Goal: Information Seeking & Learning: Learn about a topic

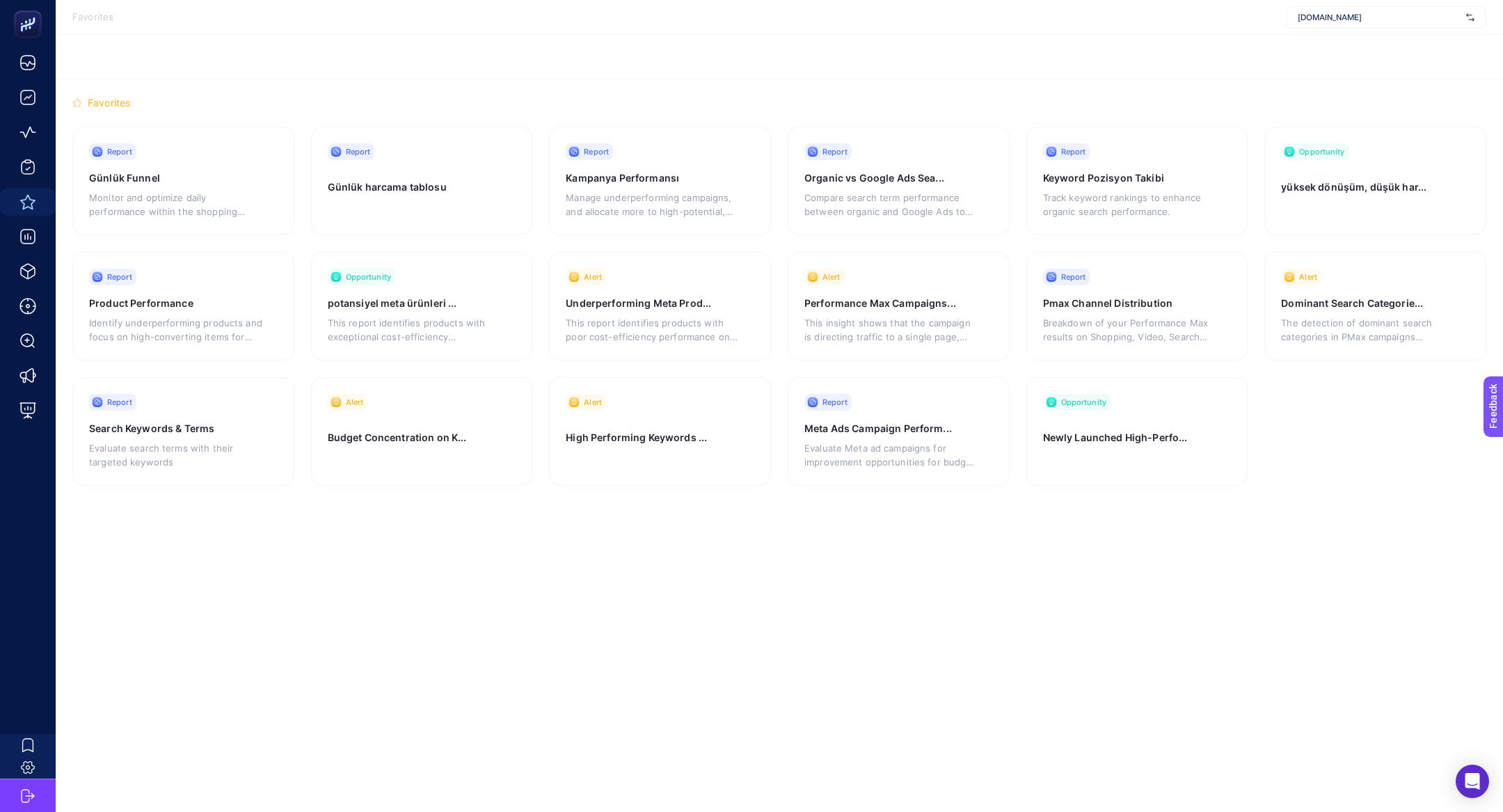
click at [1357, 18] on span "linens.com.tr" at bounding box center [1379, 17] width 163 height 11
type input "stanley"
click at [1318, 40] on span "[PERSON_NAME]" at bounding box center [1329, 45] width 63 height 11
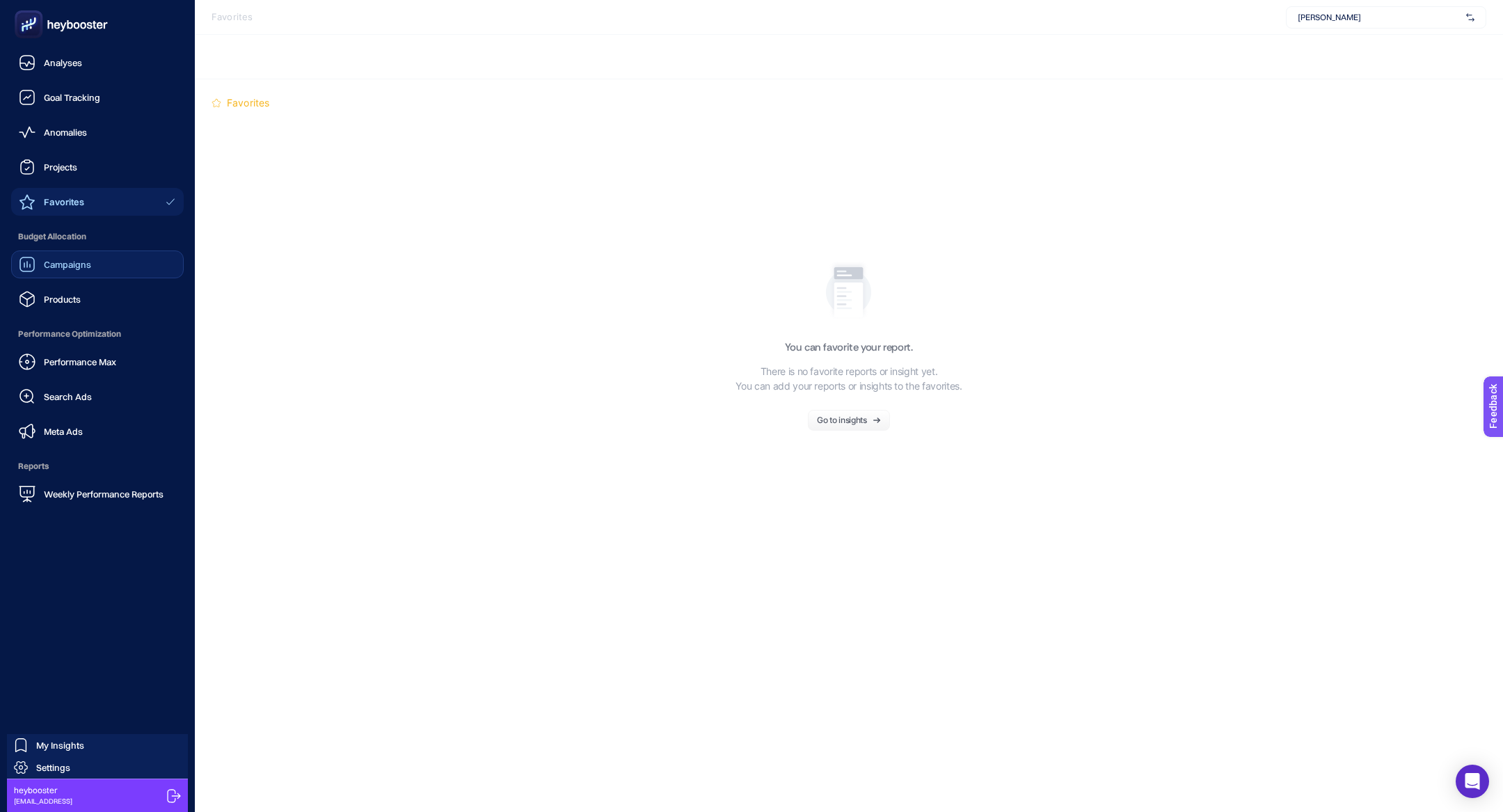
click at [94, 272] on link "Campaigns" at bounding box center [97, 264] width 173 height 28
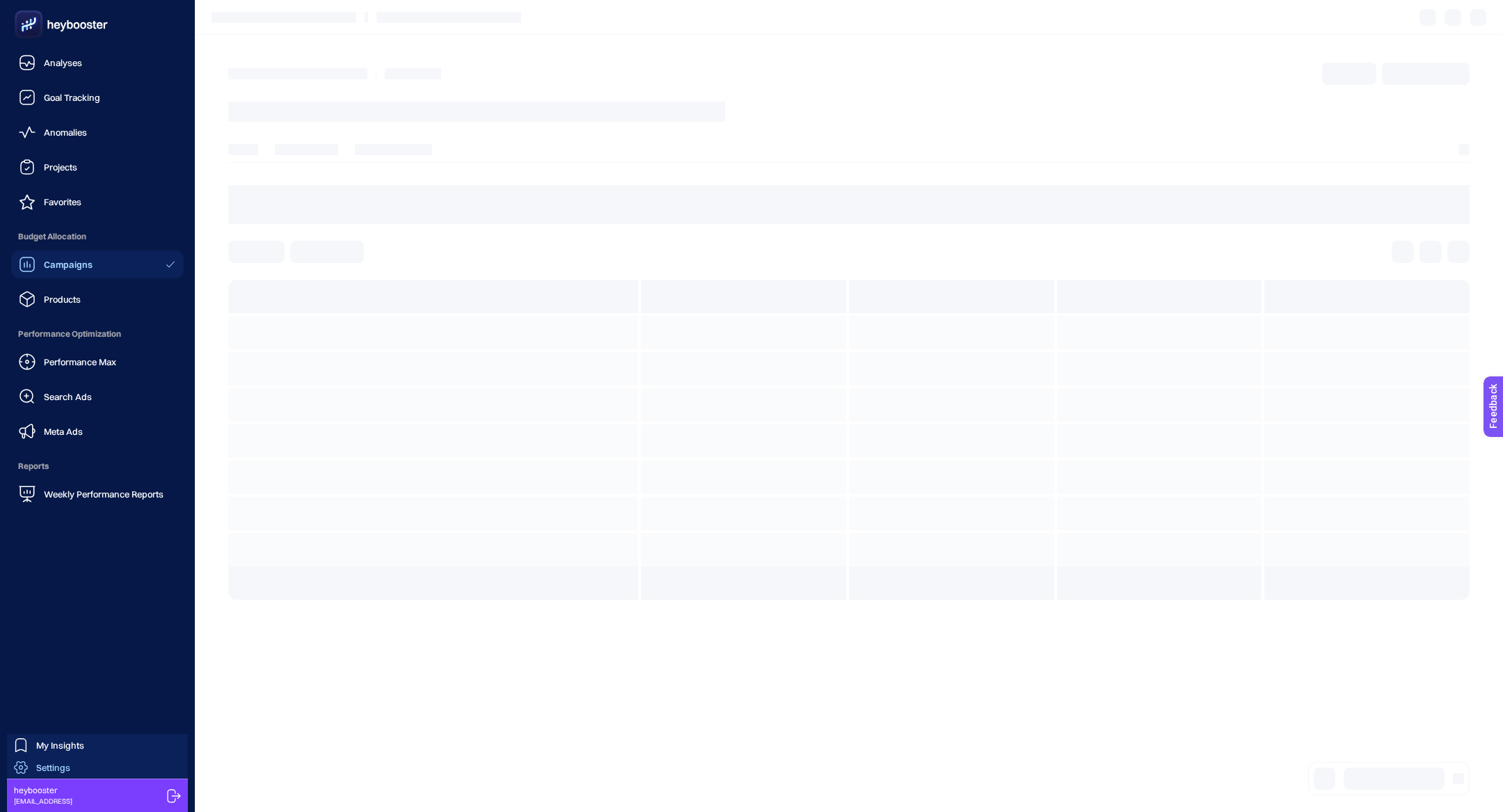
click at [53, 774] on link "Settings" at bounding box center [97, 767] width 181 height 23
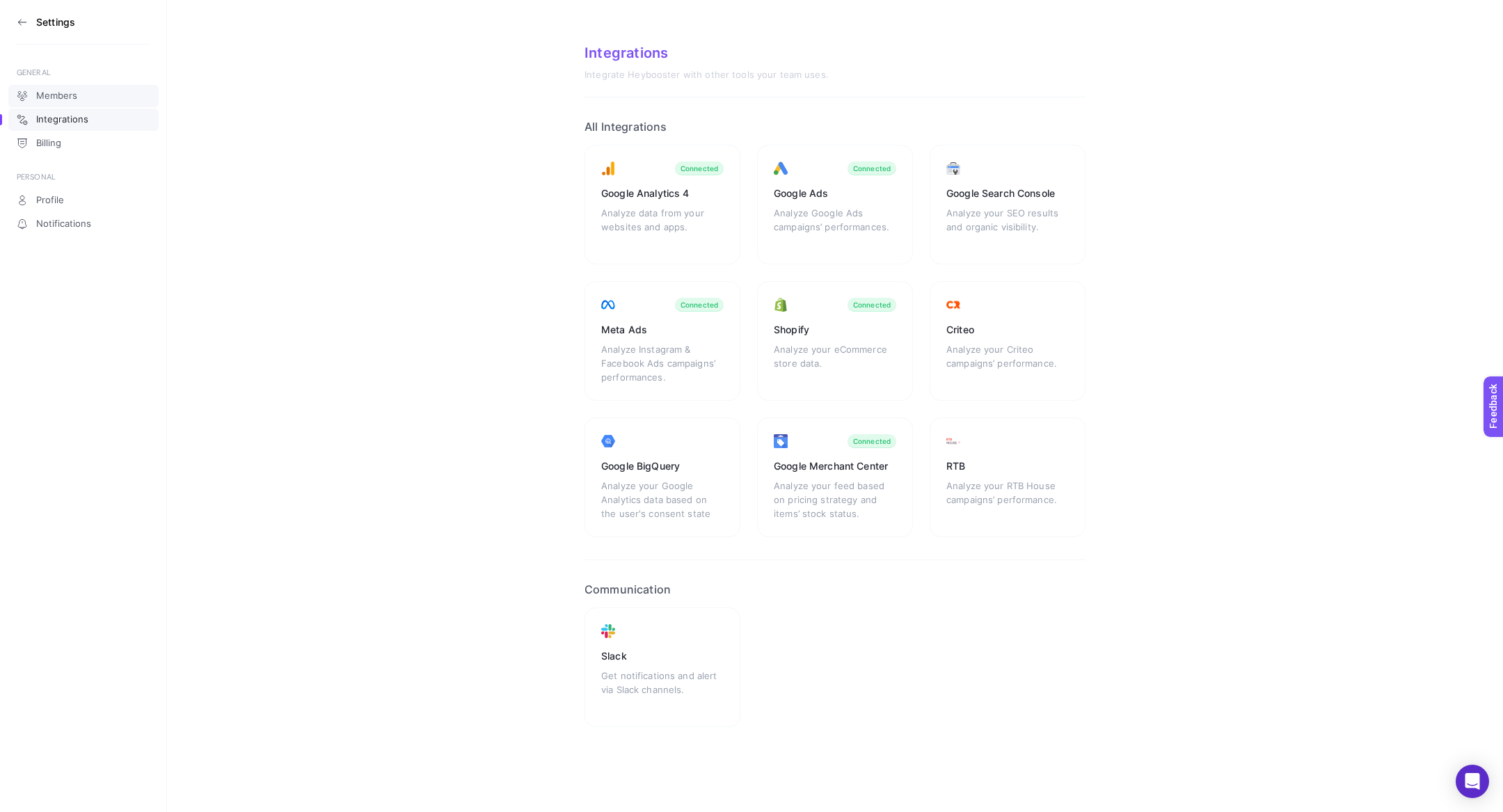
click at [99, 97] on link "Members" at bounding box center [84, 96] width 150 height 23
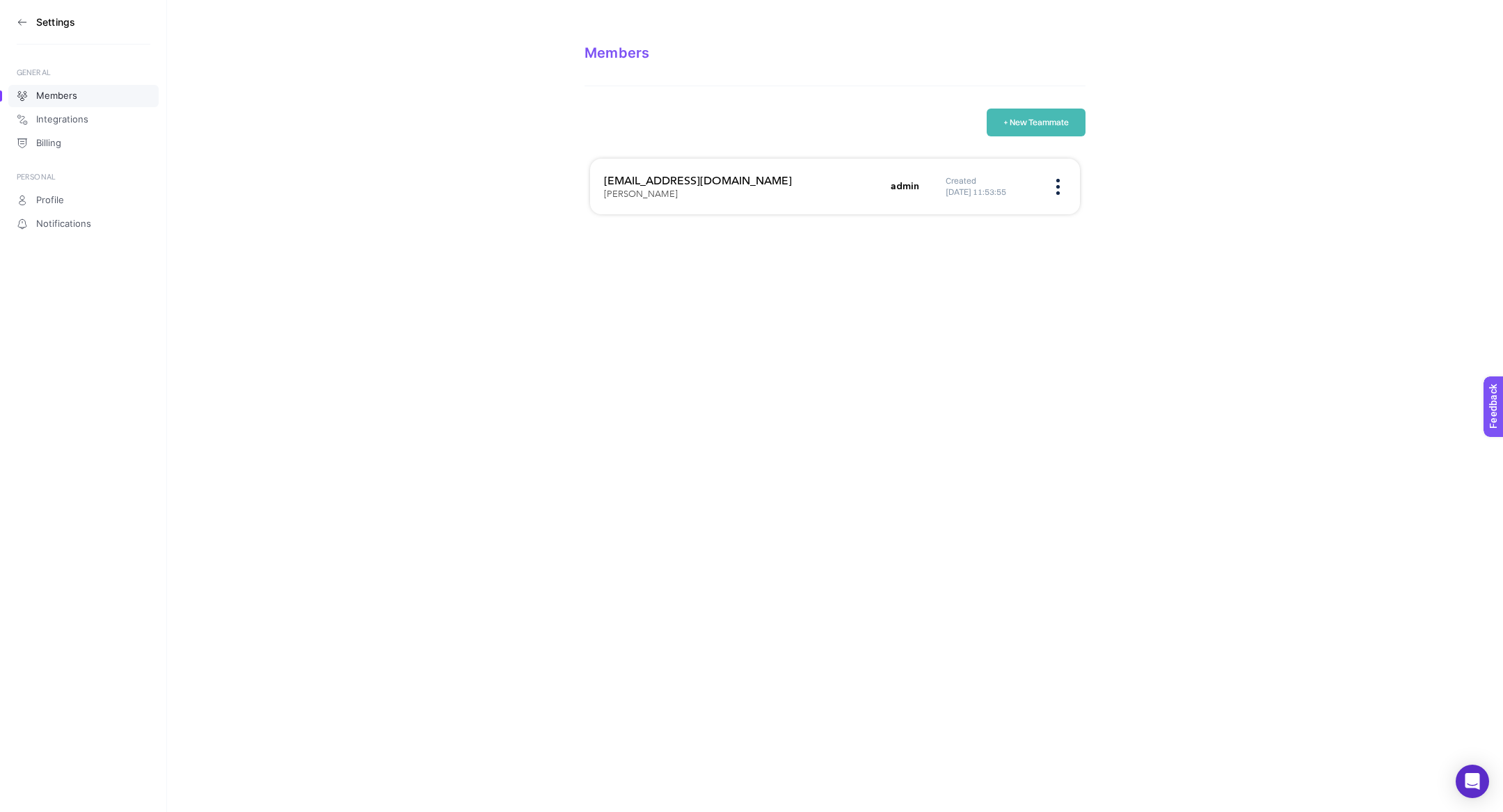
click at [677, 185] on h3 "oguzhan@bytedigital.com" at bounding box center [743, 181] width 278 height 17
copy h3 "oguzhan@bytedigital.com"
click at [18, 27] on icon at bounding box center [22, 22] width 11 height 11
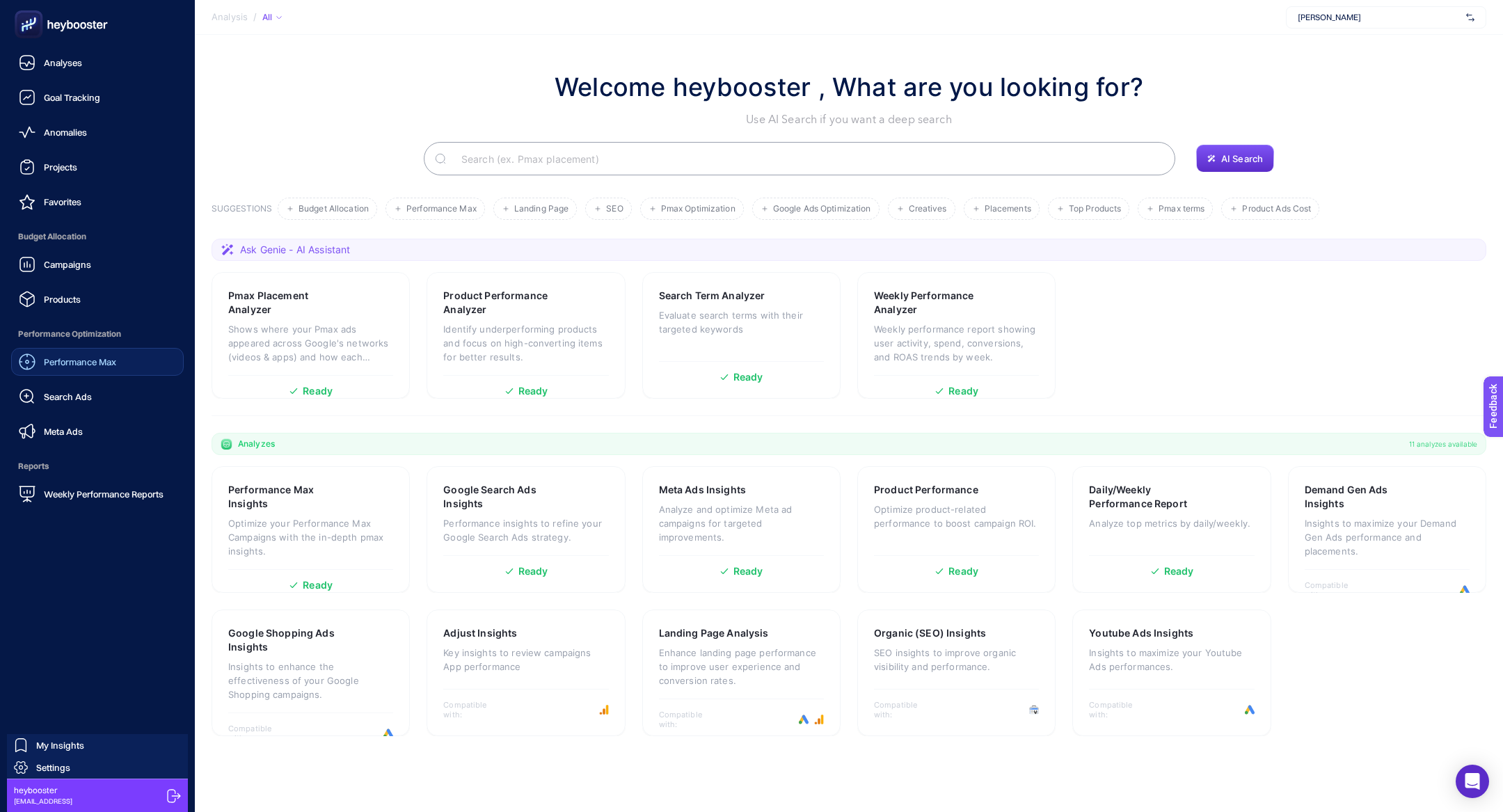
click at [99, 373] on link "Performance Max" at bounding box center [97, 361] width 173 height 28
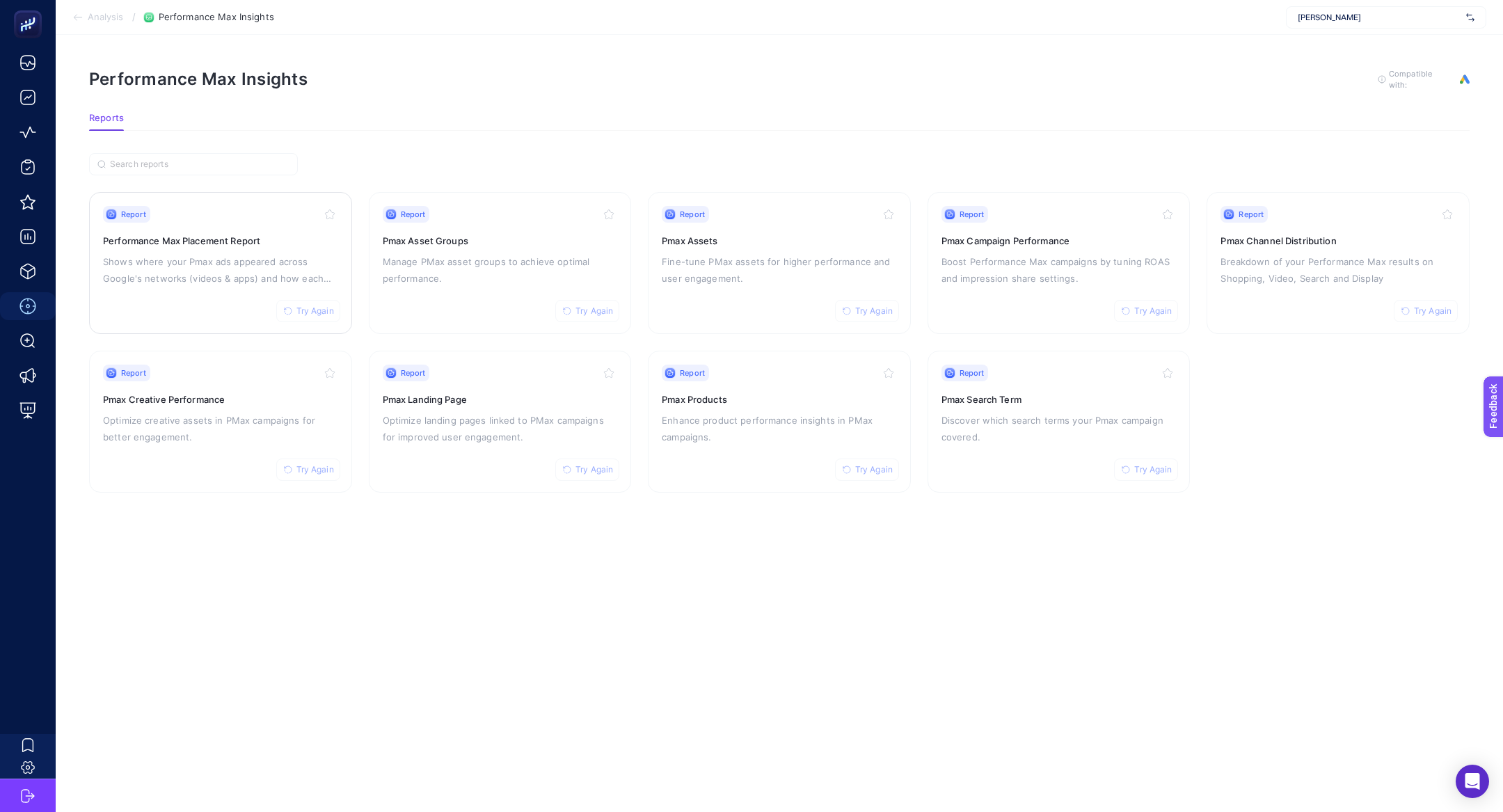
click at [155, 255] on p "Shows where your Pmax ads appeared across Google's networks (videos & apps) and…" at bounding box center [221, 270] width 236 height 33
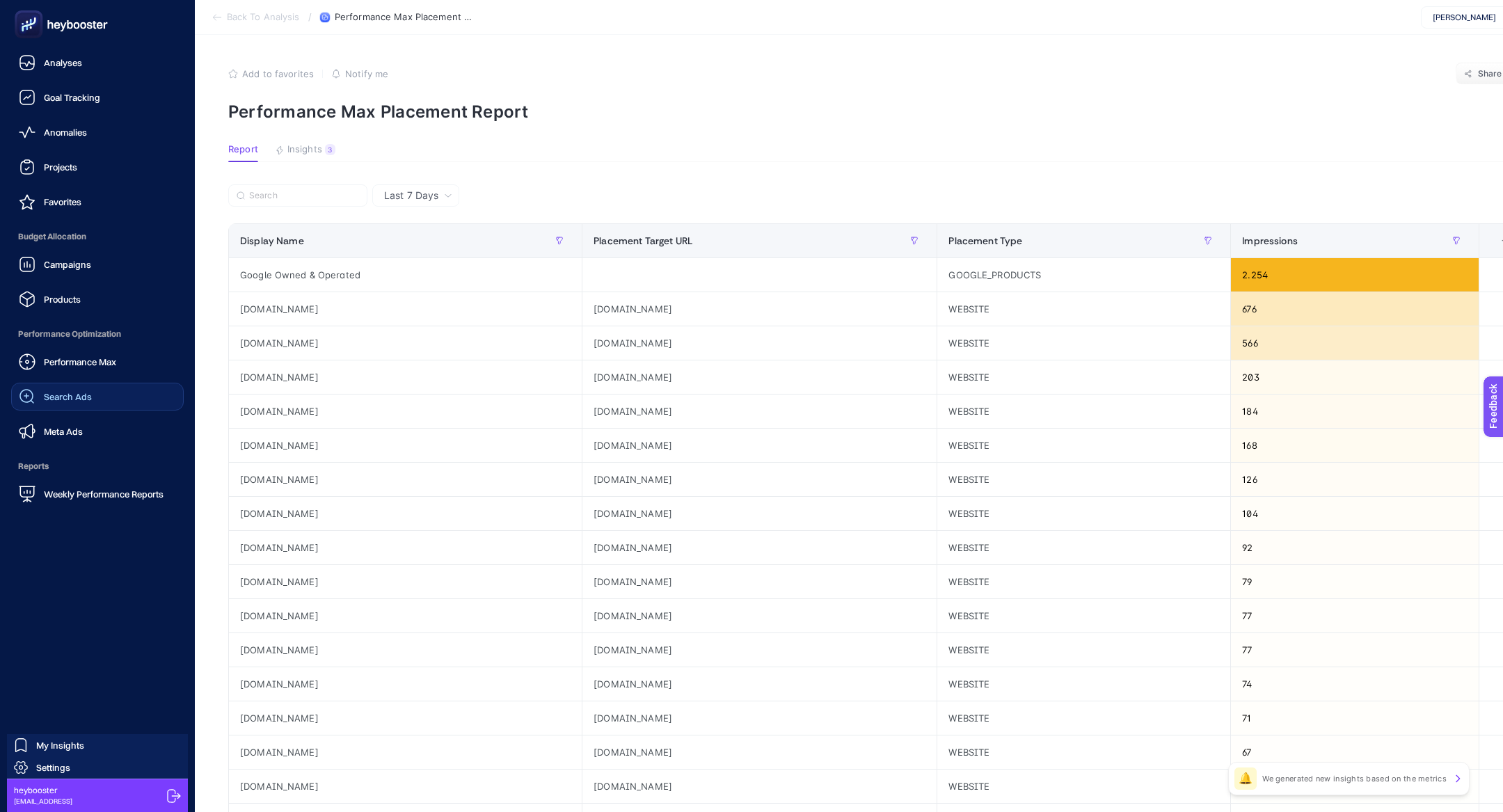
click at [97, 389] on link "Search Ads" at bounding box center [97, 396] width 173 height 28
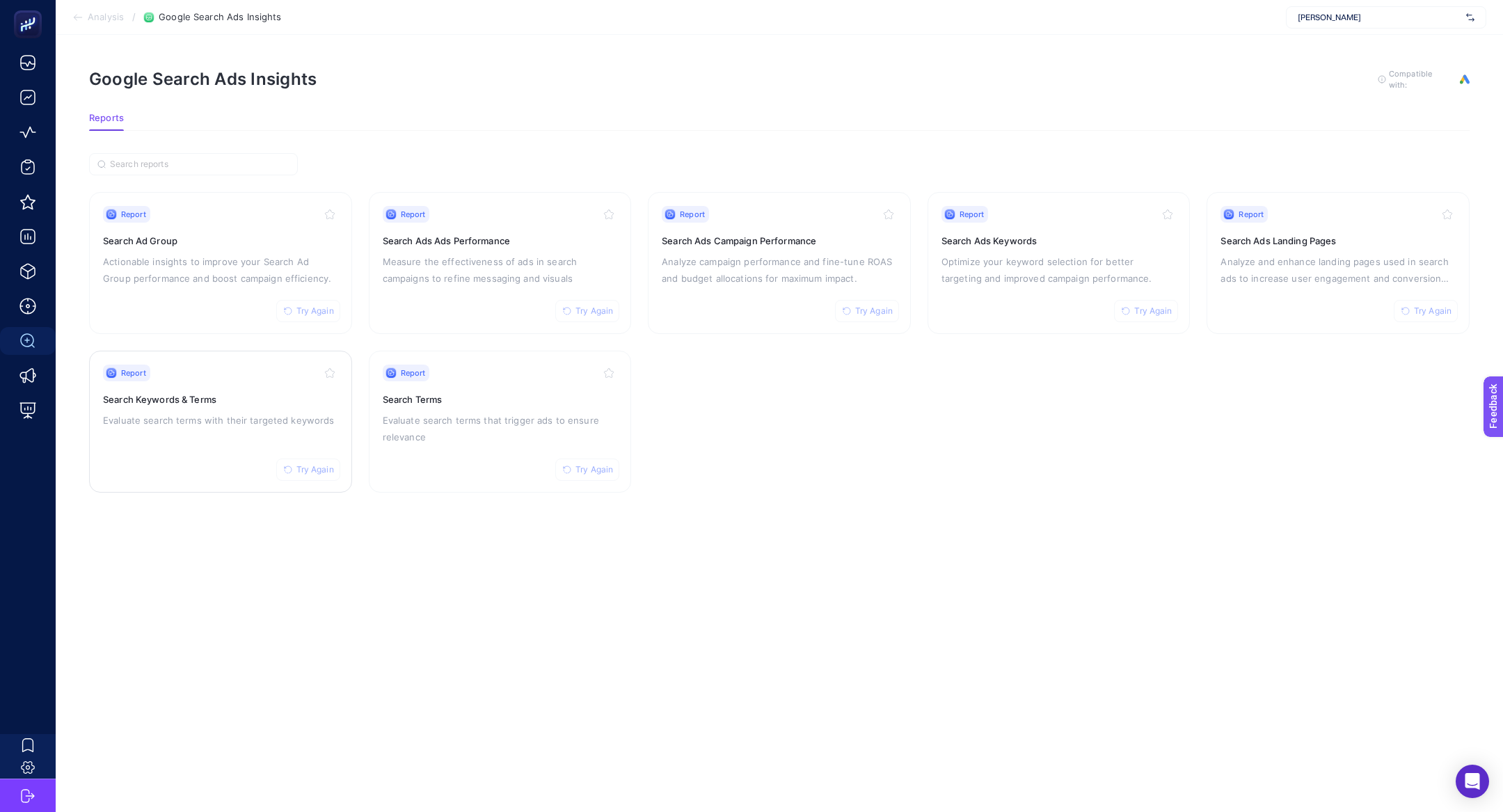
click at [185, 408] on div "Report Try Again Search Keywords & Terms Evaluate search terms with their targe…" at bounding box center [221, 421] width 236 height 114
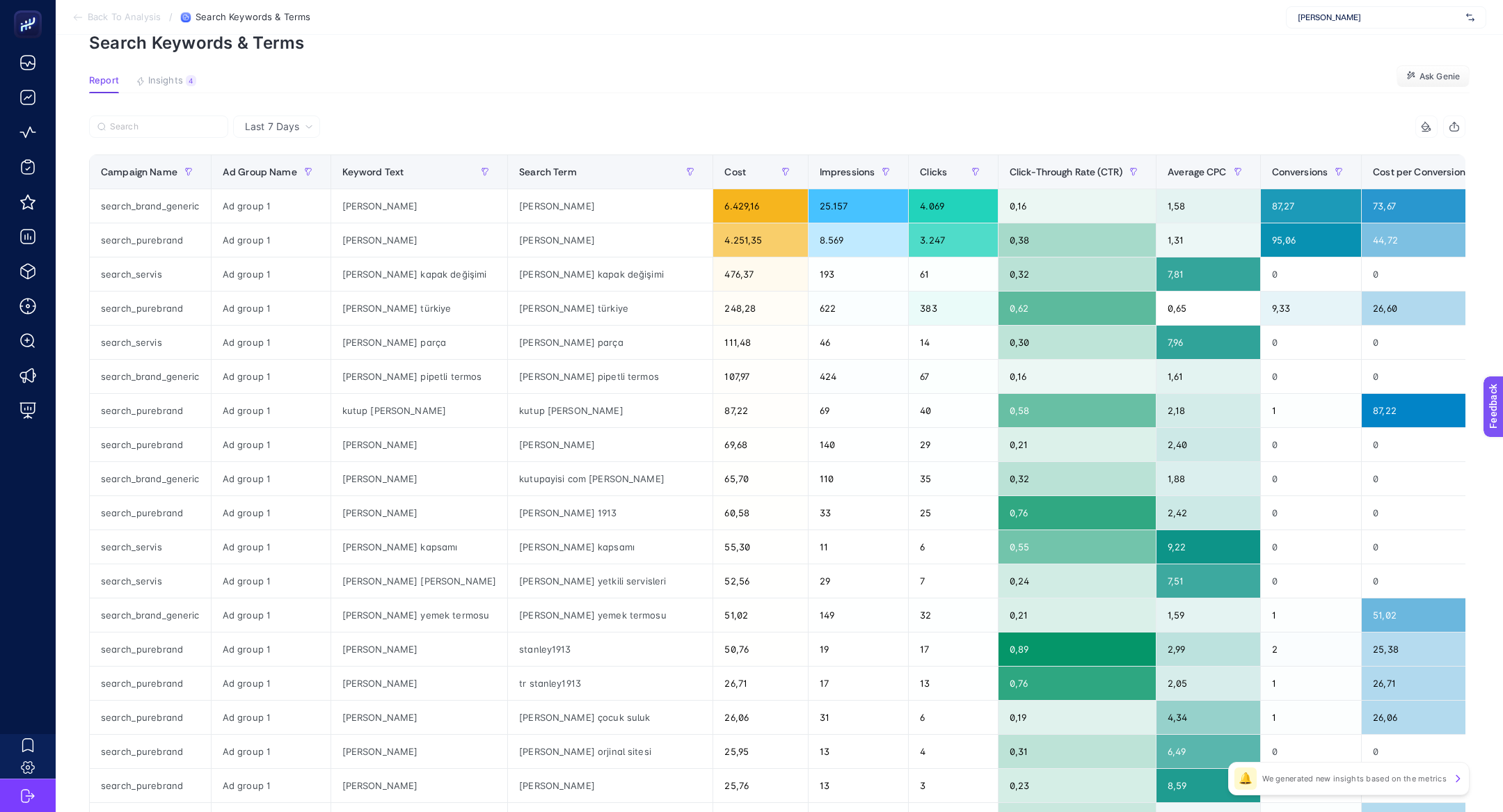
scroll to position [93, 0]
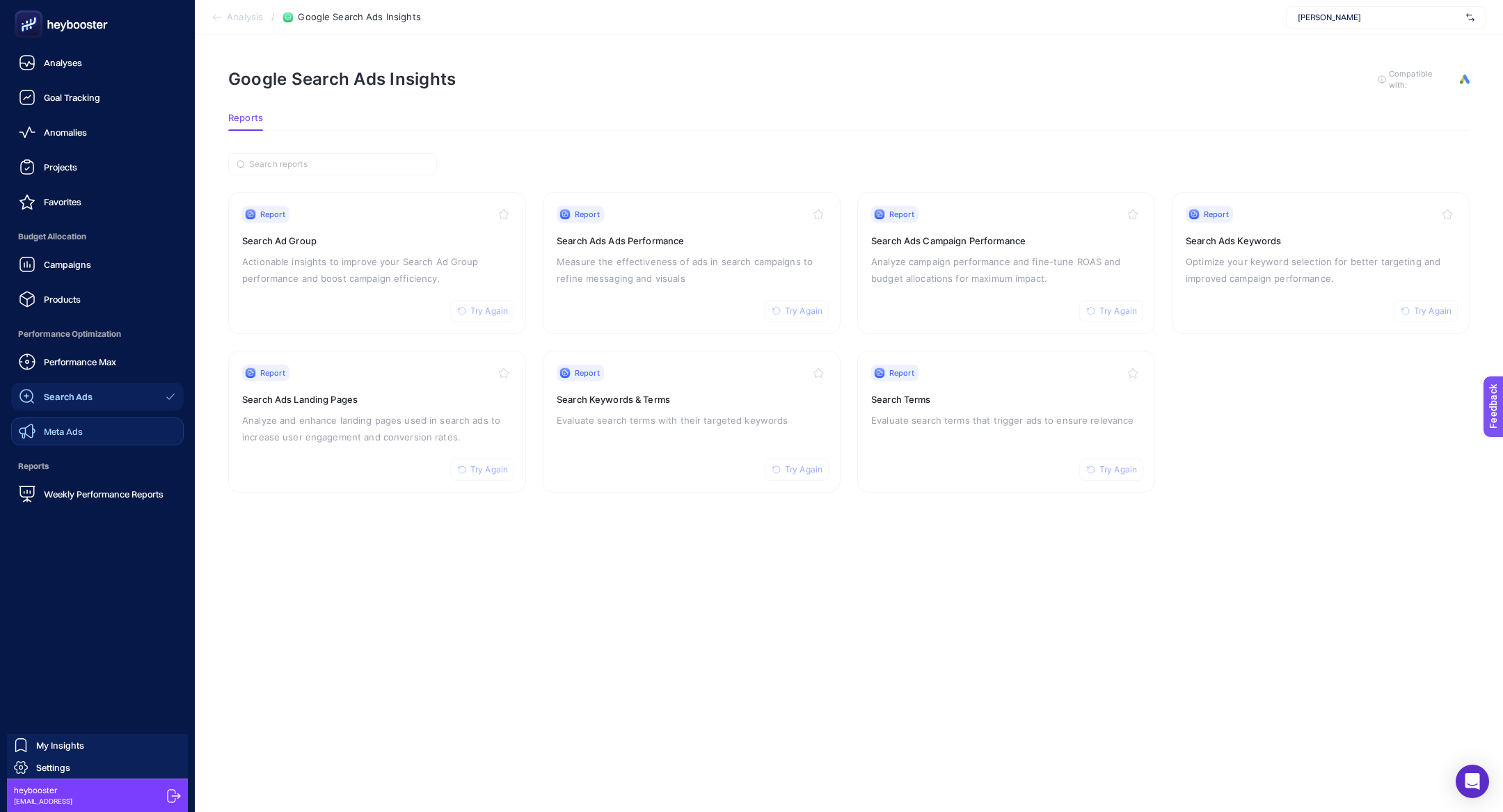
click at [108, 441] on link "Meta Ads" at bounding box center [97, 431] width 173 height 28
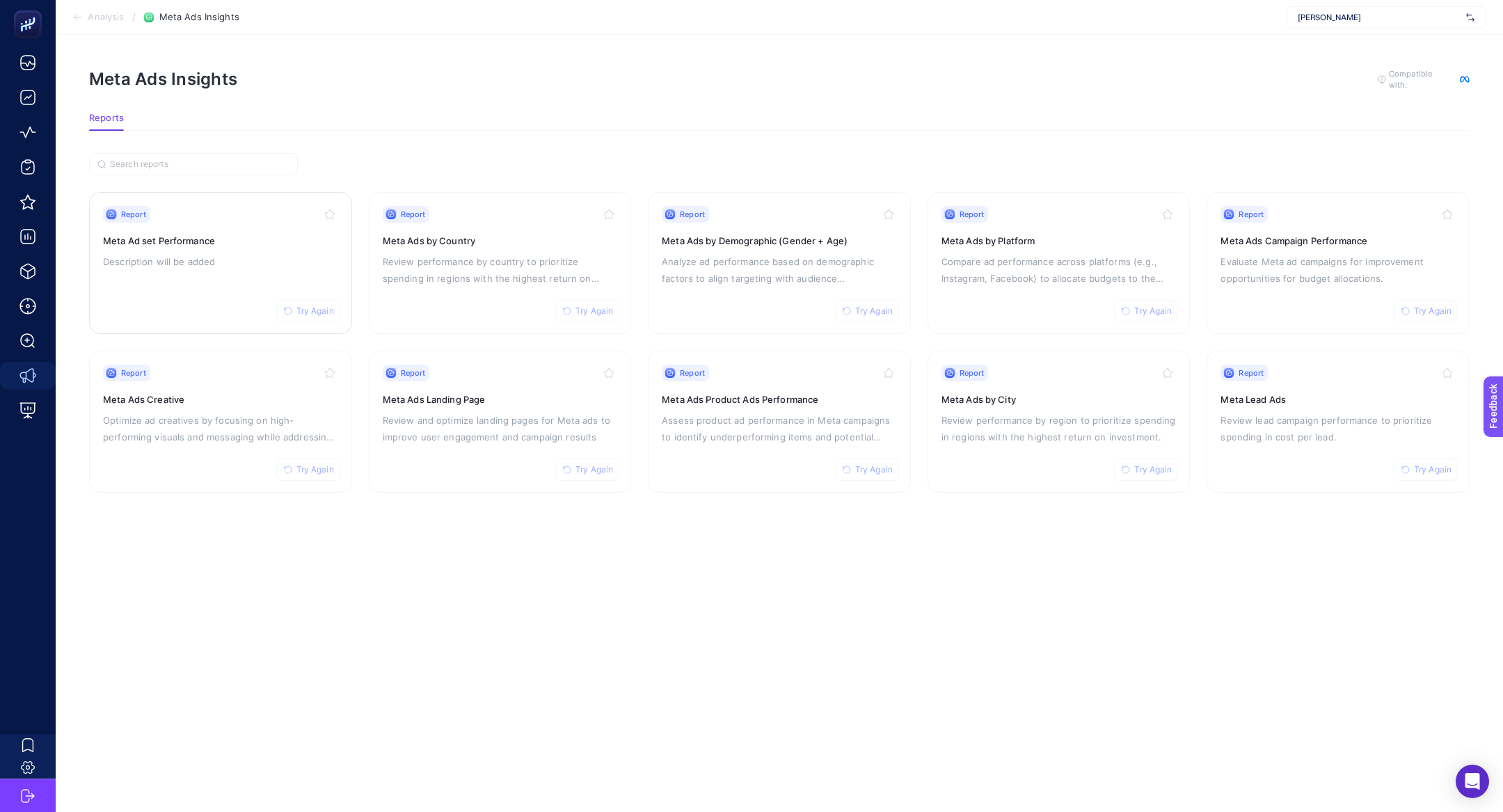
click at [227, 245] on h3 "Meta Ad set Performance" at bounding box center [221, 241] width 236 height 14
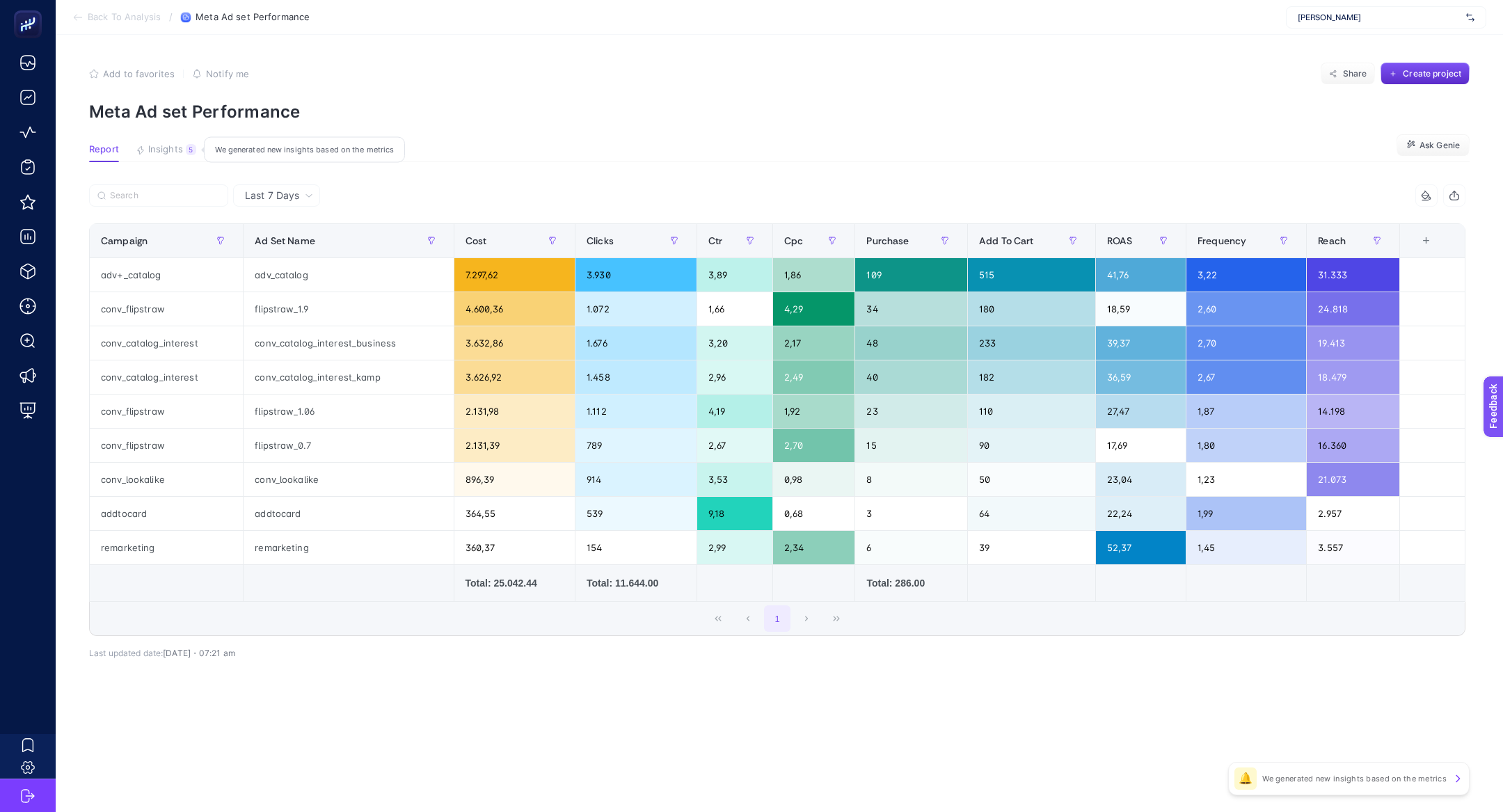
click at [180, 156] on button "Insights 5 We generated new insights based on the metrics" at bounding box center [165, 153] width 60 height 18
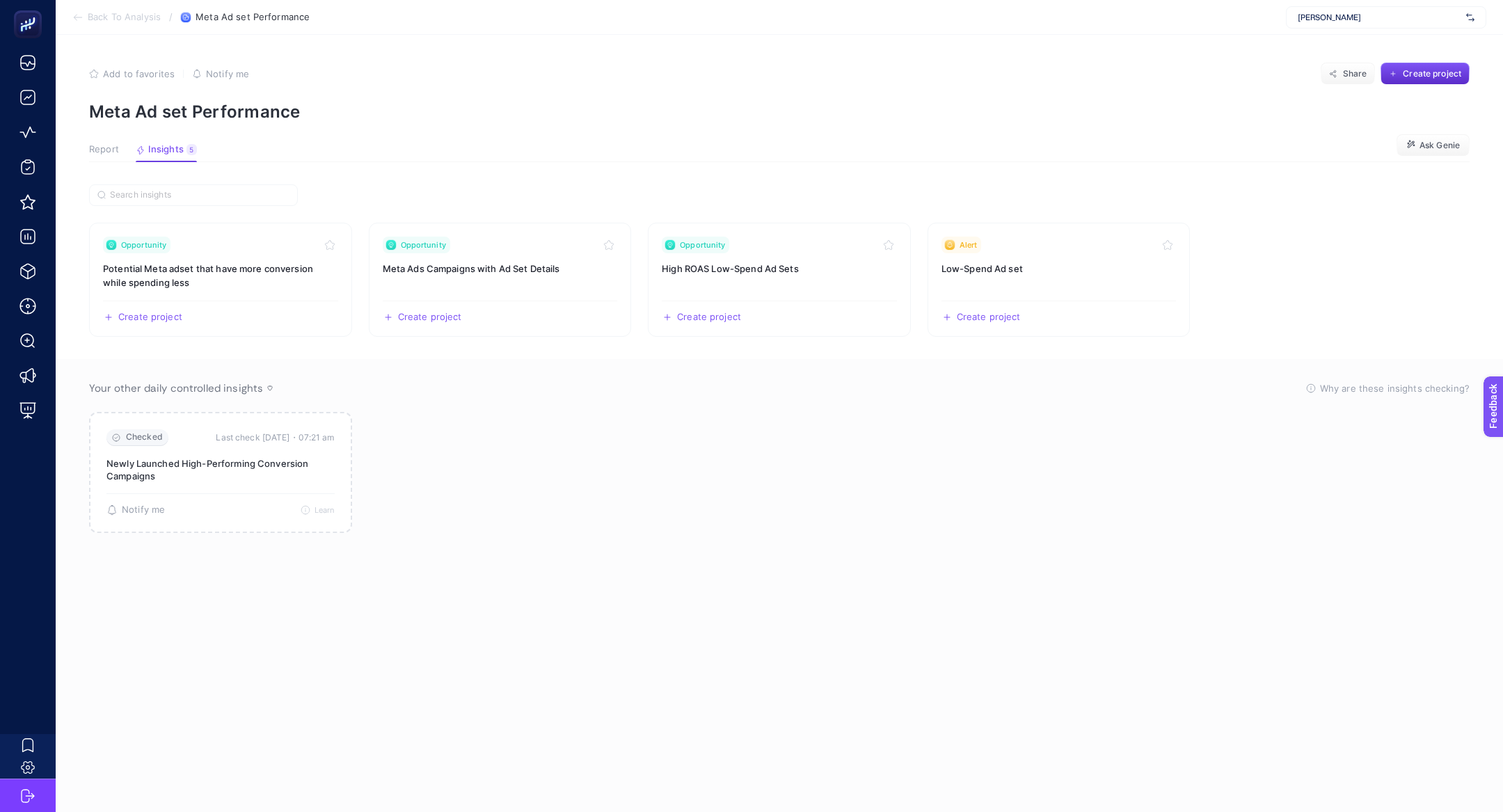
click at [110, 152] on span "Report" at bounding box center [104, 149] width 30 height 11
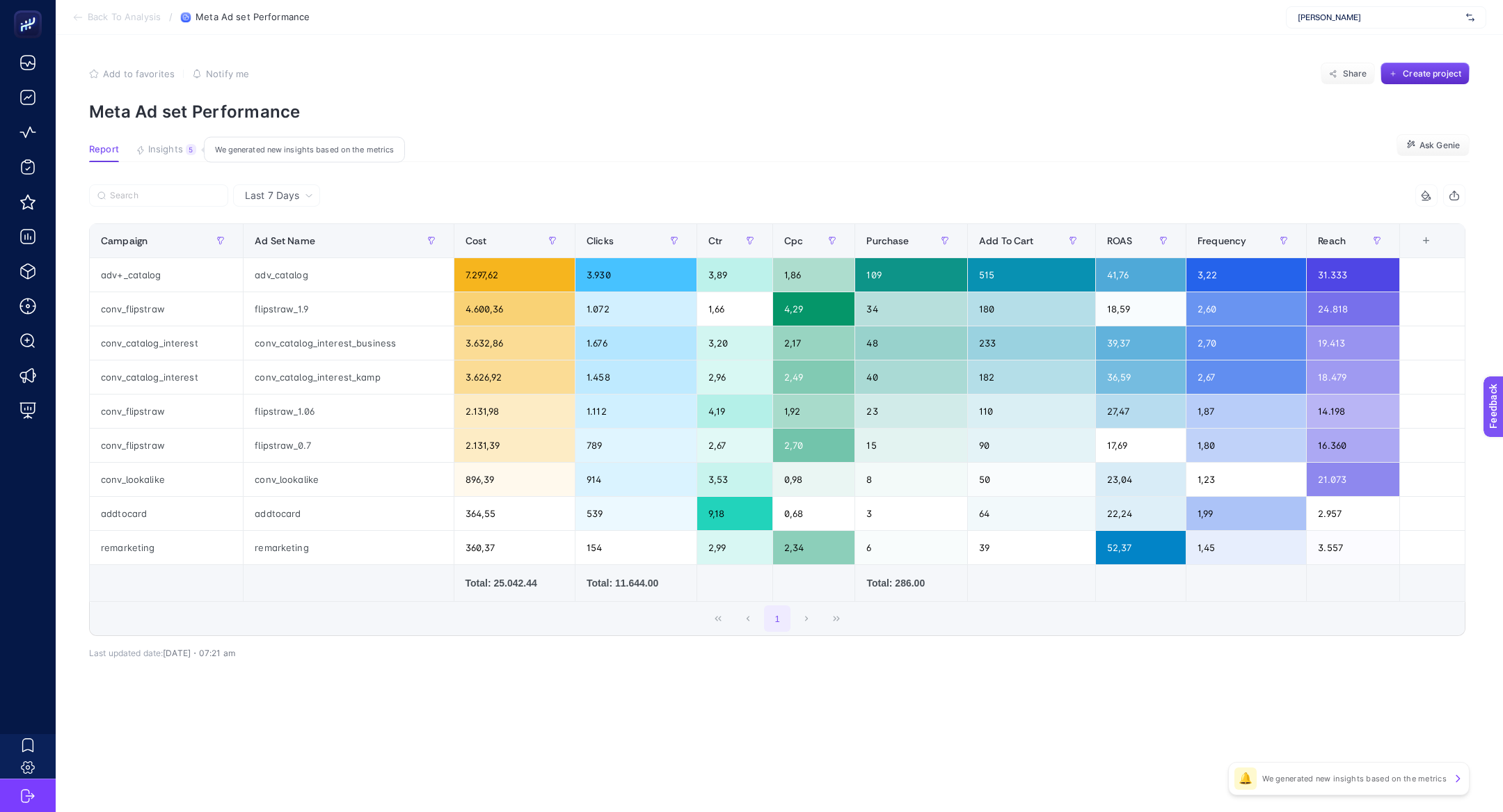
click at [180, 145] on span "Insights" at bounding box center [165, 149] width 35 height 11
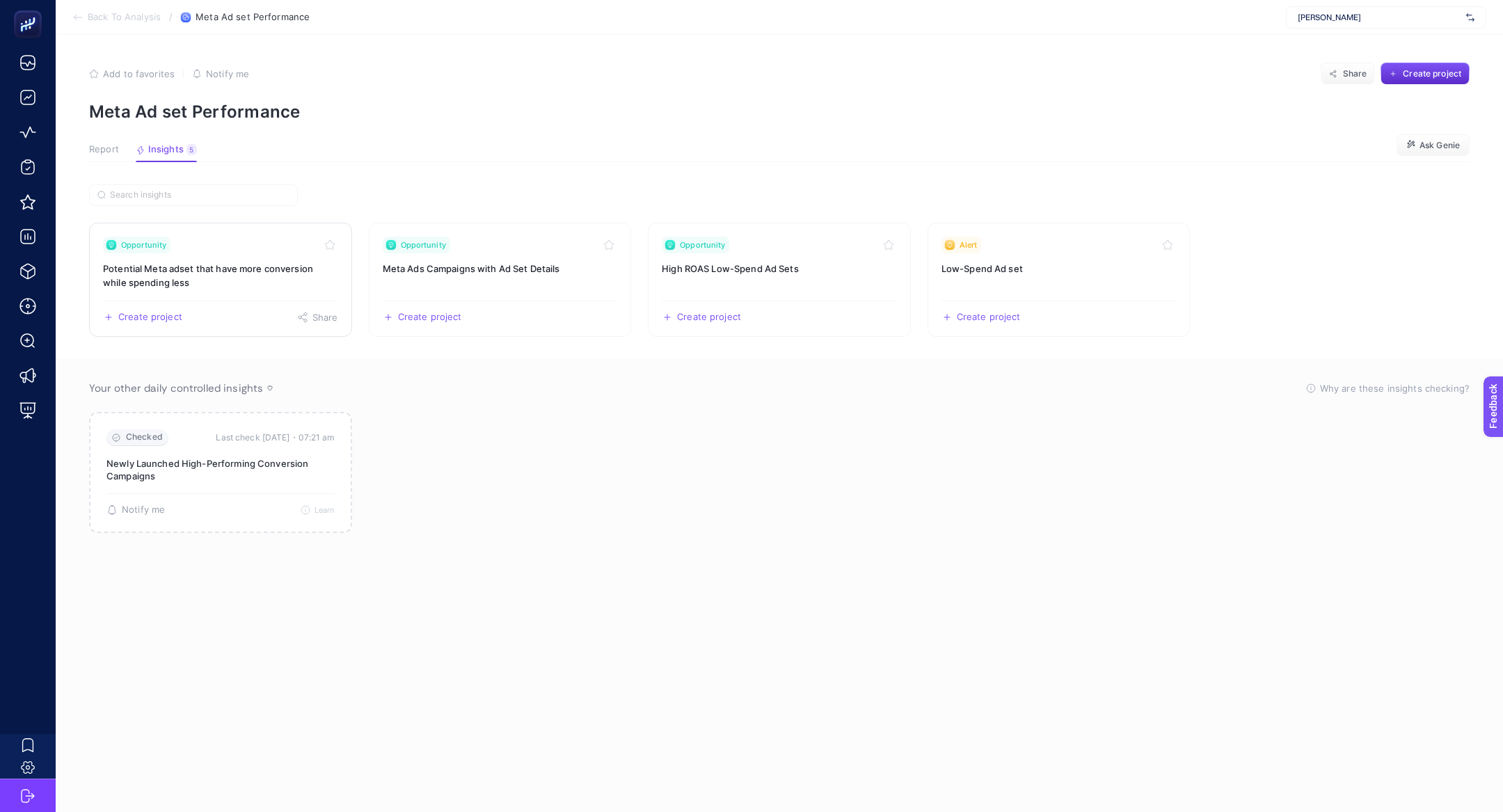
click at [203, 243] on div "Opportunity" at bounding box center [221, 245] width 236 height 17
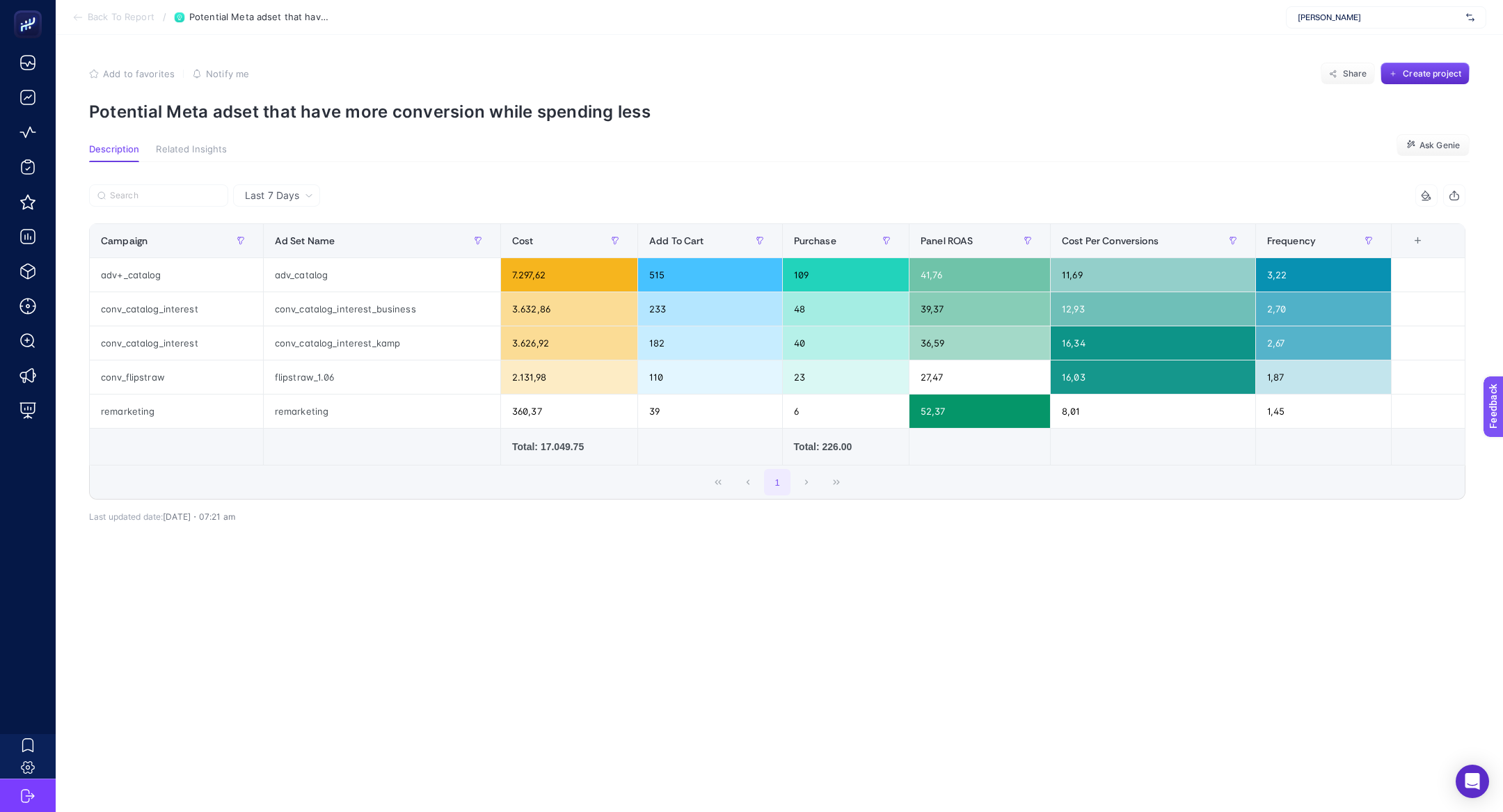
click at [276, 102] on p "Potential Meta adset that have more conversion while spending less" at bounding box center [779, 112] width 1381 height 20
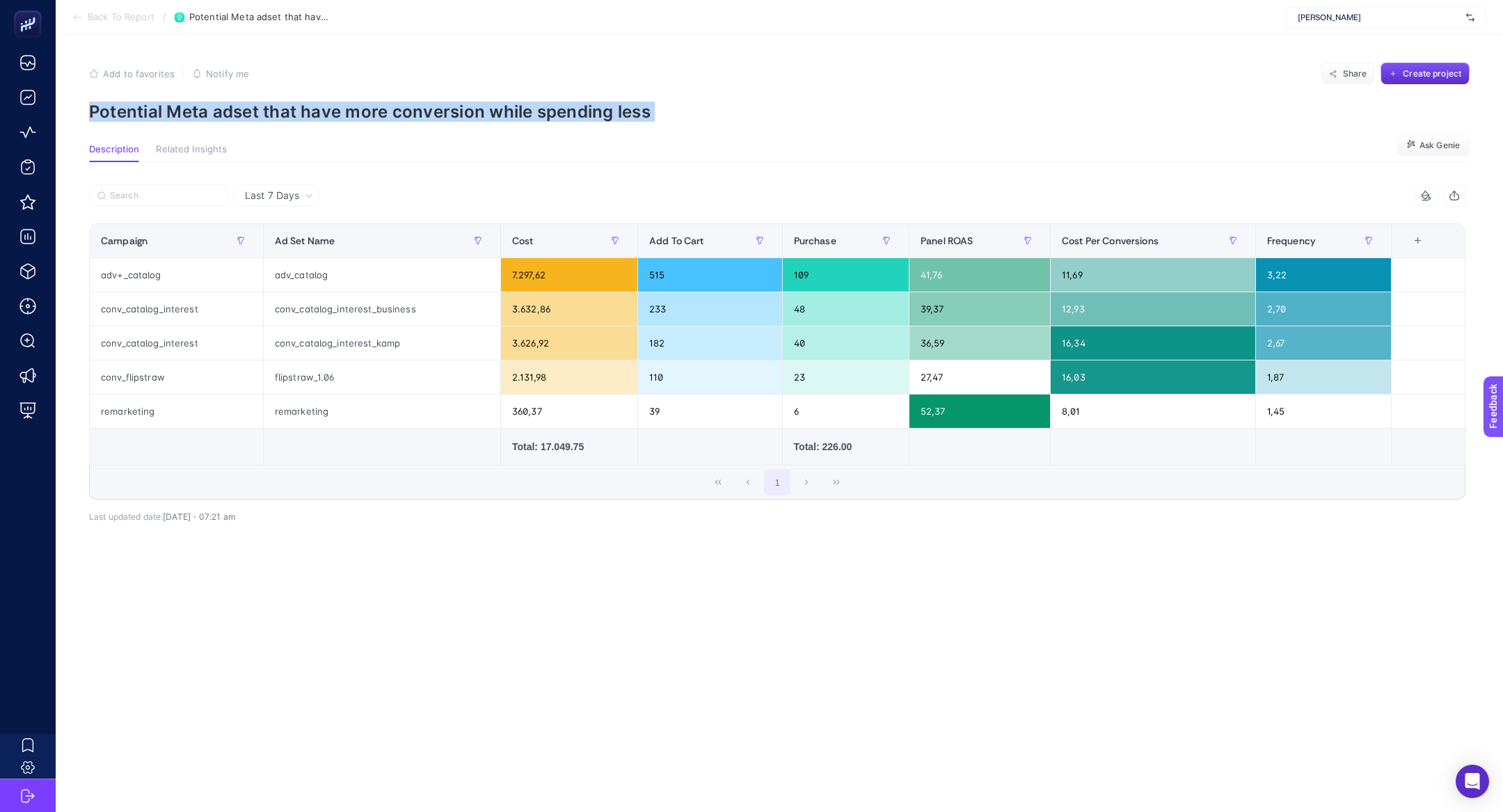
click at [276, 102] on p "Potential Meta adset that have more conversion while spending less" at bounding box center [779, 112] width 1381 height 20
click at [287, 103] on p "Potential Meta adset that have more conversion while spending less" at bounding box center [779, 112] width 1381 height 20
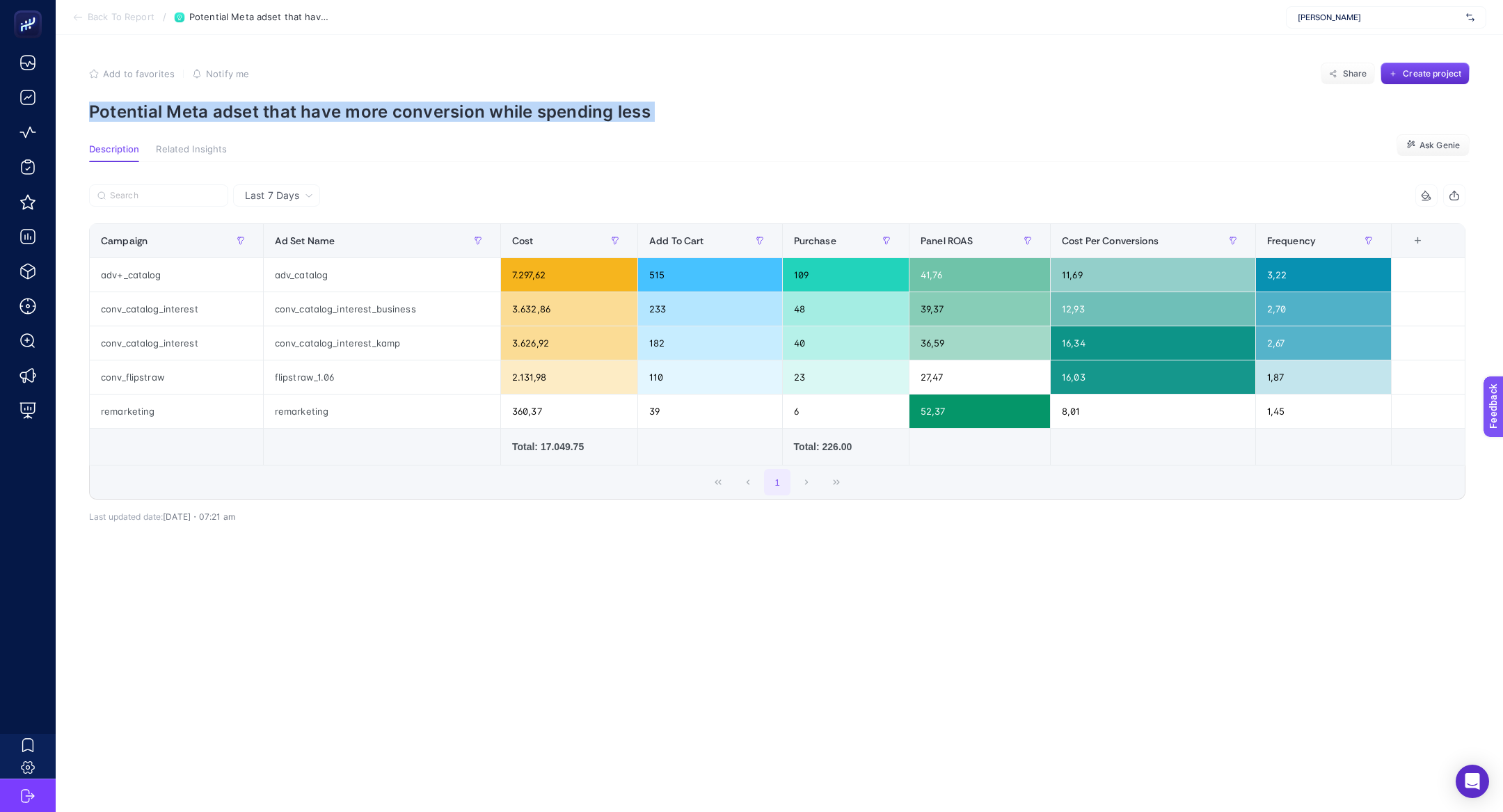
copy article "Potential Meta adset that have more conversion while spending less"
click at [114, 18] on span "Back To Report" at bounding box center [121, 17] width 67 height 11
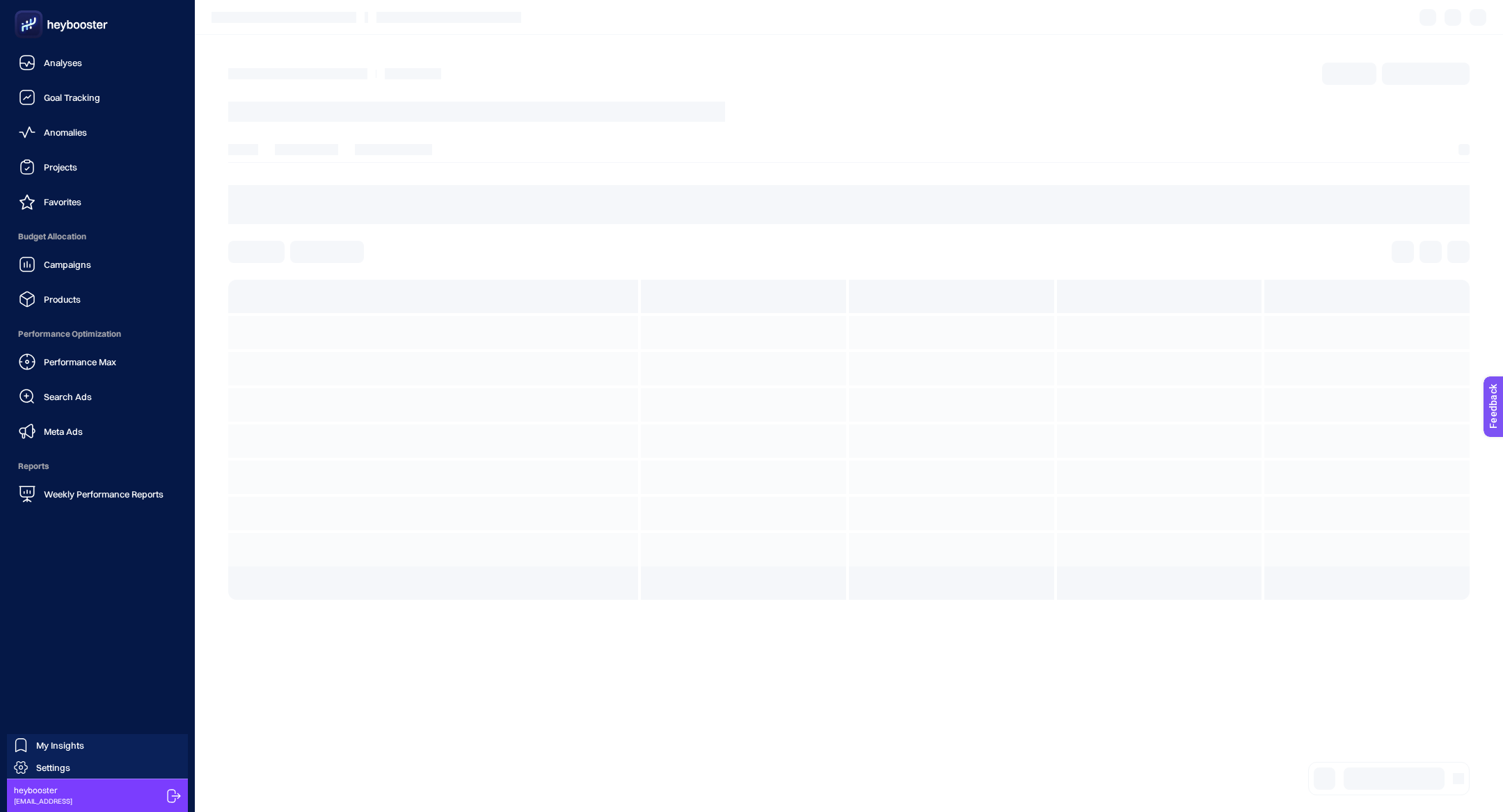
click at [150, 317] on ul "Analyses Goal Tracking Anomalies Projects Favorites Budget Allocation Campaigns…" at bounding box center [97, 278] width 173 height 459
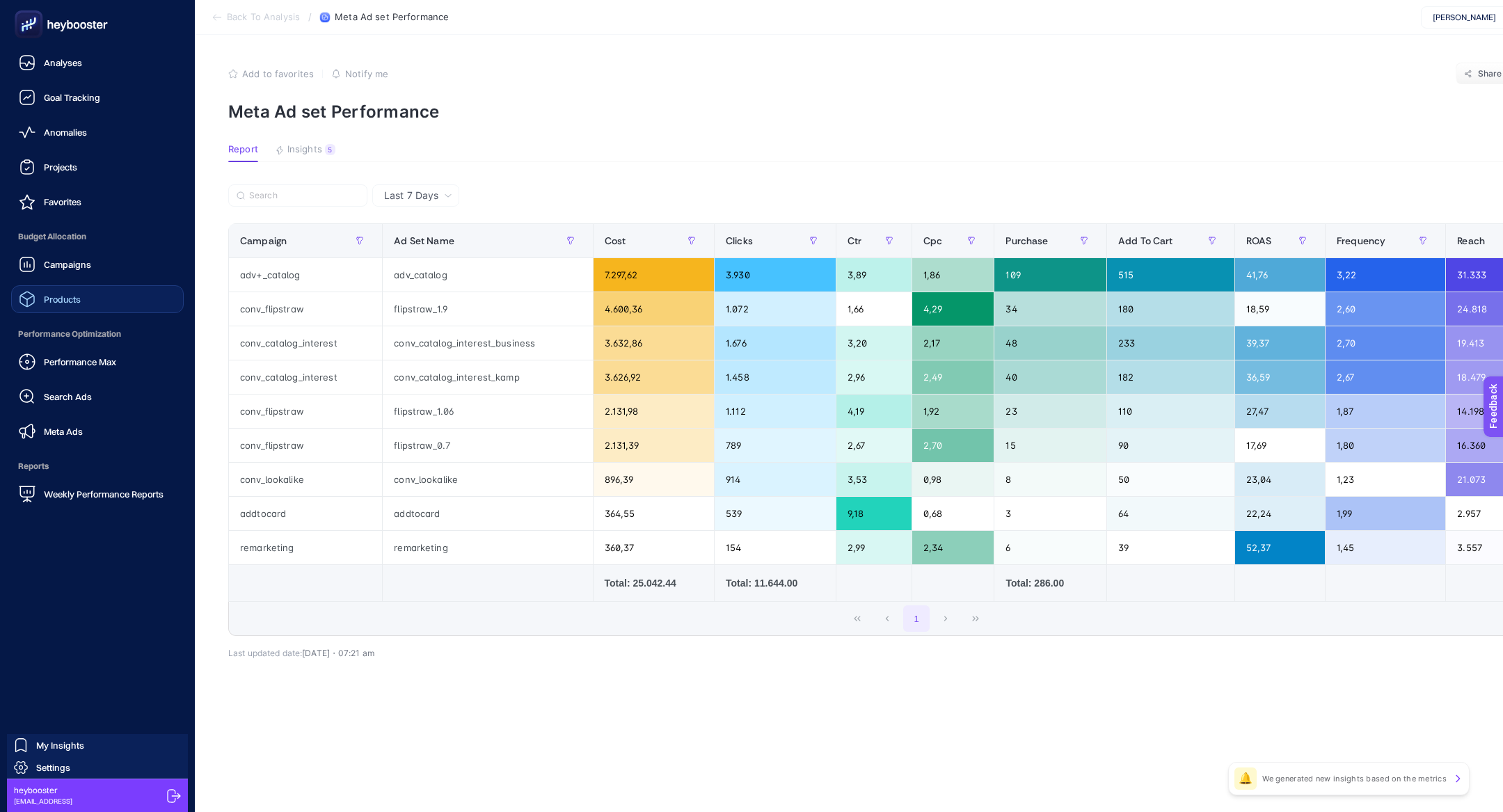
click at [144, 293] on link "Products" at bounding box center [97, 299] width 173 height 28
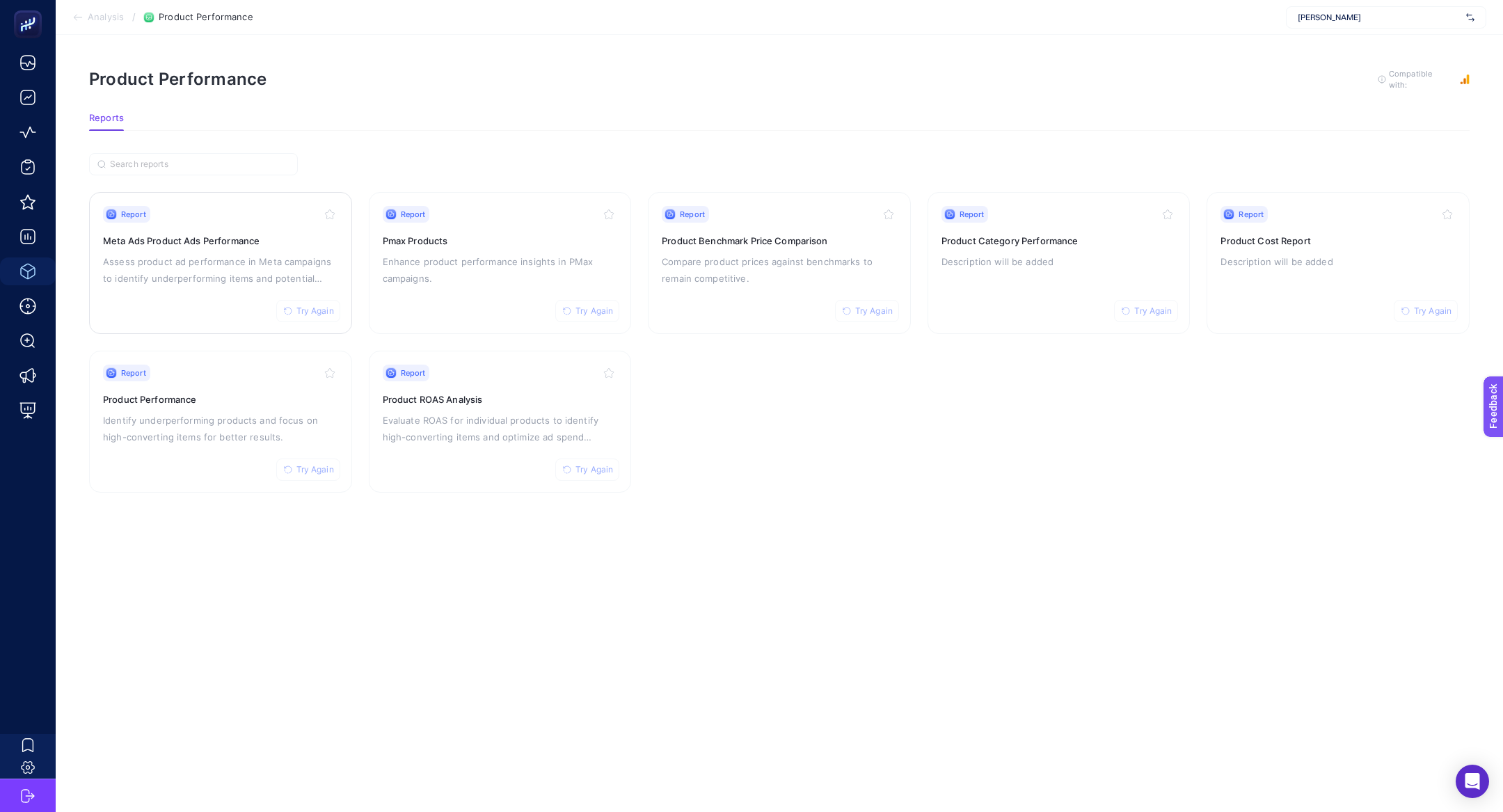
click at [227, 290] on div "Report Try Again Meta Ads Product Ads Performance Assess product ad performance…" at bounding box center [221, 263] width 236 height 114
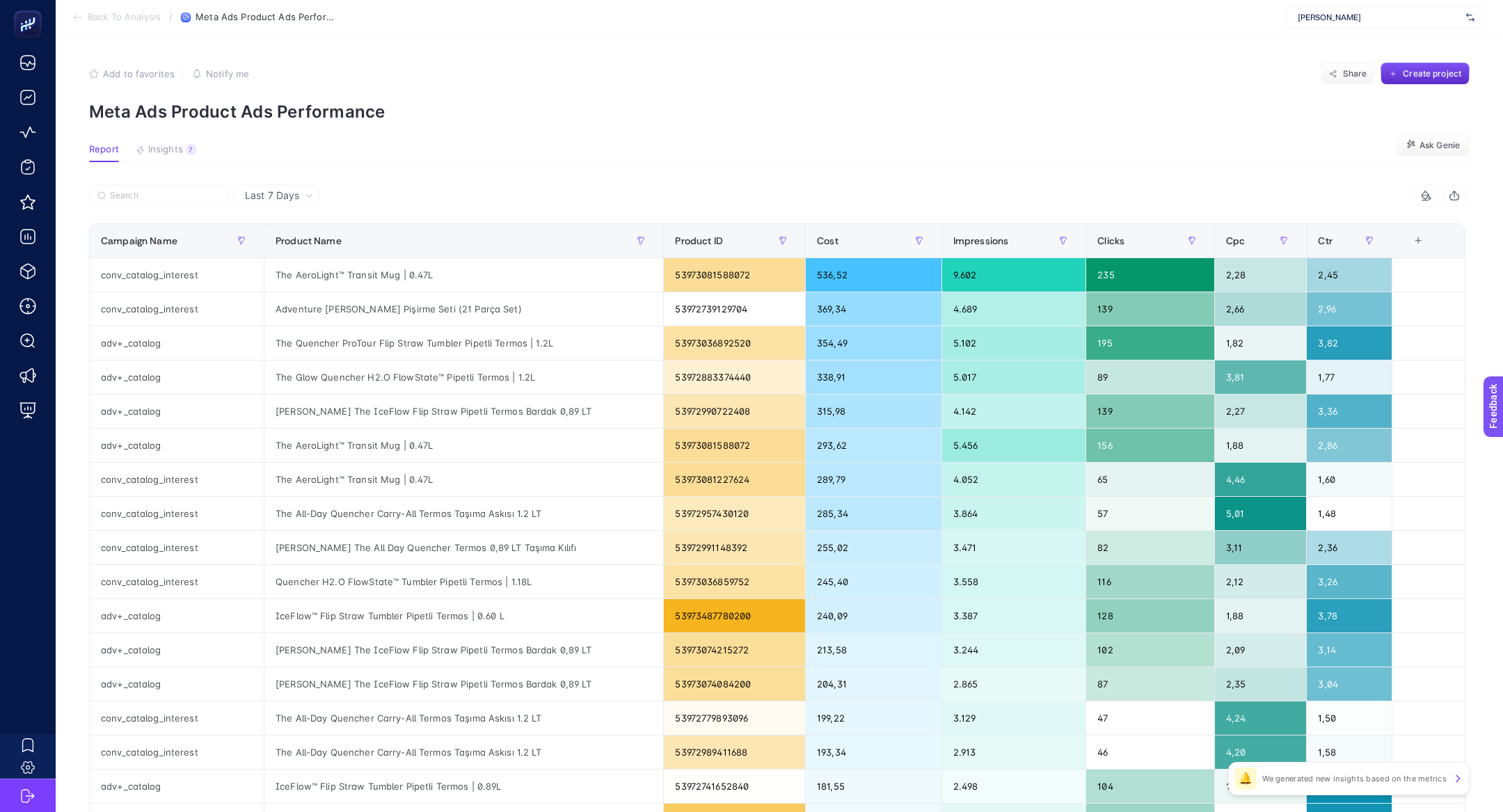
click at [181, 164] on article "Add to favorites false Notify me Share Create project Meta Ads Product Ads Perf…" at bounding box center [779, 579] width 1448 height 1088
click at [181, 151] on span "Insights" at bounding box center [165, 149] width 35 height 11
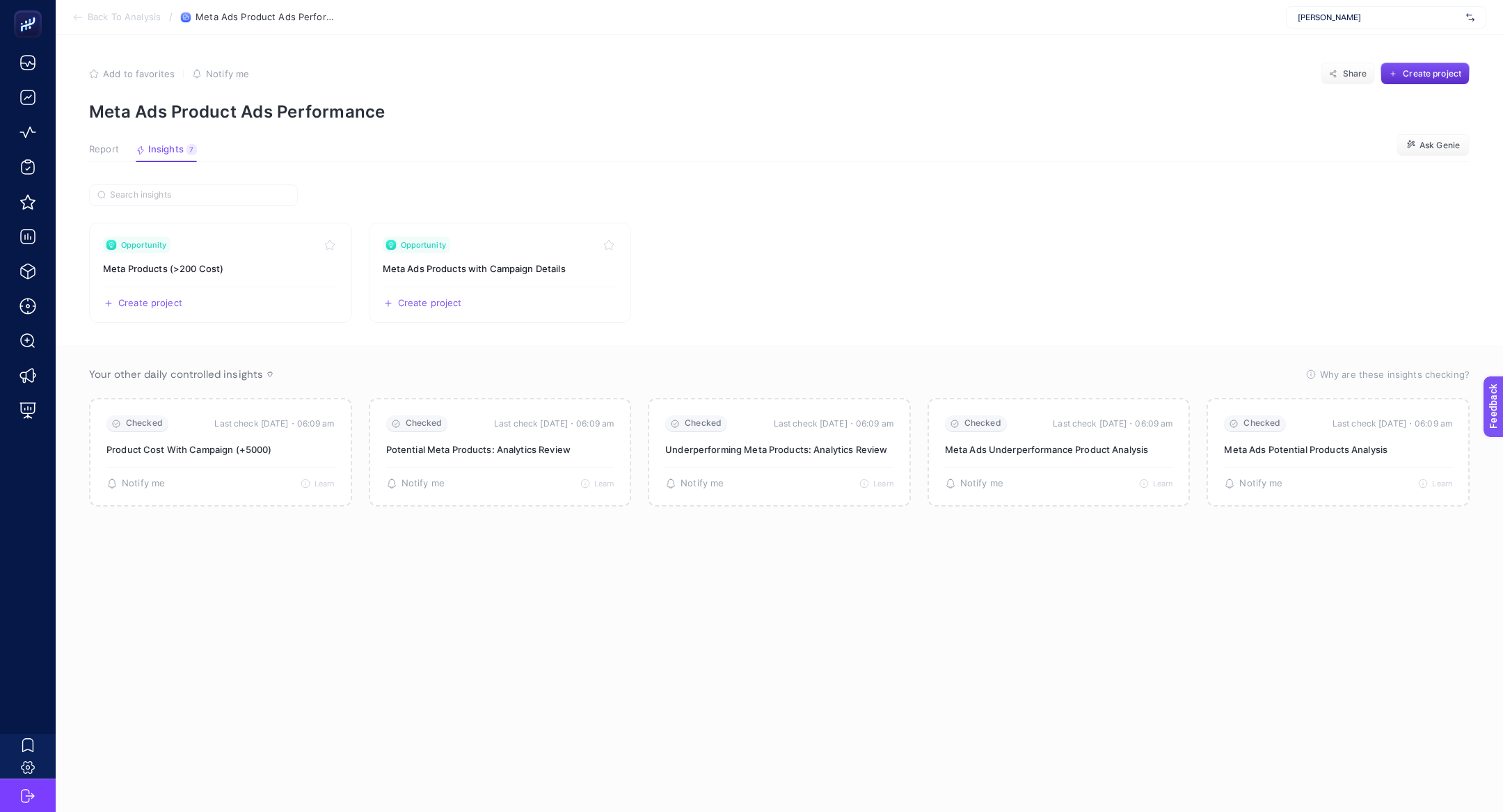
click at [118, 144] on span "Report" at bounding box center [104, 149] width 30 height 11
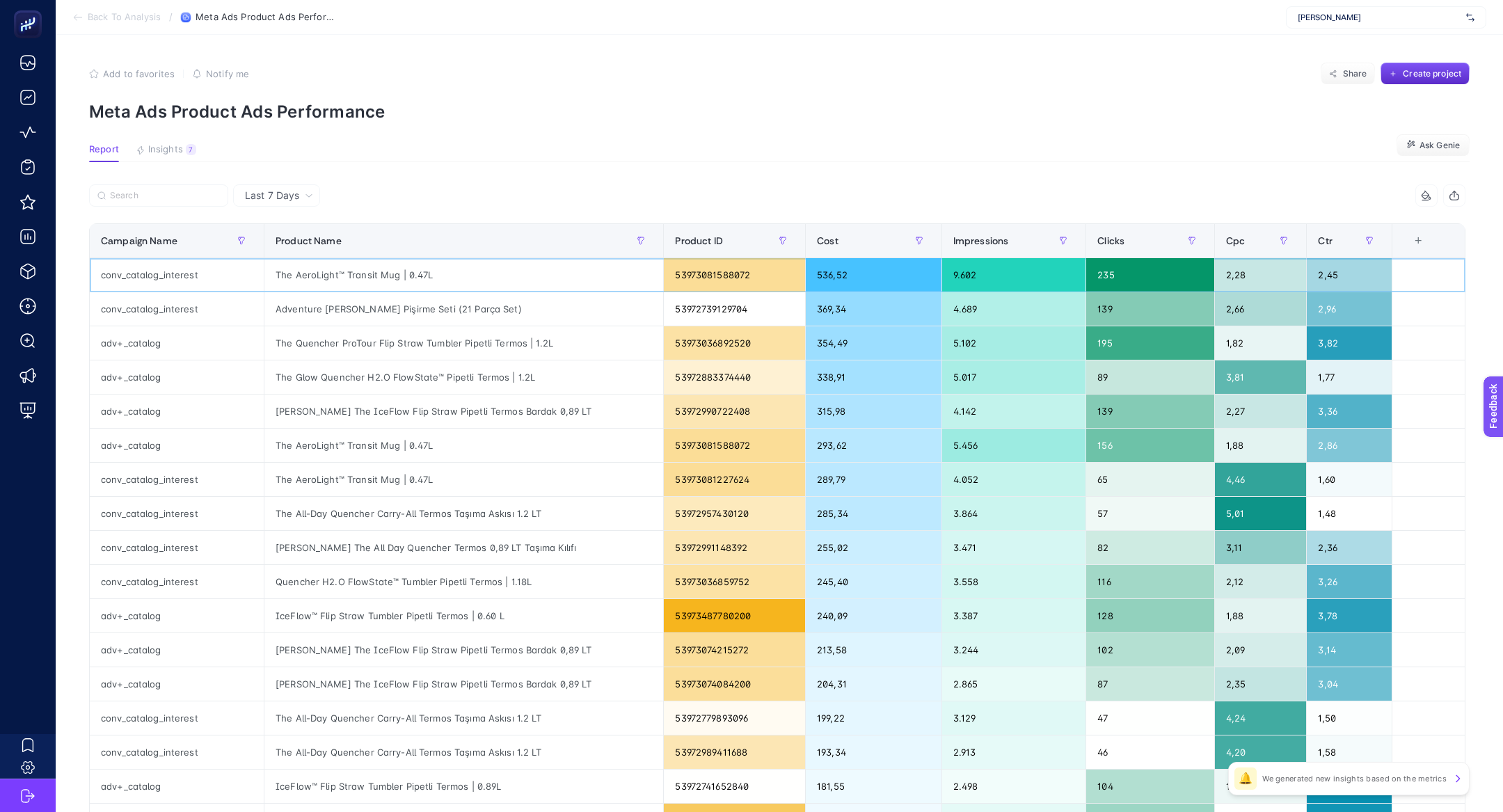
click at [381, 269] on div "The AeroLight™ Transit Mug | 0.47L" at bounding box center [464, 275] width 399 height 33
copy tr "The AeroLight™ Transit Mug | 0.47L"
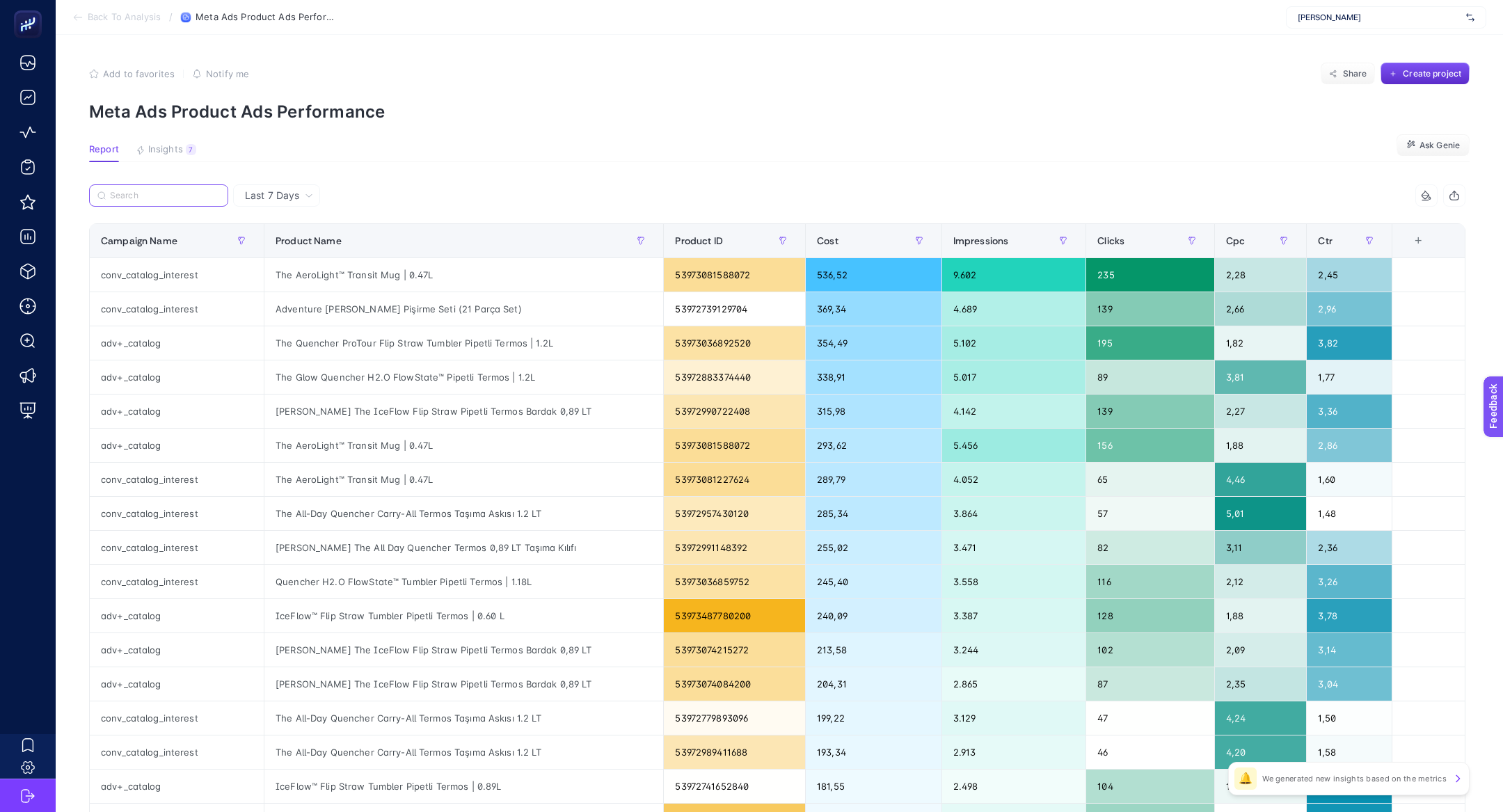
click at [175, 197] on input "Search" at bounding box center [165, 195] width 110 height 10
paste input "The AeroLight™ Transit Mug | 0.47L"
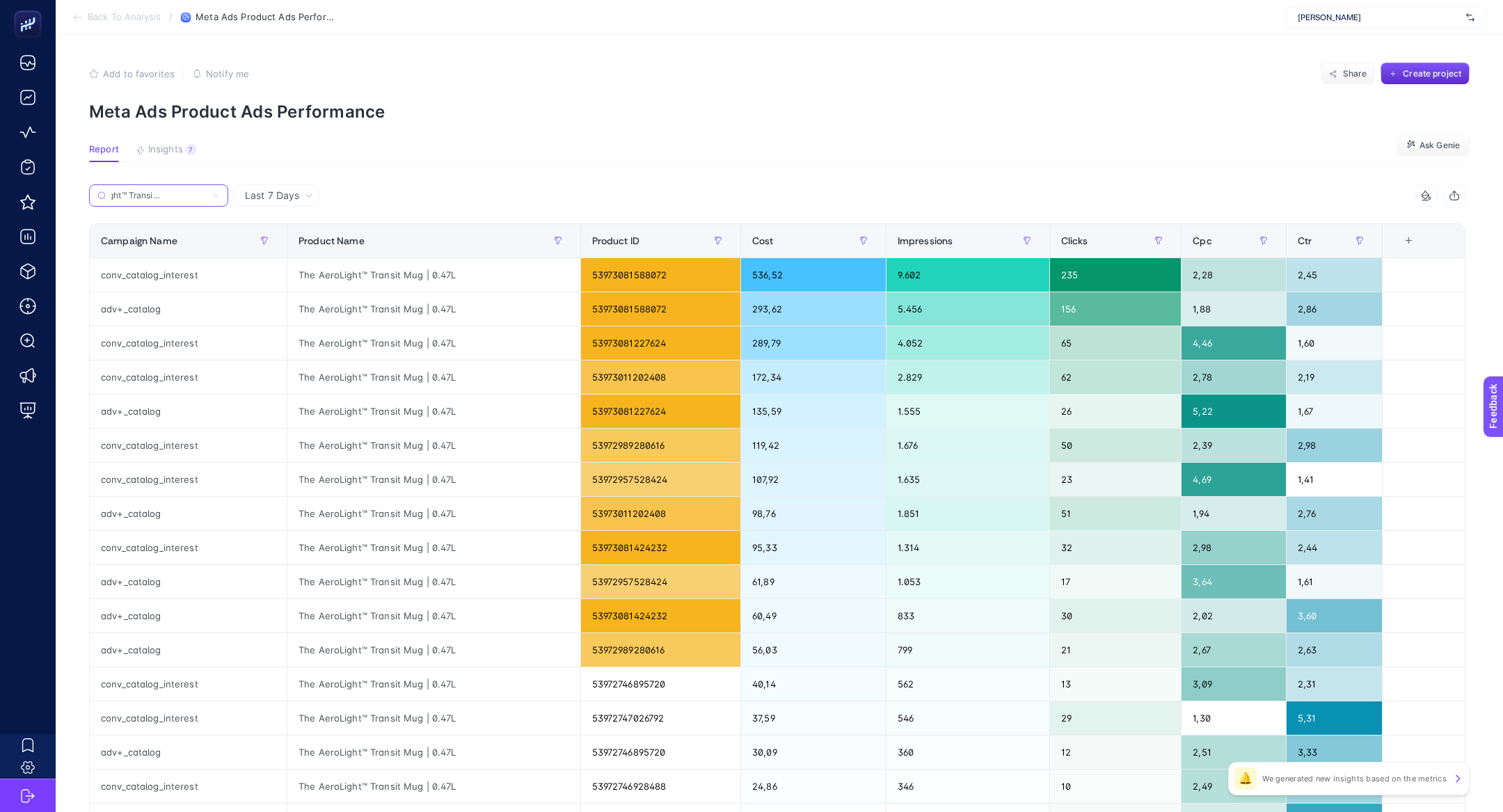
scroll to position [307, 0]
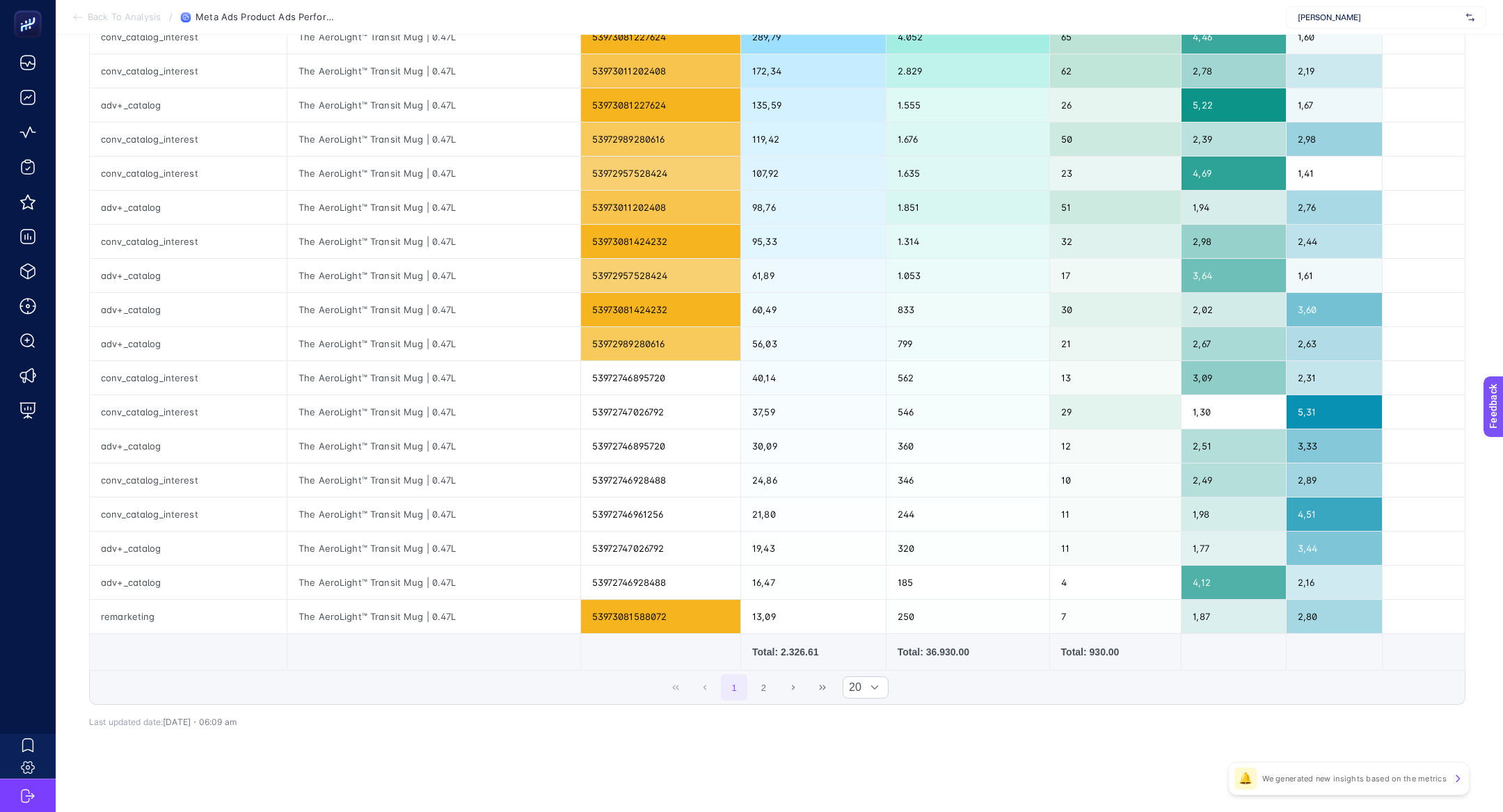
type input "The AeroLight™ Transit Mug | 0.47L"
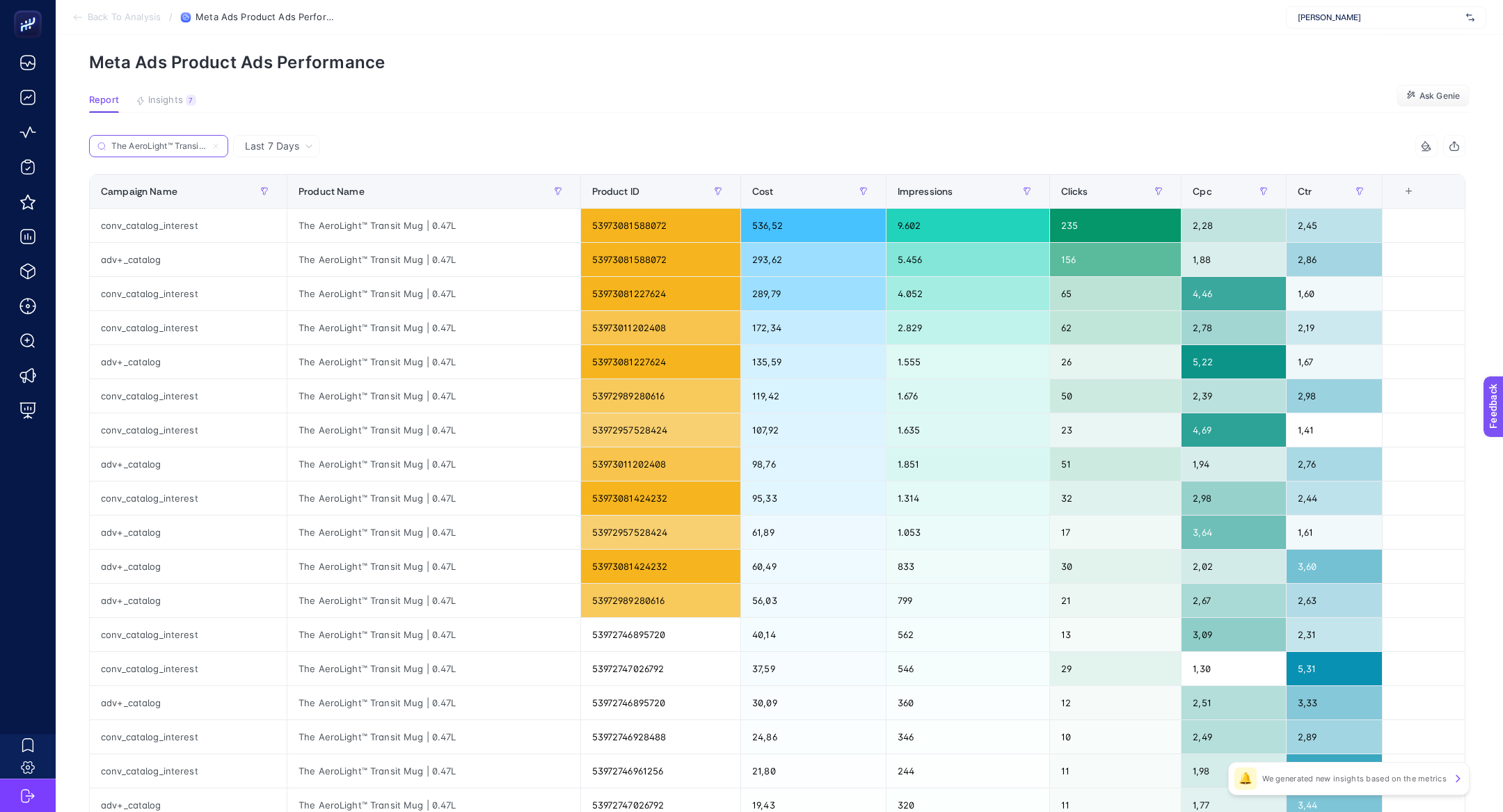
scroll to position [0, 0]
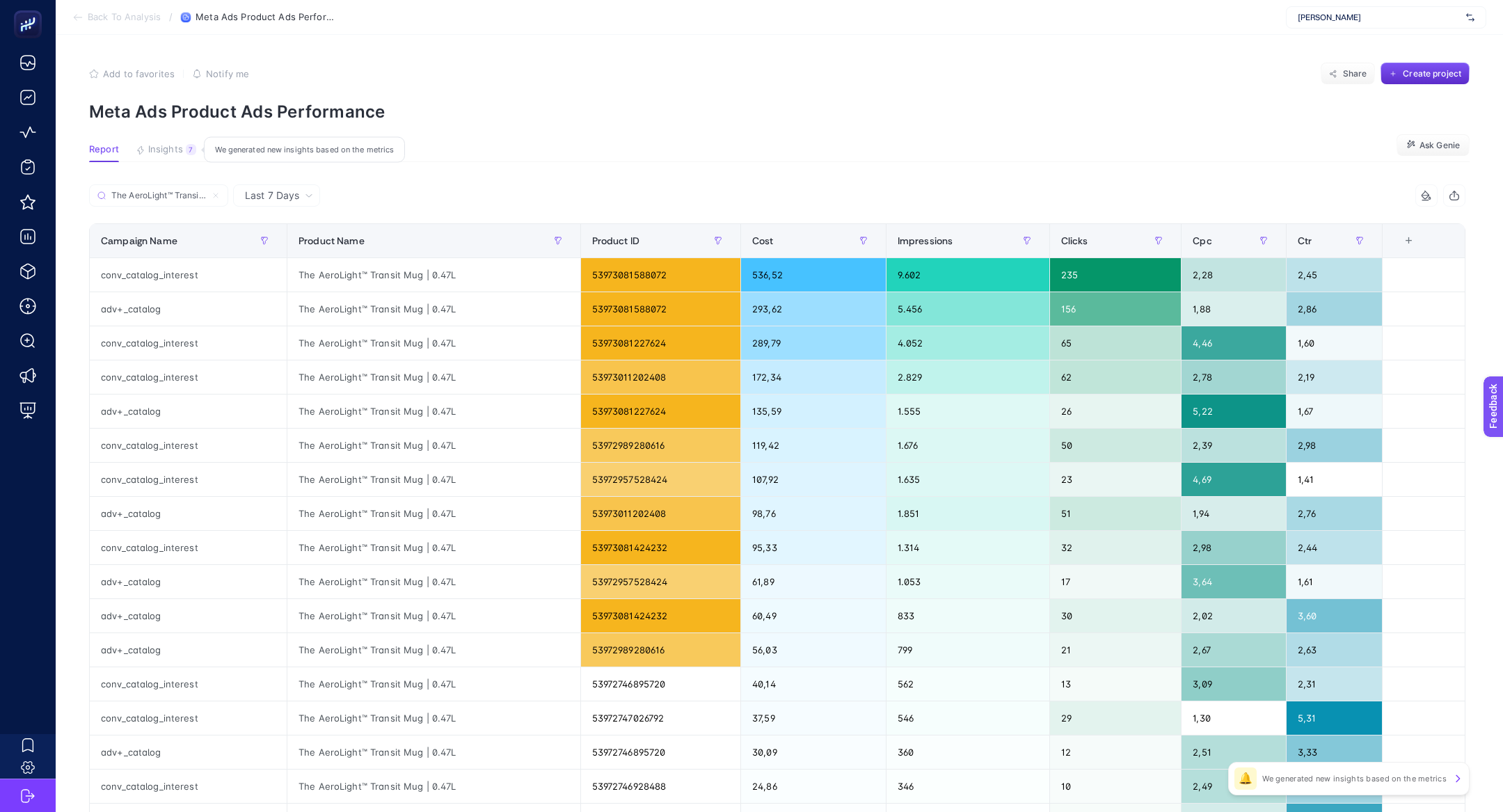
click at [155, 155] on span "Insights" at bounding box center [165, 149] width 35 height 11
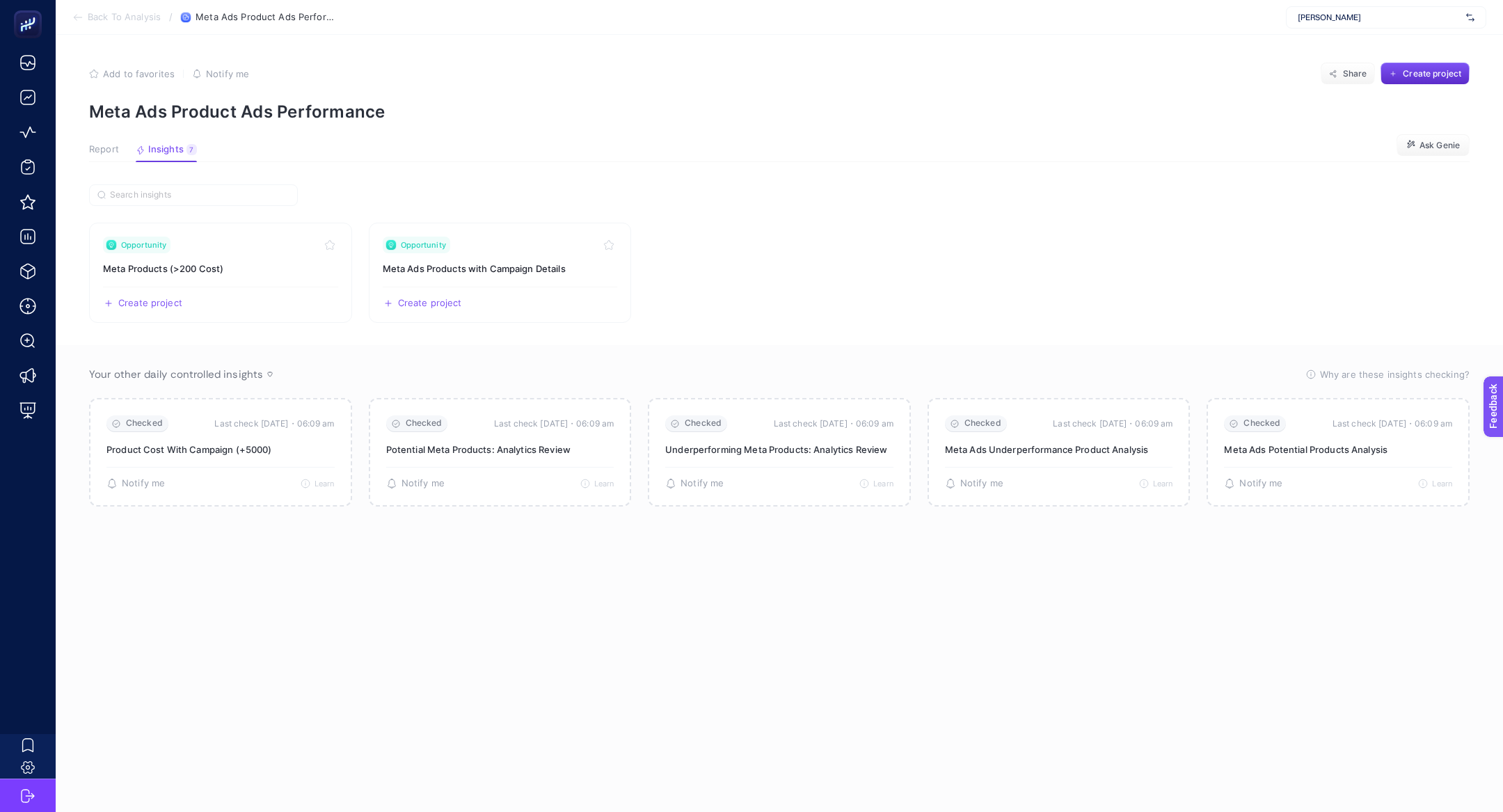
click at [1379, 21] on span "Stanley" at bounding box center [1379, 17] width 163 height 11
type input "knit"
click at [1404, 43] on div "Knitss" at bounding box center [1386, 46] width 199 height 23
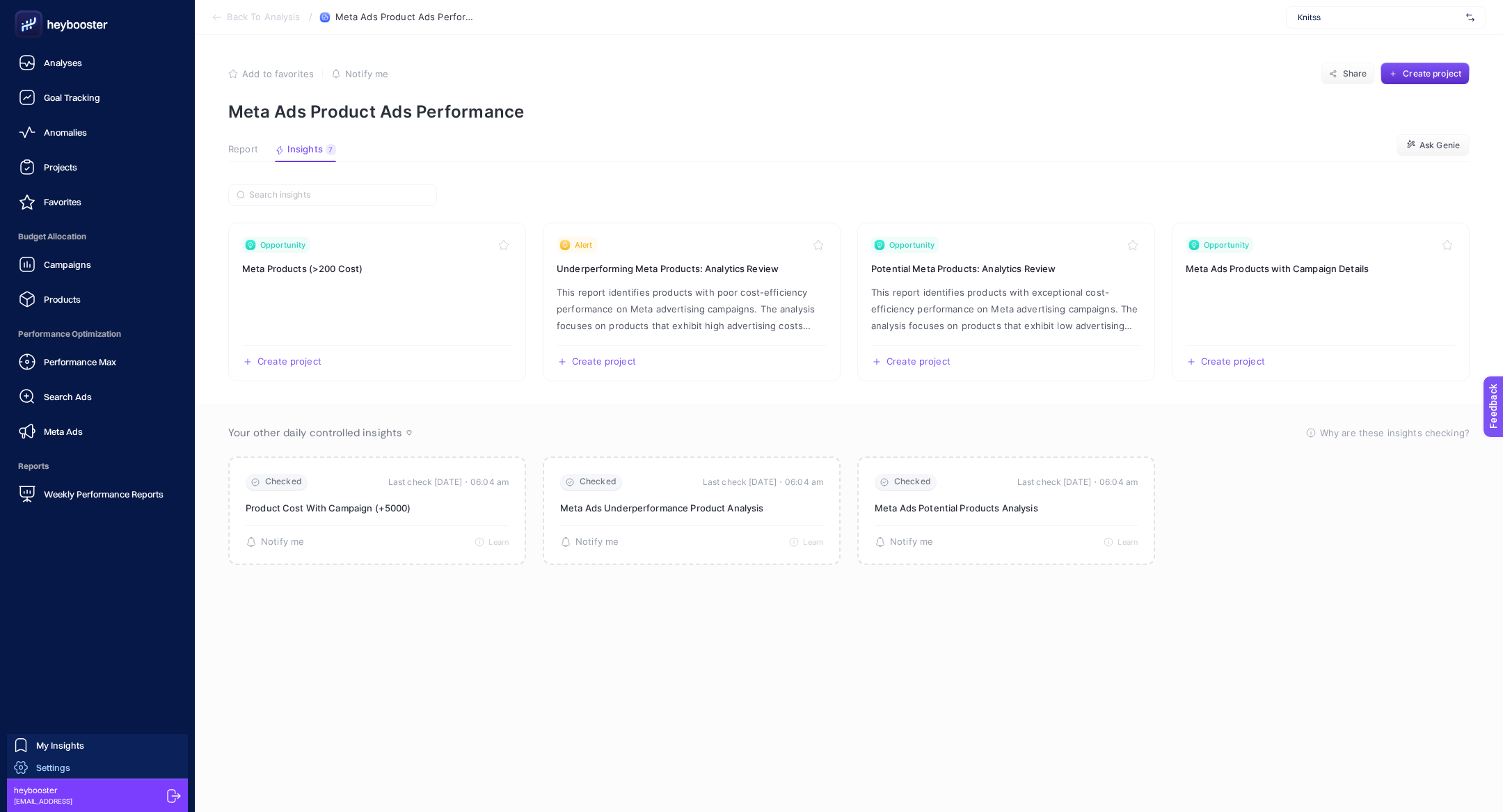
click at [48, 766] on span "Settings" at bounding box center [53, 767] width 34 height 11
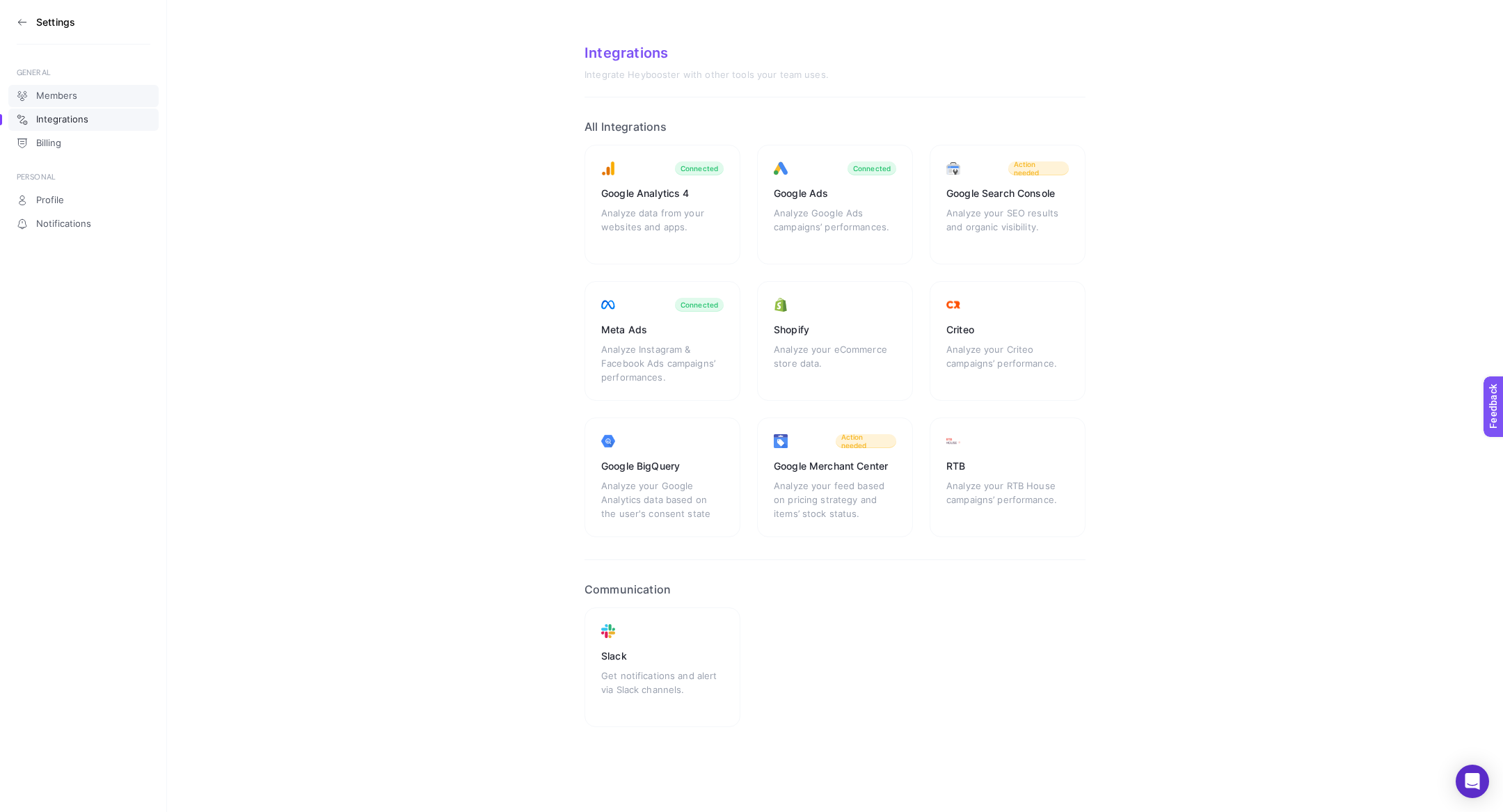
click at [33, 91] on link "Members" at bounding box center [84, 96] width 150 height 23
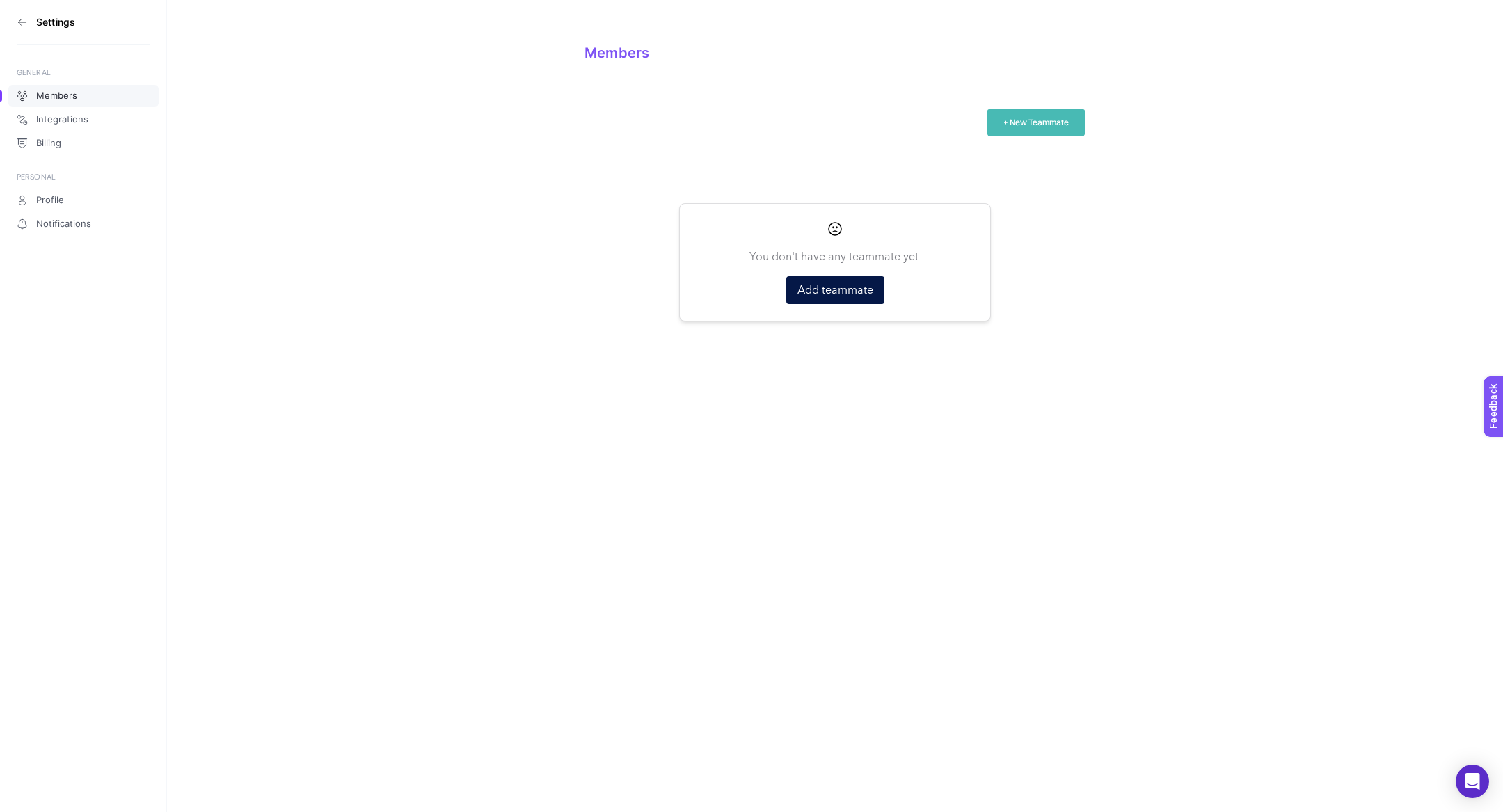
click at [17, 23] on icon at bounding box center [22, 22] width 11 height 11
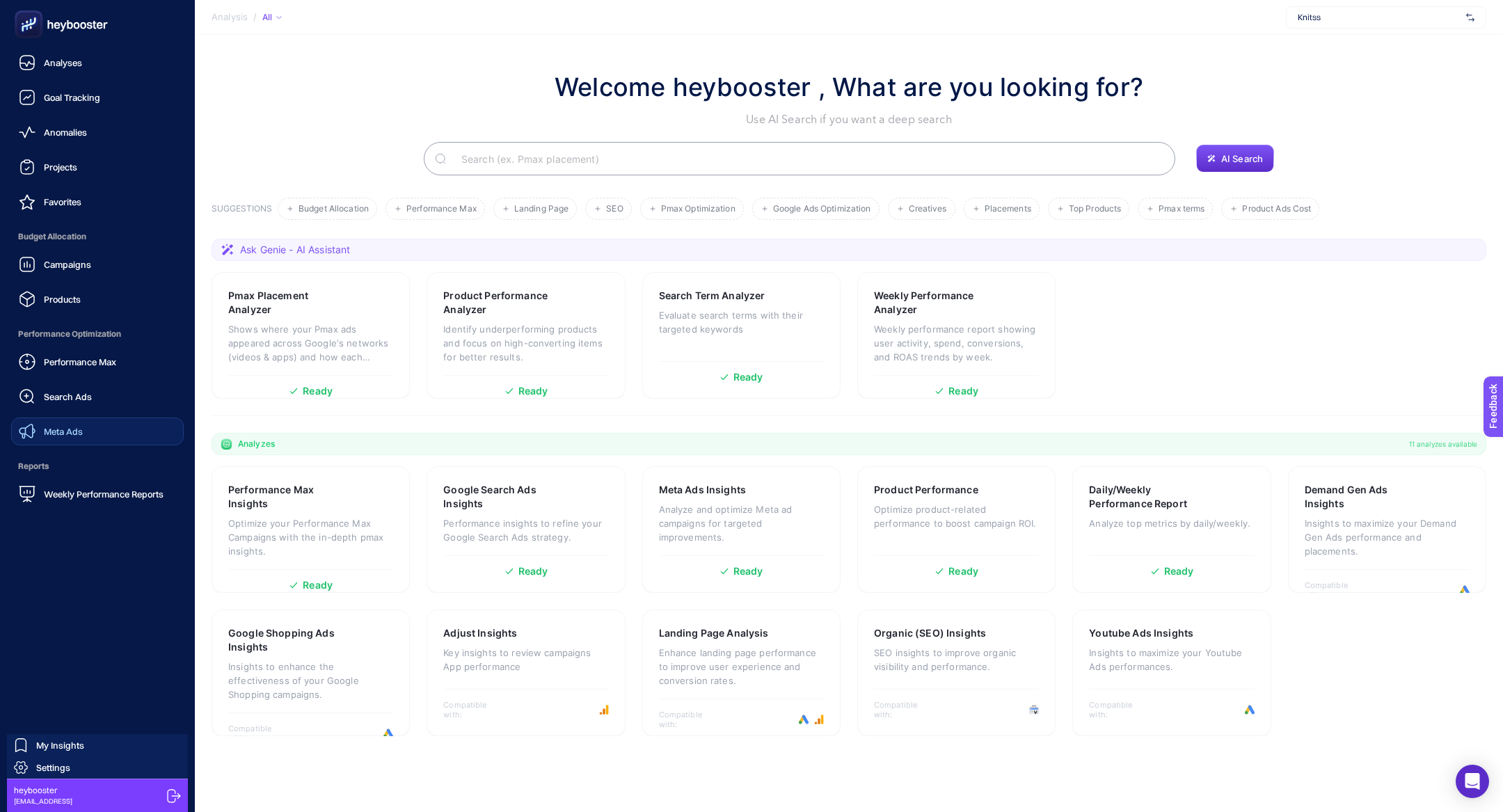
click at [68, 424] on div "Meta Ads" at bounding box center [50, 431] width 64 height 17
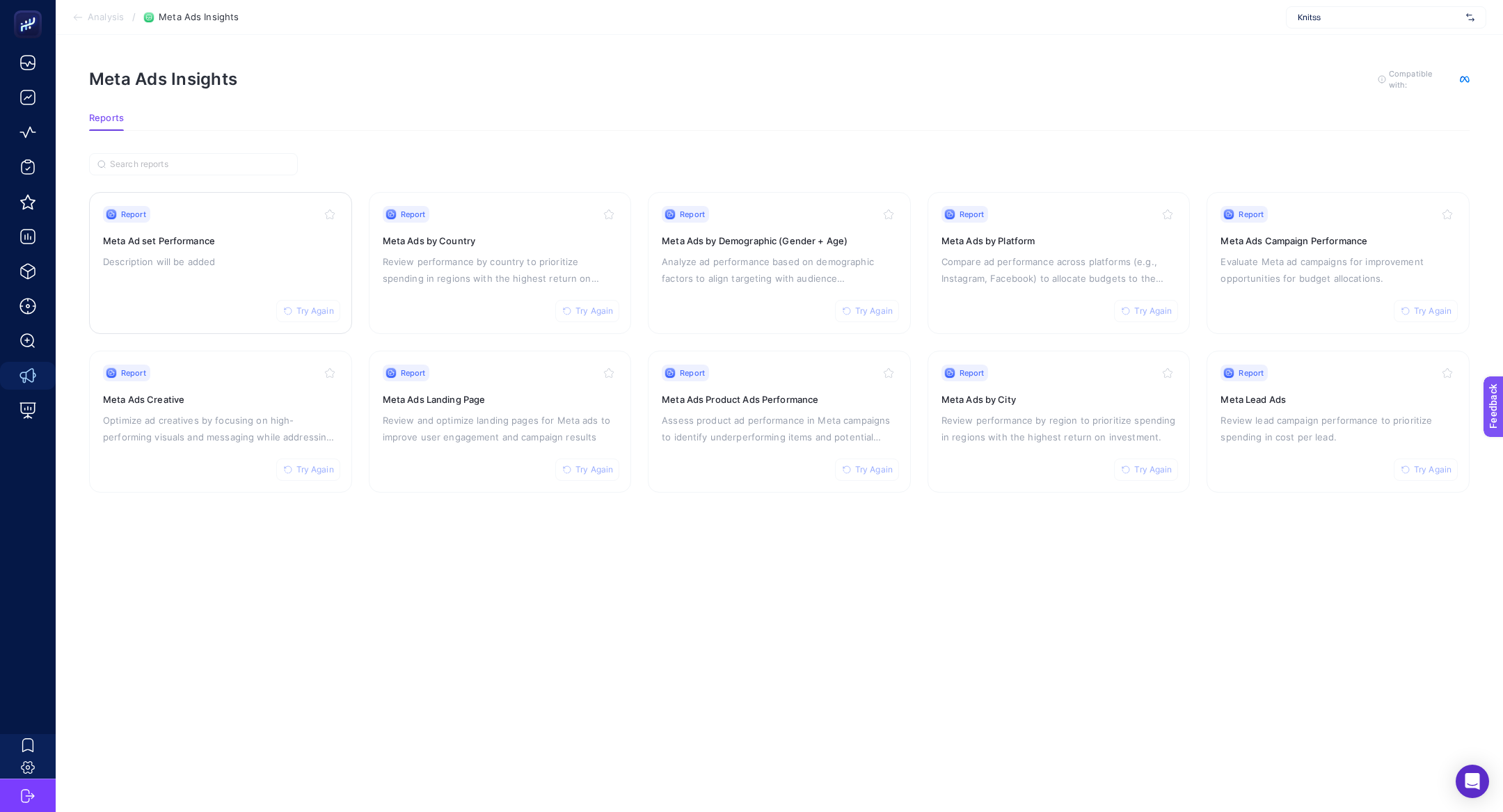
click at [190, 272] on div "Report Try Again Meta Ad set Performance Description will be added" at bounding box center [221, 263] width 236 height 114
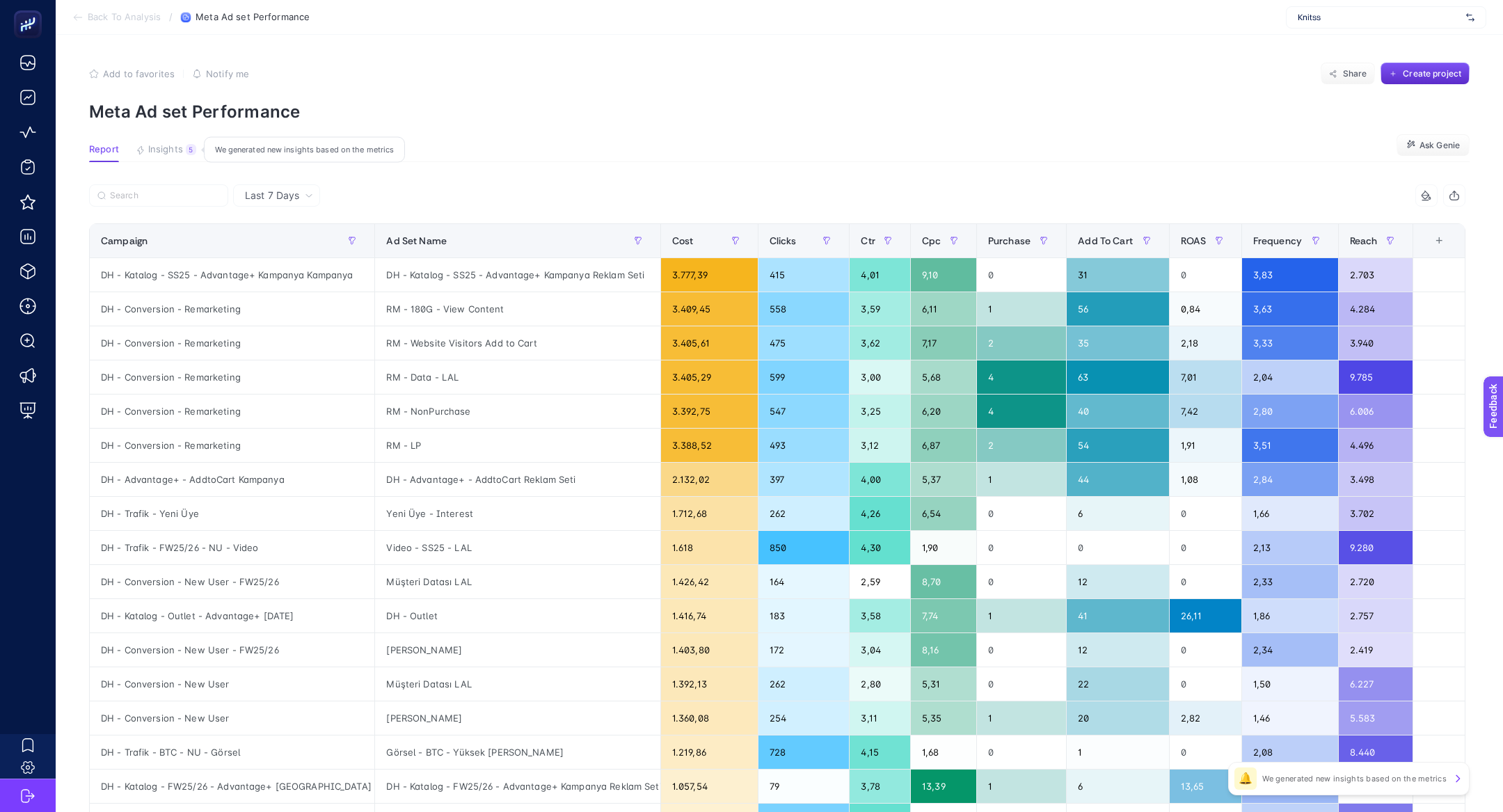
click at [186, 145] on div "5" at bounding box center [190, 149] width 10 height 11
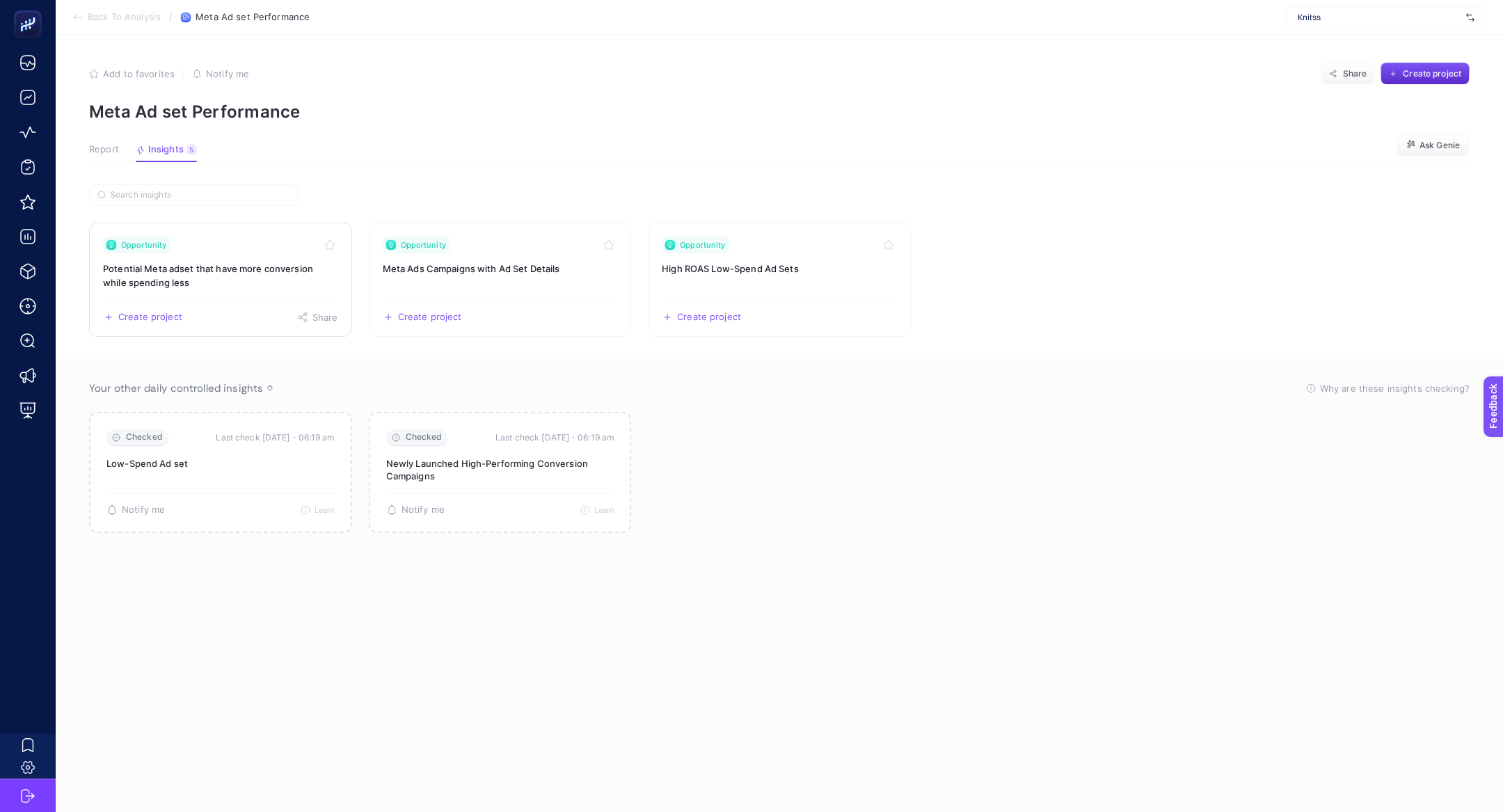
click at [273, 279] on h3 "Potential Meta adset that have more conversion while spending less" at bounding box center [221, 275] width 236 height 28
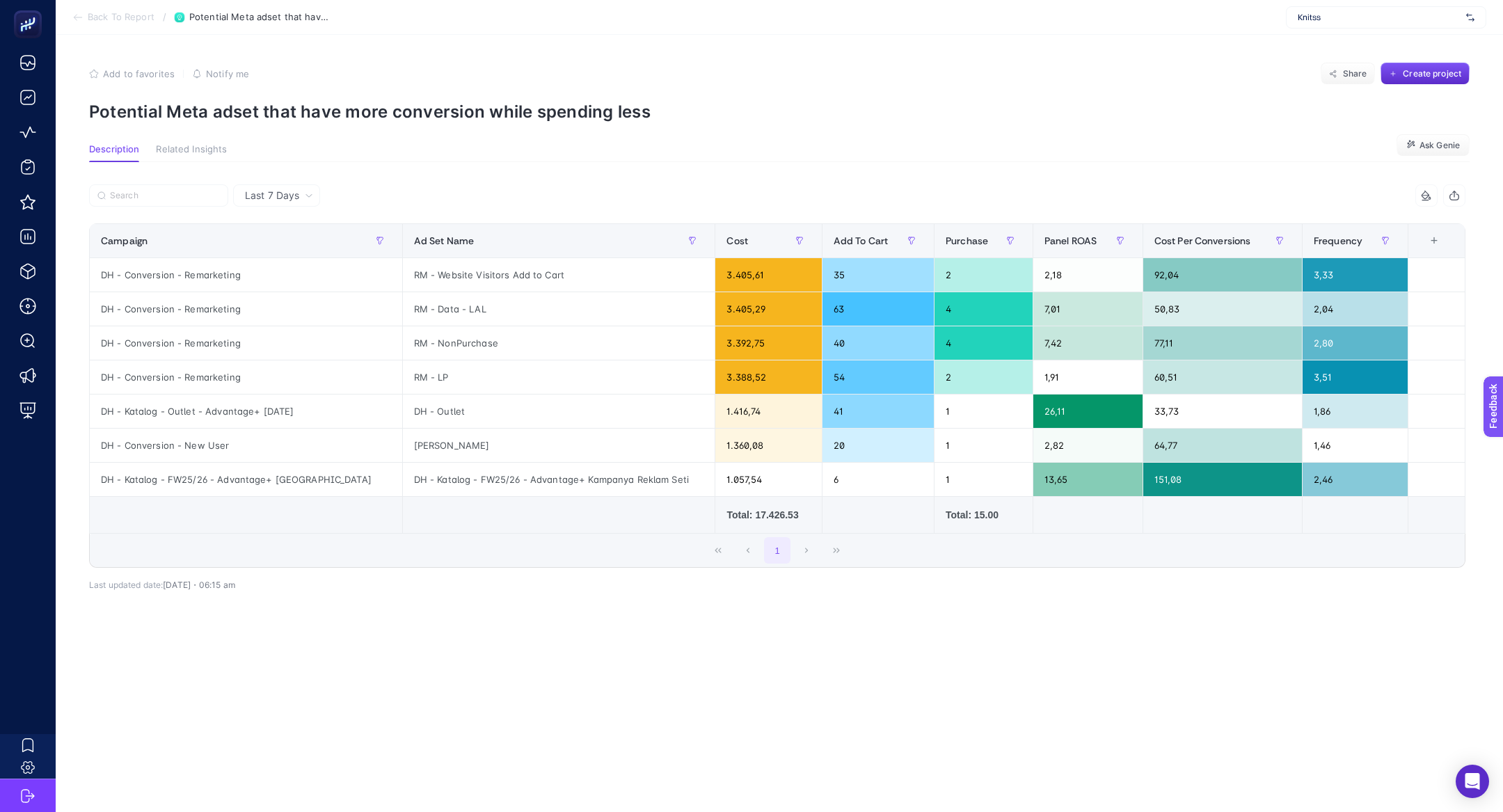
click at [327, 99] on section "Add to favorites false Notify me Share Create project Potential Meta adset that…" at bounding box center [779, 92] width 1381 height 59
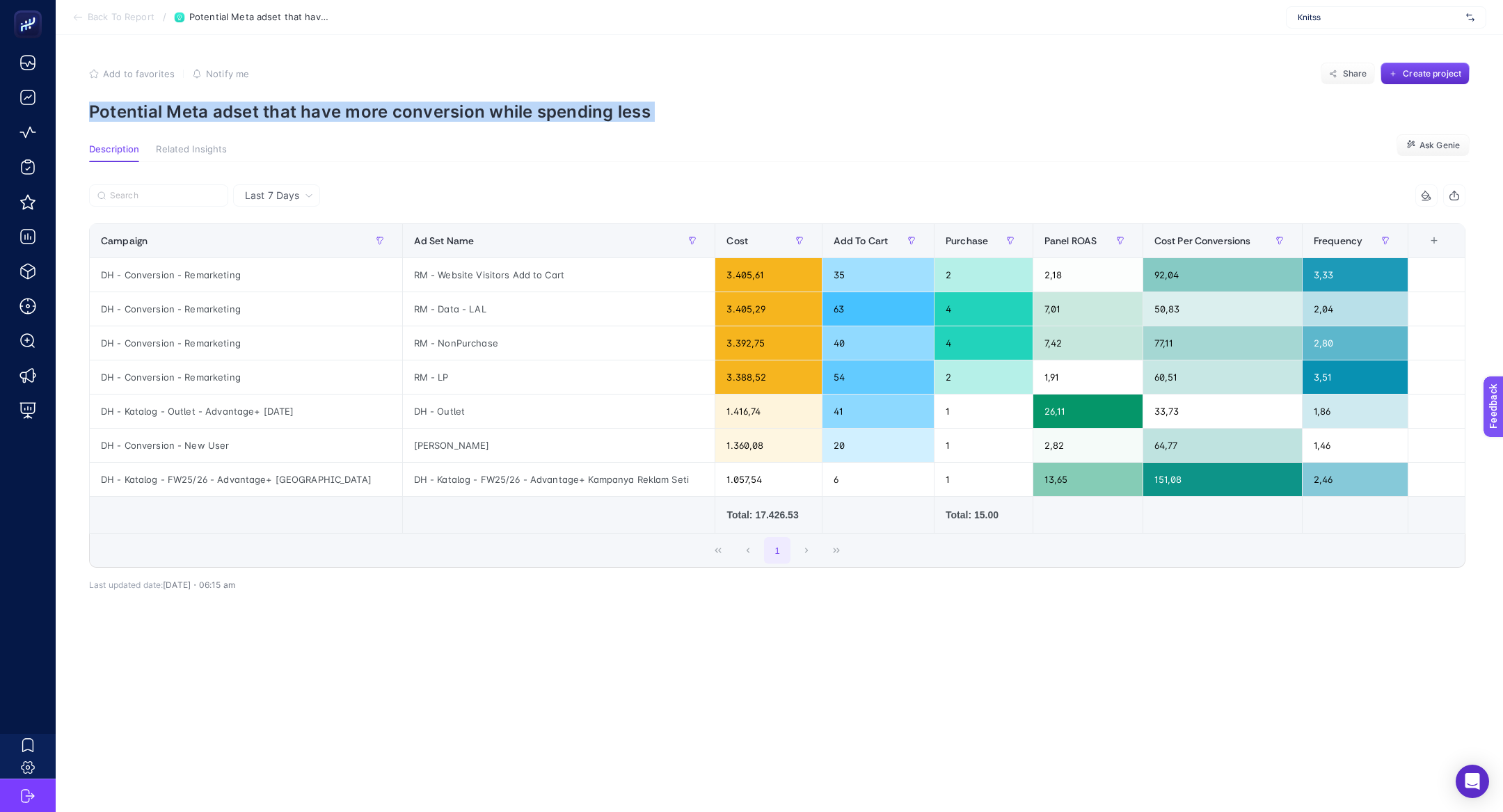
copy article "Potential Meta adset that have more conversion while spending less"
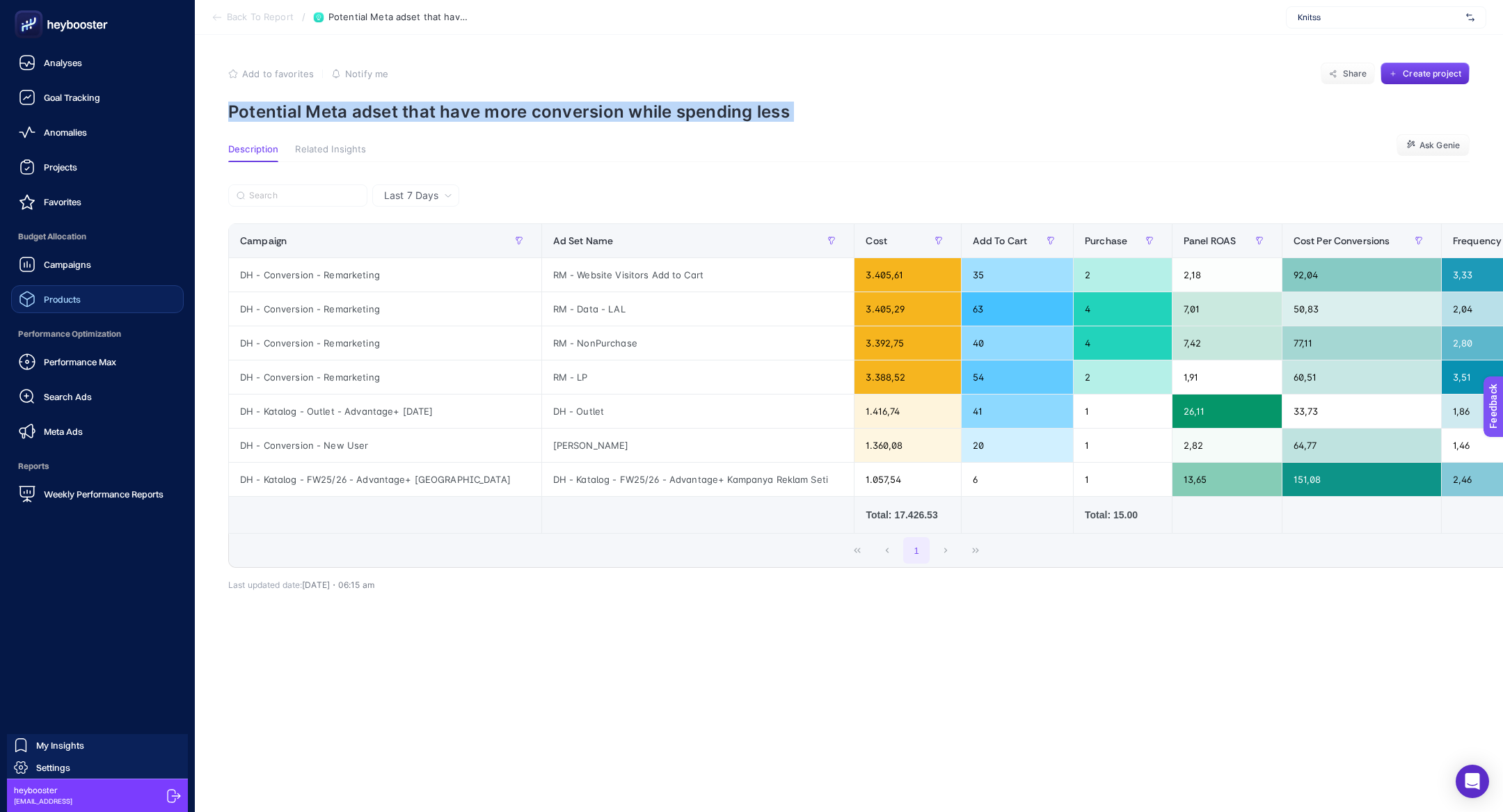
click at [106, 302] on link "Products" at bounding box center [97, 299] width 173 height 28
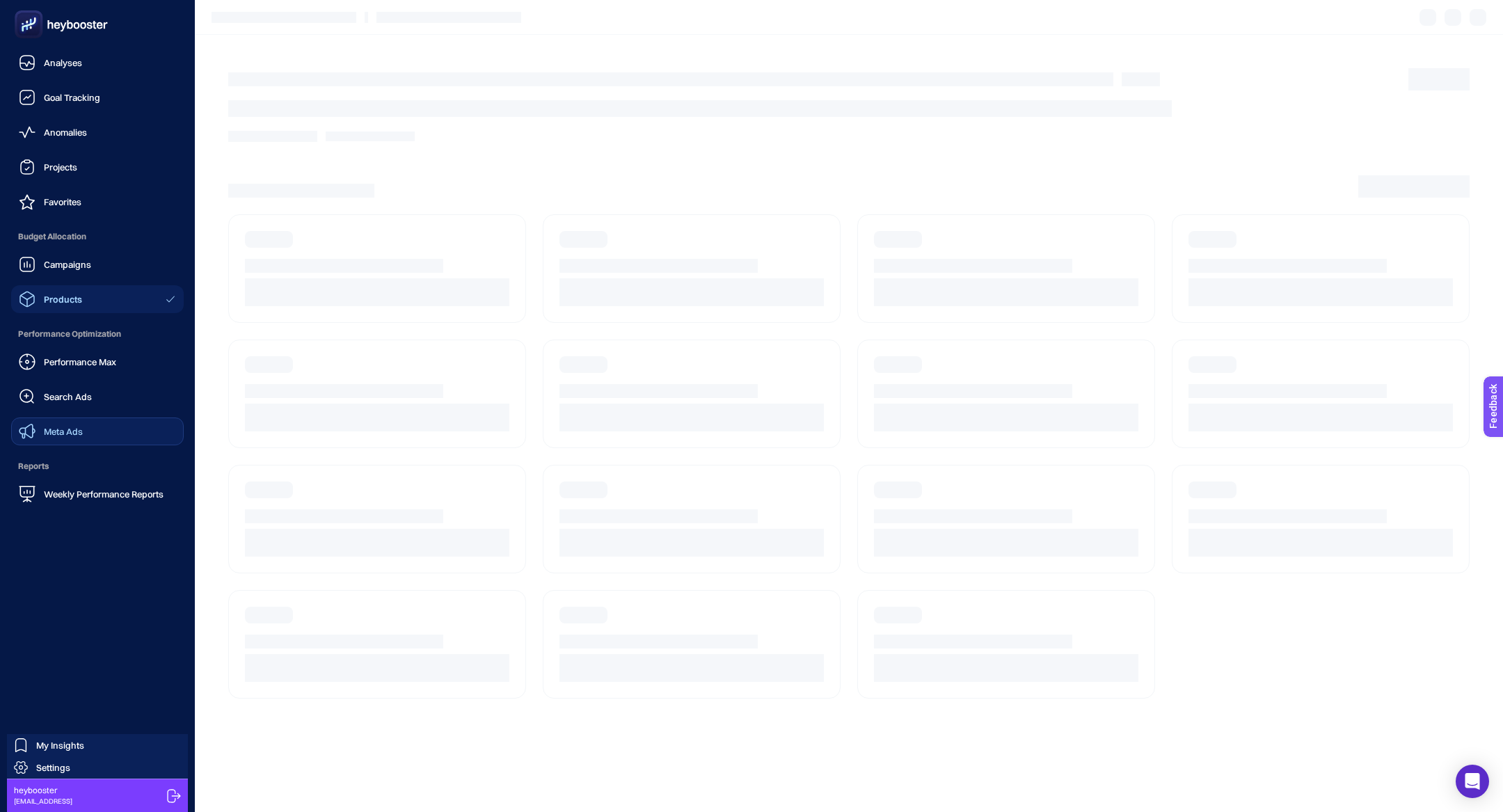
click at [104, 431] on link "Meta Ads" at bounding box center [97, 431] width 173 height 28
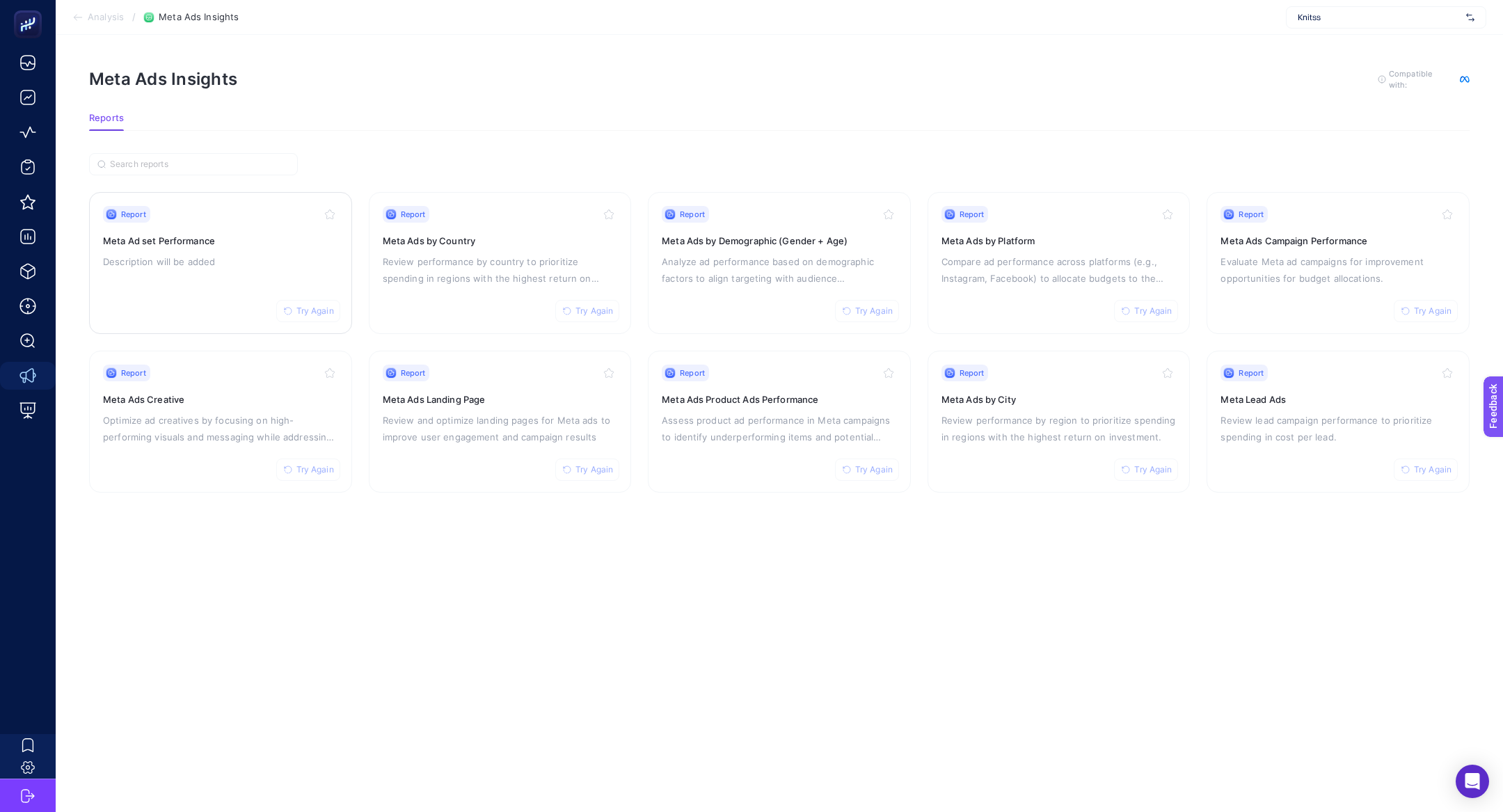
click at [252, 258] on p "Description will be added" at bounding box center [221, 261] width 236 height 17
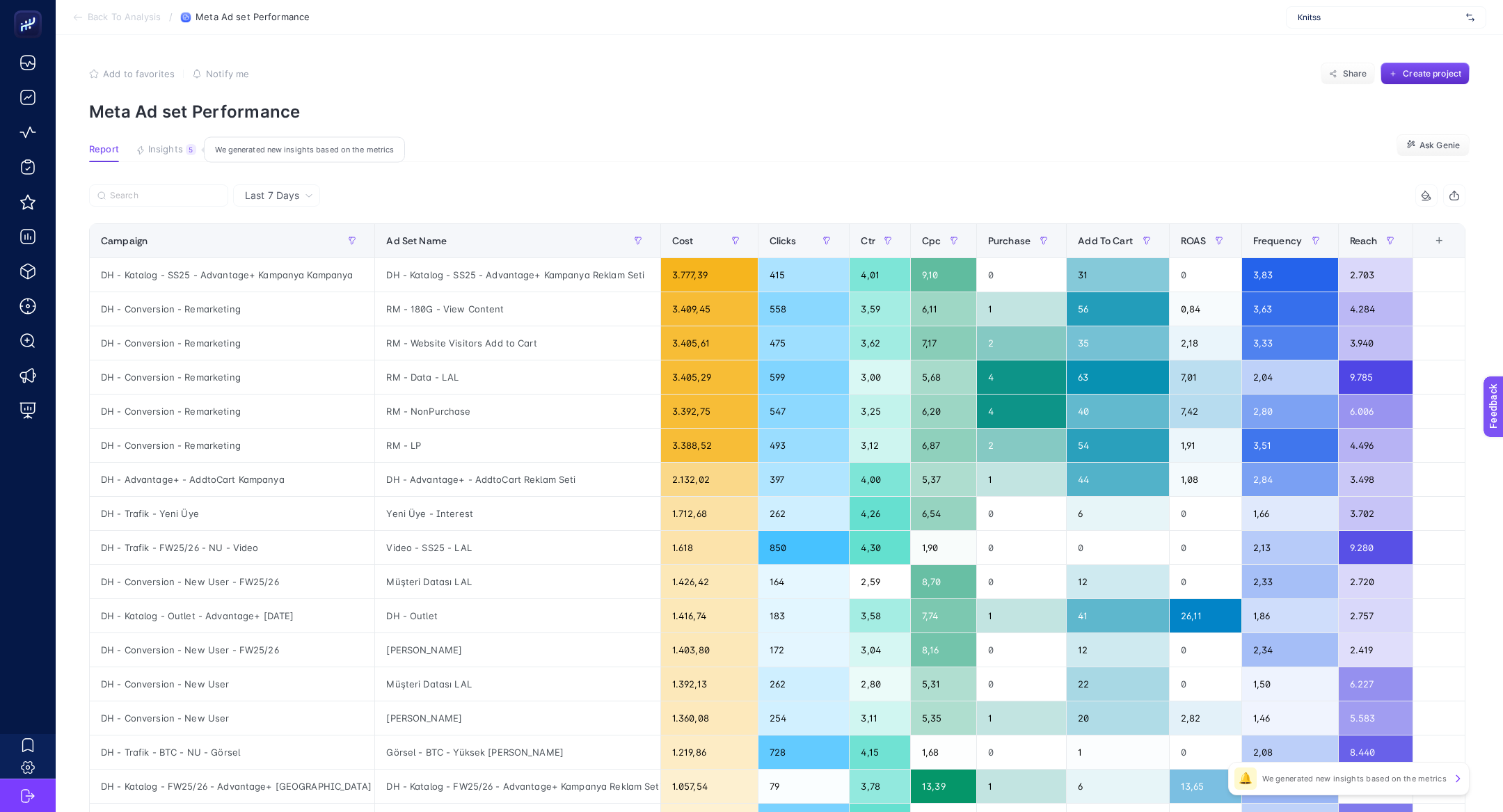
click at [181, 152] on span "Insights" at bounding box center [165, 149] width 35 height 11
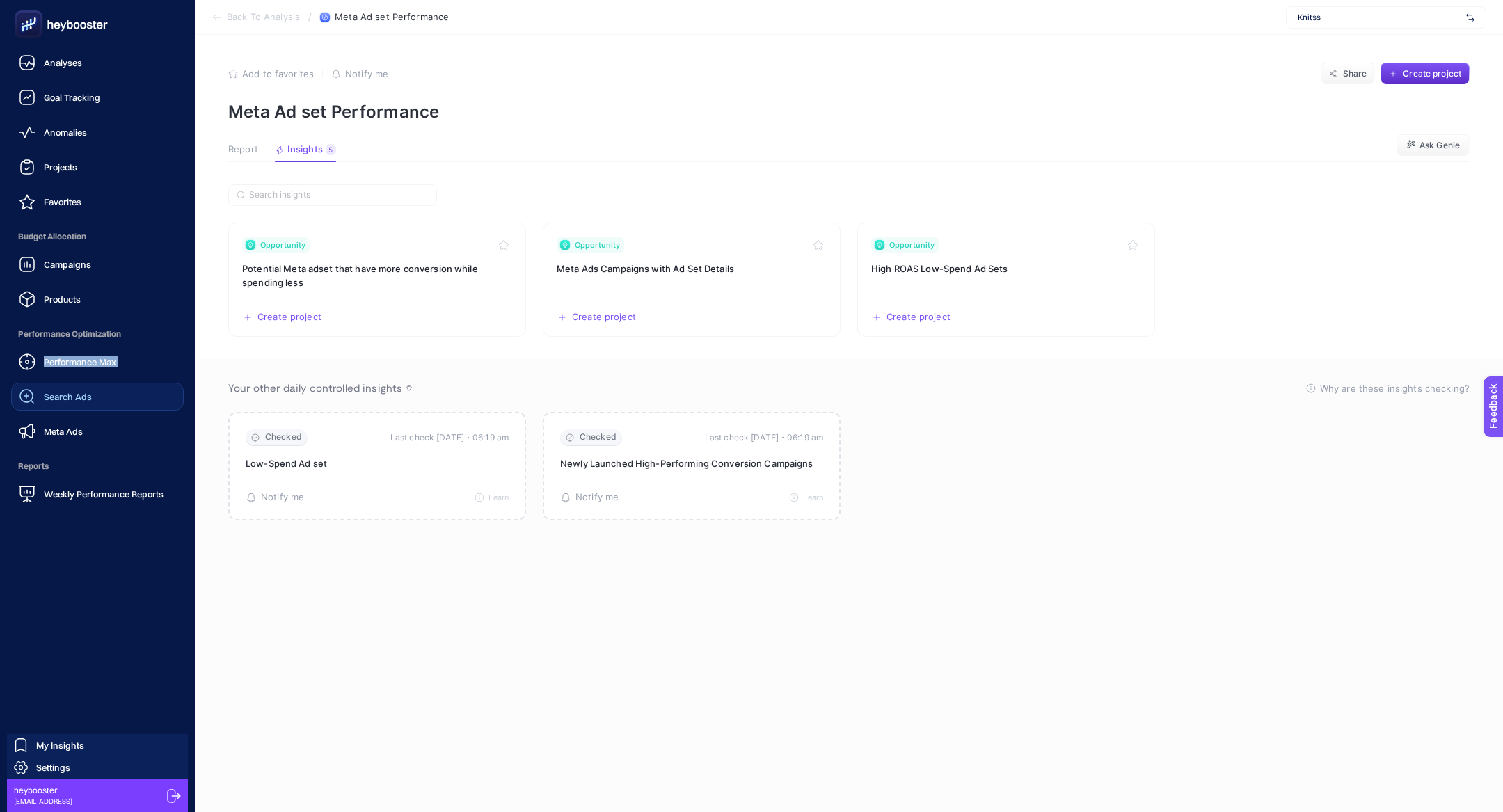
drag, startPoint x: 85, startPoint y: 339, endPoint x: 95, endPoint y: 386, distance: 48.1
click at [95, 386] on div "Performance Optimization Performance Max Search Ads Meta Ads" at bounding box center [97, 383] width 173 height 125
click at [95, 386] on link "Search Ads" at bounding box center [97, 396] width 173 height 28
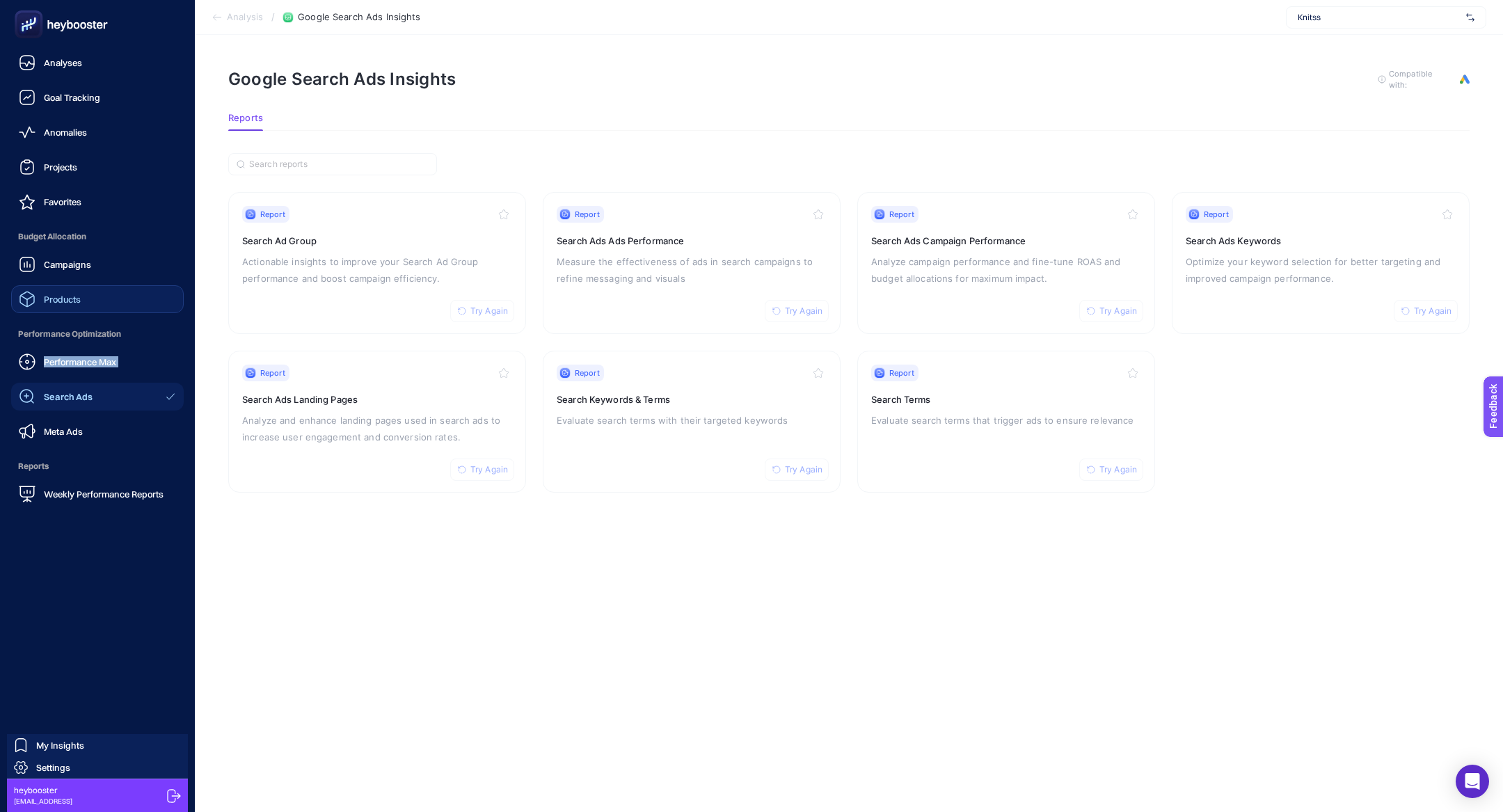
click at [89, 310] on link "Products" at bounding box center [97, 299] width 173 height 28
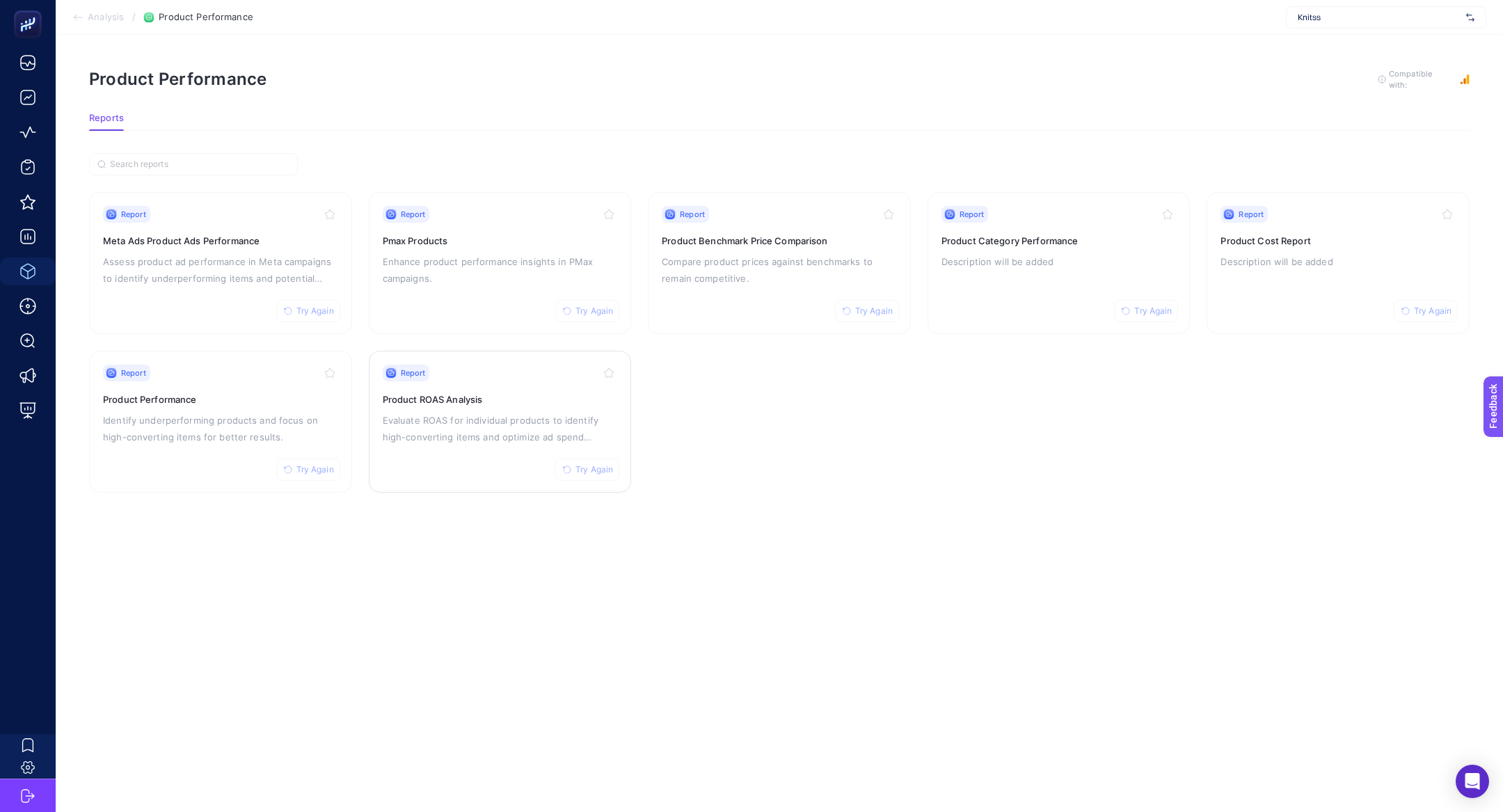
click at [531, 444] on div "Report Try Again Product ROAS Analysis Evaluate ROAS for individual products to…" at bounding box center [500, 421] width 236 height 114
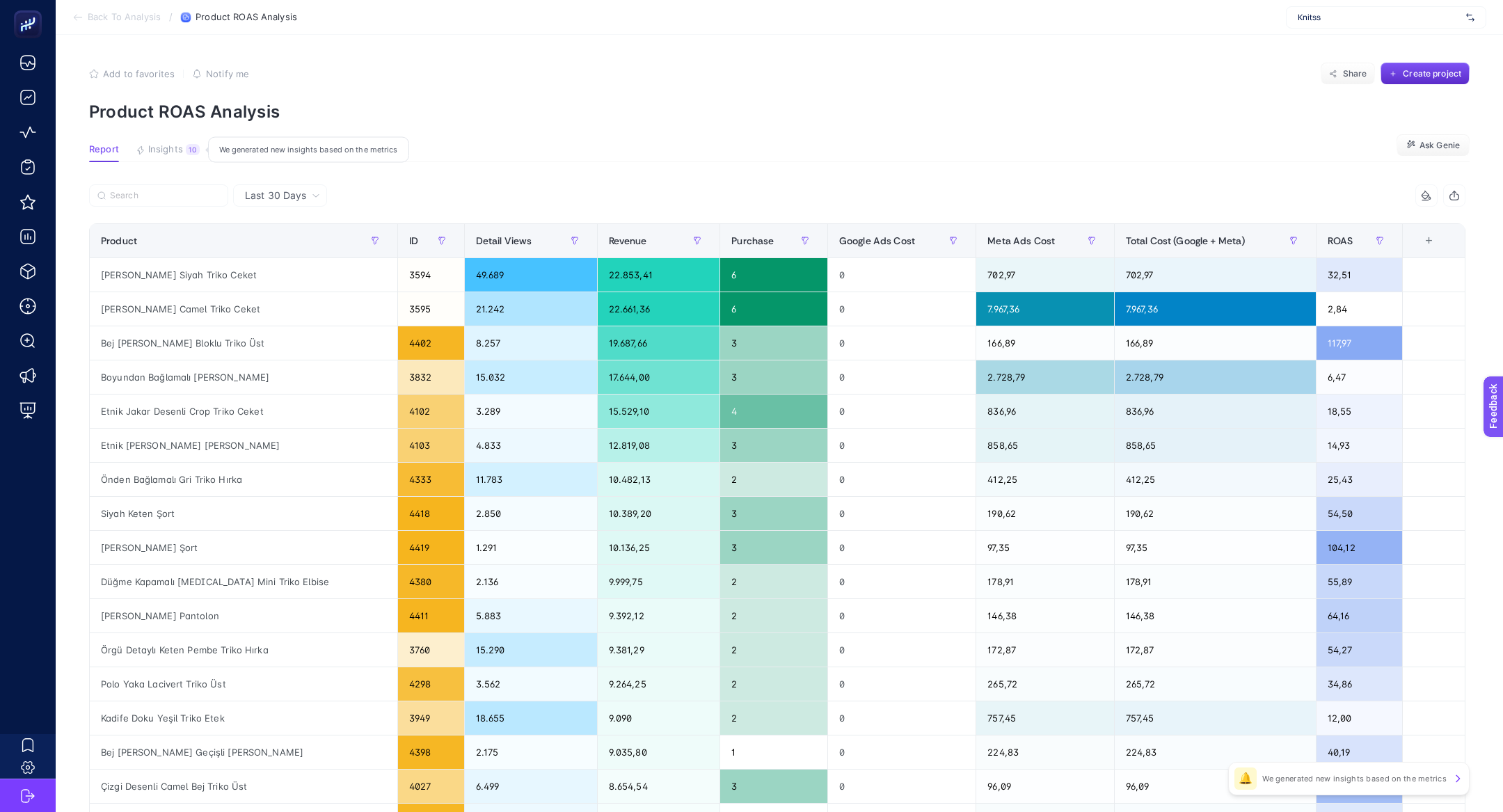
click at [181, 153] on span "Insights" at bounding box center [165, 149] width 35 height 11
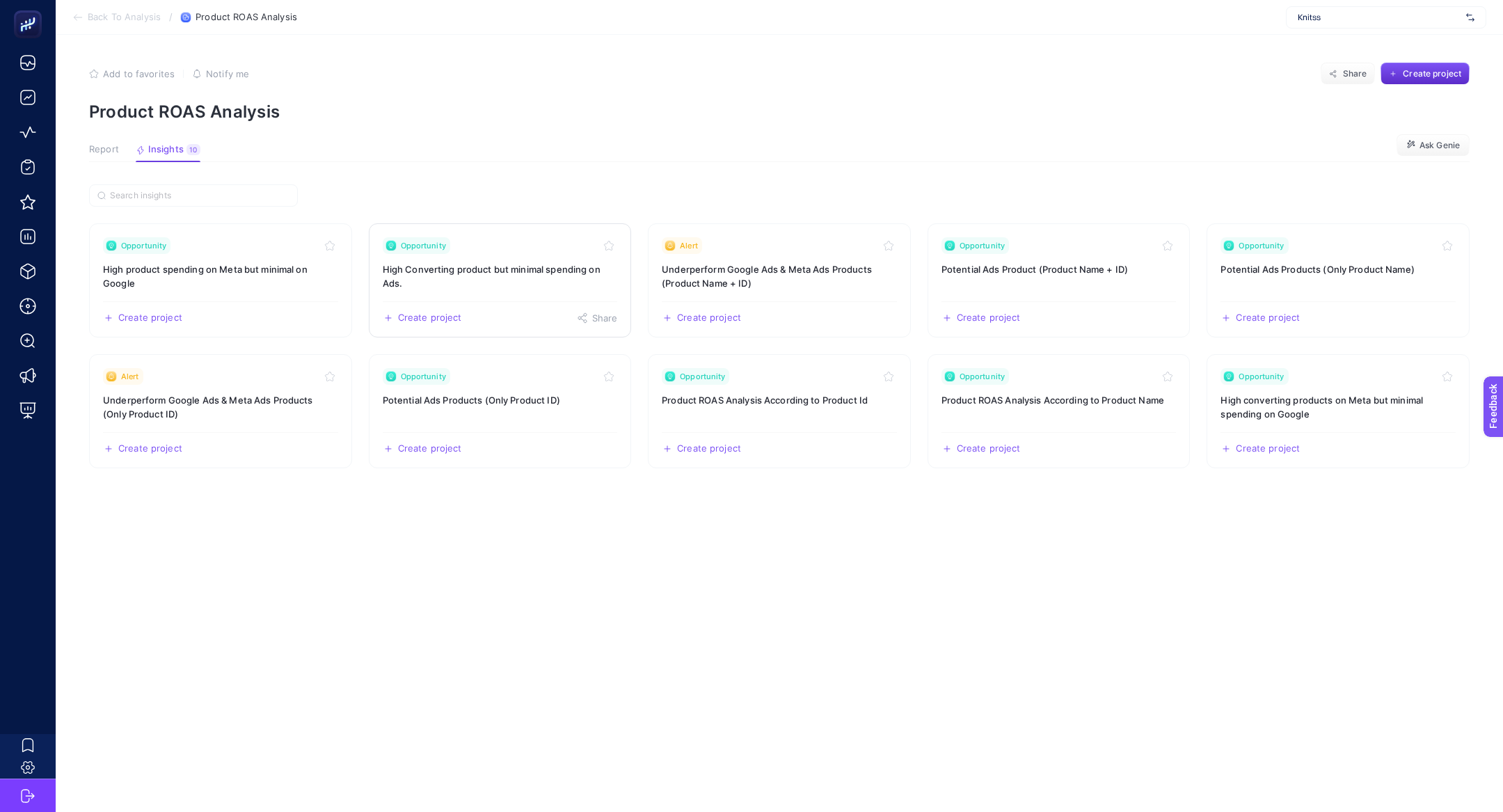
click at [532, 274] on h3 "High Converting product but minimal spending on Ads." at bounding box center [500, 276] width 236 height 28
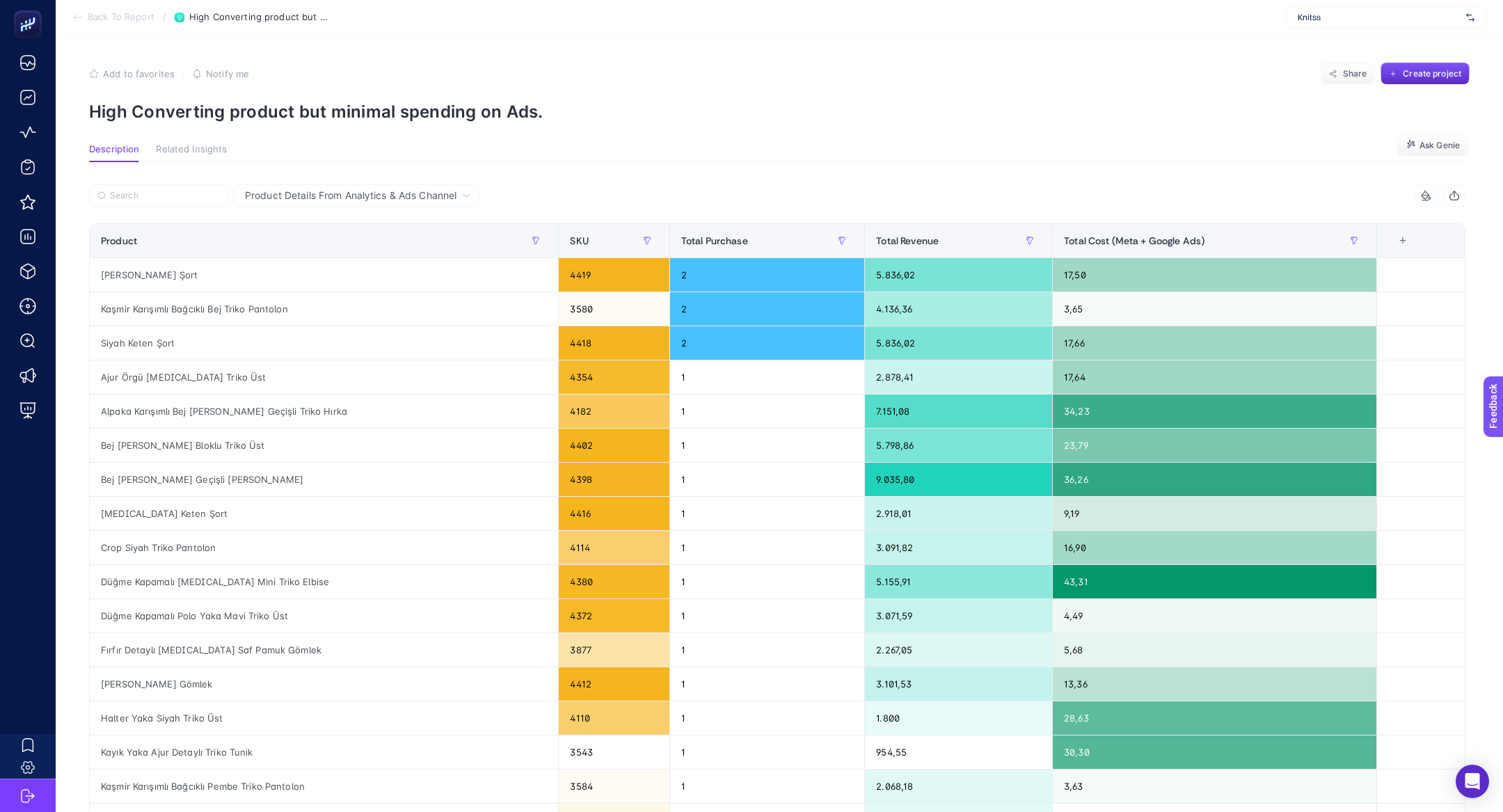
click at [247, 96] on section "Add to favorites false Notify me Share Create project High Converting product b…" at bounding box center [779, 92] width 1381 height 59
click at [247, 122] on article "Add to favorites false Notify me Share Create project High Converting product b…" at bounding box center [779, 584] width 1448 height 1099
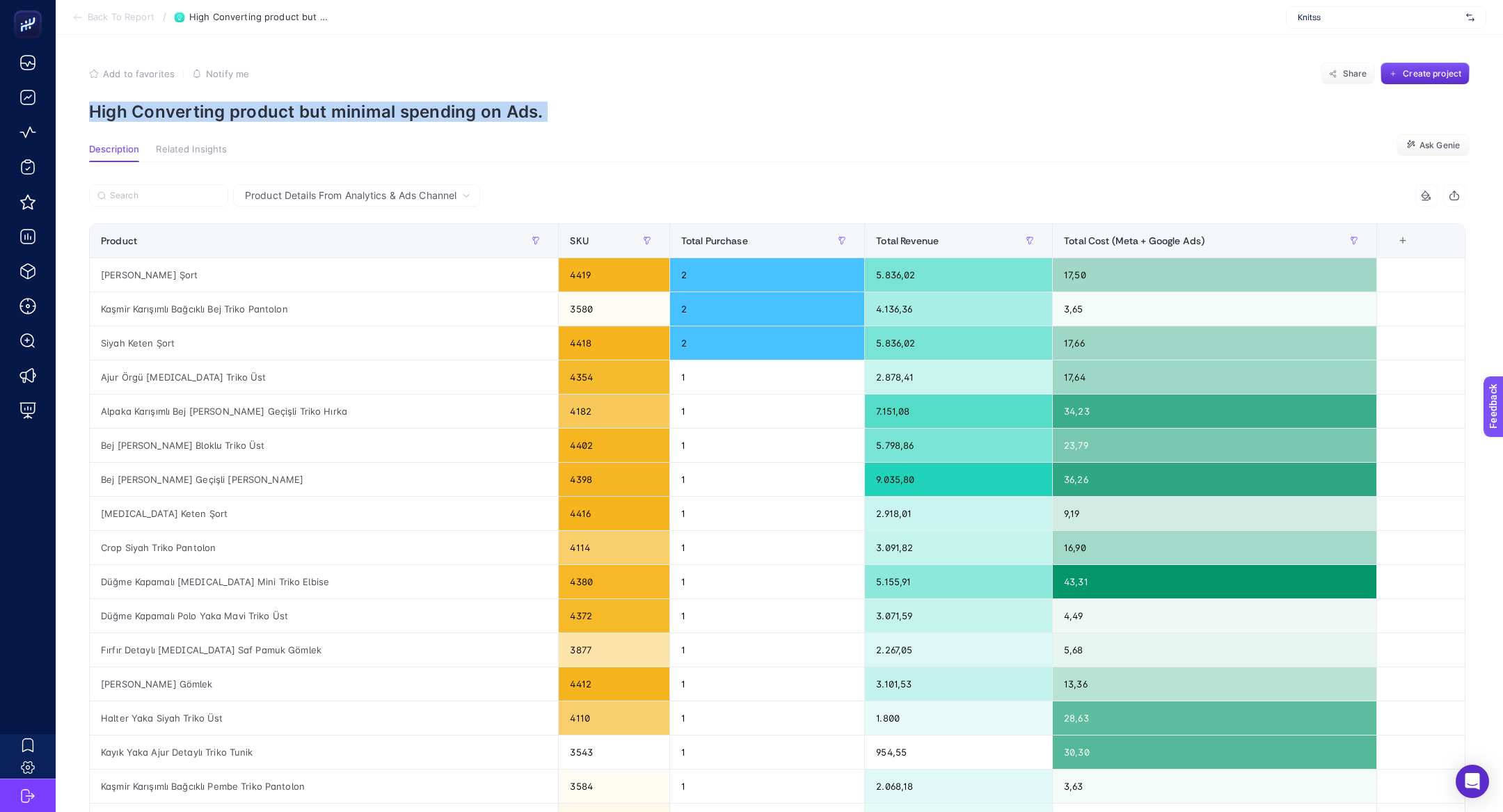
copy article "High Converting product but minimal spending on Ads."
click at [273, 119] on p "High Converting product but minimal spending on Ads." at bounding box center [779, 112] width 1381 height 20
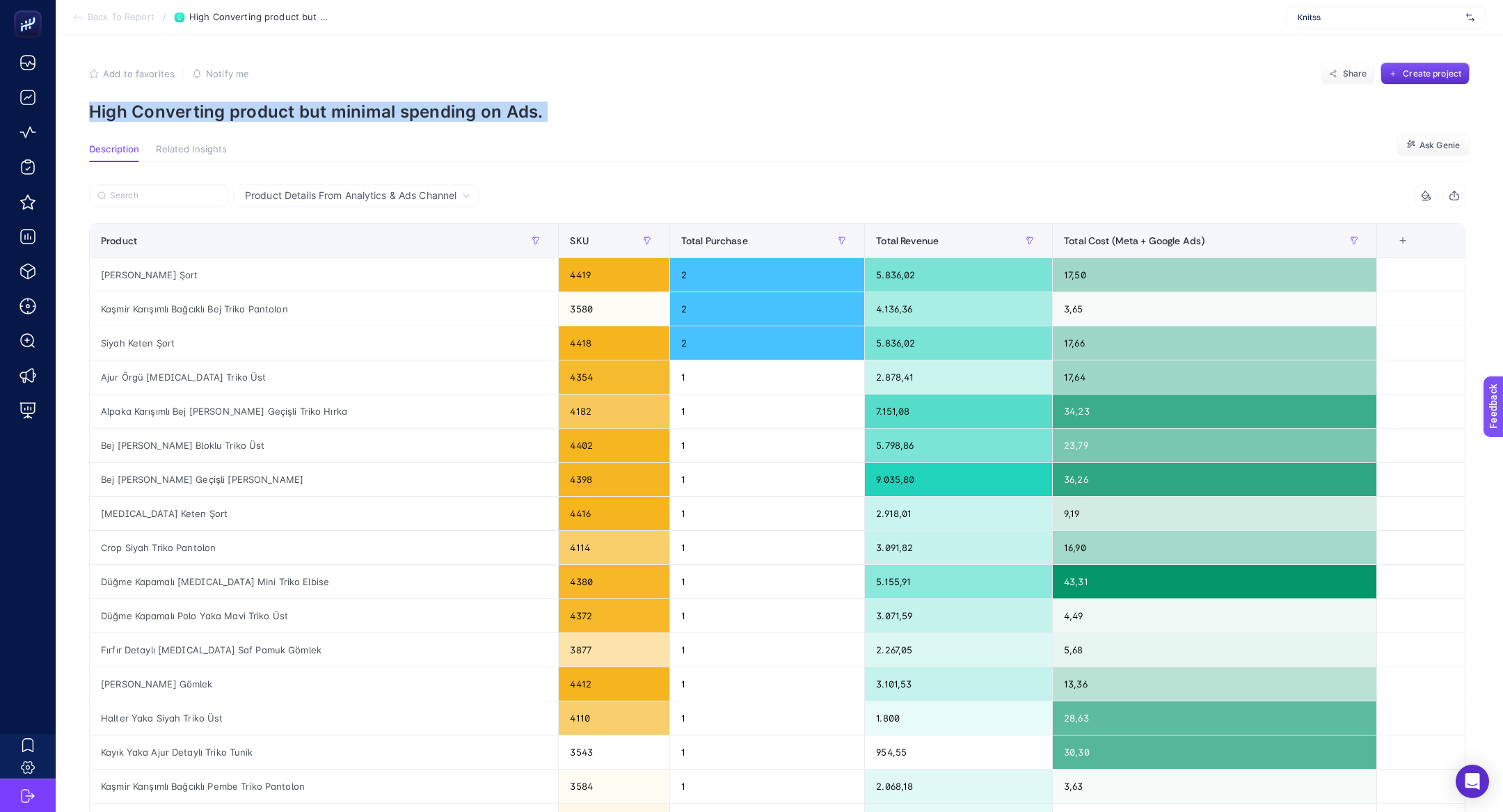
copy article "High Converting product but minimal spending on Ads."
click at [1348, 12] on span "Knitss" at bounding box center [1379, 17] width 163 height 11
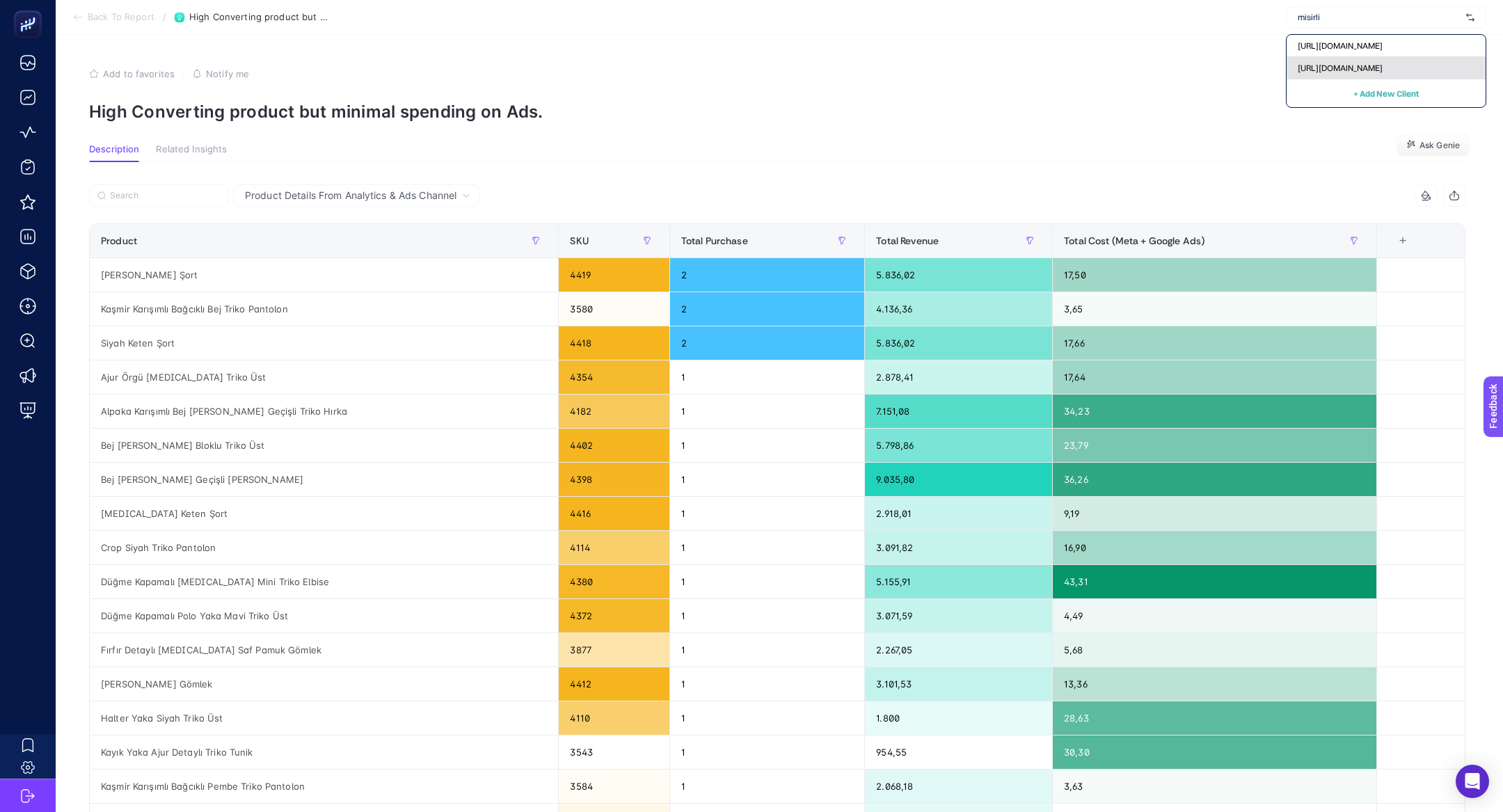
type input "misirli"
click at [1353, 74] on div "https://www.misirli1951.com" at bounding box center [1386, 68] width 199 height 23
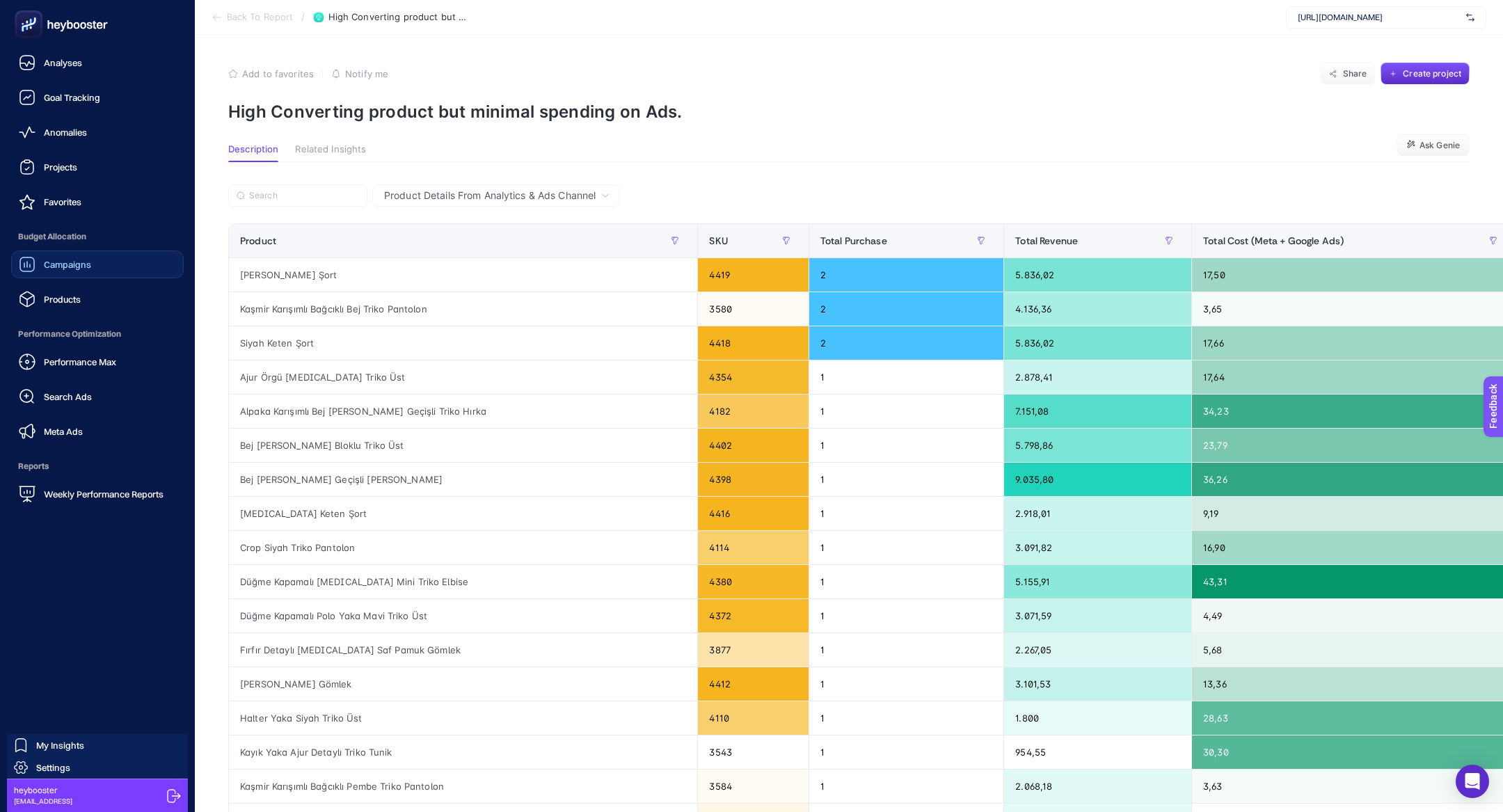
click at [104, 265] on link "Campaigns" at bounding box center [97, 264] width 173 height 28
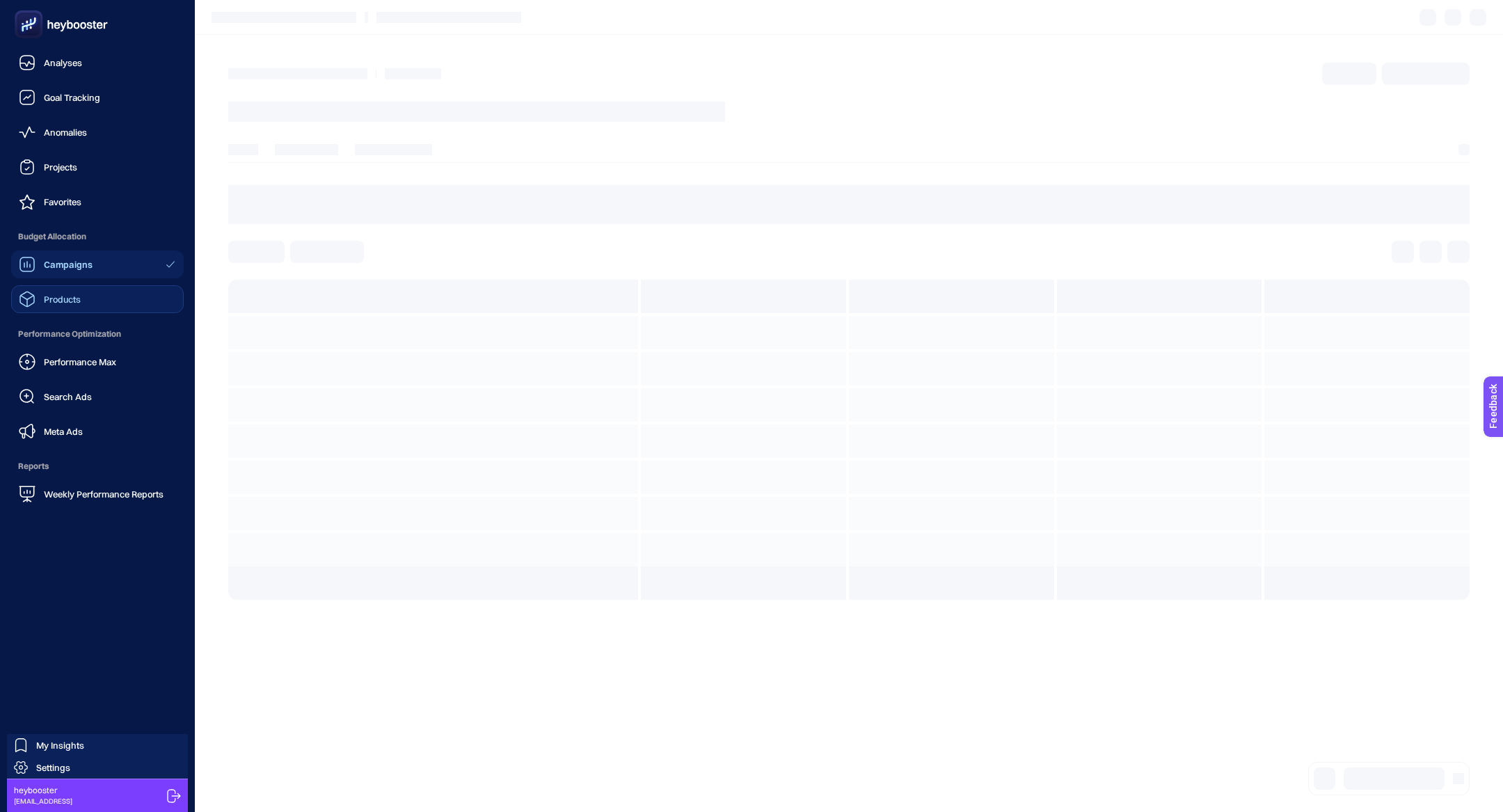
click at [96, 307] on link "Products" at bounding box center [97, 299] width 173 height 28
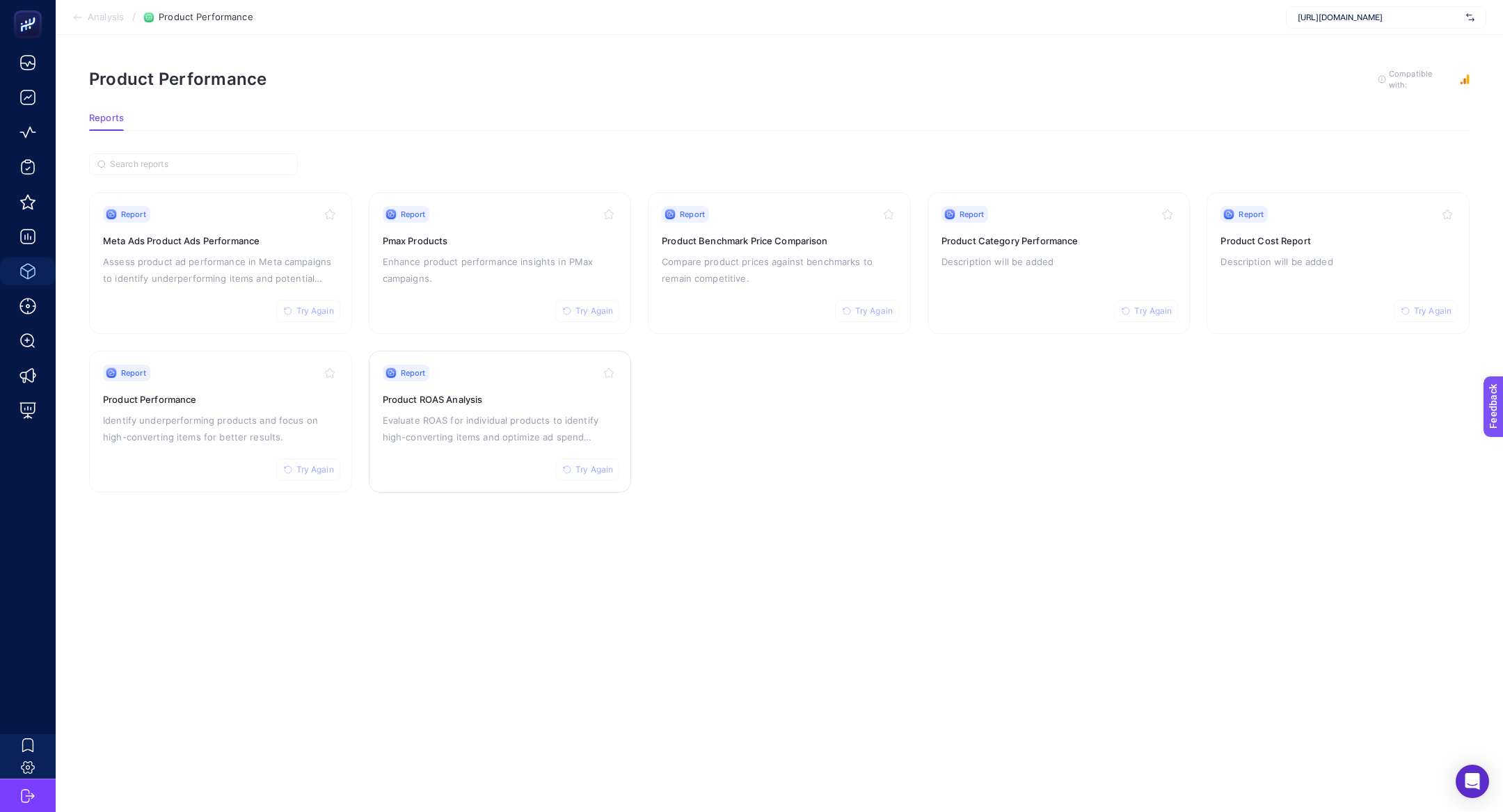
click at [454, 394] on h3 "Product ROAS Analysis" at bounding box center [500, 399] width 236 height 14
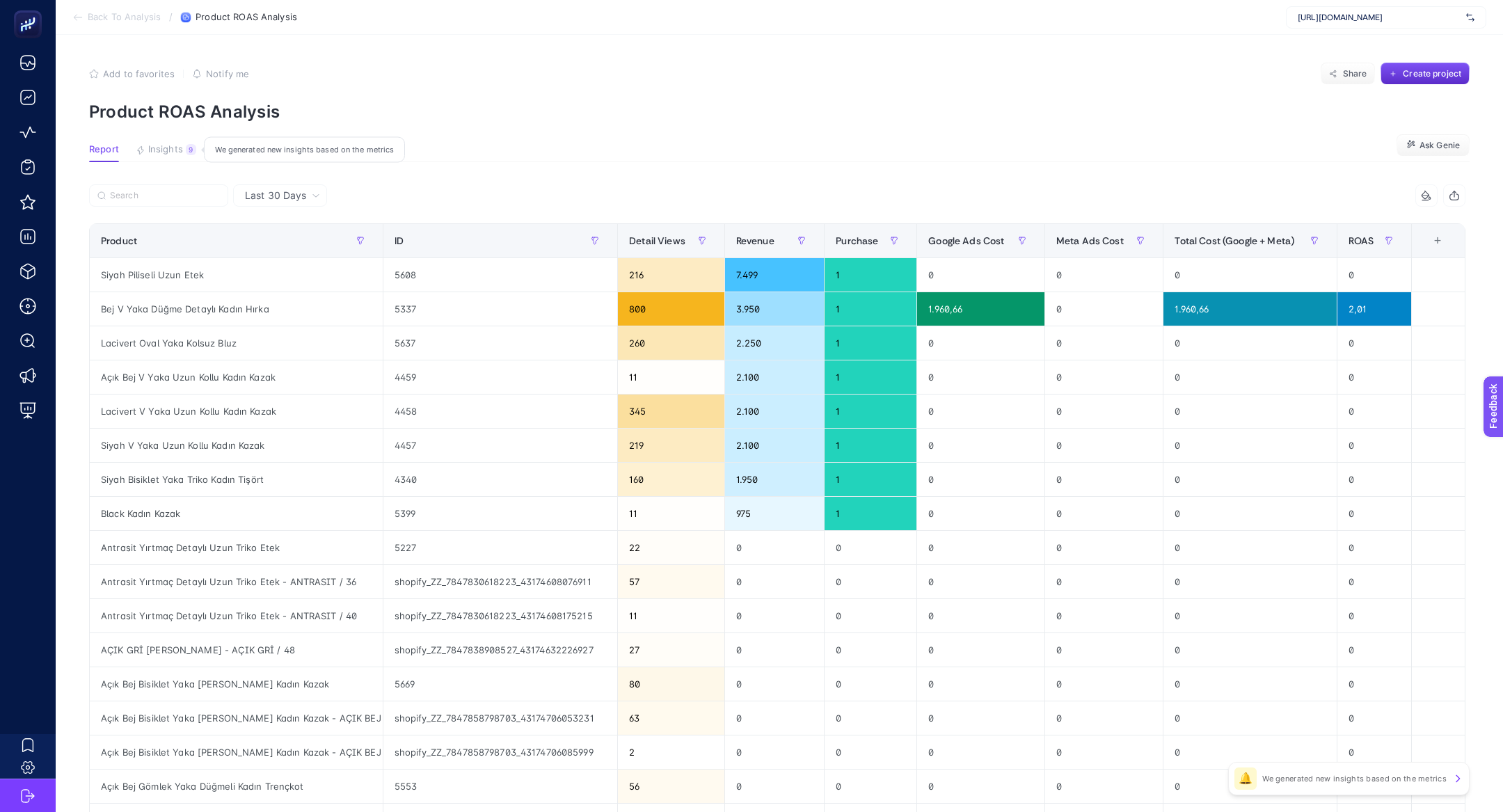
click at [189, 146] on div "9" at bounding box center [190, 149] width 10 height 11
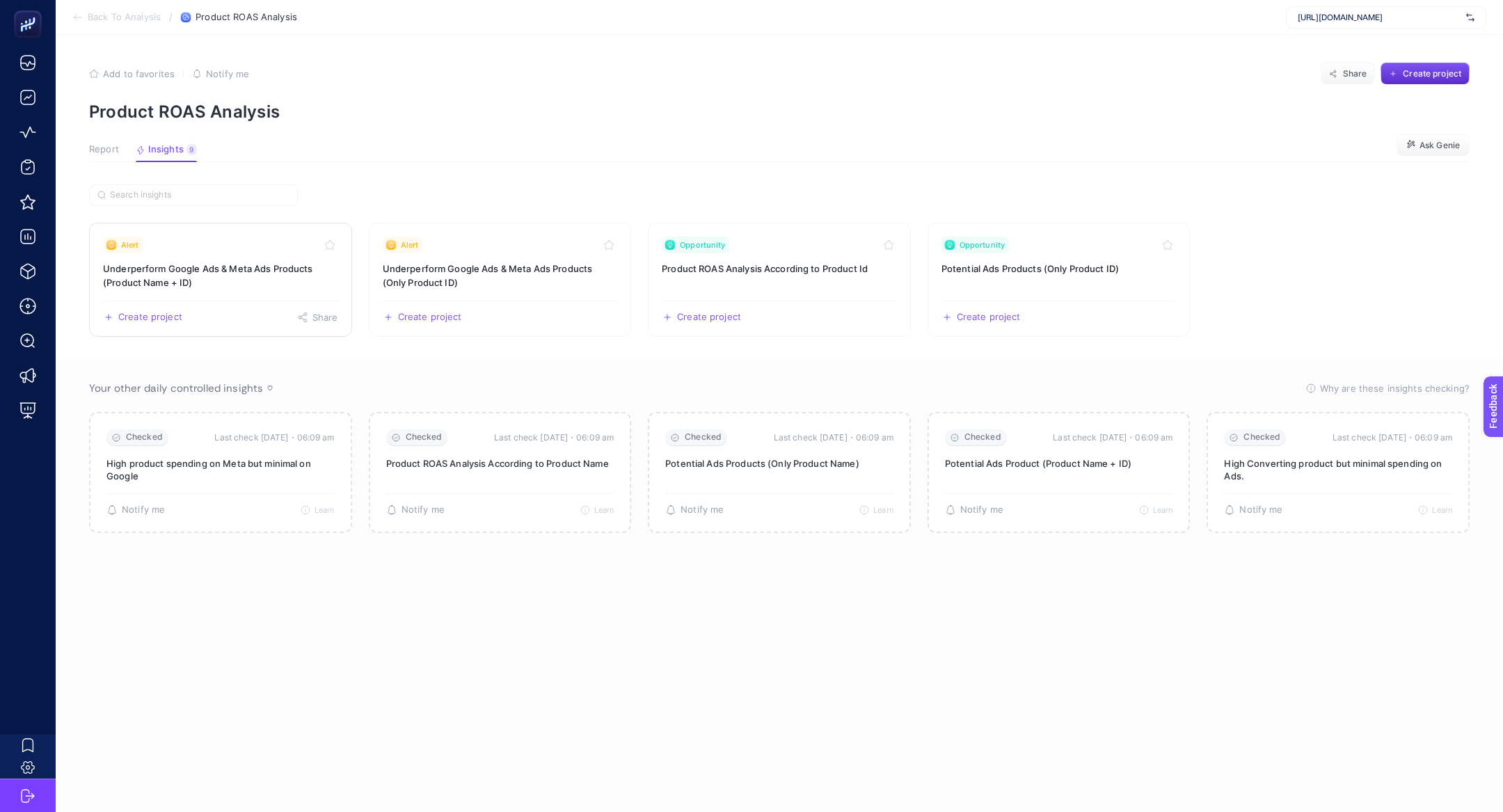
click at [154, 287] on h3 "Underperform Google Ads & Meta Ads Products (Product Name + ID)" at bounding box center [221, 275] width 236 height 28
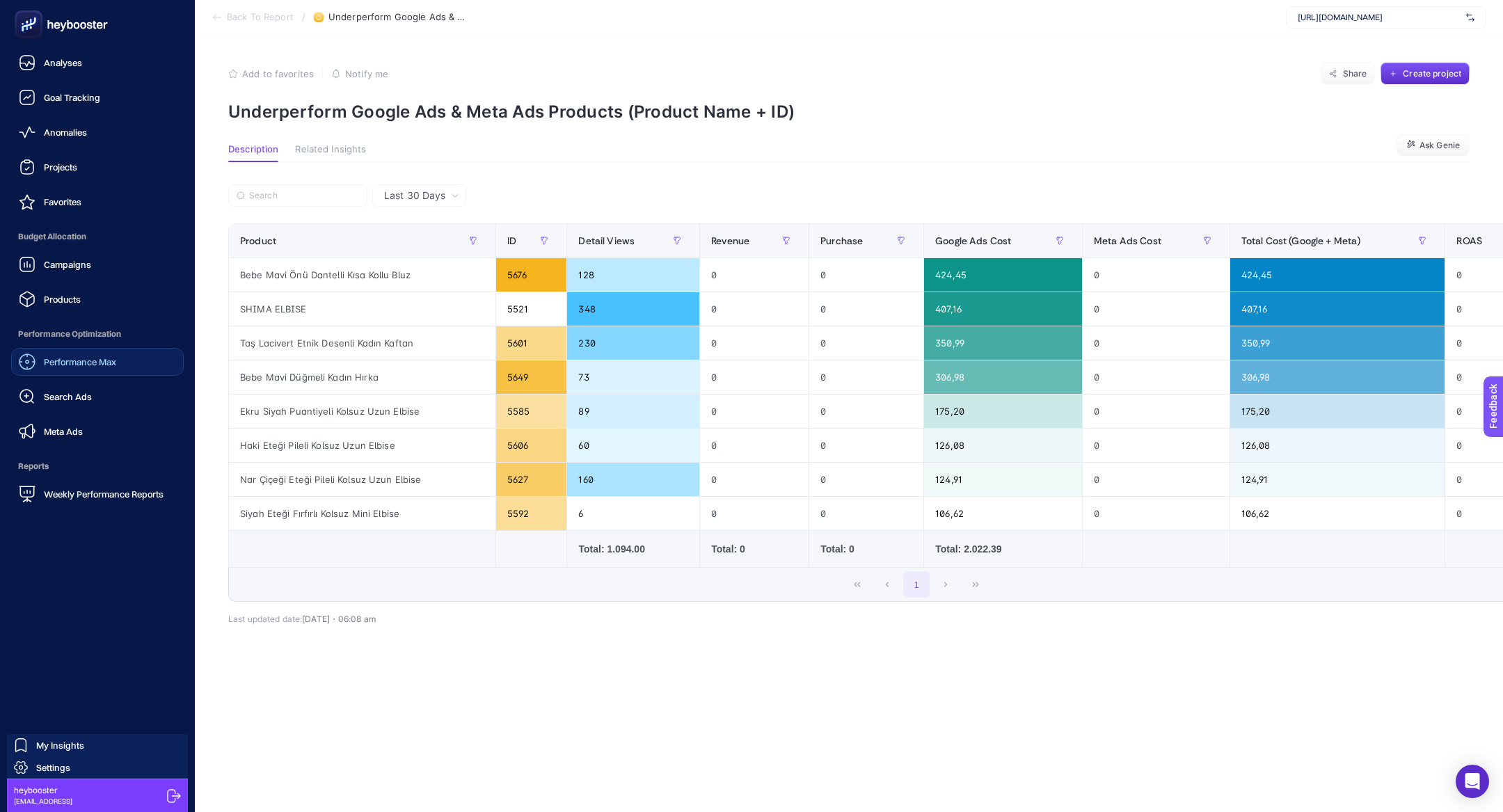
click at [89, 371] on link "Performance Max" at bounding box center [97, 361] width 173 height 28
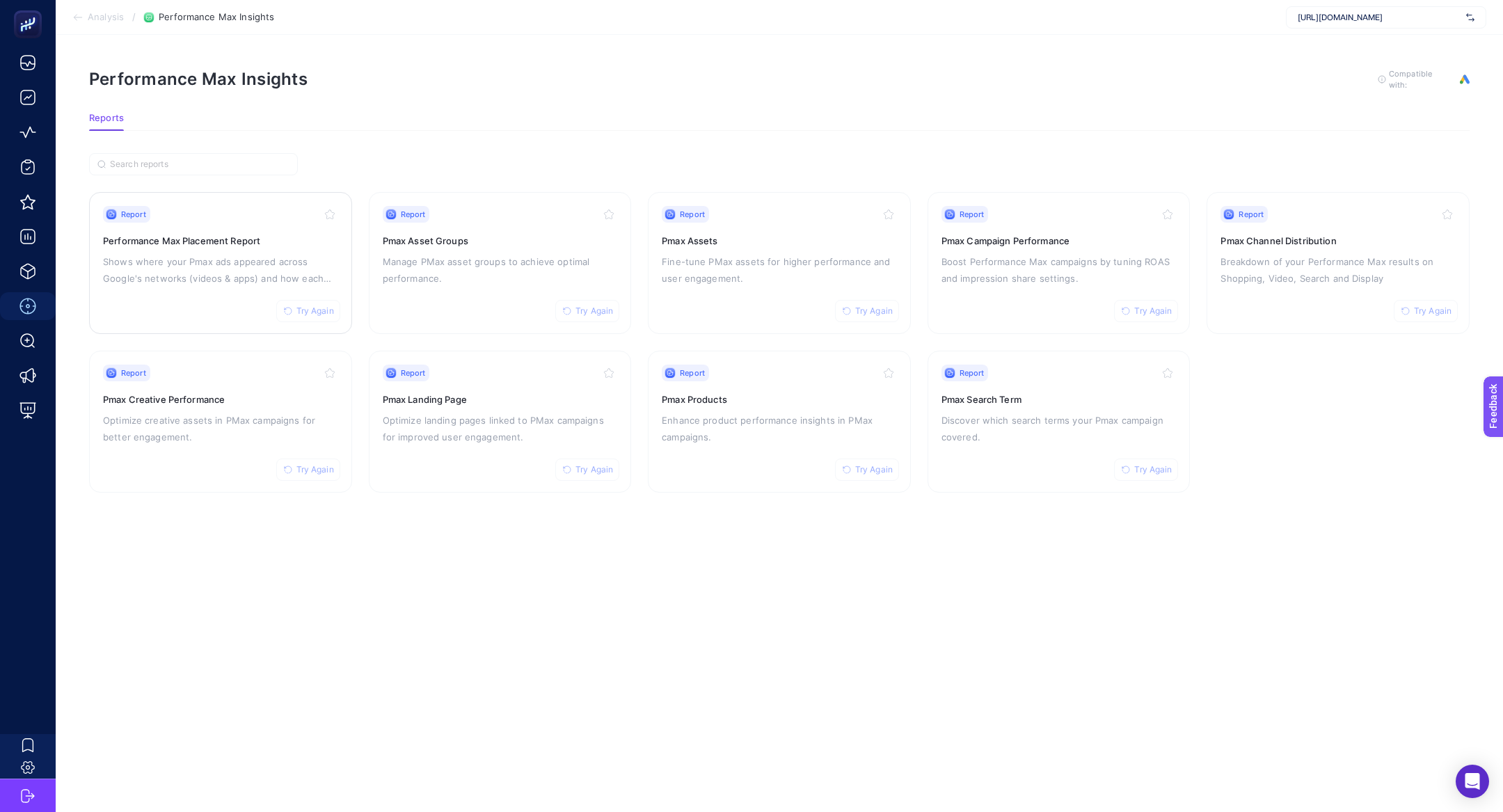
click at [180, 256] on p "Shows where your Pmax ads appeared across Google's networks (videos & apps) and…" at bounding box center [221, 270] width 236 height 33
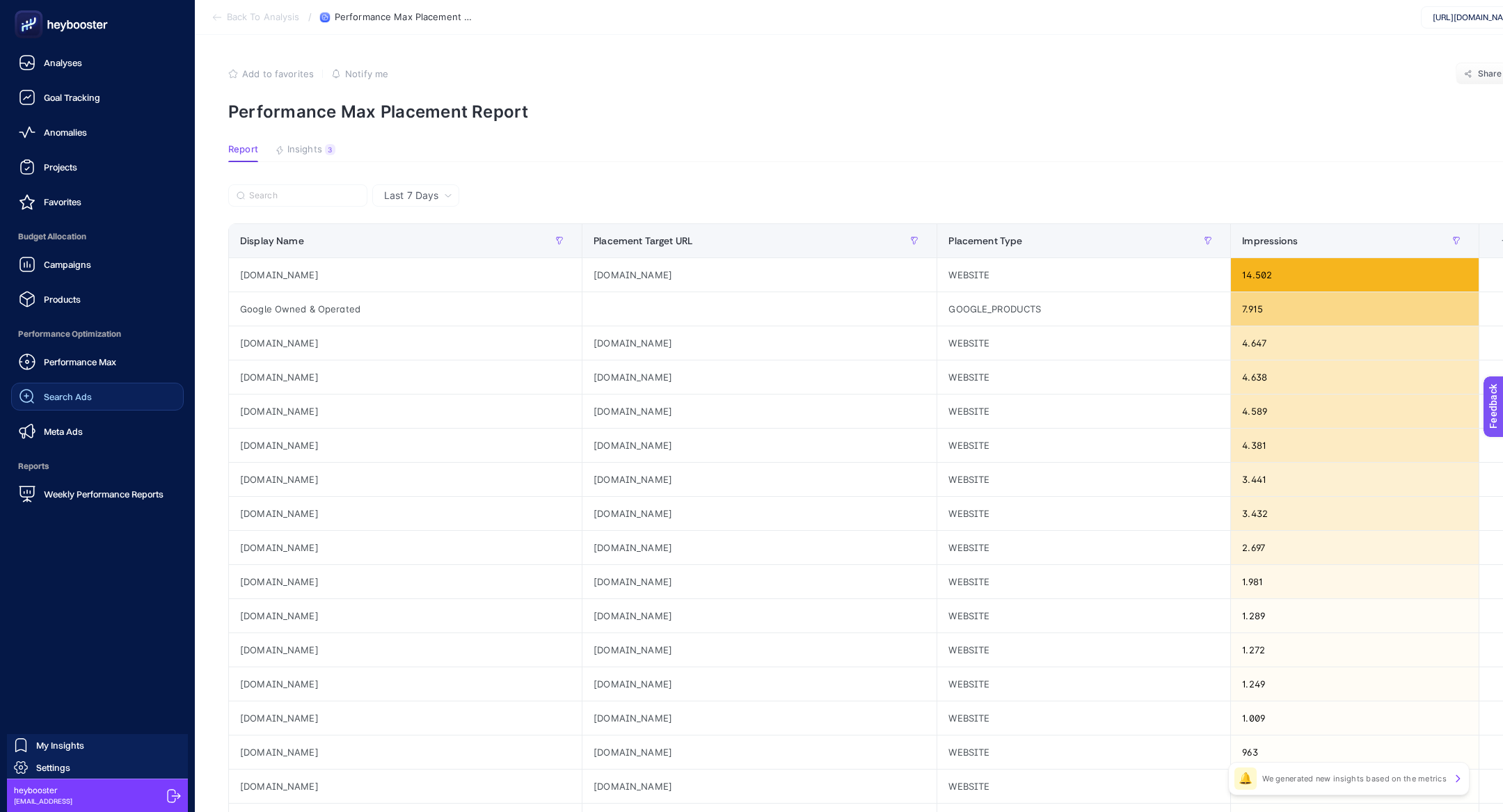
click at [90, 394] on span "Search Ads" at bounding box center [67, 396] width 48 height 11
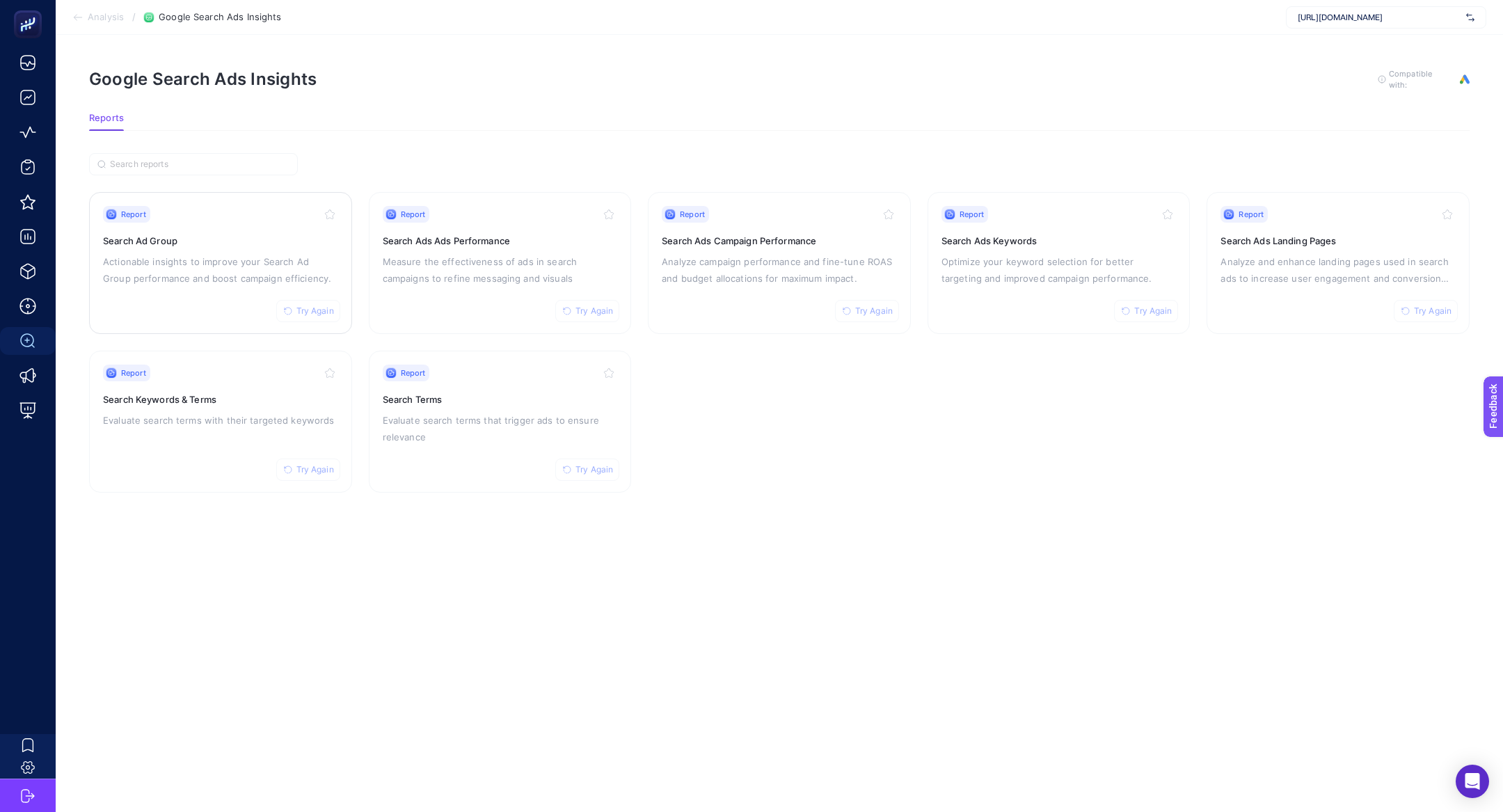
click at [231, 289] on div "Report Try Again Search Ad Group Actionable insights to improve your Search Ad …" at bounding box center [221, 263] width 236 height 114
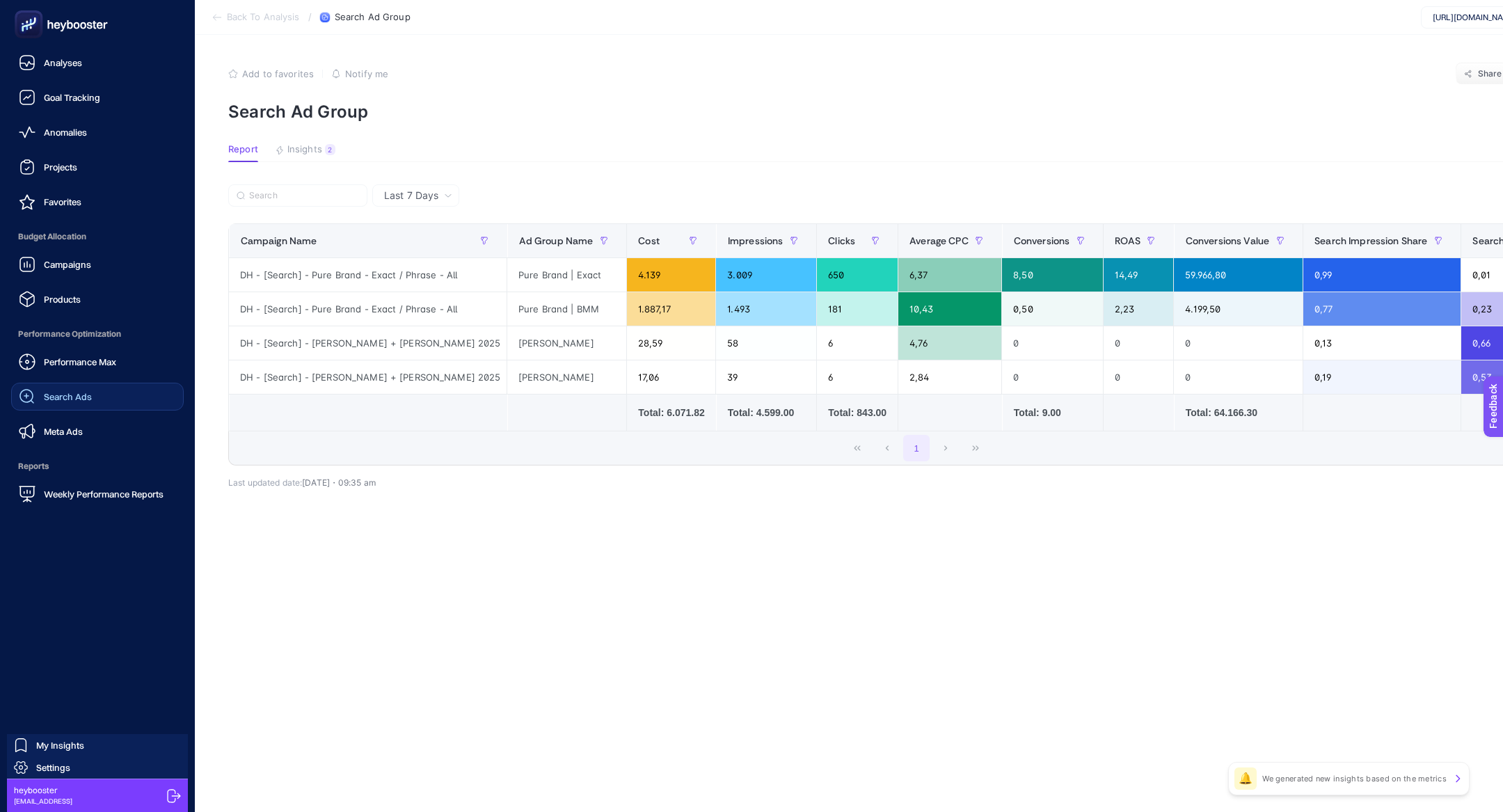
click at [100, 378] on div "Performance Max Search Ads Meta Ads" at bounding box center [97, 396] width 173 height 98
click at [100, 392] on link "Search Ads" at bounding box center [97, 396] width 173 height 28
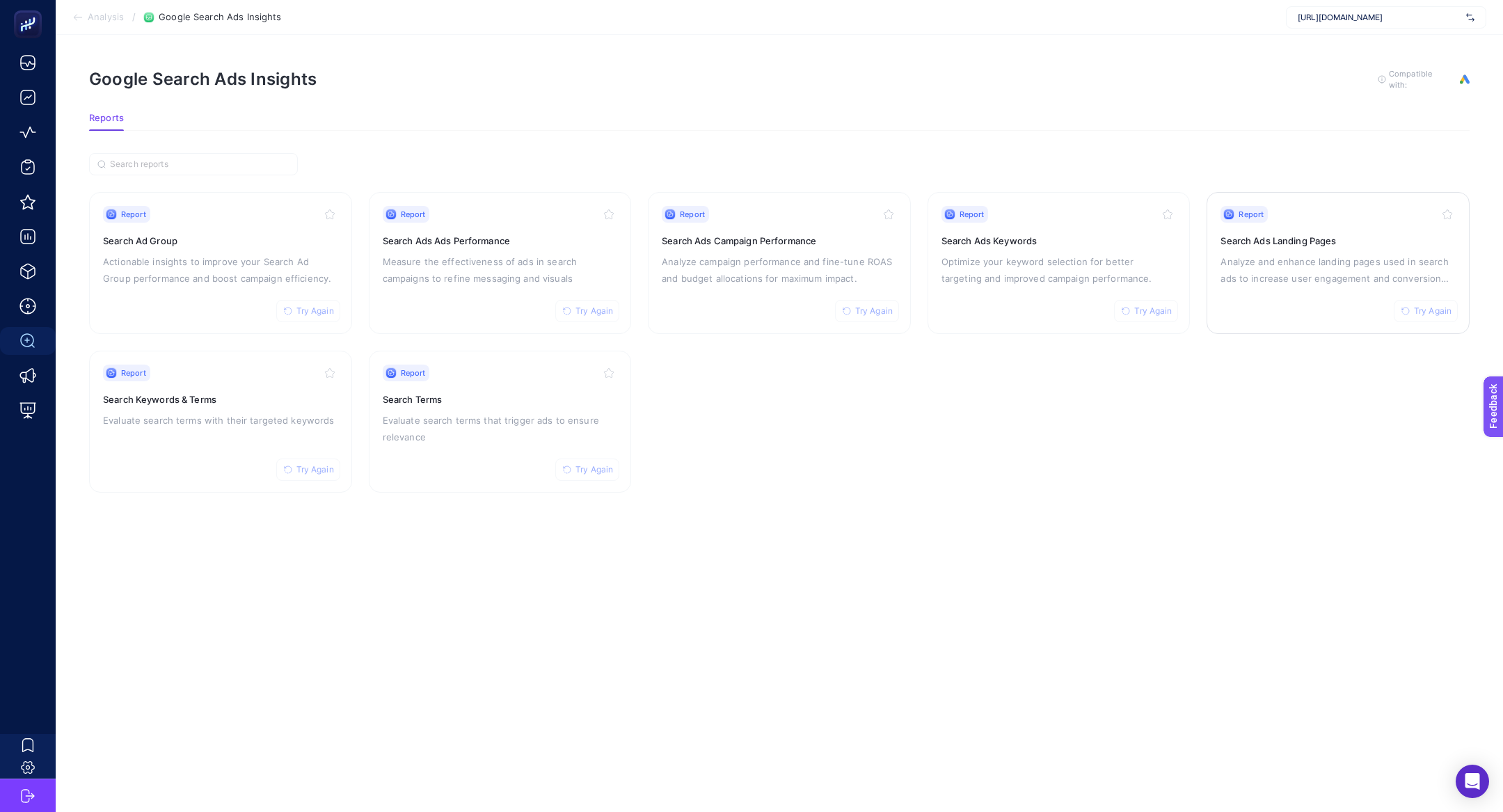
click at [1306, 259] on p "Analyze and enhance landing pages used in search ads to increase user engagemen…" at bounding box center [1338, 270] width 236 height 33
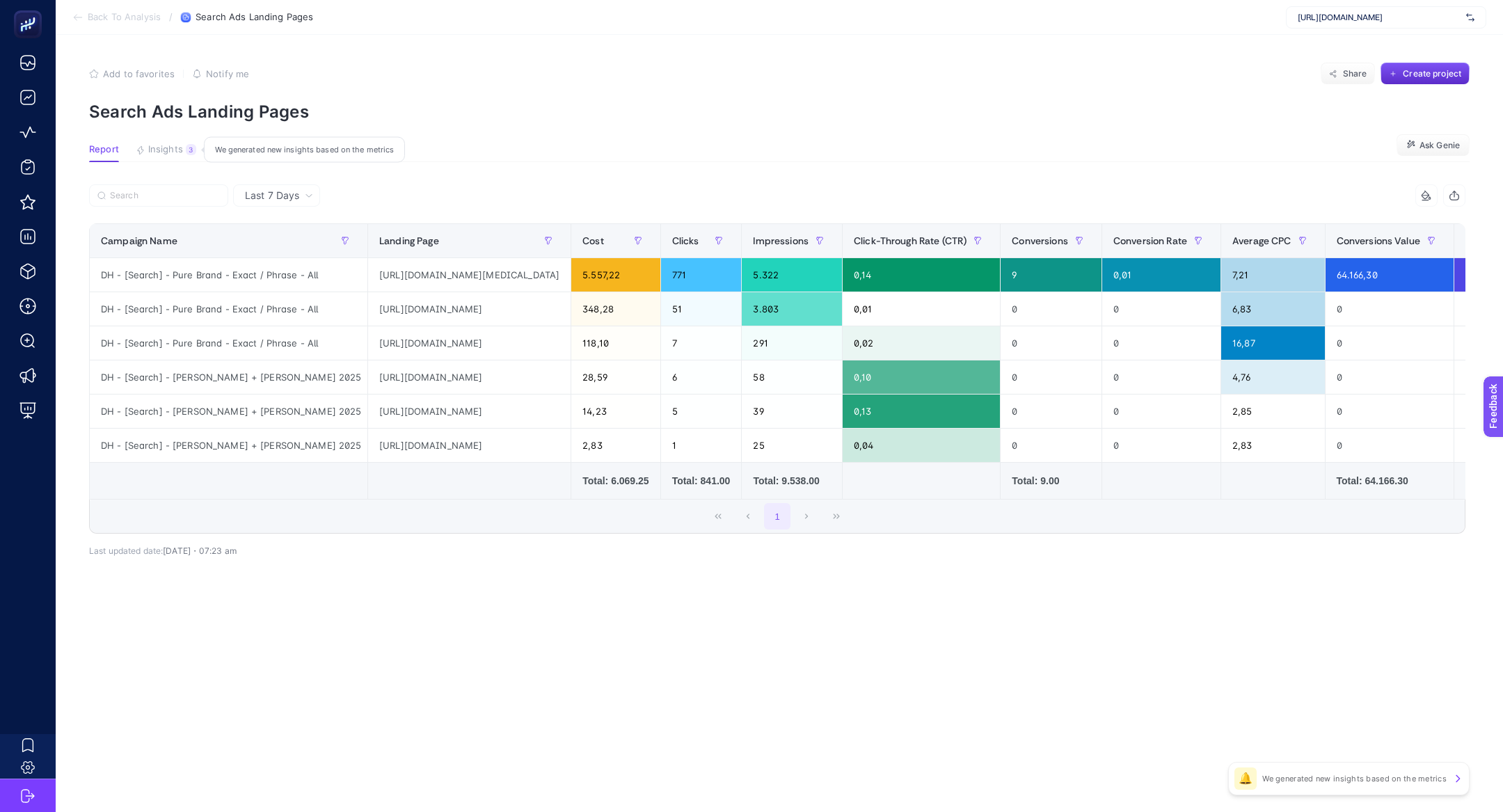
click at [161, 147] on span "Insights" at bounding box center [165, 149] width 35 height 11
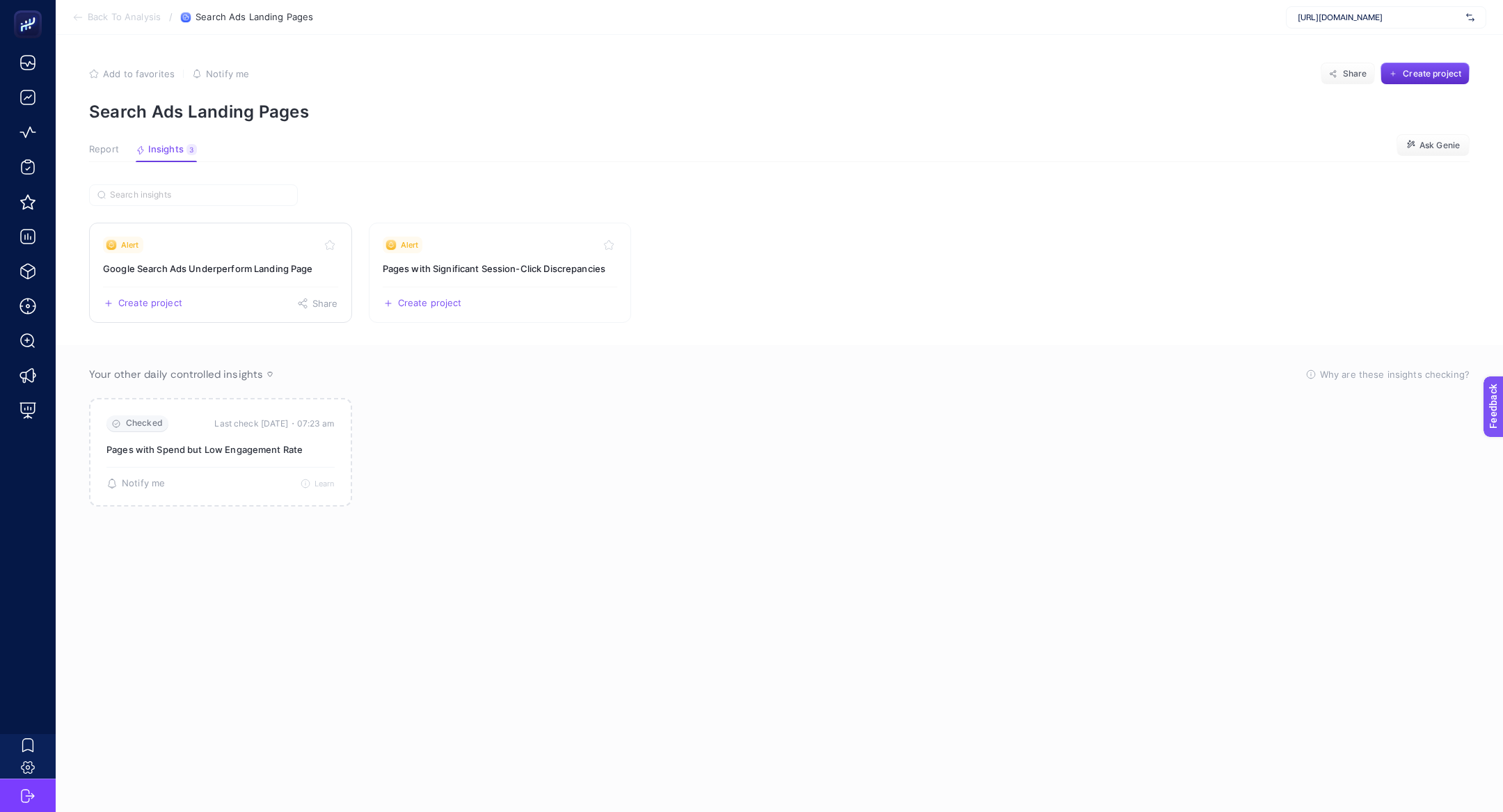
click at [224, 267] on h3 "Google Search Ads Underperform Landing Page" at bounding box center [221, 268] width 236 height 14
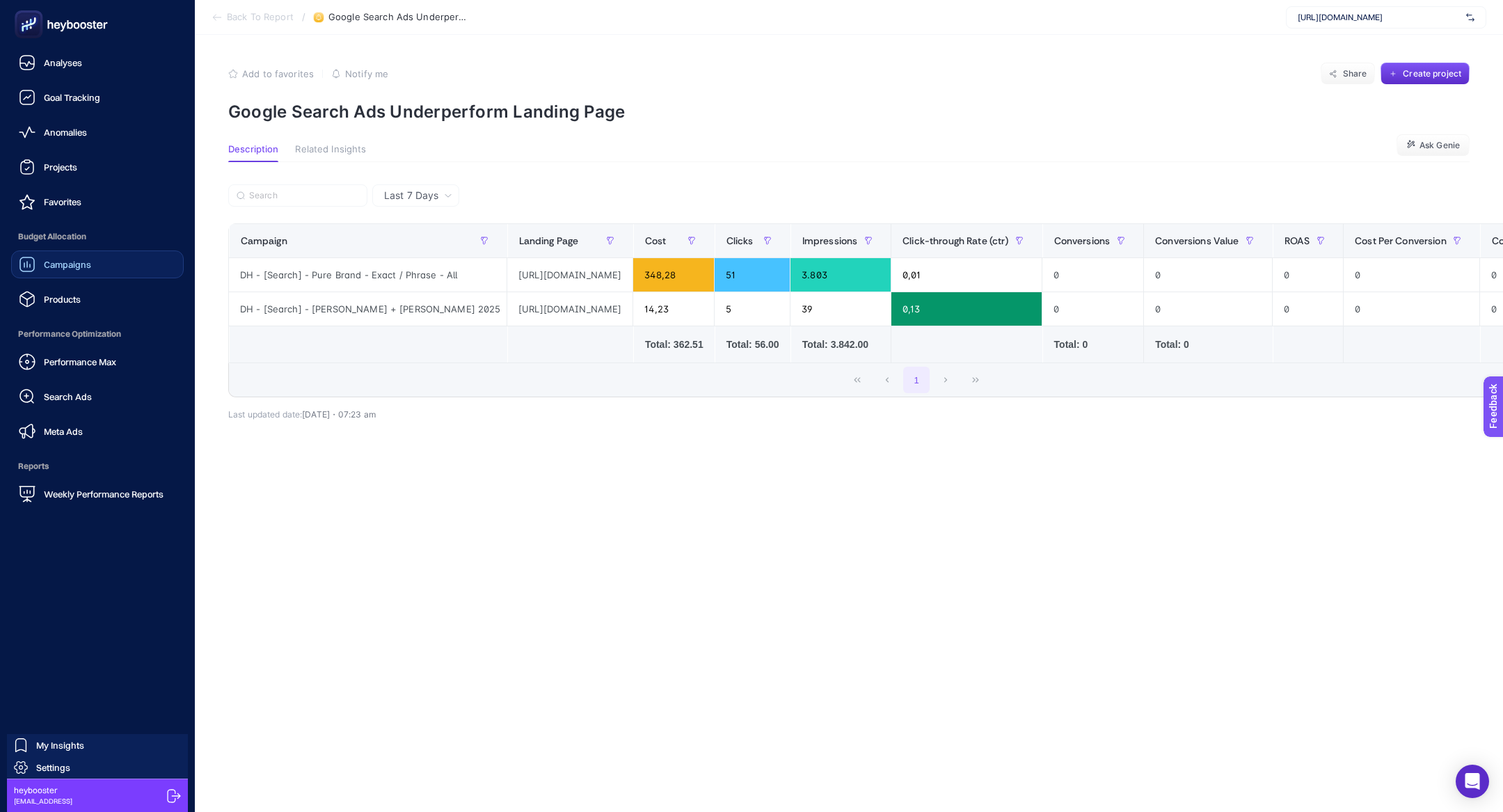
click at [31, 262] on icon at bounding box center [27, 265] width 17 height 17
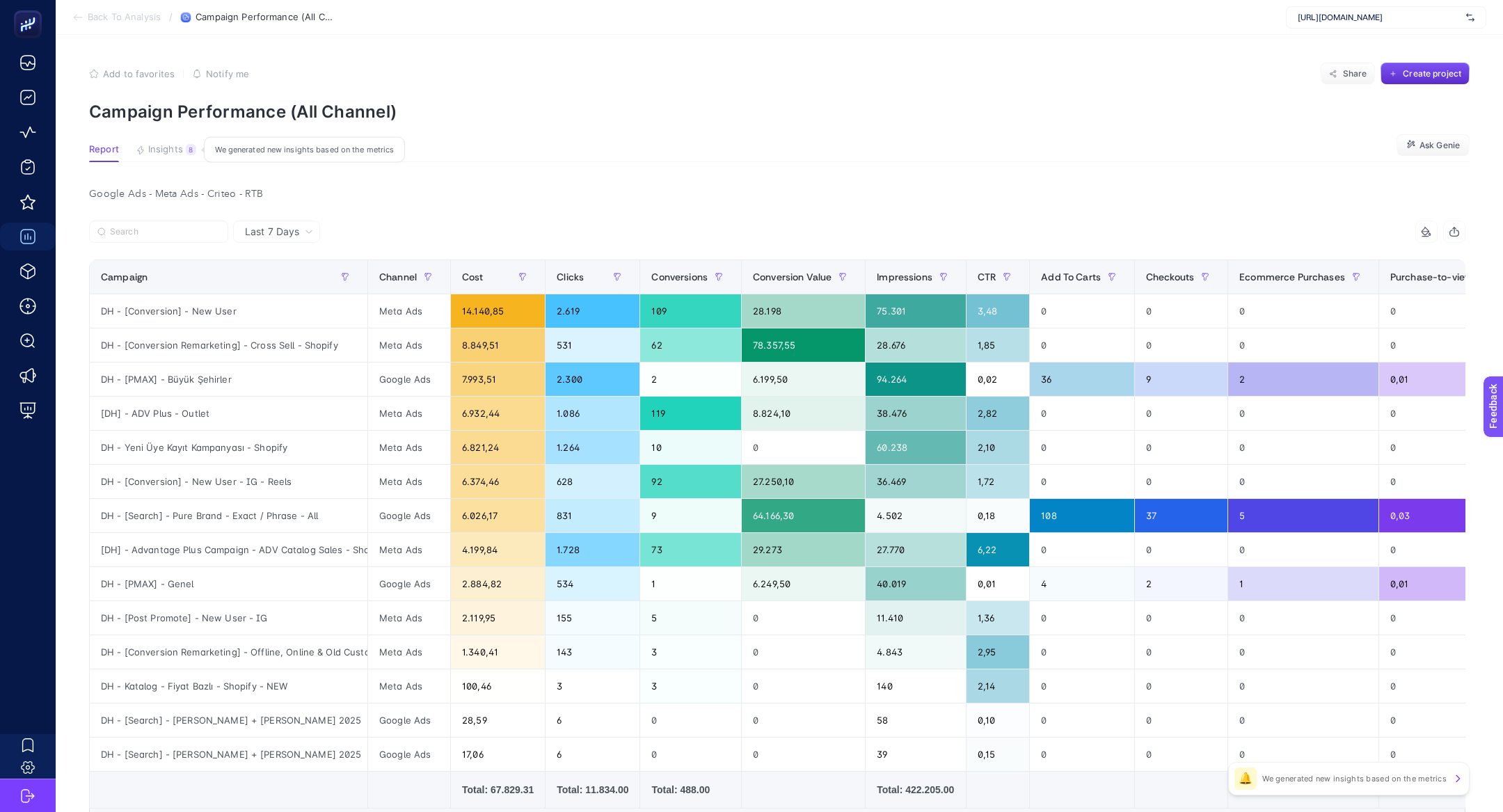
click at [174, 144] on span "Insights" at bounding box center [165, 149] width 35 height 11
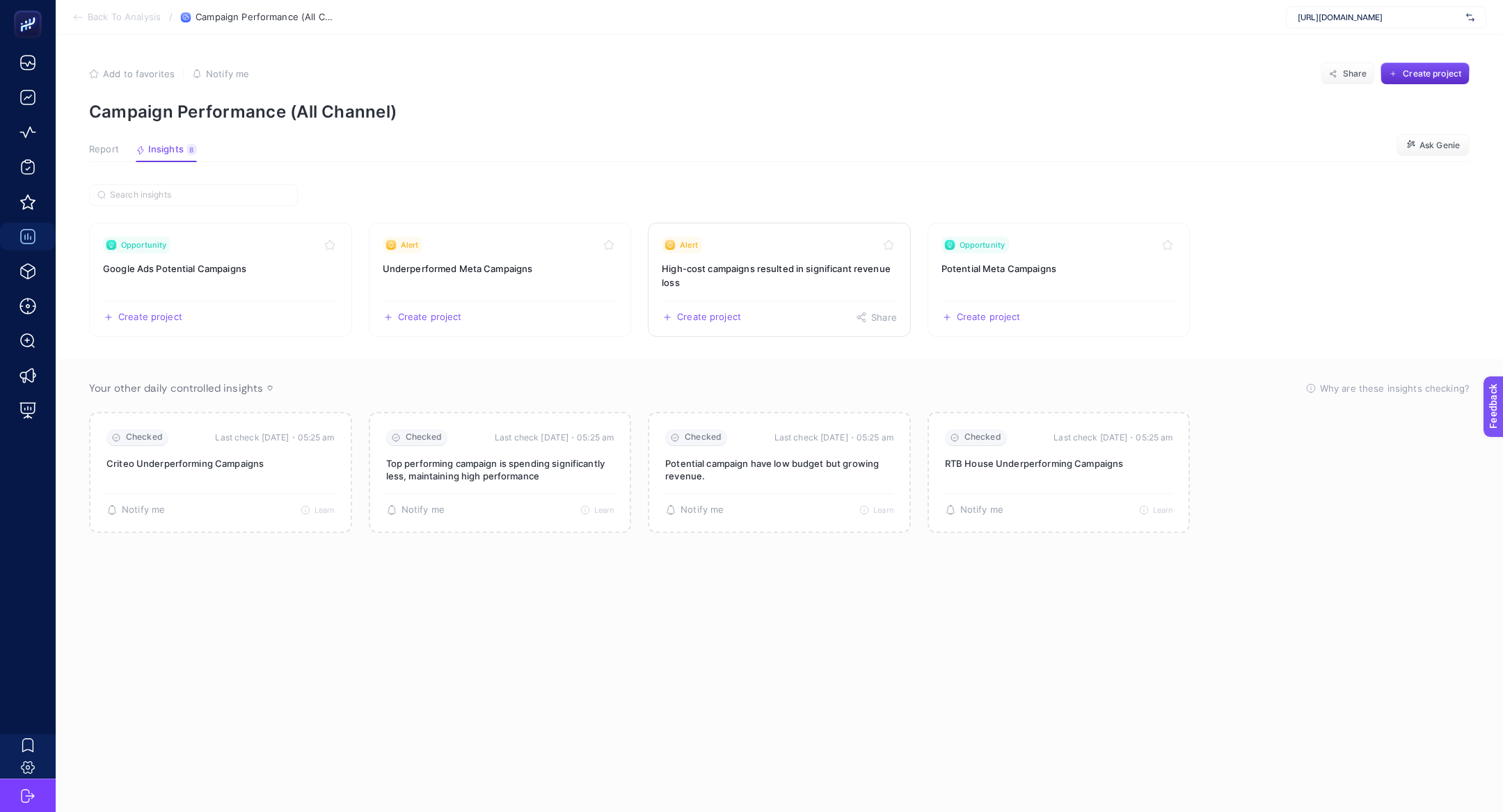
click at [849, 287] on h3 "High-cost campaigns resulted in significant revenue loss" at bounding box center [779, 275] width 236 height 28
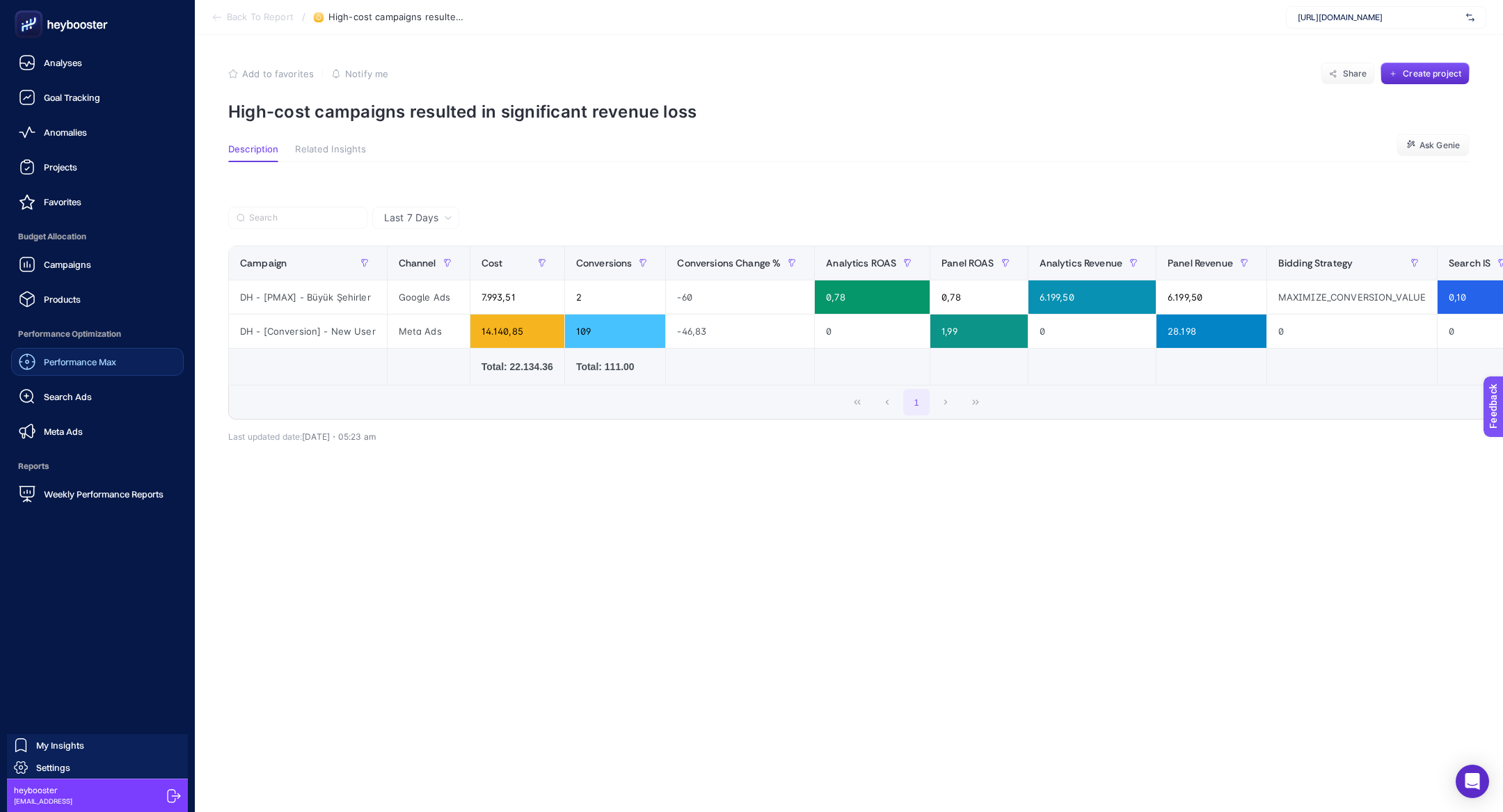
click at [79, 368] on div "Performance Max" at bounding box center [67, 362] width 98 height 17
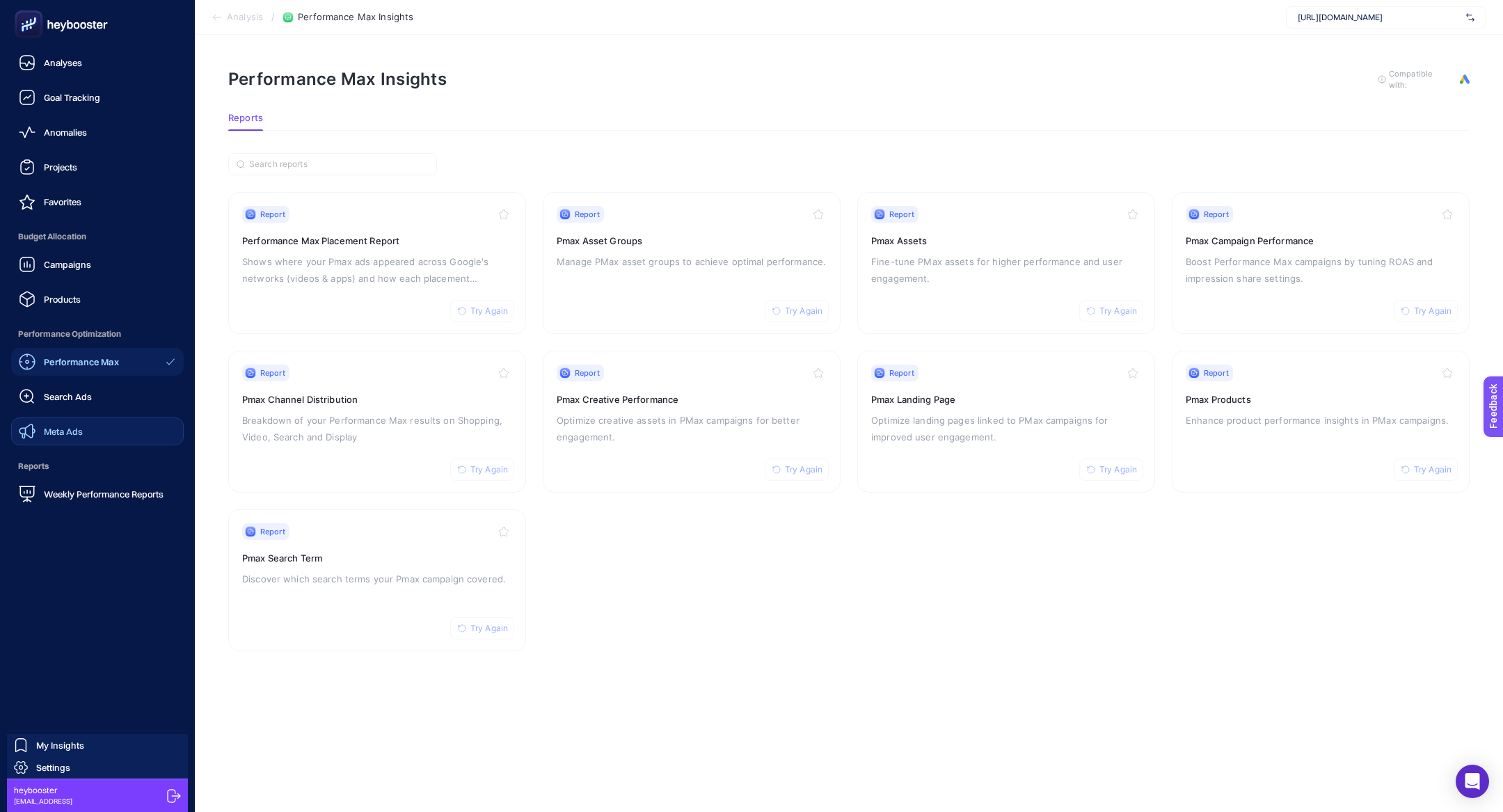
click at [94, 439] on link "Meta Ads" at bounding box center [97, 431] width 173 height 28
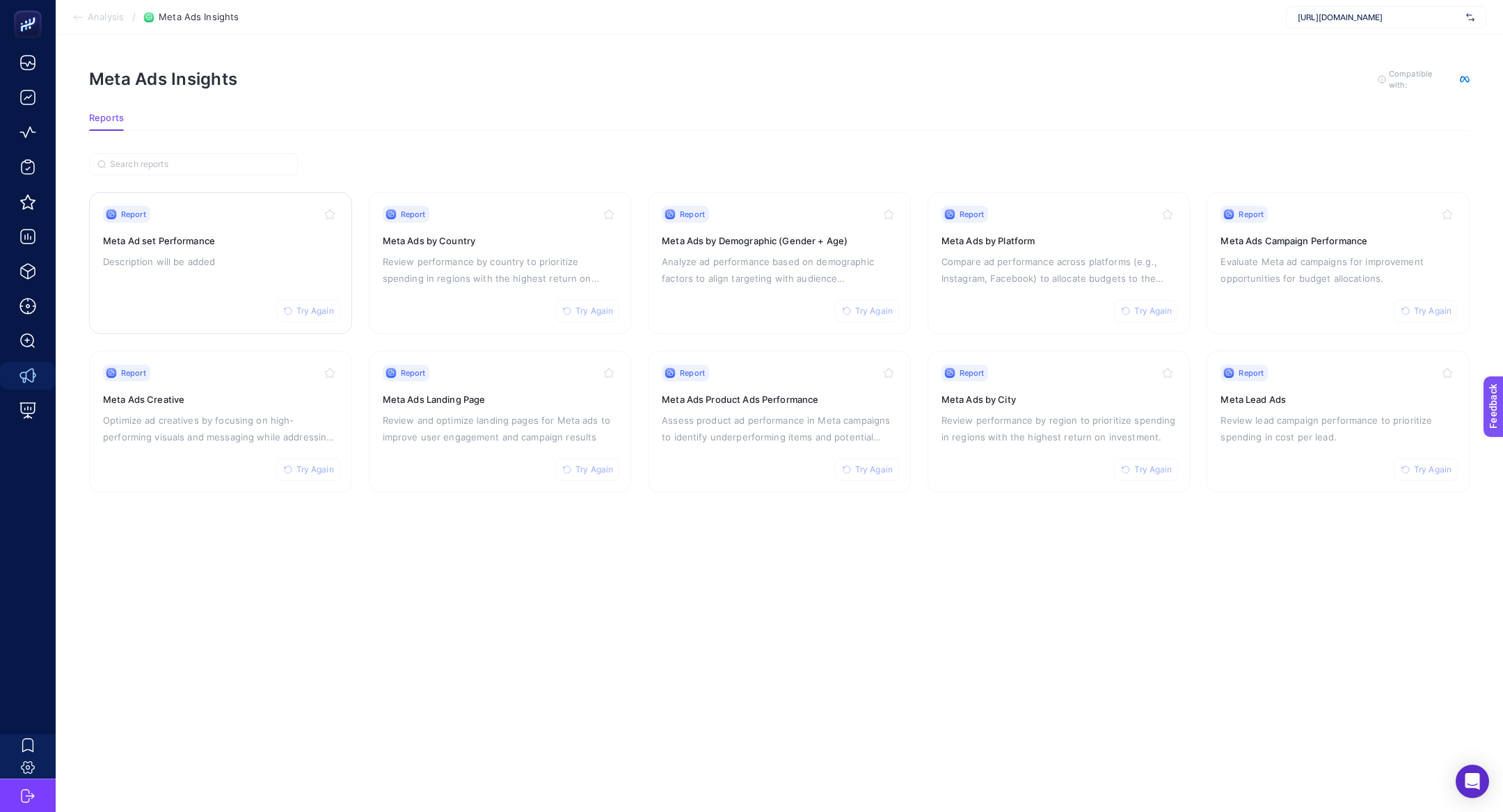
click at [161, 264] on p "Description will be added" at bounding box center [221, 261] width 236 height 17
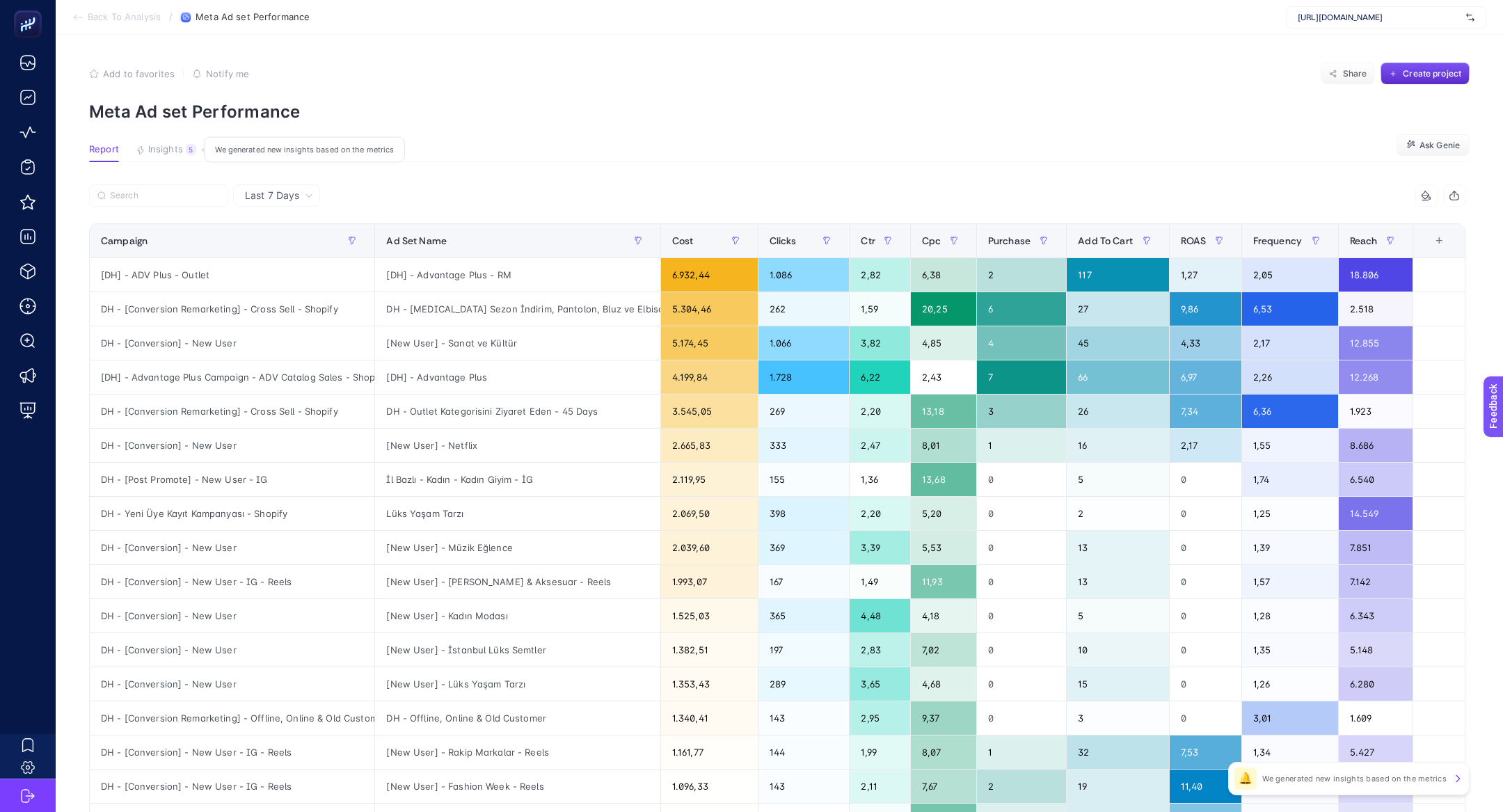
click at [172, 156] on button "Insights 5 We generated new insights based on the metrics" at bounding box center [165, 153] width 60 height 18
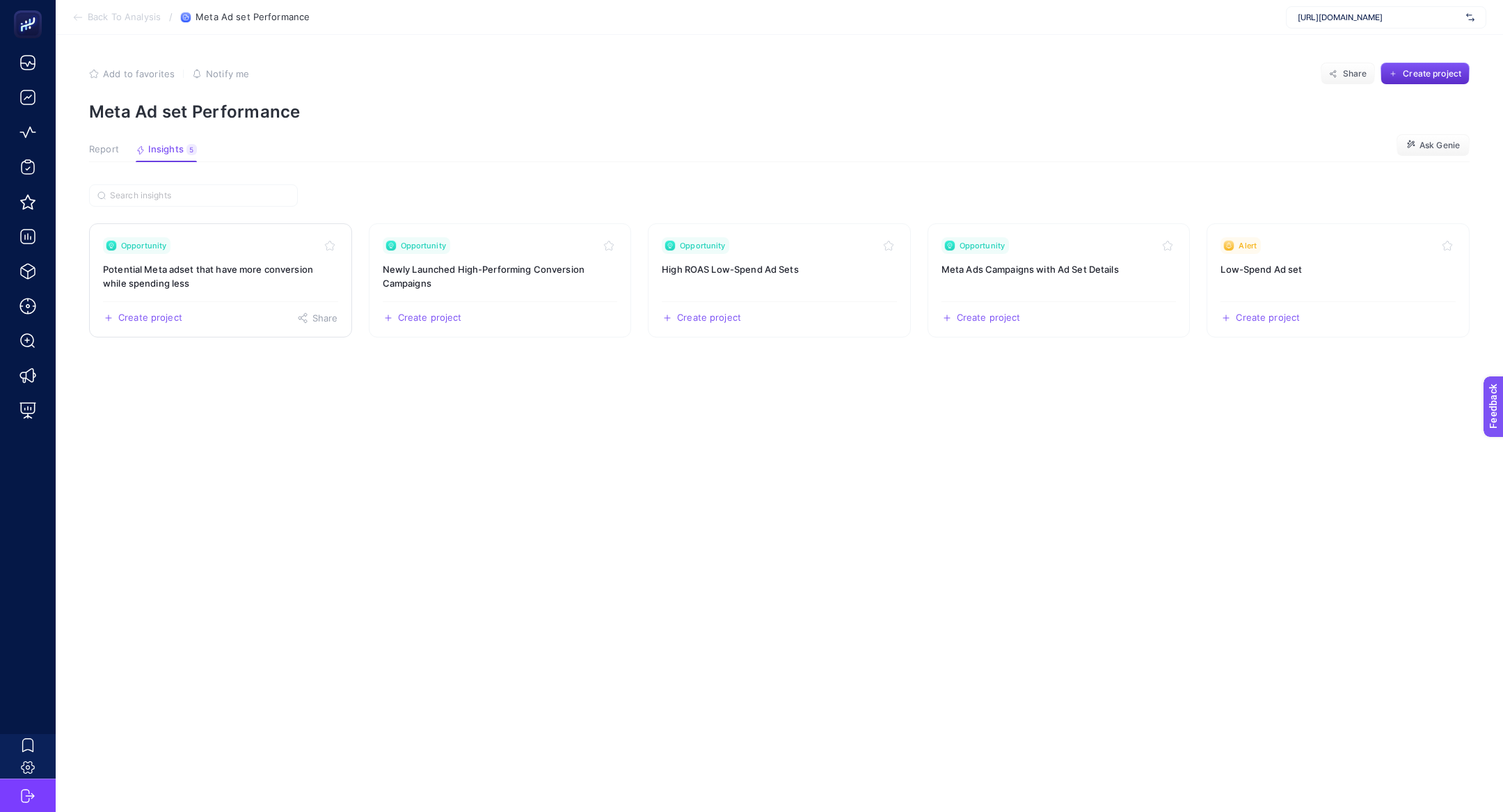
click at [263, 266] on h3 "Potential Meta adset that have more conversion while spending less" at bounding box center [221, 276] width 236 height 28
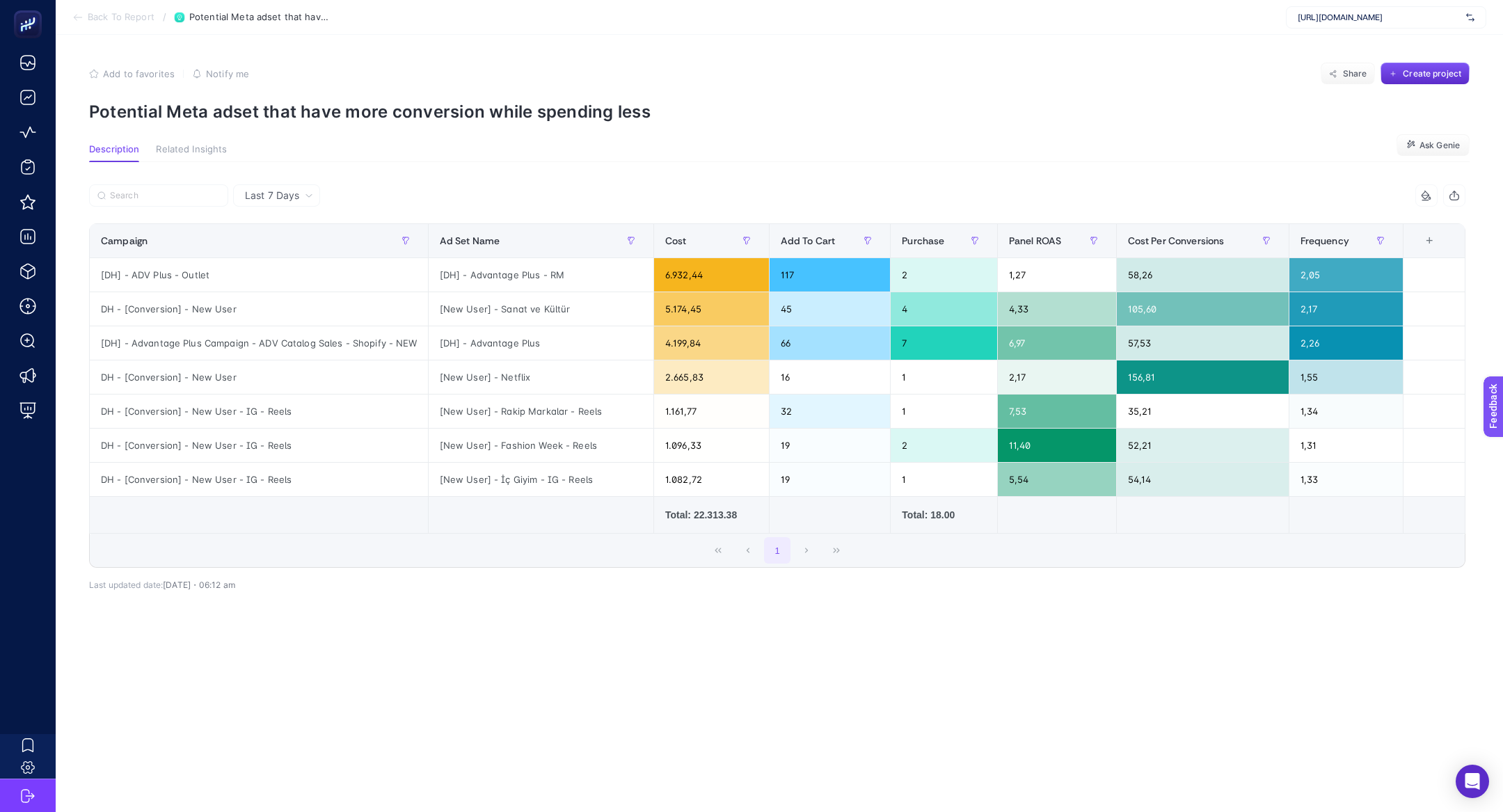
click at [159, 118] on p "Potential Meta adset that have more conversion while spending less" at bounding box center [779, 112] width 1381 height 20
copy article "Potential Meta adset that have more conversion while spending less"
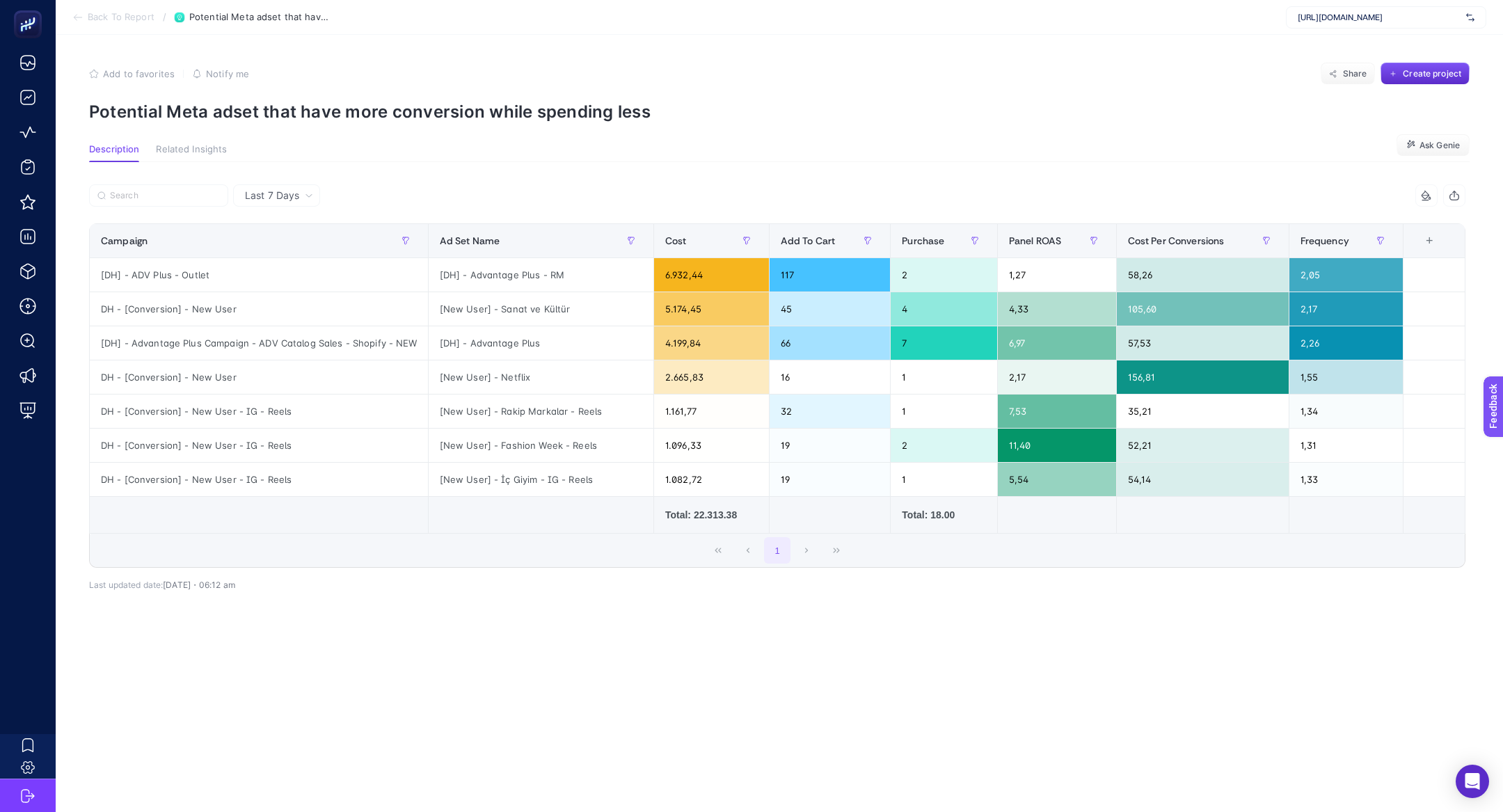
click at [290, 117] on p "Potential Meta adset that have more conversion while spending less" at bounding box center [779, 112] width 1381 height 20
copy article "Potential Meta adset that have more conversion while spending less"
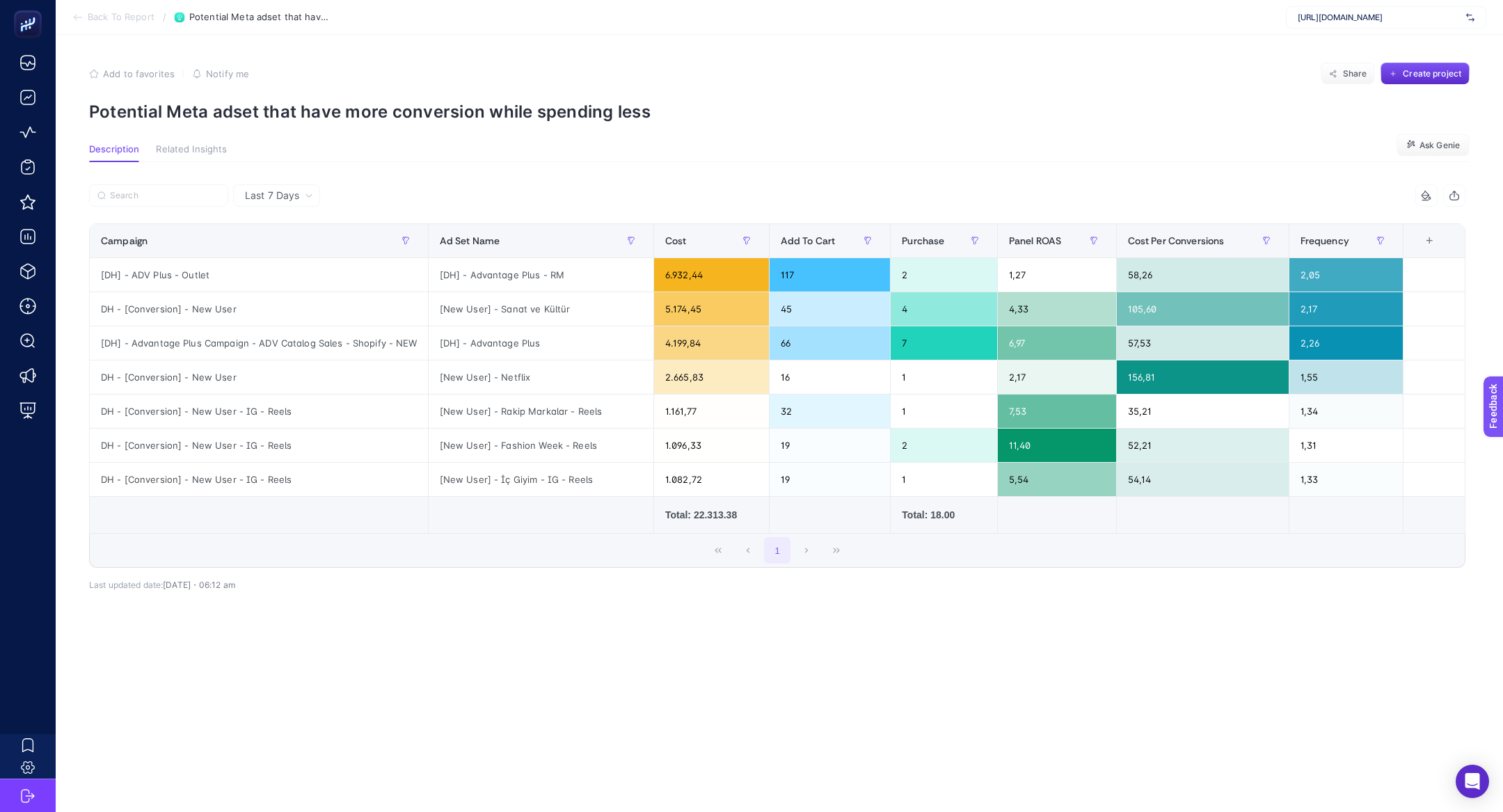
click at [1375, 15] on span "https://www.misirli1951.com" at bounding box center [1379, 17] width 163 height 11
type input "kisme"
click at [1381, 52] on div "https://kismetbymilka.com.tr/" at bounding box center [1386, 46] width 199 height 23
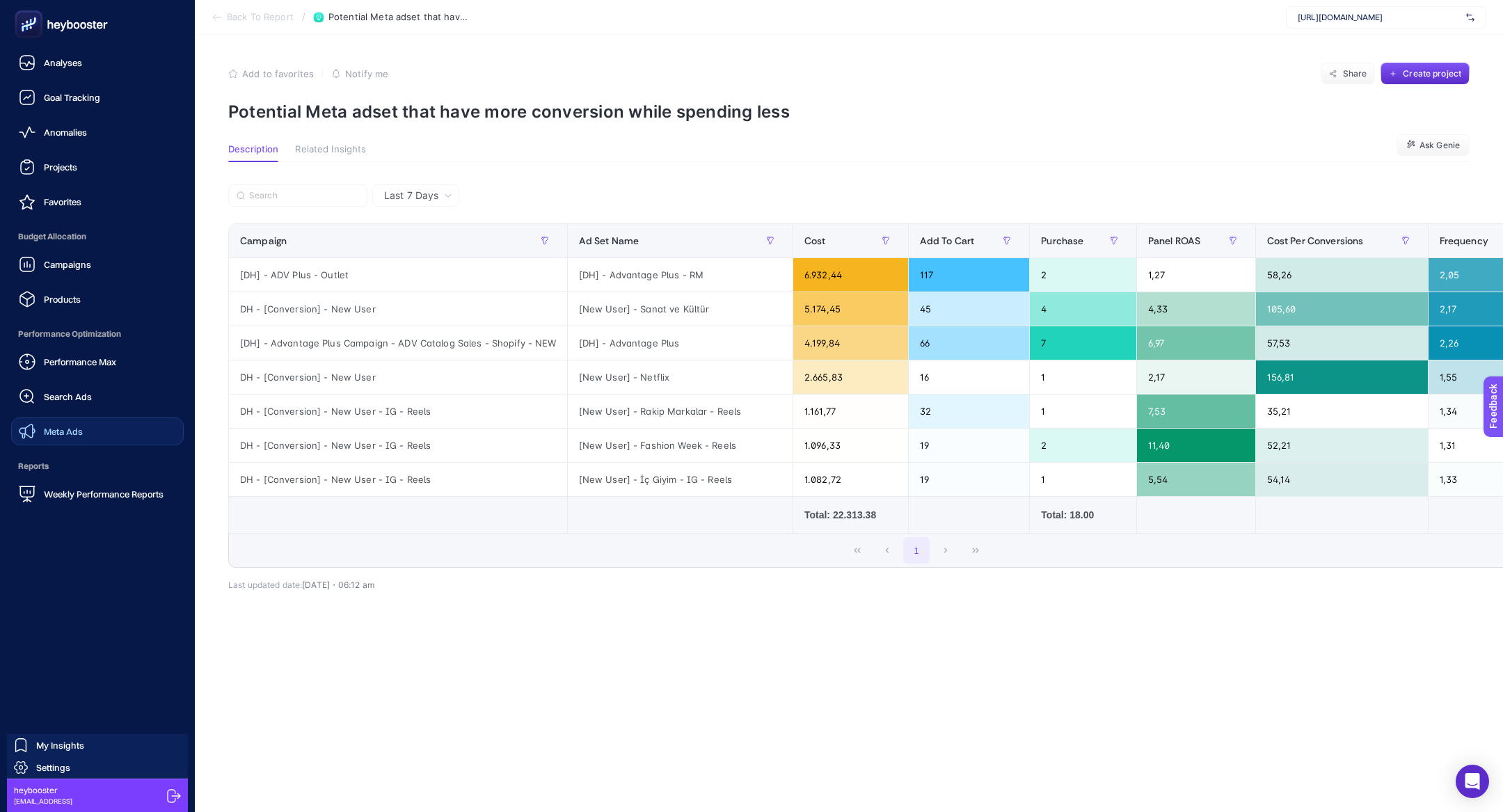
click at [61, 430] on span "Meta Ads" at bounding box center [63, 431] width 39 height 11
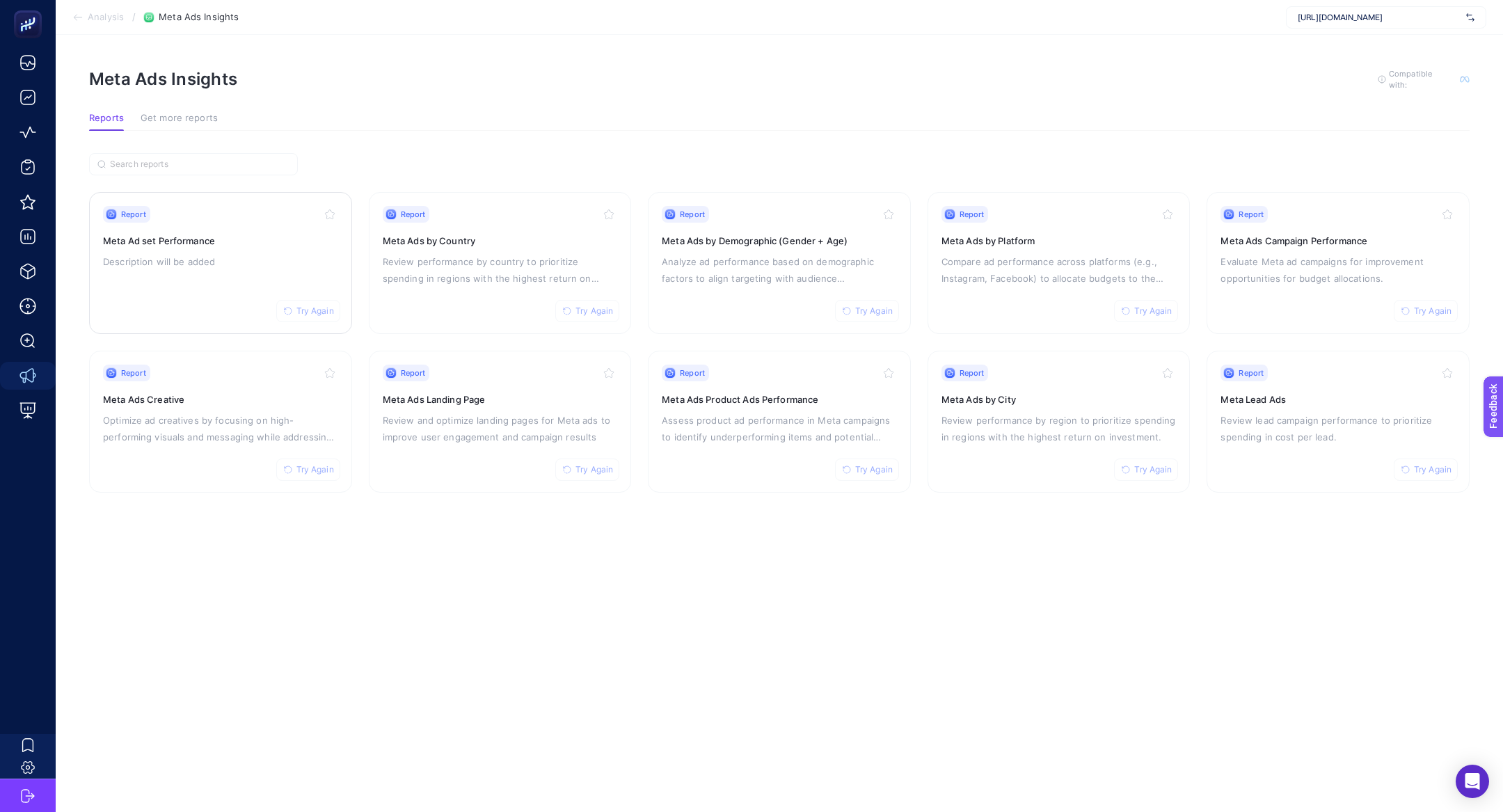
click at [142, 288] on div "Report Try Again Meta Ad set Performance Description will be added" at bounding box center [221, 263] width 236 height 114
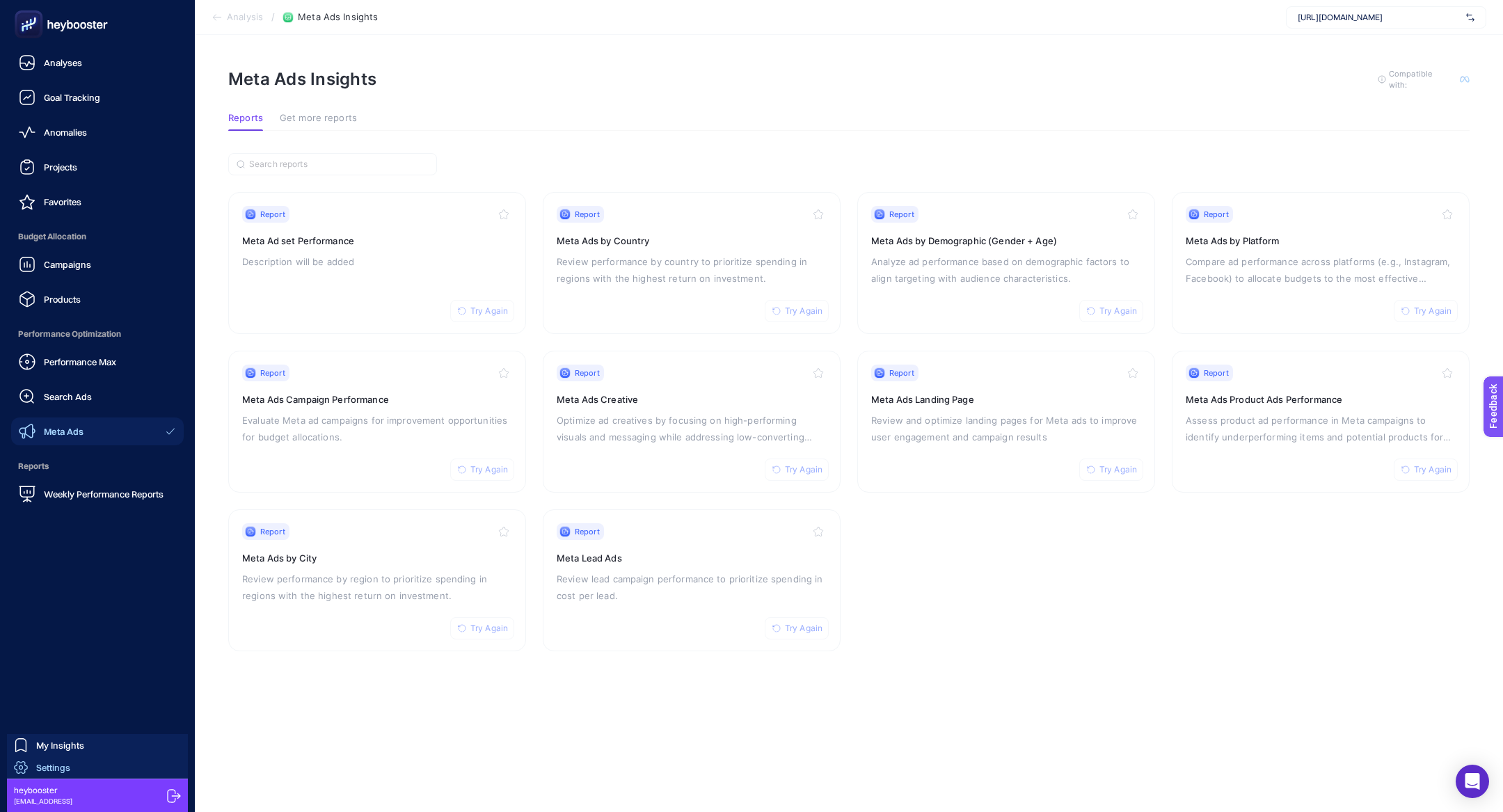
click at [39, 769] on span "Settings" at bounding box center [53, 767] width 34 height 11
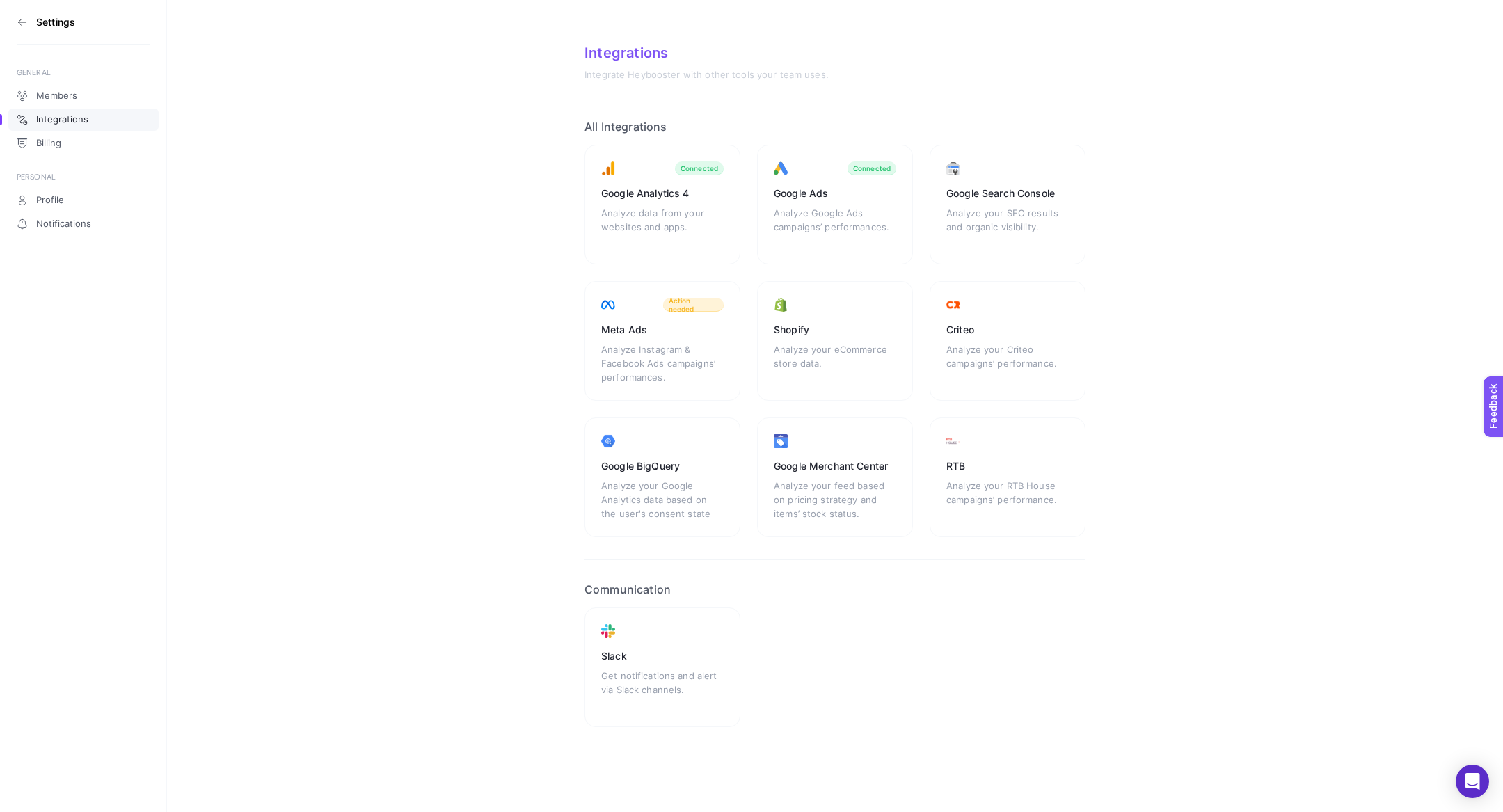
click at [29, 19] on section "Settings" at bounding box center [84, 22] width 134 height 44
click at [20, 19] on icon at bounding box center [19, 21] width 3 height 6
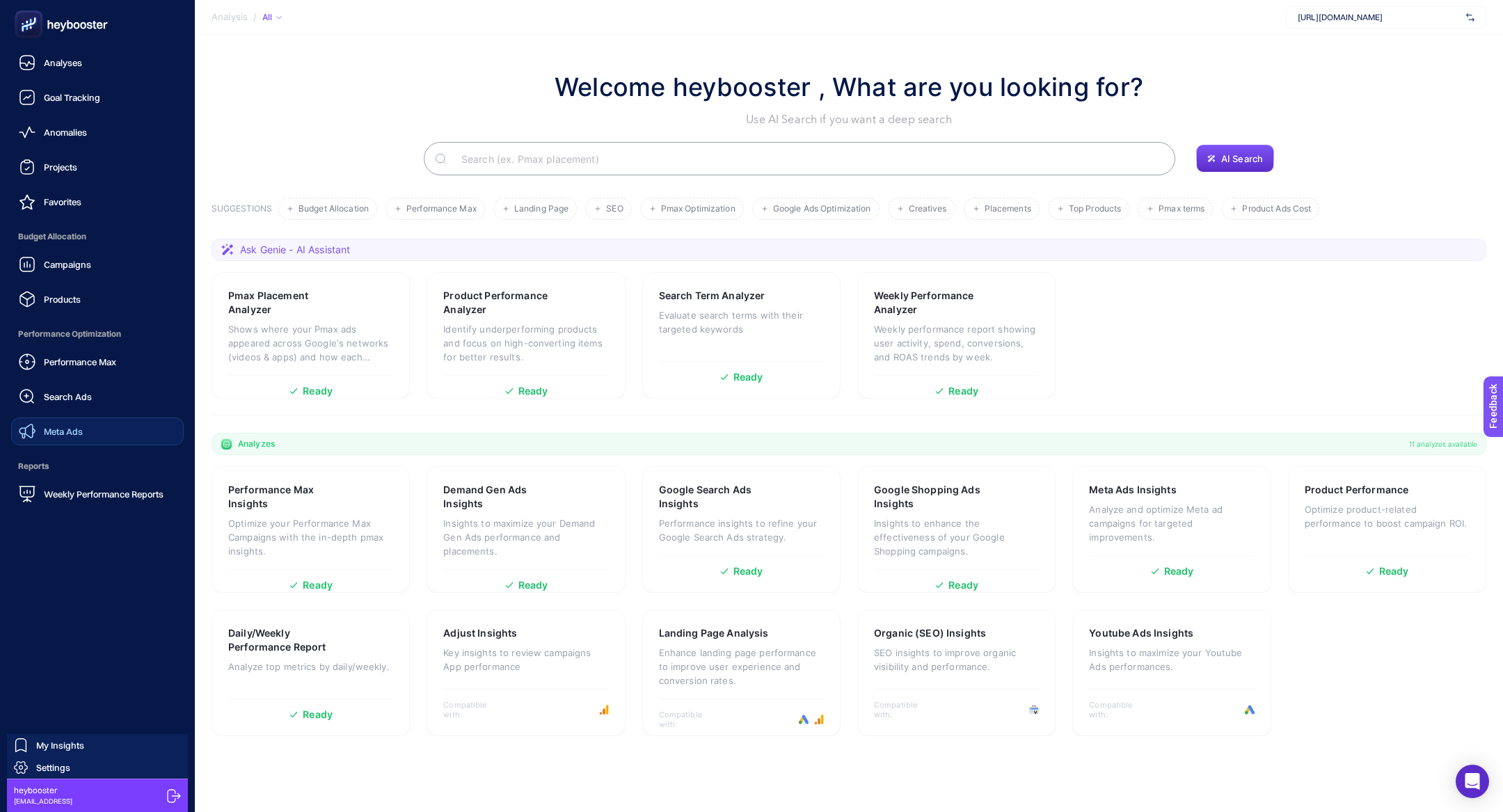
click at [73, 431] on span "Meta Ads" at bounding box center [63, 431] width 39 height 11
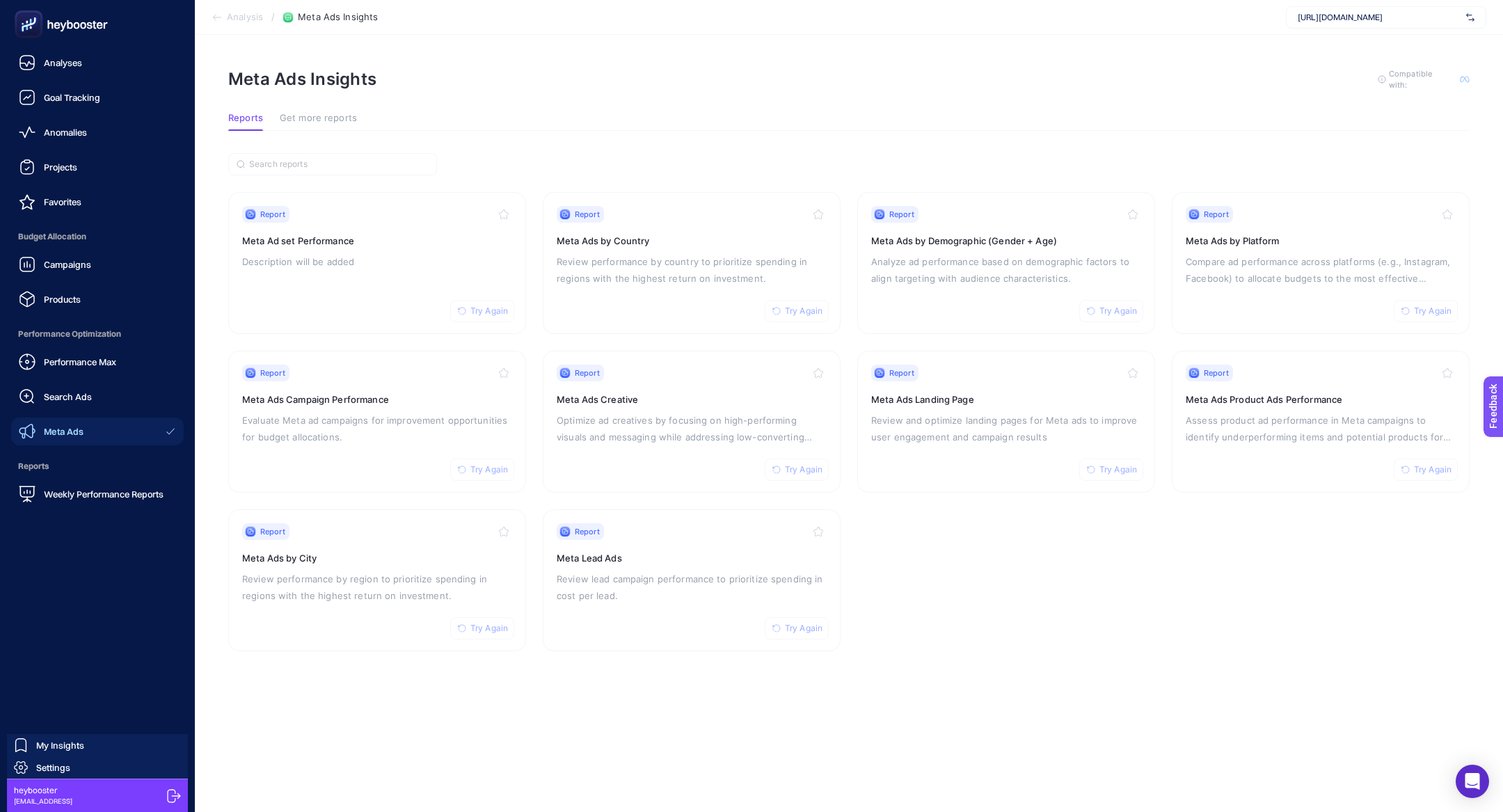
click at [100, 381] on div "Performance Max Search Ads Meta Ads" at bounding box center [97, 396] width 173 height 98
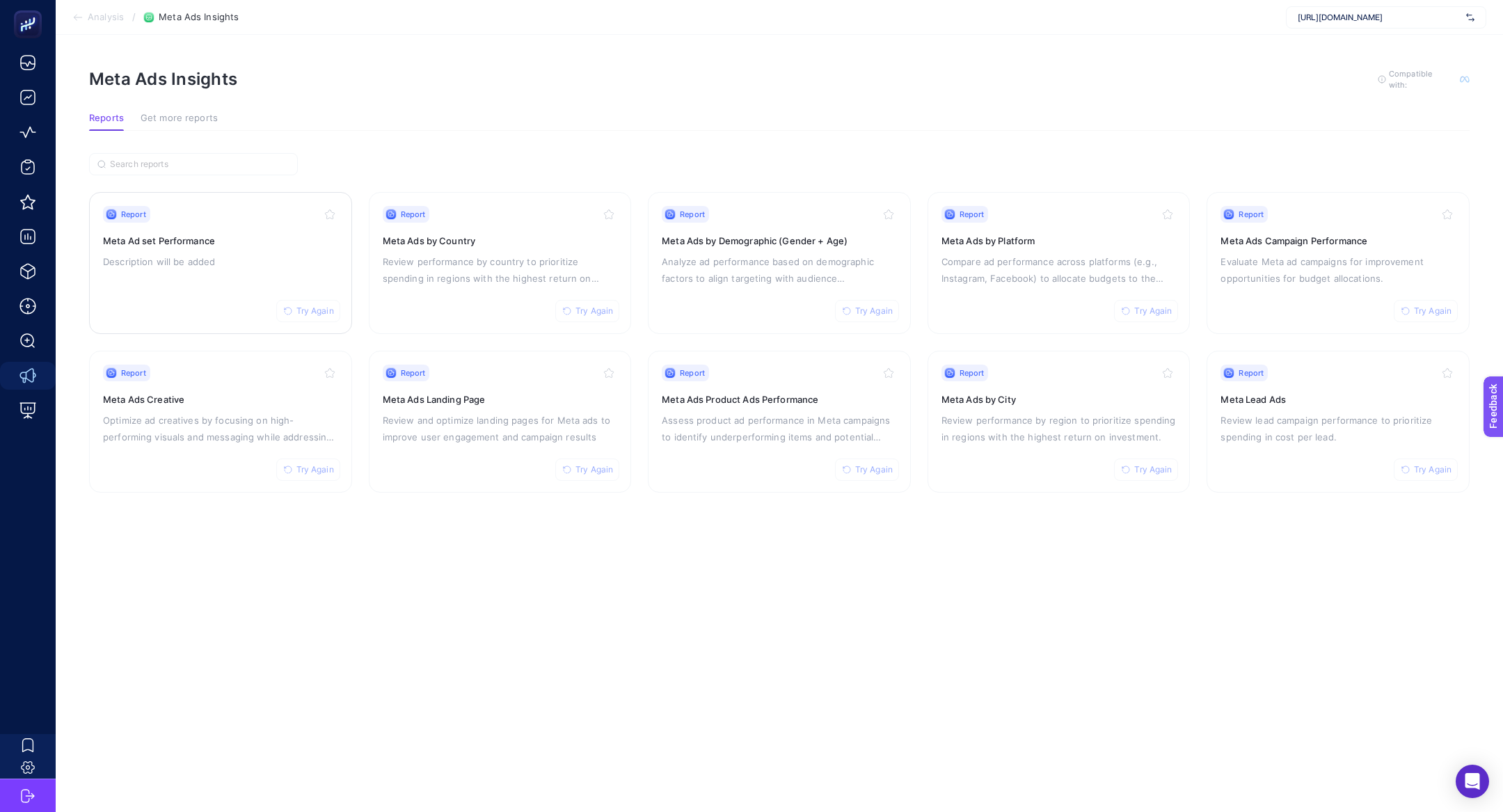
click at [275, 255] on p "Description will be added" at bounding box center [221, 261] width 236 height 17
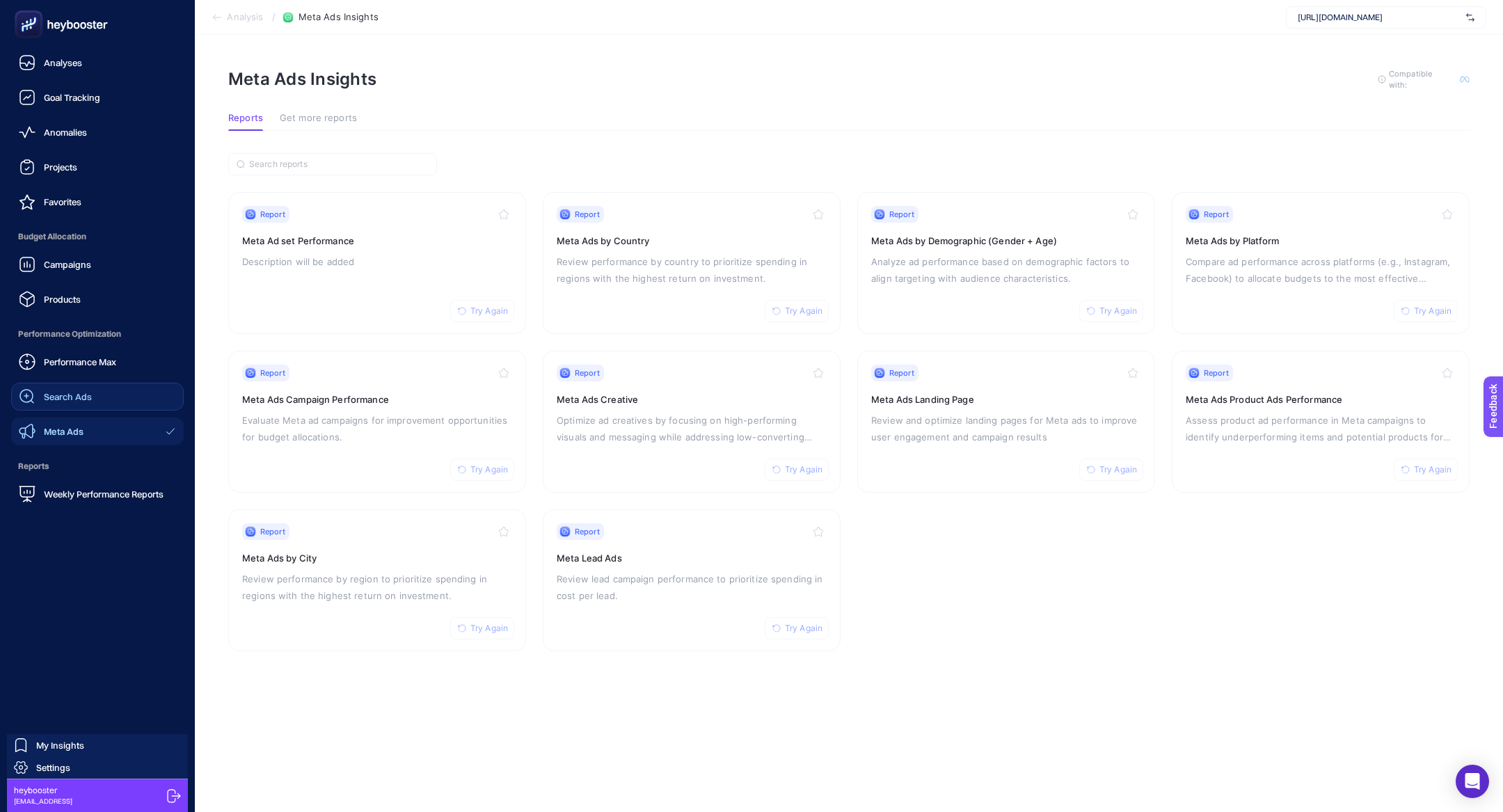
click at [76, 398] on span "Search Ads" at bounding box center [67, 396] width 48 height 11
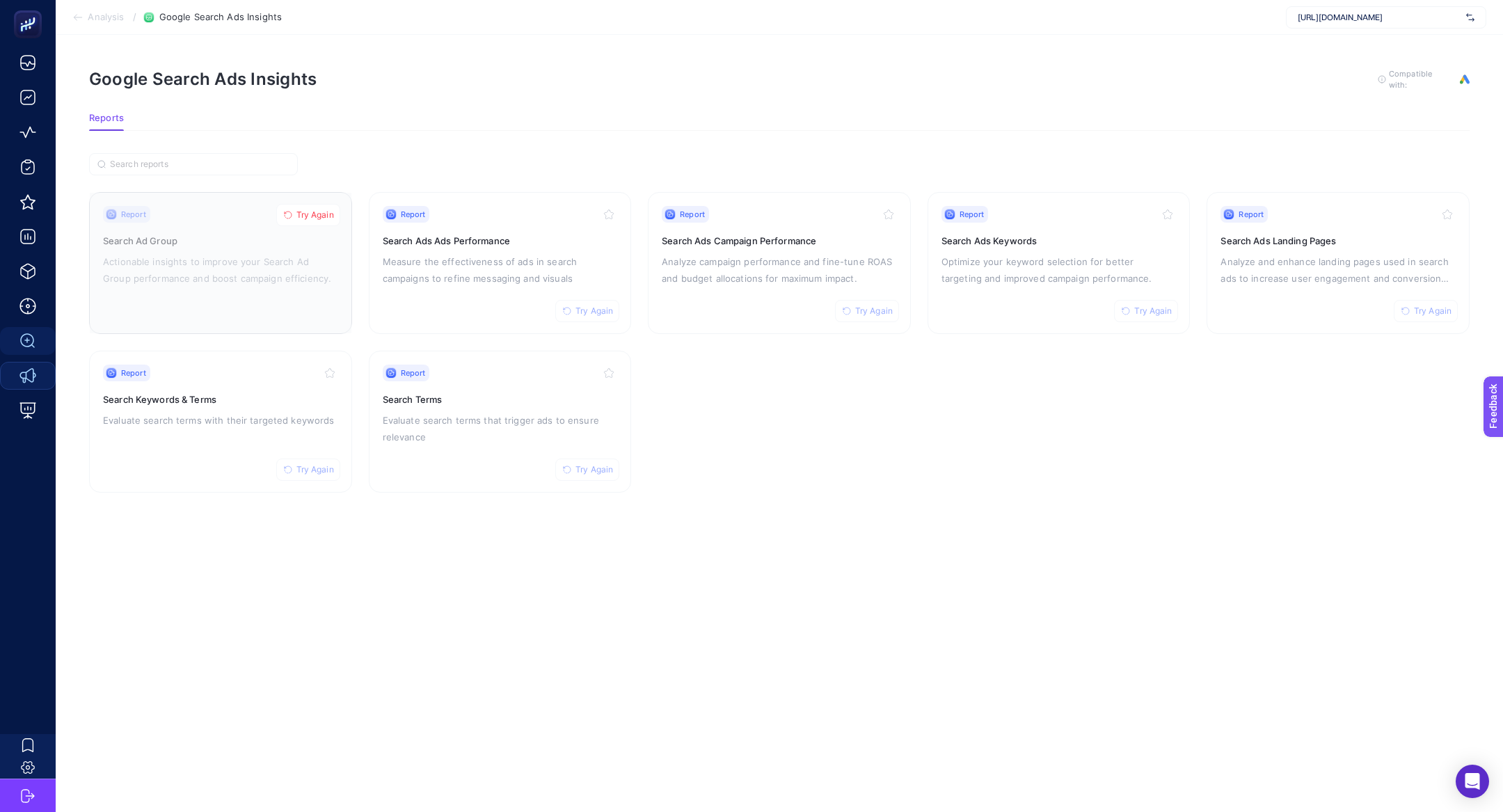
click at [325, 210] on span "Try Again" at bounding box center [315, 215] width 38 height 11
click at [206, 435] on div "Report Try Again Search Keywords & Terms Evaluate search terms with their targe…" at bounding box center [221, 421] width 236 height 114
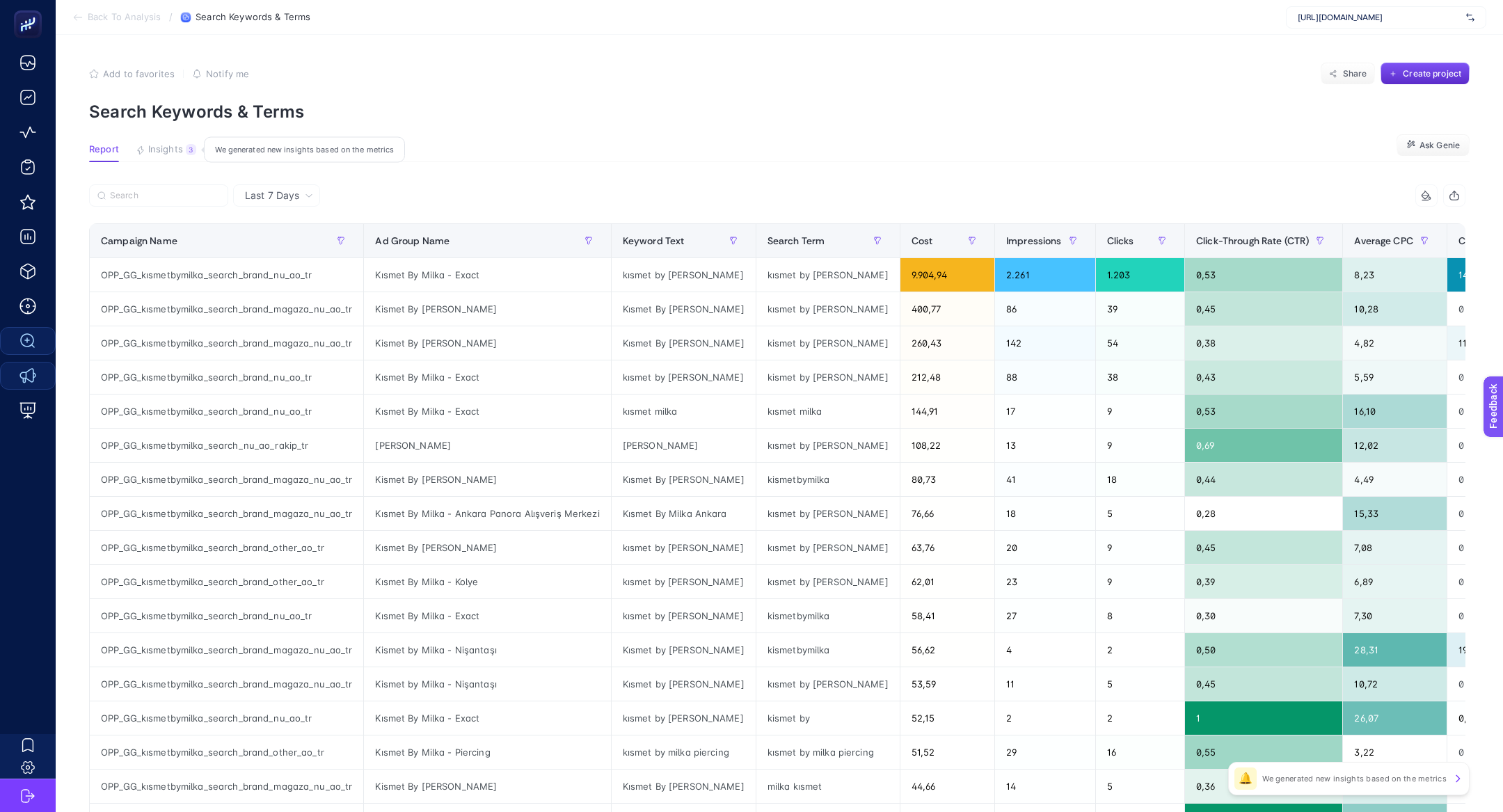
click at [183, 152] on button "Insights 3 We generated new insights based on the metrics" at bounding box center [165, 153] width 60 height 18
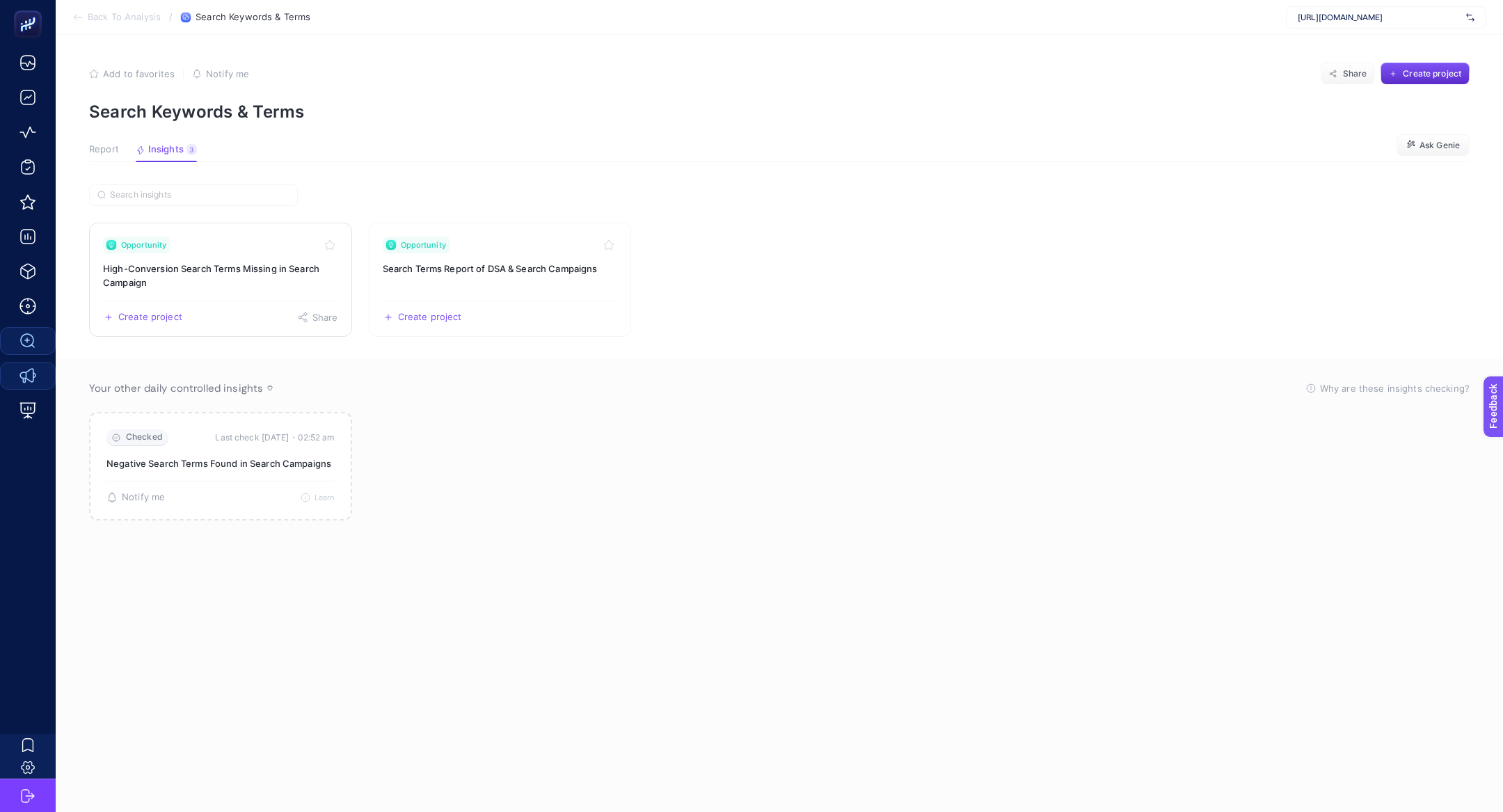
click at [298, 269] on h3 "High-Conversion Search Terms Missing in Search Campaign" at bounding box center [221, 275] width 236 height 28
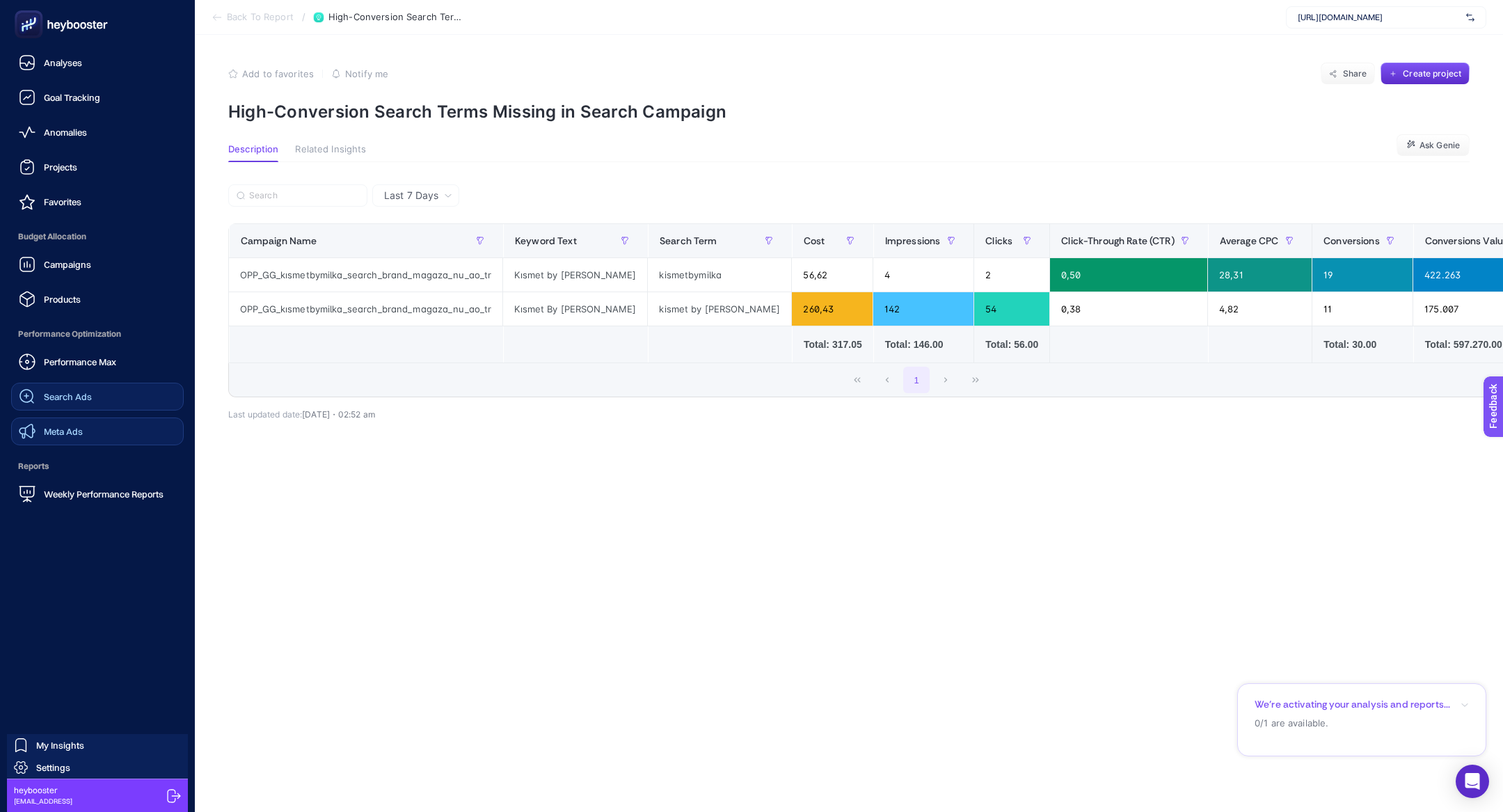
click at [124, 391] on link "Search Ads" at bounding box center [97, 396] width 173 height 28
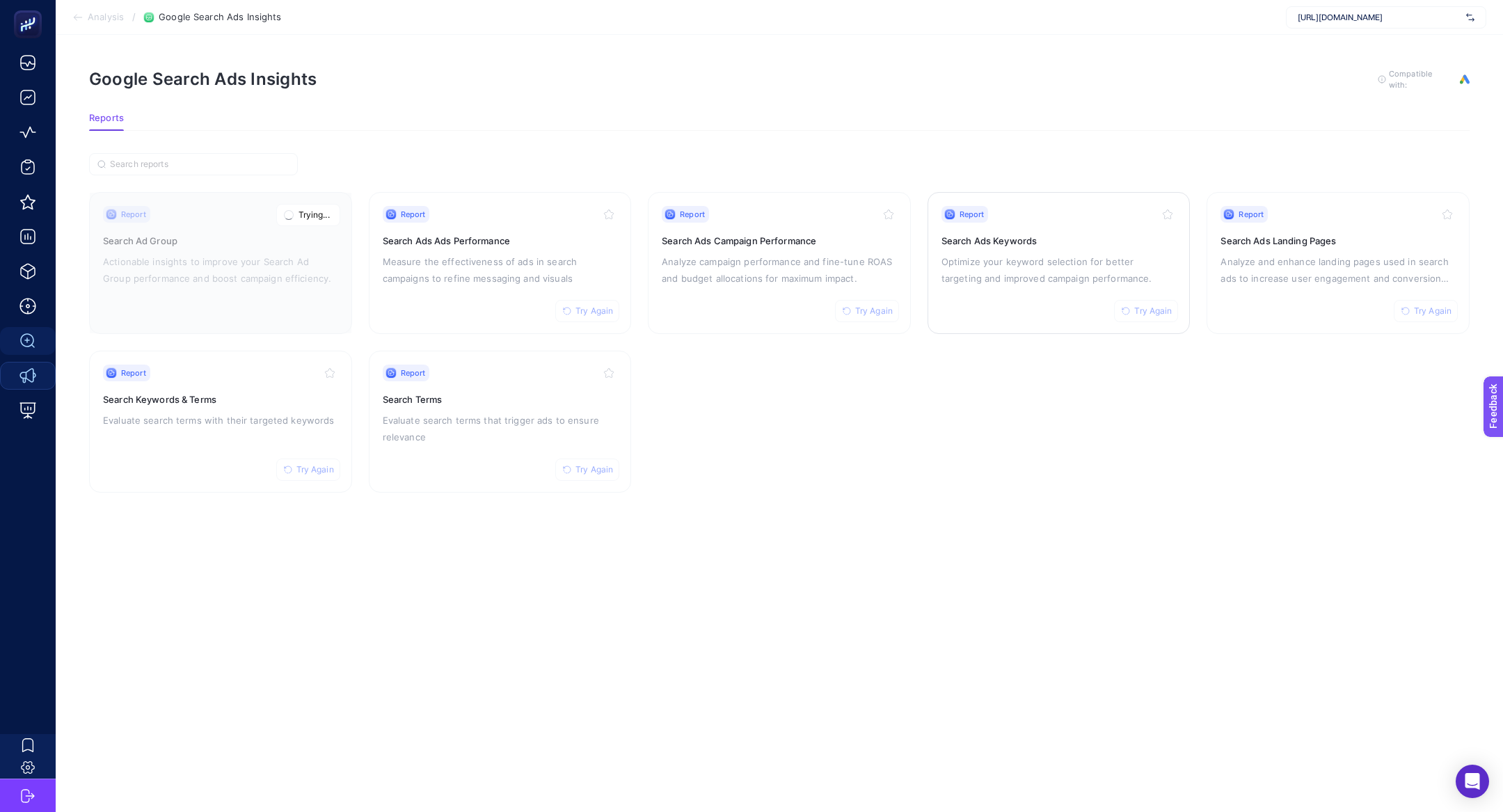
click at [1058, 241] on h3 "Search Ads Keywords" at bounding box center [1059, 241] width 236 height 14
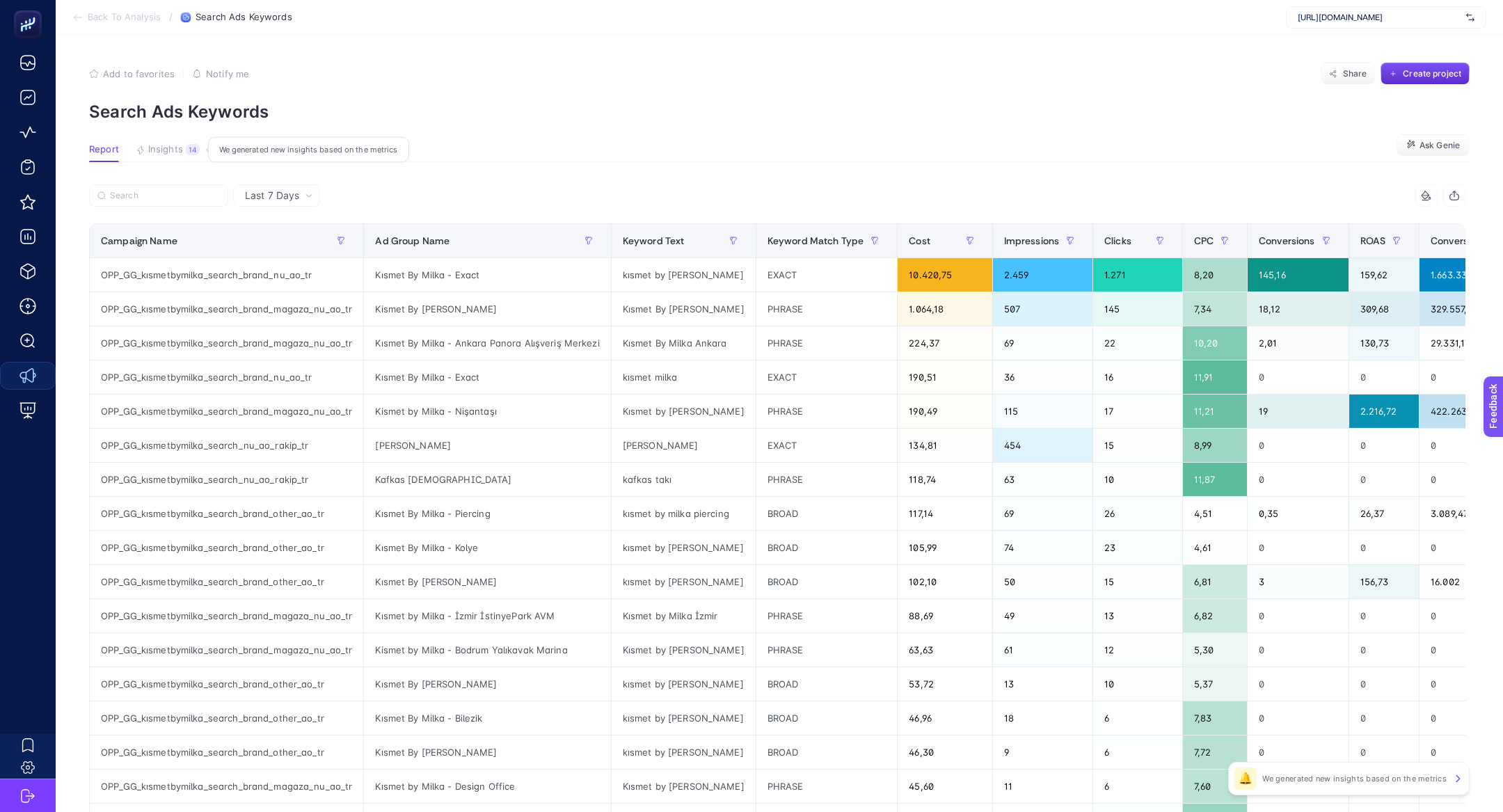
click at [181, 144] on span "Insights" at bounding box center [165, 149] width 35 height 11
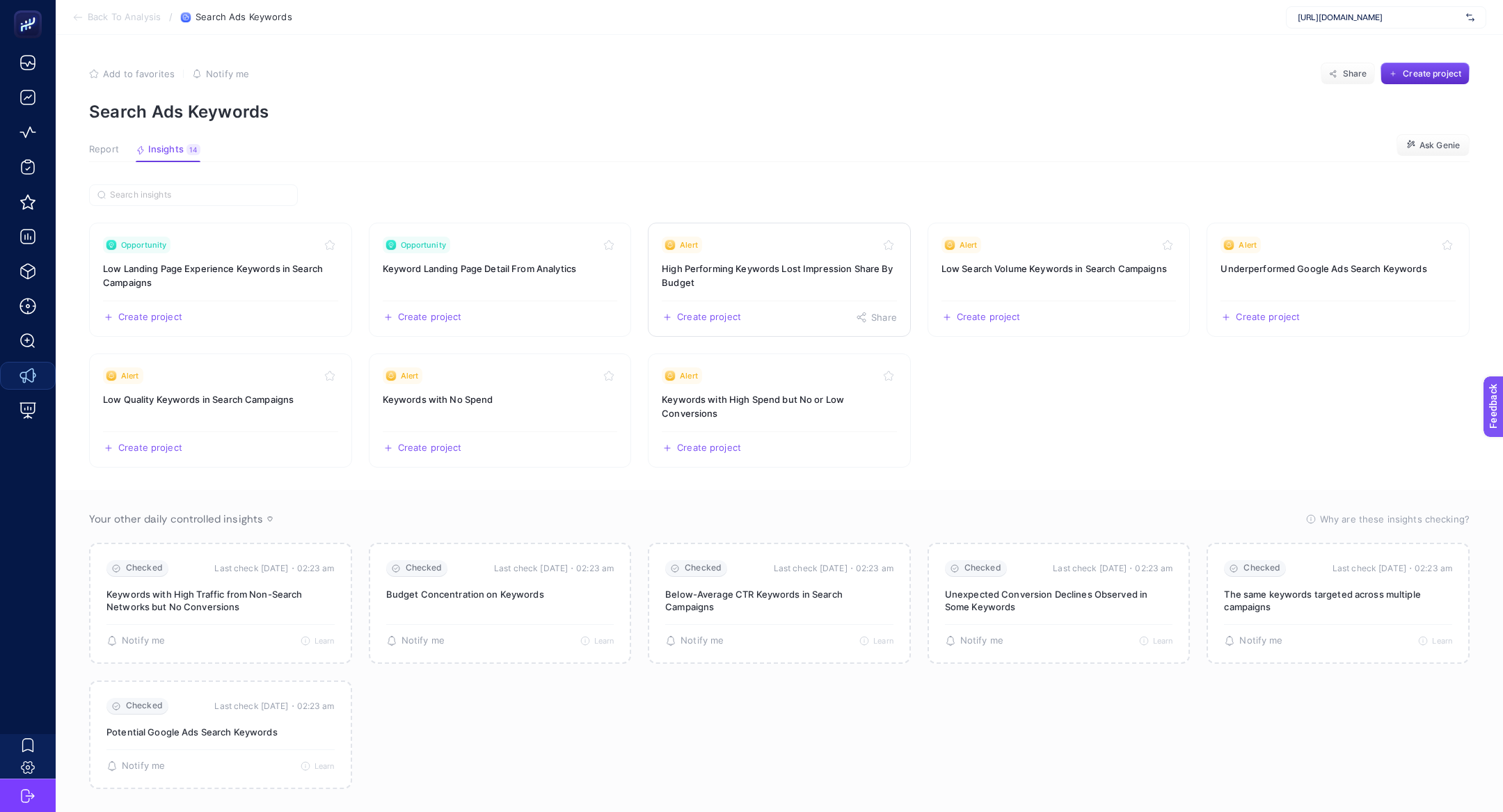
click at [729, 274] on h3 "High Performing Keywords Lost Impression Share By Budget" at bounding box center [779, 275] width 236 height 28
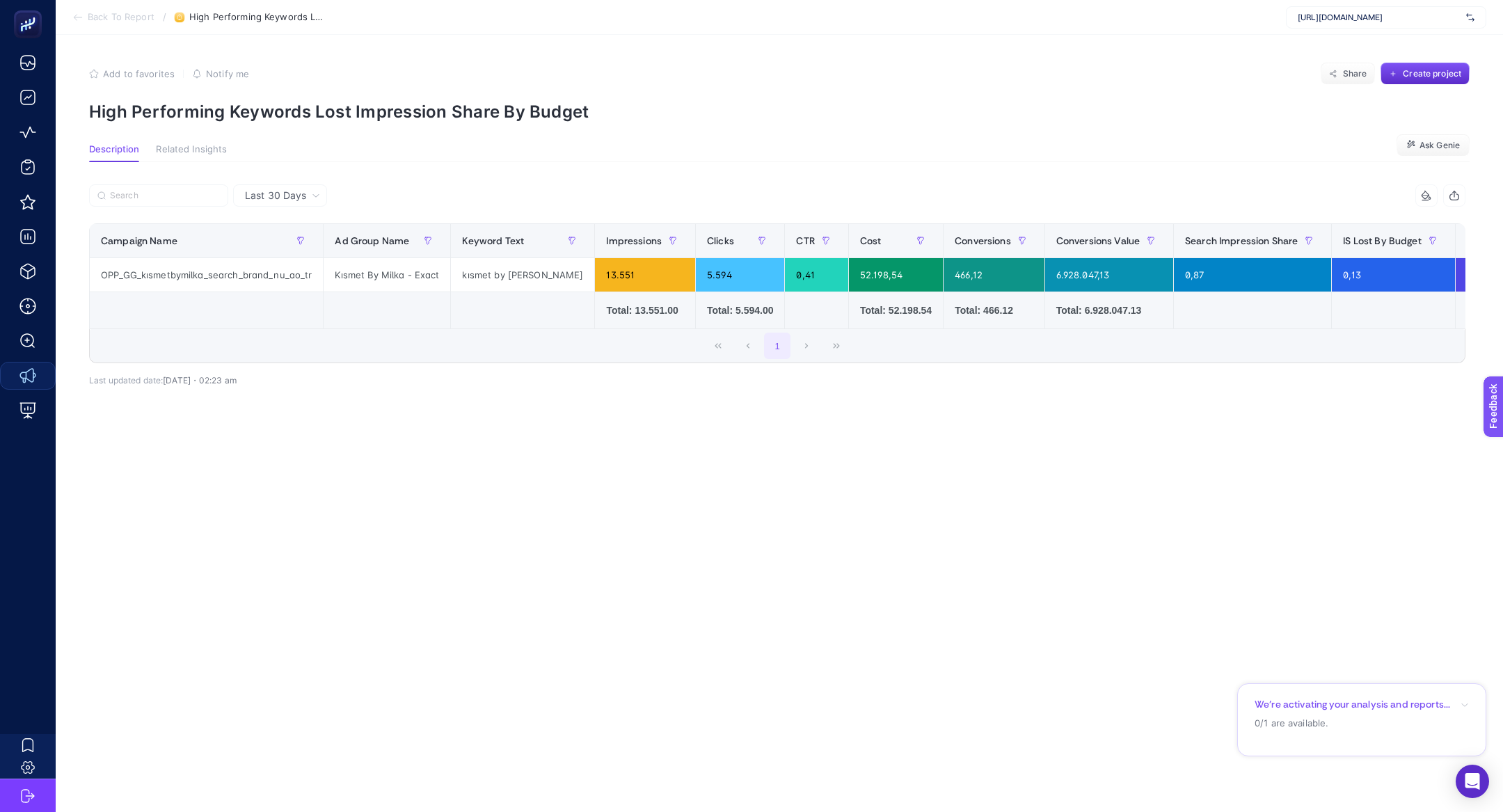
click at [350, 116] on p "High Performing Keywords Lost Impression Share By Budget" at bounding box center [779, 112] width 1381 height 20
copy article "High Performing Keywords Lost Impression Share By Budget"
click at [286, 124] on article "Add to favorites false Notify me Share Create project High Performing Keywords …" at bounding box center [779, 424] width 1448 height 777
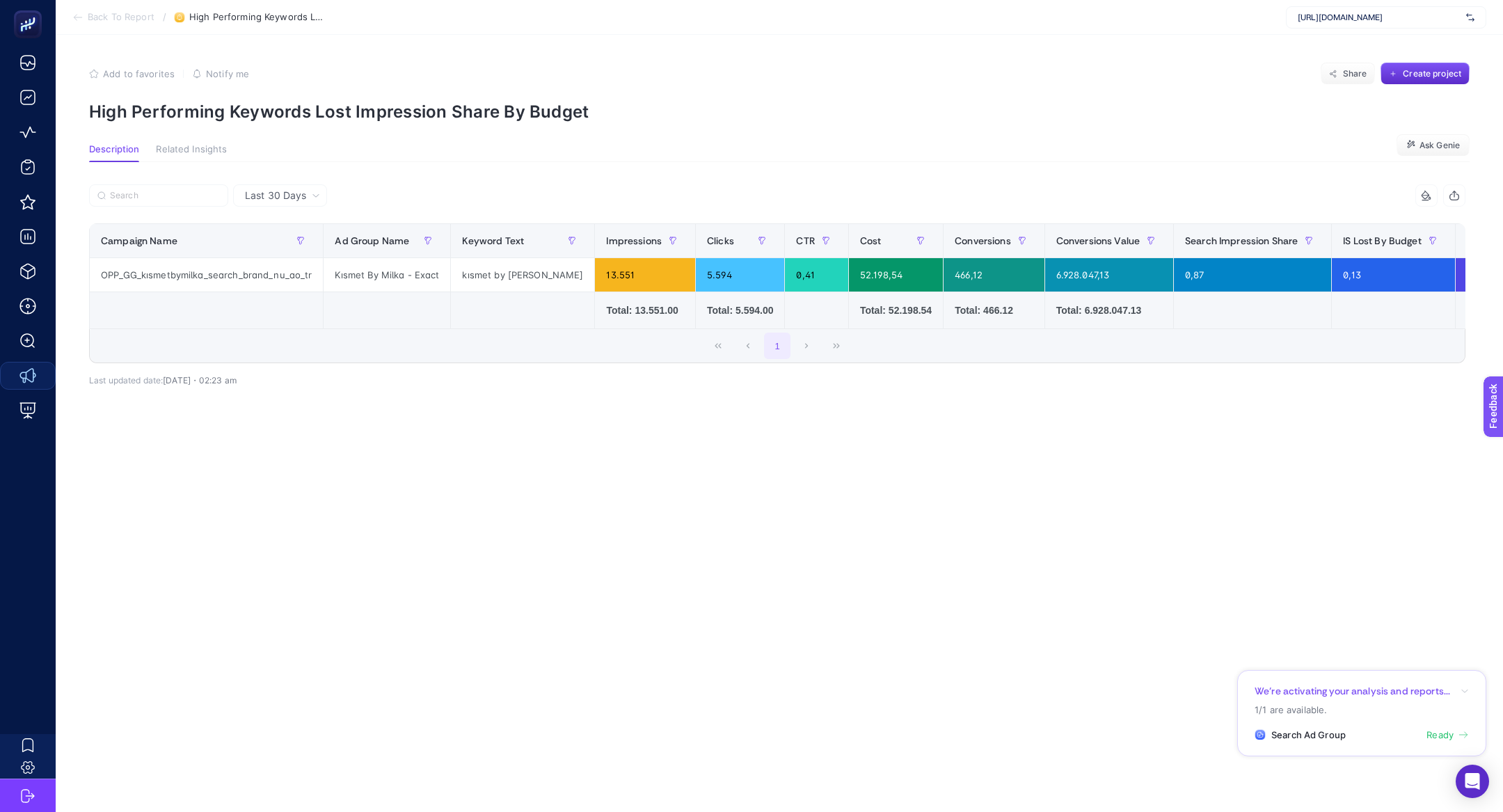
click at [286, 124] on article "Add to favorites false Notify me Share Create project High Performing Keywords …" at bounding box center [779, 424] width 1448 height 777
click at [1368, 27] on div "https://kismetbymilka.com.tr/" at bounding box center [1386, 17] width 201 height 23
type input "ikiz"
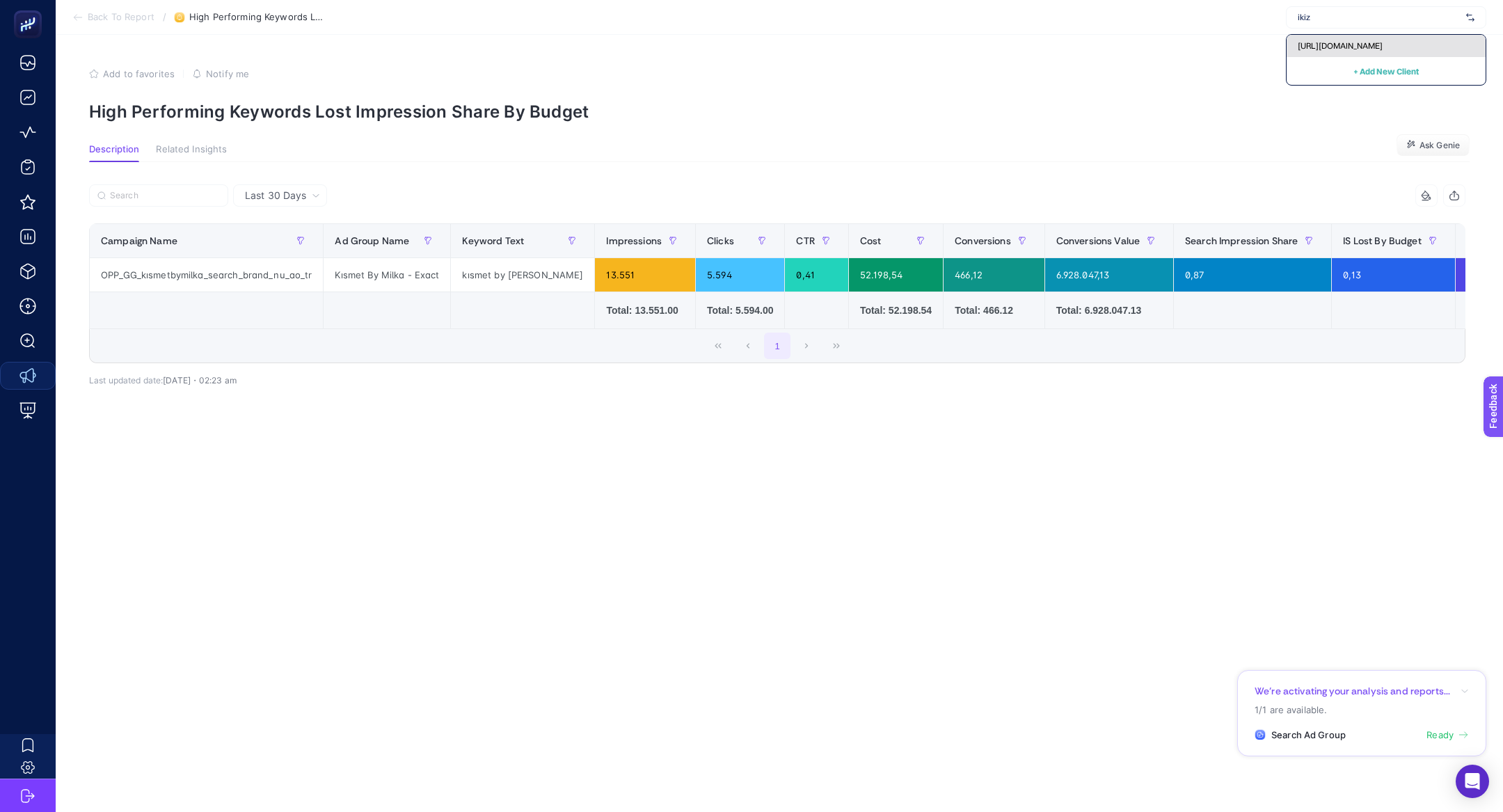
click at [1417, 56] on div "https://www.ikizleryem.com/" at bounding box center [1386, 46] width 199 height 23
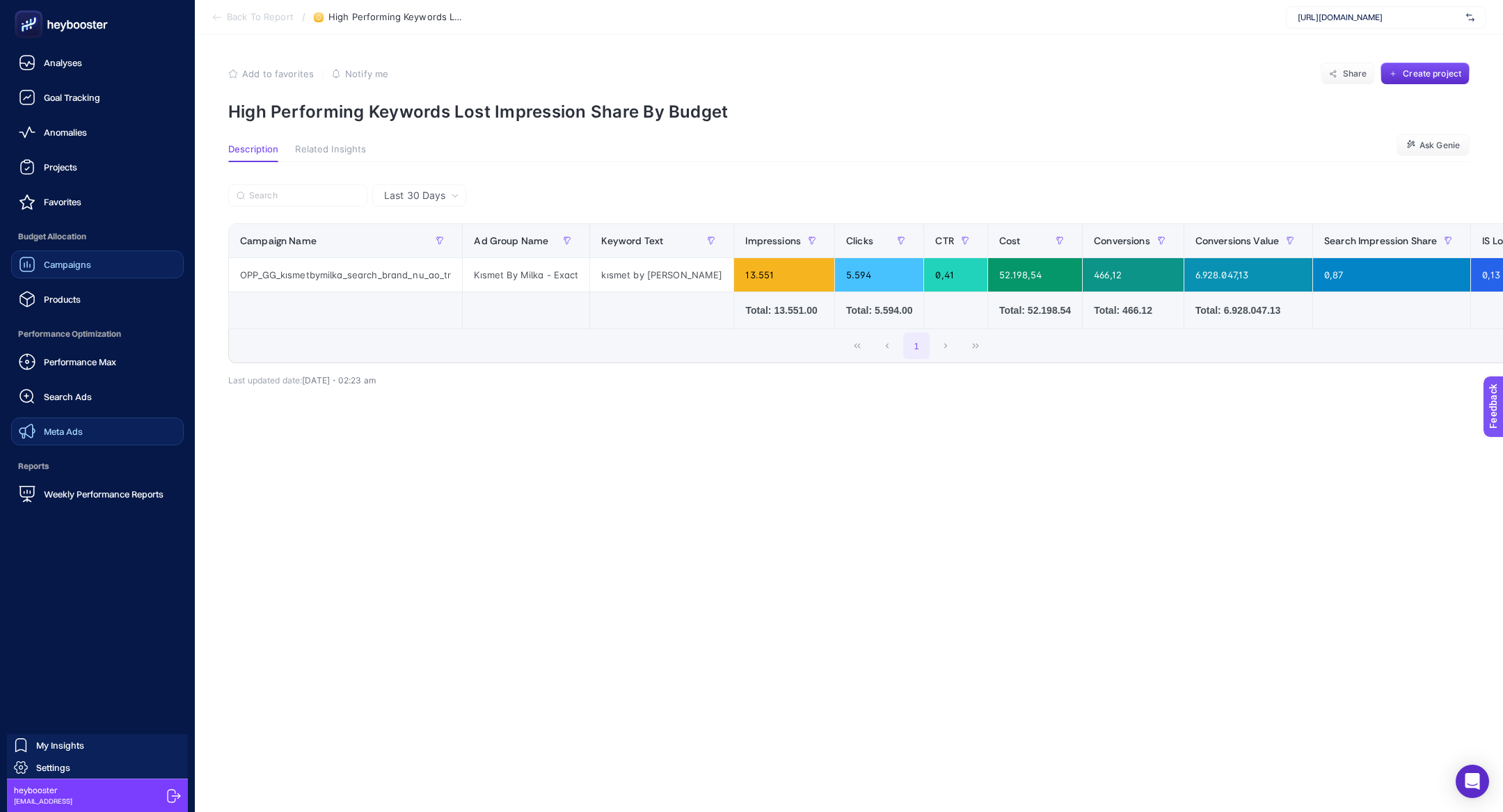
click at [59, 253] on link "Campaigns" at bounding box center [97, 264] width 173 height 28
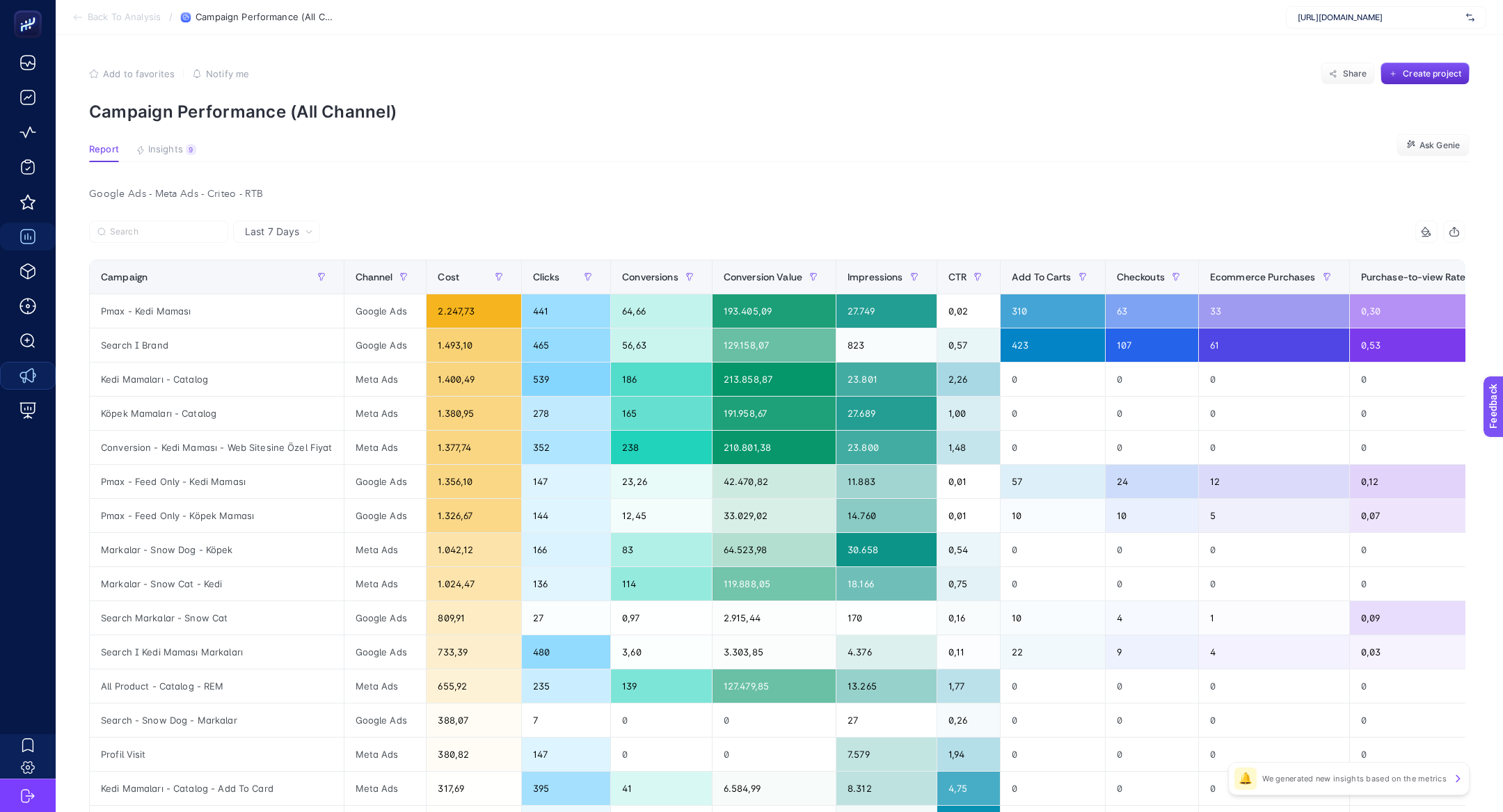
click at [152, 165] on article "Add to favorites false Notify me Share Create project Campaign Performance (All…" at bounding box center [779, 563] width 1448 height 1056
click at [156, 151] on span "Insights" at bounding box center [165, 149] width 35 height 11
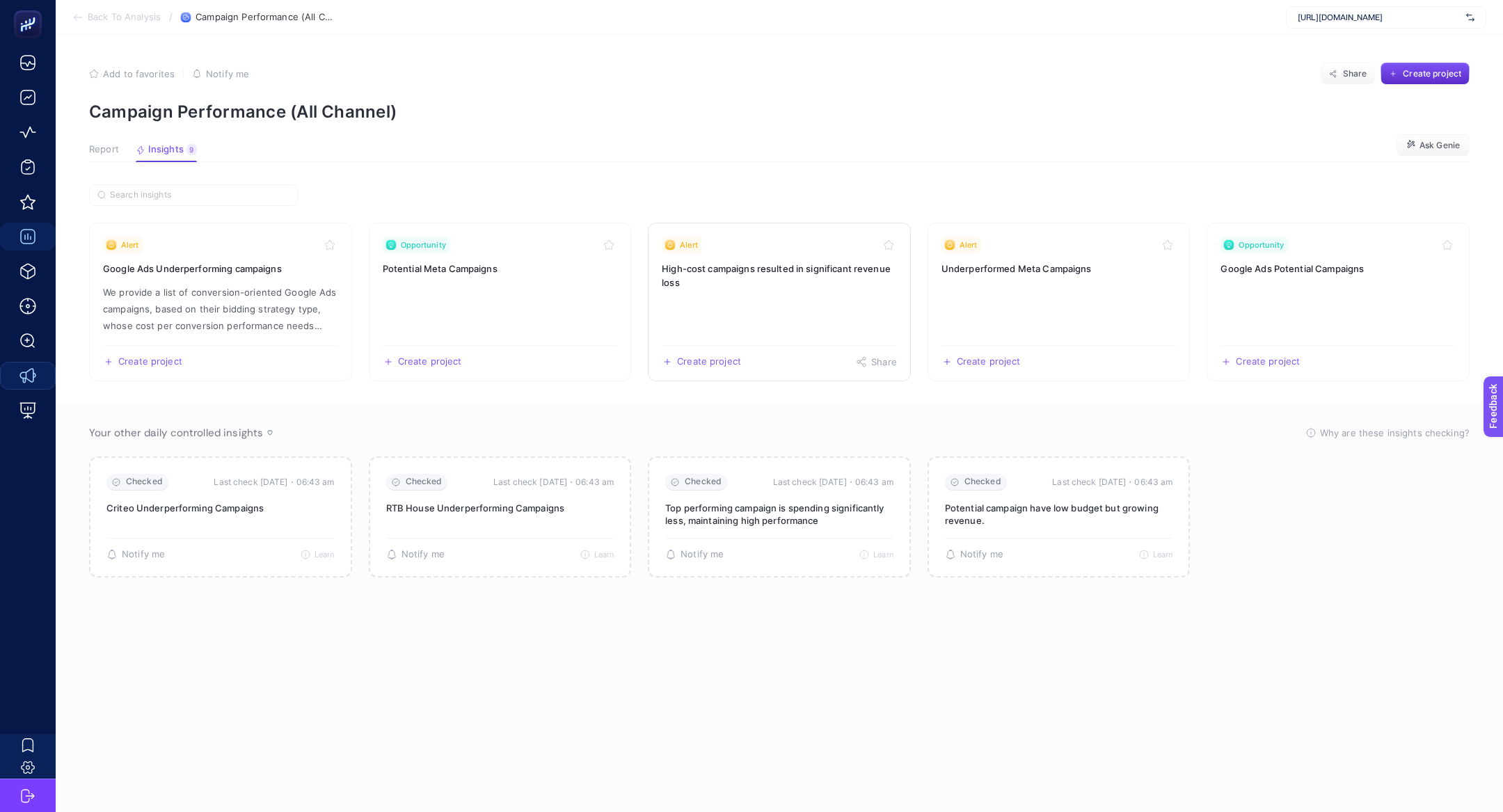
click at [769, 273] on h3 "High-cost campaigns resulted in significant revenue loss" at bounding box center [779, 275] width 236 height 28
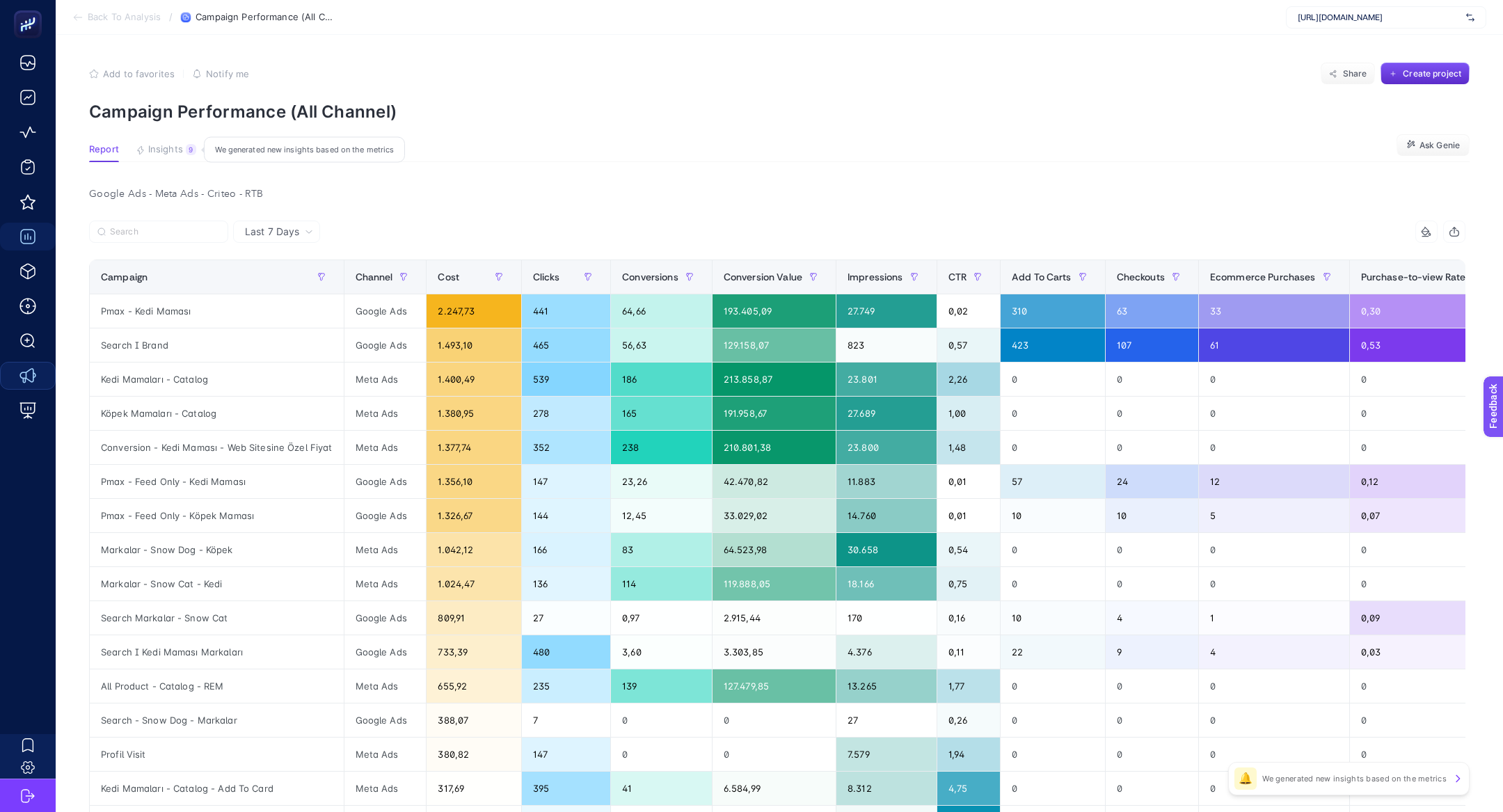
click at [169, 156] on button "Insights 9 We generated new insights based on the metrics" at bounding box center [165, 153] width 60 height 18
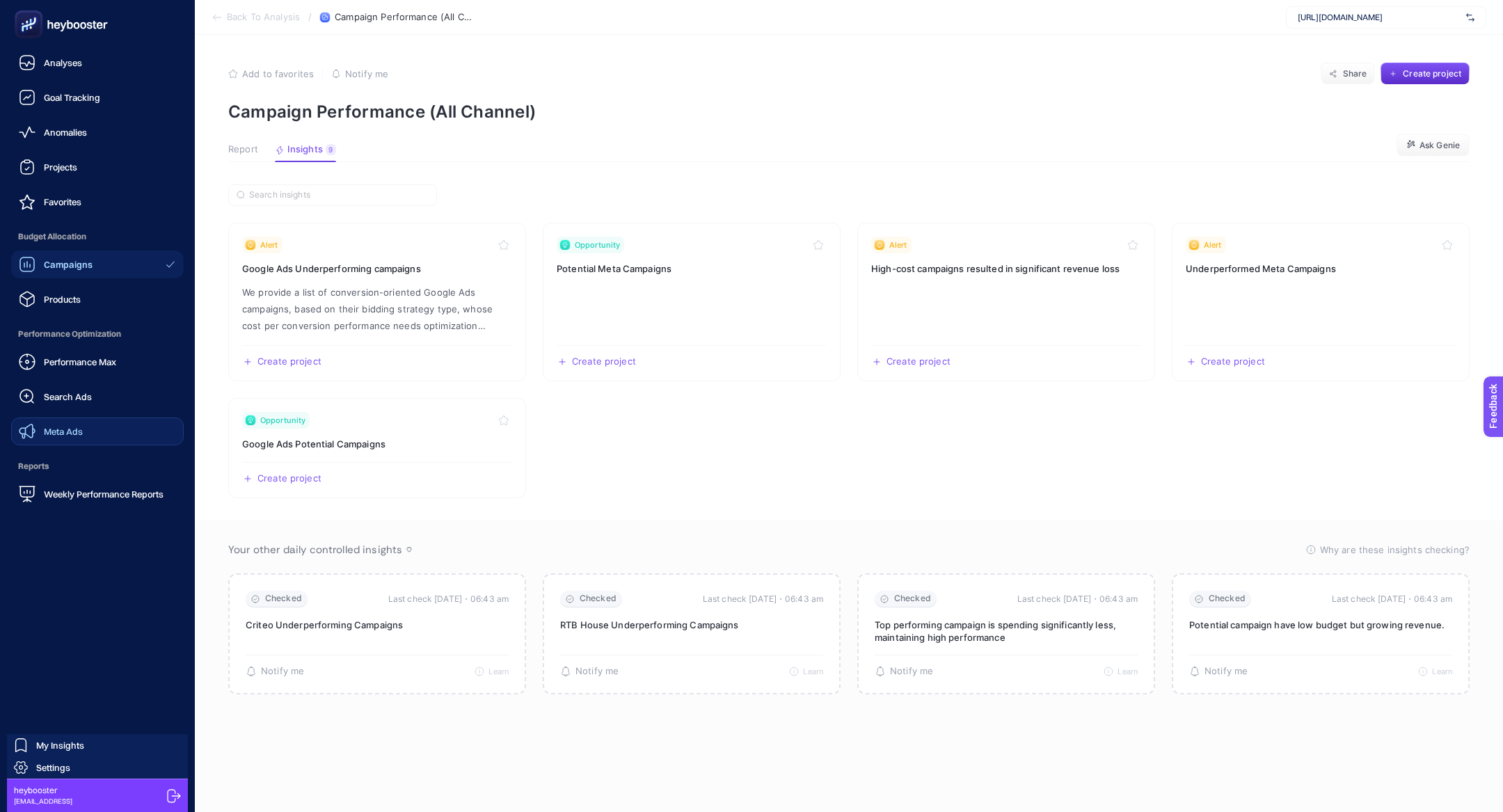
click at [69, 391] on span "Search Ads" at bounding box center [67, 396] width 48 height 11
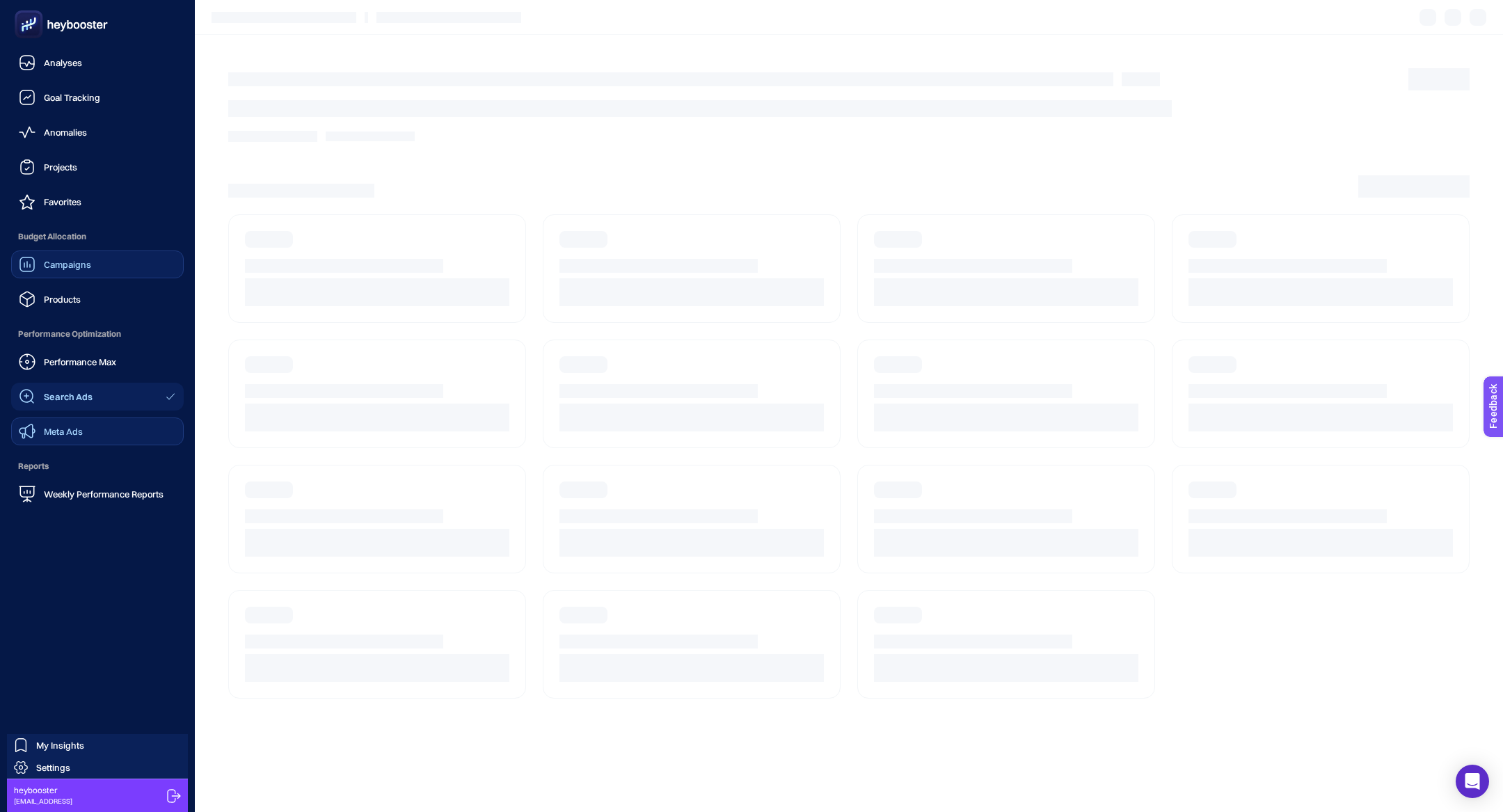
click at [85, 268] on span "Campaigns" at bounding box center [67, 264] width 48 height 11
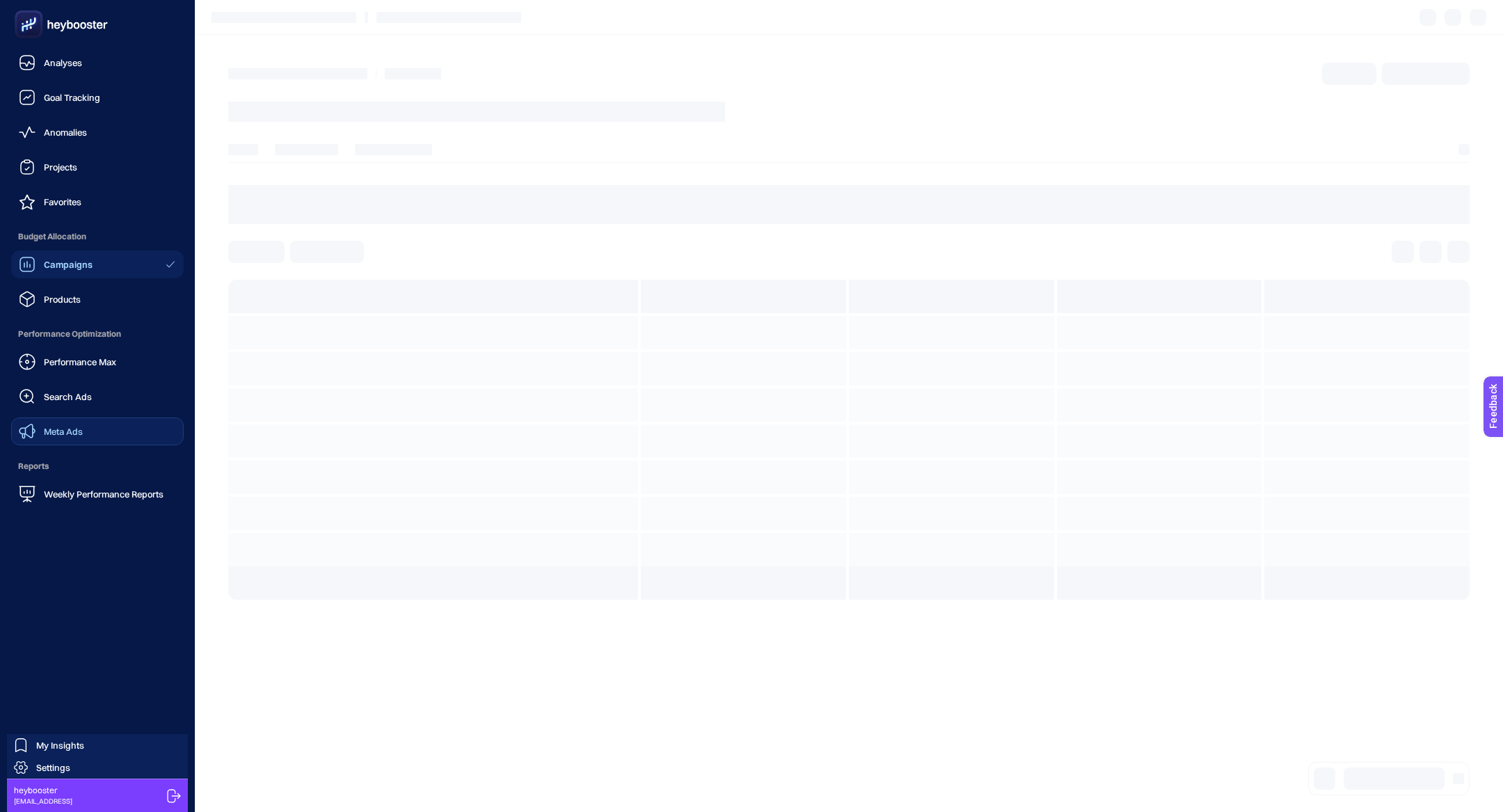
click at [39, 29] on rect at bounding box center [28, 24] width 23 height 23
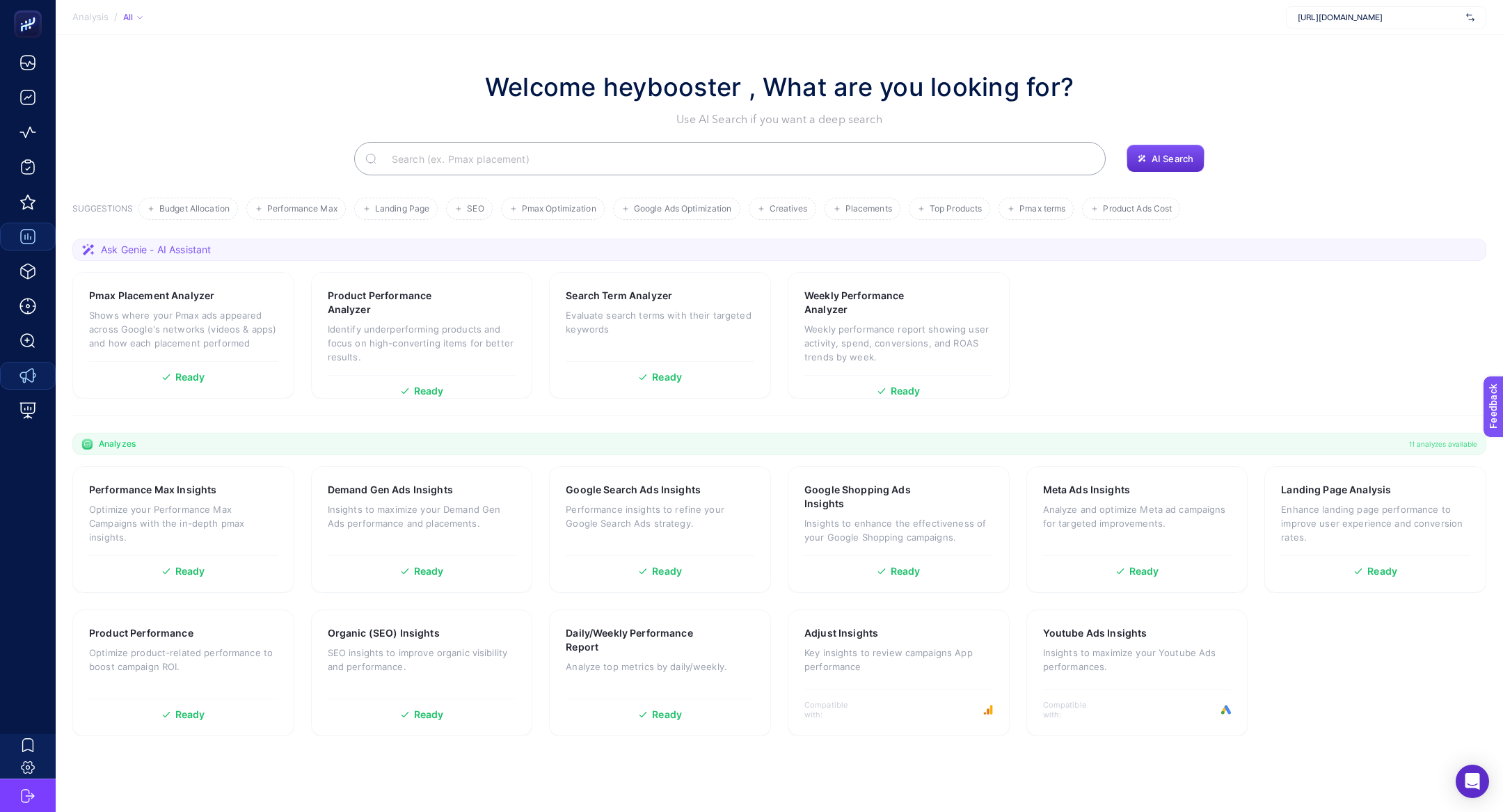
click at [494, 148] on input "Search" at bounding box center [738, 159] width 714 height 39
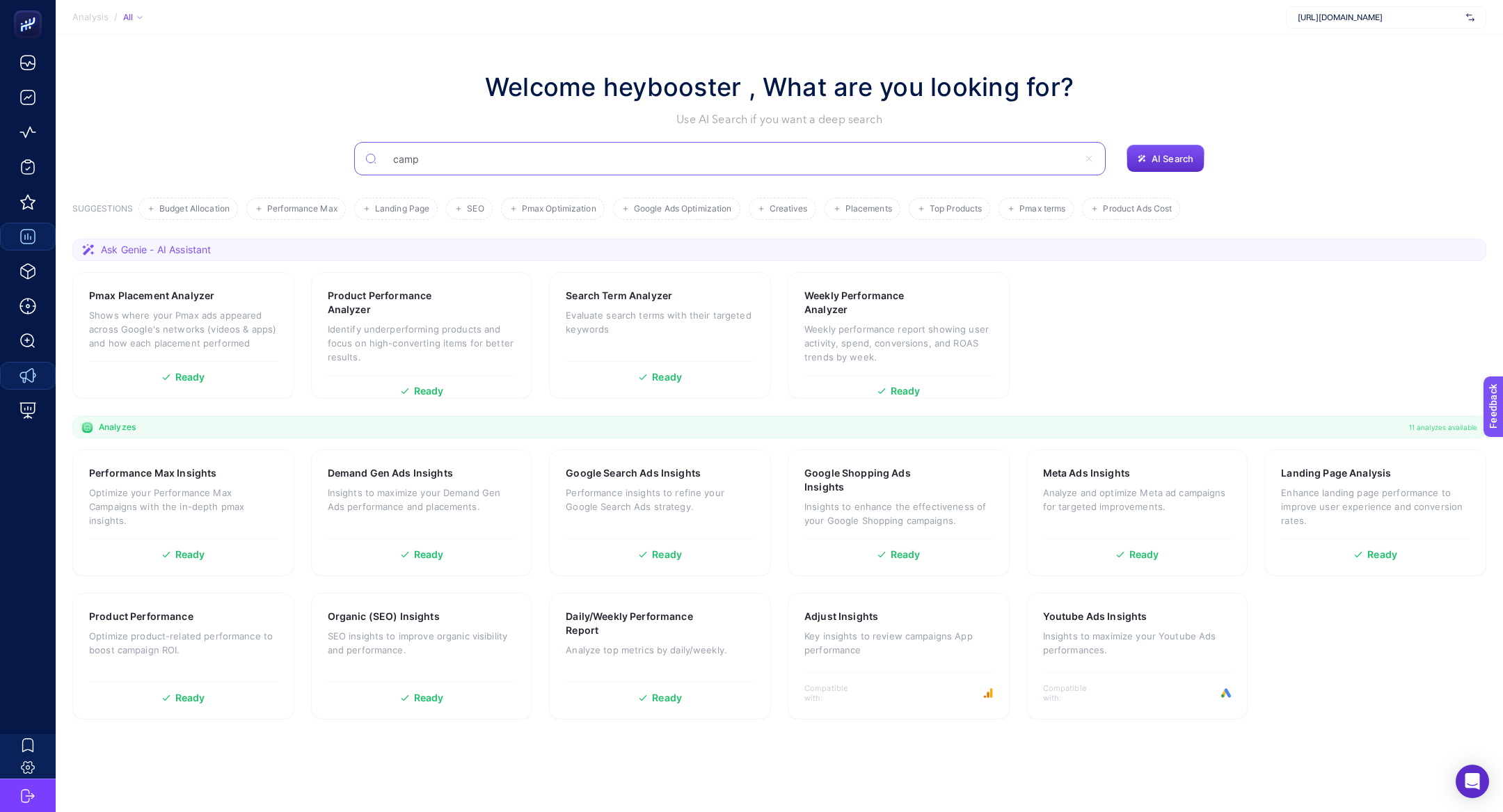
type input "camp"
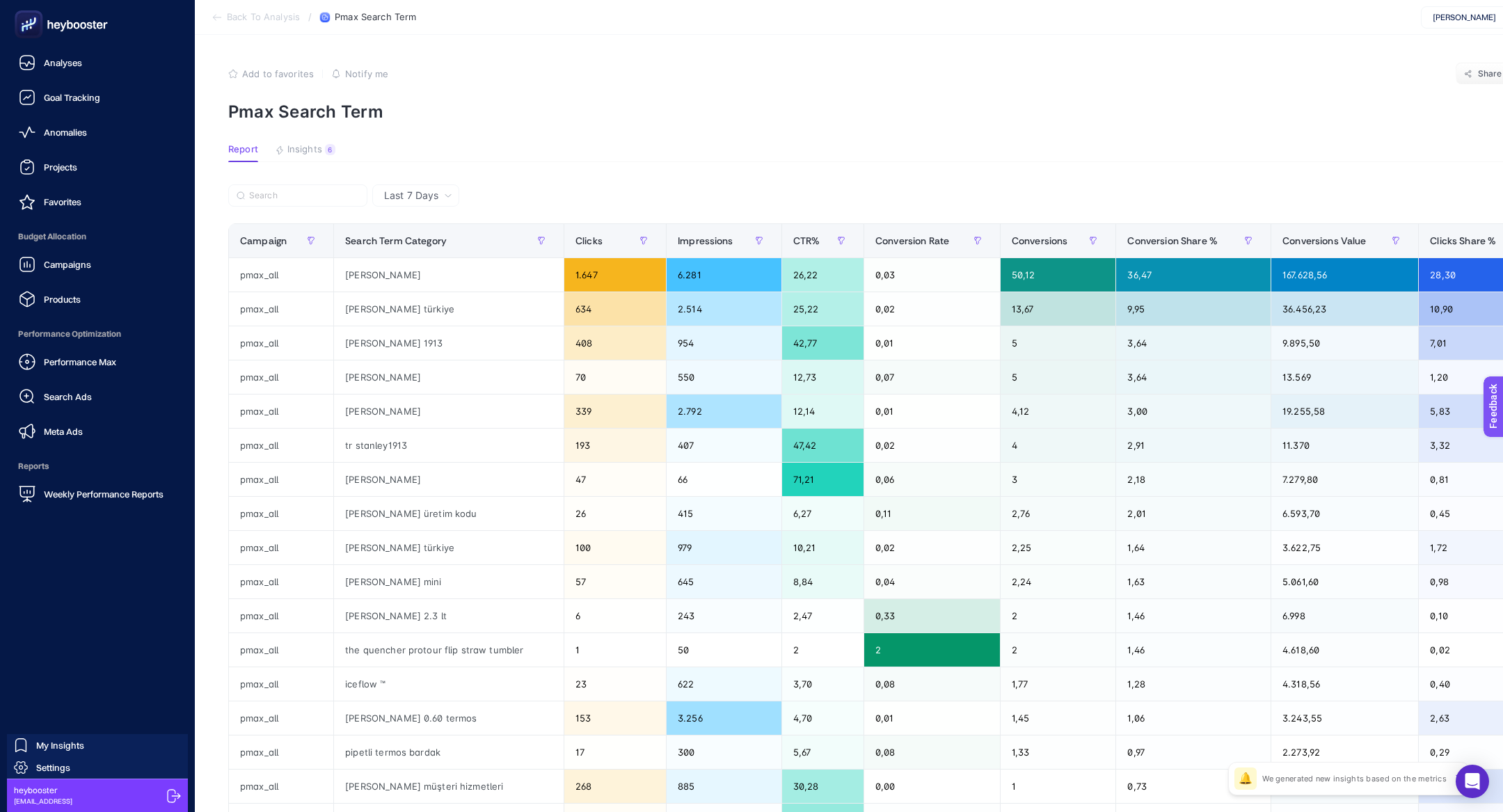
click at [53, 313] on ul "Analyses Goal Tracking Anomalies Projects Favorites Budget Allocation Campaigns…" at bounding box center [97, 278] width 173 height 459
click at [60, 295] on span "Products" at bounding box center [62, 299] width 37 height 11
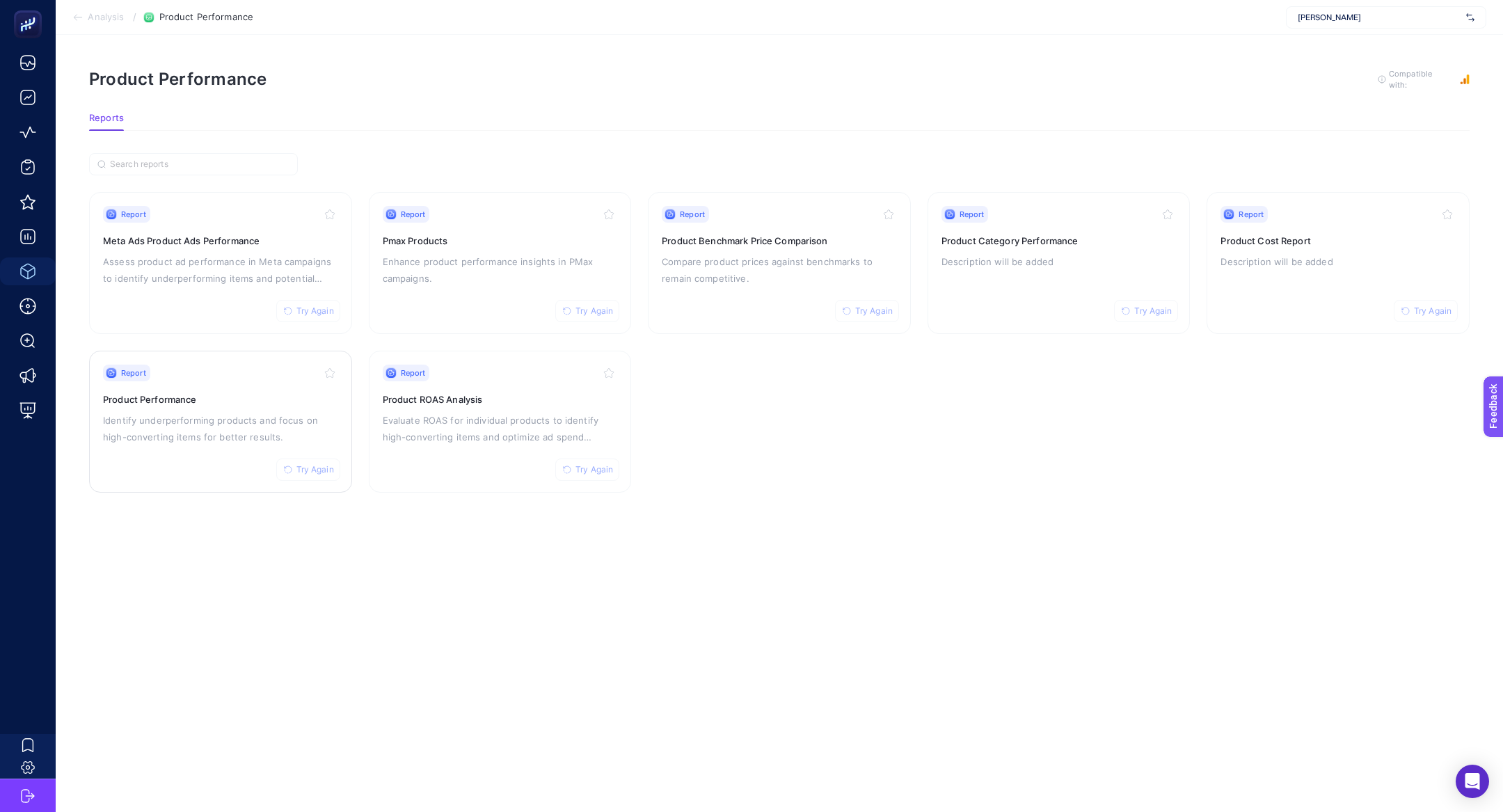
click at [185, 412] on p "Identify underperforming products and focus on high-converting items for better…" at bounding box center [221, 429] width 236 height 33
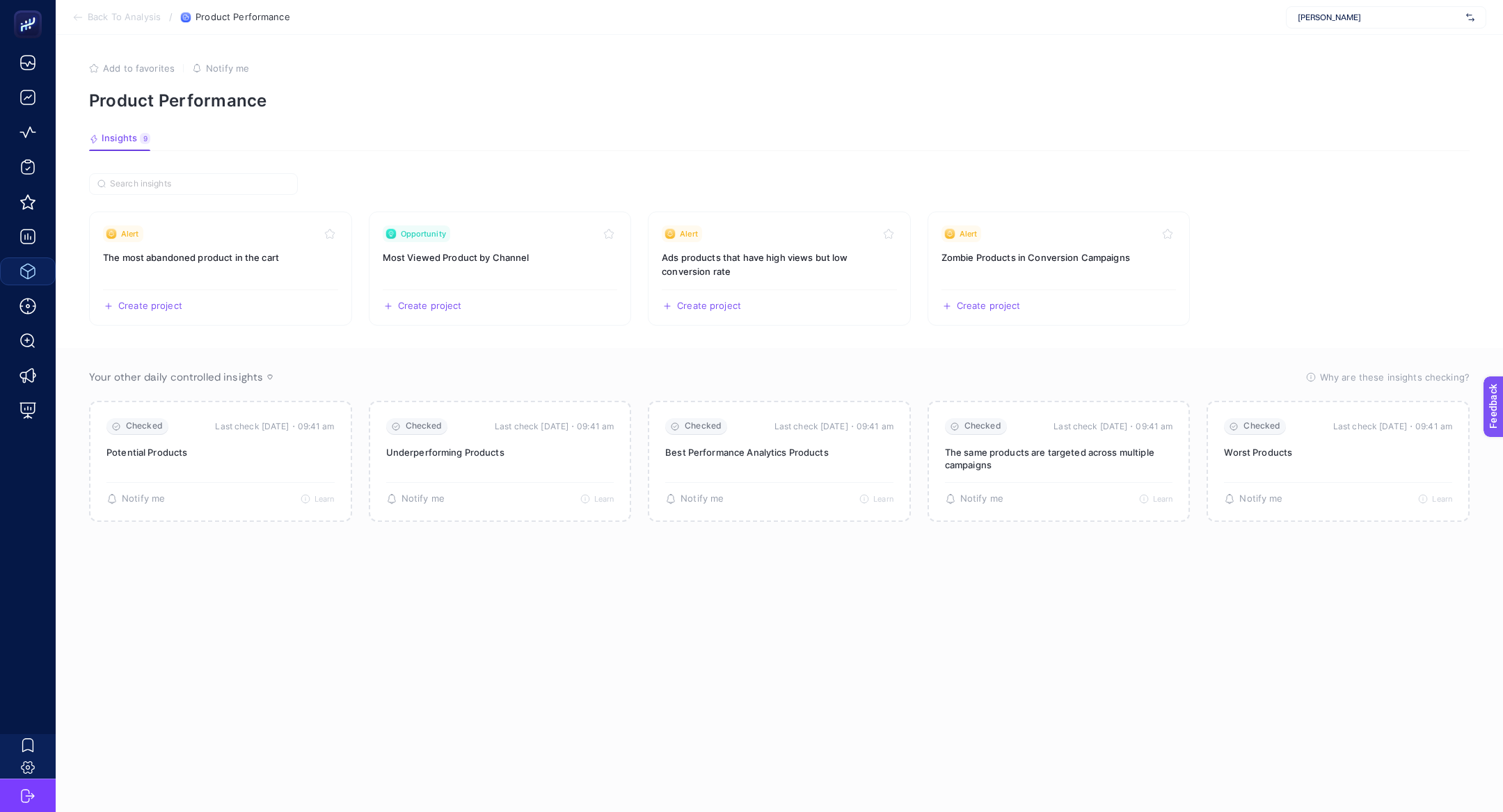
click at [110, 16] on span "Back To Analysis" at bounding box center [124, 17] width 73 height 11
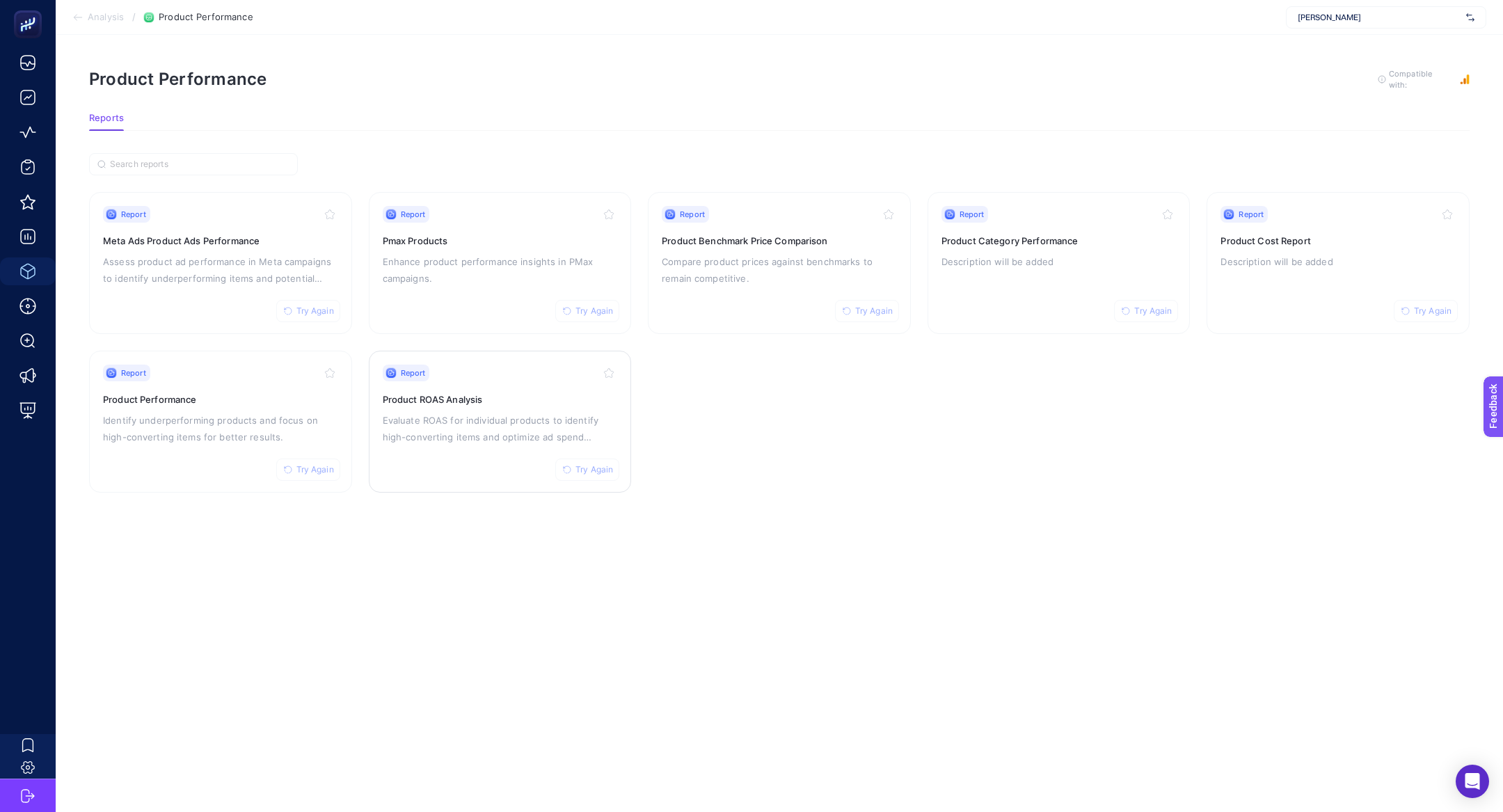
click at [526, 387] on div "Report Try Again Product ROAS Analysis Evaluate ROAS for individual products to…" at bounding box center [500, 421] width 236 height 114
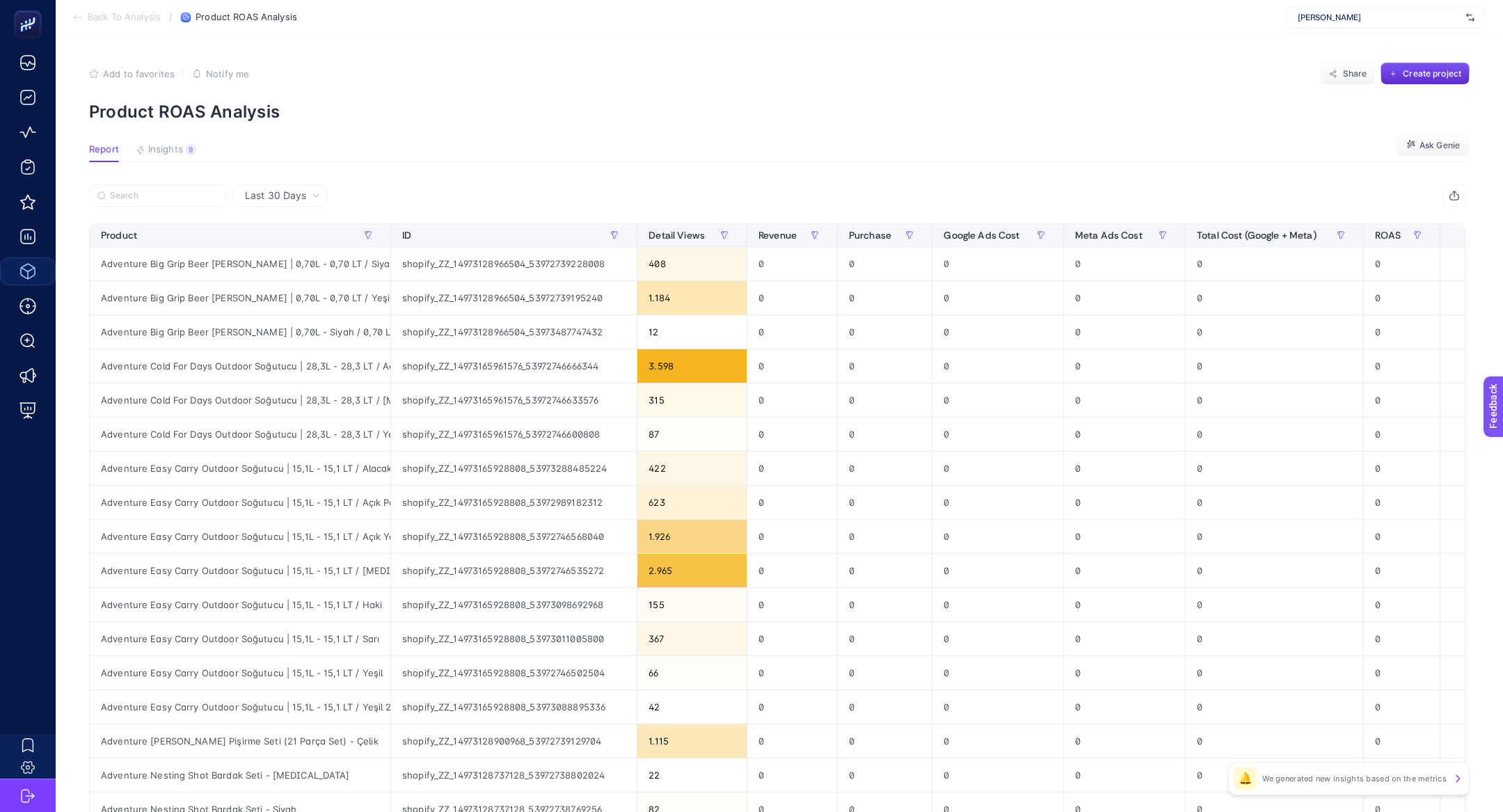
click at [213, 180] on article "Add to favorites false Notify me Share Create project Product ROAS Analysis Rep…" at bounding box center [779, 573] width 1448 height 1077
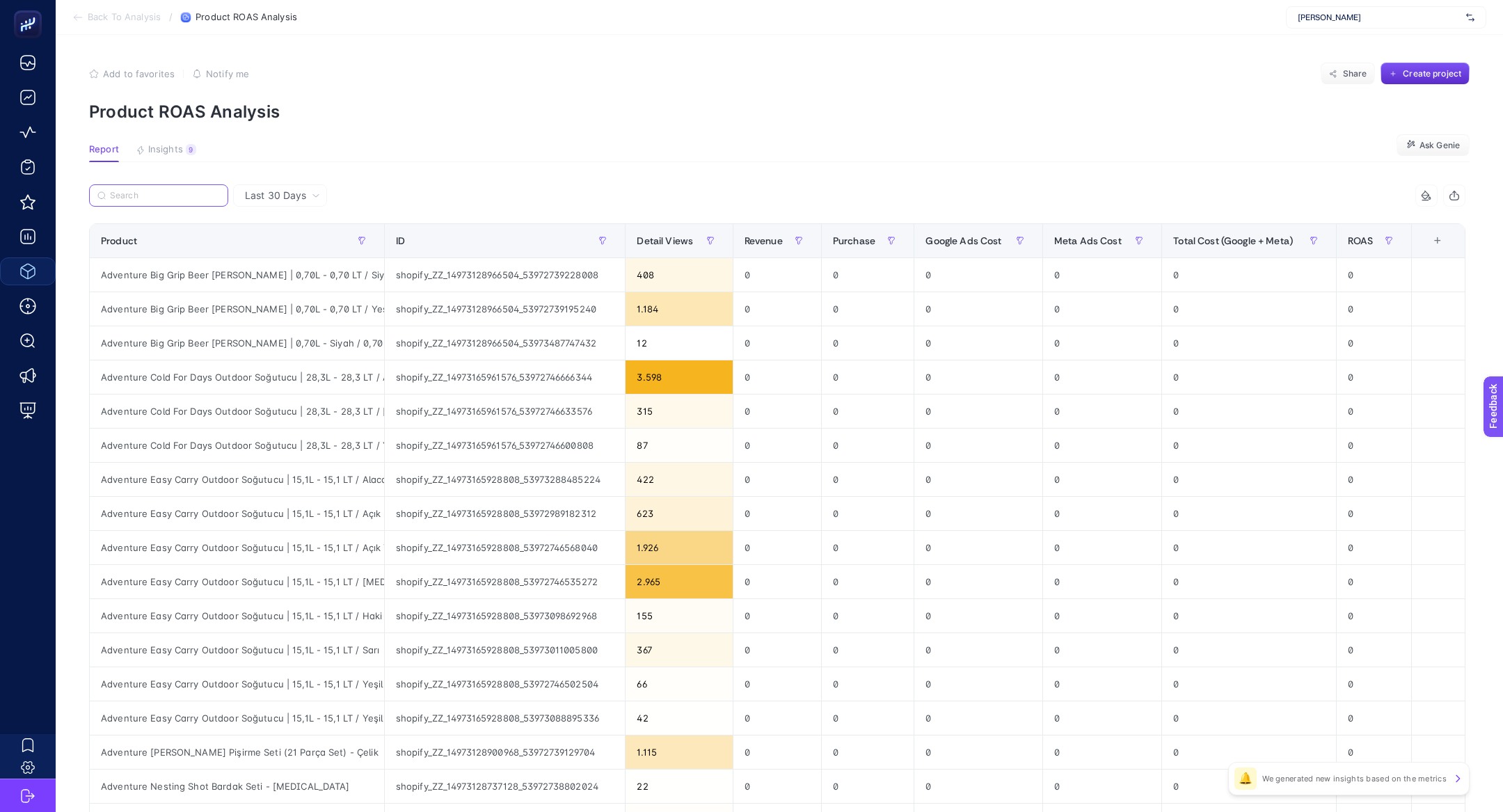
click at [213, 199] on input "Search" at bounding box center [165, 195] width 110 height 10
click at [177, 141] on article "Add to favorites false Notify me Share Create project Product ROAS Analysis Rep…" at bounding box center [779, 579] width 1448 height 1088
click at [179, 146] on span "Insights" at bounding box center [165, 149] width 35 height 11
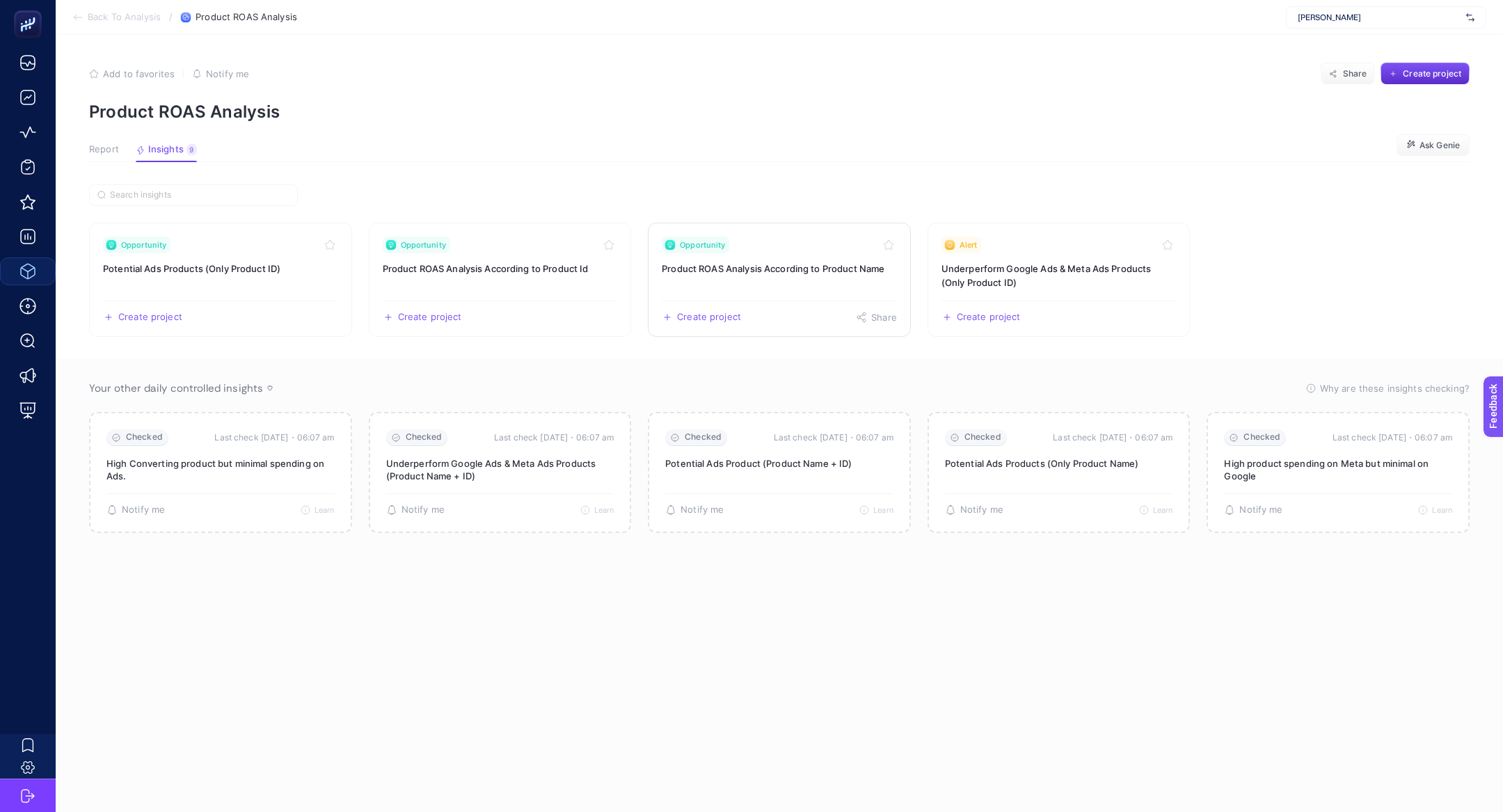
click at [805, 261] on h3 "Product ROAS Analysis According to Product Name" at bounding box center [779, 268] width 236 height 14
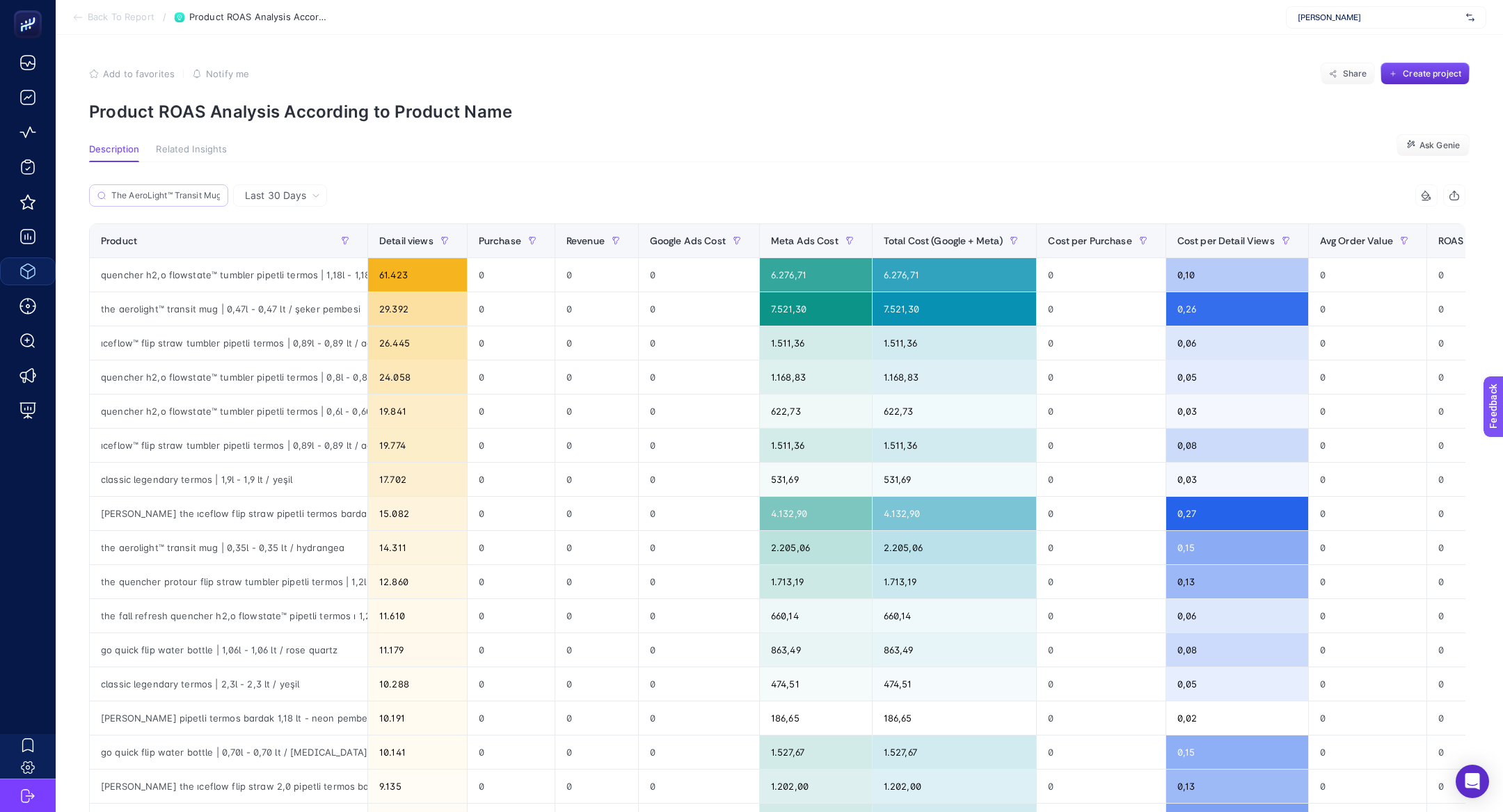
scroll to position [0, 47]
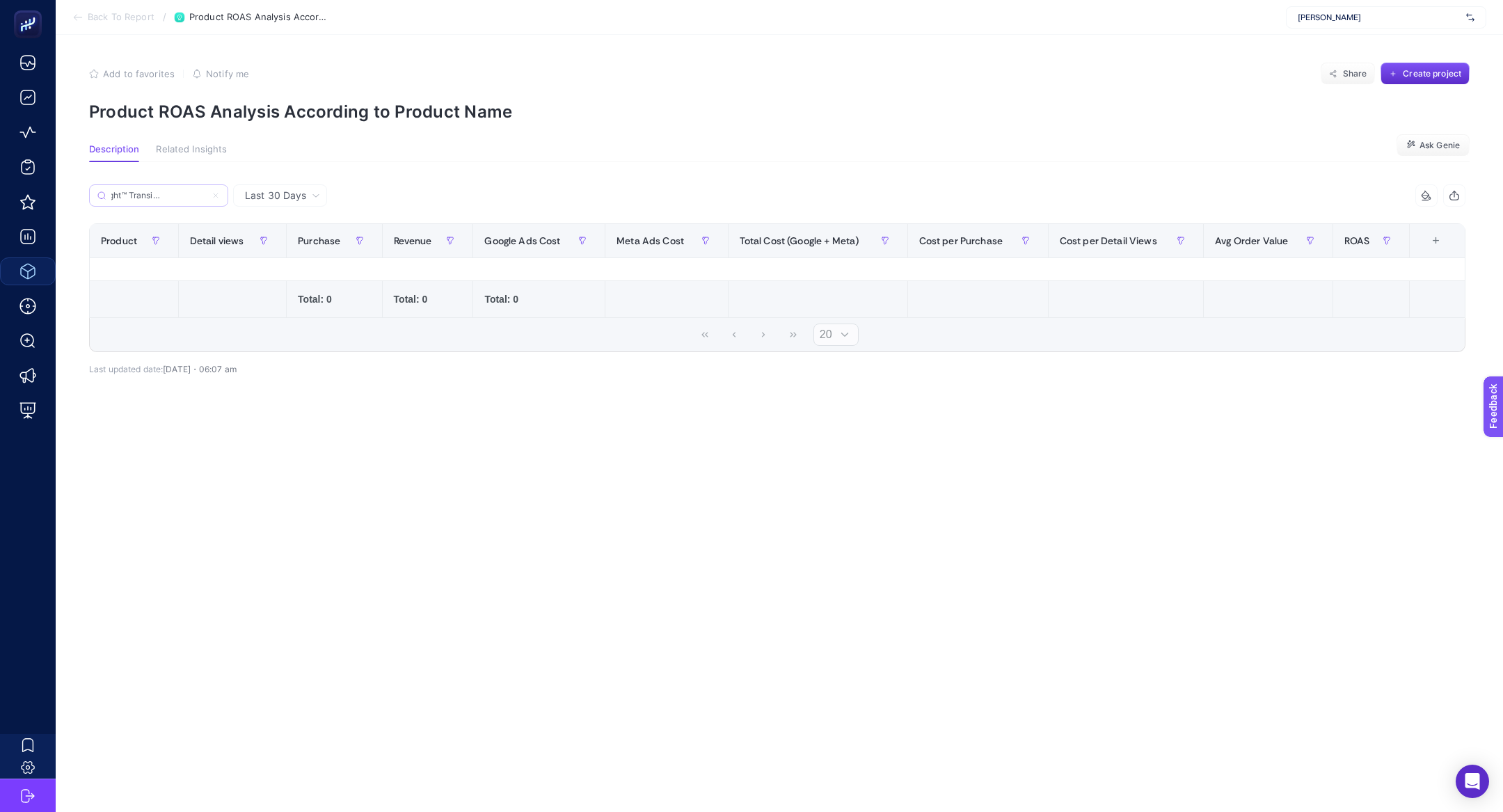
type input "The AeroLight™ Transit Mug | 0.47L"
click at [221, 194] on label "The AeroLight™ Transit Mug | 0.47L" at bounding box center [159, 195] width 140 height 23
click at [206, 194] on input "The AeroLight™ Transit Mug | 0.47L" at bounding box center [158, 195] width 94 height 10
click at [215, 195] on icon at bounding box center [216, 195] width 8 height 8
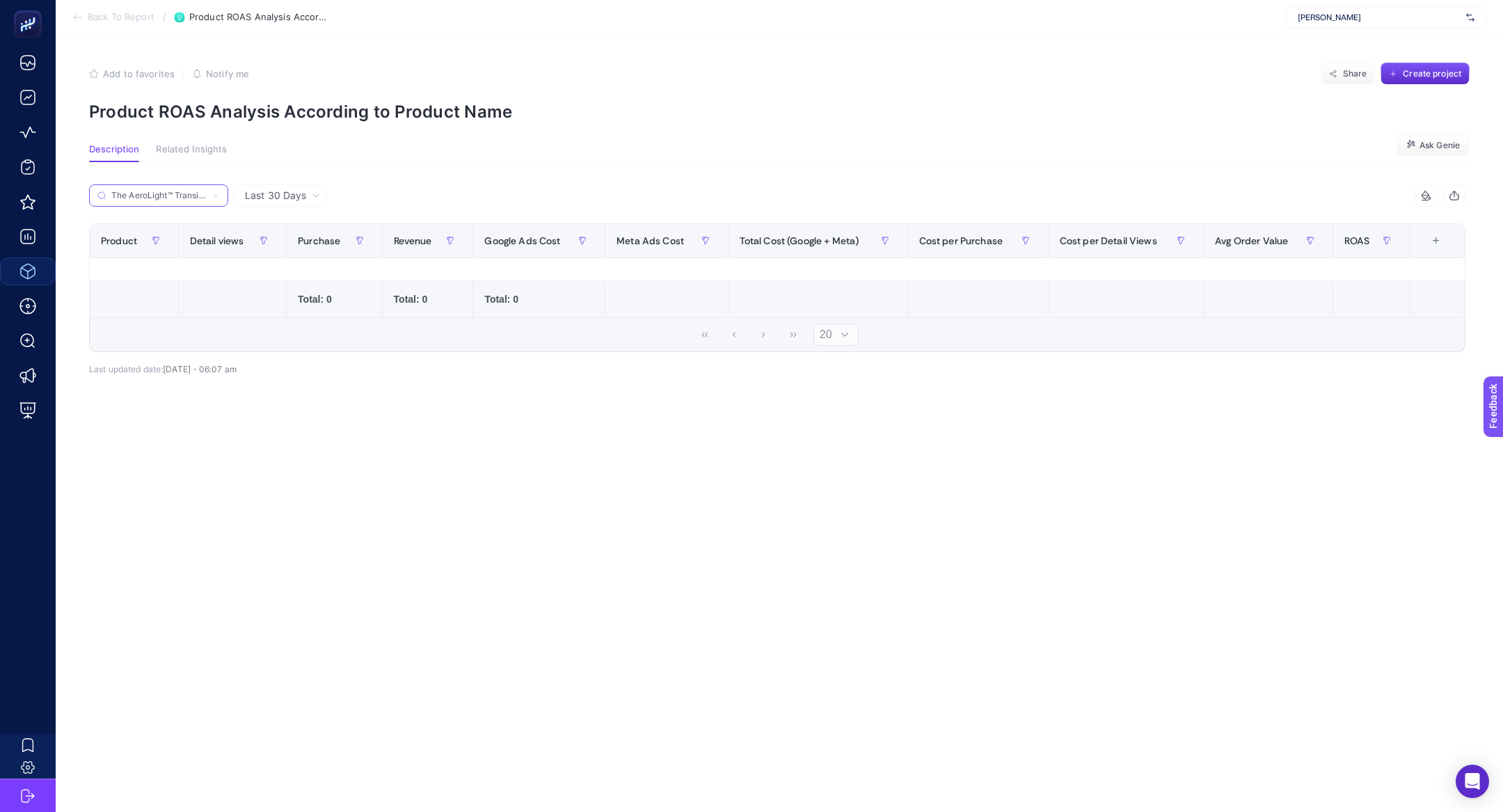
click at [206, 195] on input "The AeroLight™ Transit Mug | 0.47L" at bounding box center [158, 195] width 94 height 10
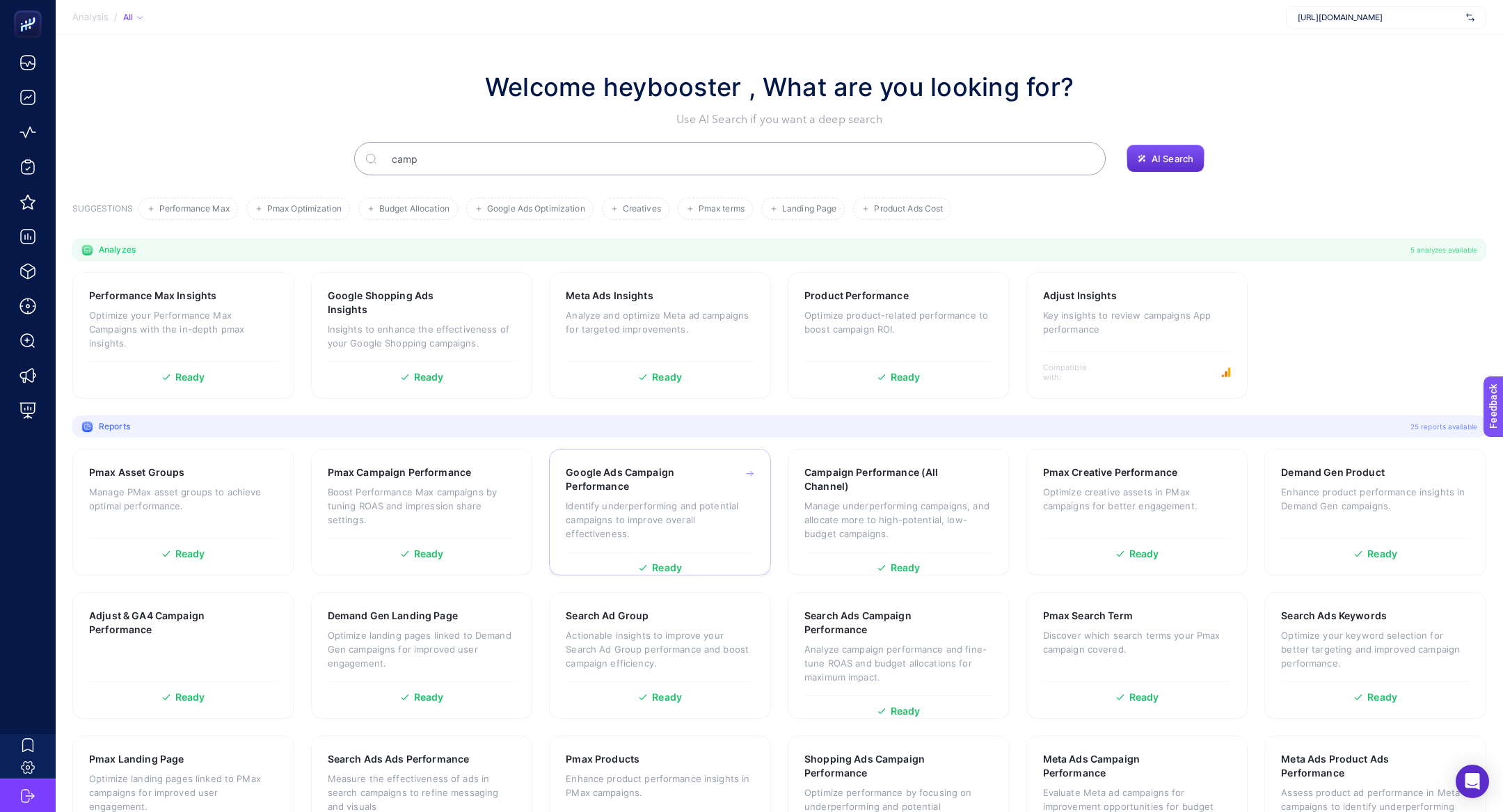
click at [663, 515] on p "Identify underperforming and potential campaigns to improve overall effectivene…" at bounding box center [660, 520] width 189 height 42
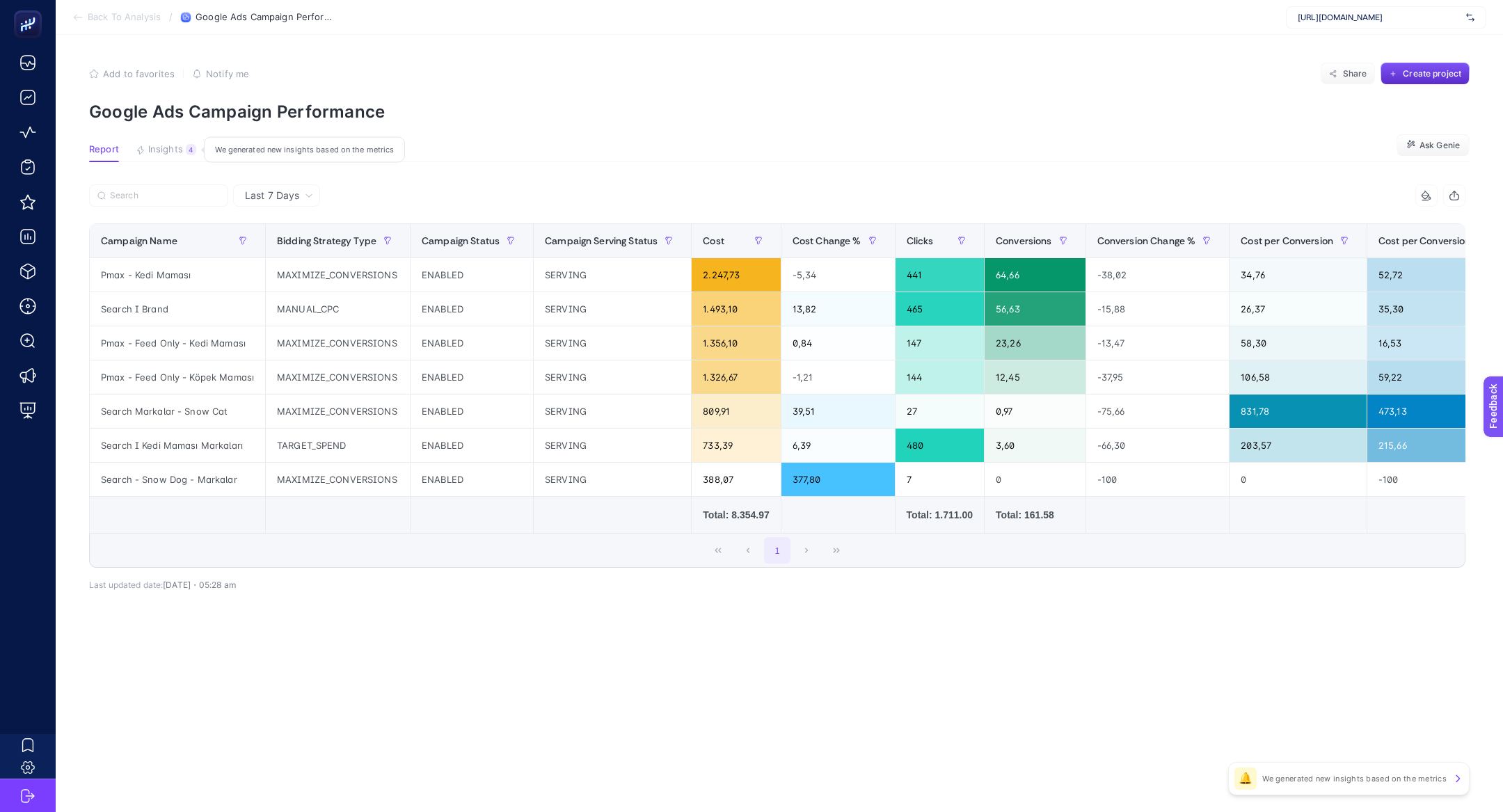
click at [194, 150] on div "4" at bounding box center [190, 149] width 10 height 11
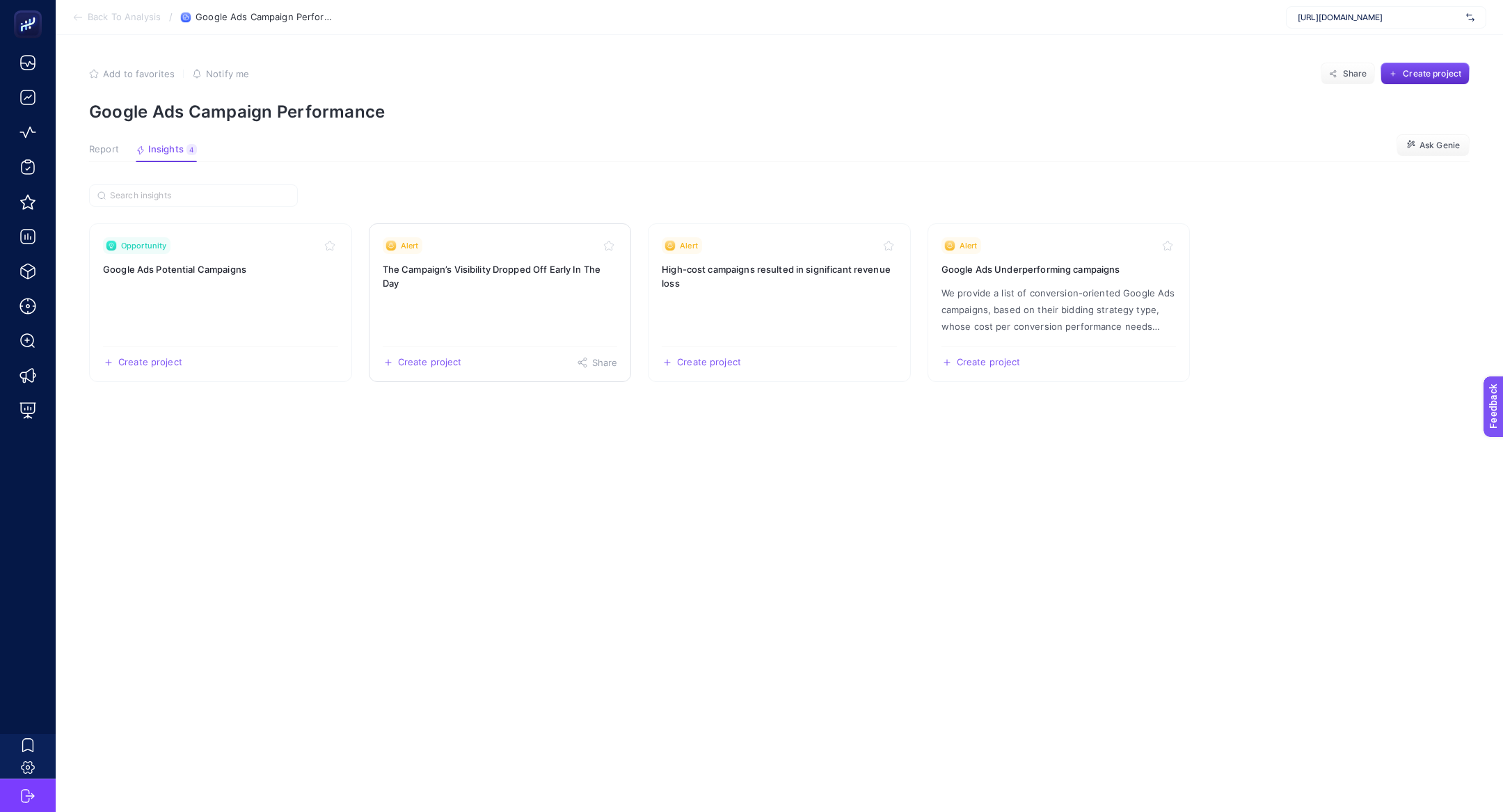
click at [489, 306] on link "Alert The Campaign’s Visibility Dropped Off Early In The Day Create project Sha…" at bounding box center [500, 302] width 263 height 159
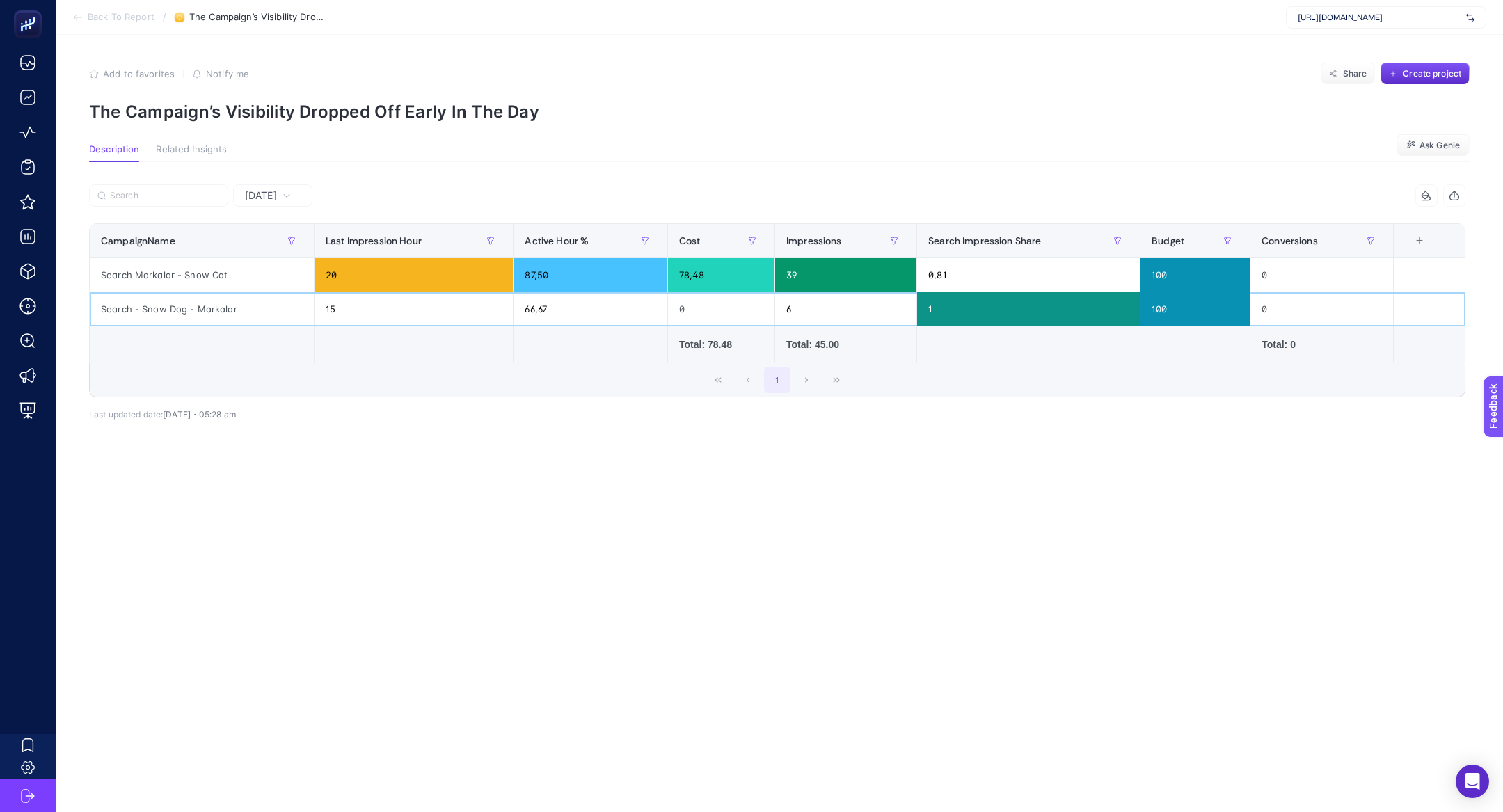
click at [219, 294] on div "Search - Snow Dog - Markalar" at bounding box center [201, 309] width 224 height 33
click at [291, 194] on icon at bounding box center [287, 195] width 8 height 8
click at [273, 240] on li "Last 7 Days" at bounding box center [272, 250] width 71 height 25
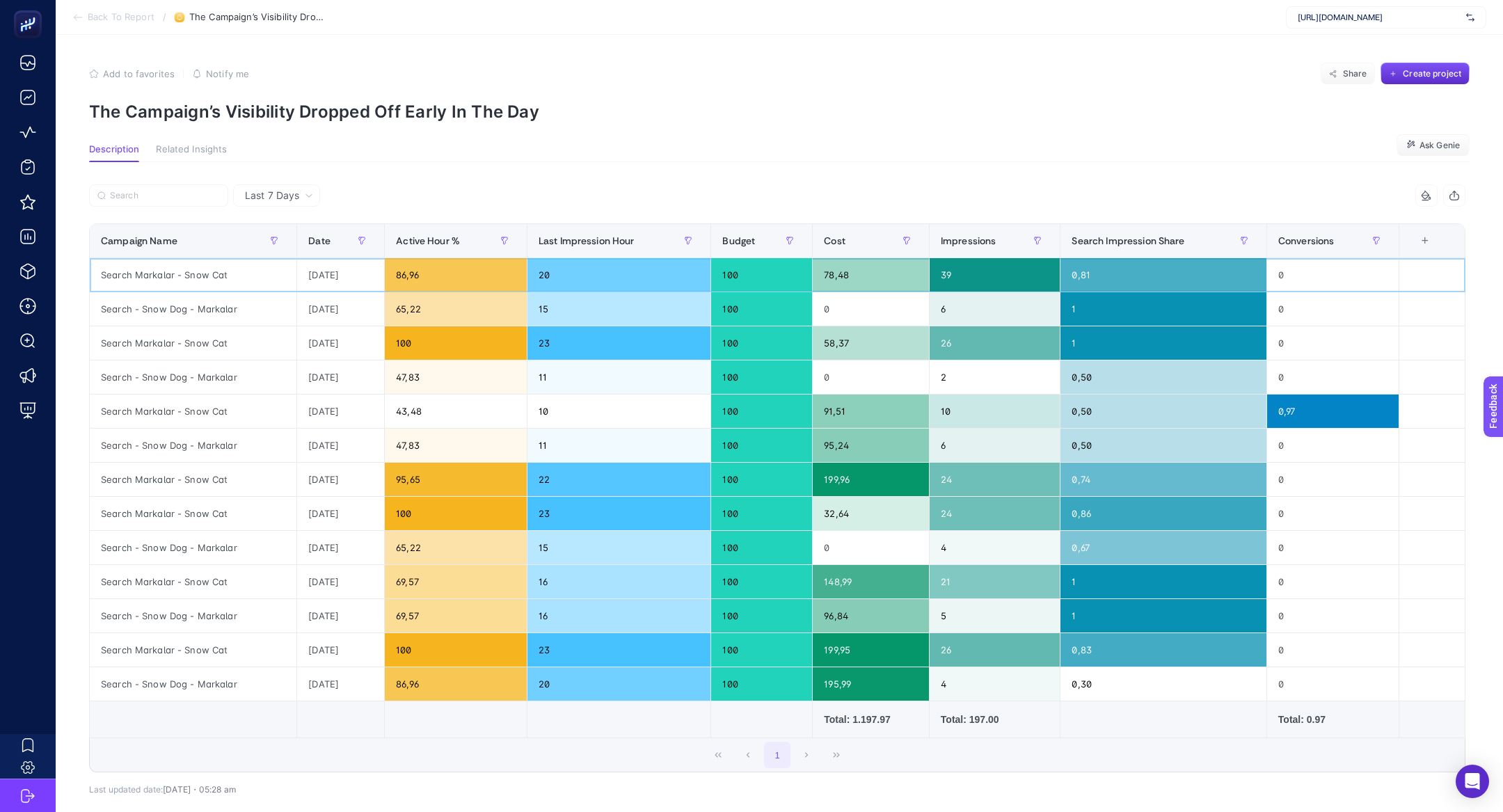
click at [190, 272] on div "Search Markalar - Snow Cat" at bounding box center [192, 275] width 206 height 33
click at [169, 303] on div "Search - Snow Dog - Markalar" at bounding box center [192, 309] width 206 height 33
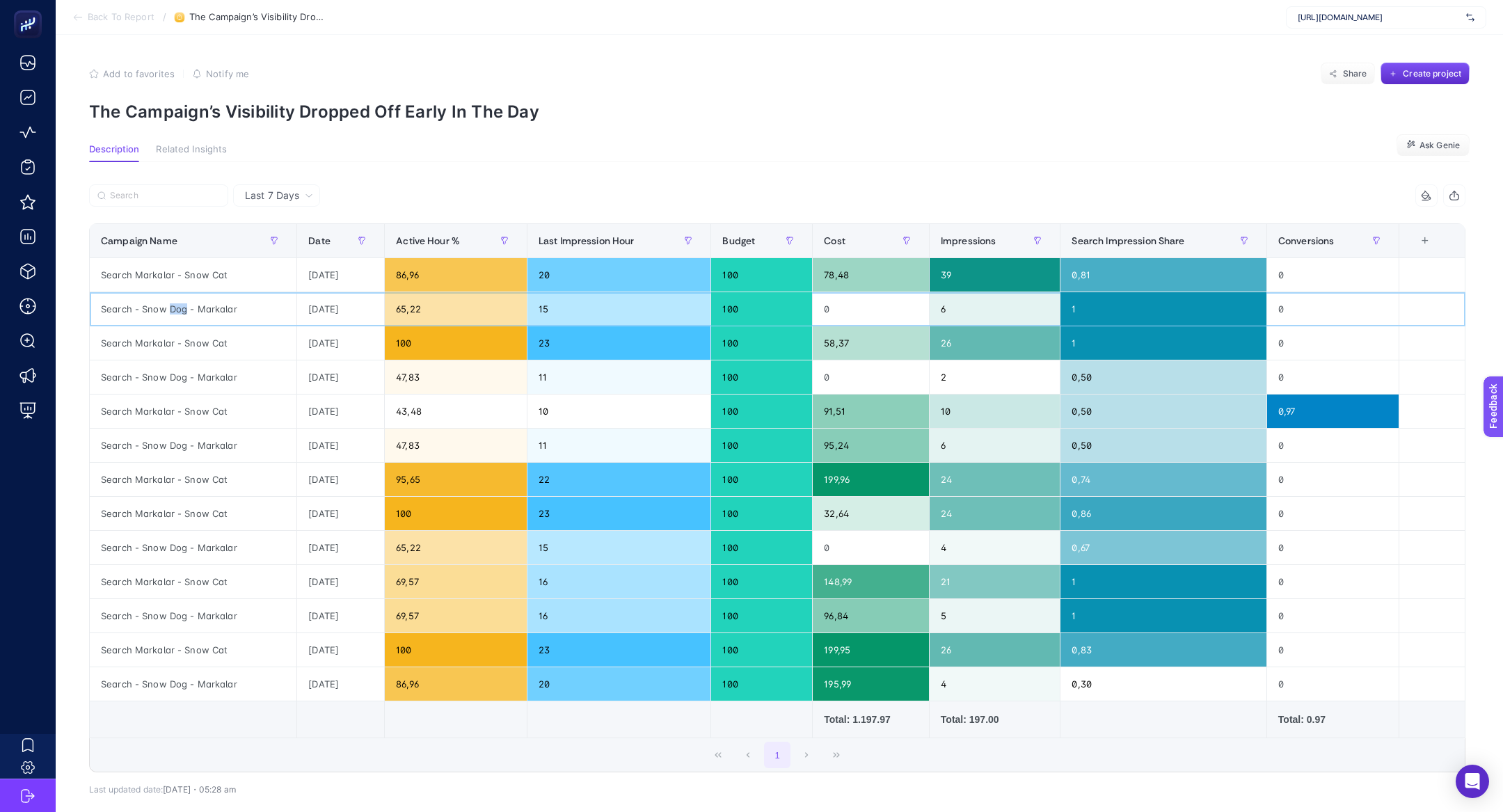
click at [169, 303] on div "Search - Snow Dog - Markalar" at bounding box center [192, 309] width 206 height 33
click at [185, 188] on label at bounding box center [159, 195] width 140 height 23
click at [0, 0] on input "Search" at bounding box center [0, 0] width 0 height 0
click at [185, 188] on label at bounding box center [159, 195] width 140 height 23
click at [0, 0] on input "Search" at bounding box center [0, 0] width 0 height 0
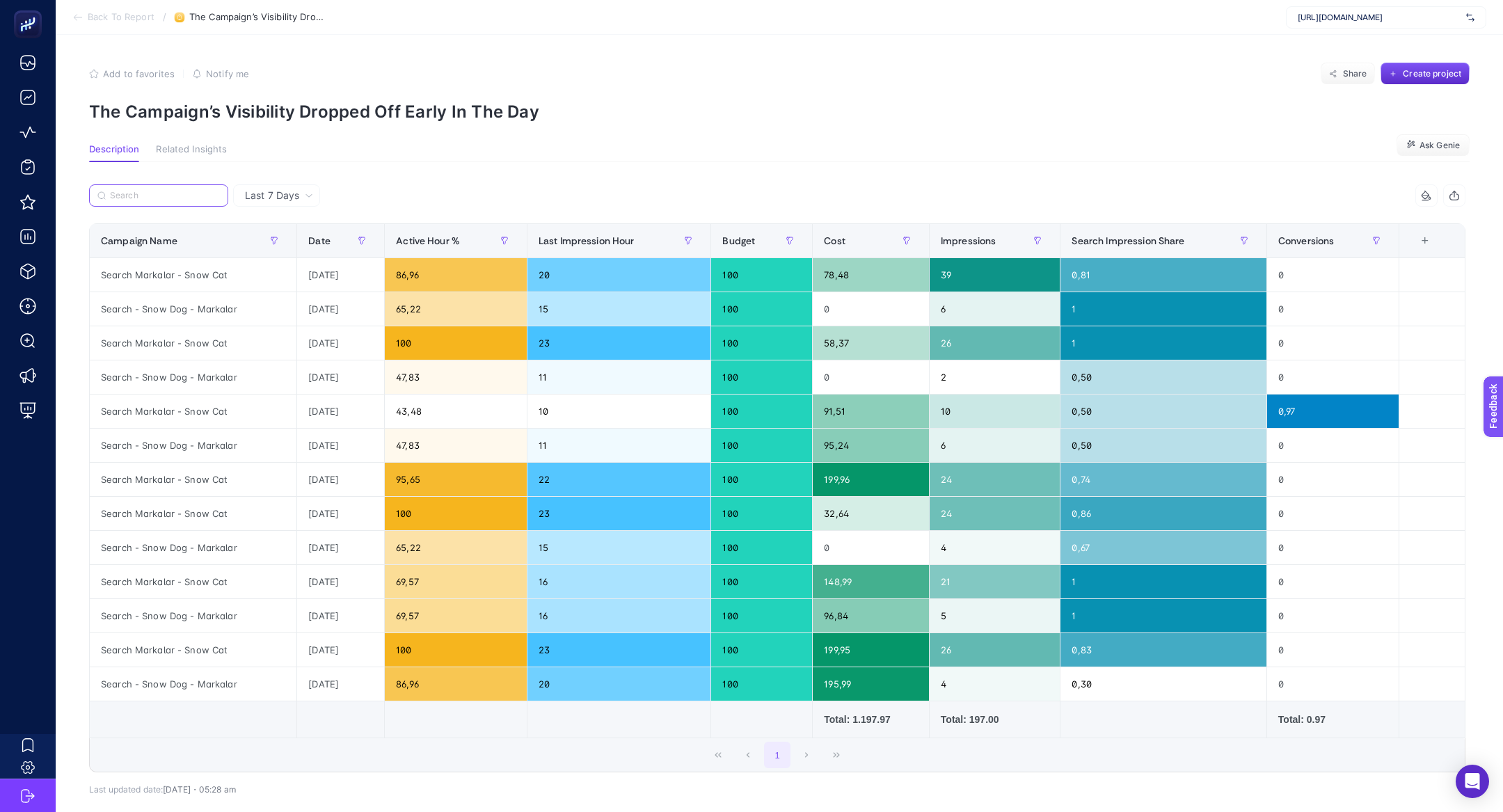
click at [161, 196] on input "Search" at bounding box center [165, 195] width 110 height 10
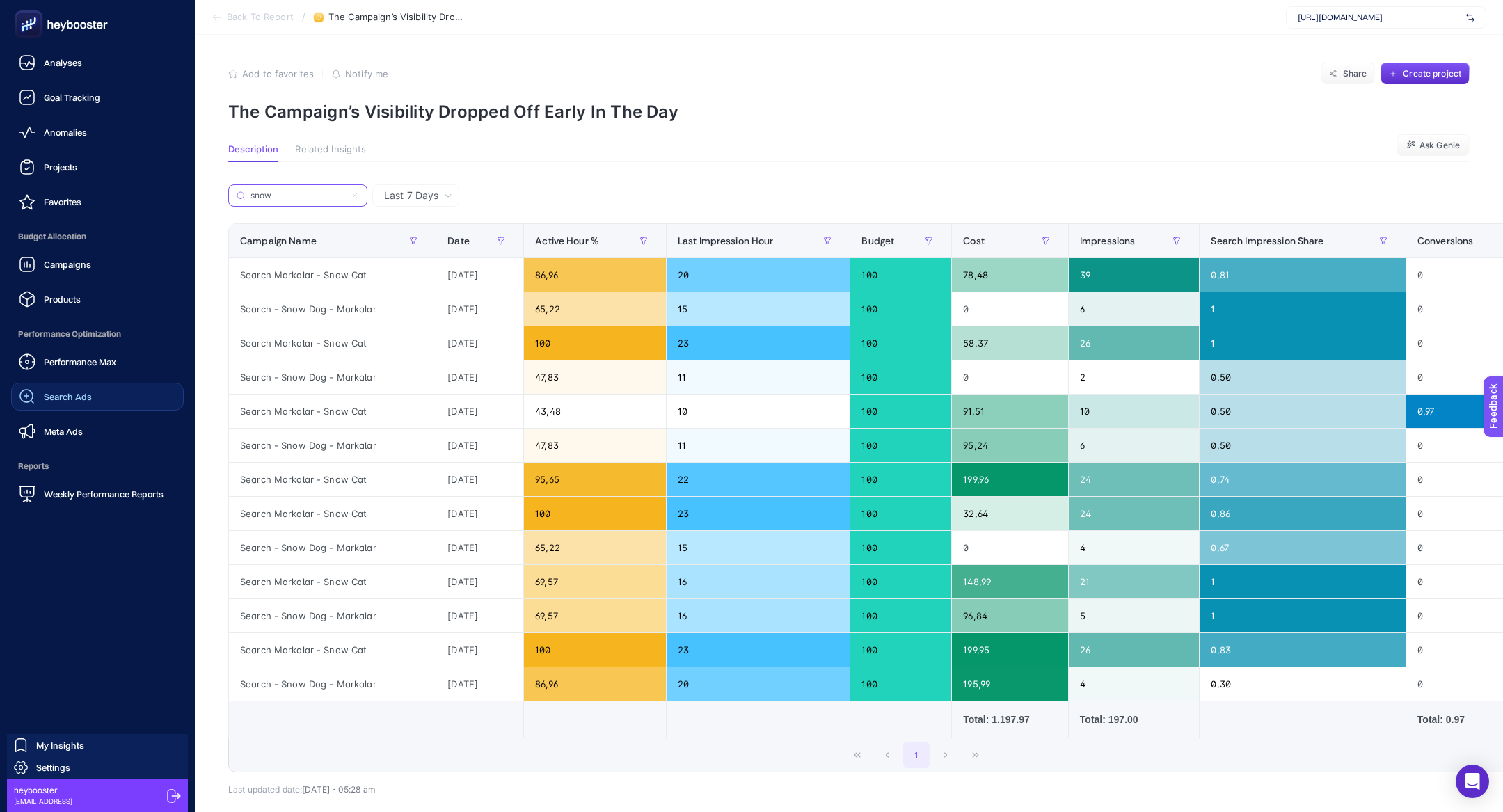
type input "snow"
click at [94, 398] on link "Search Ads" at bounding box center [97, 396] width 173 height 28
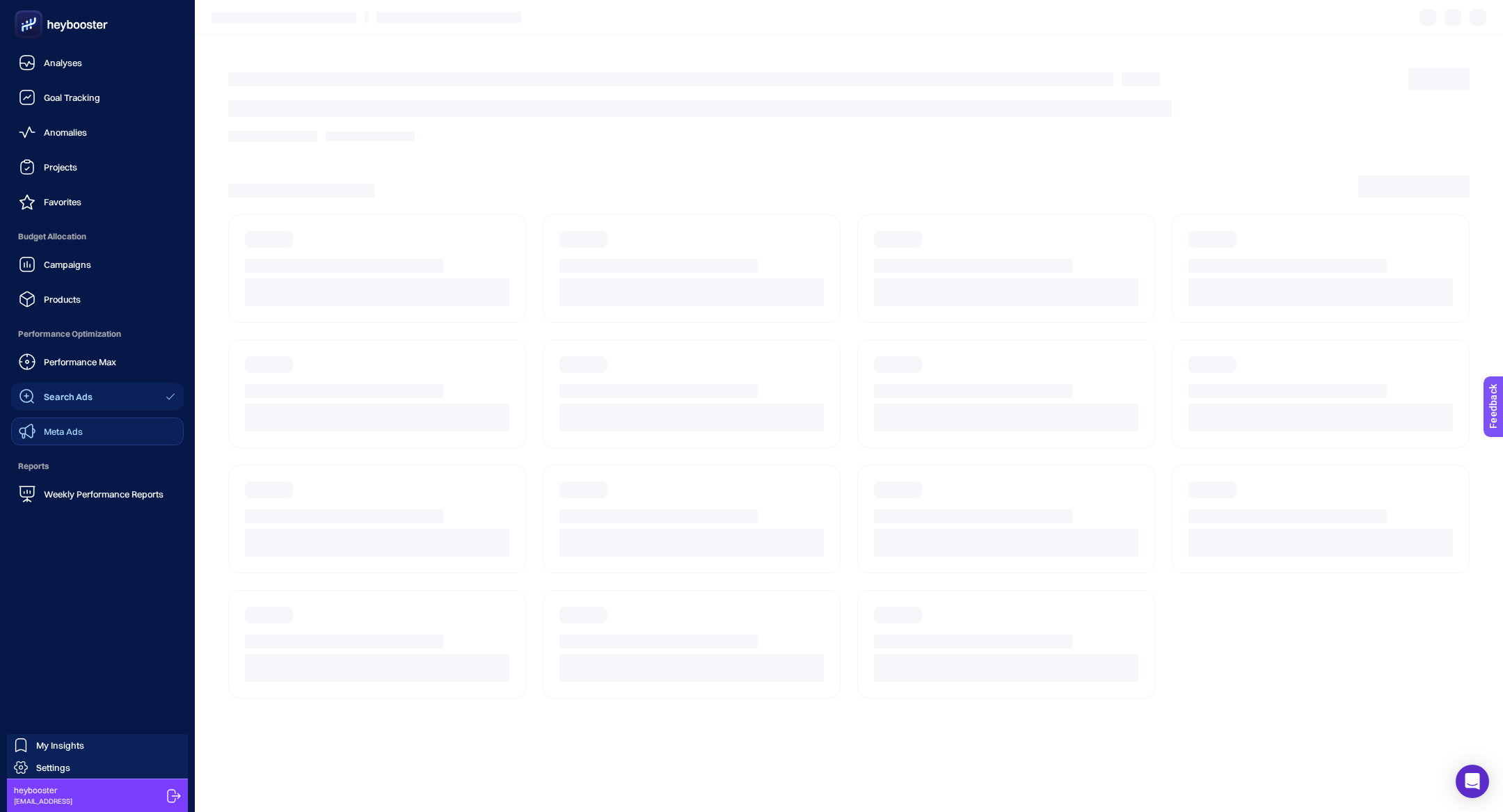
click at [98, 426] on link "Meta Ads" at bounding box center [97, 431] width 173 height 28
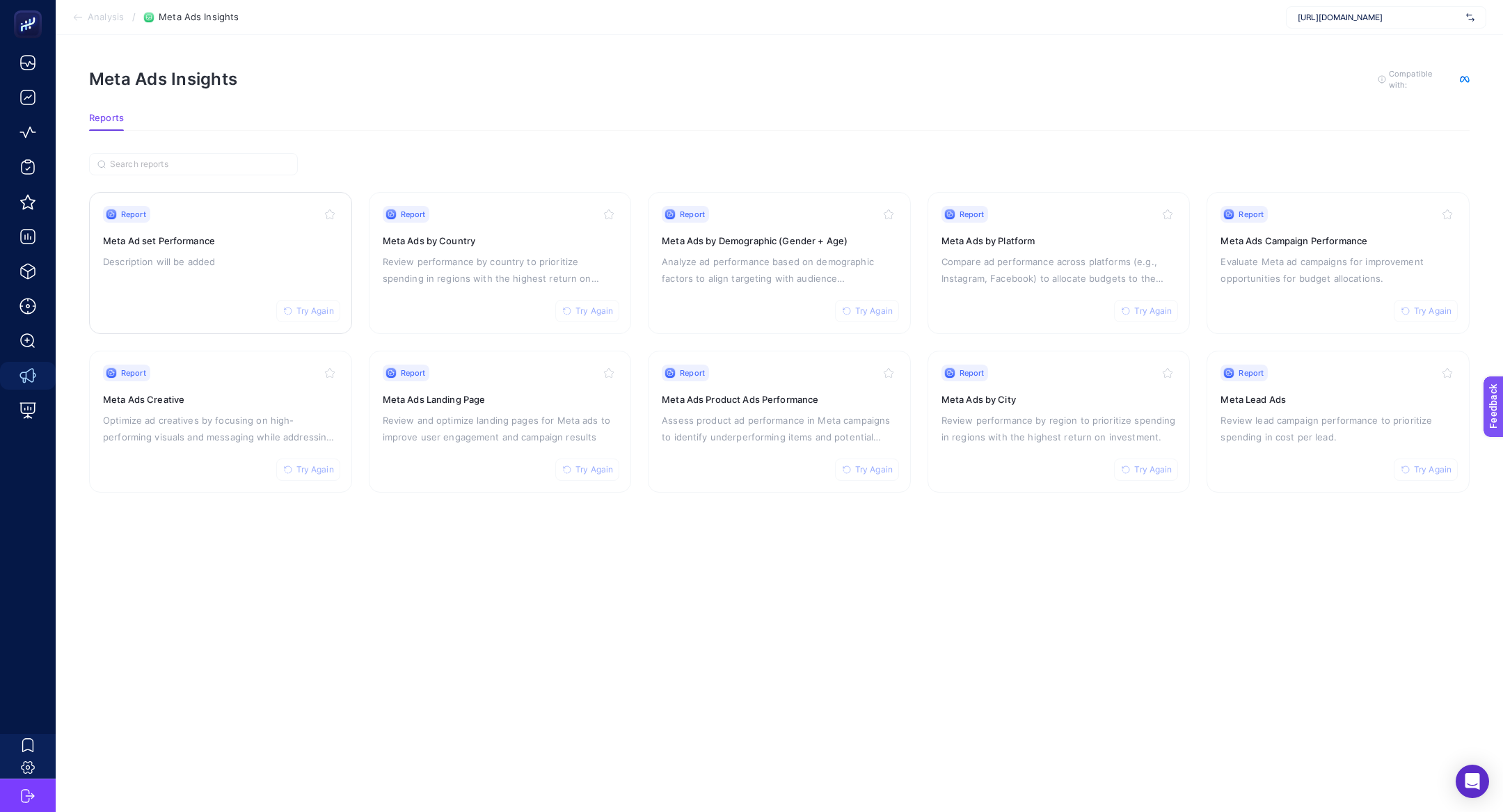
click at [221, 215] on div "Report Try Again" at bounding box center [221, 215] width 236 height 17
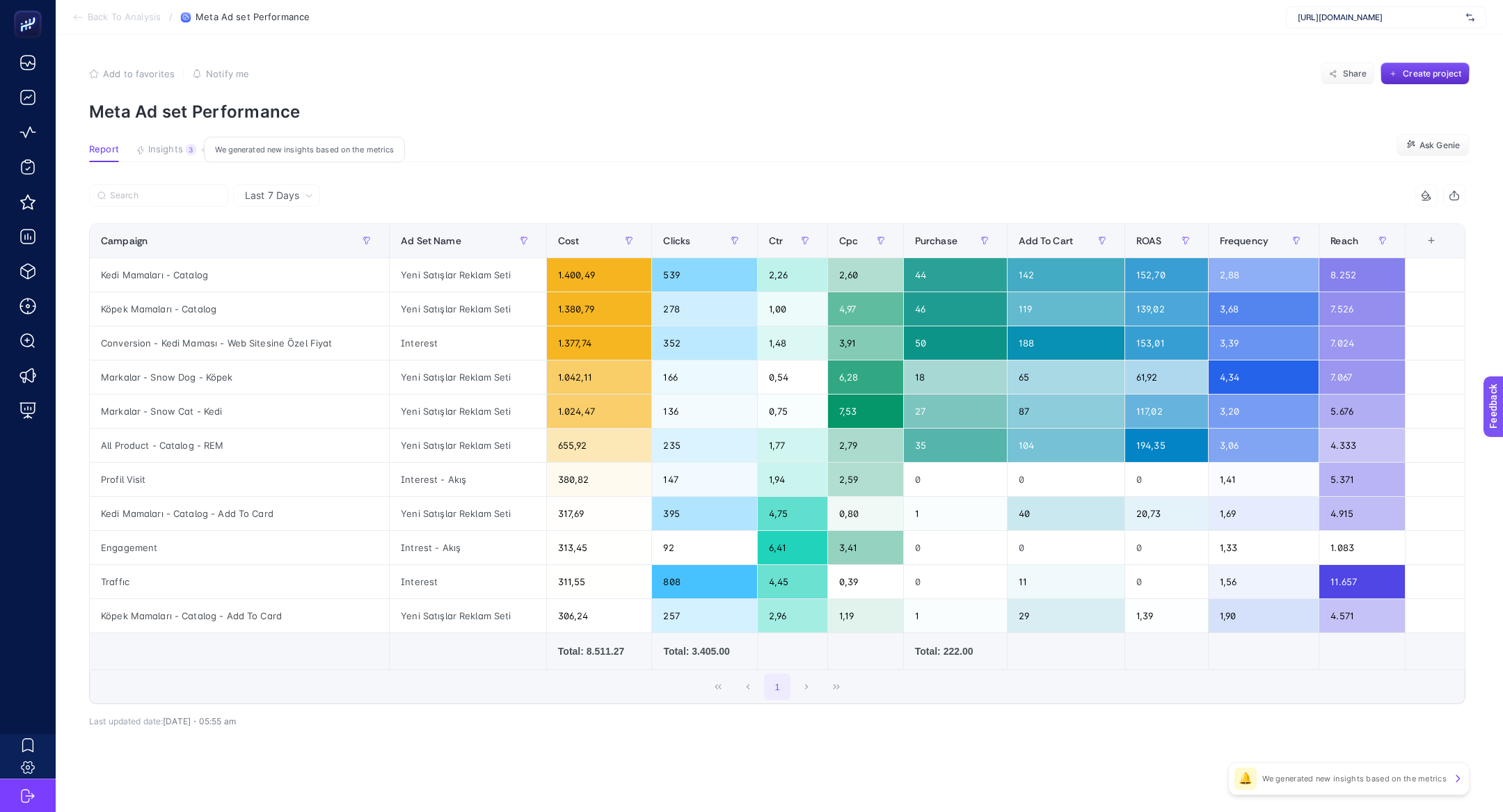
click at [179, 144] on span "Insights" at bounding box center [165, 149] width 35 height 11
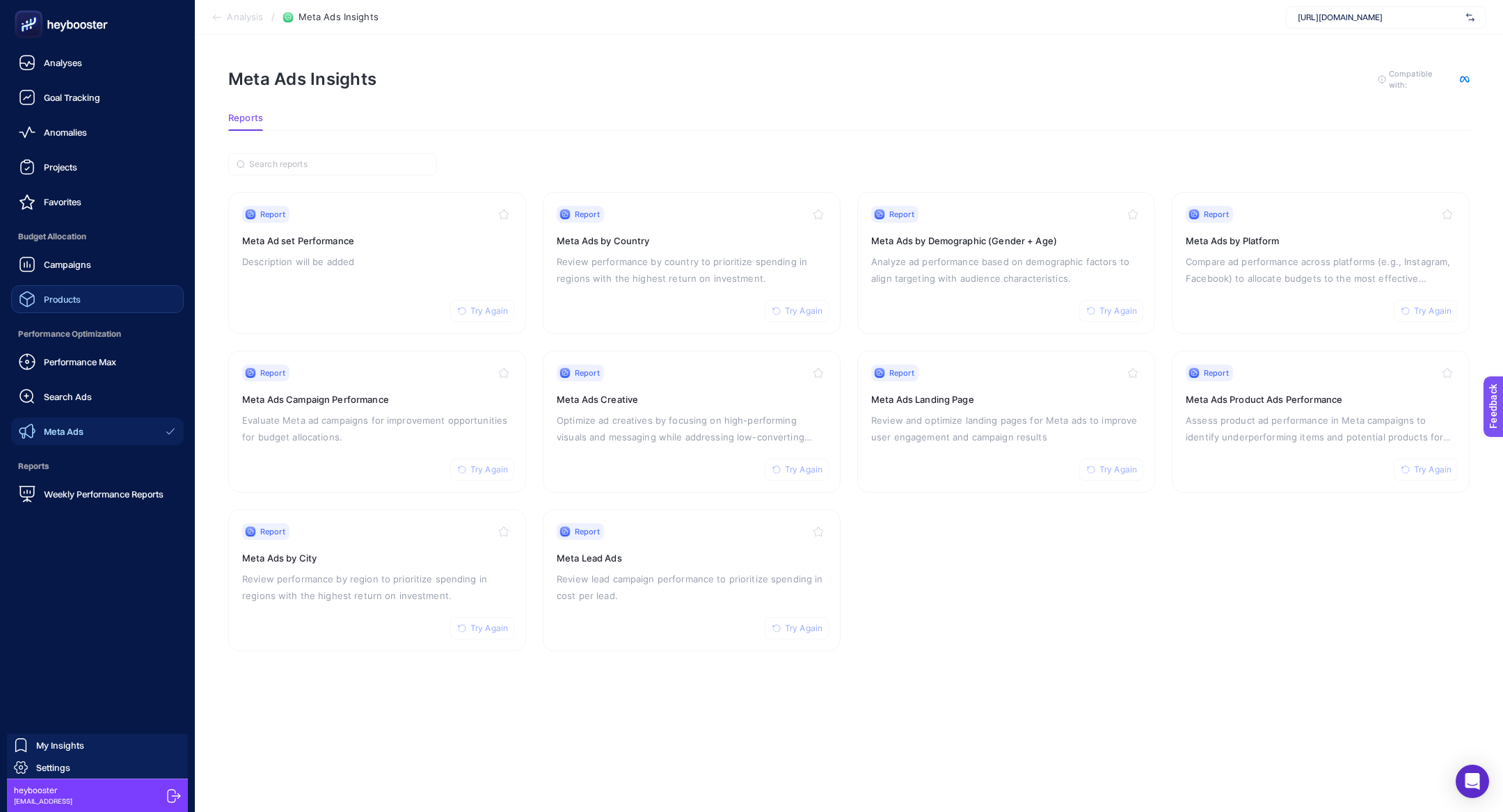
click at [65, 294] on span "Products" at bounding box center [62, 299] width 37 height 11
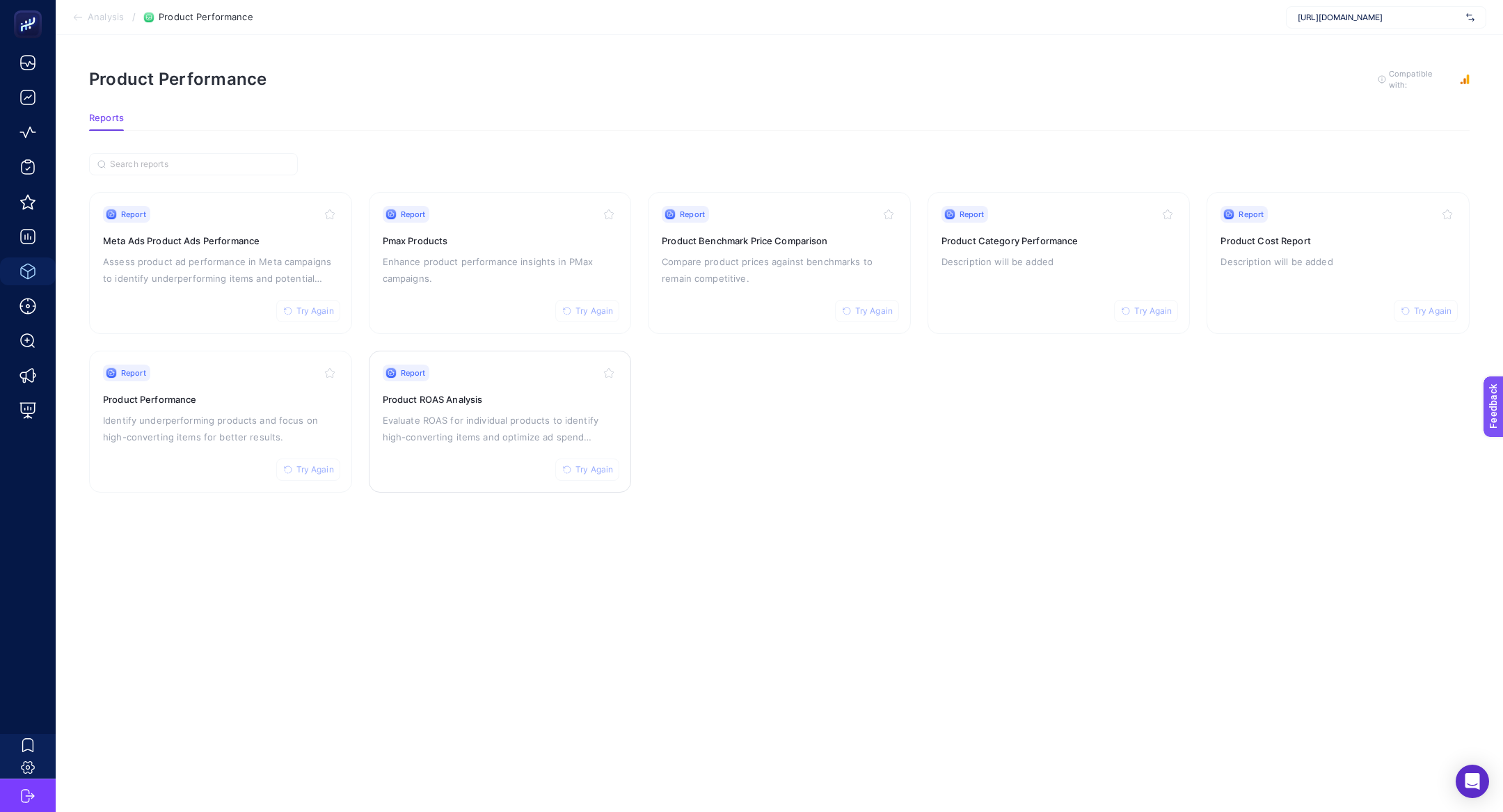
click at [432, 424] on p "Evaluate ROAS for individual products to identify high-converting items and opt…" at bounding box center [500, 429] width 236 height 33
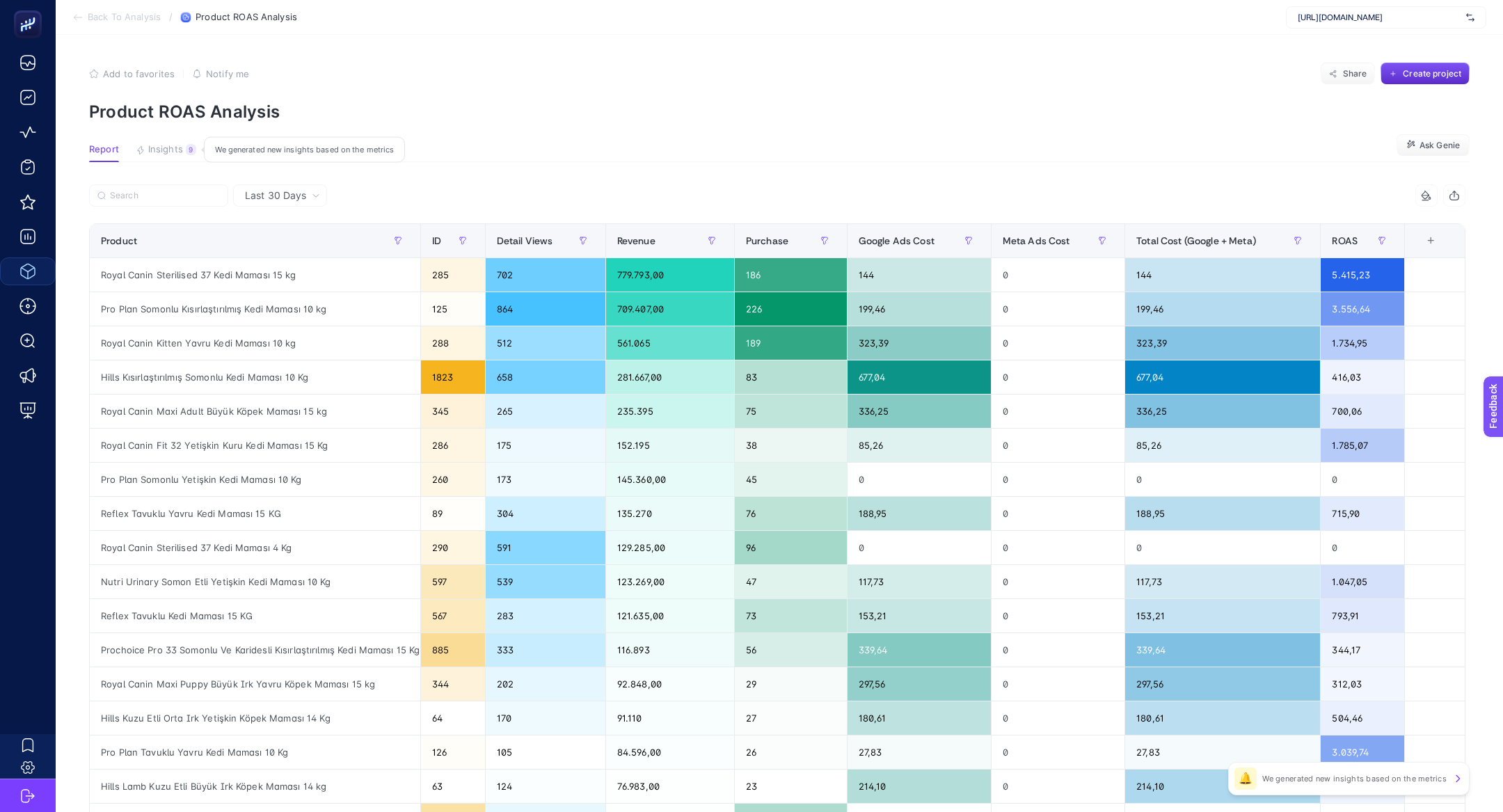
click at [185, 145] on div "9" at bounding box center [190, 149] width 10 height 11
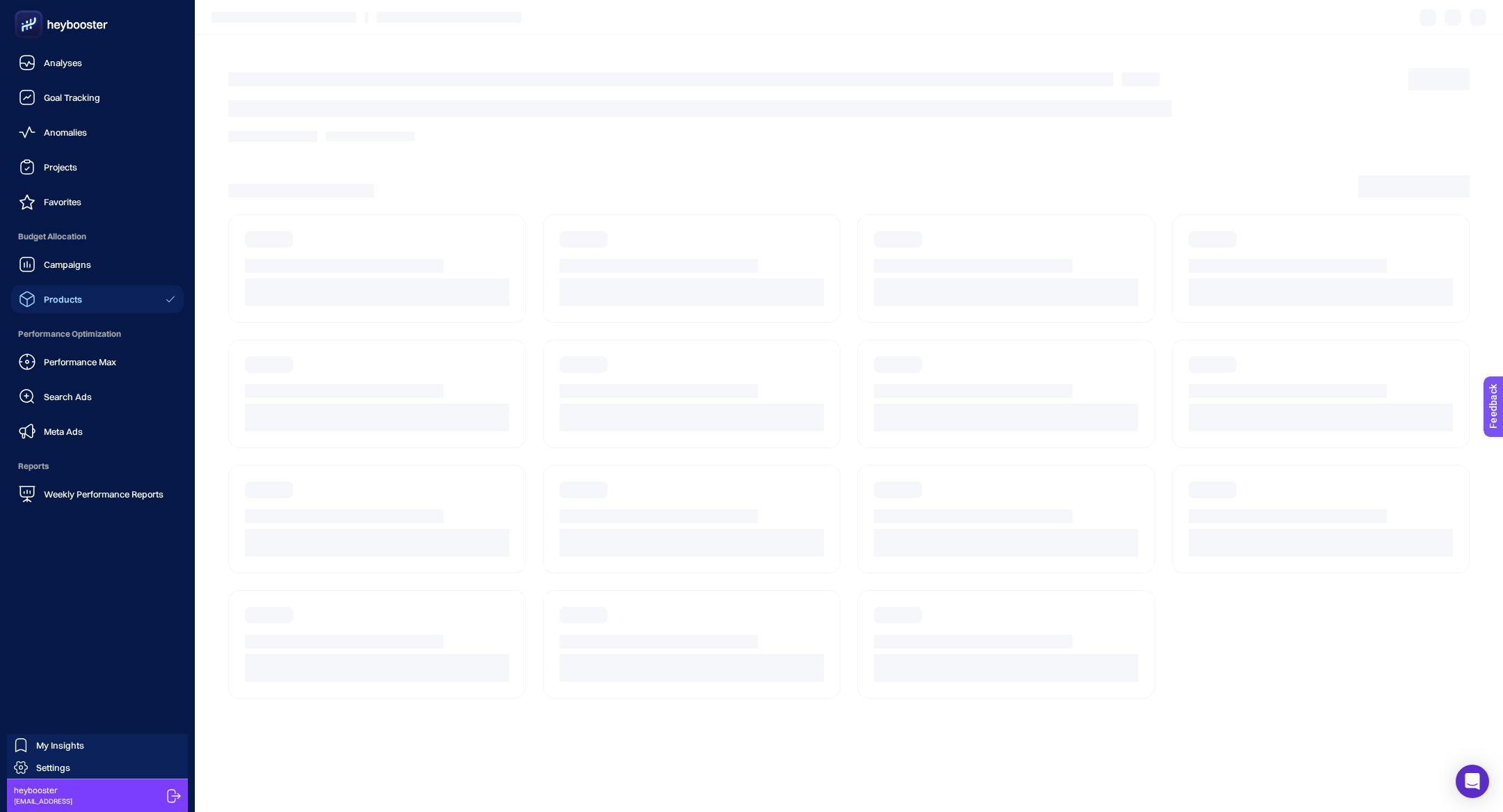
click at [62, 314] on ul "Analyses Goal Tracking Anomalies Projects Favorites Budget Allocation Campaigns…" at bounding box center [97, 278] width 173 height 459
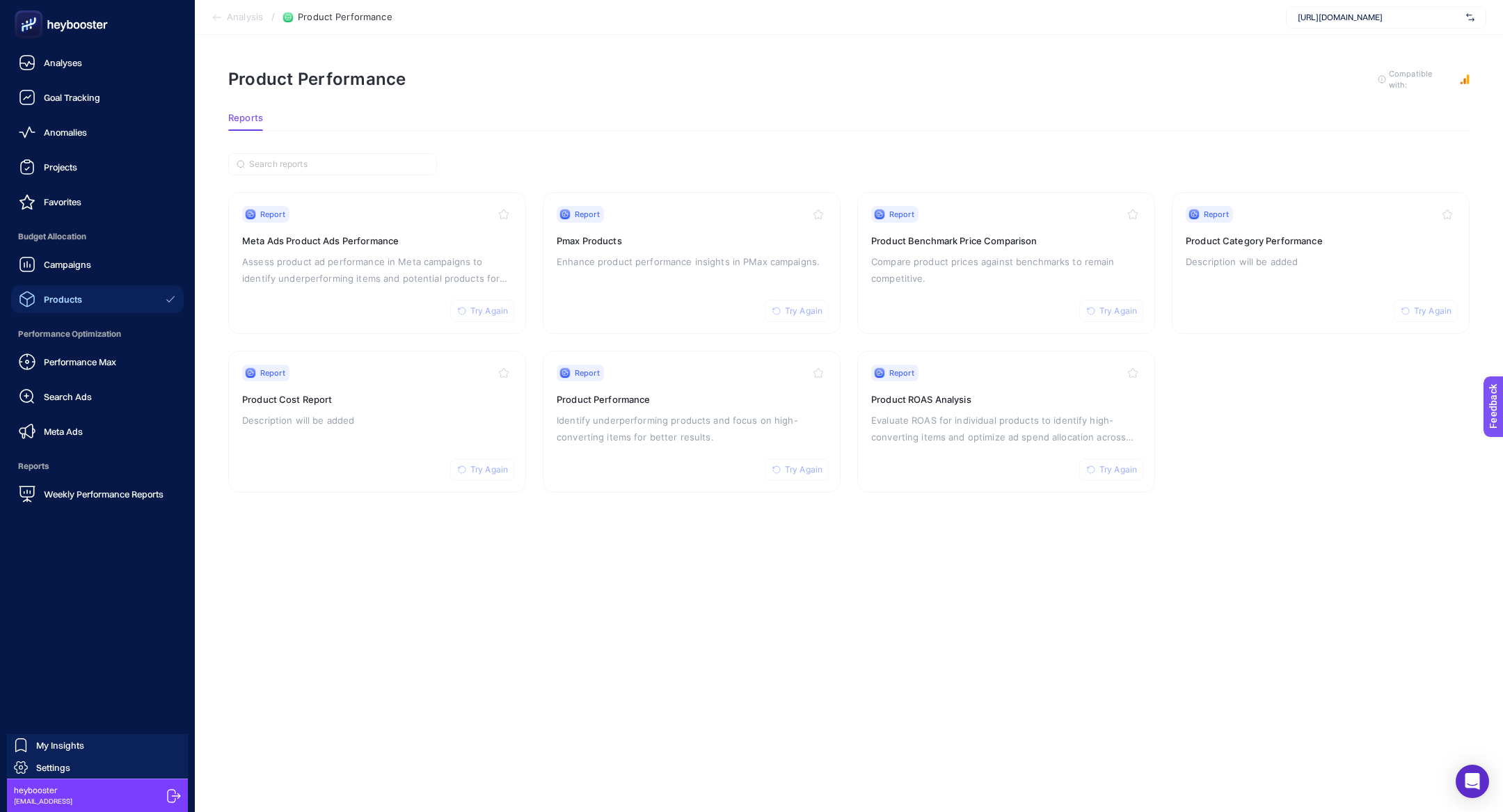
click at [64, 304] on span "Products" at bounding box center [63, 299] width 38 height 11
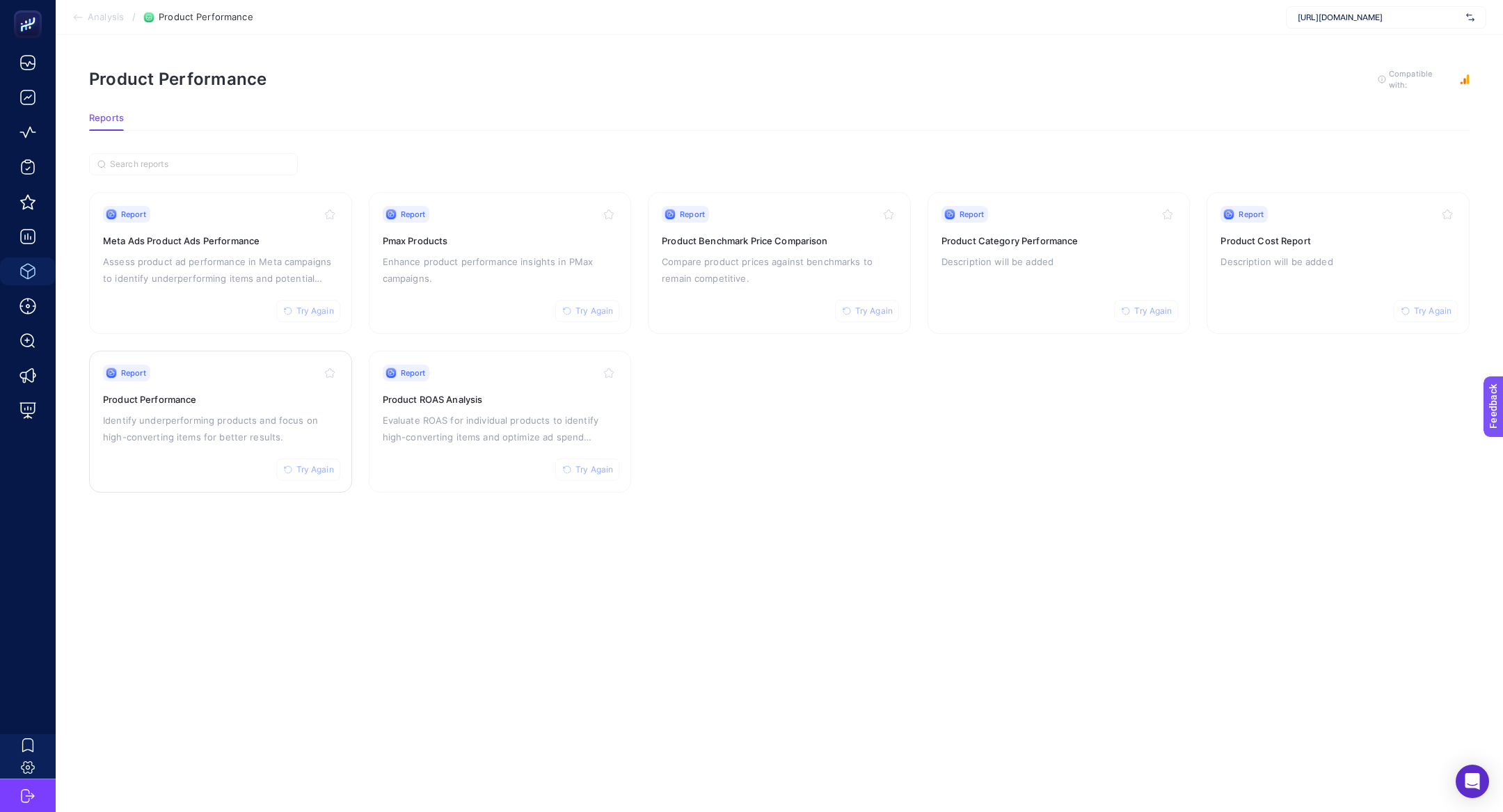
click at [223, 412] on p "Identify underperforming products and focus on high-converting items for better…" at bounding box center [221, 429] width 236 height 33
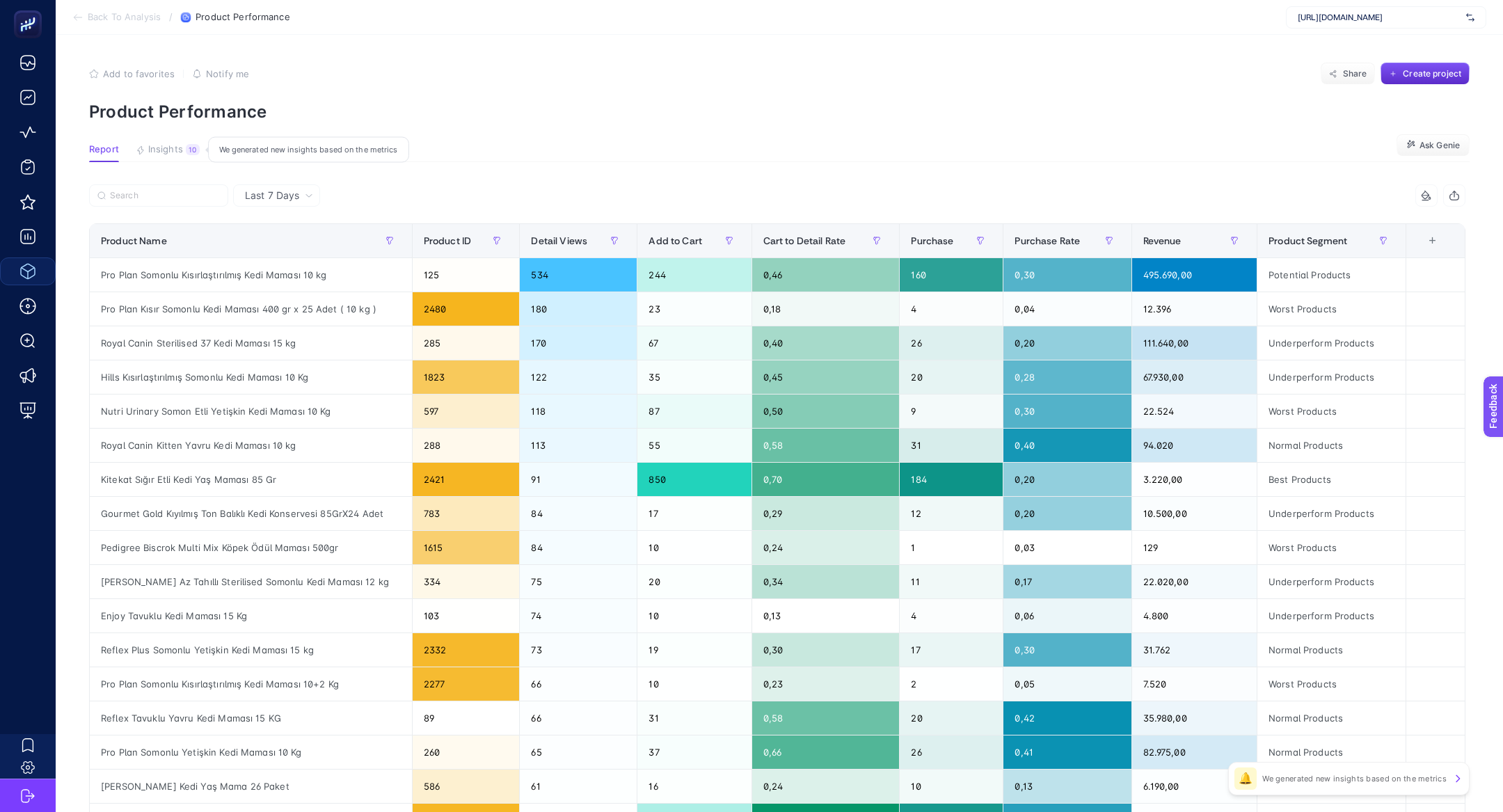
click at [153, 154] on span "Insights" at bounding box center [165, 149] width 35 height 11
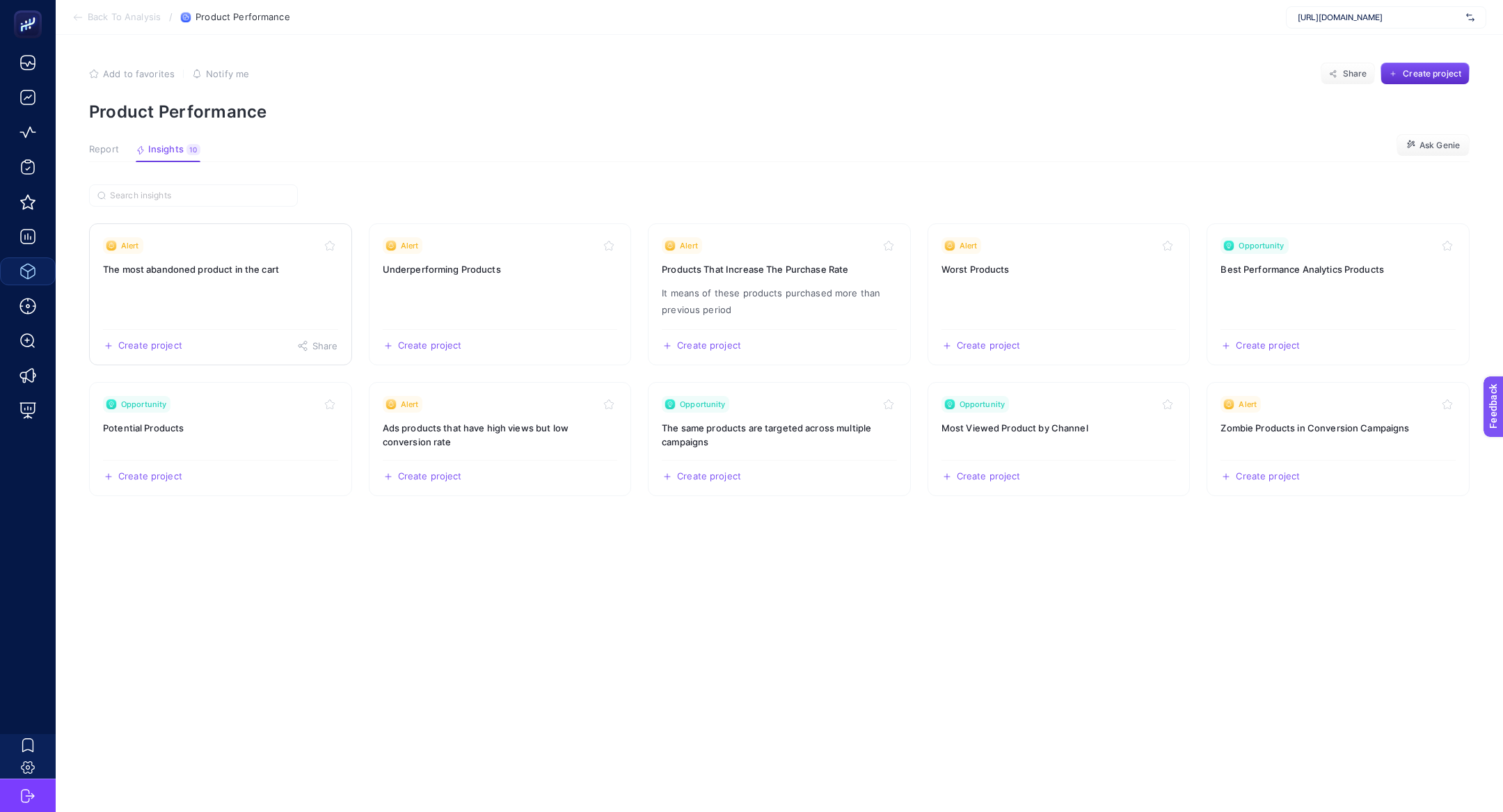
click at [199, 248] on div "Alert" at bounding box center [221, 246] width 236 height 17
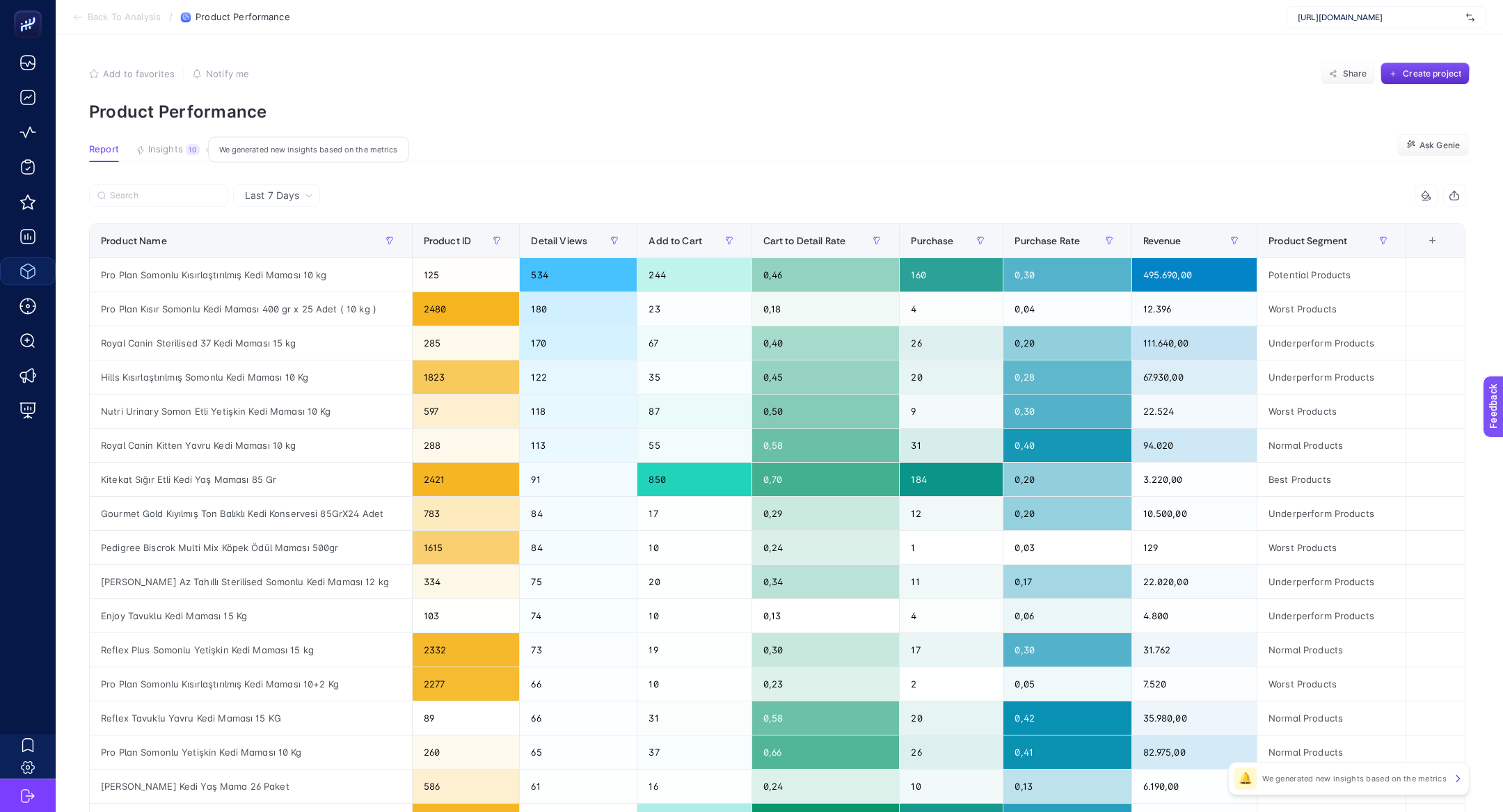
click at [155, 156] on button "Insights 10 We generated new insights based on the metrics" at bounding box center [167, 153] width 64 height 18
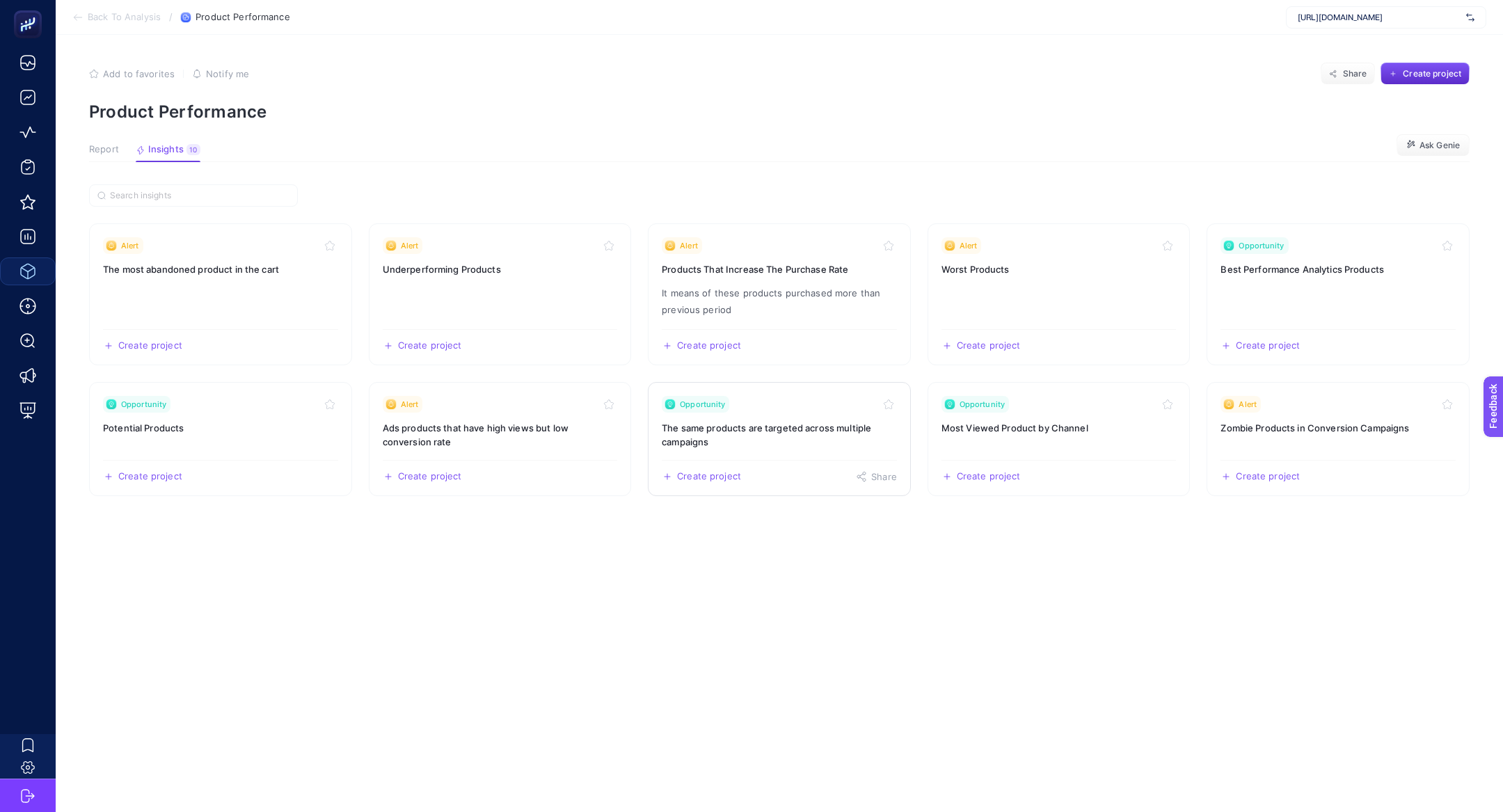
click at [787, 421] on h3 "The same products are targeted across multiple campaigns" at bounding box center [779, 434] width 236 height 28
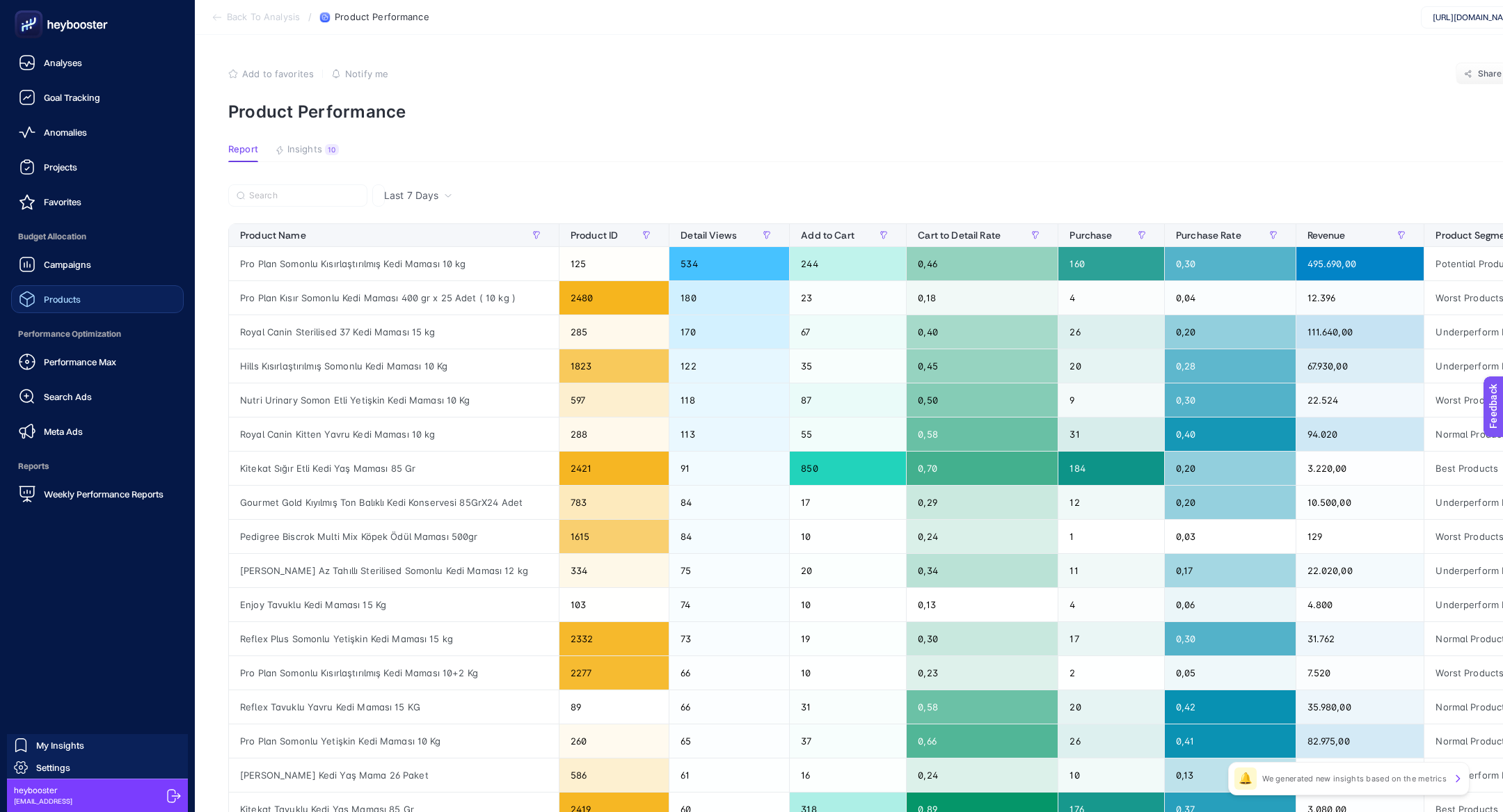
click at [79, 337] on span "Performance Optimization" at bounding box center [97, 333] width 173 height 28
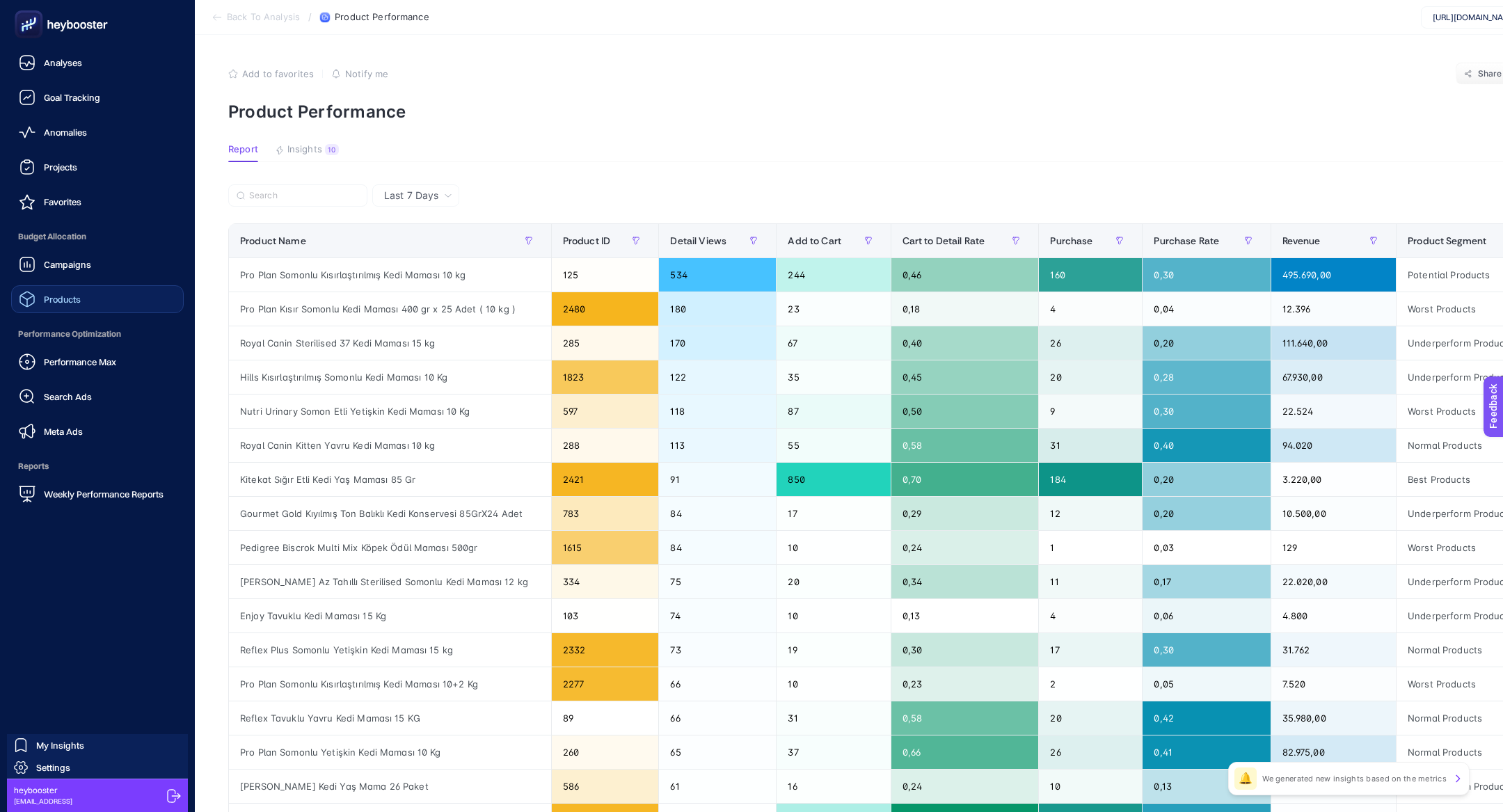
click at [82, 341] on span "Performance Optimization" at bounding box center [97, 333] width 173 height 28
click at [85, 352] on link "Performance Max" at bounding box center [97, 361] width 173 height 28
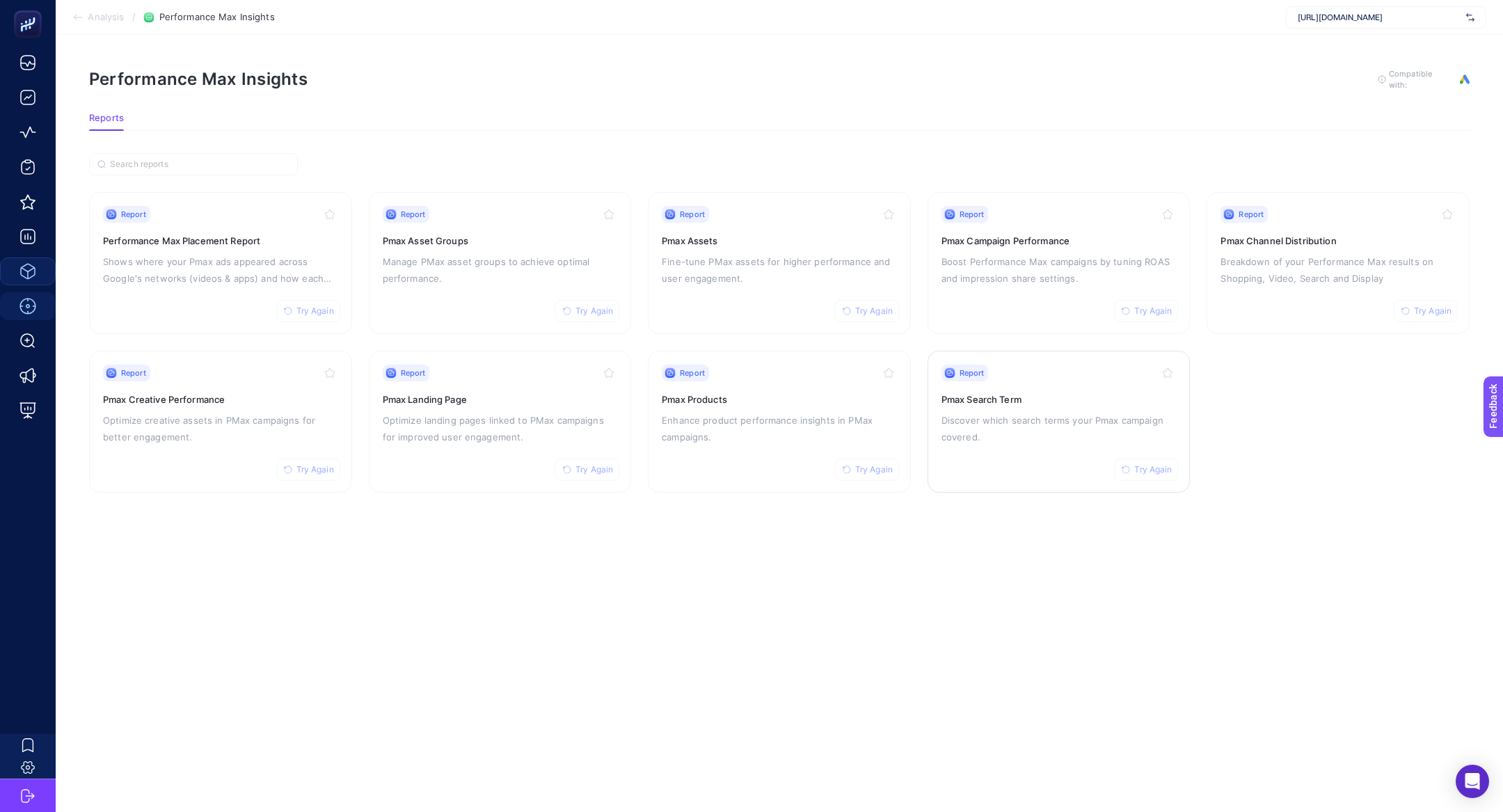
click at [1020, 437] on p "Discover which search terms your Pmax campaign covered." at bounding box center [1059, 429] width 236 height 33
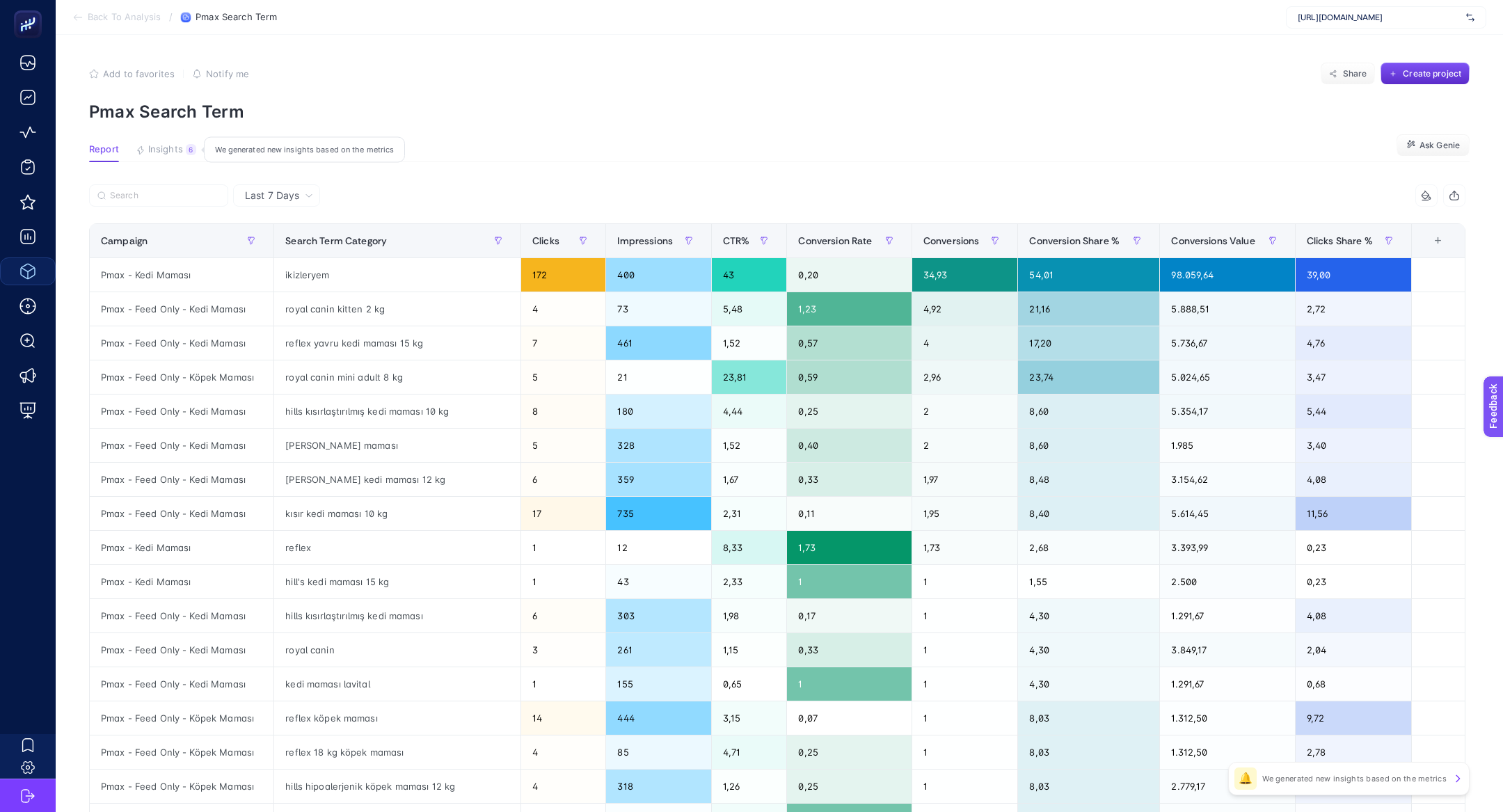
click at [162, 145] on span "Insights" at bounding box center [165, 149] width 35 height 11
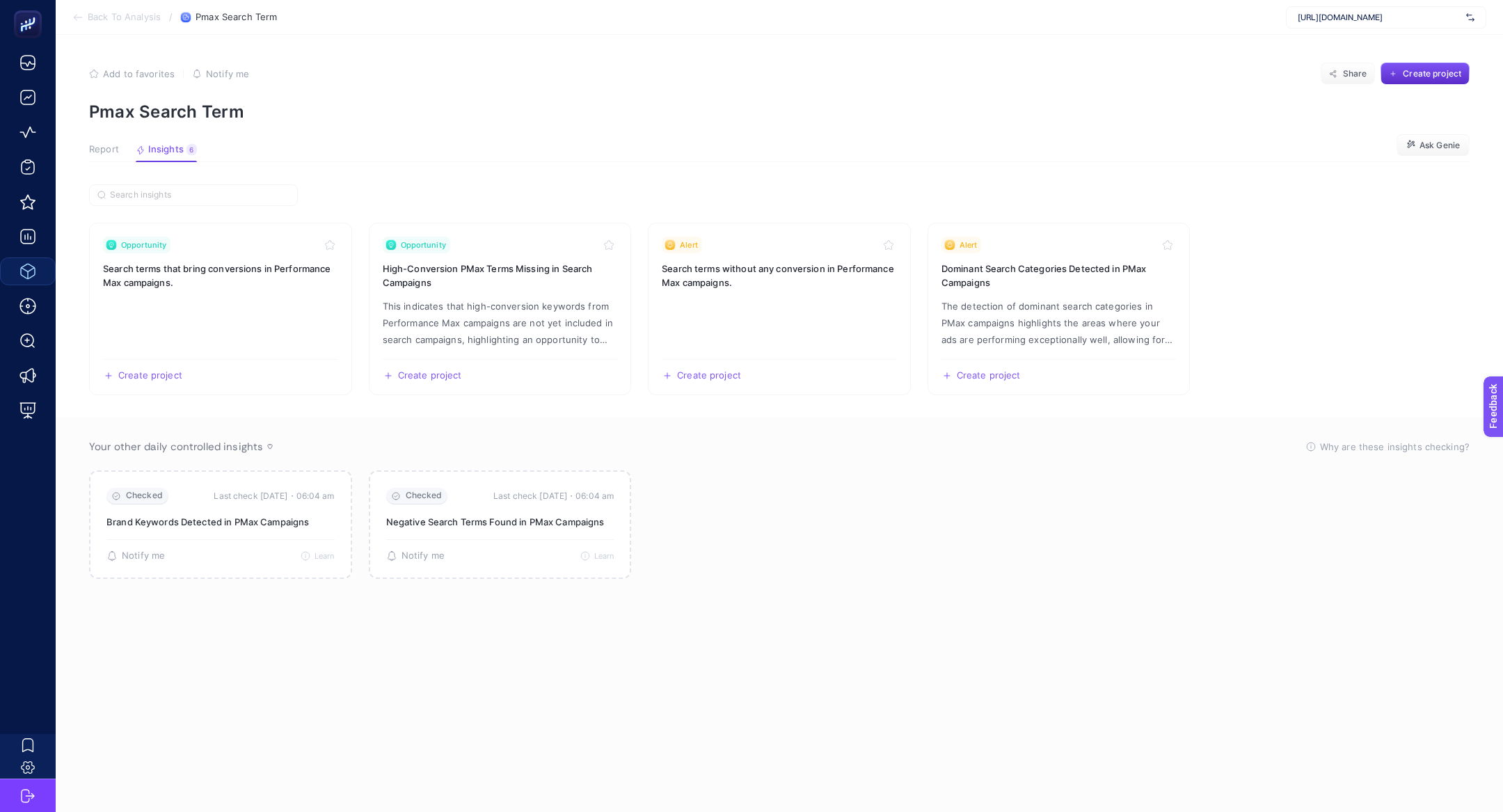
click at [110, 156] on button "Report" at bounding box center [104, 153] width 30 height 18
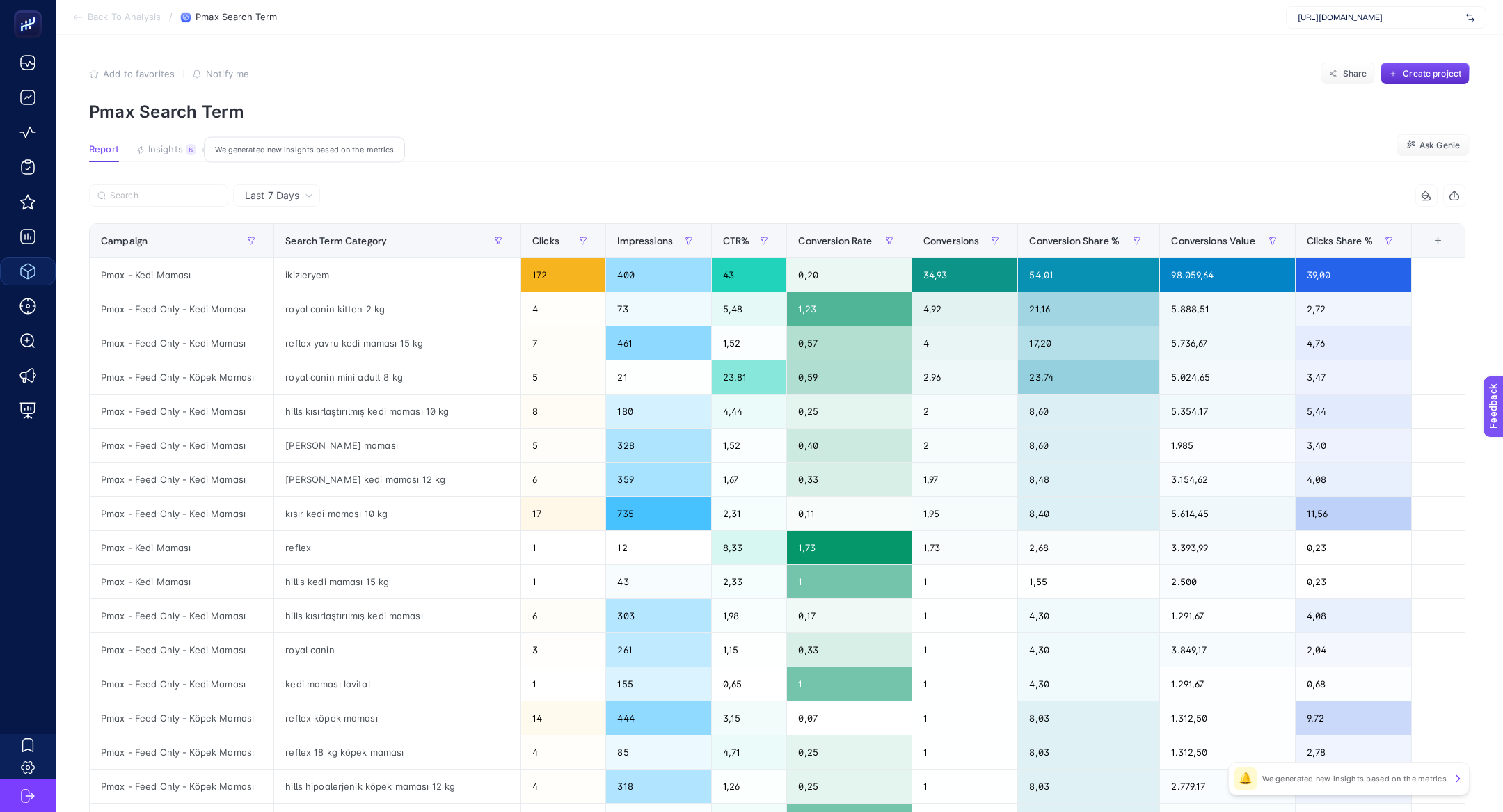
click at [184, 159] on button "Insights 6 We generated new insights based on the metrics" at bounding box center [165, 153] width 60 height 18
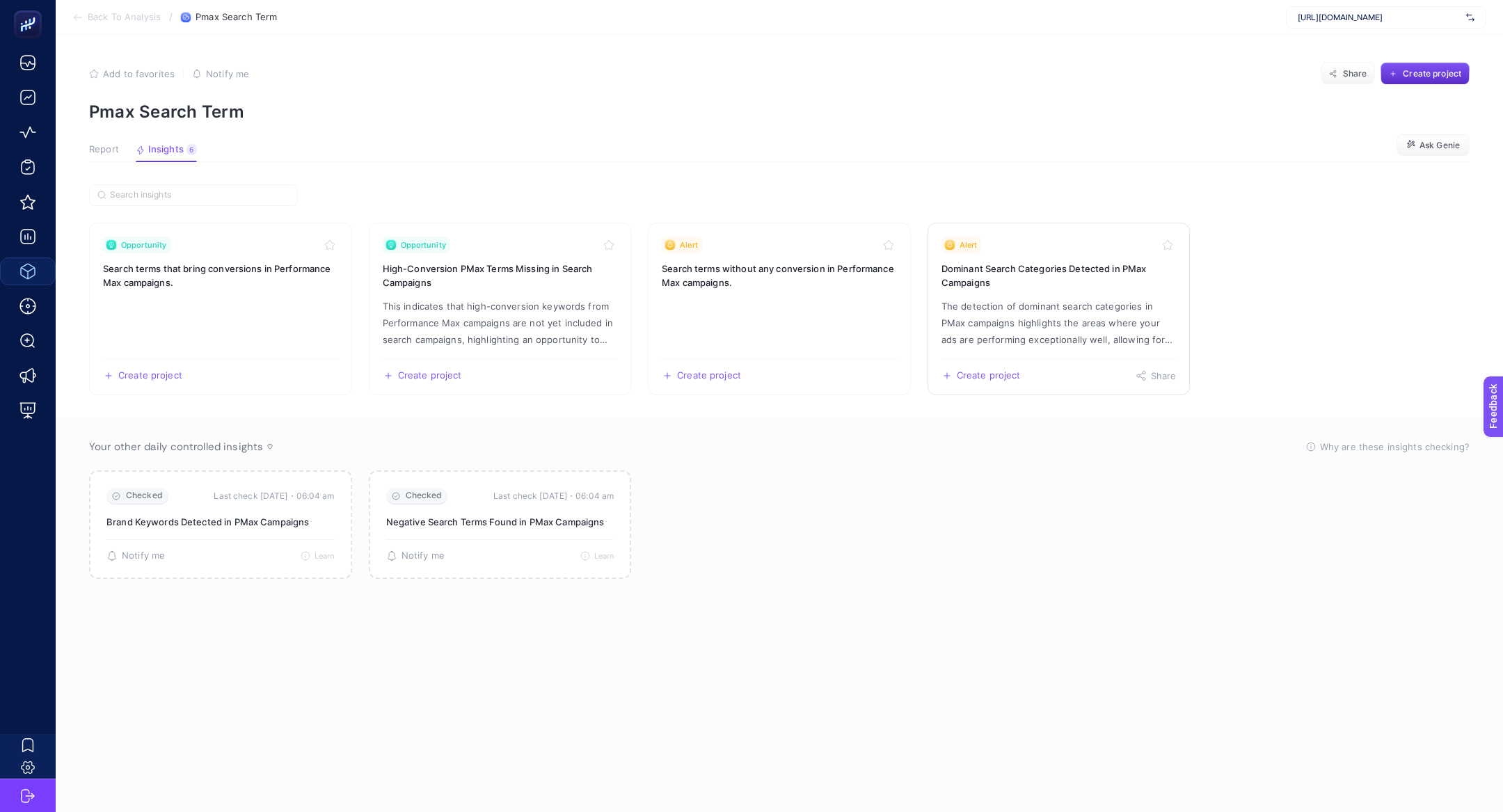
click at [1028, 322] on p "The detection of dominant search categories in PMax campaigns highlights the ar…" at bounding box center [1059, 323] width 236 height 50
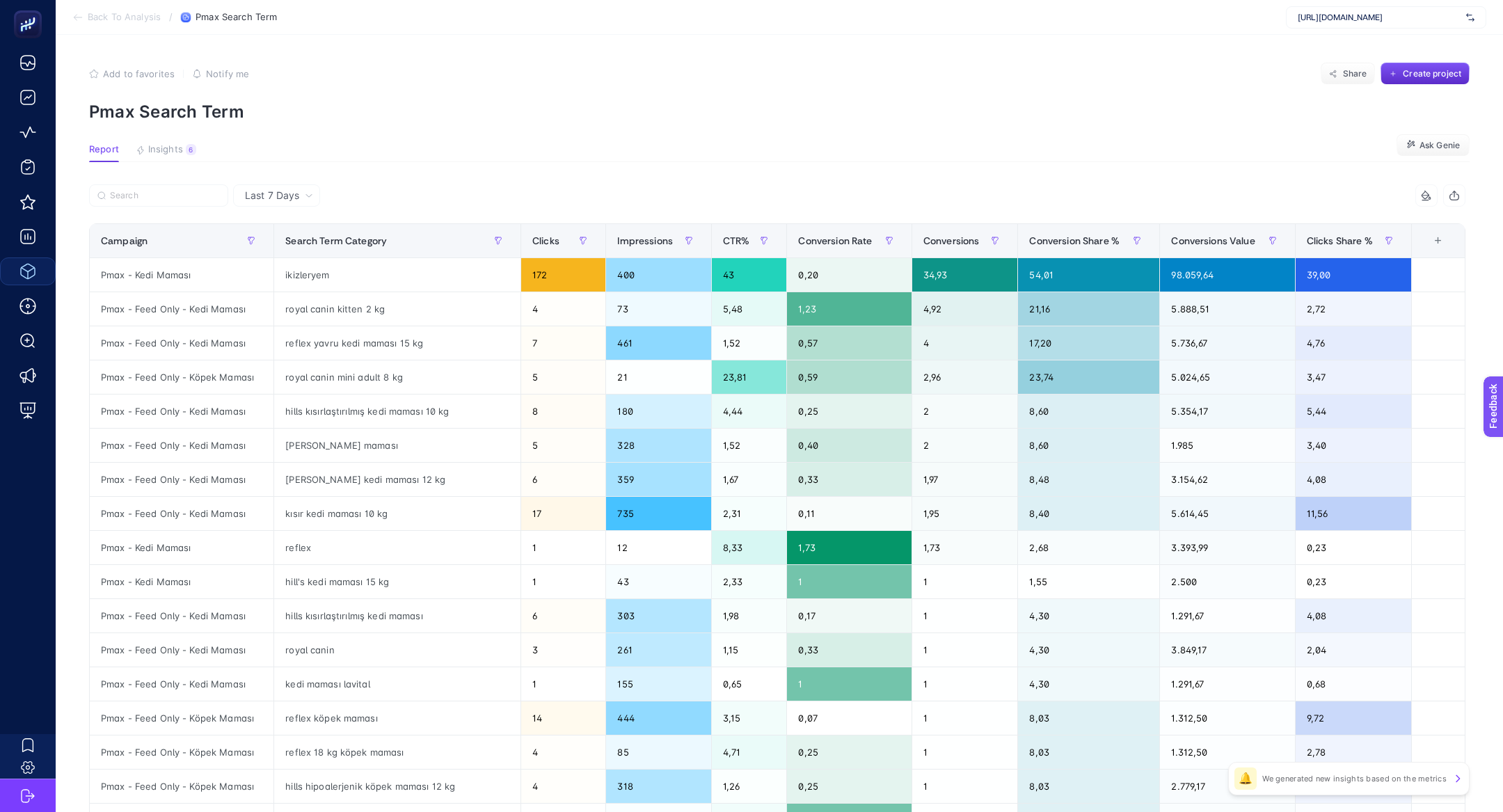
click at [177, 135] on article "Add to favorites false Notify me Share Create project Pmax Search Term Report I…" at bounding box center [779, 579] width 1448 height 1088
click at [177, 144] on span "Insights" at bounding box center [165, 149] width 35 height 11
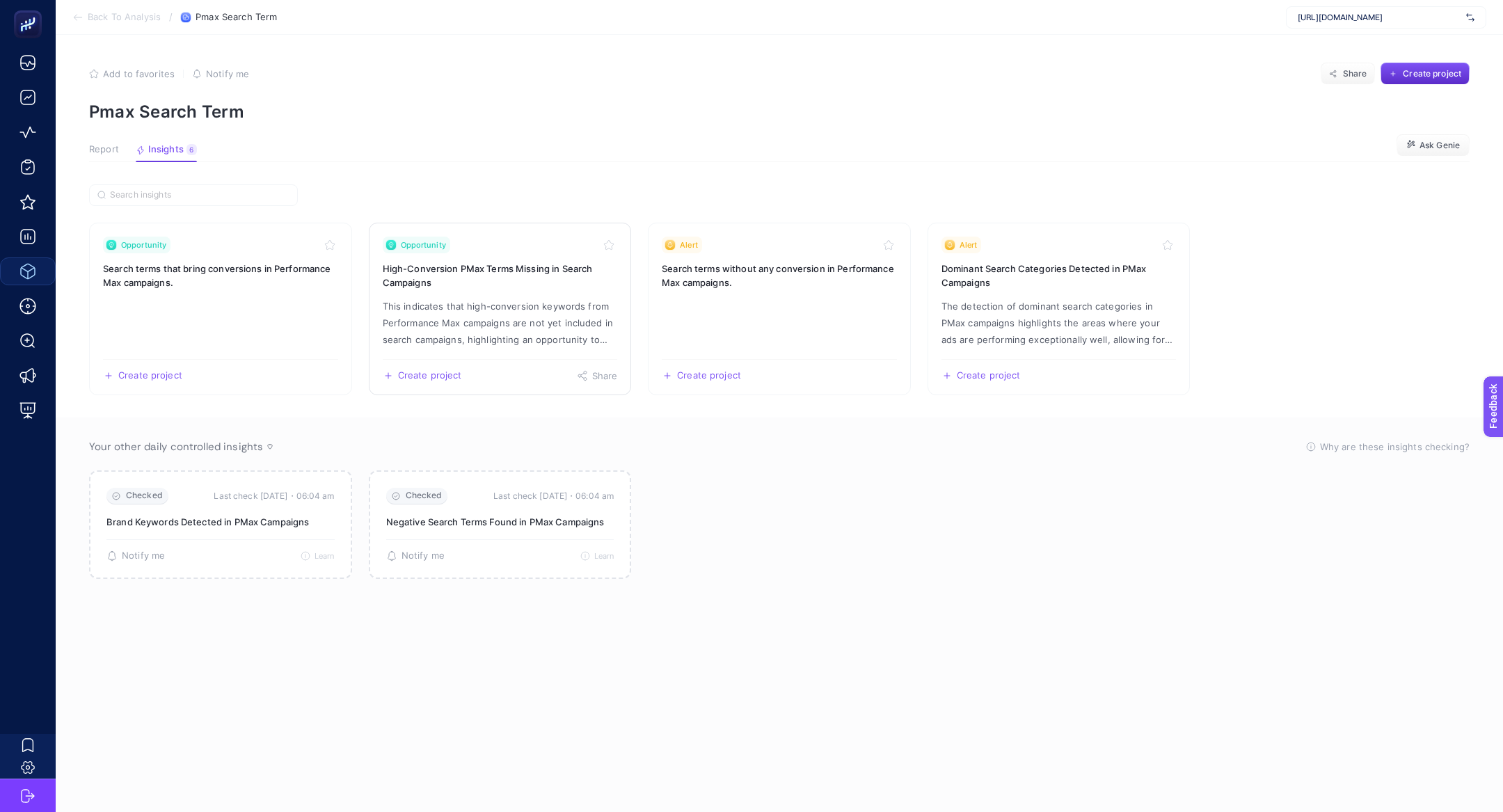
click at [548, 317] on p "This indicates that high-conversion keywords from Performance Max campaigns are…" at bounding box center [500, 323] width 236 height 50
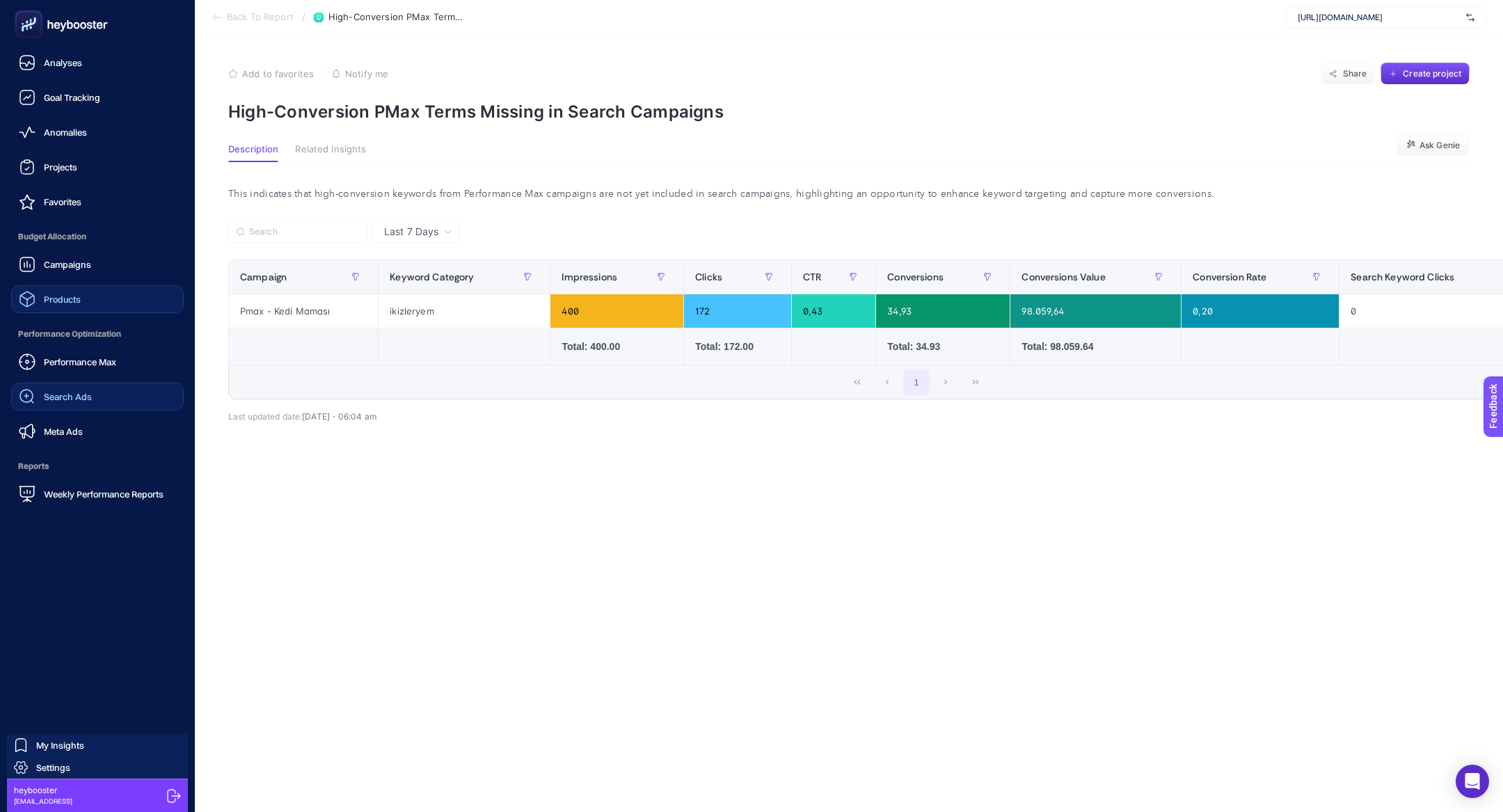
click at [114, 396] on link "Search Ads" at bounding box center [97, 396] width 173 height 28
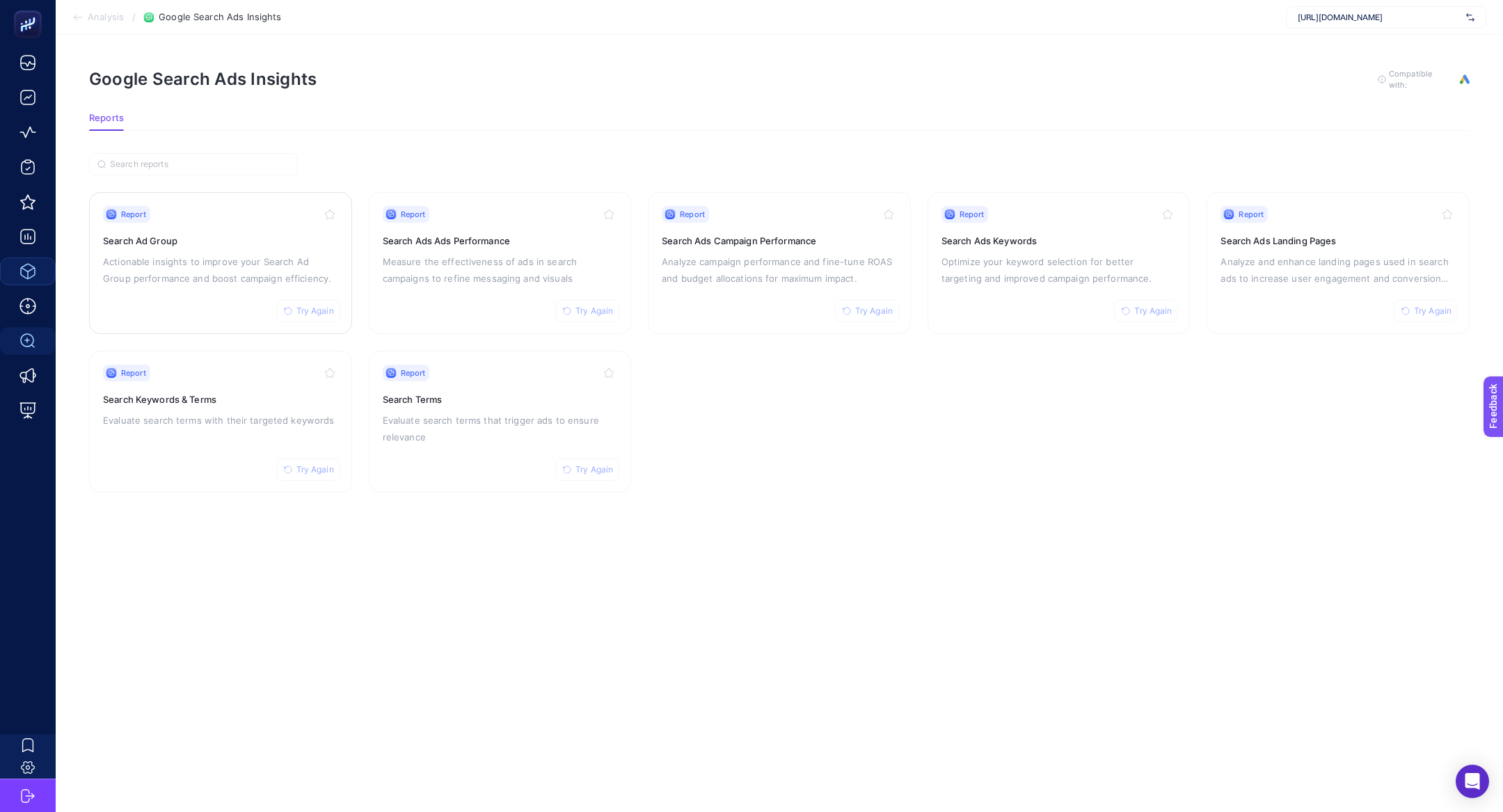
click at [244, 259] on p "Actionable insights to improve your Search Ad Group performance and boost campa…" at bounding box center [221, 270] width 236 height 33
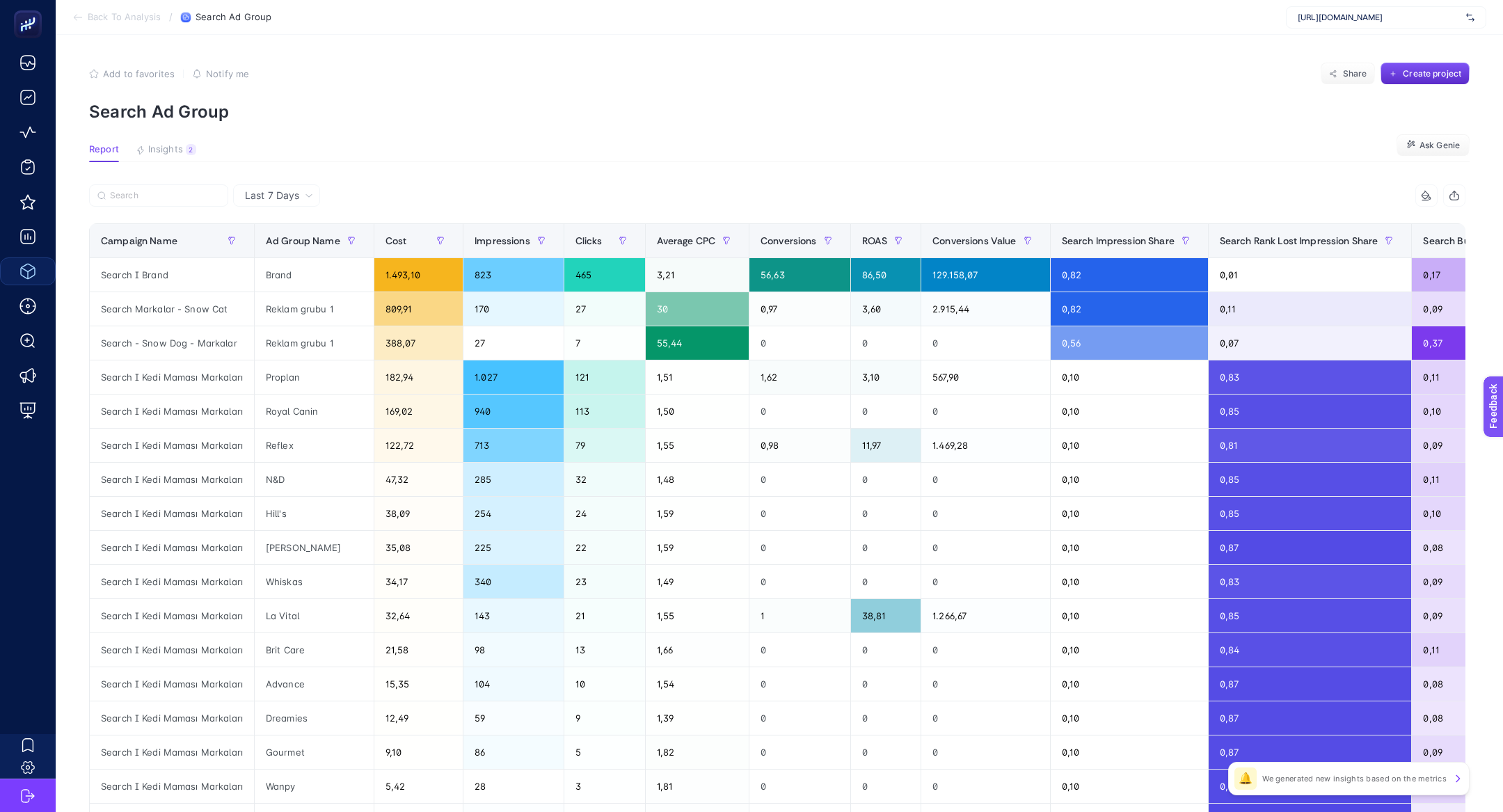
click at [173, 170] on article "Add to favorites false Notify me Share Create project Search Ad Group Report In…" at bounding box center [779, 545] width 1448 height 1019
click at [173, 165] on article "Add to favorites false Notify me Share Create project Search Ad Group Report In…" at bounding box center [779, 545] width 1448 height 1019
click at [173, 155] on span "Insights" at bounding box center [165, 149] width 35 height 11
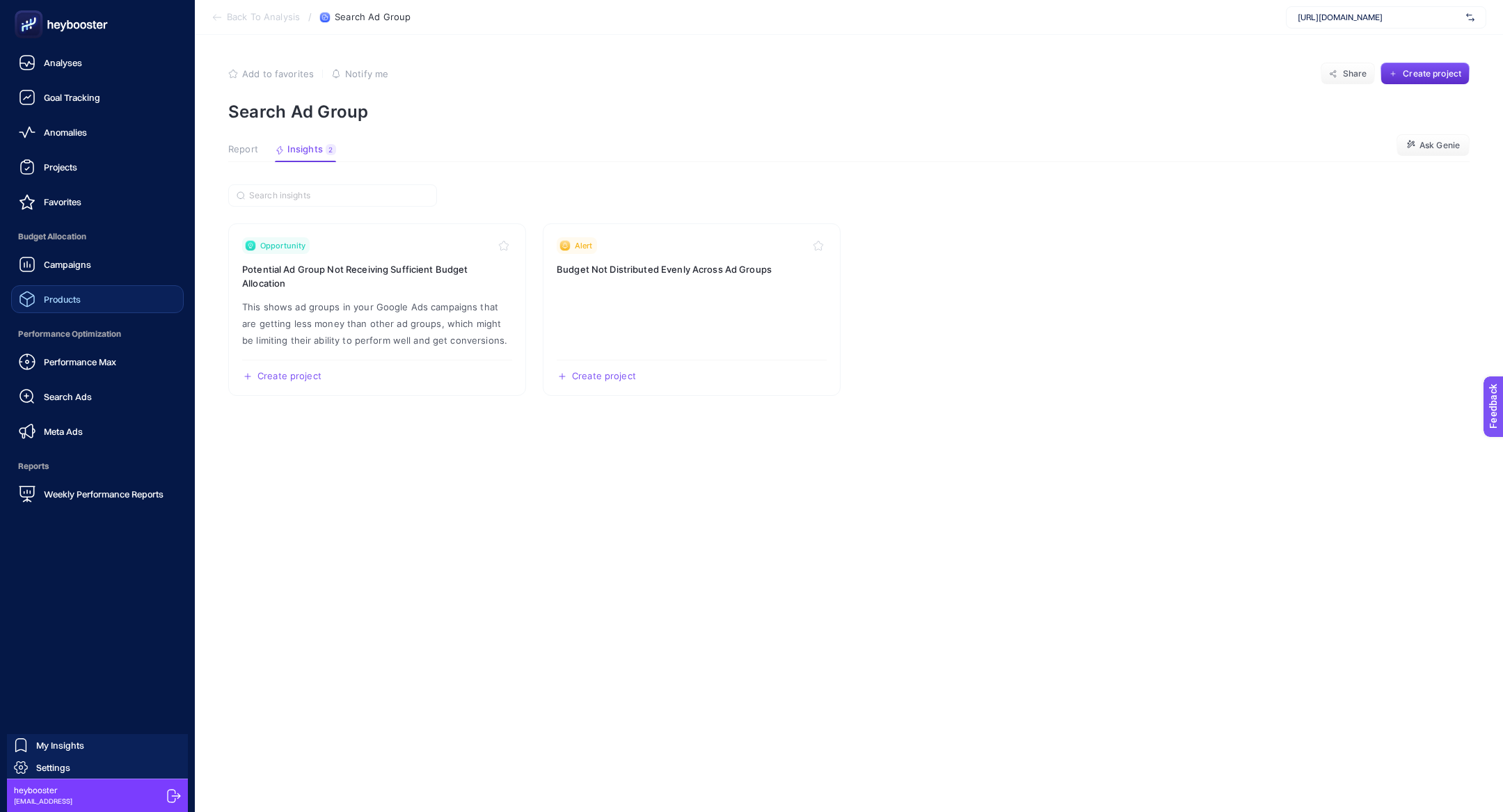
click at [63, 380] on div "Performance Max Search Ads Meta Ads" at bounding box center [97, 396] width 173 height 98
click at [63, 372] on link "Performance Max" at bounding box center [97, 361] width 173 height 28
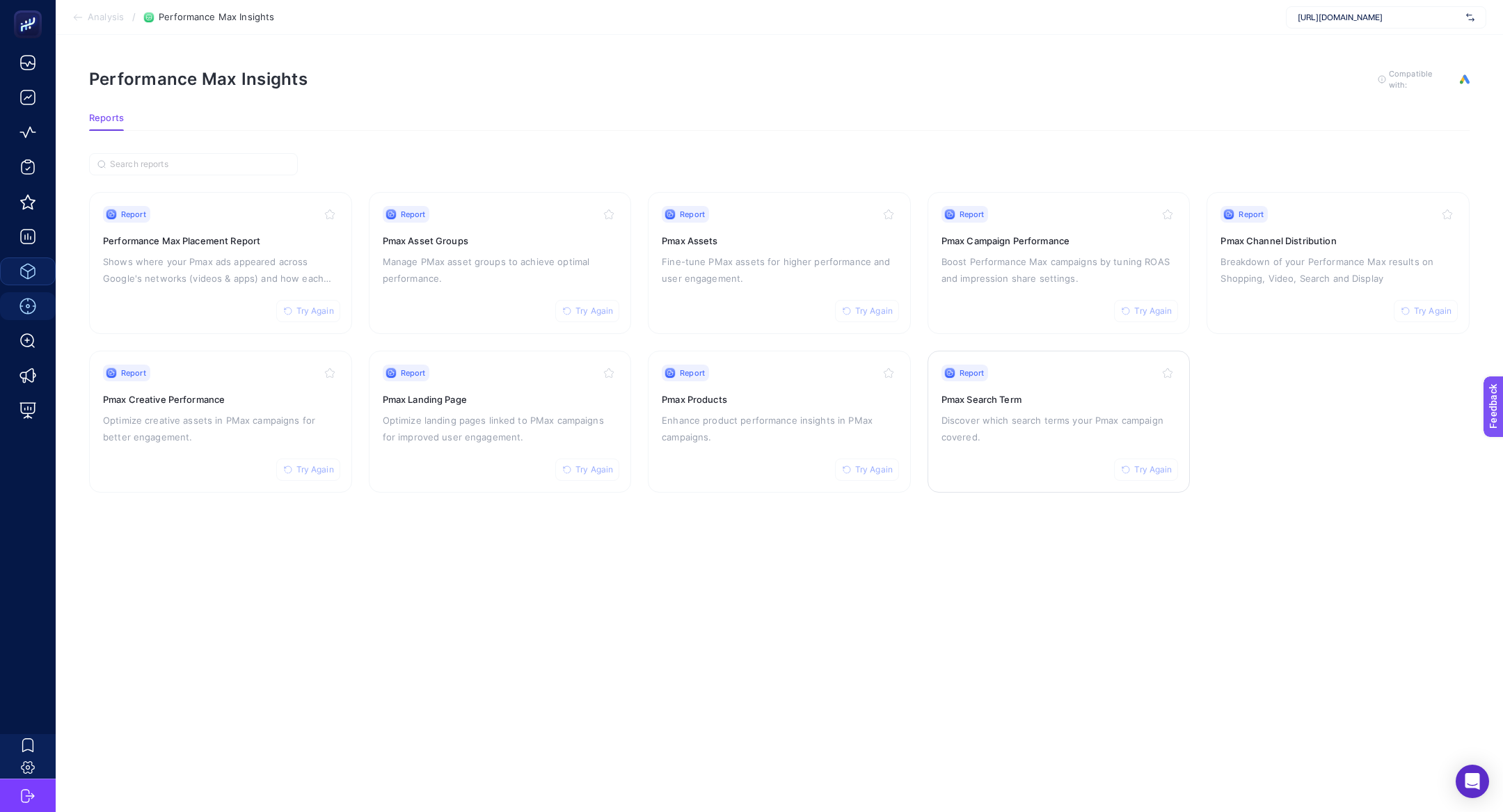
click at [968, 385] on div "Report Try Again Pmax Search Term Discover which search terms your Pmax campaig…" at bounding box center [1059, 421] width 236 height 114
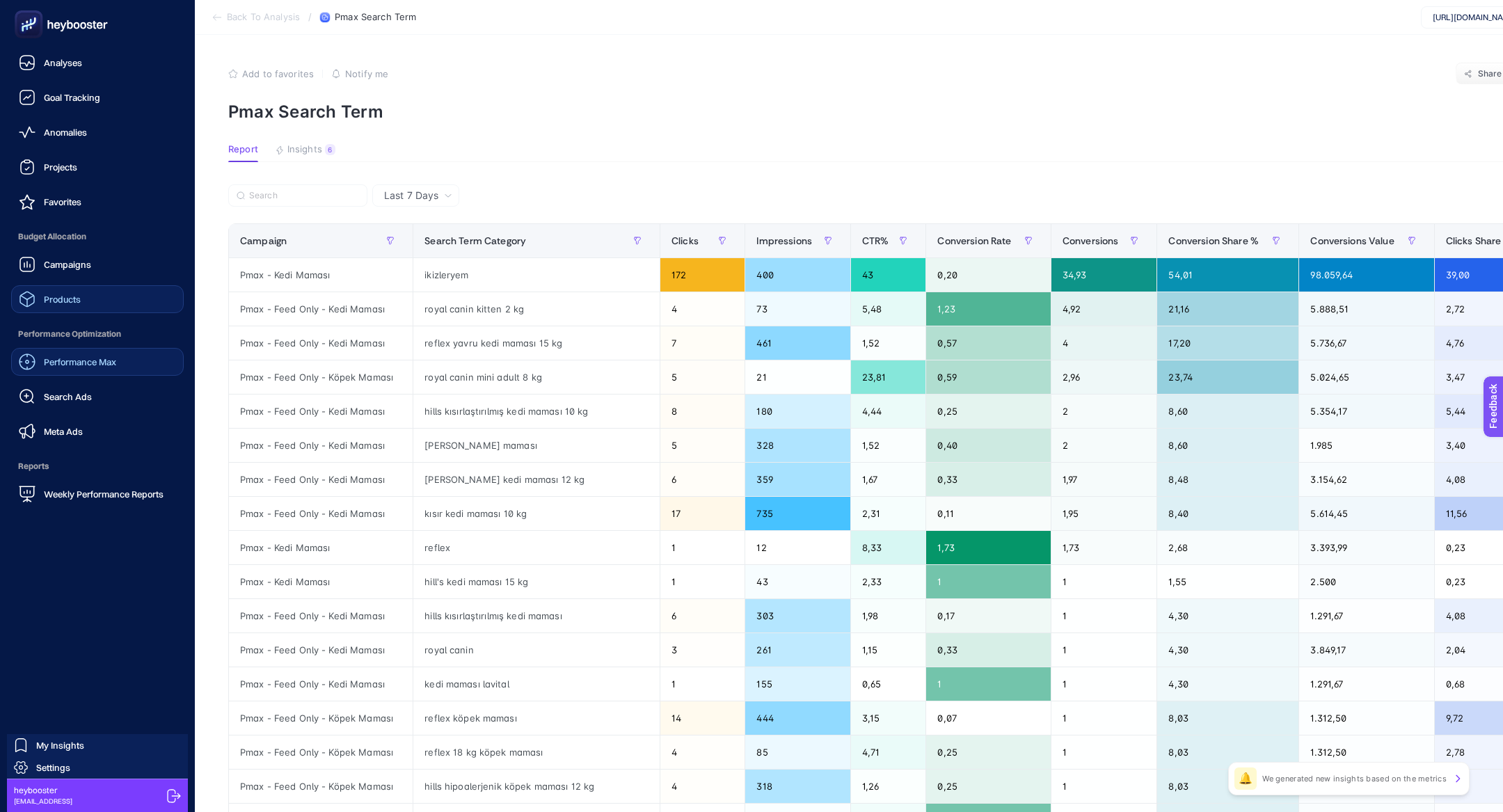
click at [69, 362] on span "Performance Max" at bounding box center [79, 361] width 73 height 11
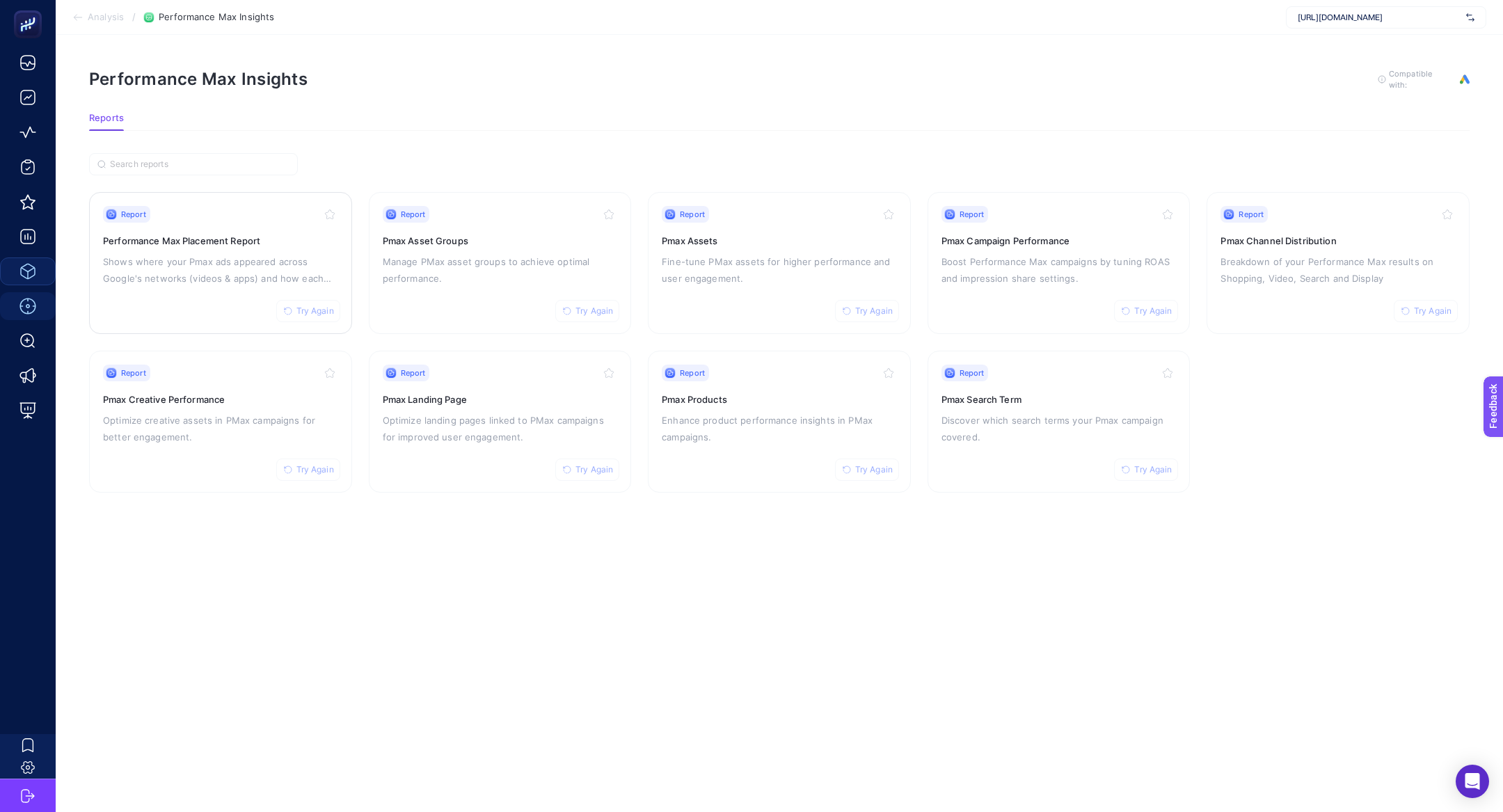
click at [227, 214] on div "Report Try Again" at bounding box center [221, 215] width 236 height 17
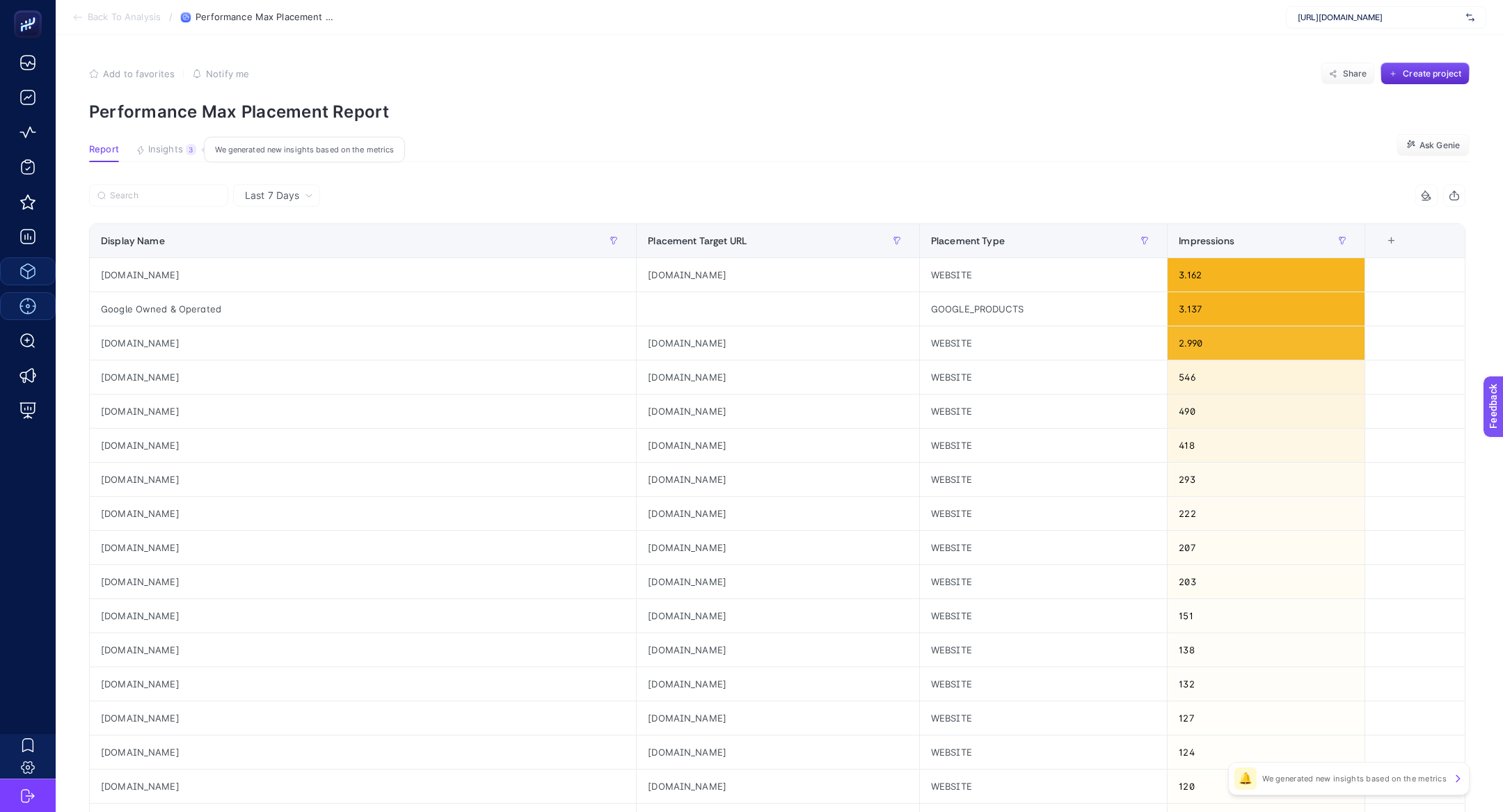
click at [180, 157] on button "Insights 3 We generated new insights based on the metrics" at bounding box center [165, 153] width 60 height 18
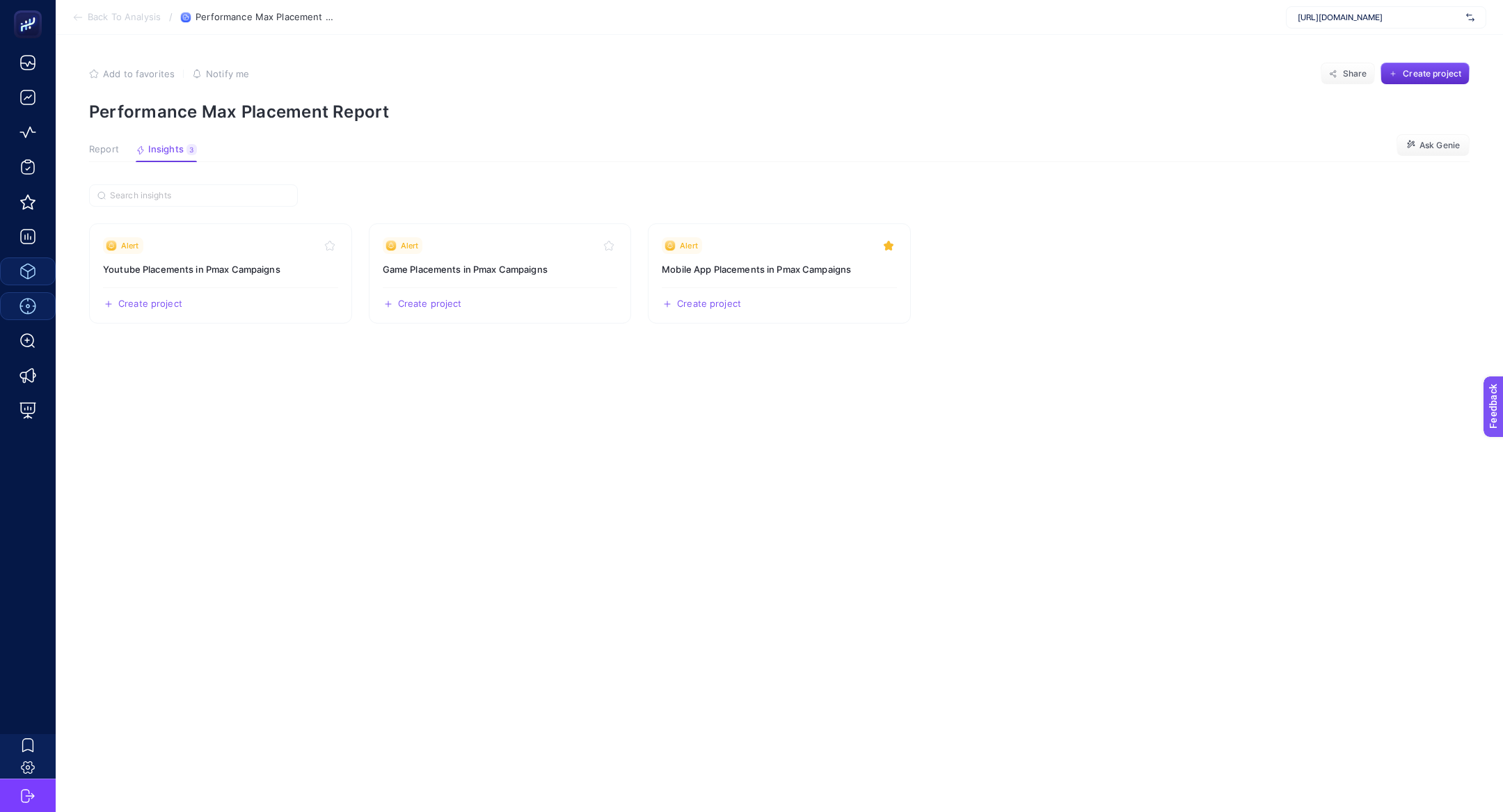
click at [106, 146] on span "Report" at bounding box center [104, 149] width 30 height 11
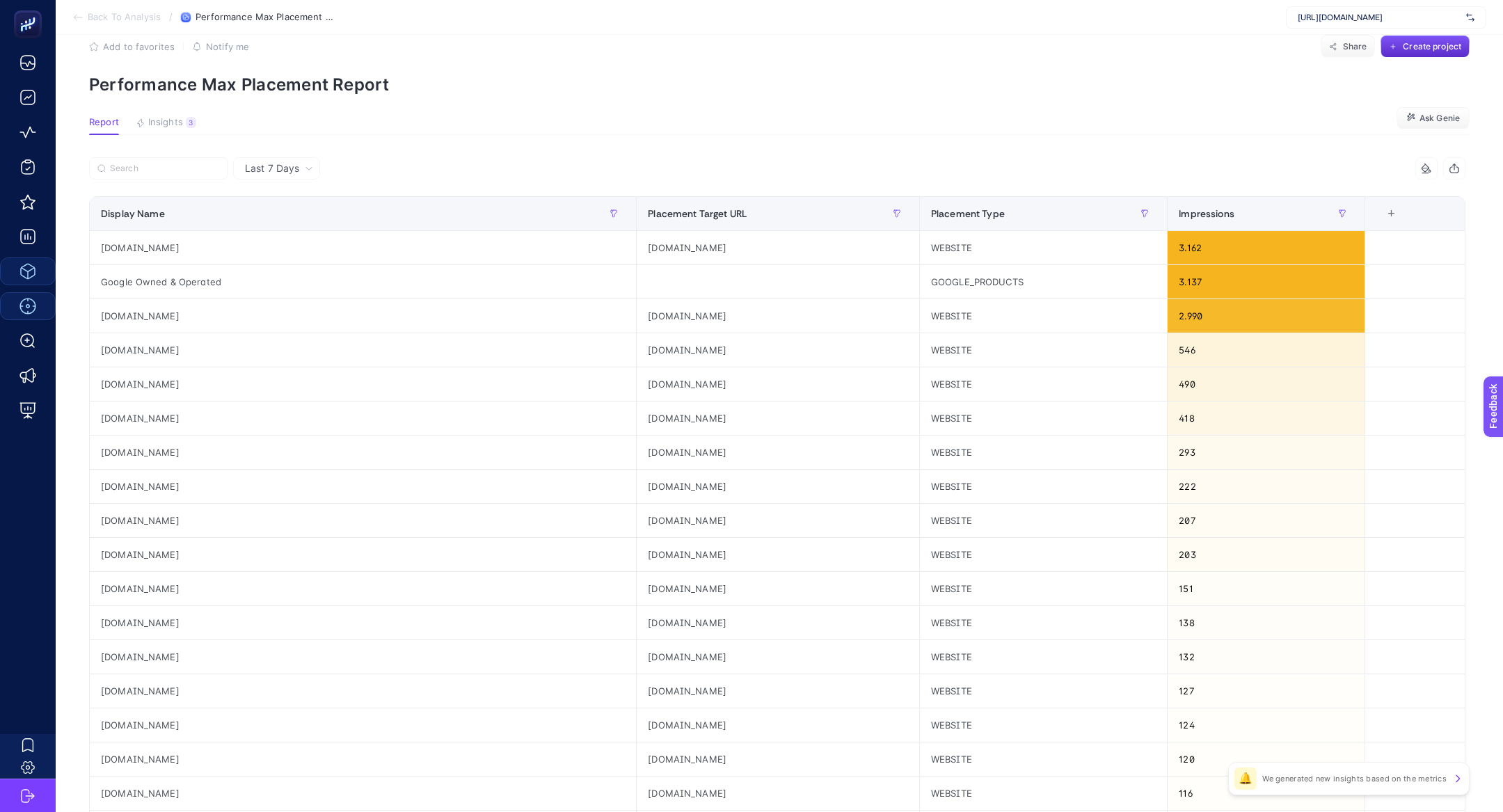
scroll to position [28, 0]
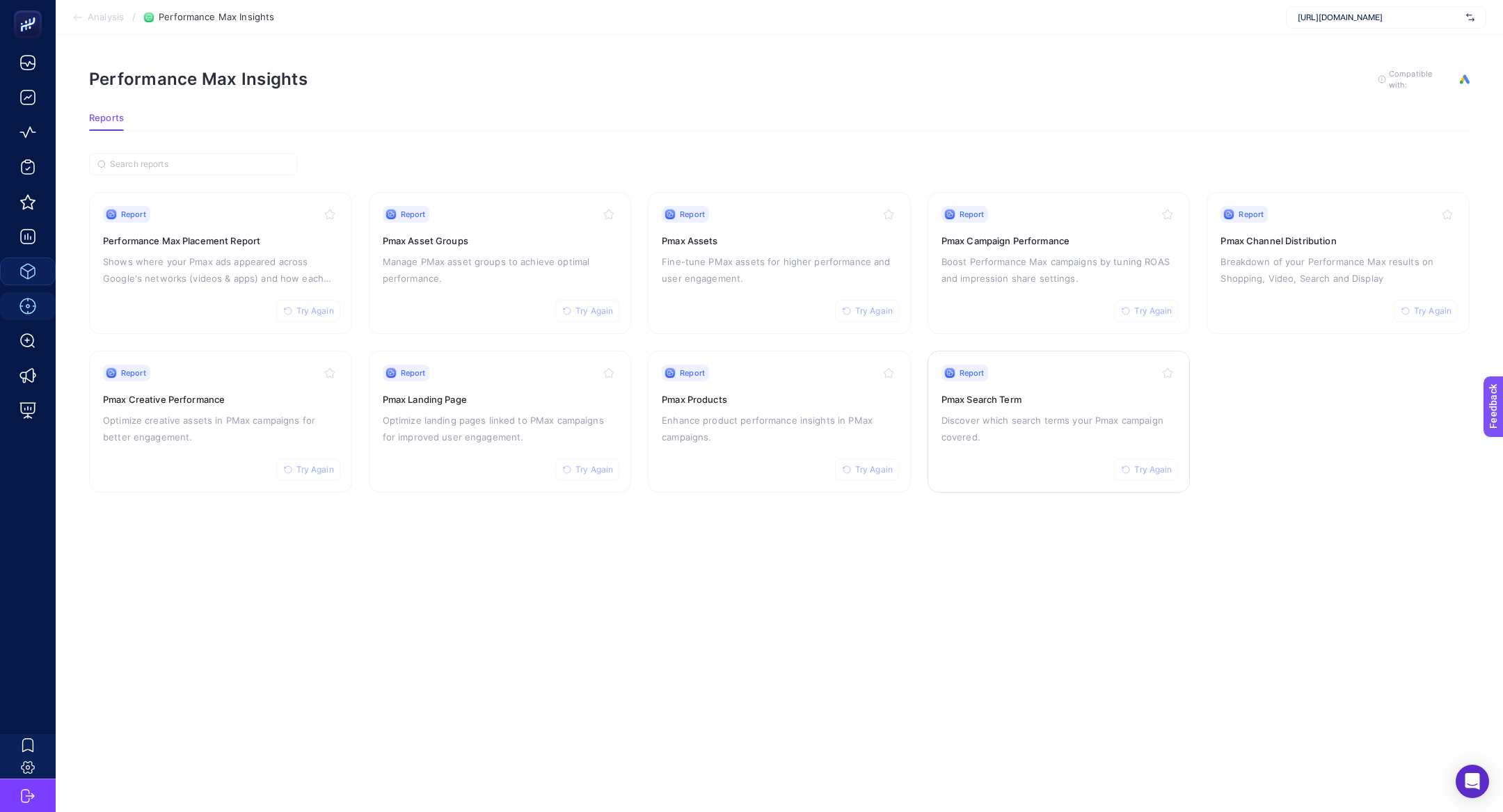
click at [1128, 401] on h3 "Pmax Search Term" at bounding box center [1059, 399] width 236 height 14
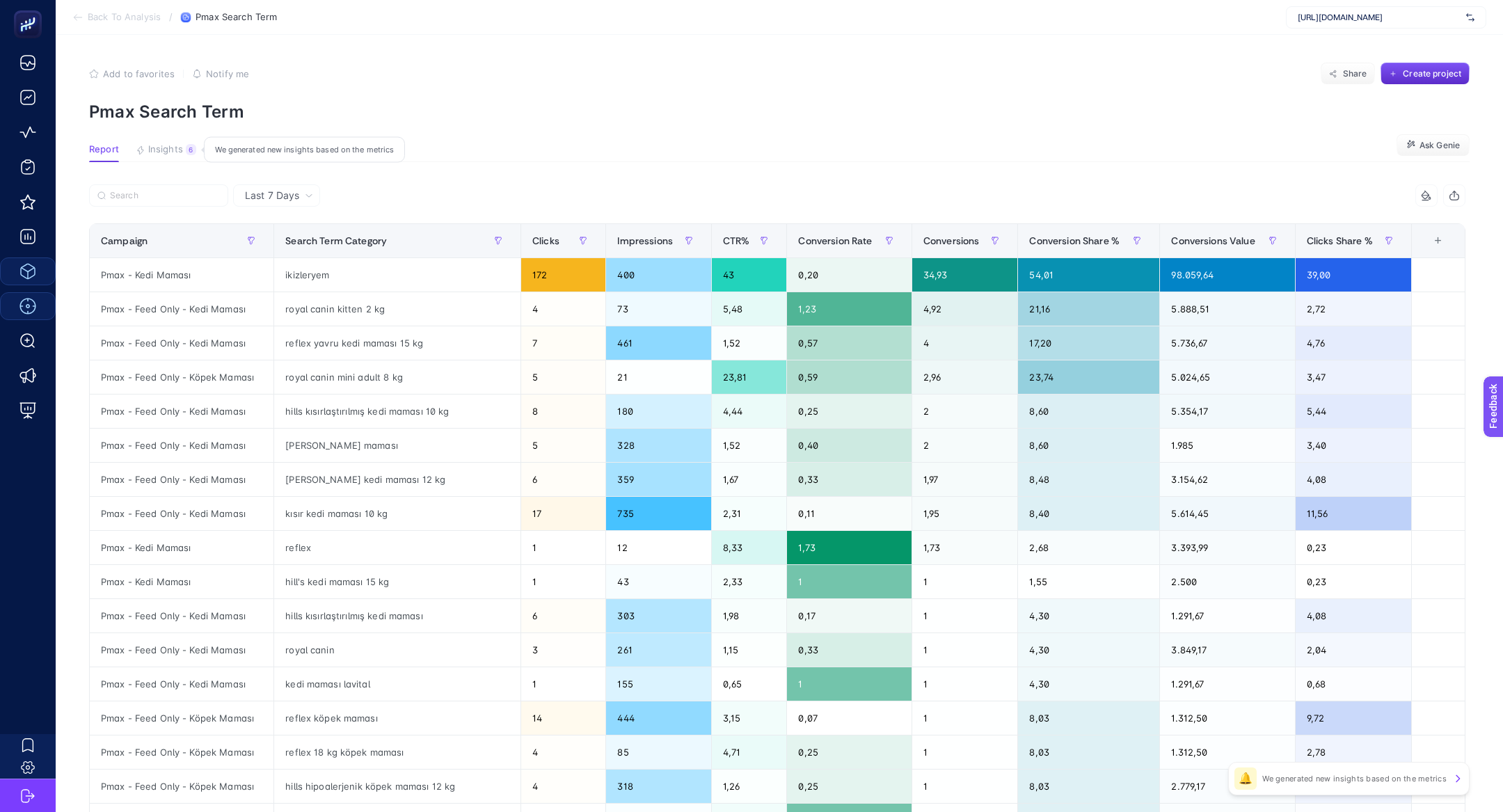
click at [179, 149] on span "Insights" at bounding box center [165, 149] width 35 height 11
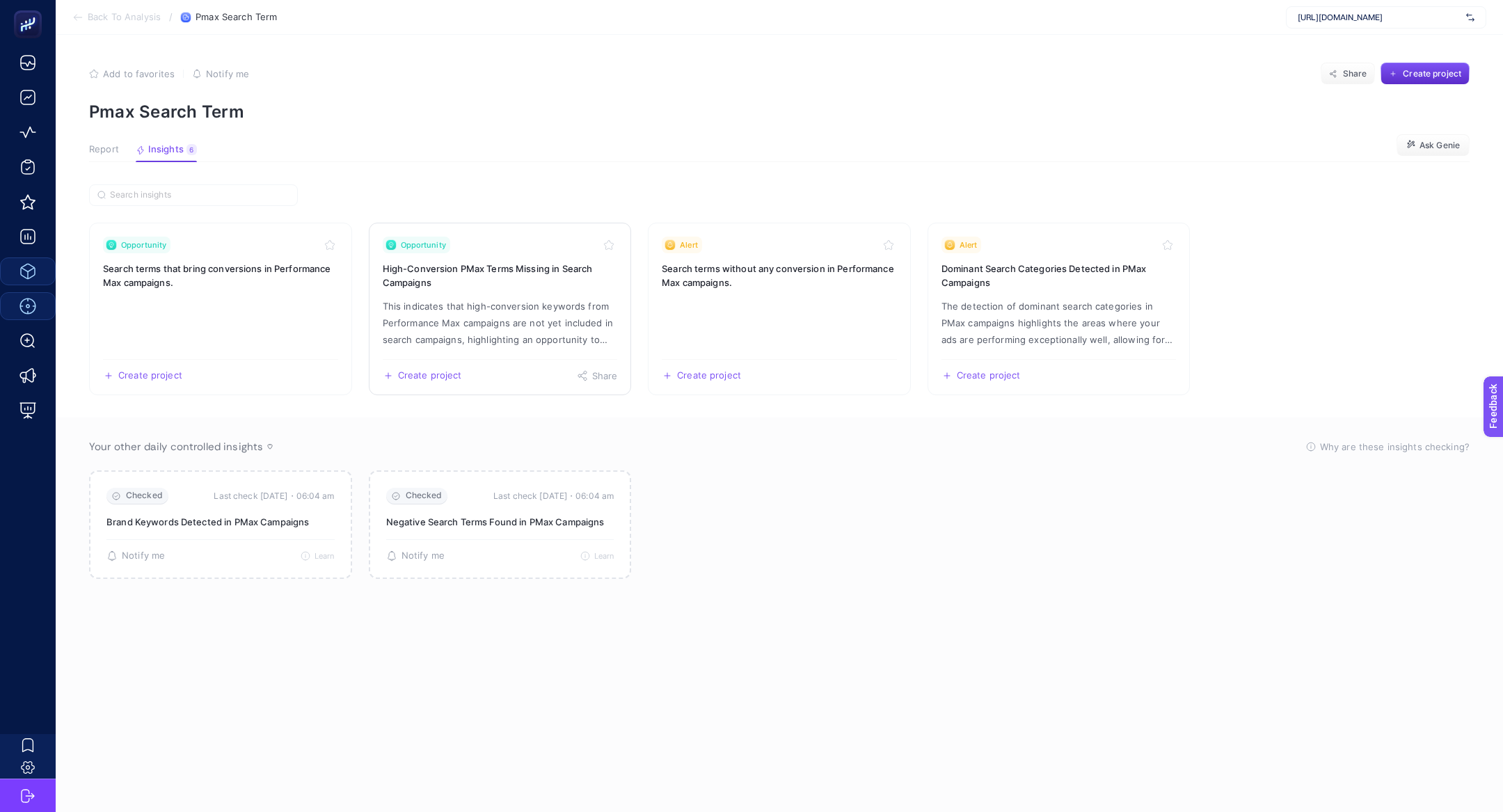
click at [518, 287] on h3 "High-Conversion PMax Terms Missing in Search Campaigns" at bounding box center [500, 275] width 236 height 28
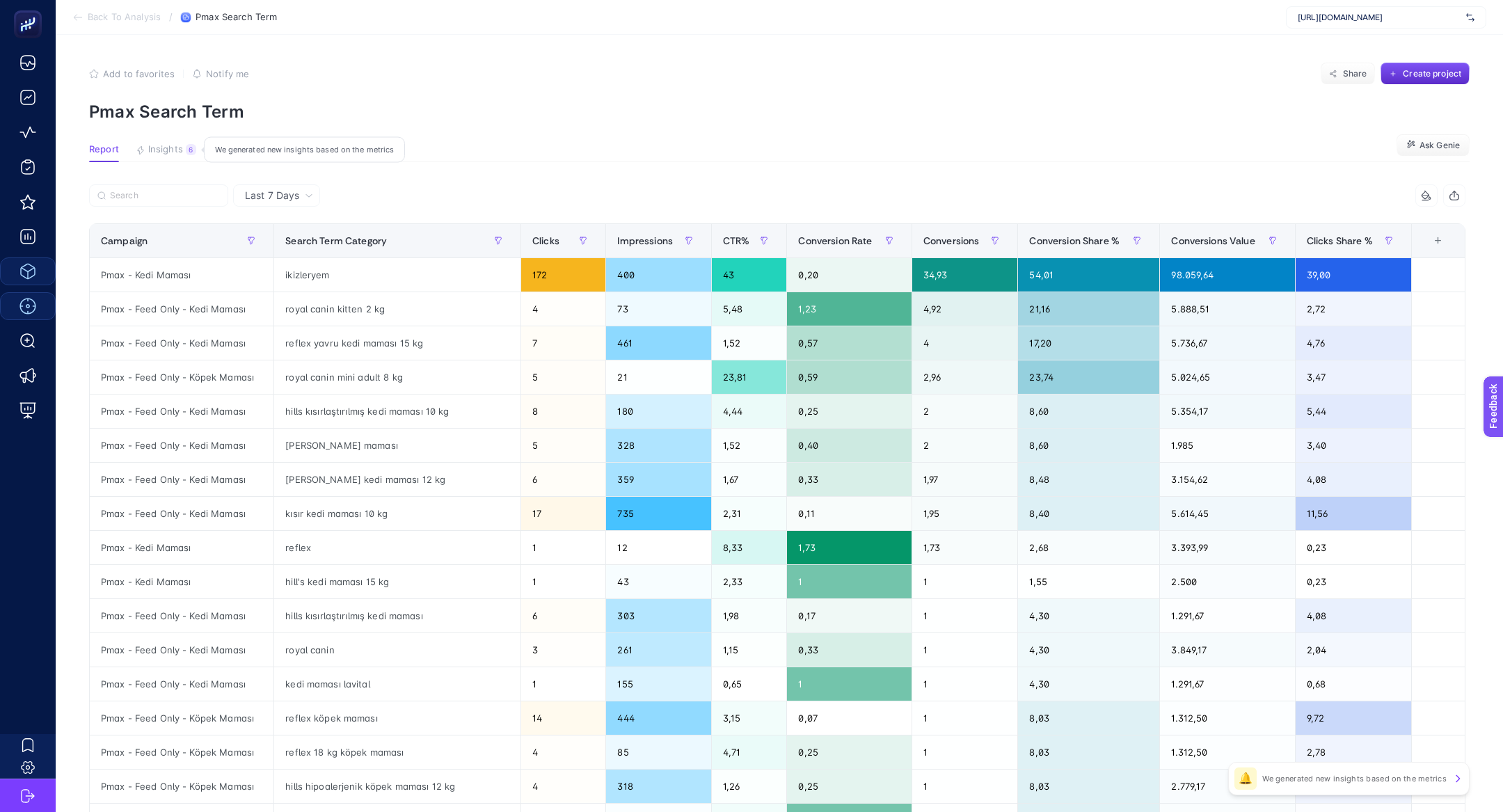
click at [183, 148] on button "Insights 6 We generated new insights based on the metrics" at bounding box center [165, 153] width 60 height 18
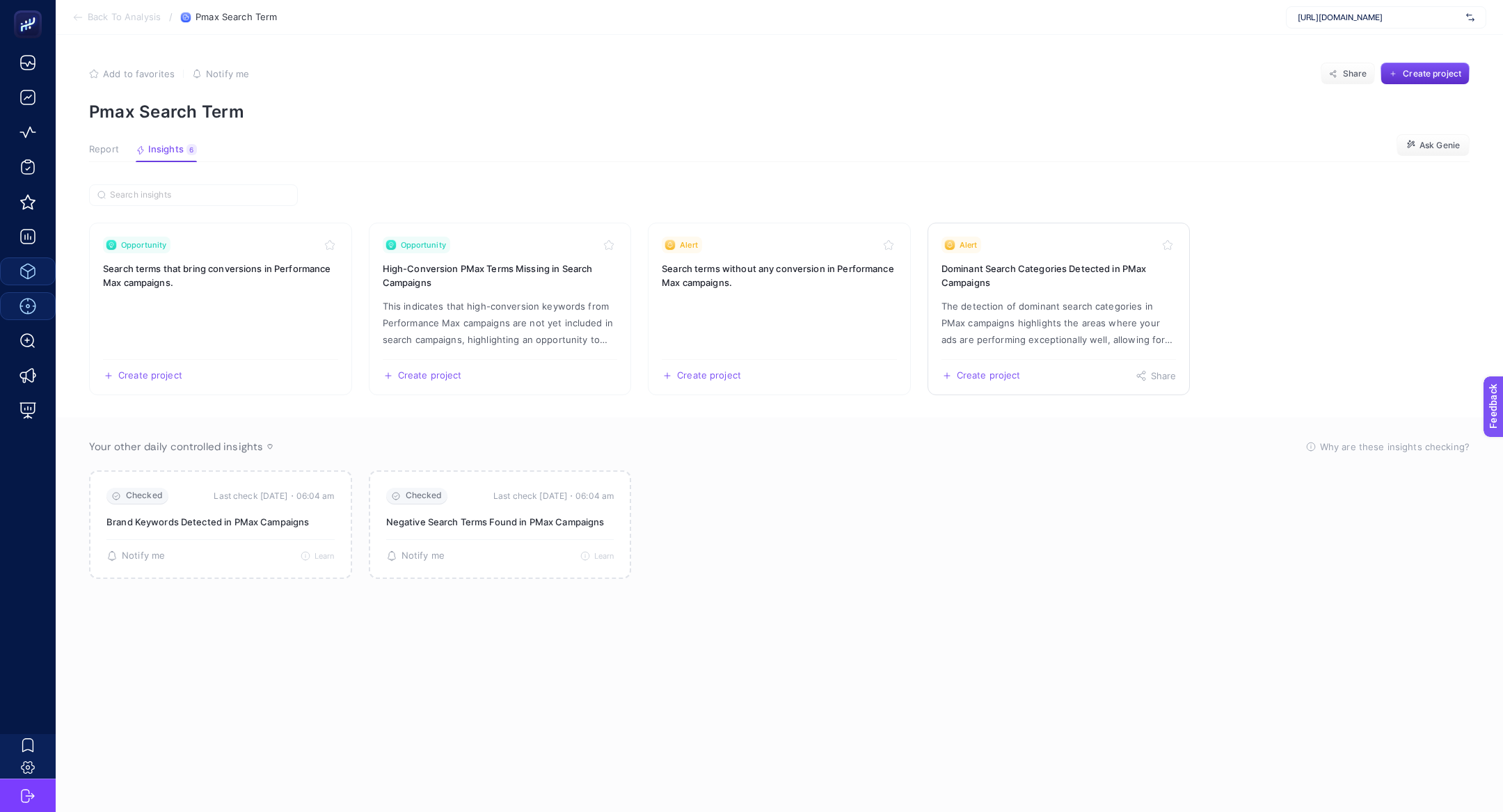
click at [1106, 284] on h3 "Dominant Search Categories Detected in PMax Campaigns" at bounding box center [1059, 275] width 236 height 28
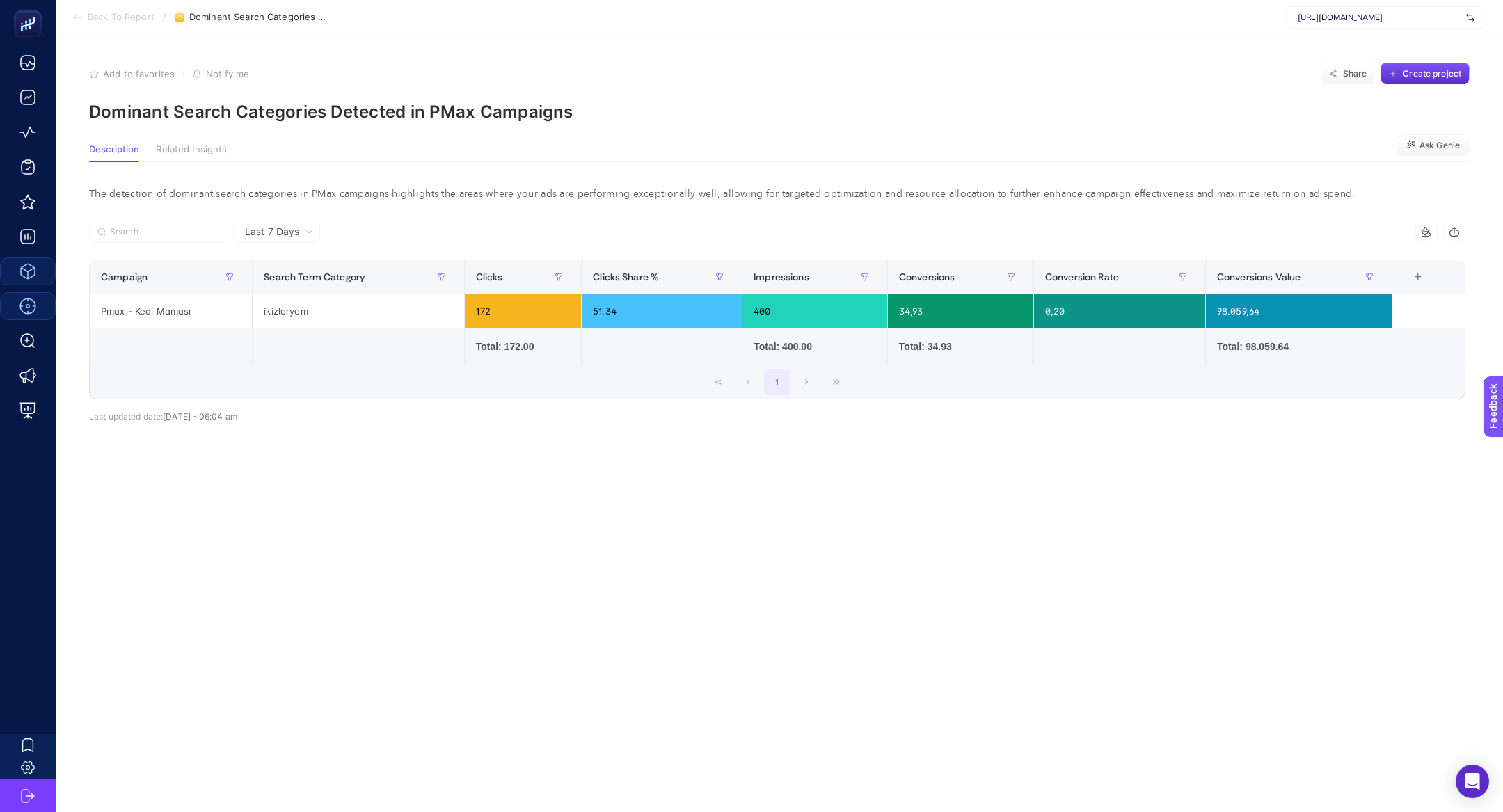
click at [229, 132] on article "Add to favorites false Notify me Share Create project Dominant Search Categorie…" at bounding box center [779, 424] width 1448 height 777
click at [229, 119] on p "Dominant Search Categories Detected in PMax Campaigns" at bounding box center [779, 112] width 1381 height 20
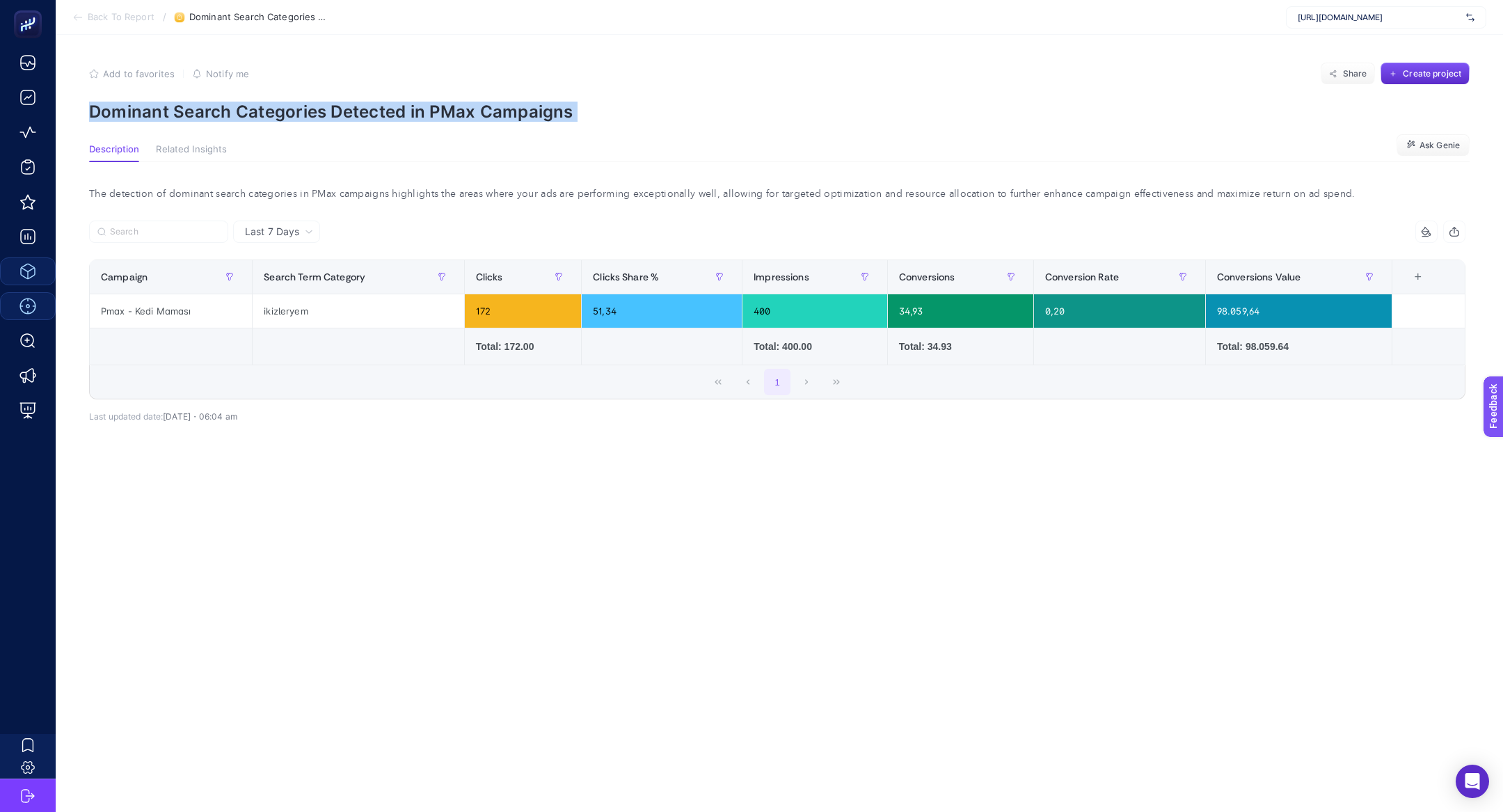
copy article "Dominant Search Categories Detected in PMax Campaigns"
click at [1378, 10] on div "https://www.ikizleryem.com/" at bounding box center [1386, 17] width 201 height 23
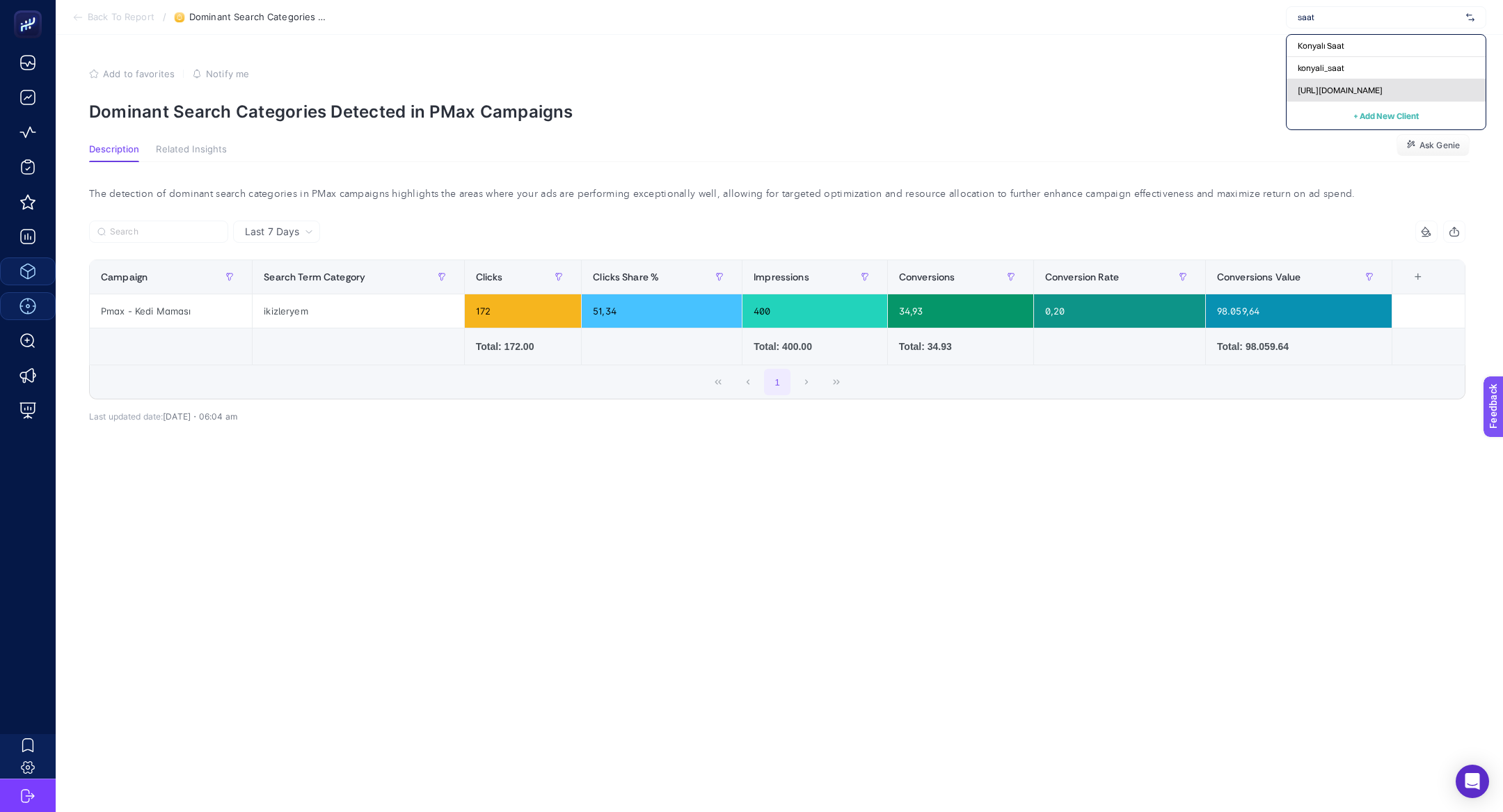
type input "saat"
click at [1369, 94] on span "https://www.saatvesaat.com.tr/" at bounding box center [1340, 90] width 85 height 11
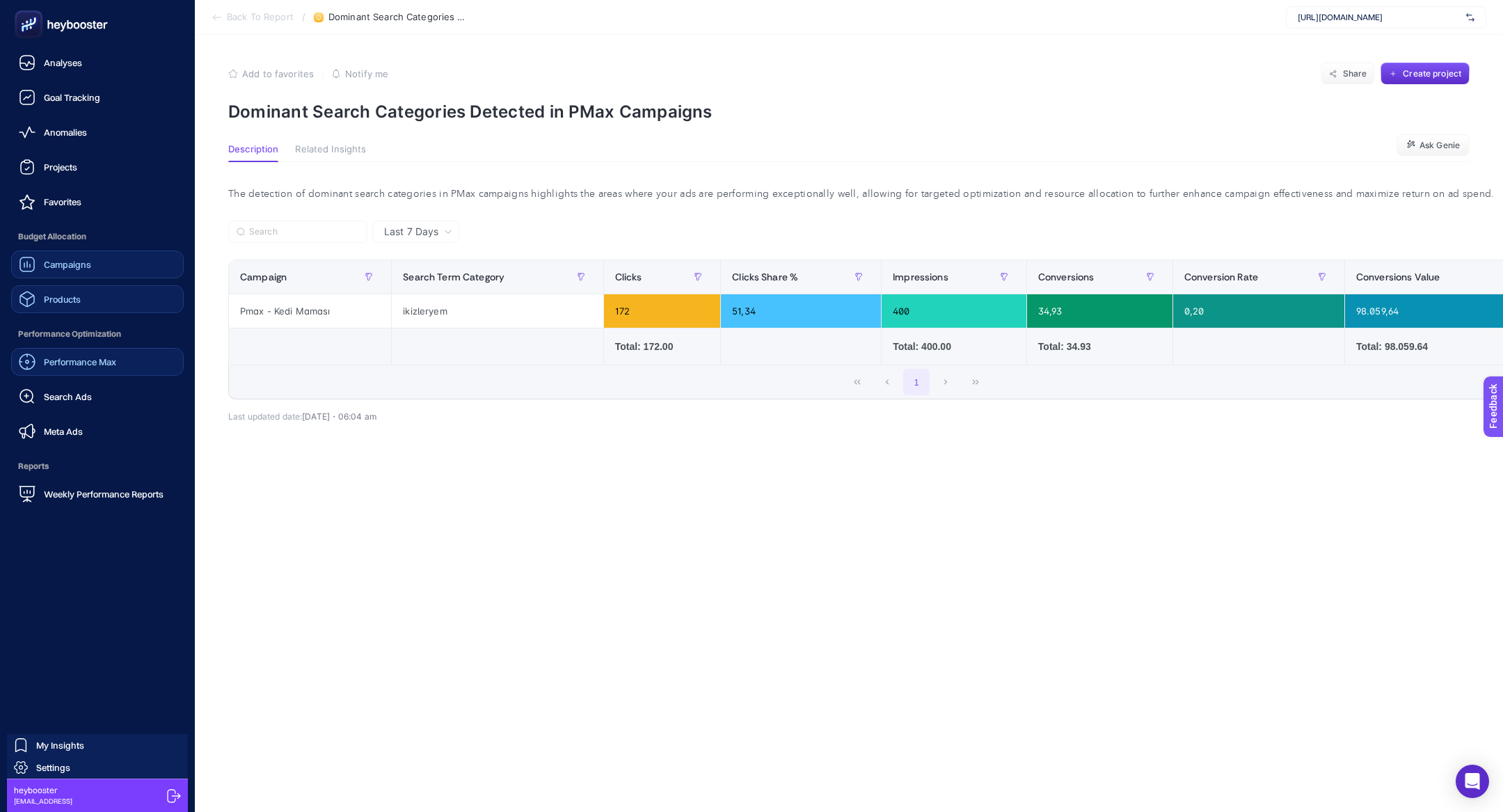
click at [79, 272] on div "Campaigns" at bounding box center [54, 265] width 73 height 17
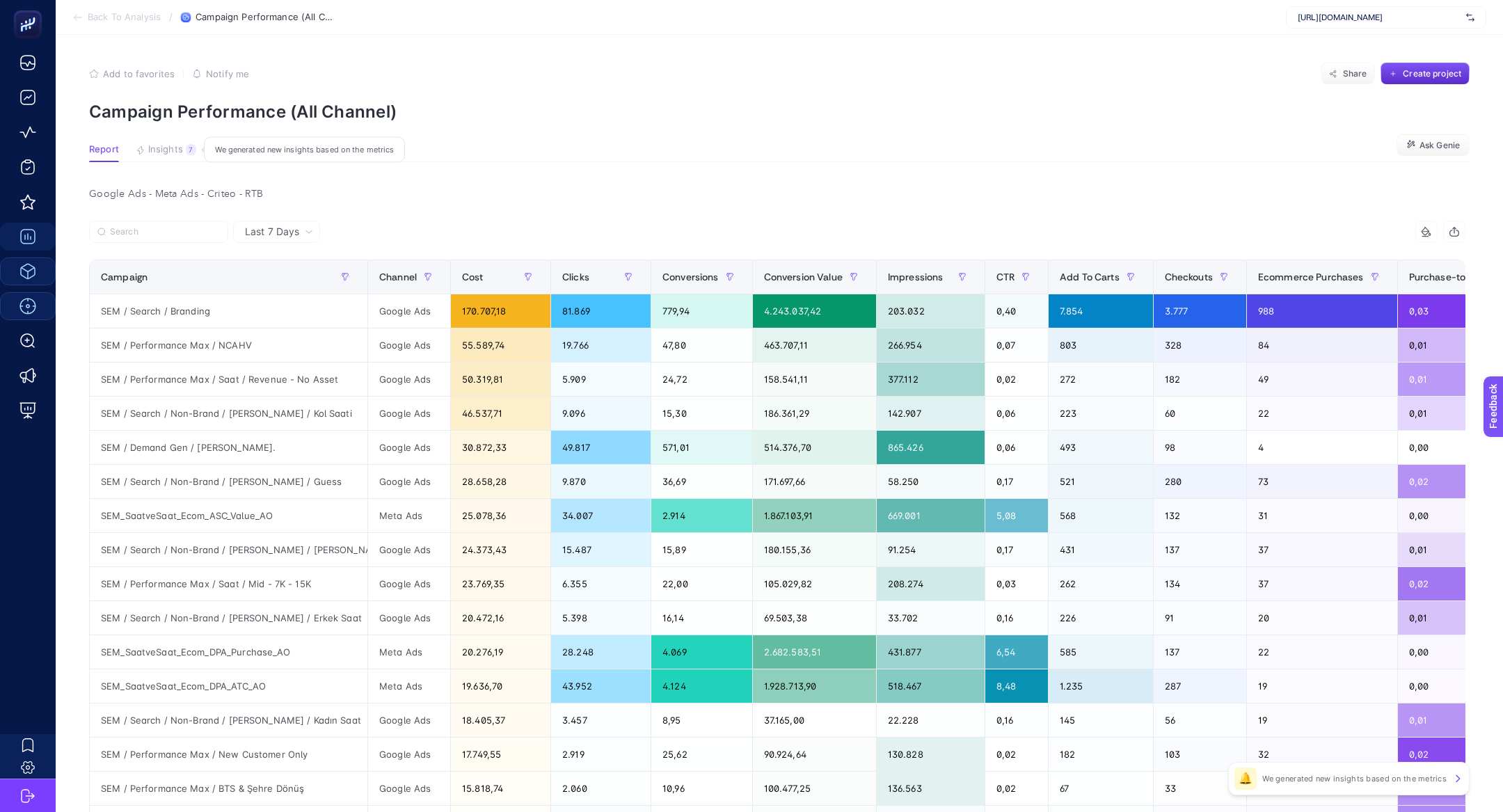
click at [163, 154] on span "Insights" at bounding box center [165, 149] width 35 height 11
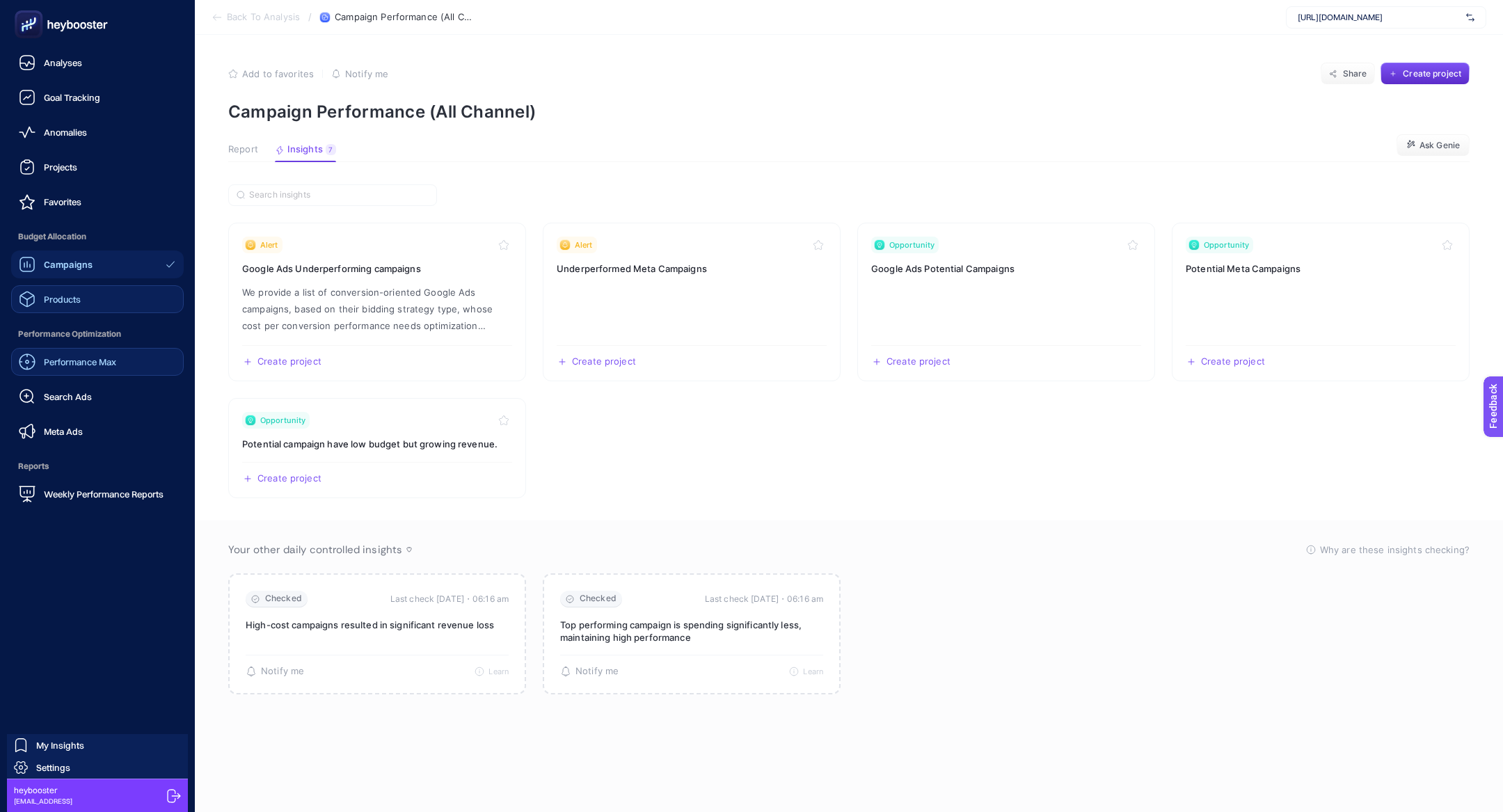
click at [60, 299] on span "Products" at bounding box center [62, 299] width 37 height 11
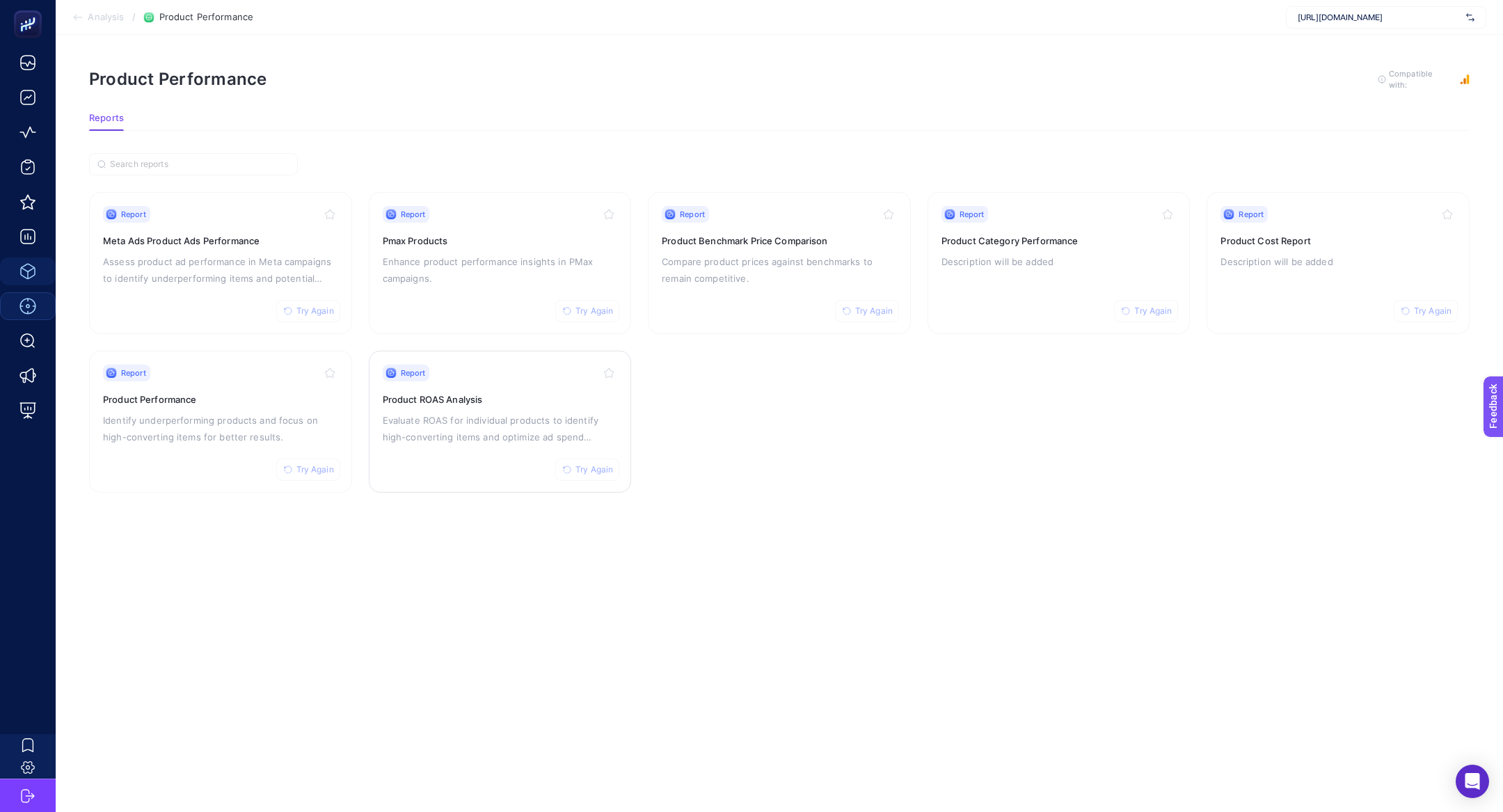
click at [407, 419] on p "Evaluate ROAS for individual products to identify high-converting items and opt…" at bounding box center [500, 429] width 236 height 33
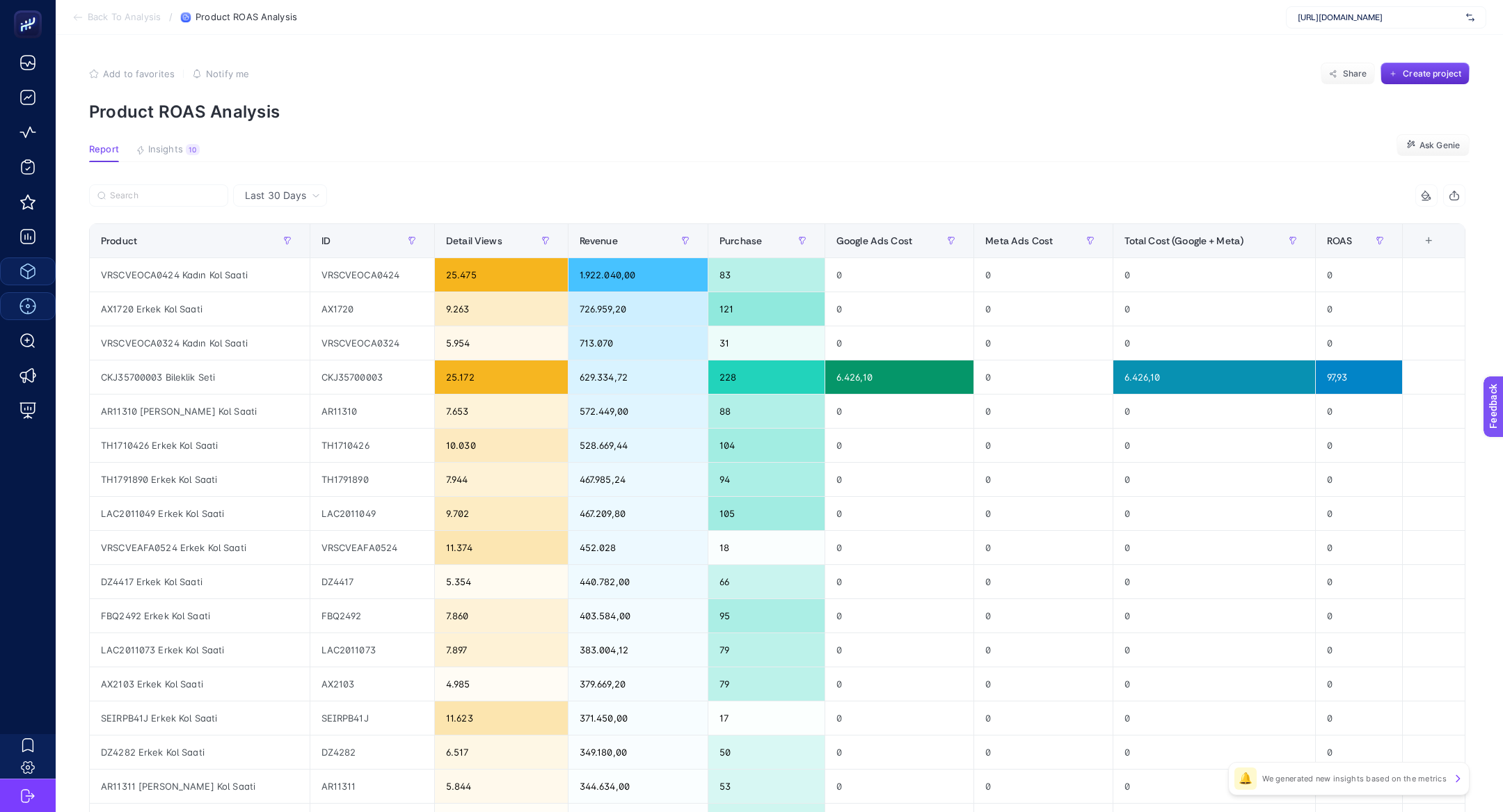
click at [201, 151] on section "Report Insights 10 We generated new insights based on the metrics Ask Genie" at bounding box center [779, 153] width 1381 height 18
click at [165, 152] on span "Insights" at bounding box center [165, 149] width 35 height 11
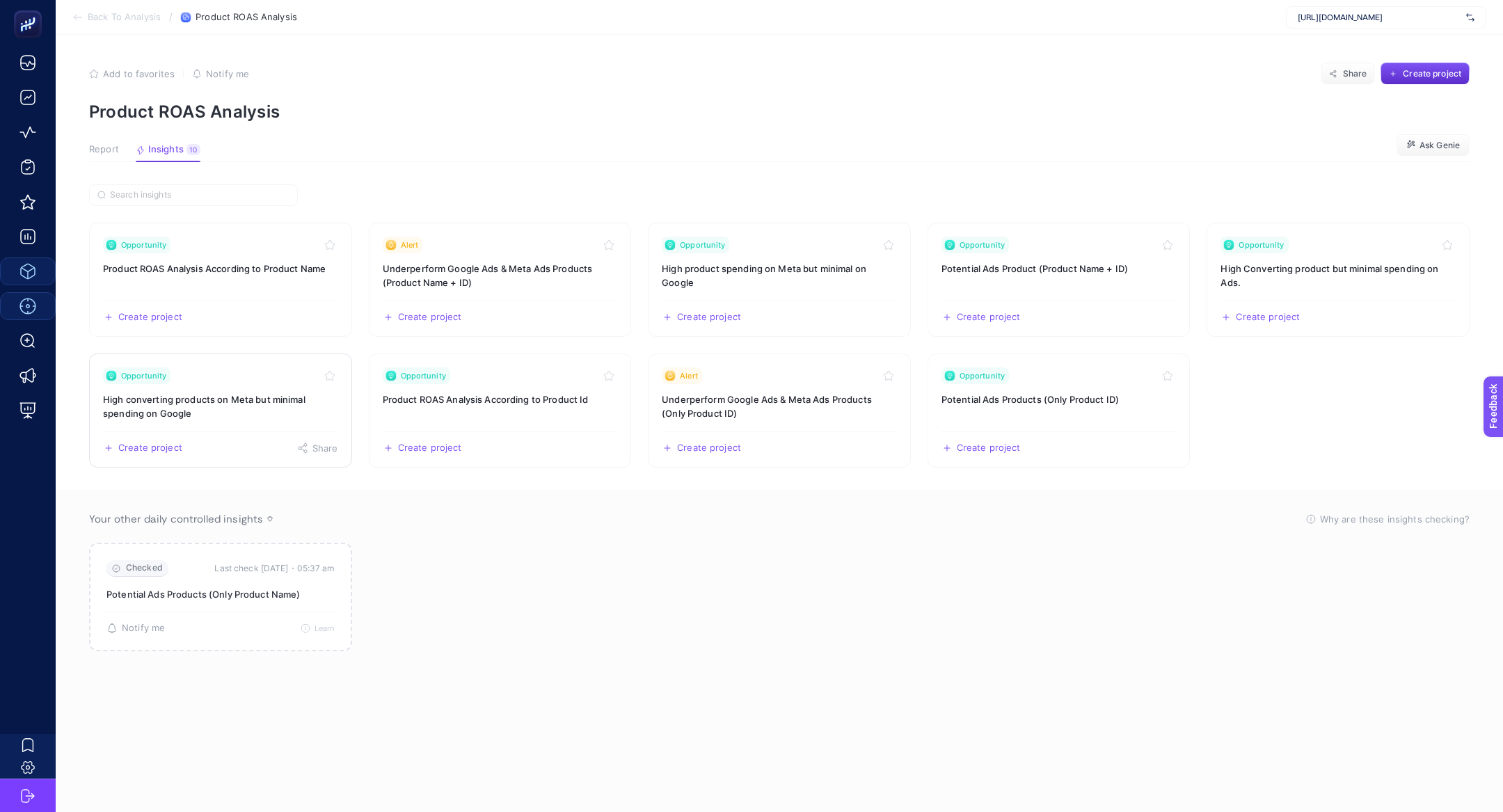
click at [230, 398] on h3 "High converting products on Meta but minimal spending on Google" at bounding box center [221, 406] width 236 height 28
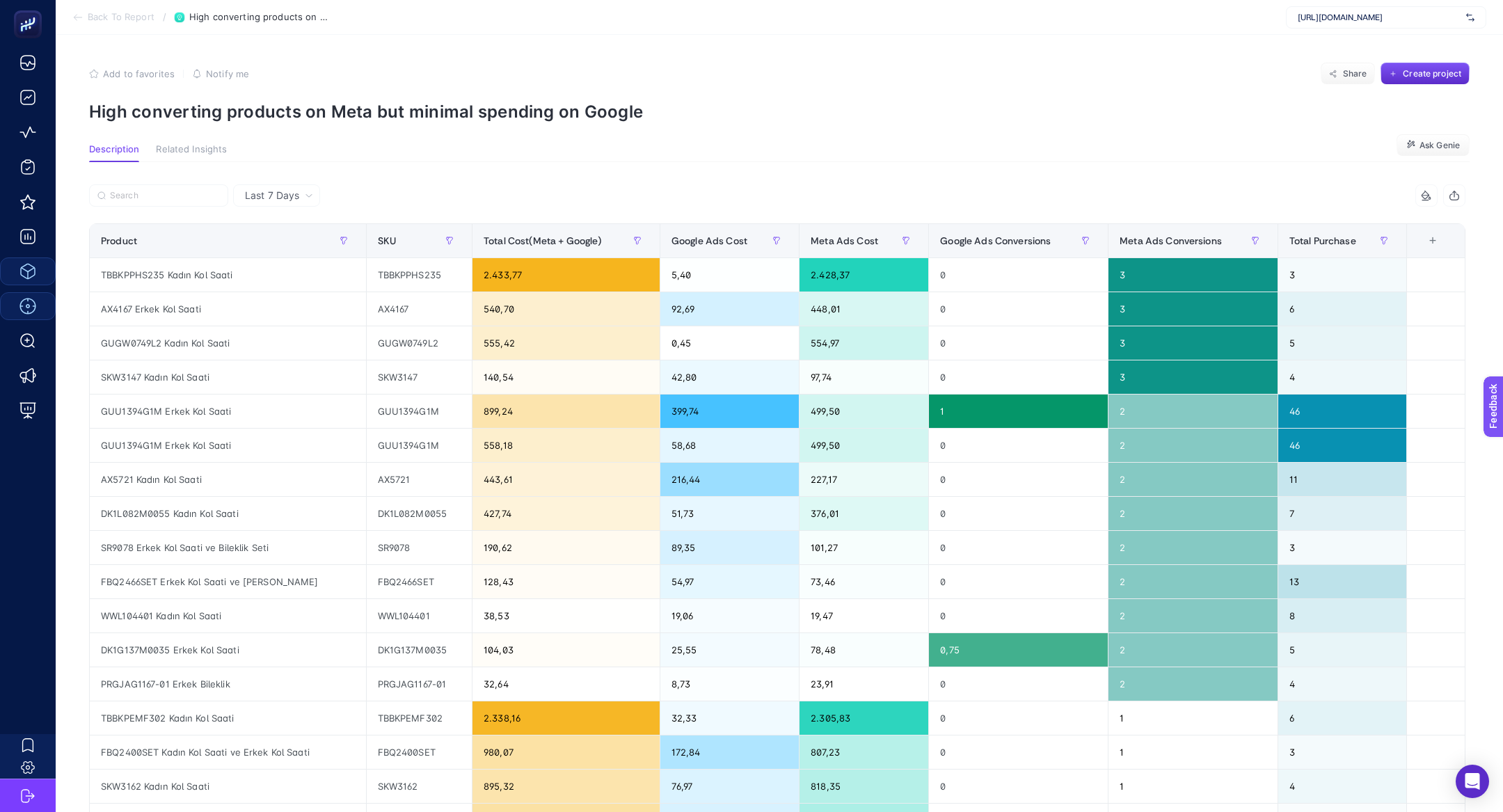
click at [322, 97] on section "Add to favorites false Notify me Share Create project High converting products …" at bounding box center [779, 92] width 1381 height 59
copy article "High converting products on Meta but minimal spending on Google"
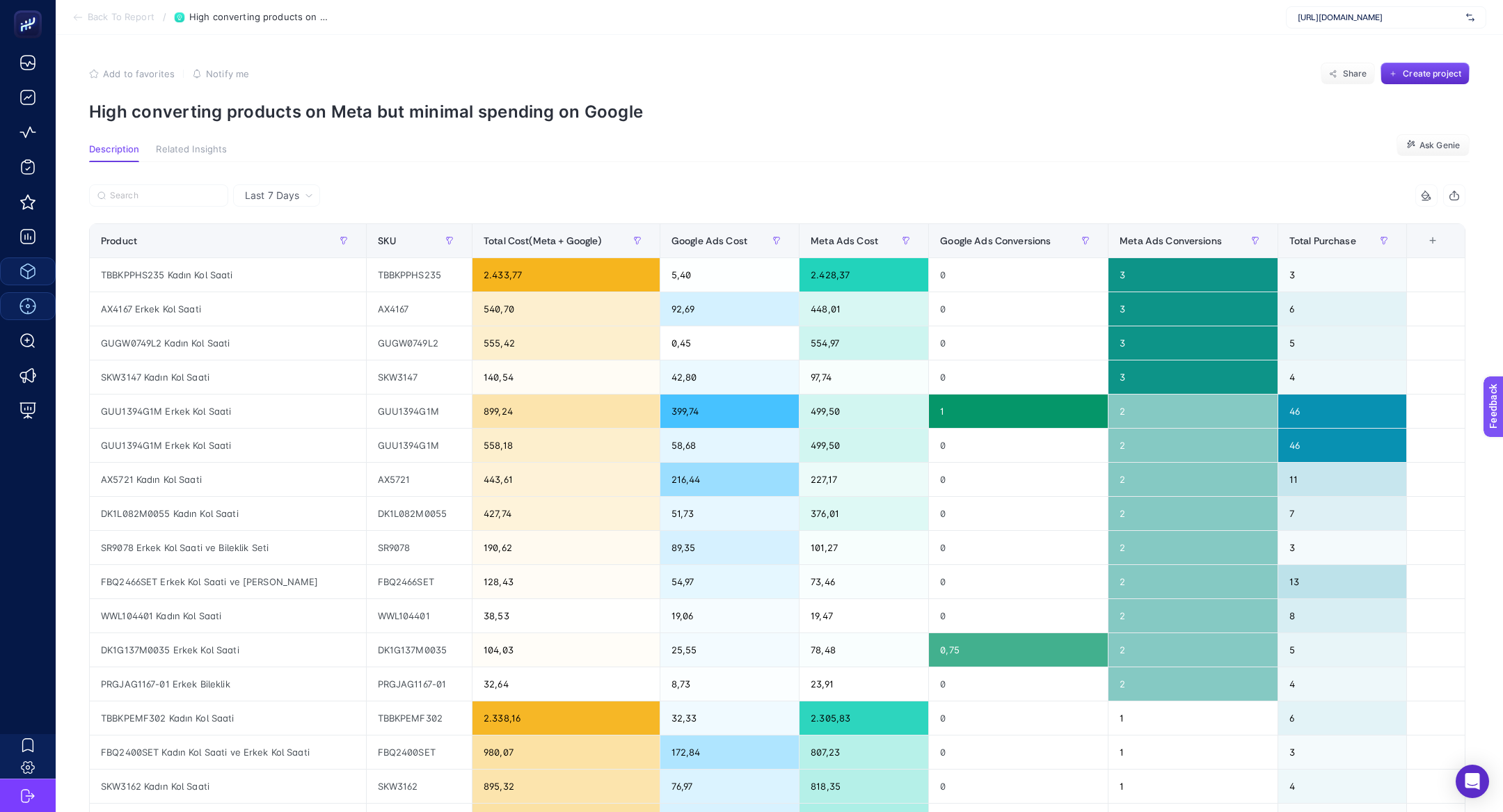
click at [335, 99] on section "Add to favorites false Notify me Share Create project High converting products …" at bounding box center [779, 92] width 1381 height 59
copy article "High converting products on Meta but minimal spending on Google"
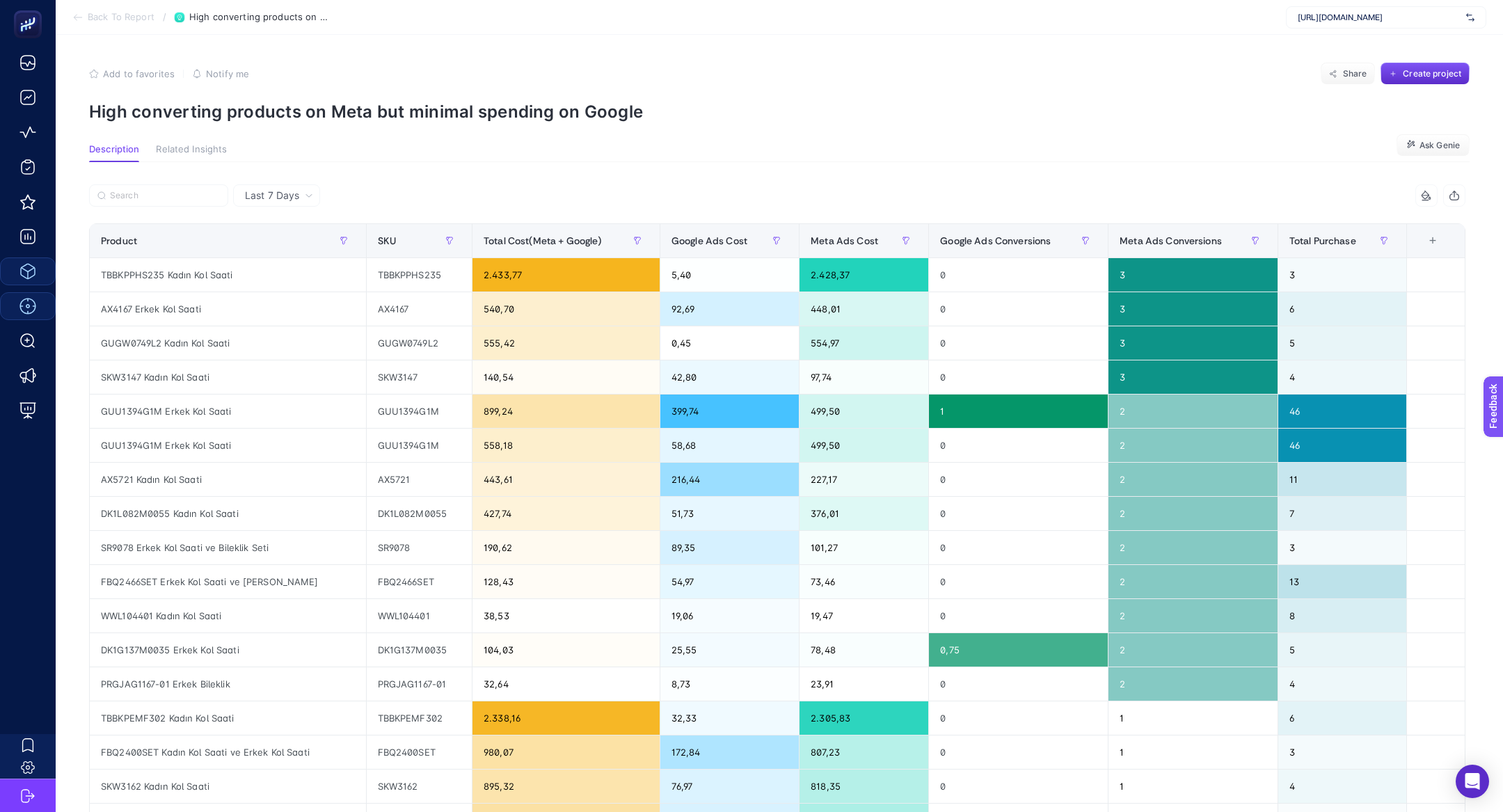
click at [106, 21] on span "Back To Report" at bounding box center [121, 17] width 67 height 11
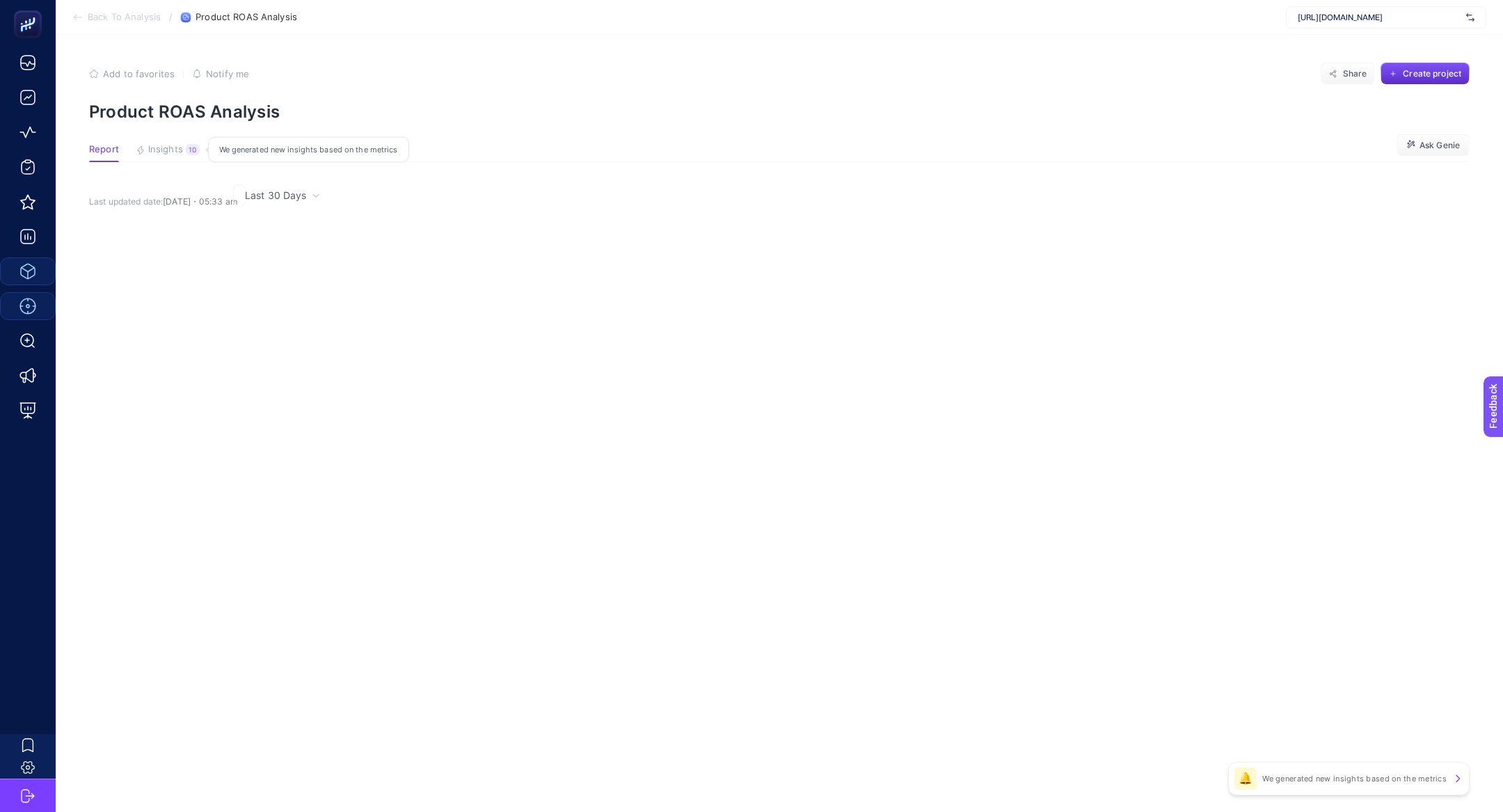
click at [185, 155] on button "Insights 10 We generated new insights based on the metrics" at bounding box center [167, 153] width 64 height 18
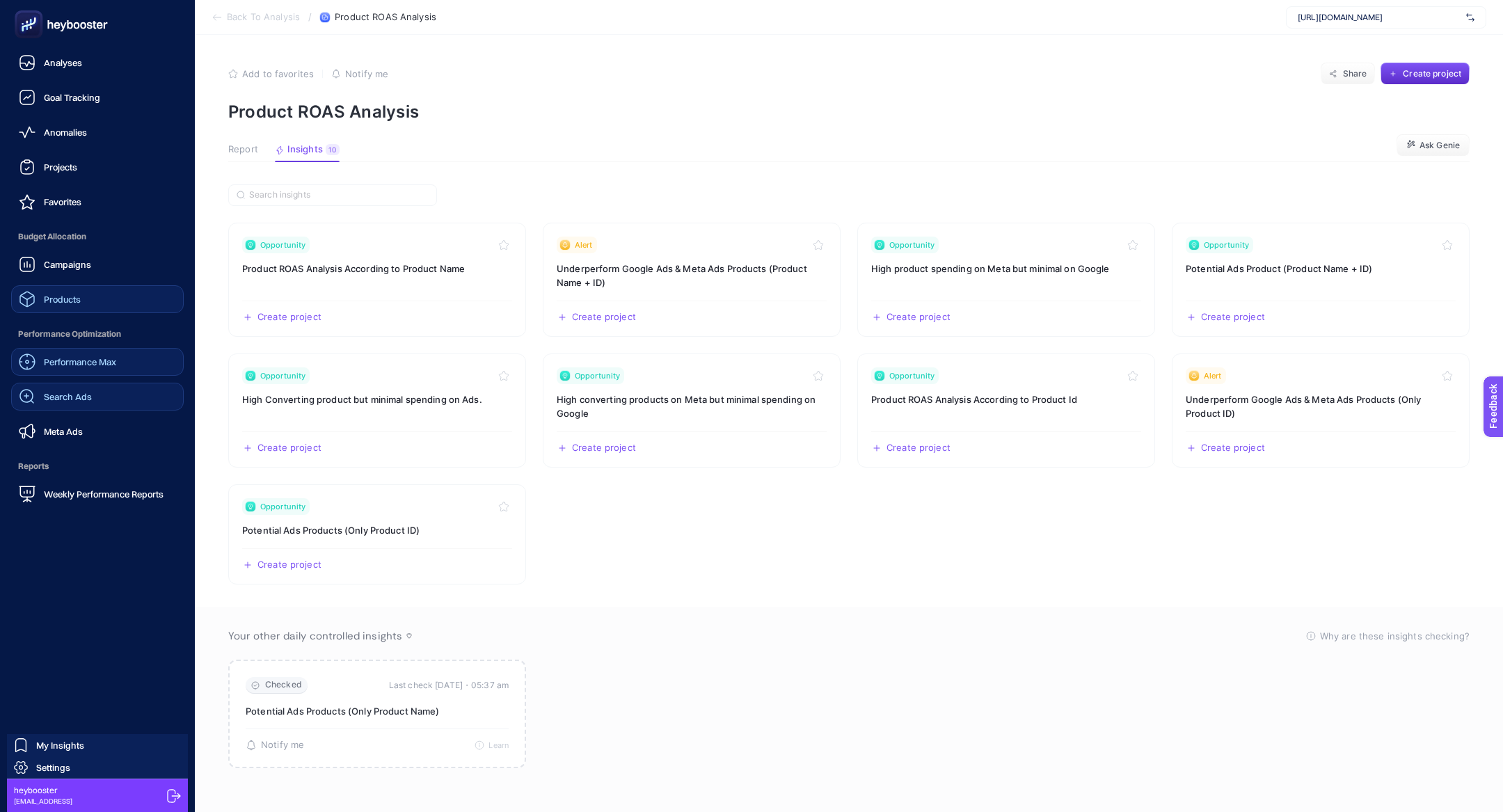
click at [102, 394] on link "Search Ads" at bounding box center [97, 396] width 173 height 28
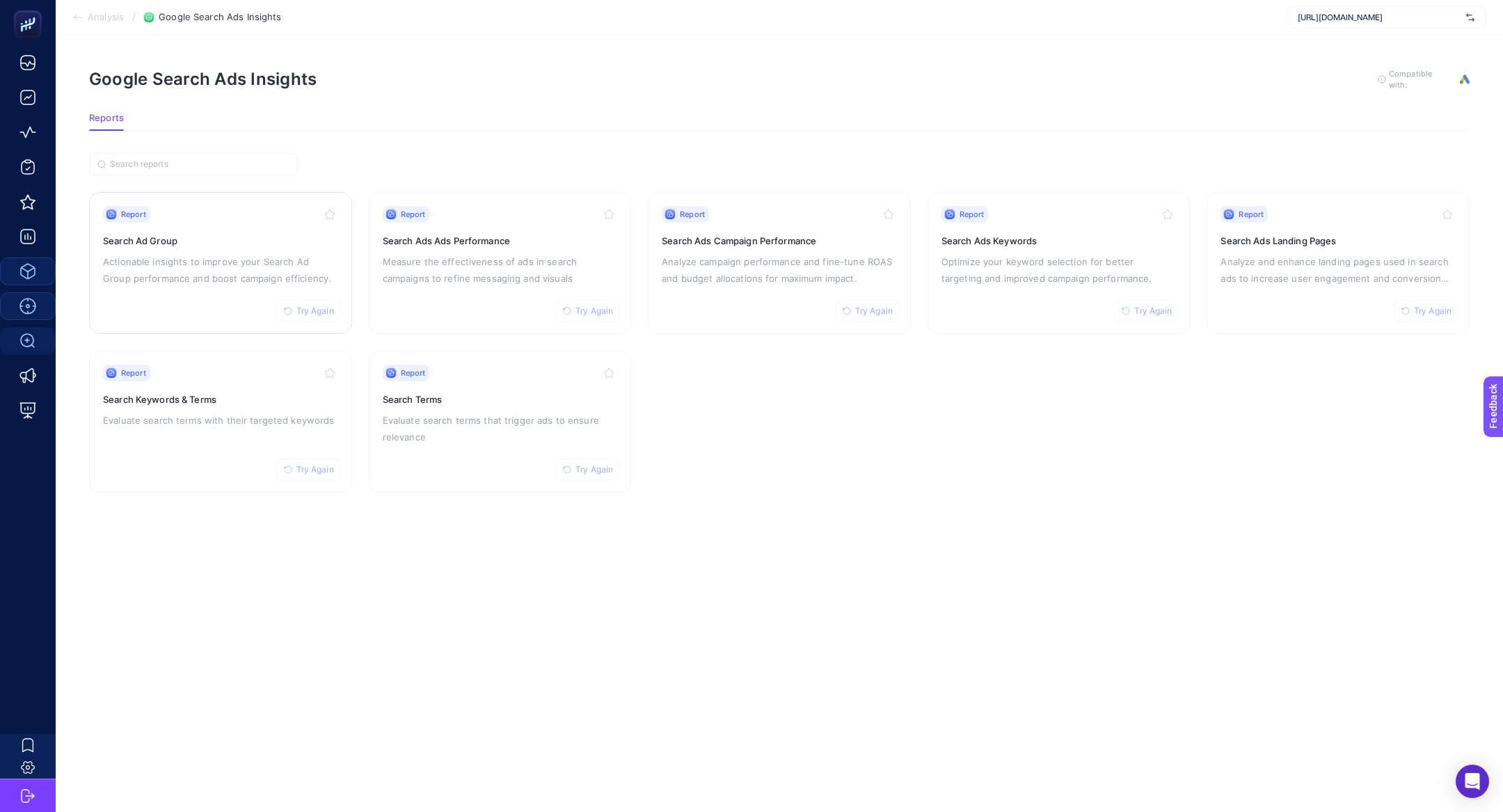
click at [230, 257] on p "Actionable insights to improve your Search Ad Group performance and boost campa…" at bounding box center [221, 270] width 236 height 33
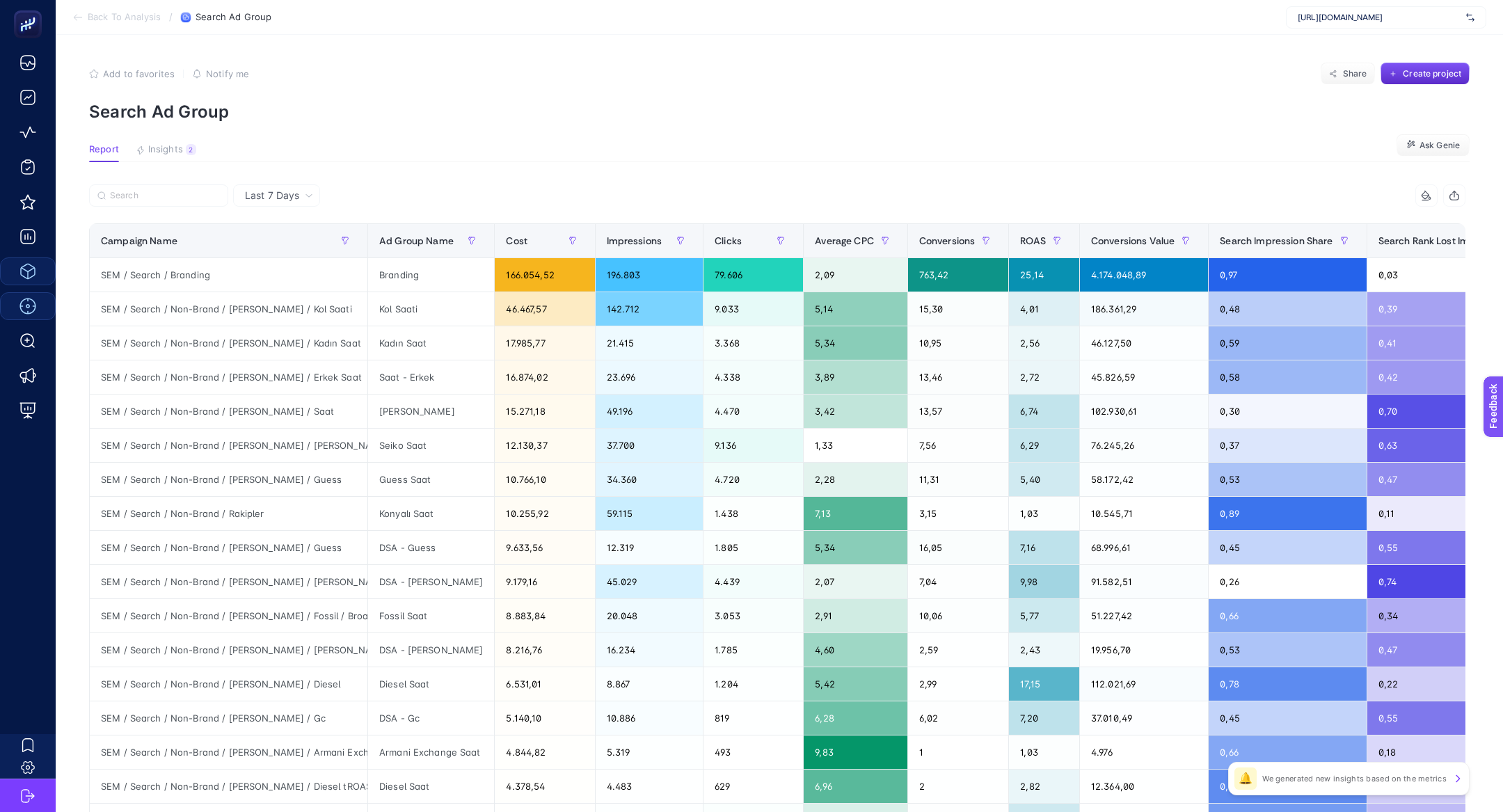
click at [180, 170] on article "Add to favorites false Notify me Share Create project Search Ad Group Report In…" at bounding box center [779, 579] width 1448 height 1088
click at [180, 161] on section "Report Insights 2 We generated new insights based on the metrics Ask Genie" at bounding box center [779, 153] width 1381 height 18
click at [172, 148] on span "Insights" at bounding box center [165, 149] width 35 height 11
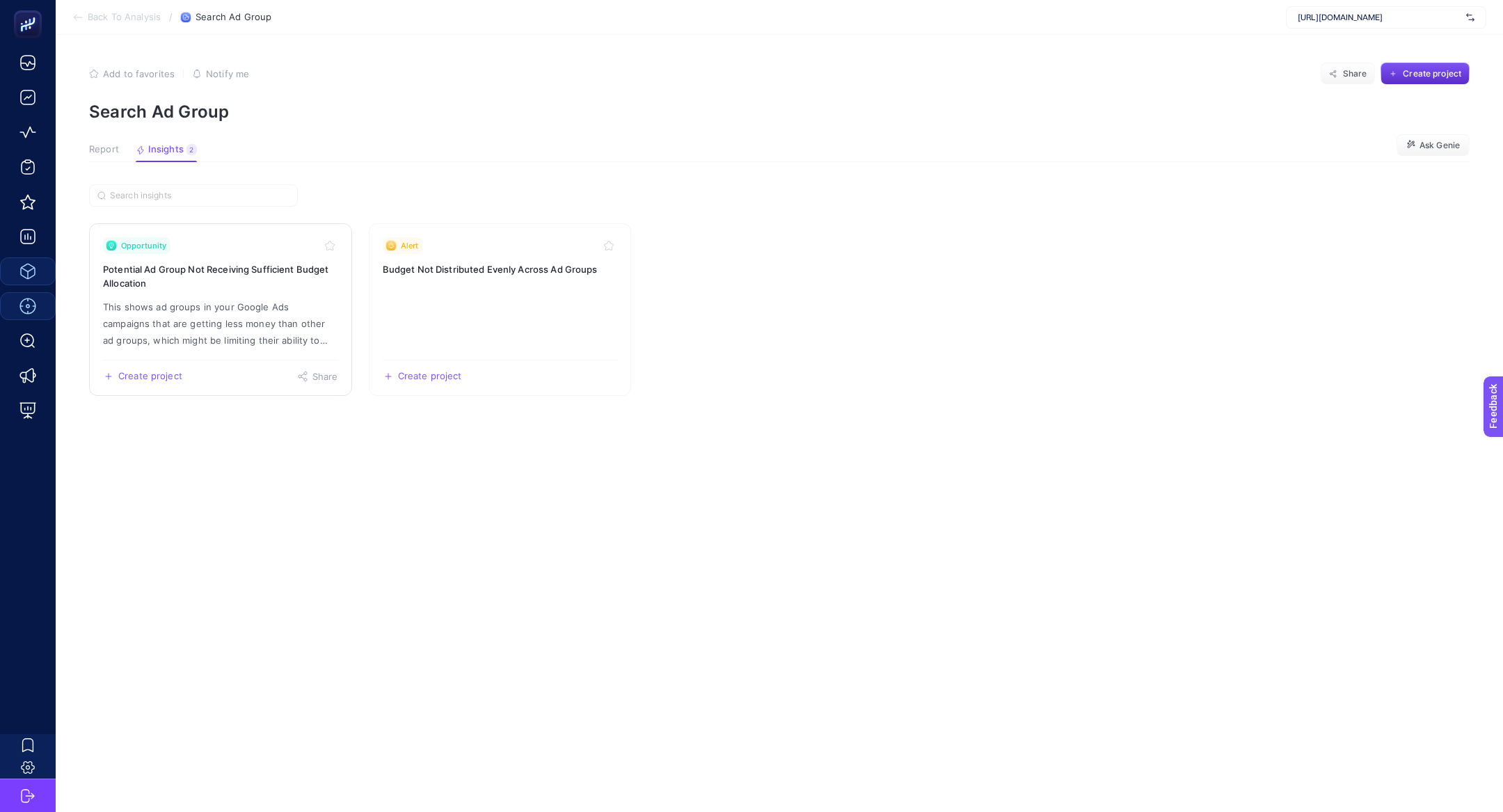
click at [244, 327] on p "This shows ad groups in your Google Ads campaigns that are getting less money t…" at bounding box center [221, 323] width 236 height 50
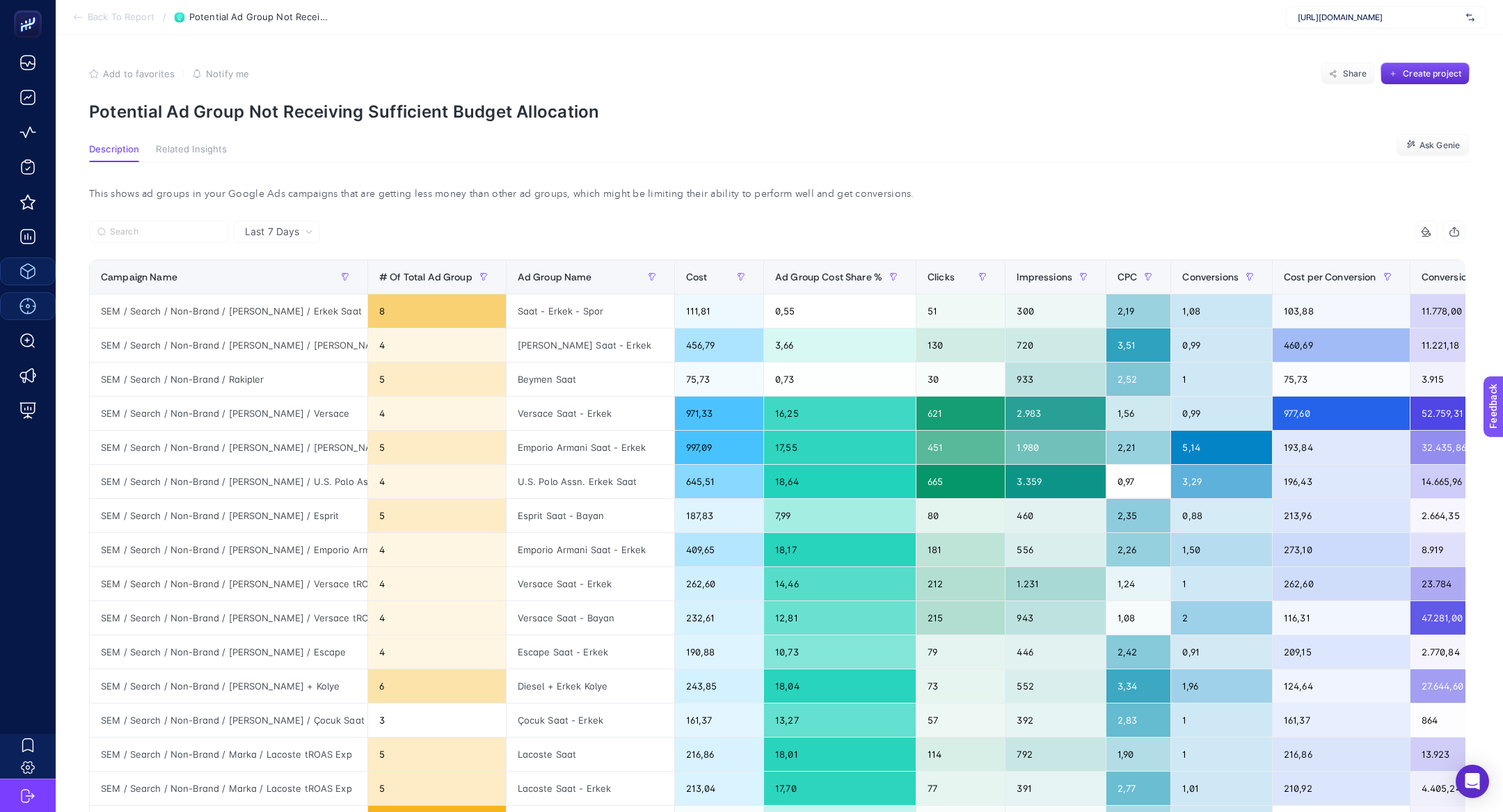
click at [279, 109] on p "Potential Ad Group Not Receiving Sufficient Budget Allocation" at bounding box center [779, 112] width 1381 height 20
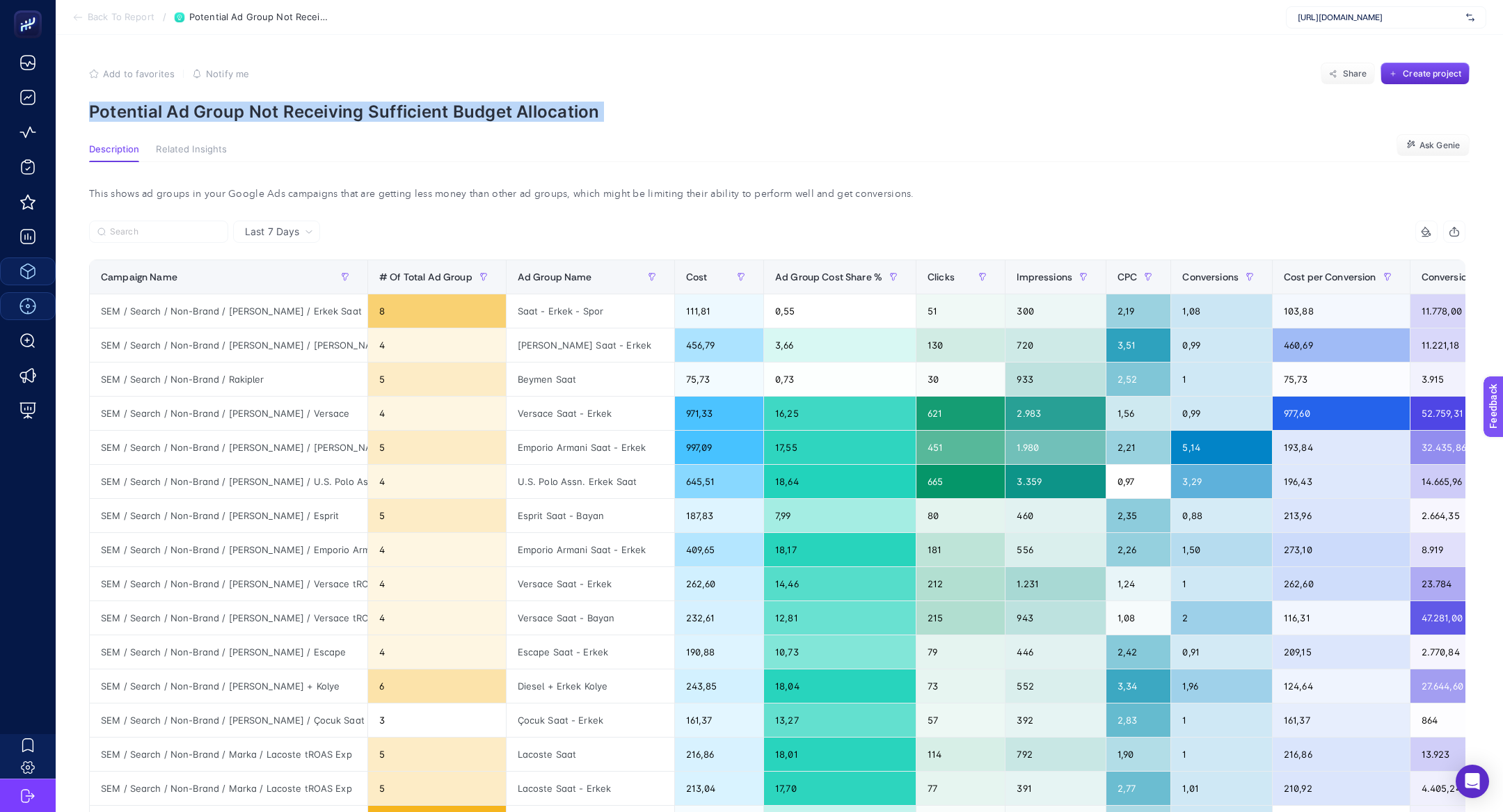
click at [279, 109] on p "Potential Ad Group Not Receiving Sufficient Budget Allocation" at bounding box center [779, 112] width 1381 height 20
click at [230, 114] on p "Potential Ad Group Not Receiving Sufficient Budget Allocation" at bounding box center [779, 112] width 1381 height 20
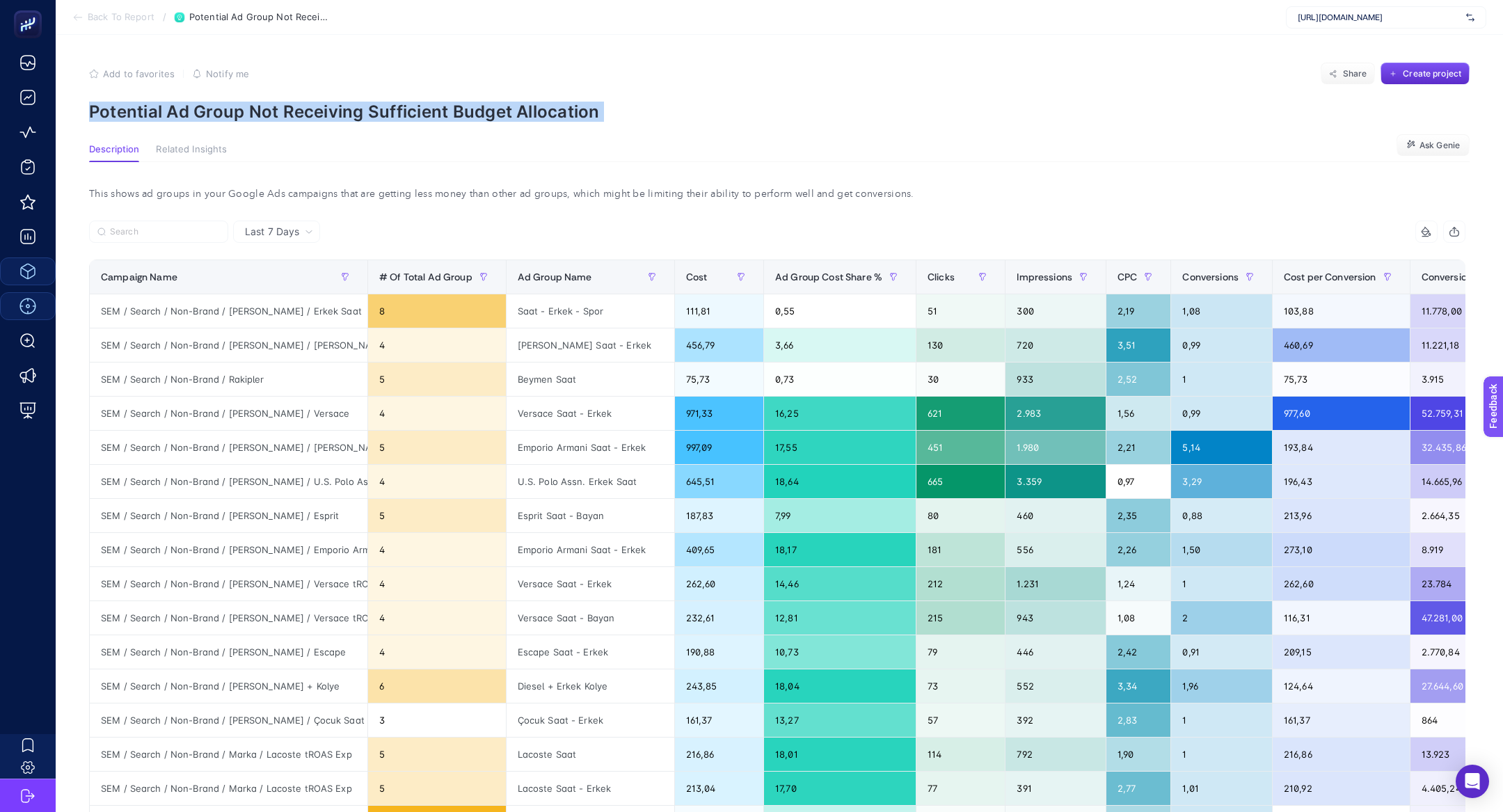
click at [230, 114] on p "Potential Ad Group Not Receiving Sufficient Budget Allocation" at bounding box center [779, 112] width 1381 height 20
copy article "Potential Ad Group Not Receiving Sufficient Budget Allocation"
click at [1435, 7] on div "https://www.saatvesaat.com.tr/" at bounding box center [1386, 17] width 201 height 23
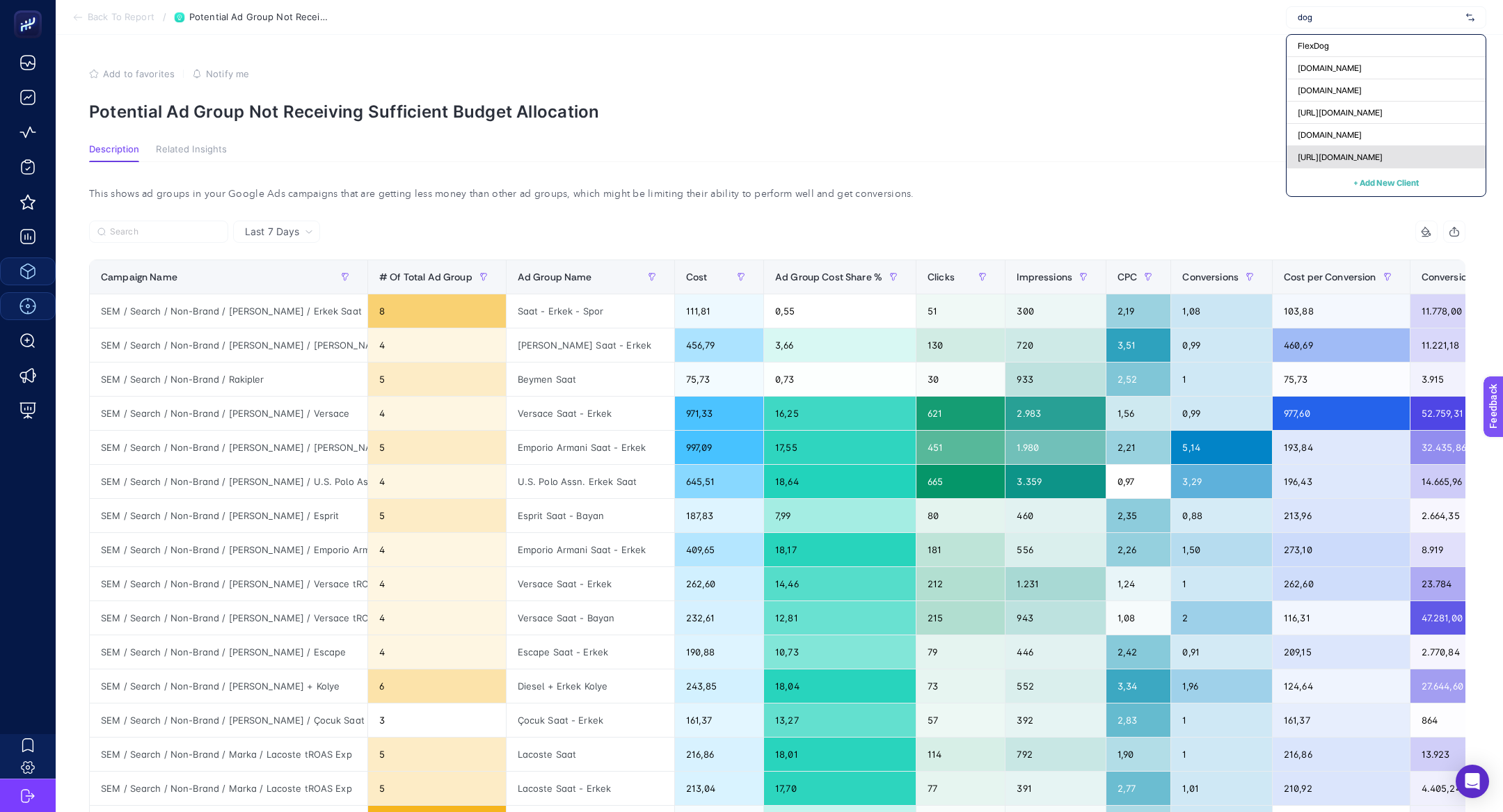
type input "dog"
click at [1440, 152] on div "https://www.dogtas.com/" at bounding box center [1386, 157] width 199 height 23
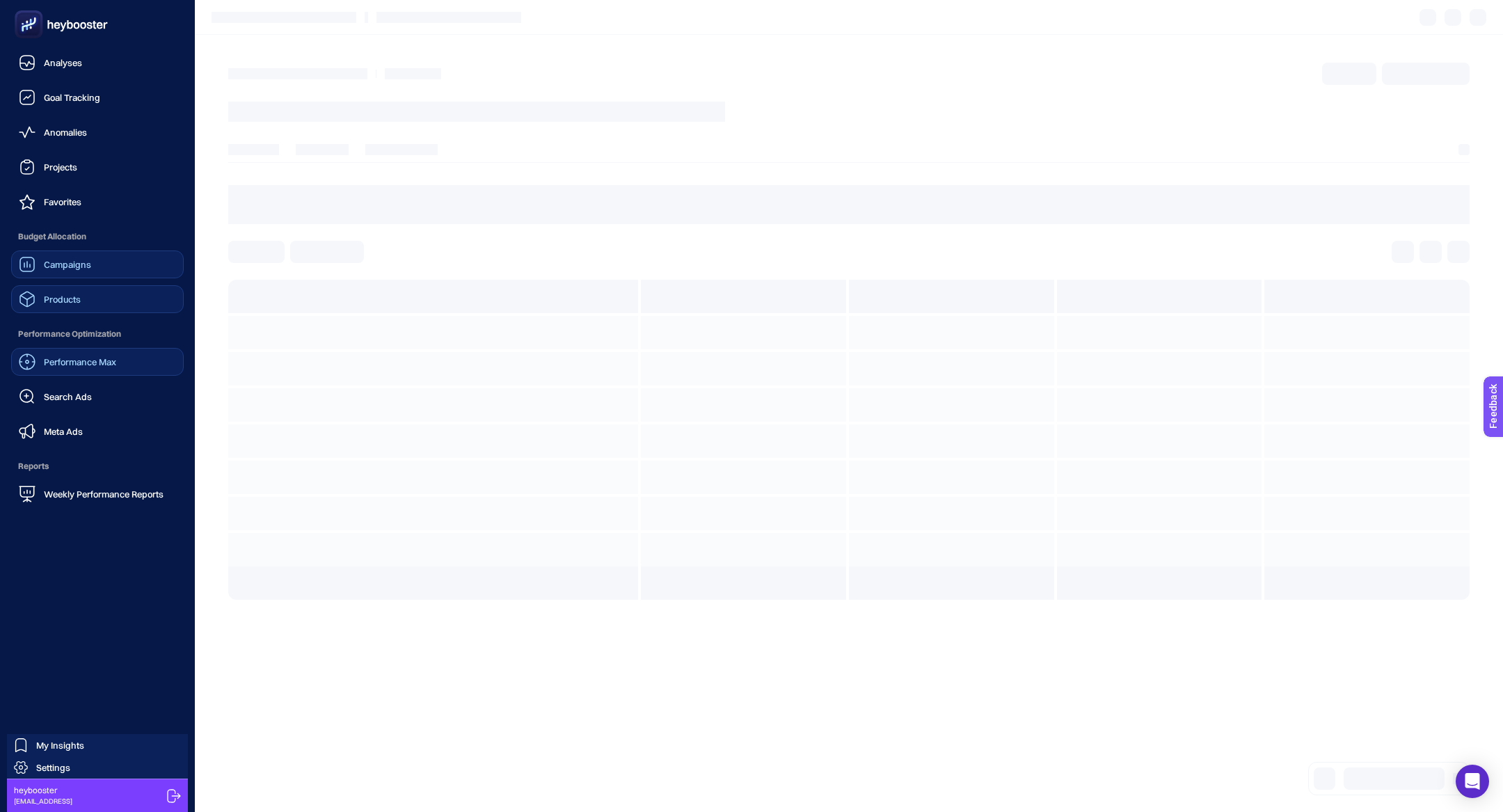
click at [106, 265] on link "Campaigns" at bounding box center [97, 264] width 173 height 28
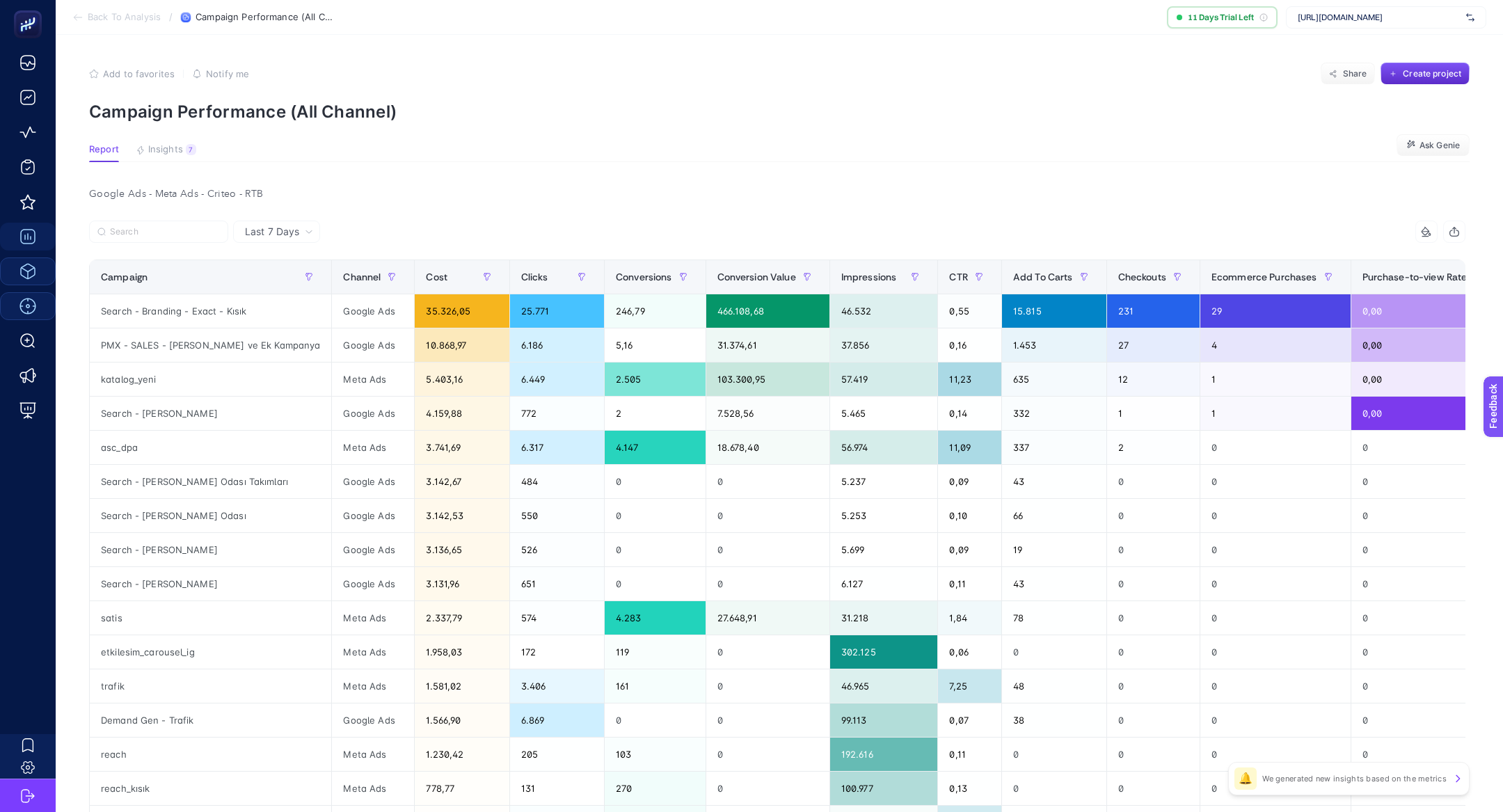
click at [161, 160] on section "Report Insights 7 We generated new insights based on the metrics Ask Genie" at bounding box center [779, 153] width 1381 height 18
click at [176, 151] on span "Insights" at bounding box center [165, 149] width 35 height 11
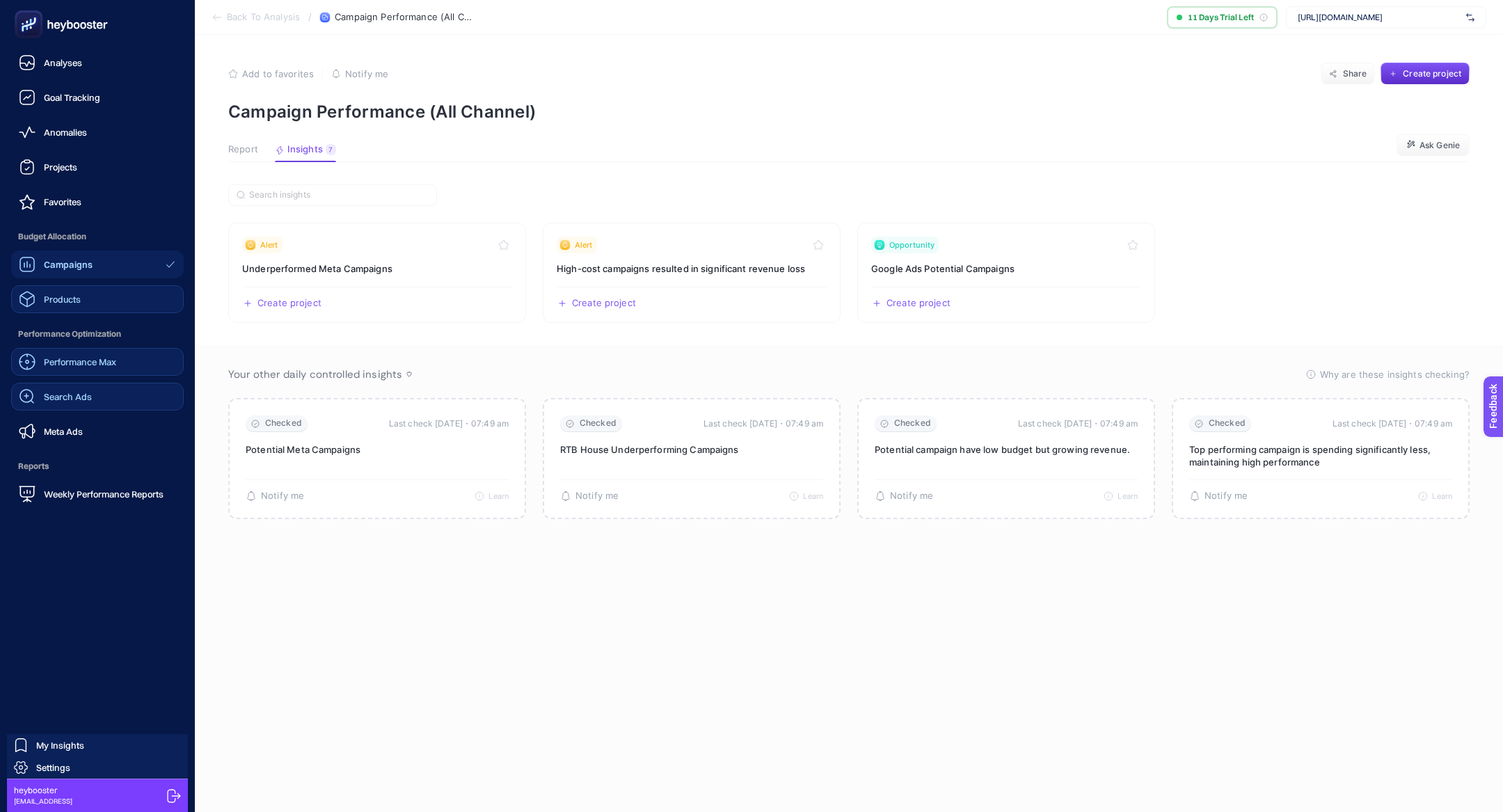
click at [97, 395] on link "Search Ads" at bounding box center [97, 396] width 173 height 28
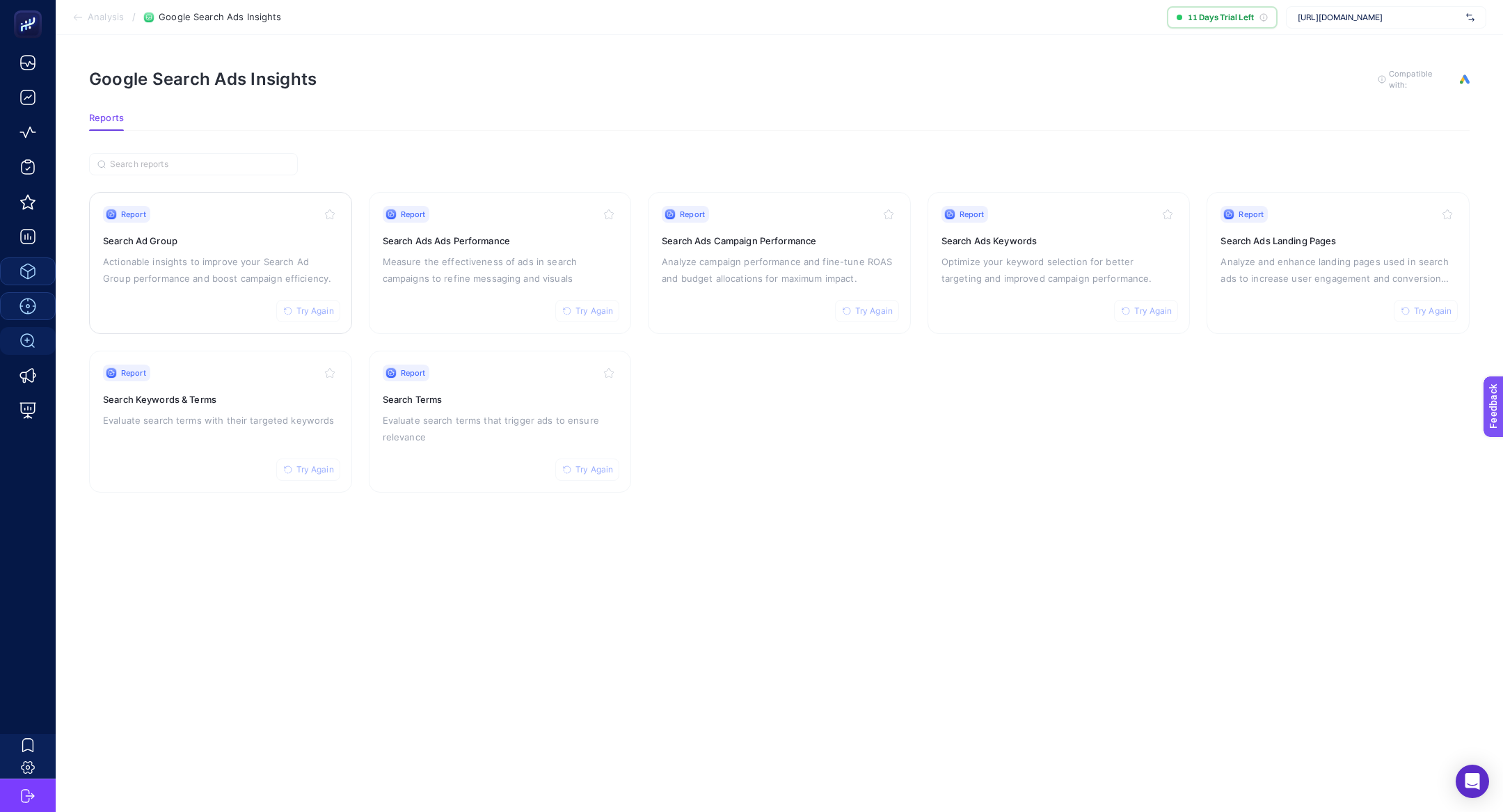
click at [188, 253] on p "Actionable insights to improve your Search Ad Group performance and boost campa…" at bounding box center [221, 270] width 236 height 33
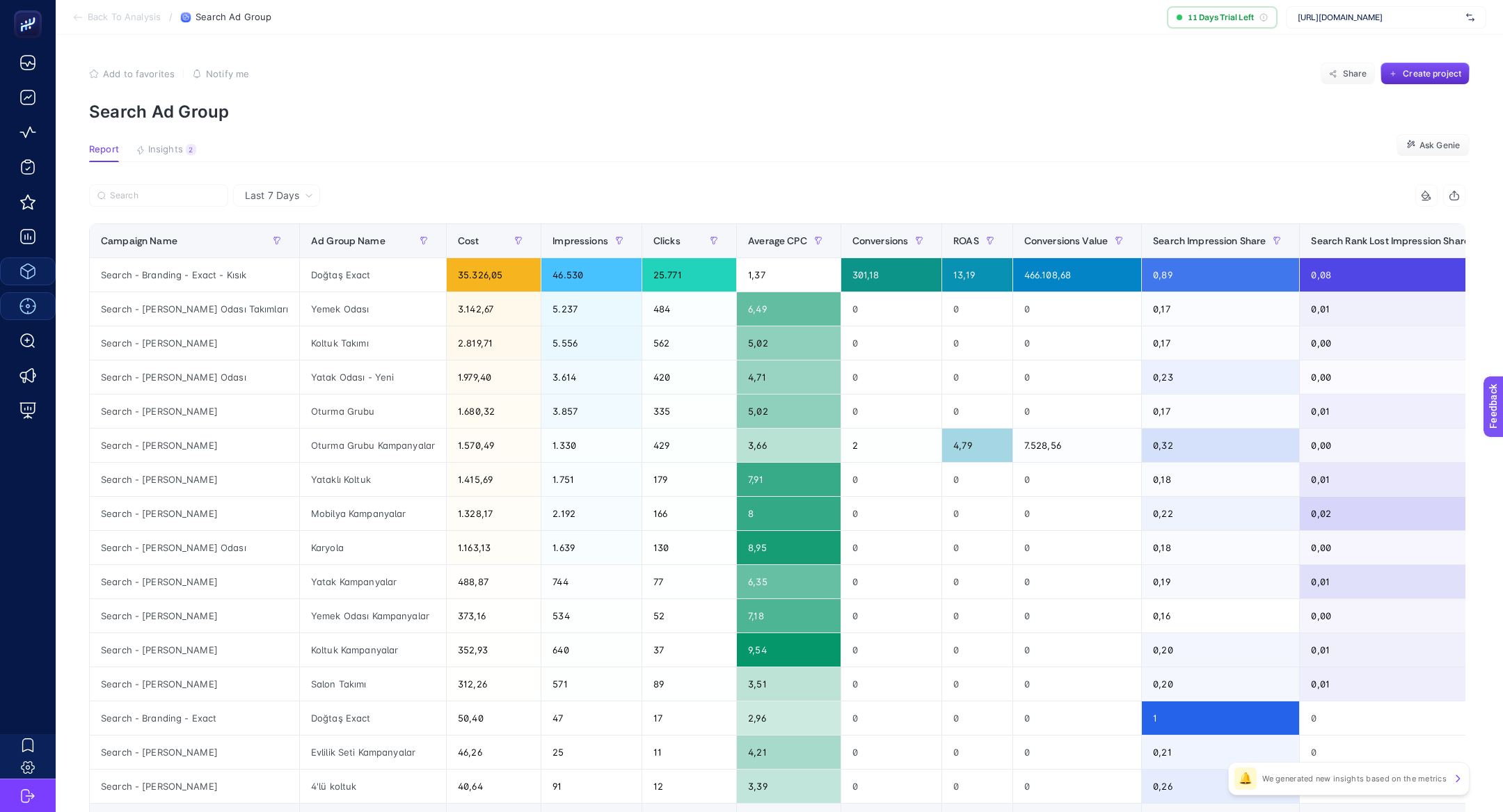
click at [165, 131] on article "Add to favorites false Notify me Share Create project Search Ad Group Report In…" at bounding box center [779, 510] width 1448 height 952
click at [165, 155] on span "Insights" at bounding box center [165, 149] width 35 height 11
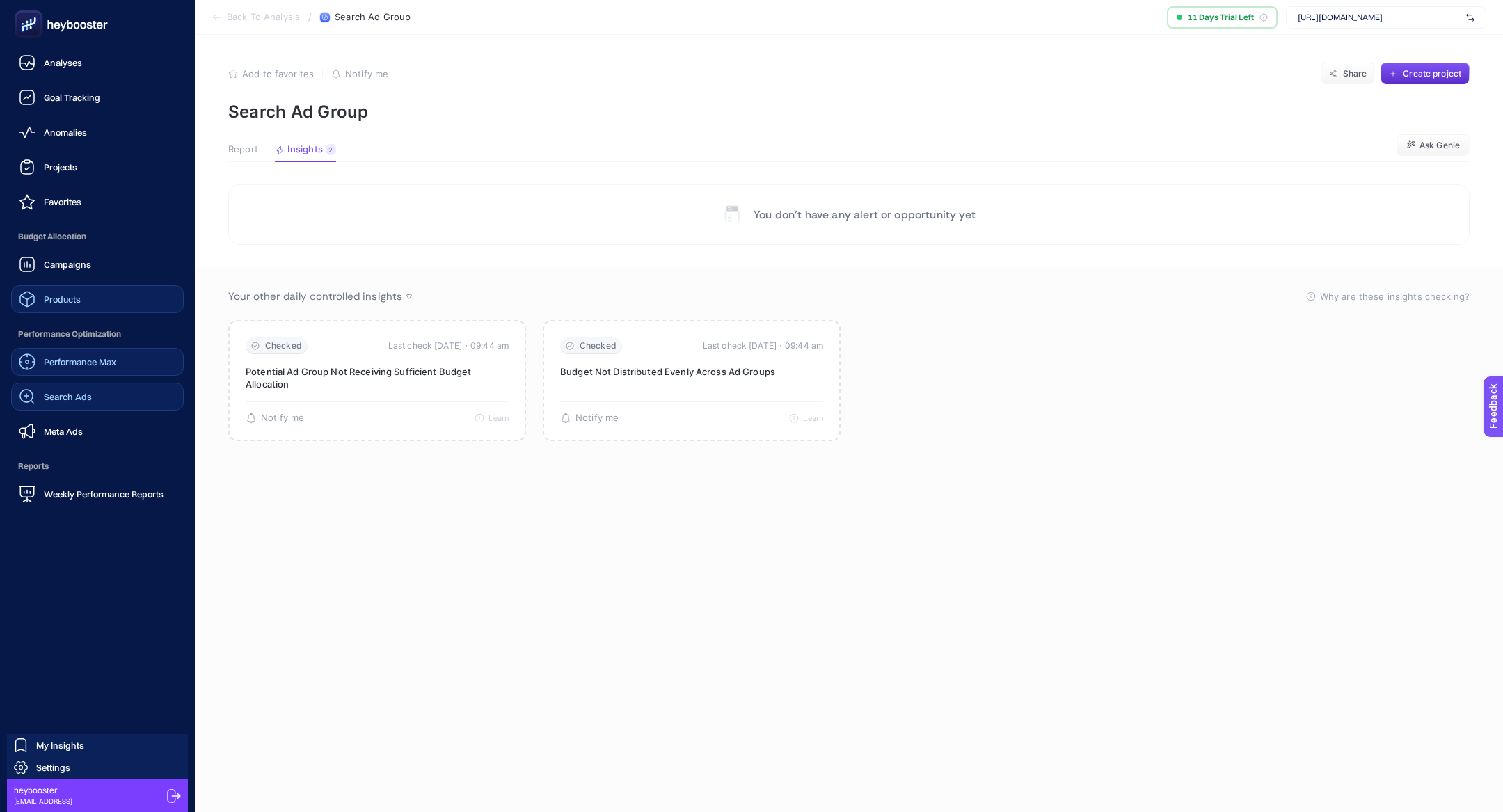
click at [101, 400] on link "Search Ads" at bounding box center [97, 396] width 173 height 28
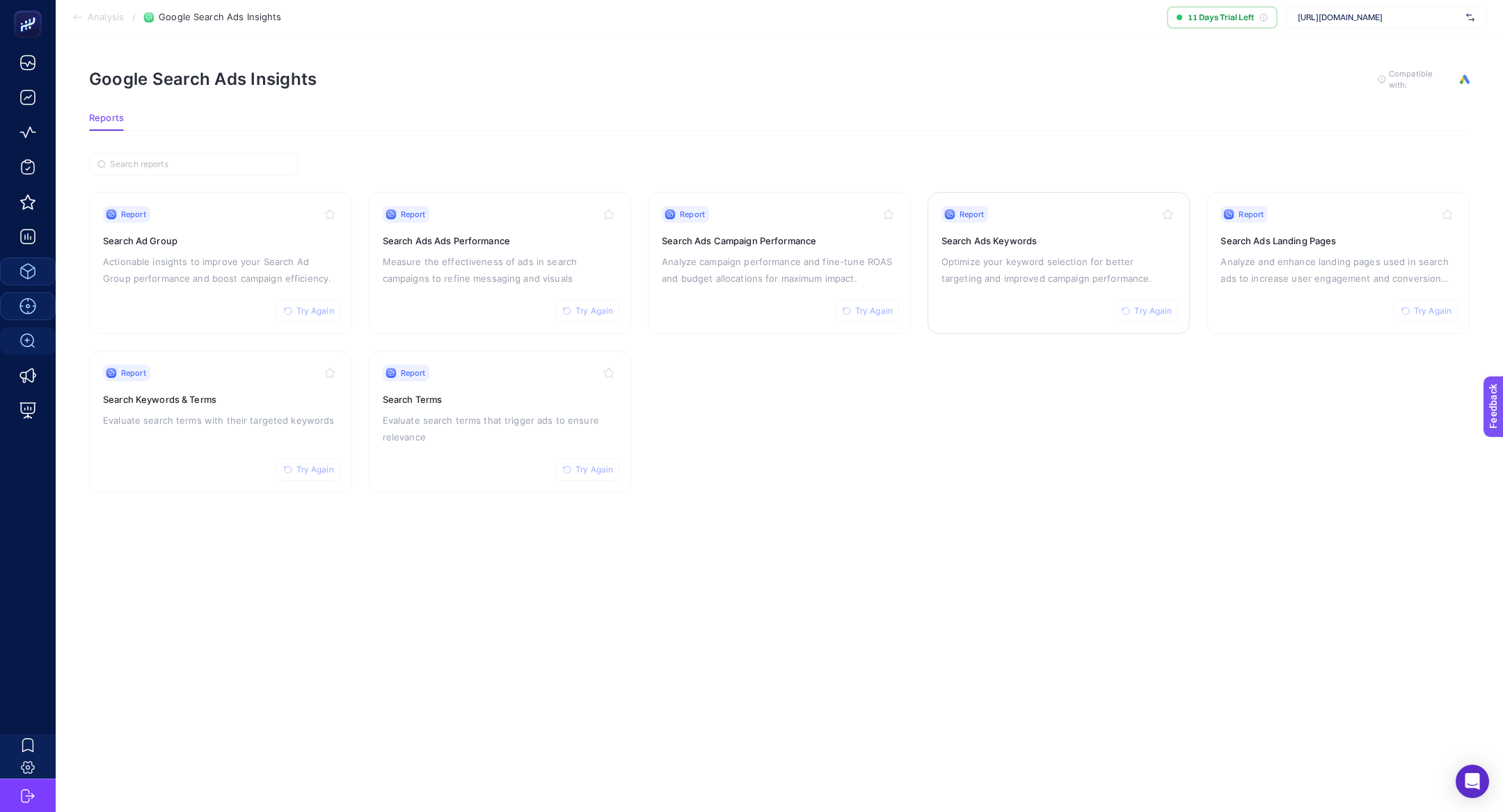
click at [1073, 258] on p "Optimize your keyword selection for better targeting and improved campaign perf…" at bounding box center [1059, 270] width 236 height 33
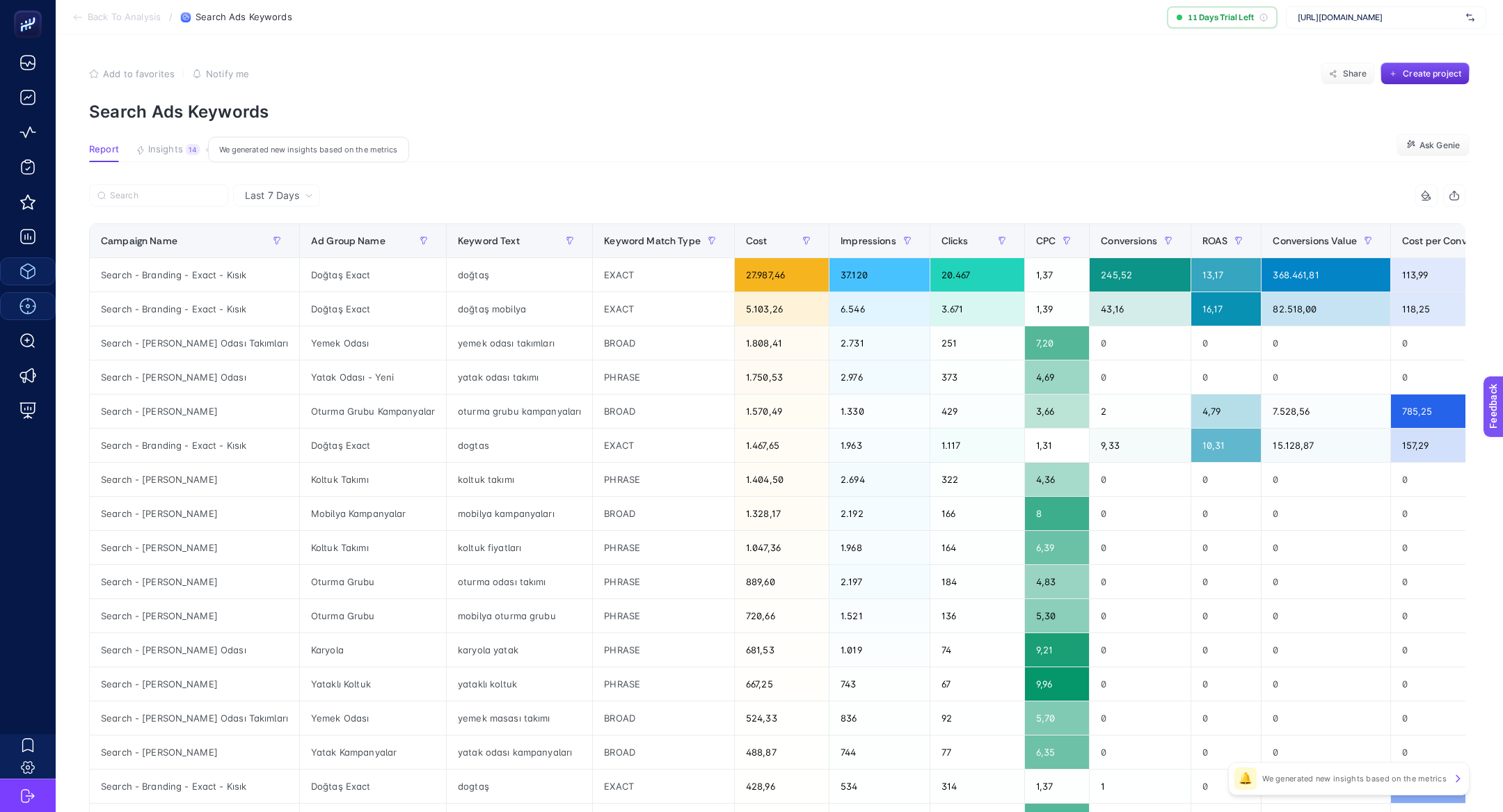
click at [162, 155] on button "Insights 14 We generated new insights based on the metrics" at bounding box center [167, 153] width 64 height 18
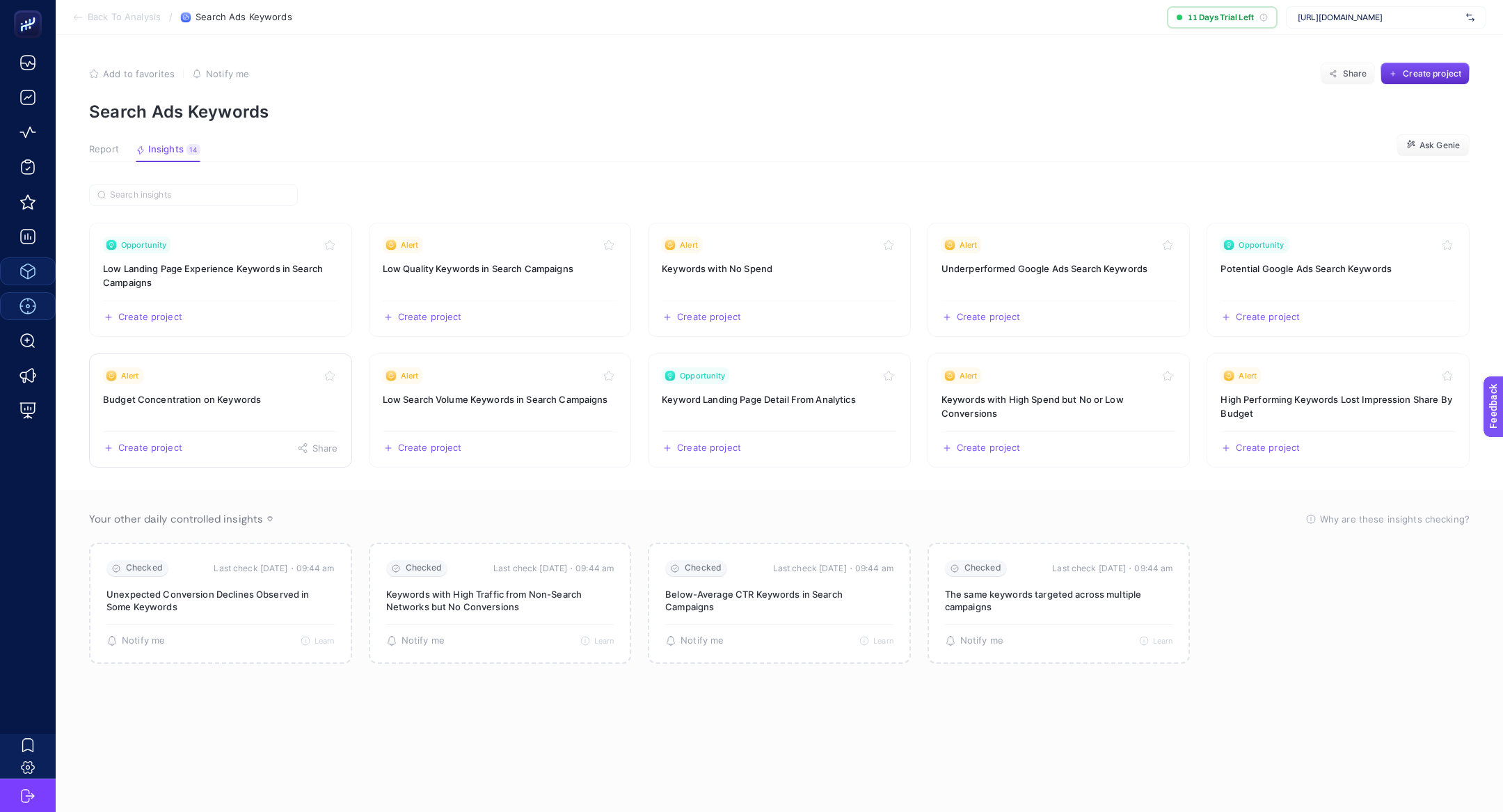
click at [254, 406] on link "Alert Budget Concentration on Keywords Create project Share" at bounding box center [221, 410] width 263 height 114
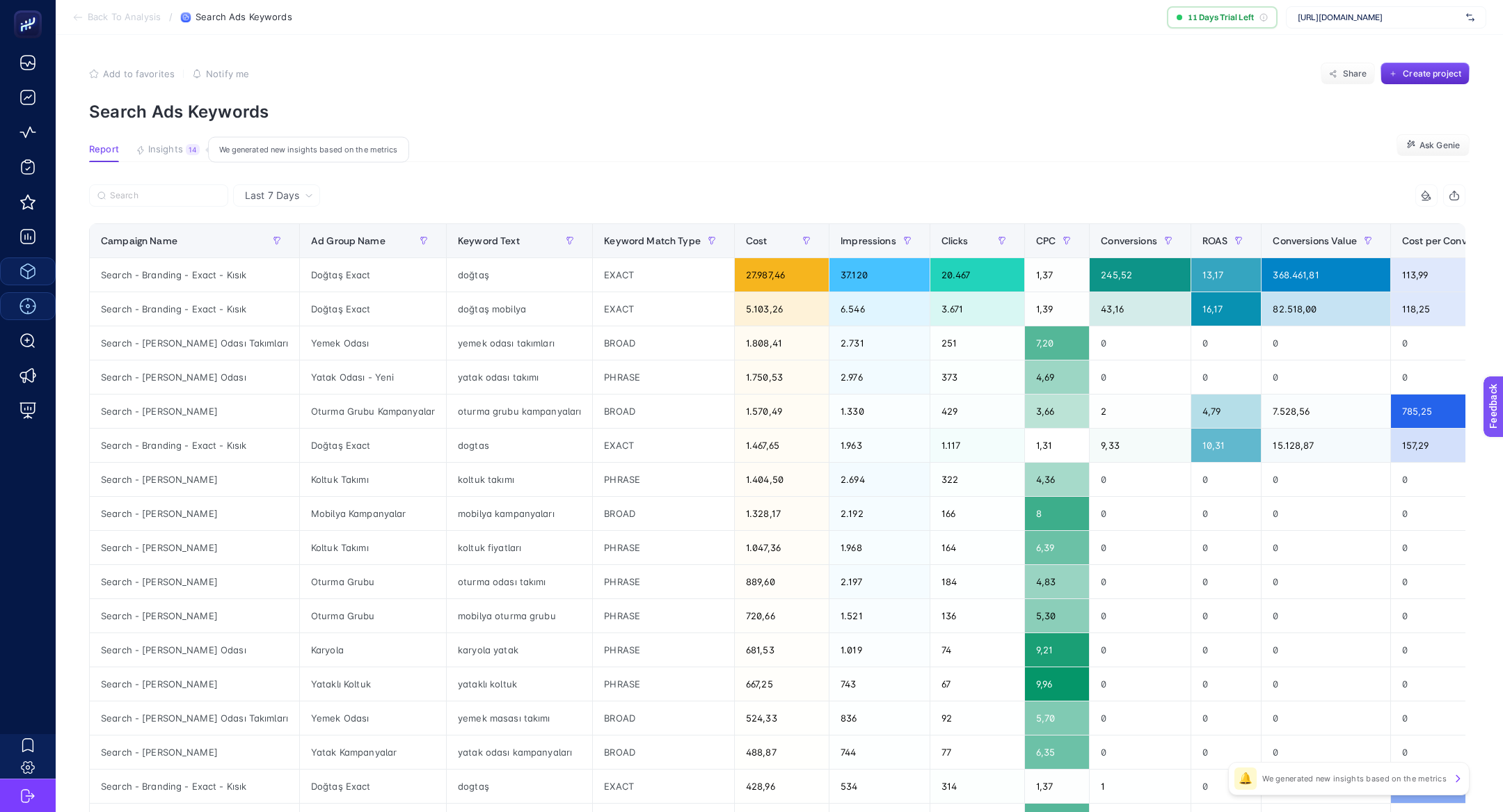
click at [169, 143] on article "Add to favorites false Notify me Share Create project Search Ads Keywords Repor…" at bounding box center [779, 579] width 1448 height 1088
click at [169, 144] on span "Insights" at bounding box center [165, 149] width 35 height 11
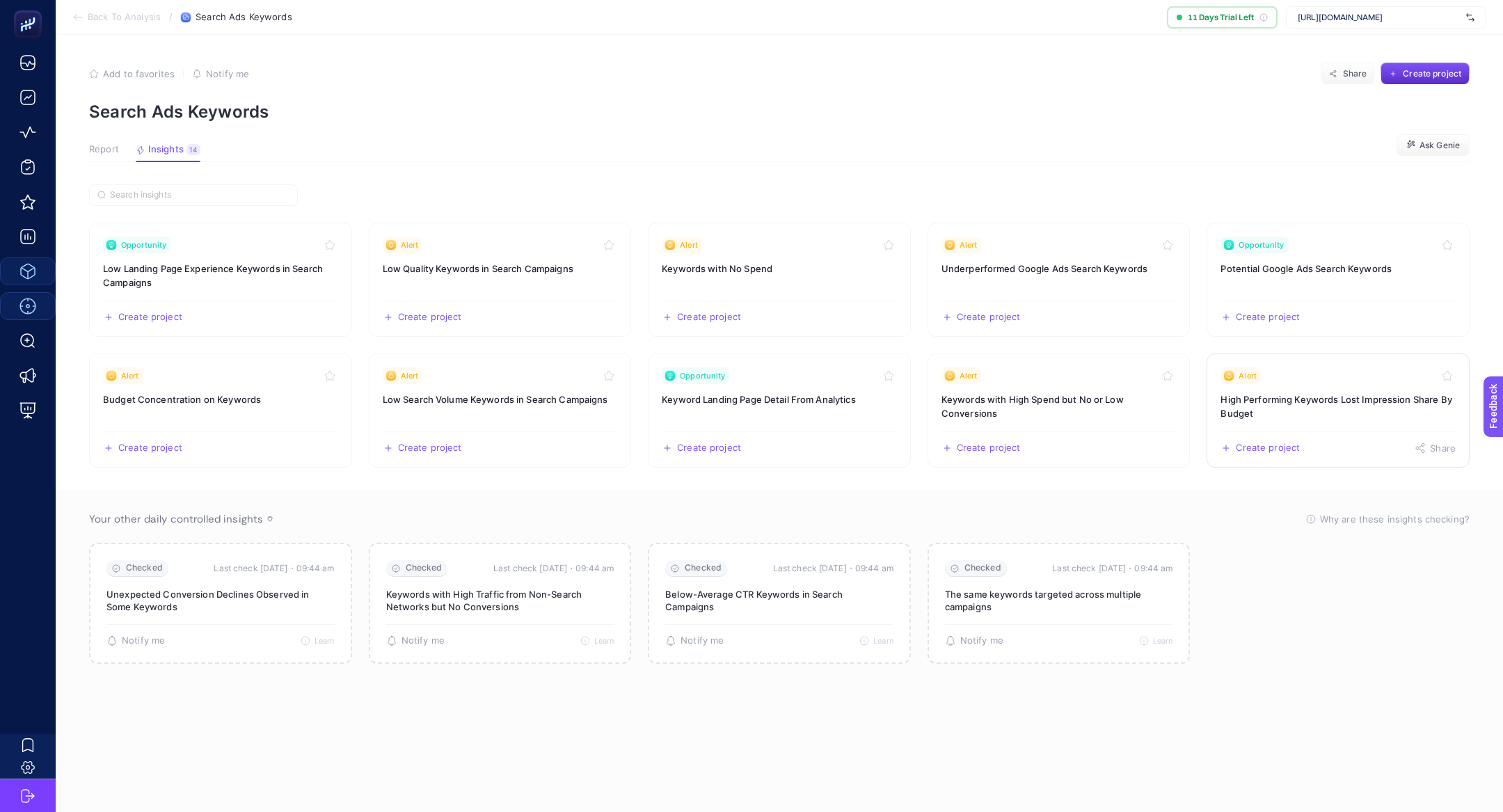
click at [1292, 396] on h3 "High Performing Keywords Lost Impression Share By Budget" at bounding box center [1338, 406] width 236 height 28
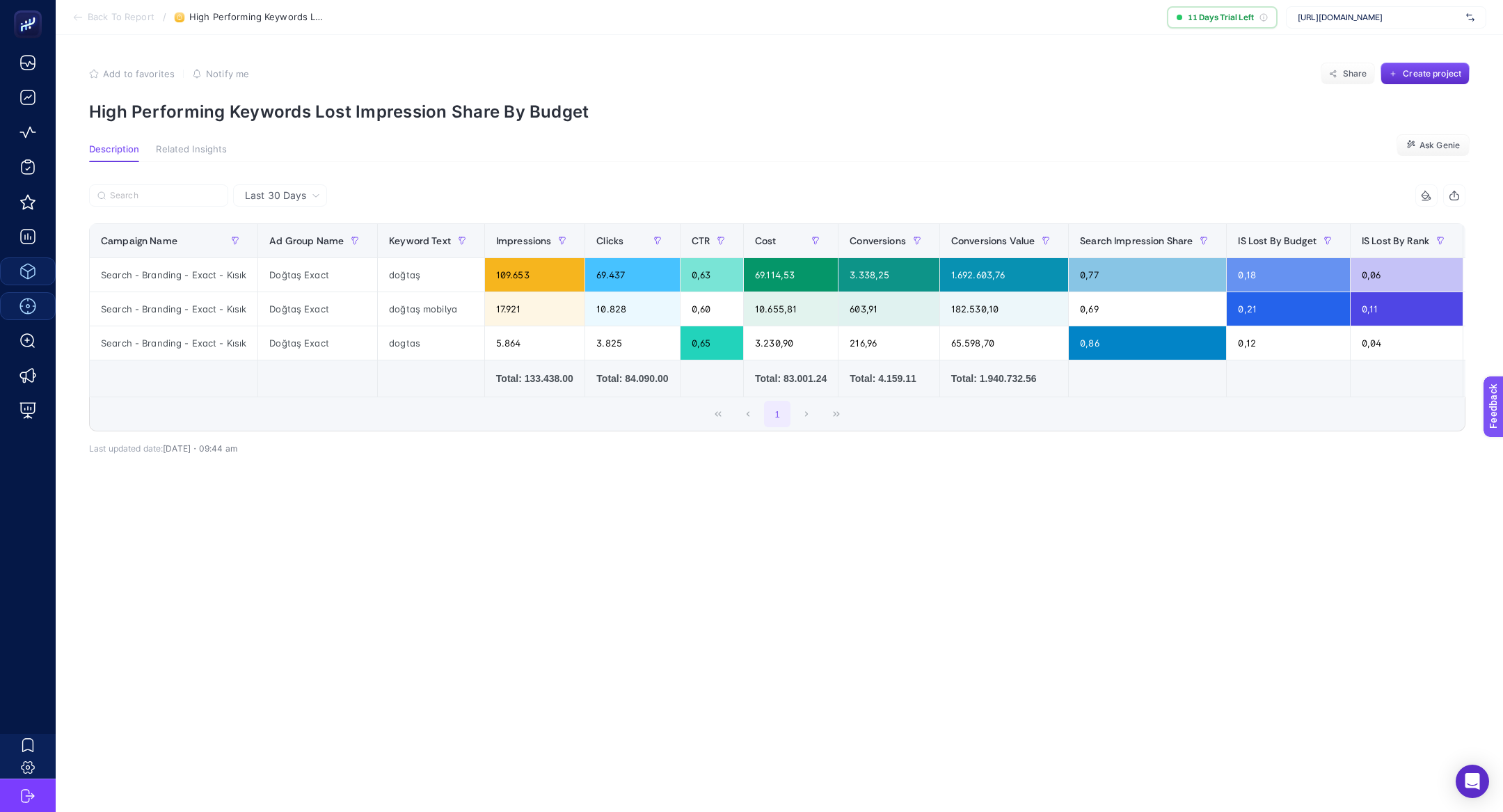
click at [420, 114] on p "High Performing Keywords Lost Impression Share By Budget" at bounding box center [779, 112] width 1381 height 20
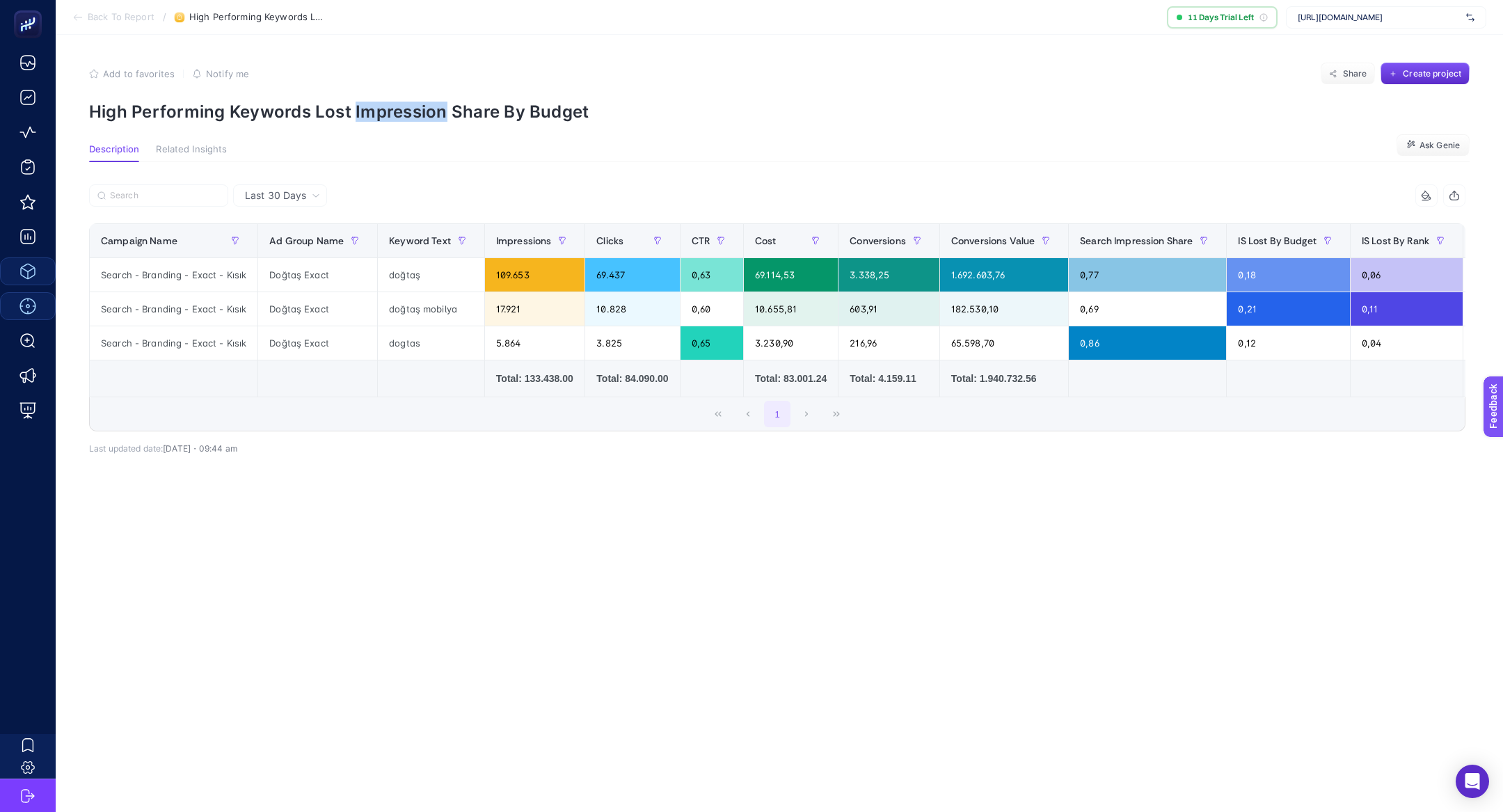
click at [420, 114] on p "High Performing Keywords Lost Impression Share By Budget" at bounding box center [779, 112] width 1381 height 20
copy article "High Performing Keywords Lost Impression Share By Budget"
click at [300, 88] on section "Add to favorites false Notify me Share Create project High Performing Keywords …" at bounding box center [779, 92] width 1381 height 59
click at [300, 102] on p "High Performing Keywords Lost Impression Share By Budget" at bounding box center [779, 112] width 1381 height 20
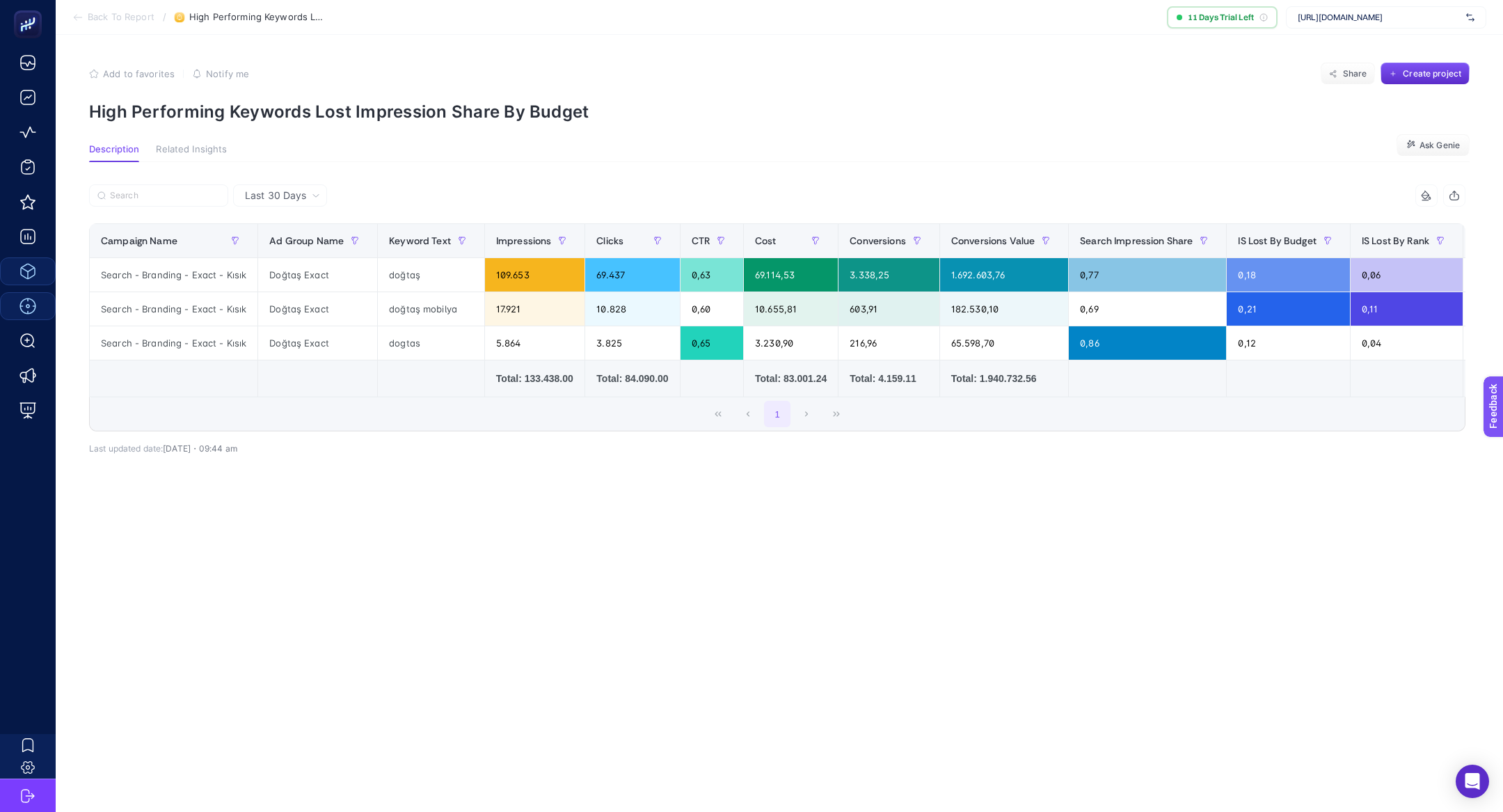
click at [300, 102] on p "High Performing Keywords Lost Impression Share By Budget" at bounding box center [779, 112] width 1381 height 20
copy article "High Performing Keywords Lost Impression Share By Budget"
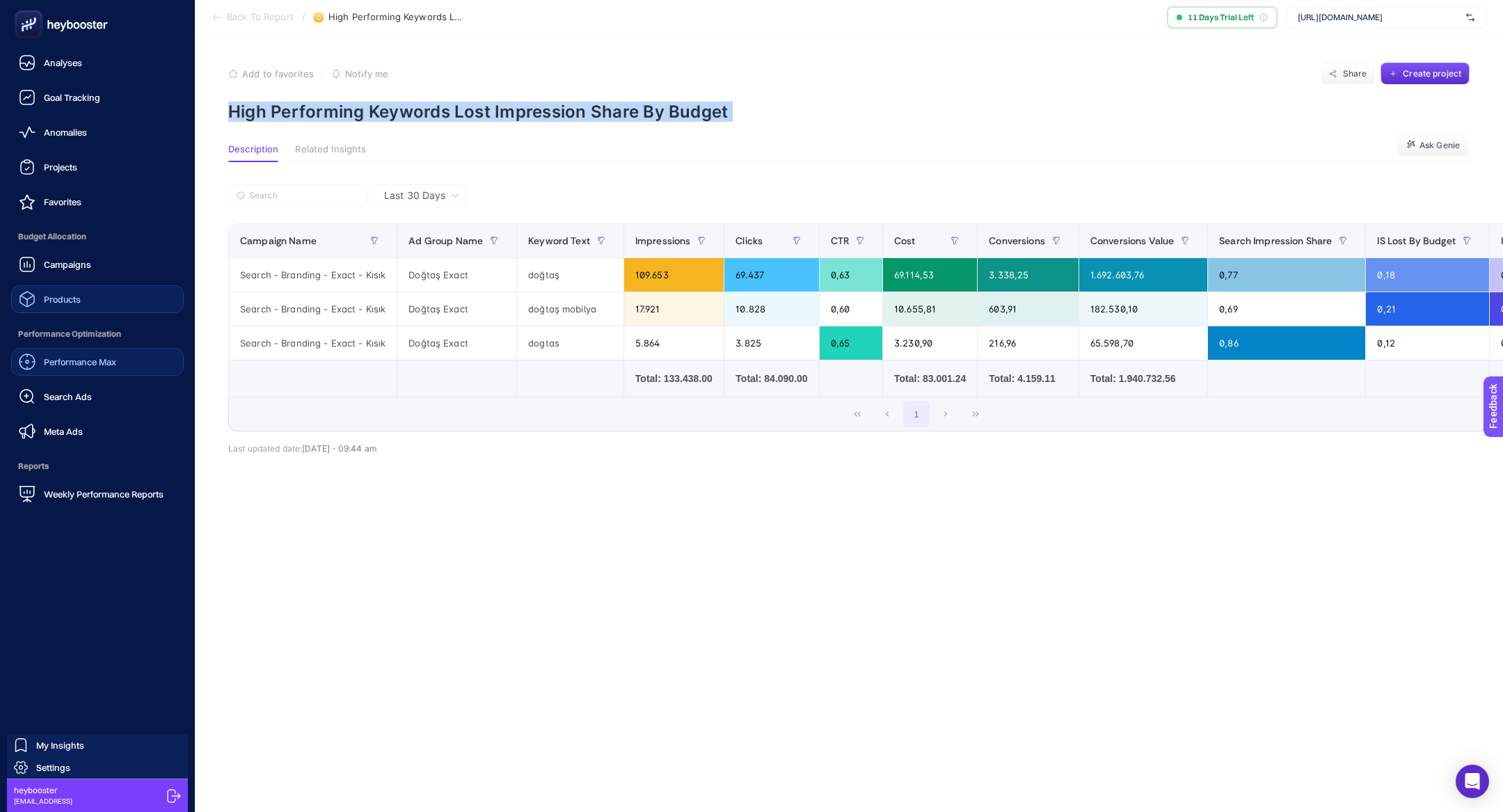
click at [79, 375] on link "Performance Max" at bounding box center [97, 361] width 173 height 28
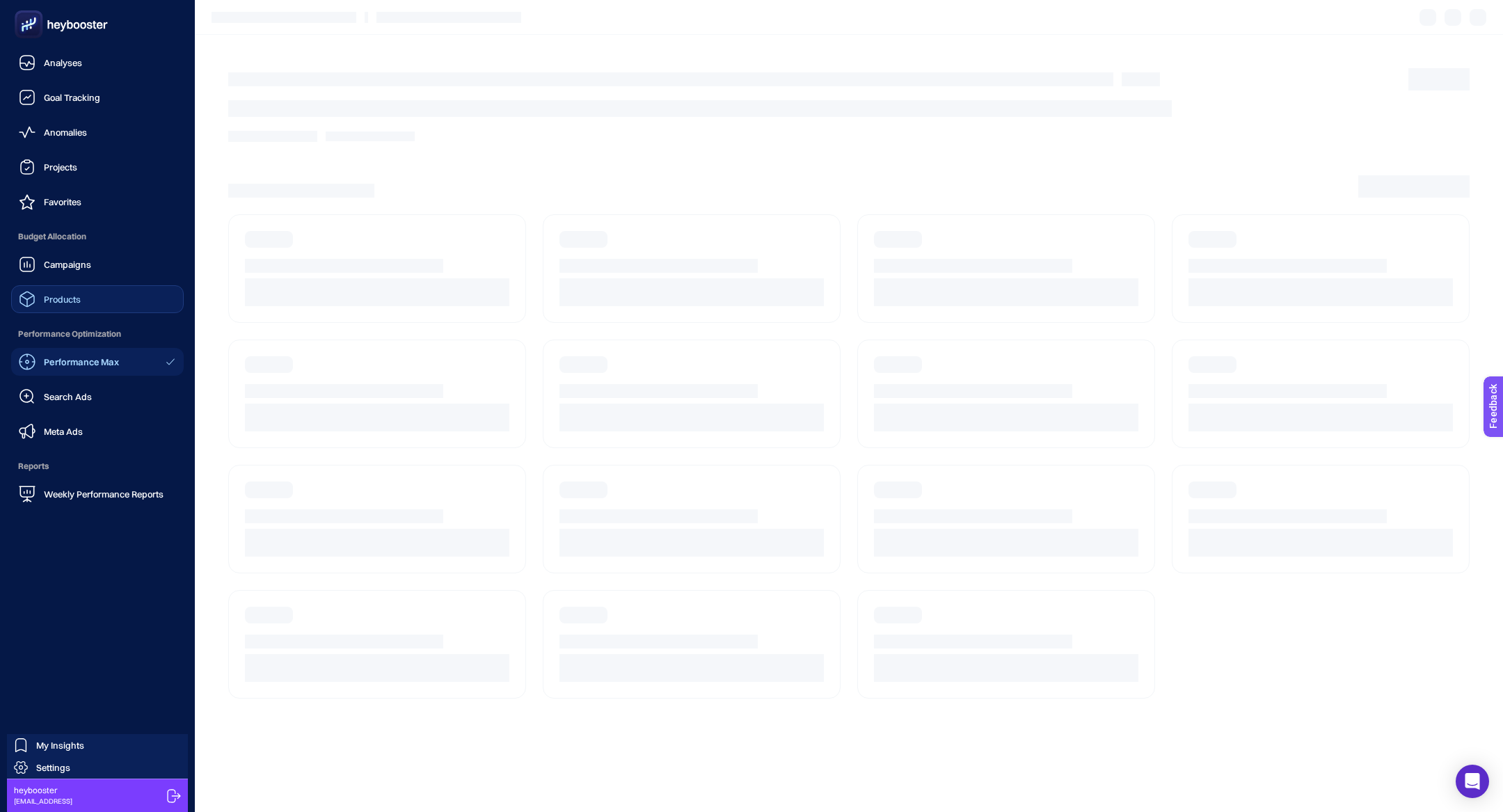
click at [71, 309] on link "Products" at bounding box center [97, 299] width 173 height 28
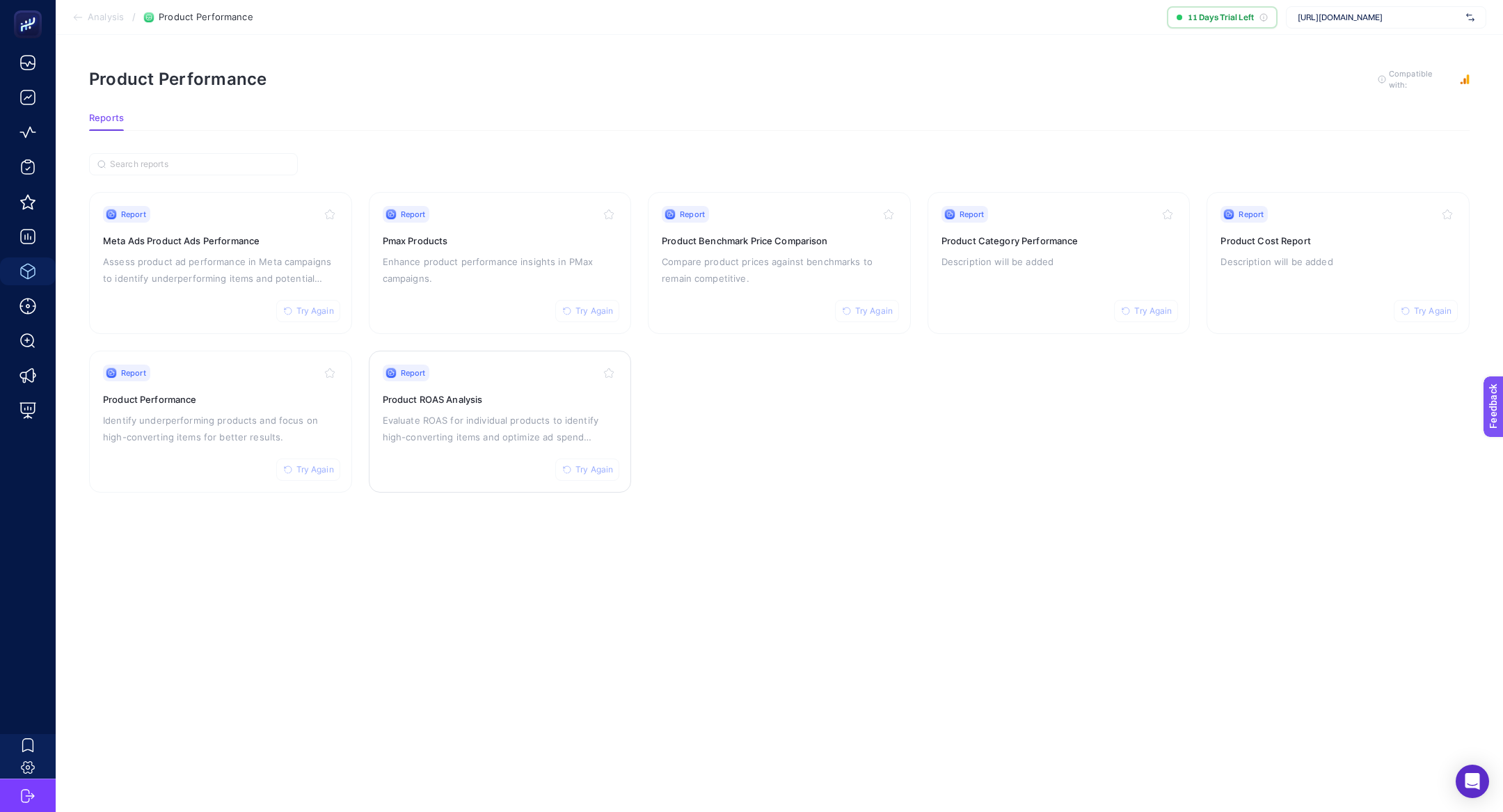
click at [461, 414] on p "Evaluate ROAS for individual products to identify high-converting items and opt…" at bounding box center [500, 429] width 236 height 33
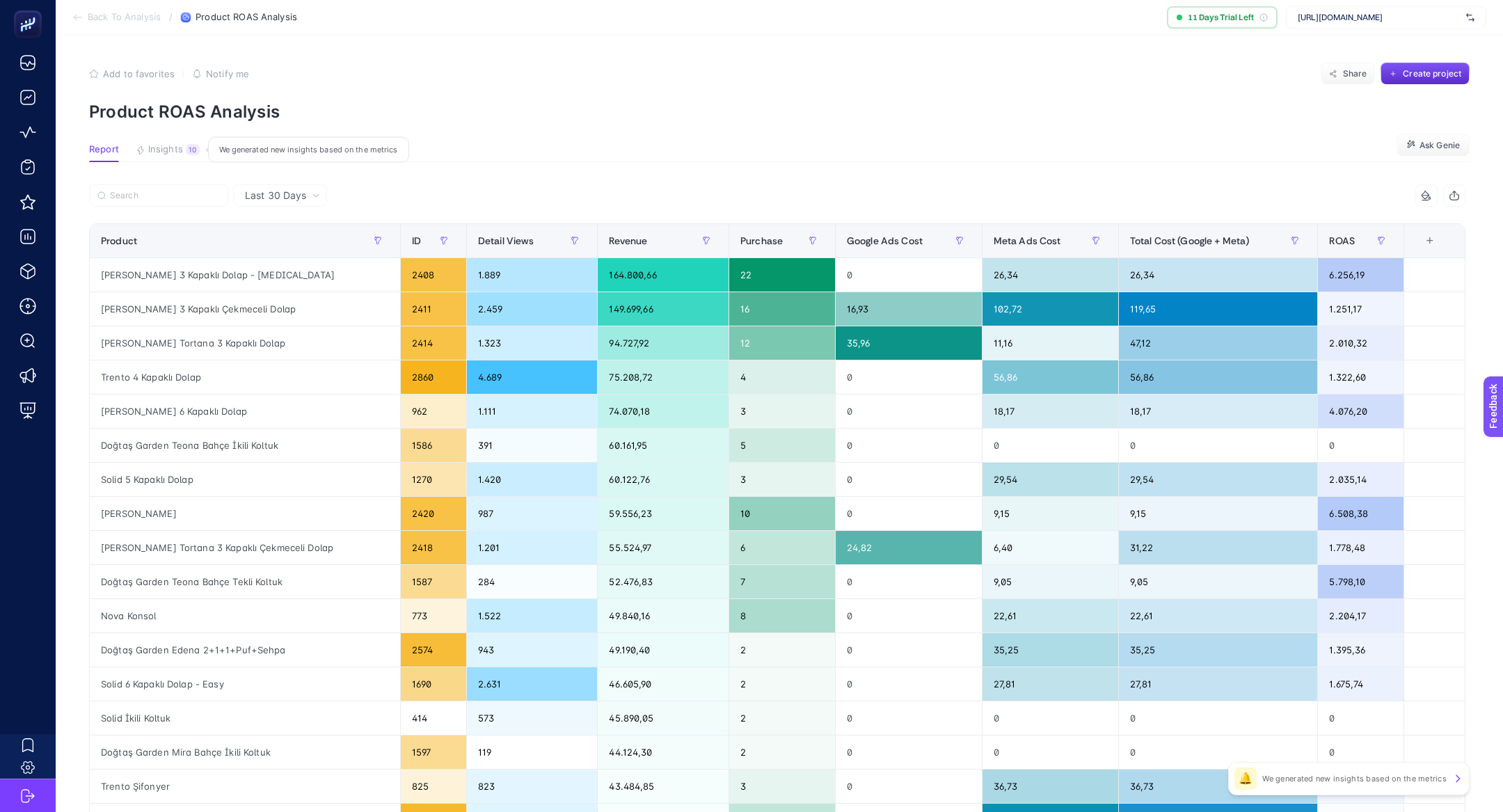
click at [177, 153] on span "Insights" at bounding box center [165, 149] width 35 height 11
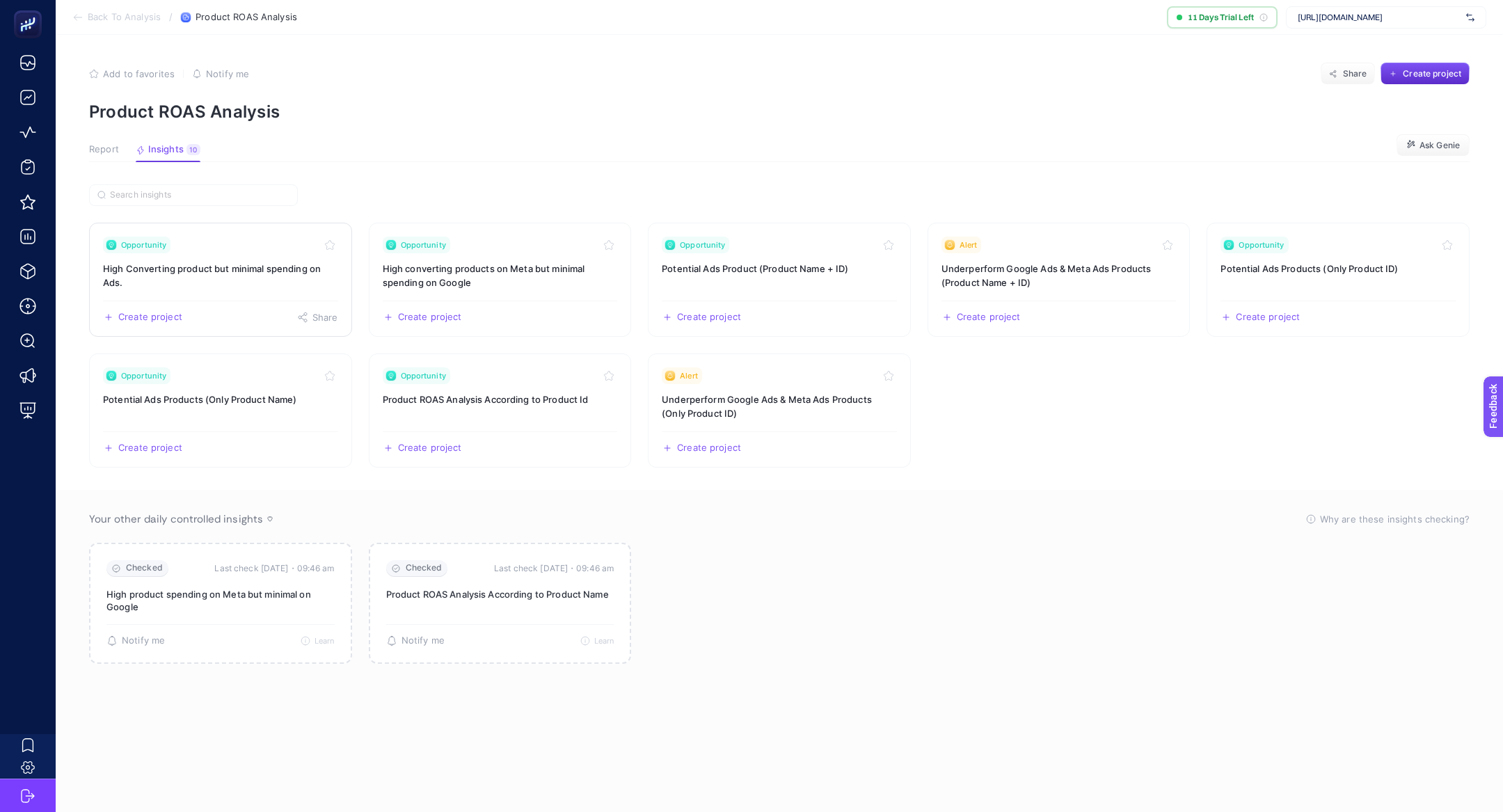
click at [230, 266] on h3 "High Converting product but minimal spending on Ads." at bounding box center [221, 275] width 236 height 28
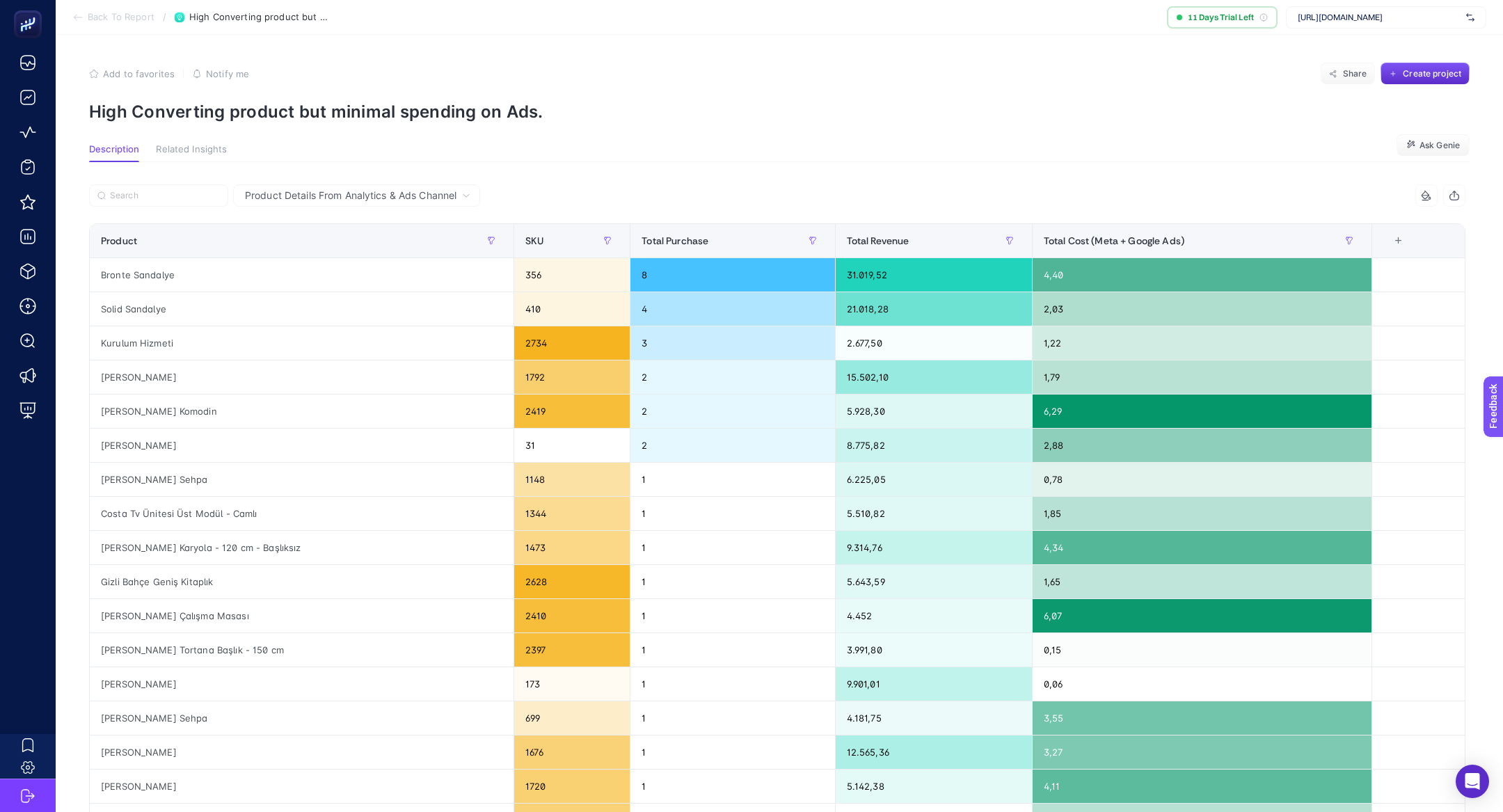
click at [201, 118] on p "High Converting product but minimal spending on Ads." at bounding box center [779, 112] width 1381 height 20
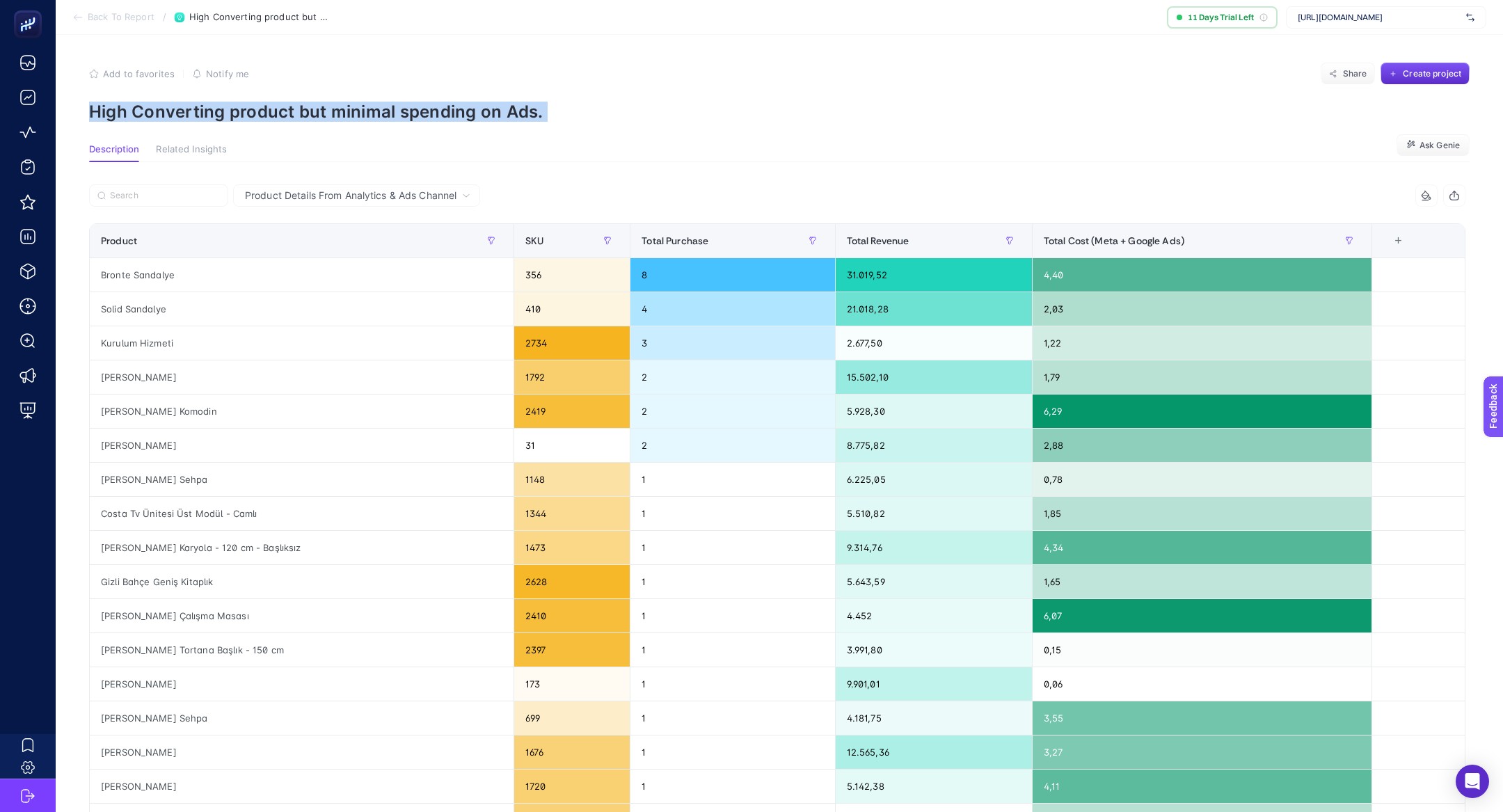
copy article "High Converting product but minimal spending on Ads."
click at [322, 108] on p "High Converting product but minimal spending on Ads." at bounding box center [779, 112] width 1381 height 20
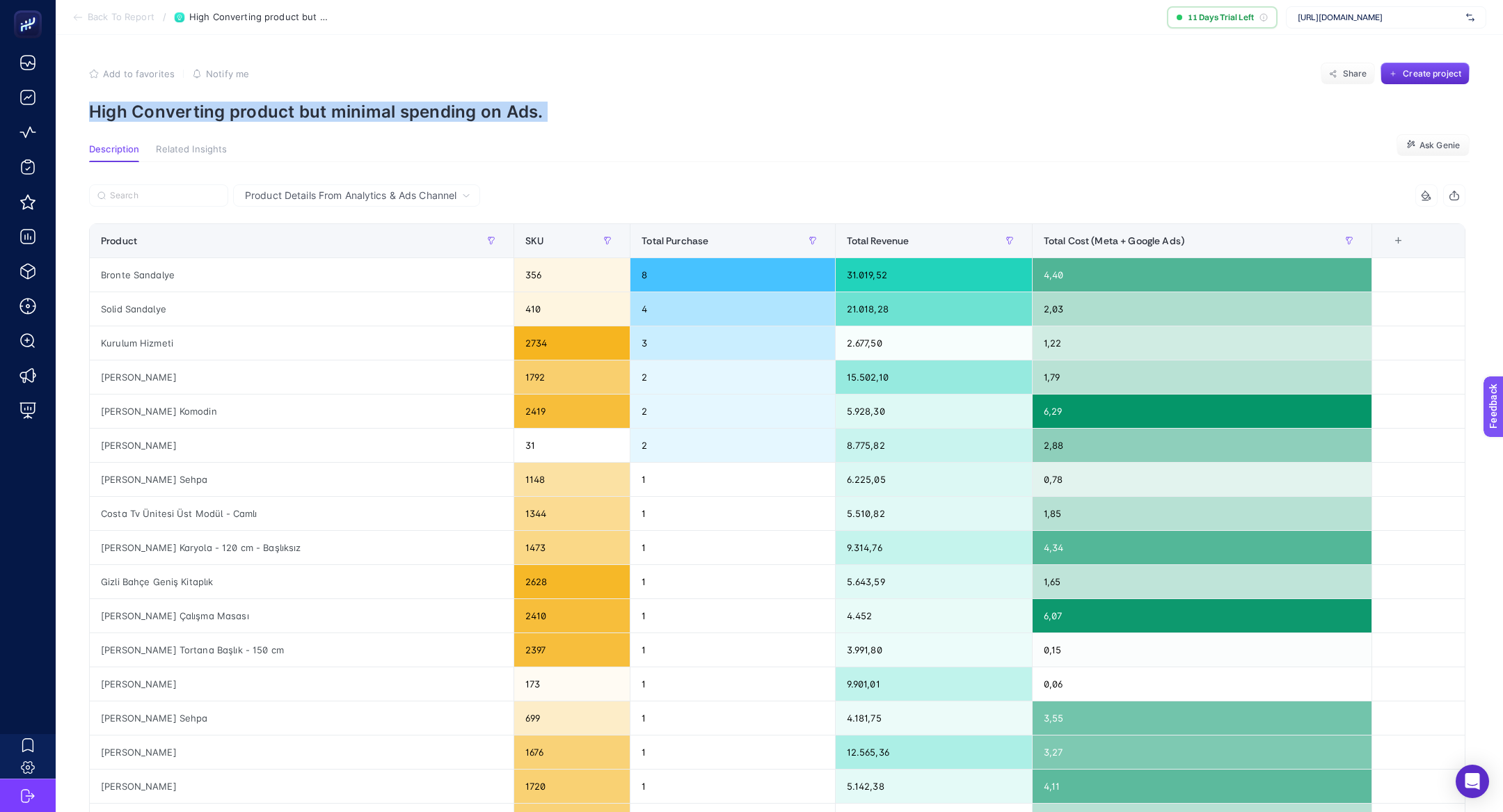
copy article "High Converting product but minimal spending on Ads."
click at [314, 94] on section "Add to favorites false Notify me Share Create project High Converting product b…" at bounding box center [779, 92] width 1381 height 59
click at [314, 110] on p "High Converting product but minimal spending on Ads." at bounding box center [779, 112] width 1381 height 20
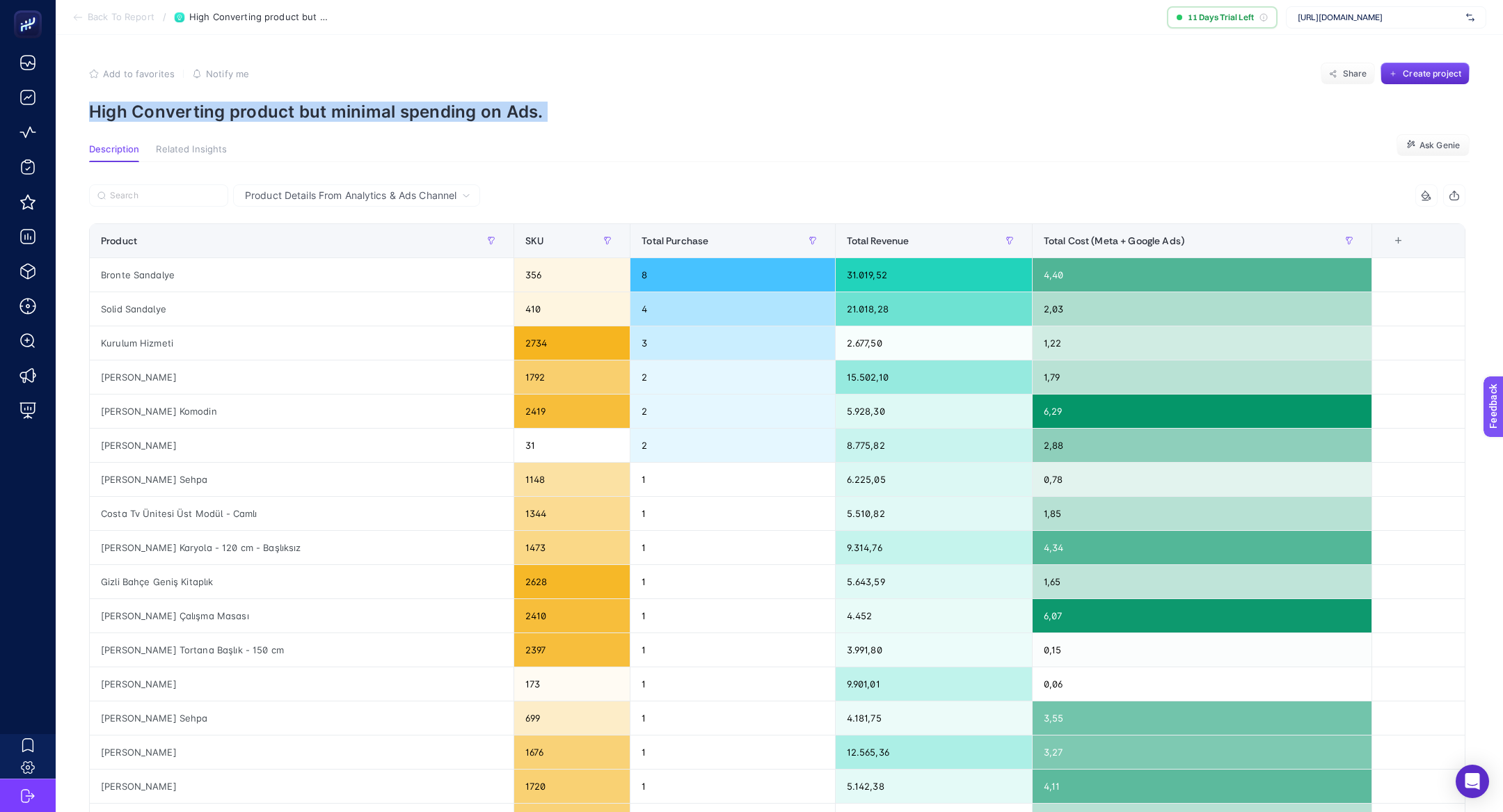
copy article "High Converting product but minimal spending on Ads."
click at [1338, 20] on span "https://www.dogtas.com/" at bounding box center [1379, 17] width 163 height 11
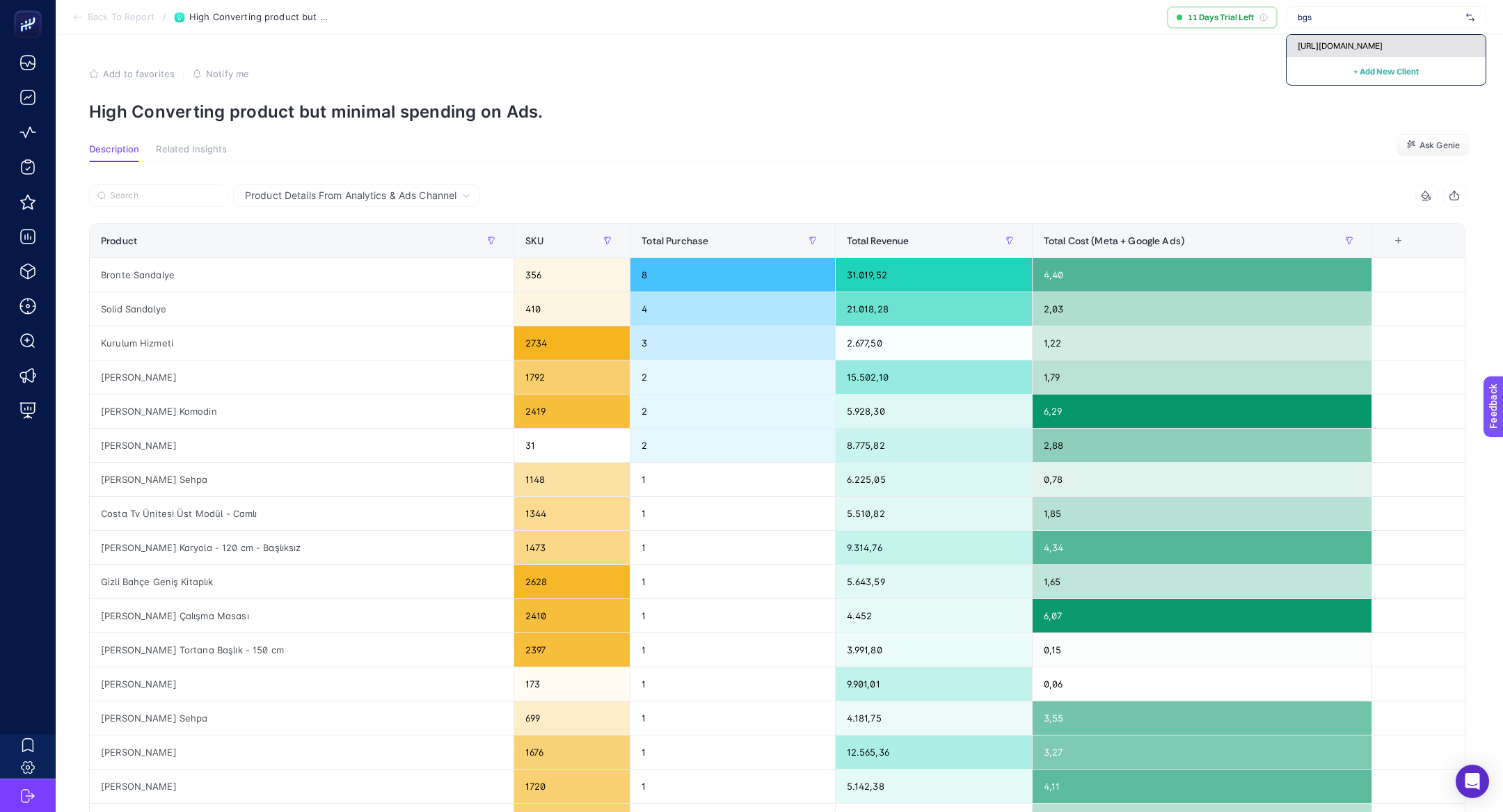
type input "bgs"
click at [1333, 43] on span "https://www.bgstore.com.tr" at bounding box center [1340, 45] width 85 height 11
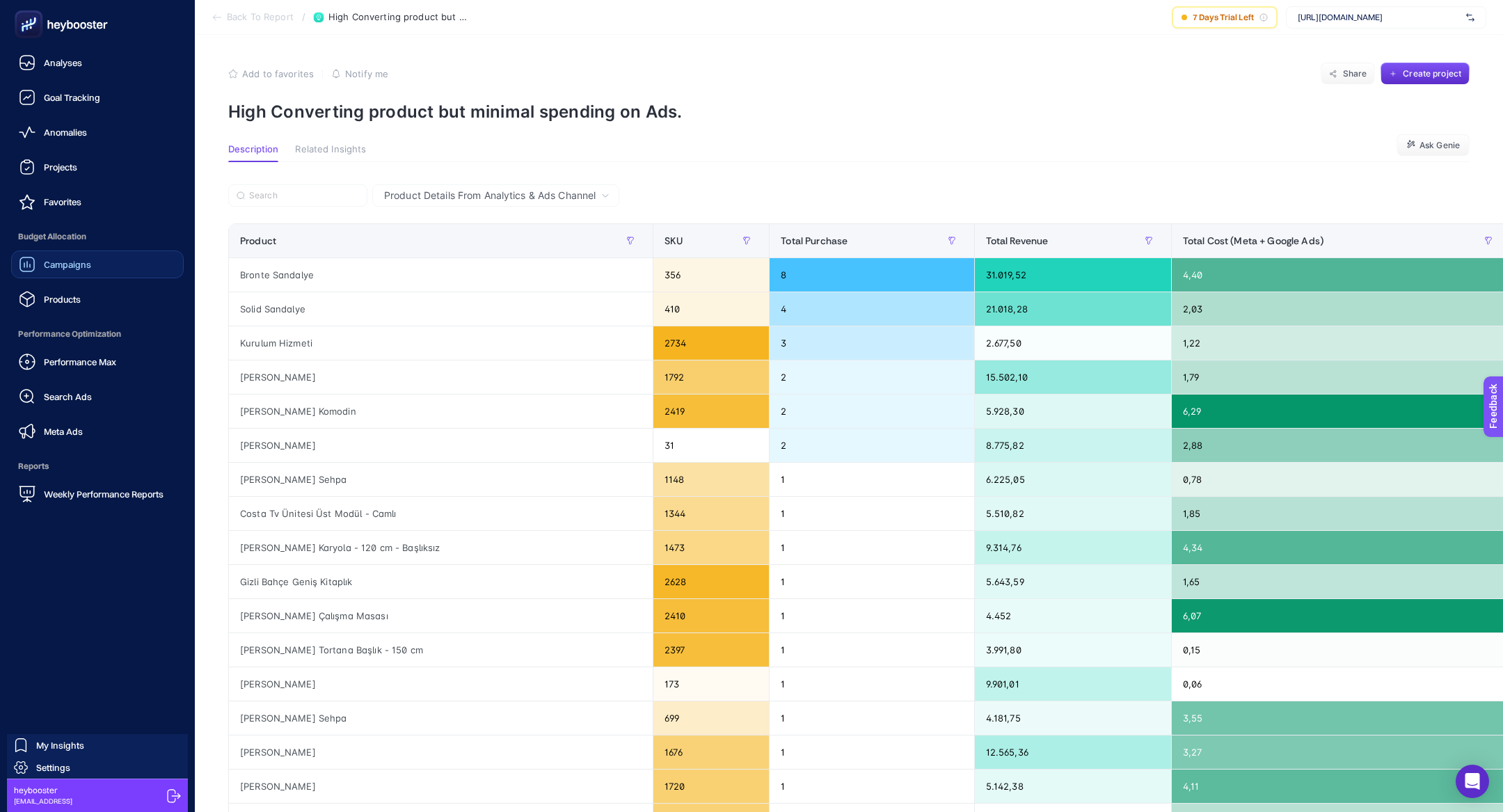
click at [94, 265] on link "Campaigns" at bounding box center [97, 264] width 173 height 28
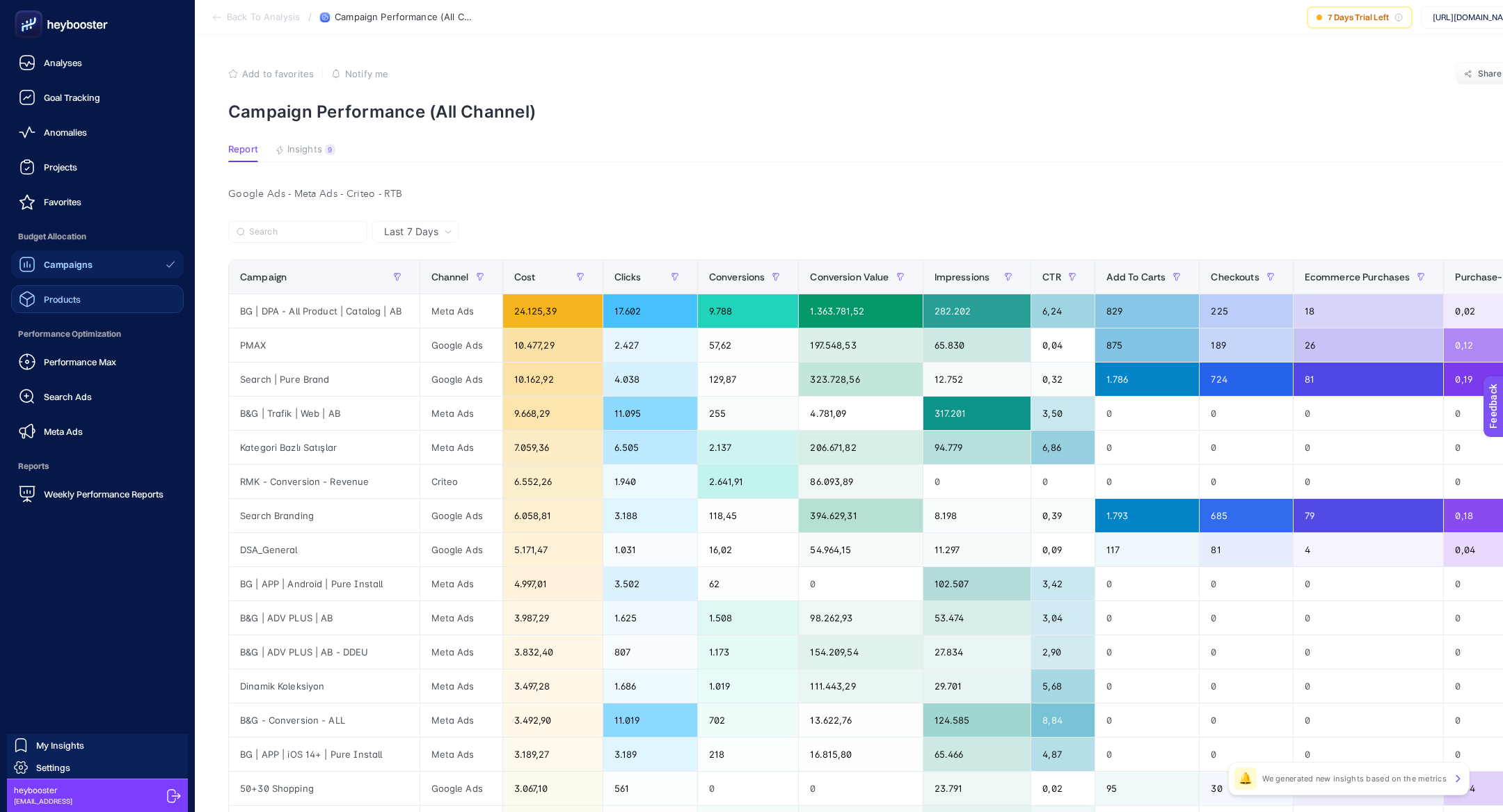
click at [100, 304] on link "Products" at bounding box center [97, 299] width 173 height 28
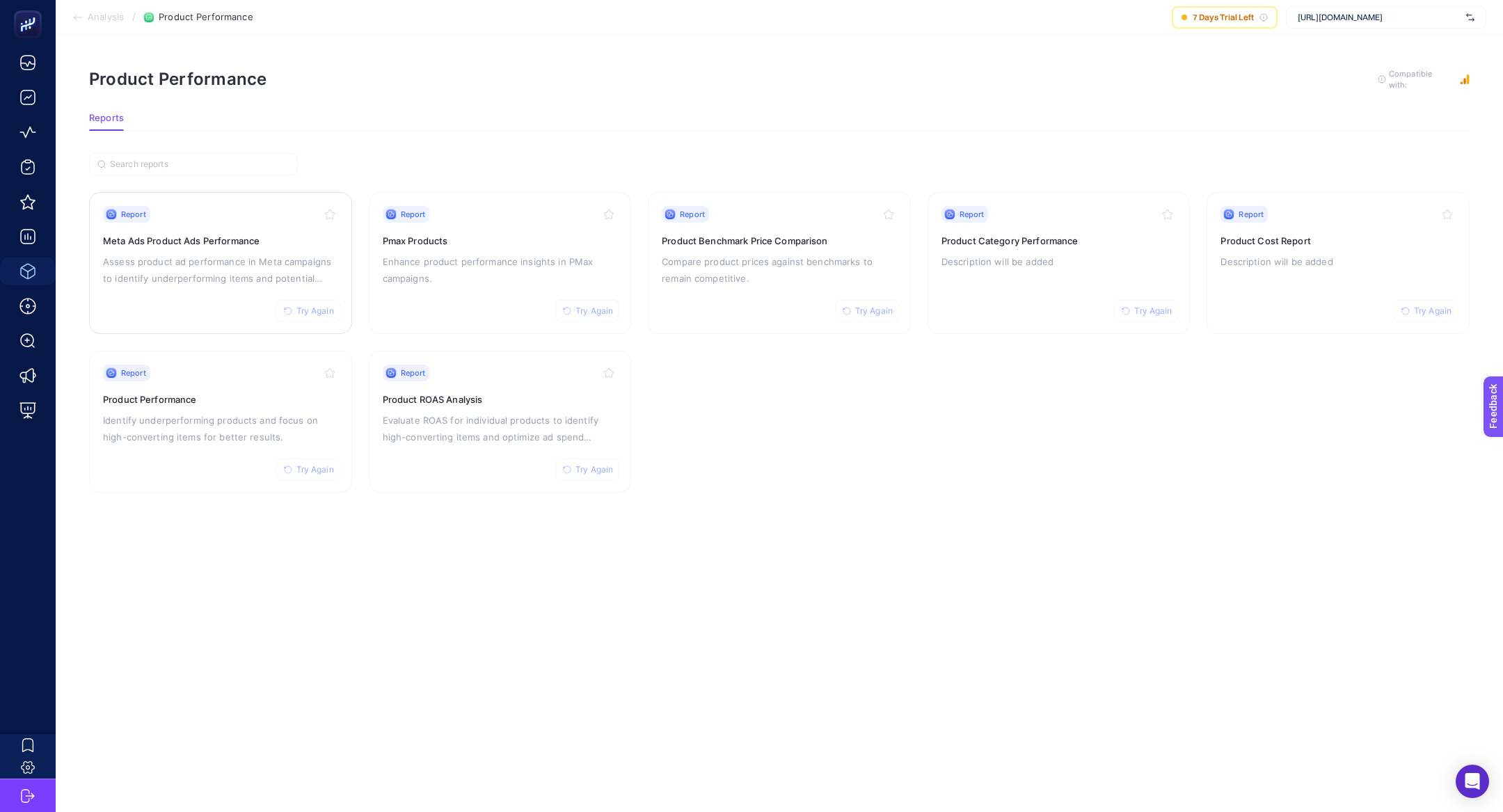
click at [181, 272] on p "Assess product ad performance in Meta campaigns to identify underperforming ite…" at bounding box center [221, 270] width 236 height 33
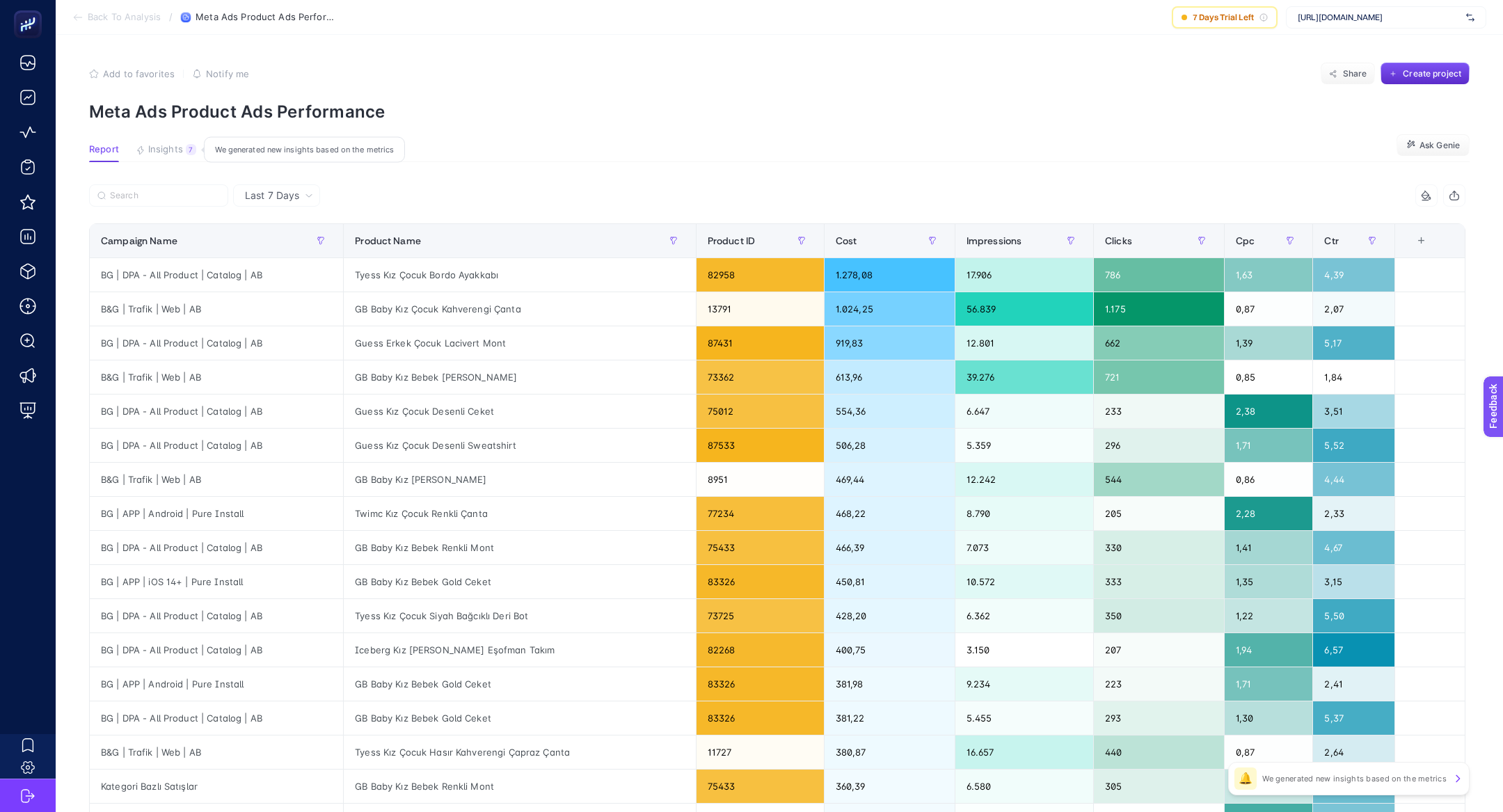
click at [177, 160] on button "Insights 7 We generated new insights based on the metrics" at bounding box center [165, 153] width 60 height 18
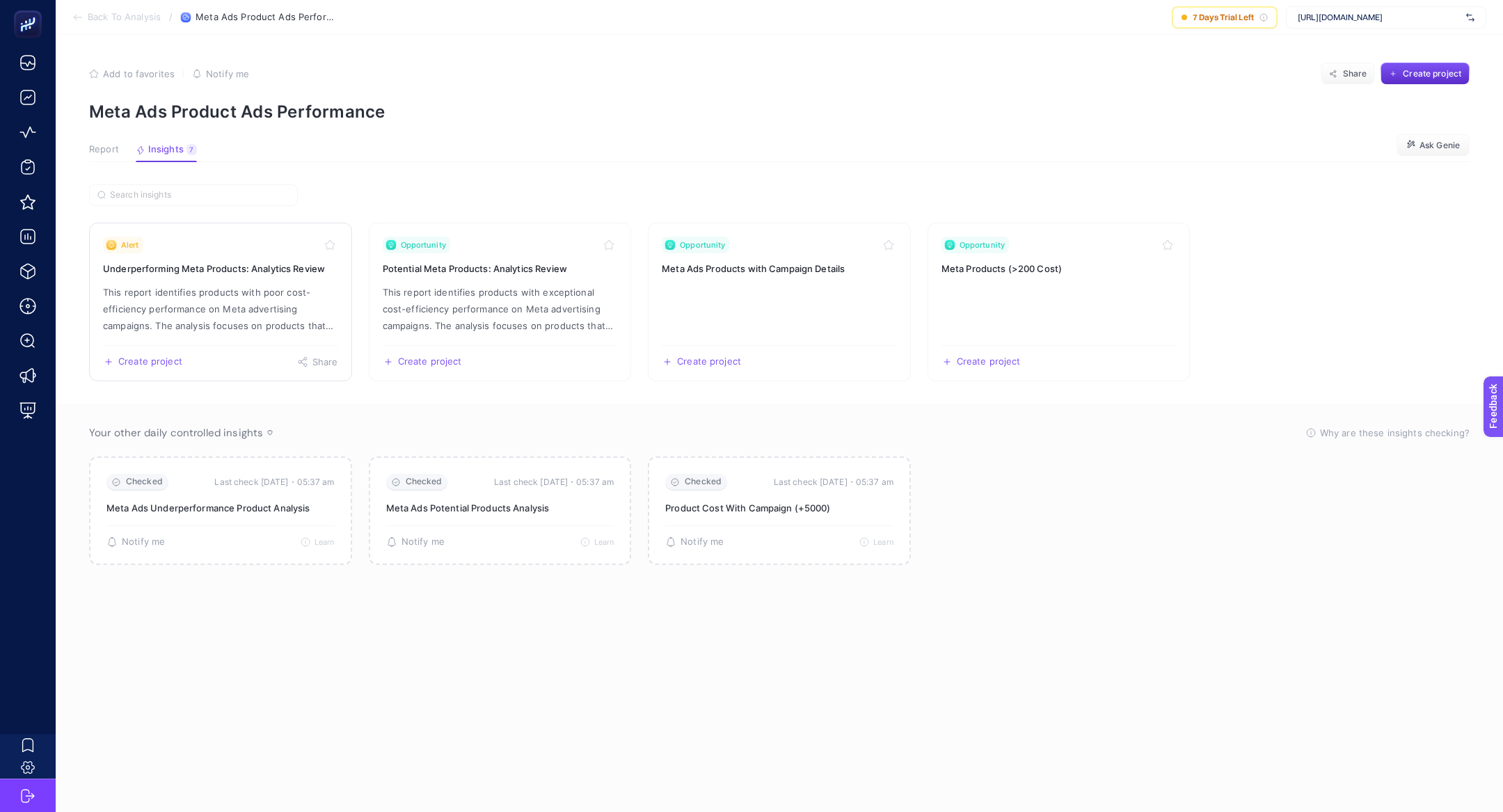
click at [250, 273] on h3 "Underperforming Meta Products: Analytics Review" at bounding box center [221, 268] width 236 height 14
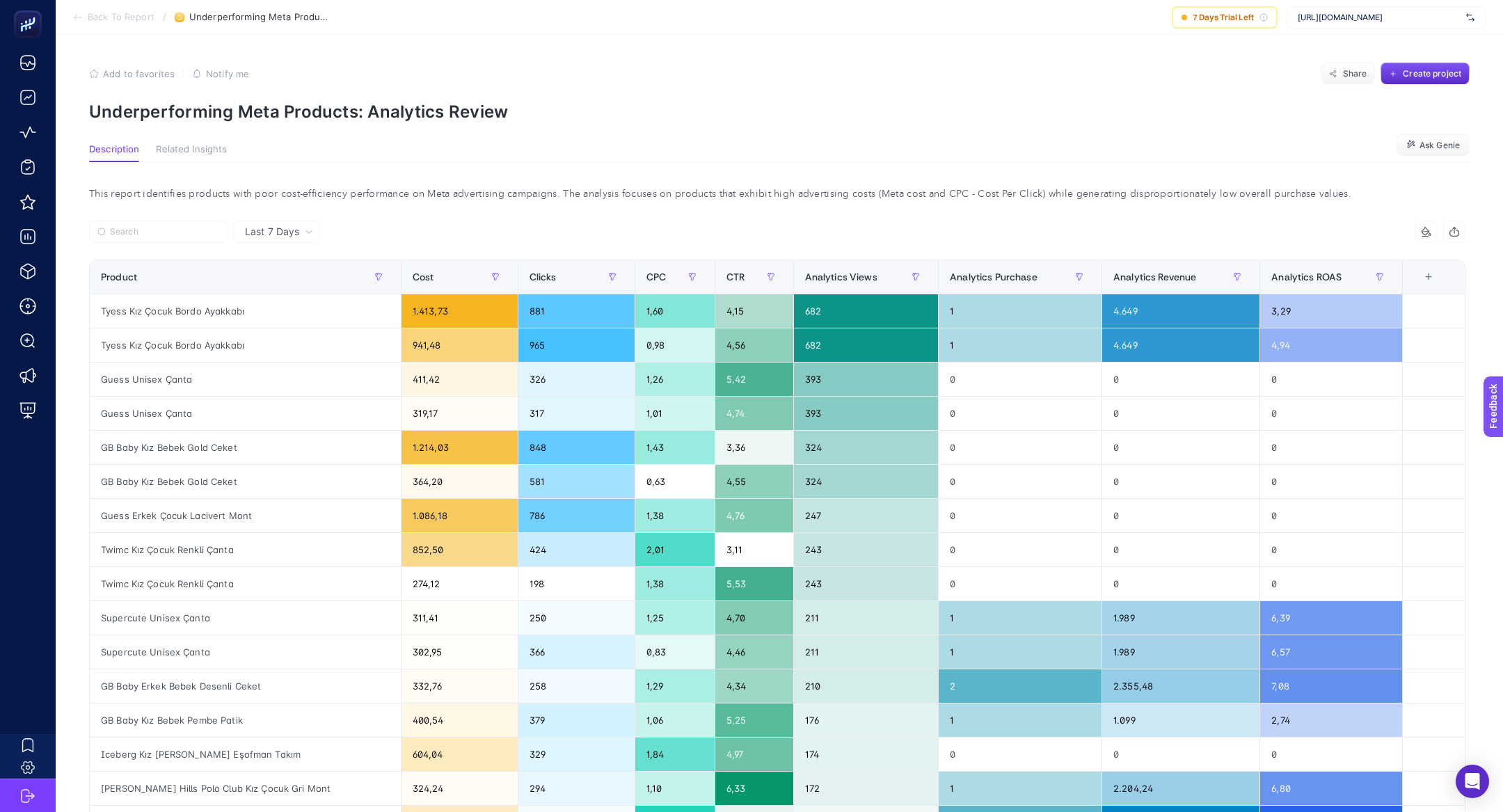
click at [227, 118] on p "Underperforming Meta Products: Analytics Review" at bounding box center [779, 112] width 1381 height 20
copy article "Underperforming Meta Products: Analytics Review"
click at [282, 115] on p "Underperforming Meta Products: Analytics Review" at bounding box center [779, 112] width 1381 height 20
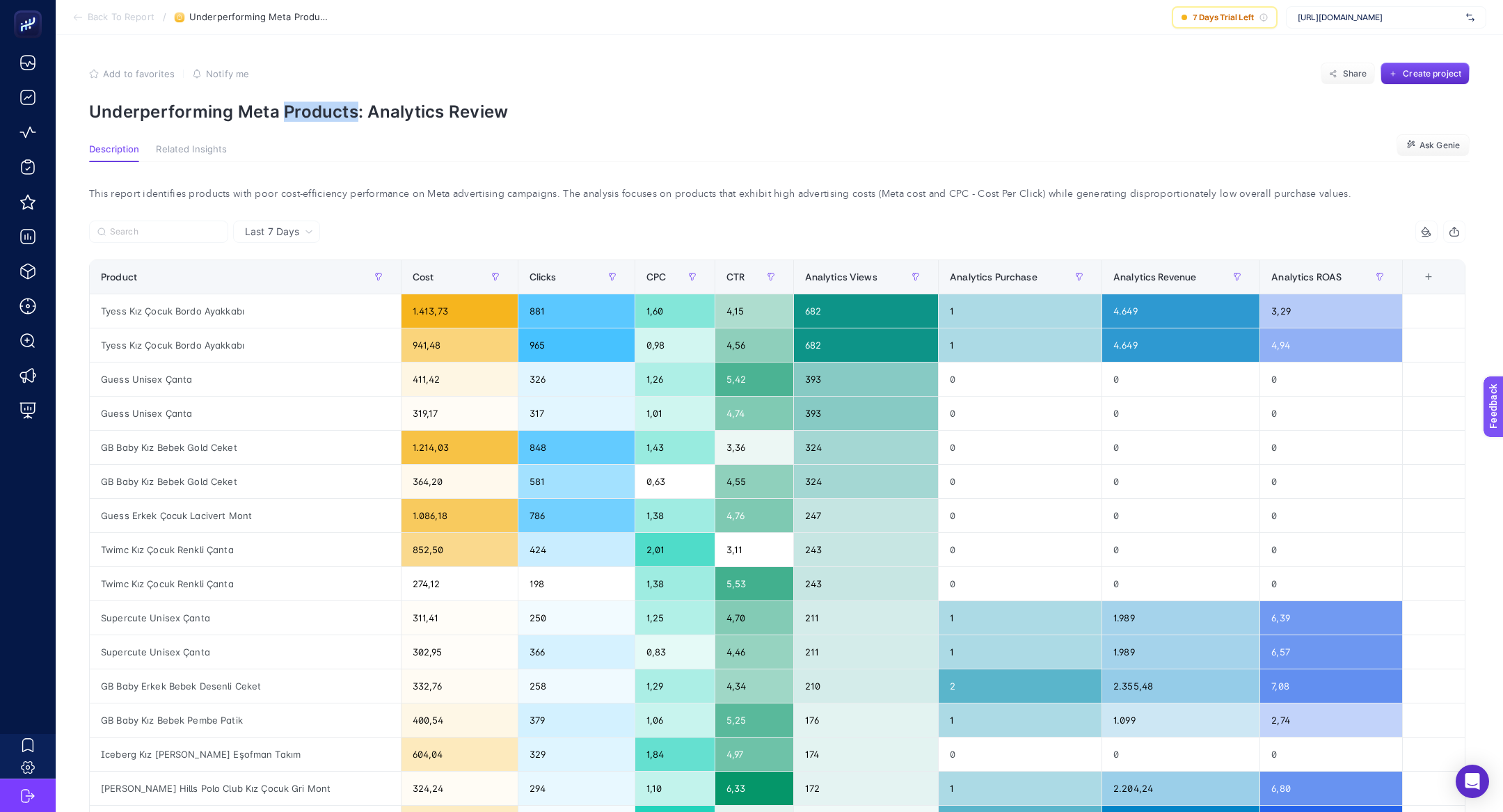
click at [282, 115] on p "Underperforming Meta Products: Analytics Review" at bounding box center [779, 112] width 1381 height 20
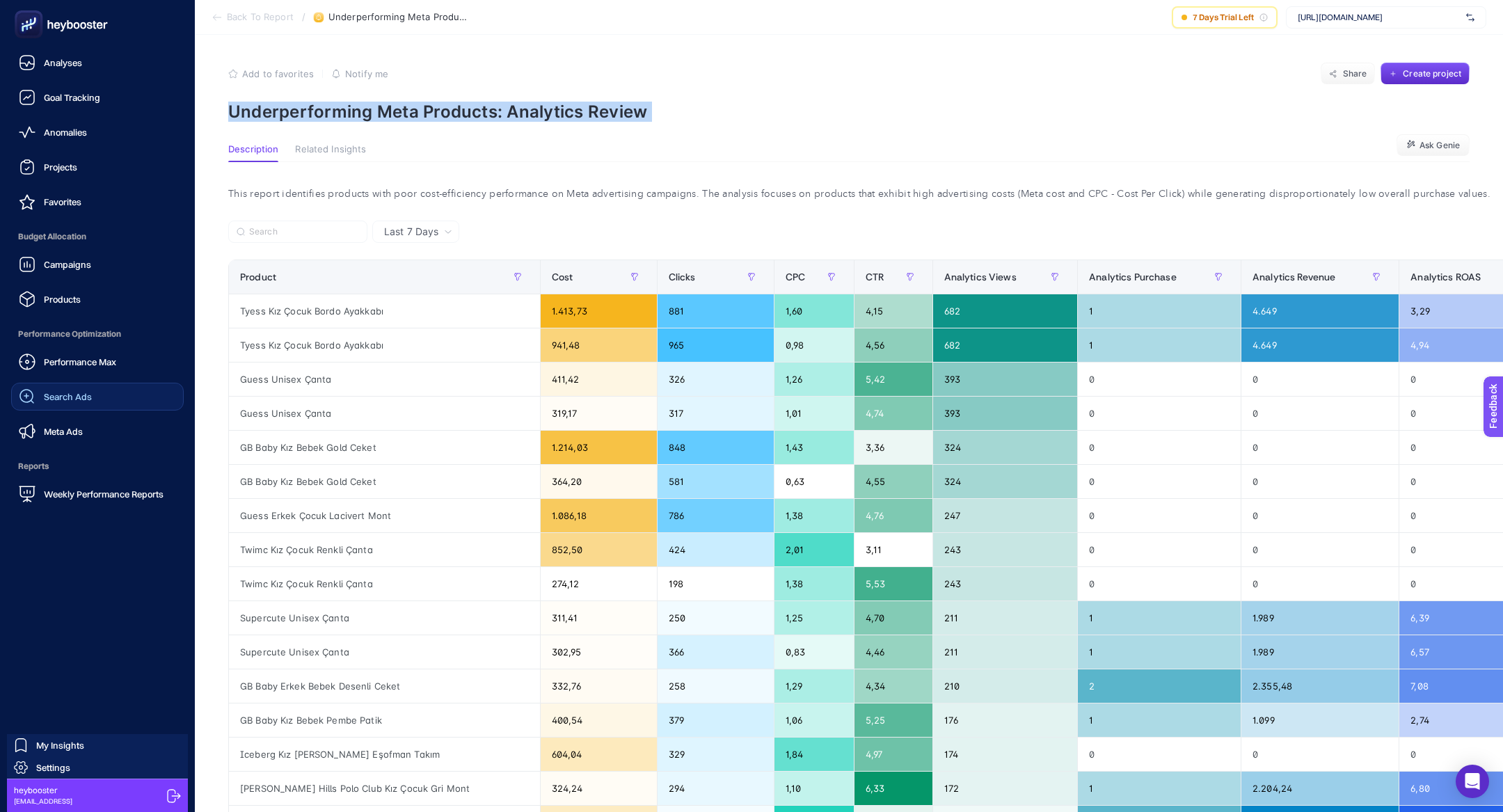
click at [92, 385] on link "Search Ads" at bounding box center [97, 396] width 173 height 28
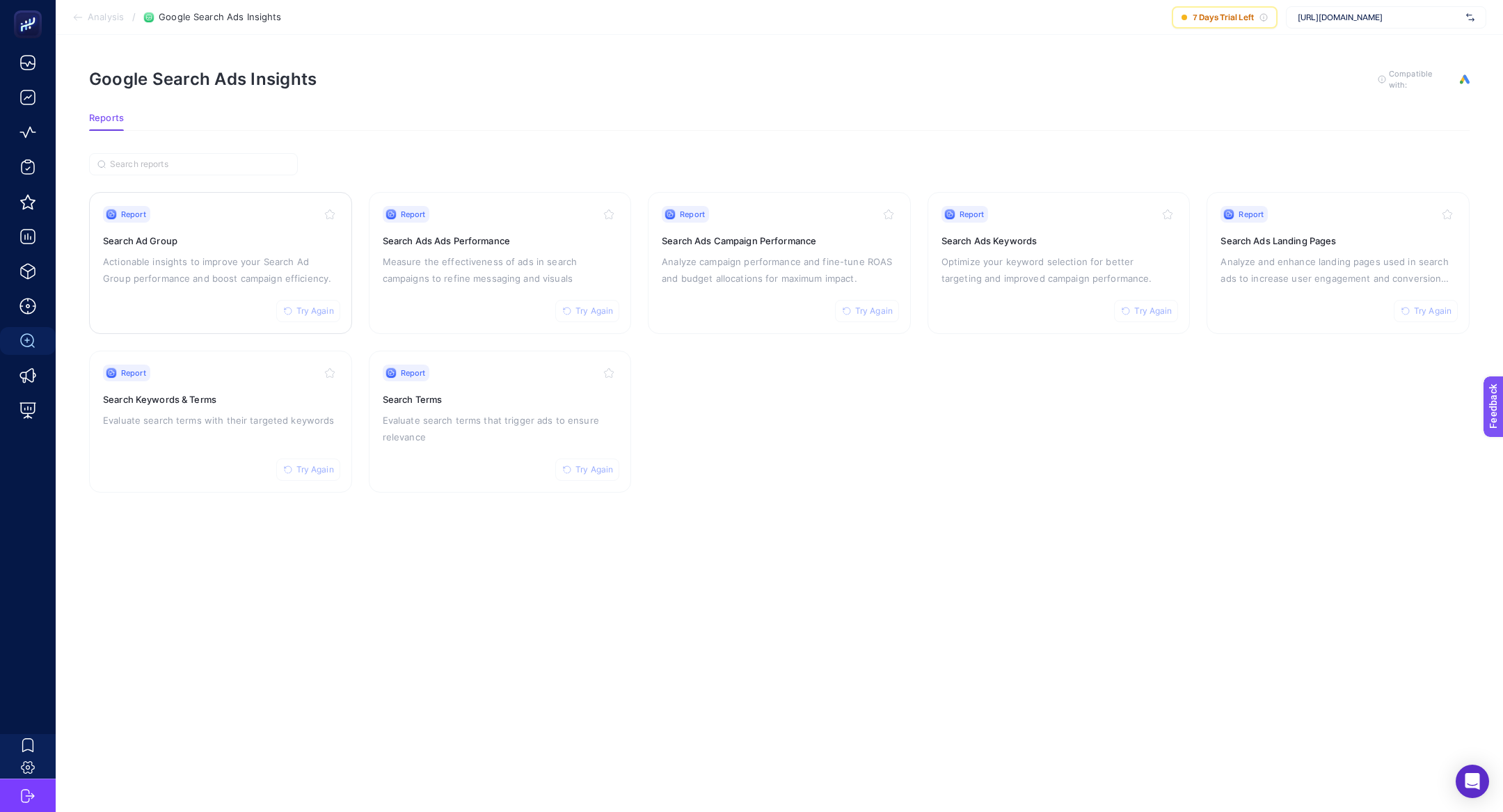
click at [272, 242] on h3 "Search Ad Group" at bounding box center [221, 241] width 236 height 14
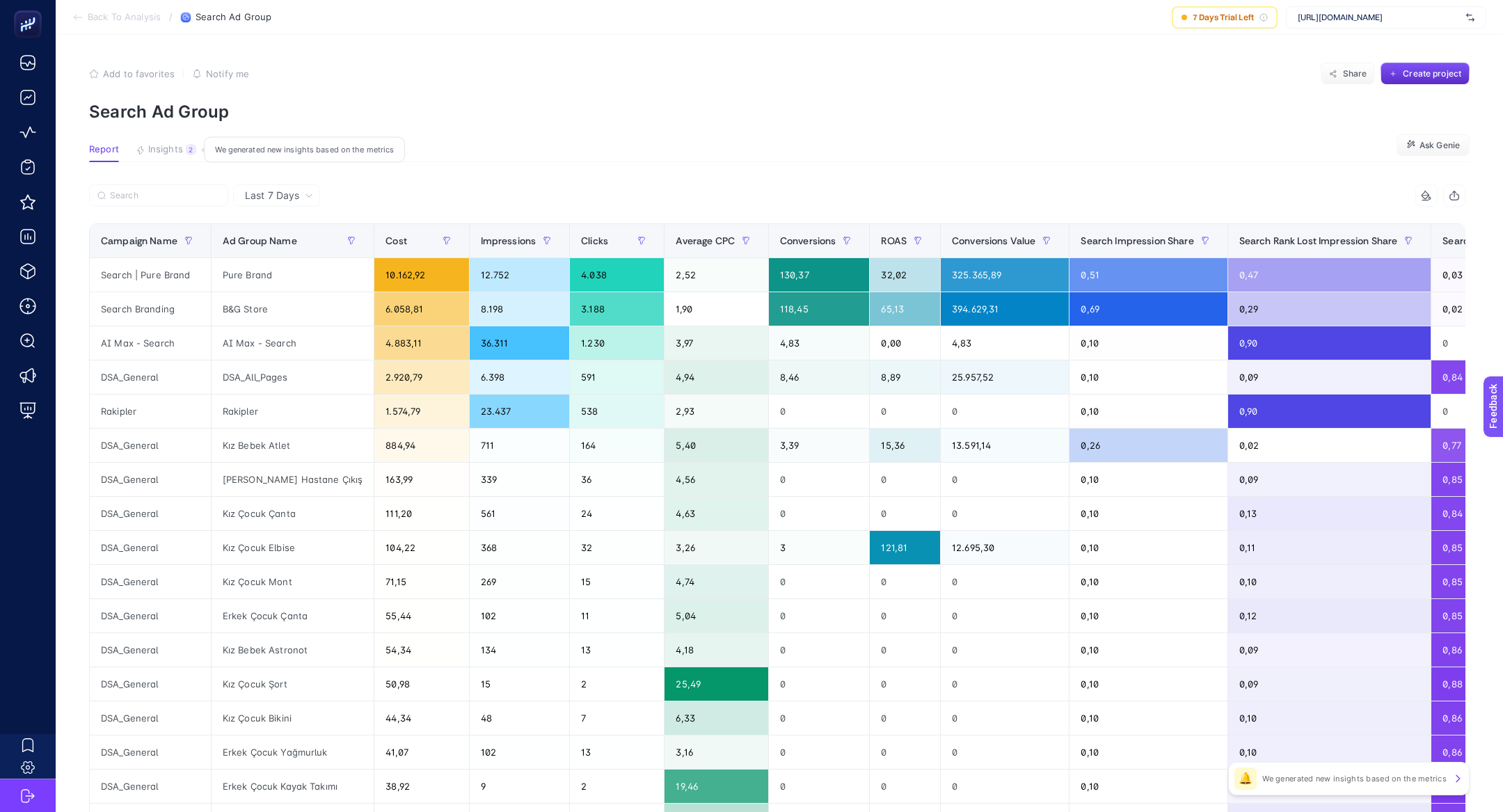
click at [180, 144] on span "Insights" at bounding box center [165, 149] width 35 height 11
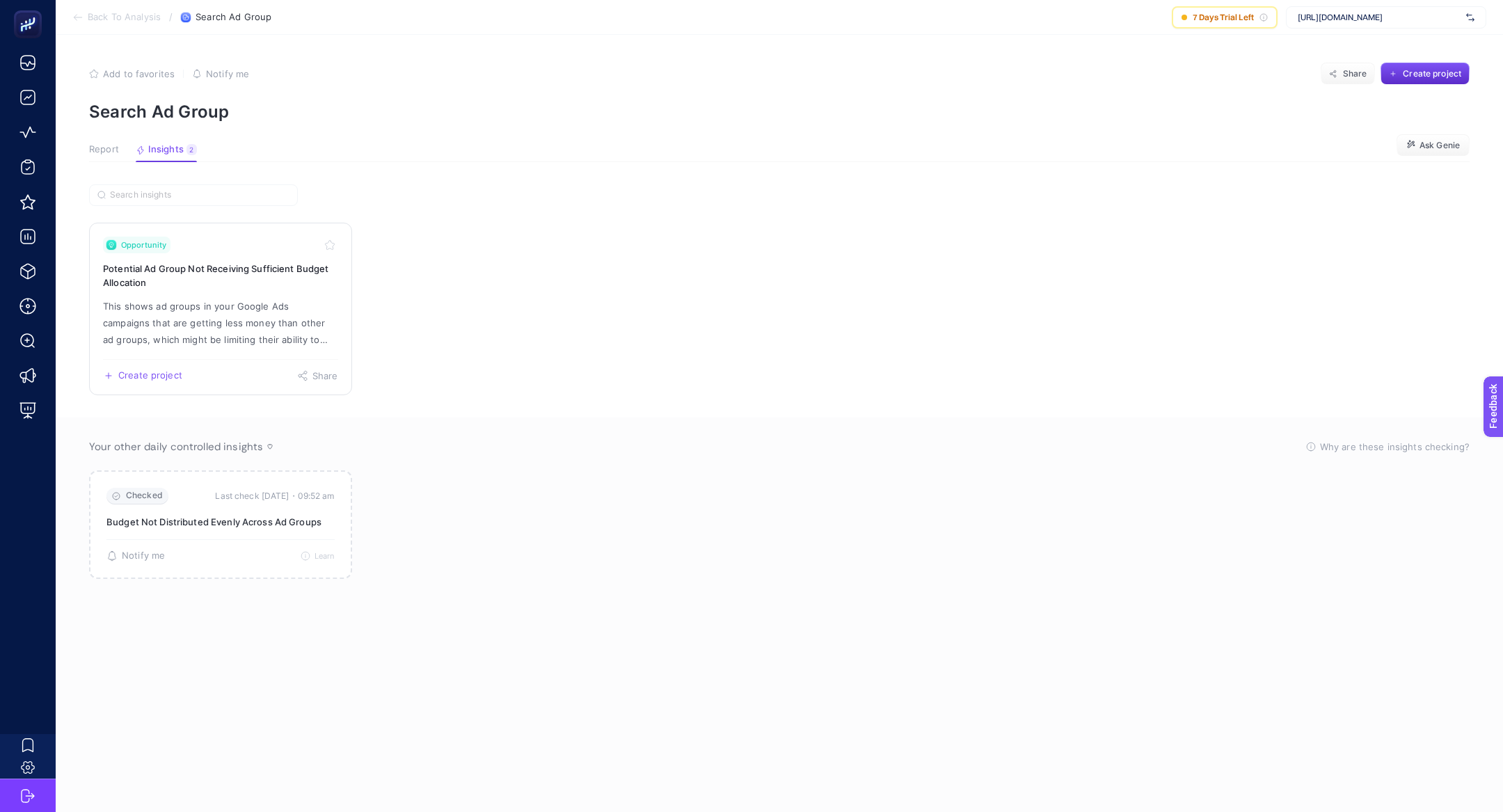
click at [223, 300] on p "This shows ad groups in your Google Ads campaigns that are getting less money t…" at bounding box center [221, 323] width 236 height 50
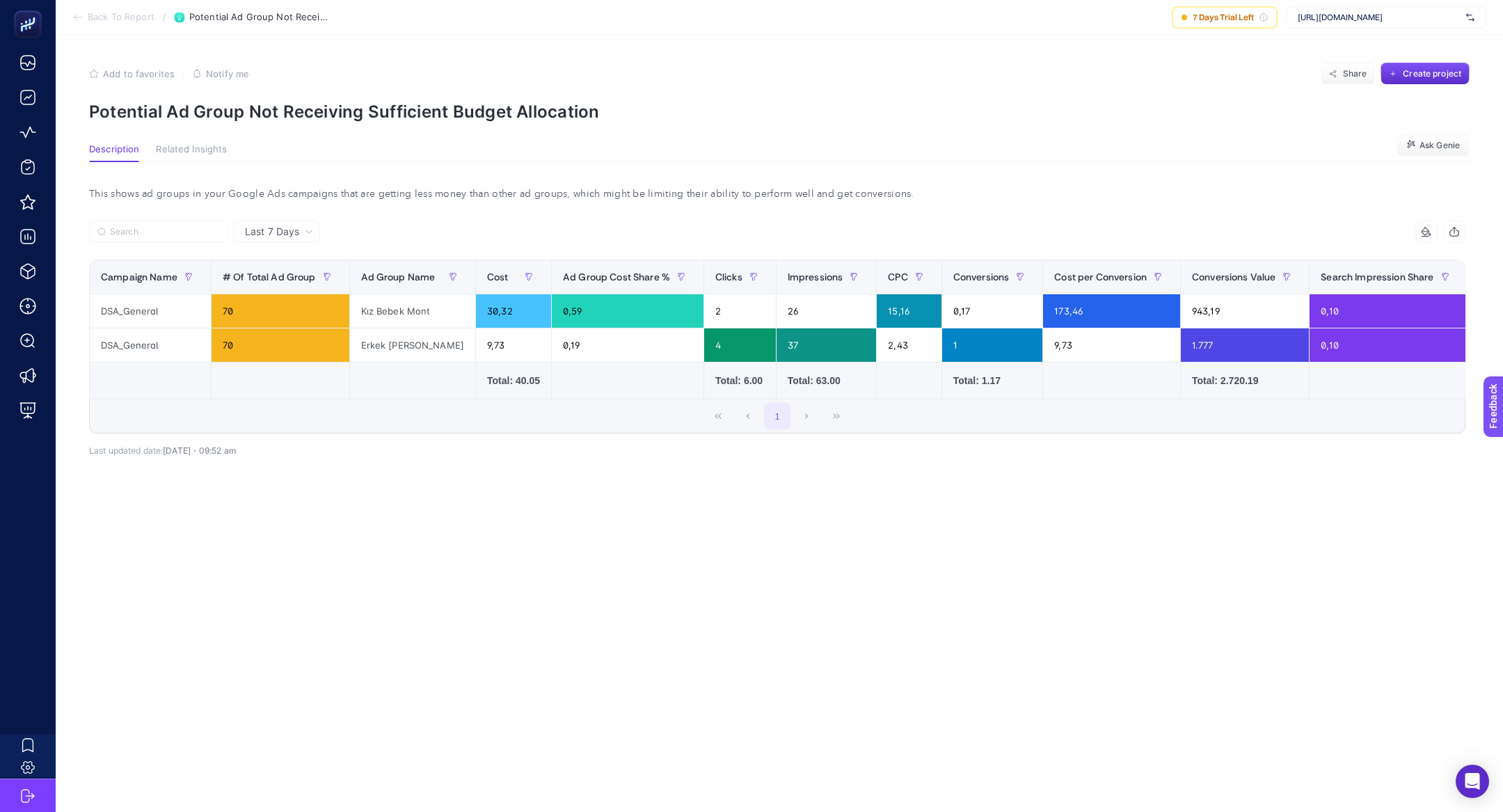
click at [259, 99] on section "Add to favorites false Notify me Share Create project Potential Ad Group Not Re…" at bounding box center [779, 92] width 1381 height 59
click at [322, 116] on p "Potential Ad Group Not Receiving Sufficient Budget Allocation" at bounding box center [779, 112] width 1381 height 20
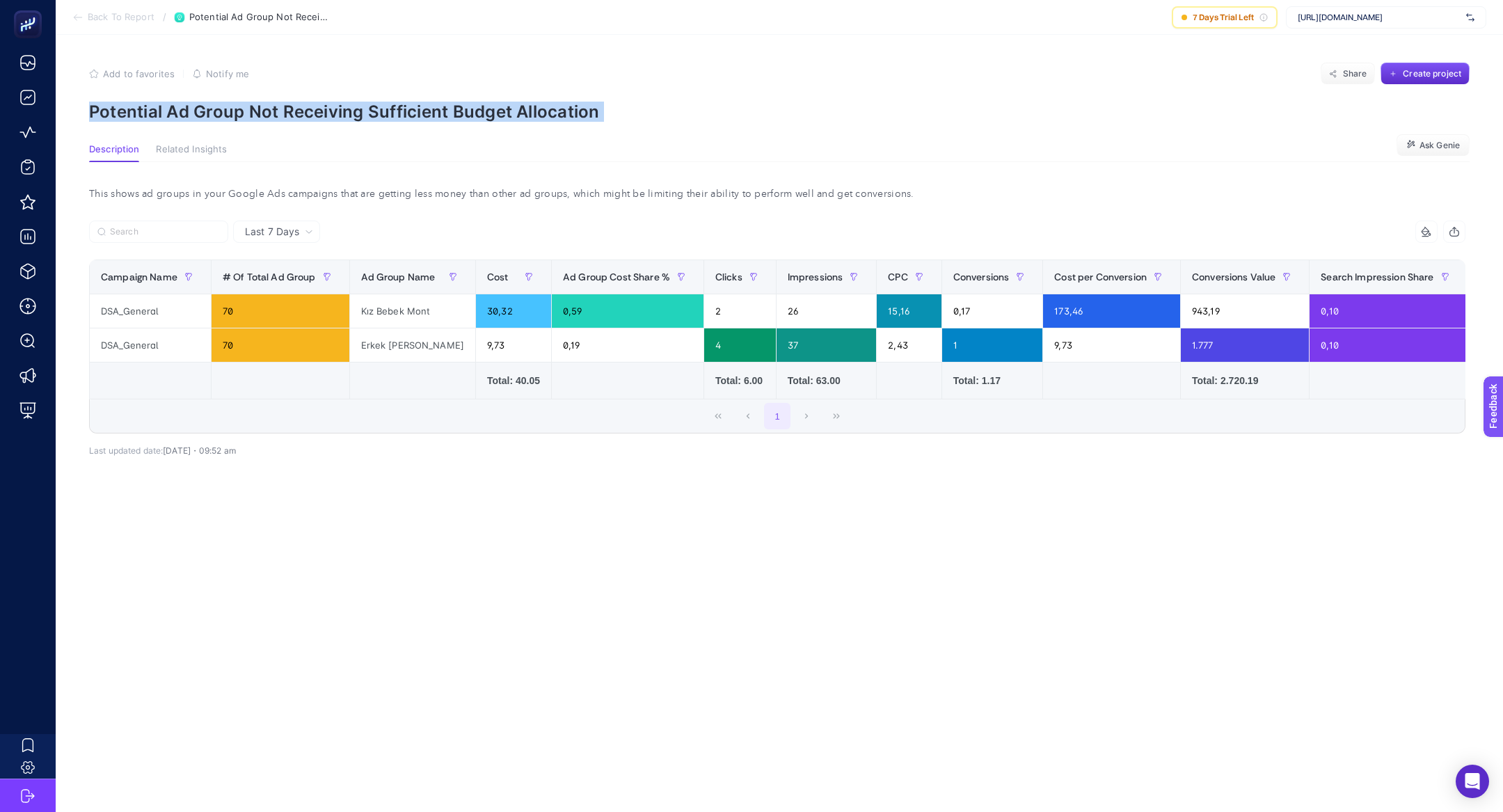
click at [322, 116] on p "Potential Ad Group Not Receiving Sufficient Budget Allocation" at bounding box center [779, 112] width 1381 height 20
click at [1370, 18] on span "https://www.bgstore.com.tr" at bounding box center [1379, 17] width 163 height 11
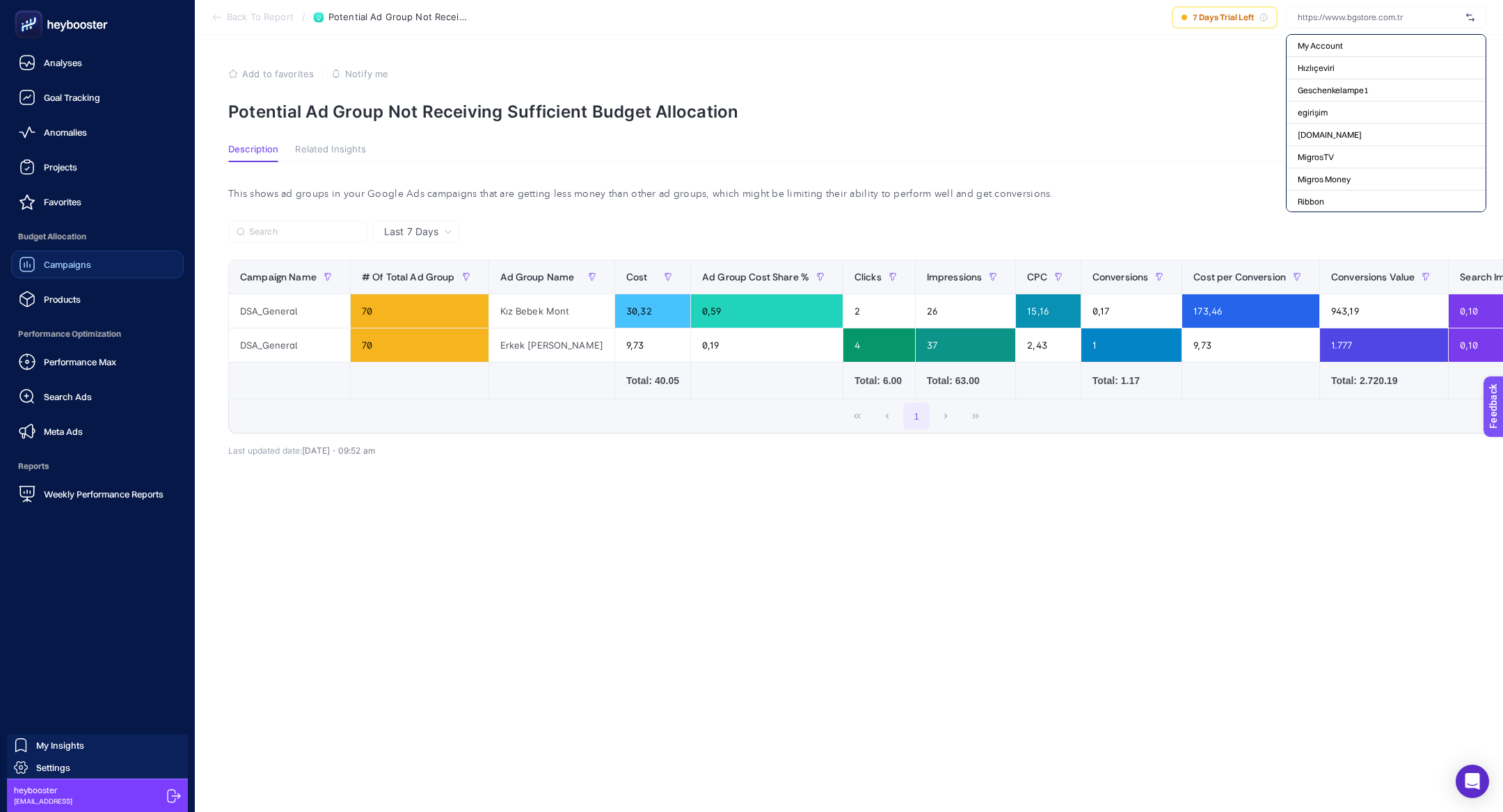
click at [39, 267] on div "Campaigns" at bounding box center [54, 265] width 73 height 17
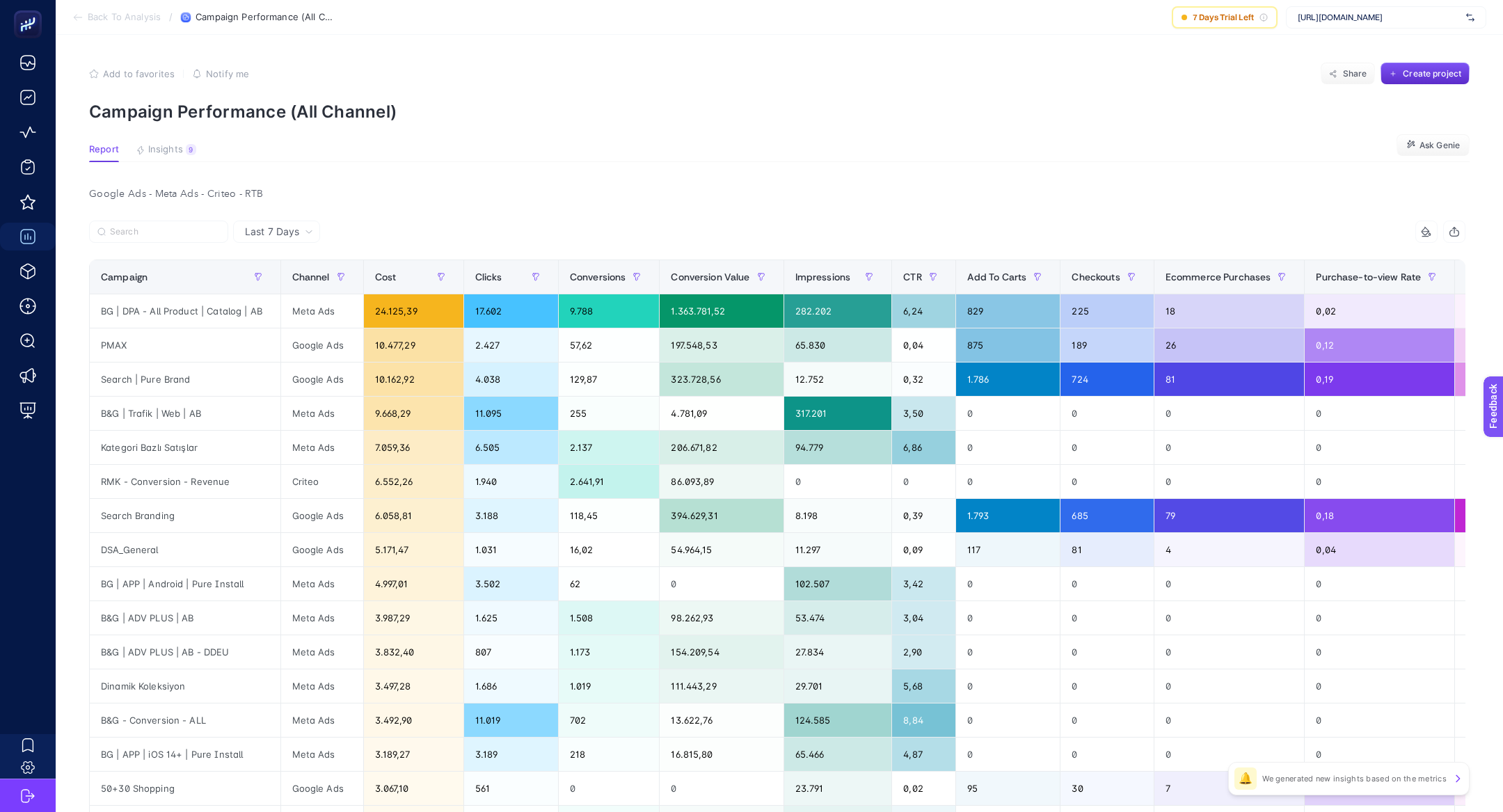
click at [1425, 6] on div "https://www.bgstore.com.tr" at bounding box center [1386, 17] width 201 height 23
type input "mora"
click at [1425, 48] on div "mpmoran.co.uk" at bounding box center [1386, 46] width 199 height 23
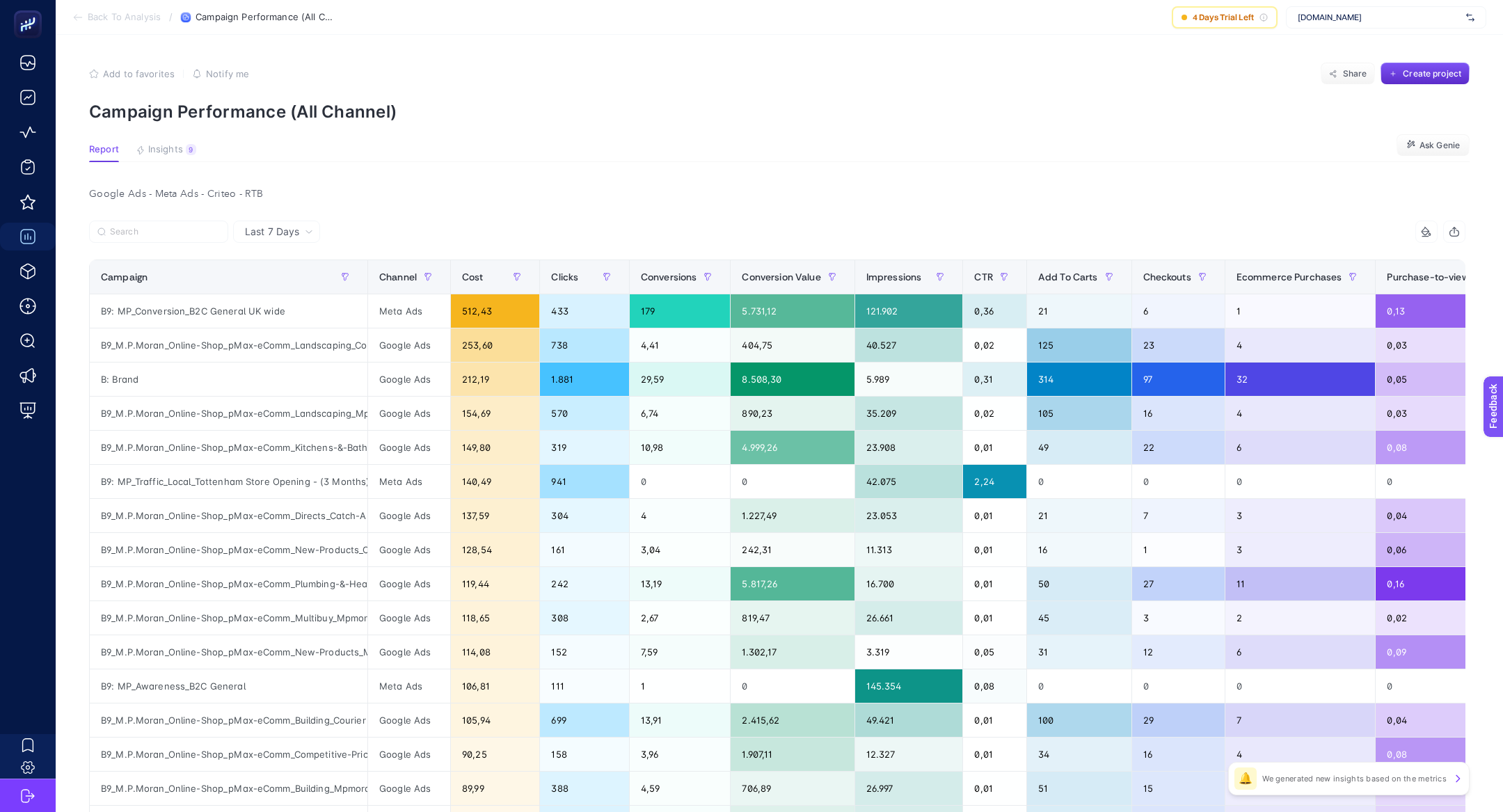
click at [173, 139] on article "Add to favorites false Notify me Share Create project Campaign Performance (All…" at bounding box center [779, 596] width 1448 height 1124
click at [173, 141] on article "Add to favorites false Notify me Share Create project Campaign Performance (All…" at bounding box center [779, 596] width 1448 height 1124
click at [185, 161] on section "Report Insights 9 We generated new insights based on the metrics Ask Genie" at bounding box center [779, 153] width 1381 height 18
click at [170, 148] on span "Insights" at bounding box center [165, 149] width 35 height 11
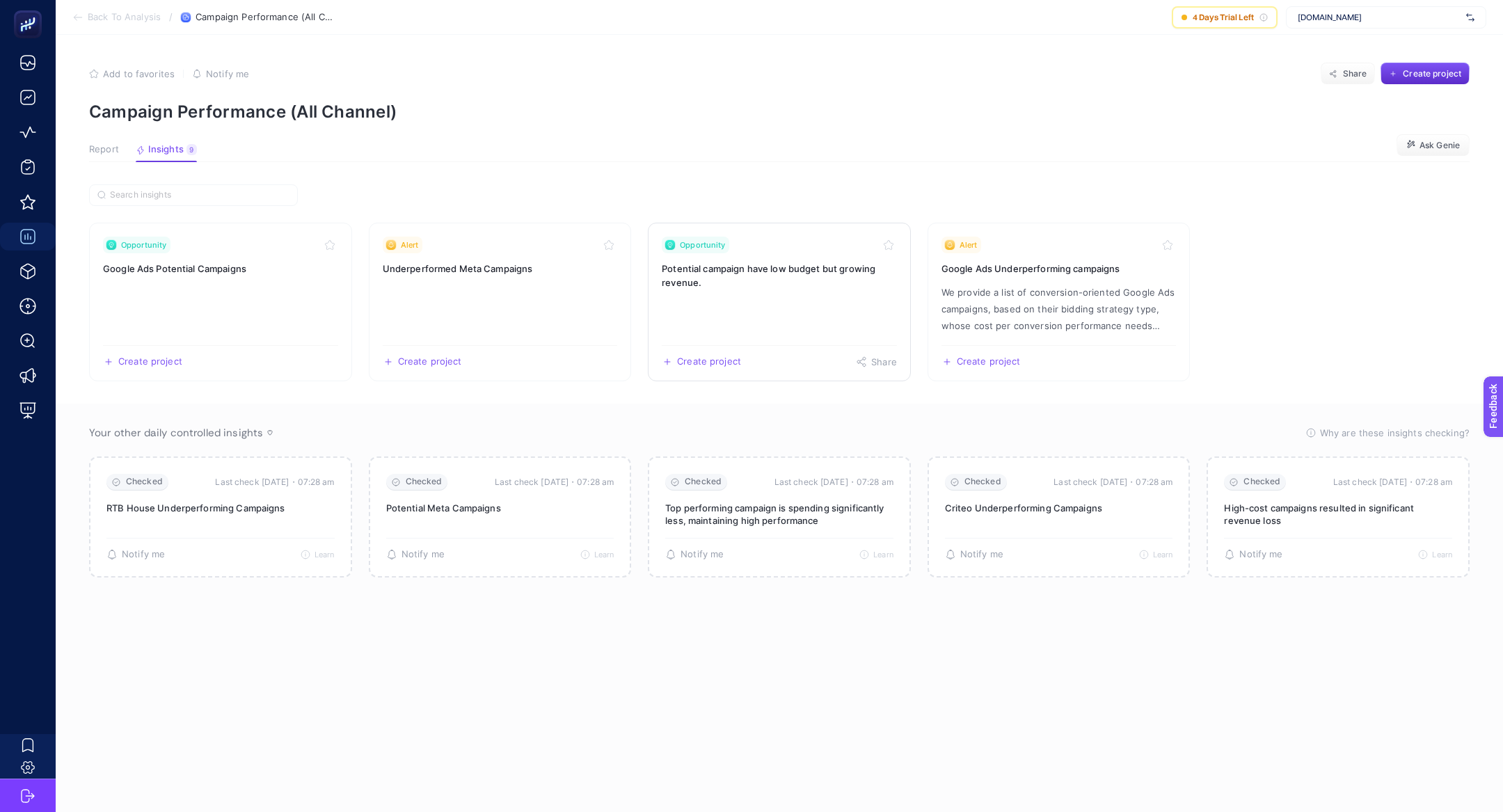
click at [829, 298] on link "Opportunity Potential campaign have low budget but growing revenue. Create proj…" at bounding box center [779, 302] width 263 height 159
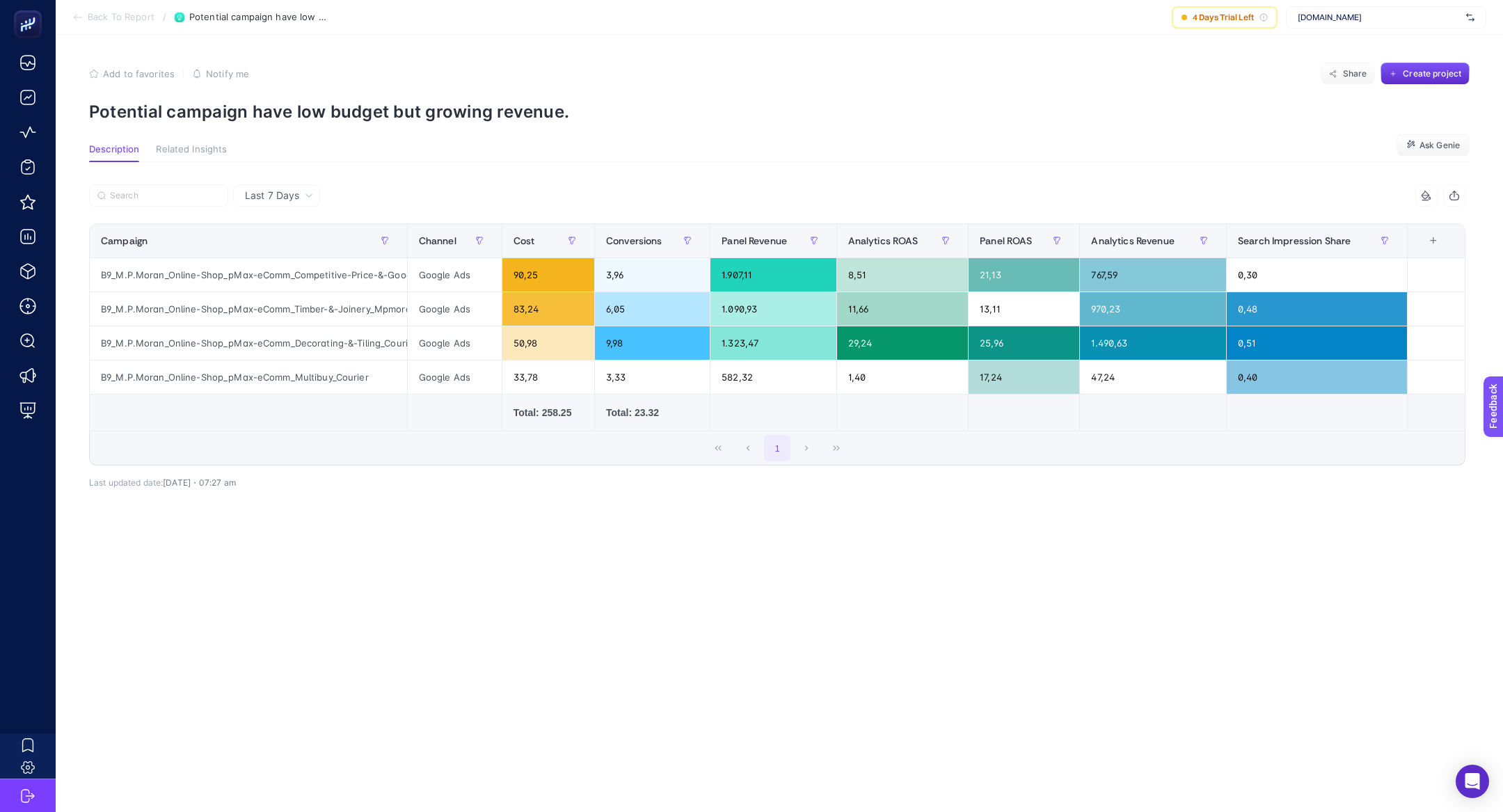
click at [254, 111] on p "Potential campaign have low budget but growing revenue." at bounding box center [779, 112] width 1381 height 20
click at [1327, 20] on span "mpmoran.co.uk" at bounding box center [1379, 17] width 163 height 11
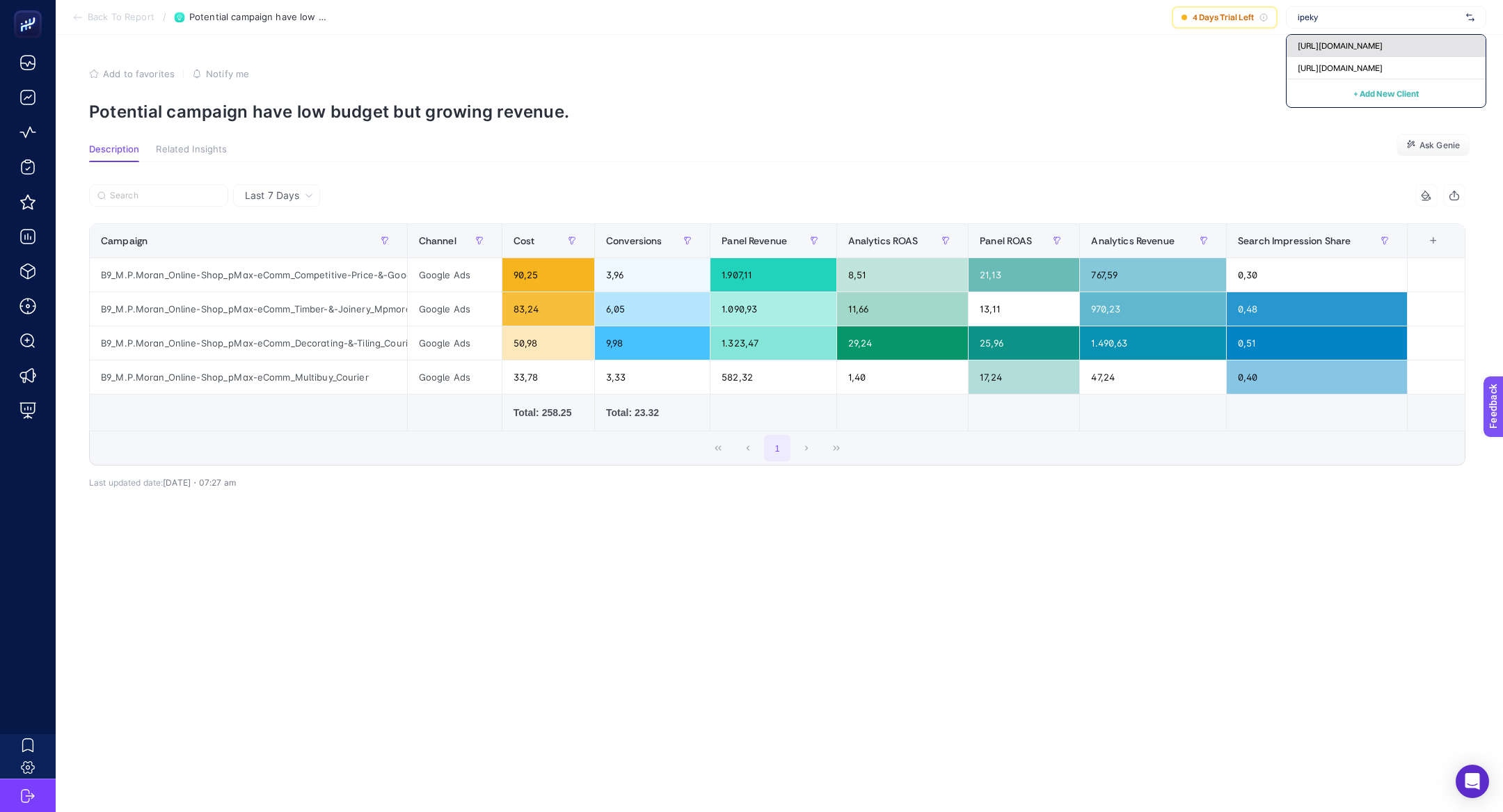
type input "ipeky"
click at [1352, 50] on span "https://www.ipekyol.com.tr/" at bounding box center [1340, 45] width 85 height 11
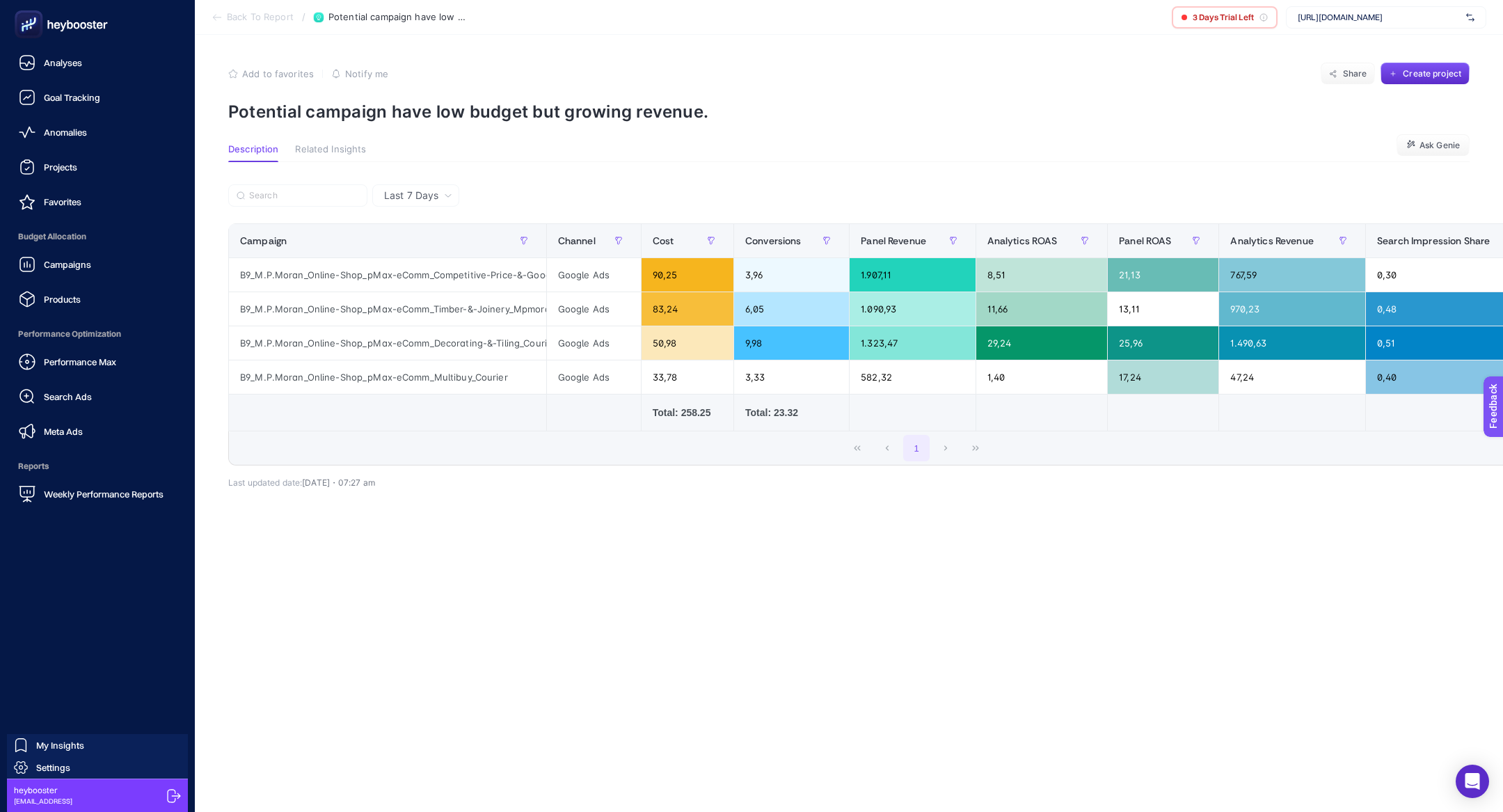
click at [82, 248] on span "Budget Allocation" at bounding box center [97, 236] width 173 height 28
click at [82, 251] on link "Campaigns" at bounding box center [97, 264] width 173 height 28
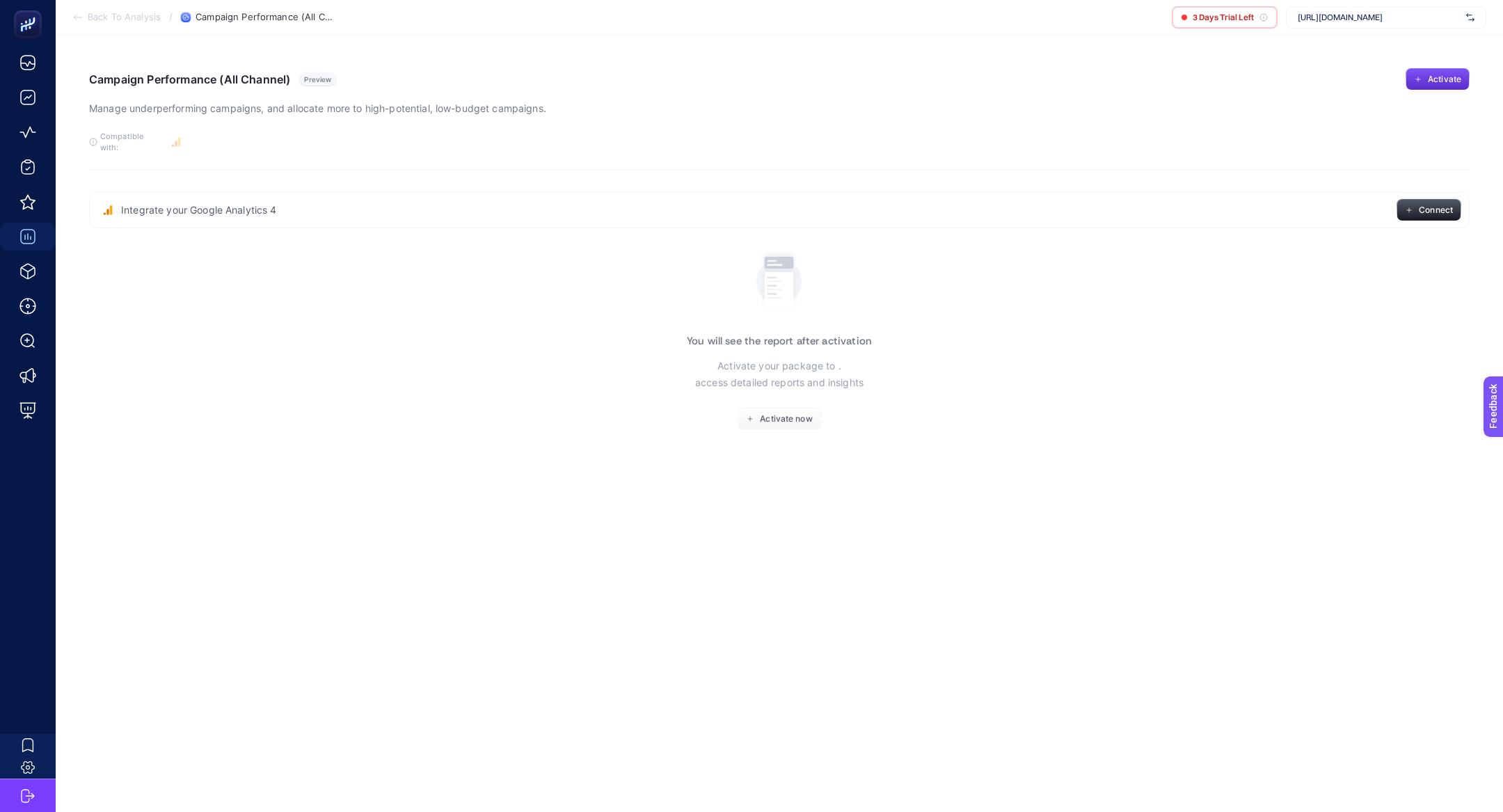
click at [1360, 36] on article "Campaign Performance (All Channel) Preview Manage underperforming campaigns, an…" at bounding box center [779, 424] width 1448 height 777
click at [1360, 23] on span "https://www.ipekyol.com.tr/" at bounding box center [1379, 17] width 163 height 11
type input "ipek"
click at [1430, 95] on div "https://www.ipekyol.com.tr/" at bounding box center [1386, 90] width 199 height 23
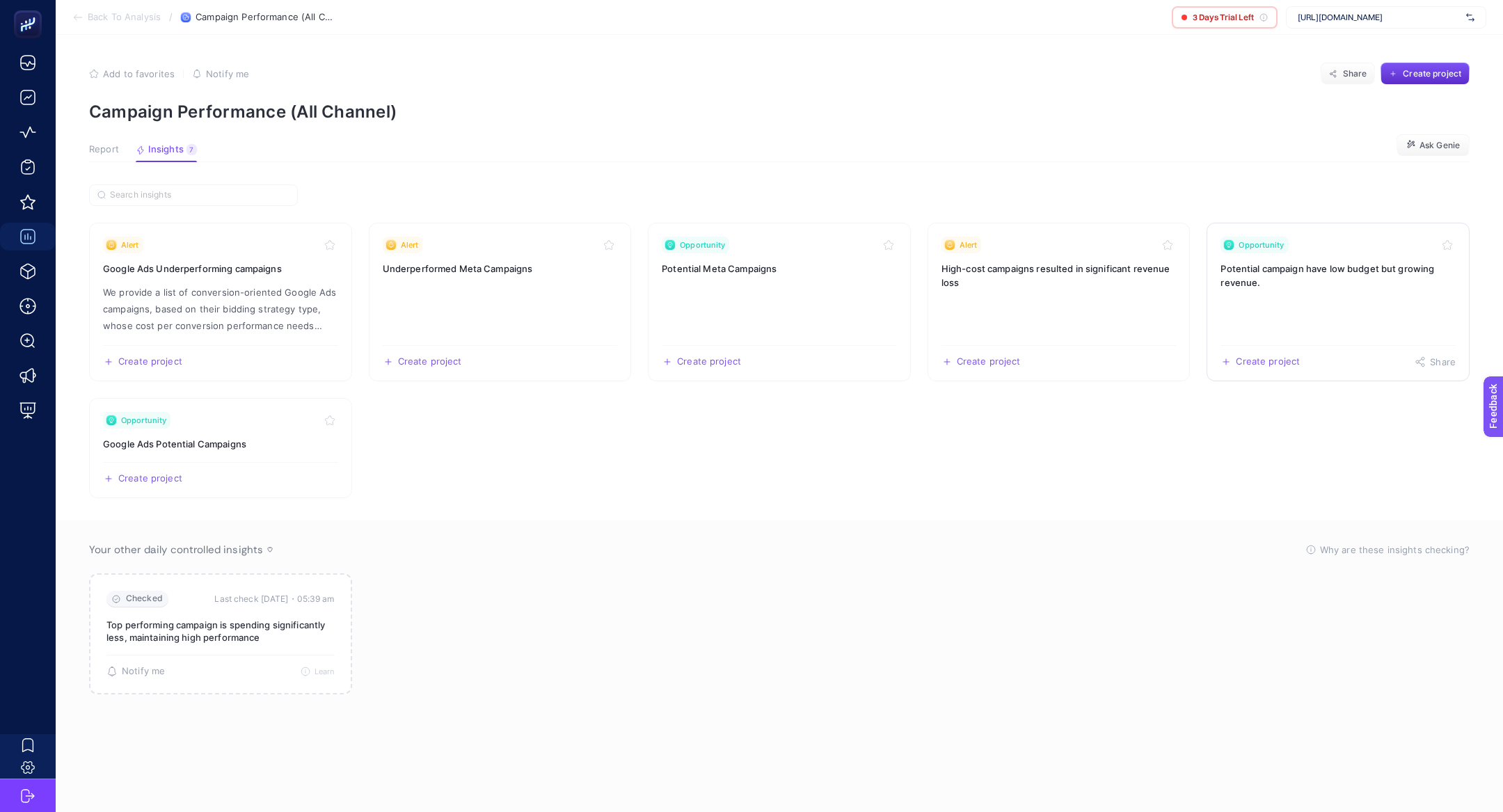
click at [1303, 259] on link "Opportunity Potential campaign have low budget but growing revenue. Create proj…" at bounding box center [1338, 302] width 263 height 159
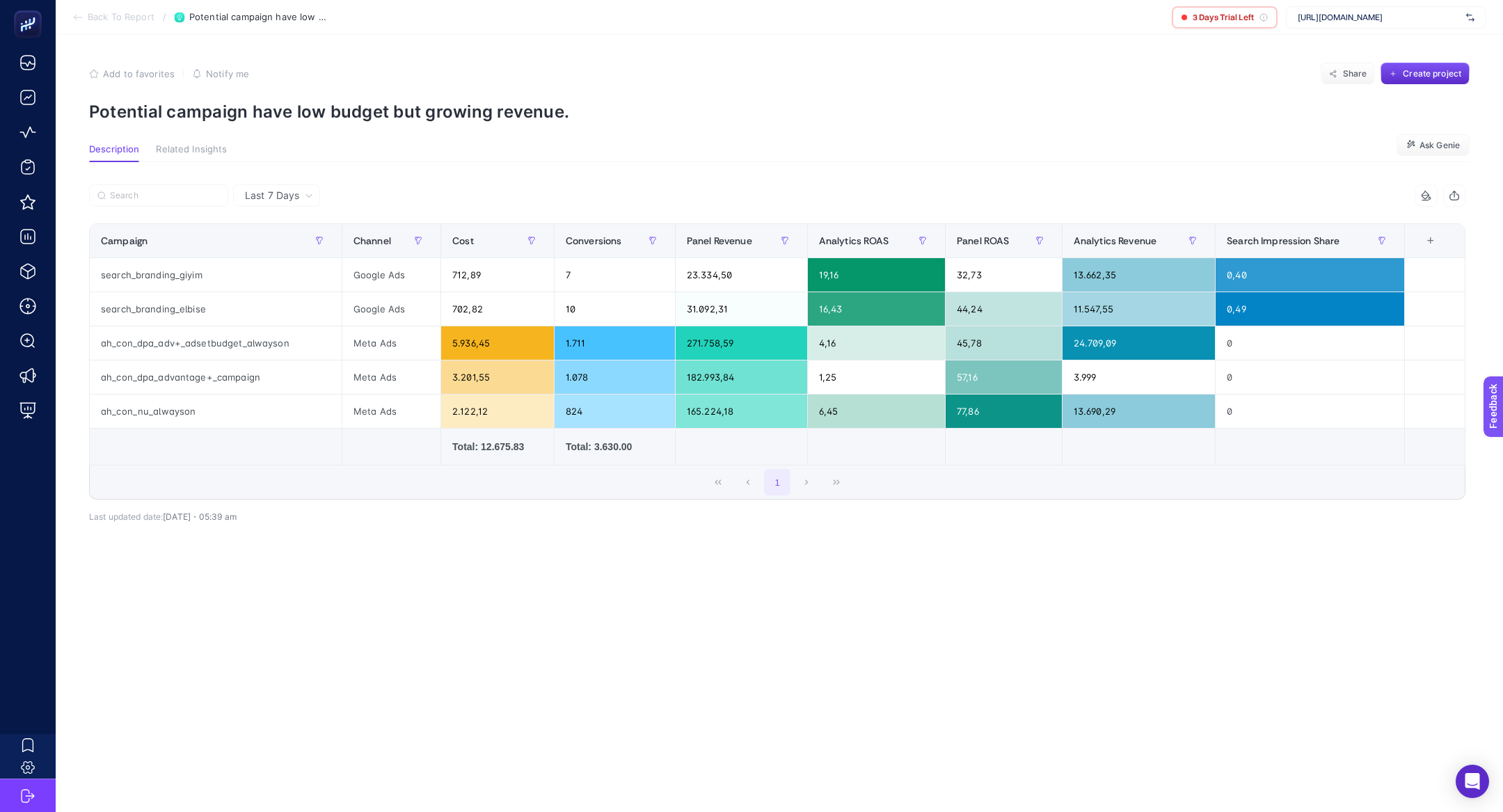
click at [444, 106] on p "Potential campaign have low budget but growing revenue." at bounding box center [779, 112] width 1381 height 20
click at [356, 102] on p "Potential campaign have low budget but growing revenue." at bounding box center [779, 112] width 1381 height 20
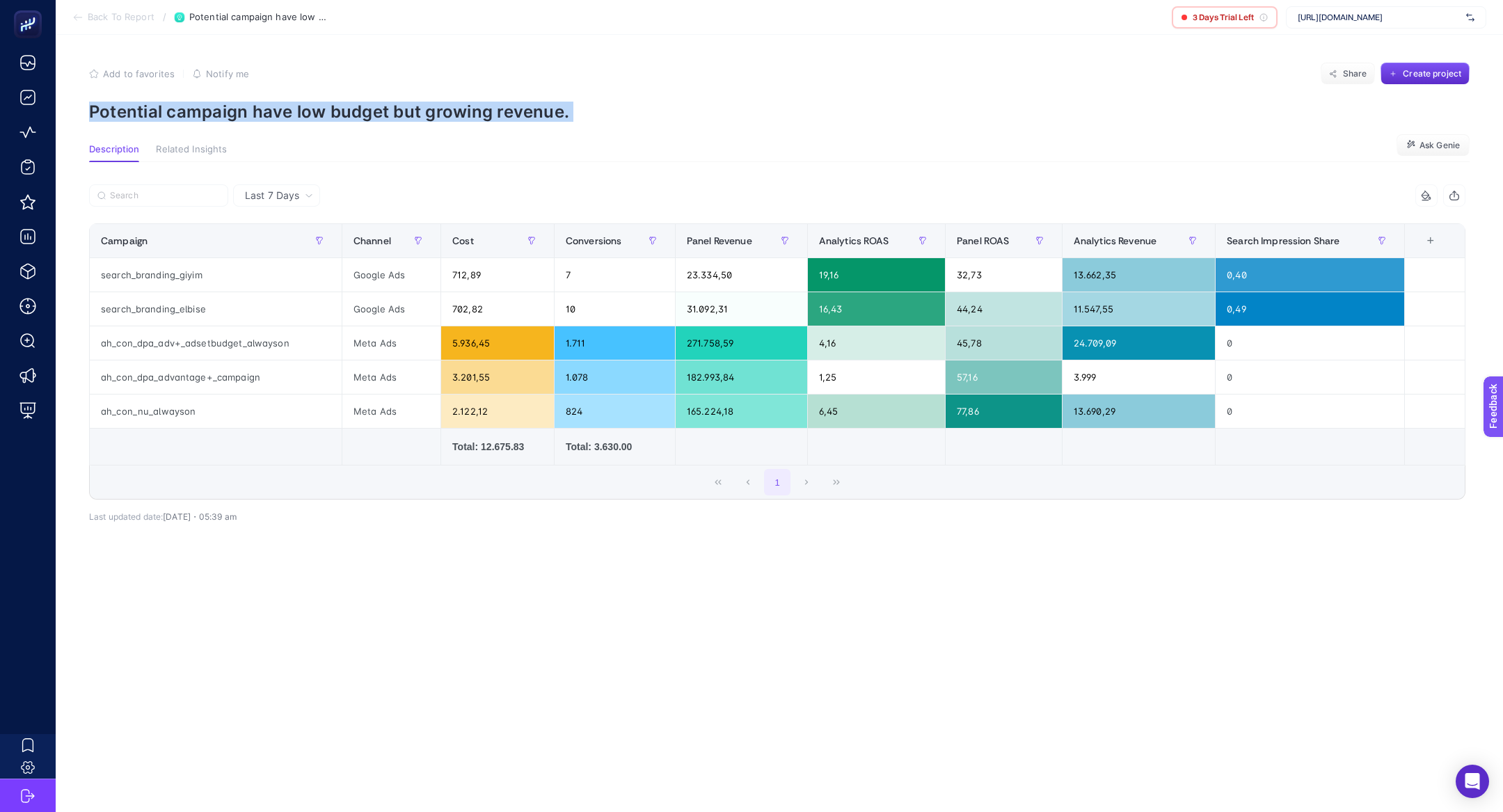
click at [356, 102] on p "Potential campaign have low budget but growing revenue." at bounding box center [779, 112] width 1381 height 20
click at [1282, 14] on div "3 Days Trial Left https://www.ipekyol.com.tr/" at bounding box center [1329, 17] width 314 height 23
click at [1300, 17] on span "https://www.ipekyol.com.tr/" at bounding box center [1379, 17] width 163 height 11
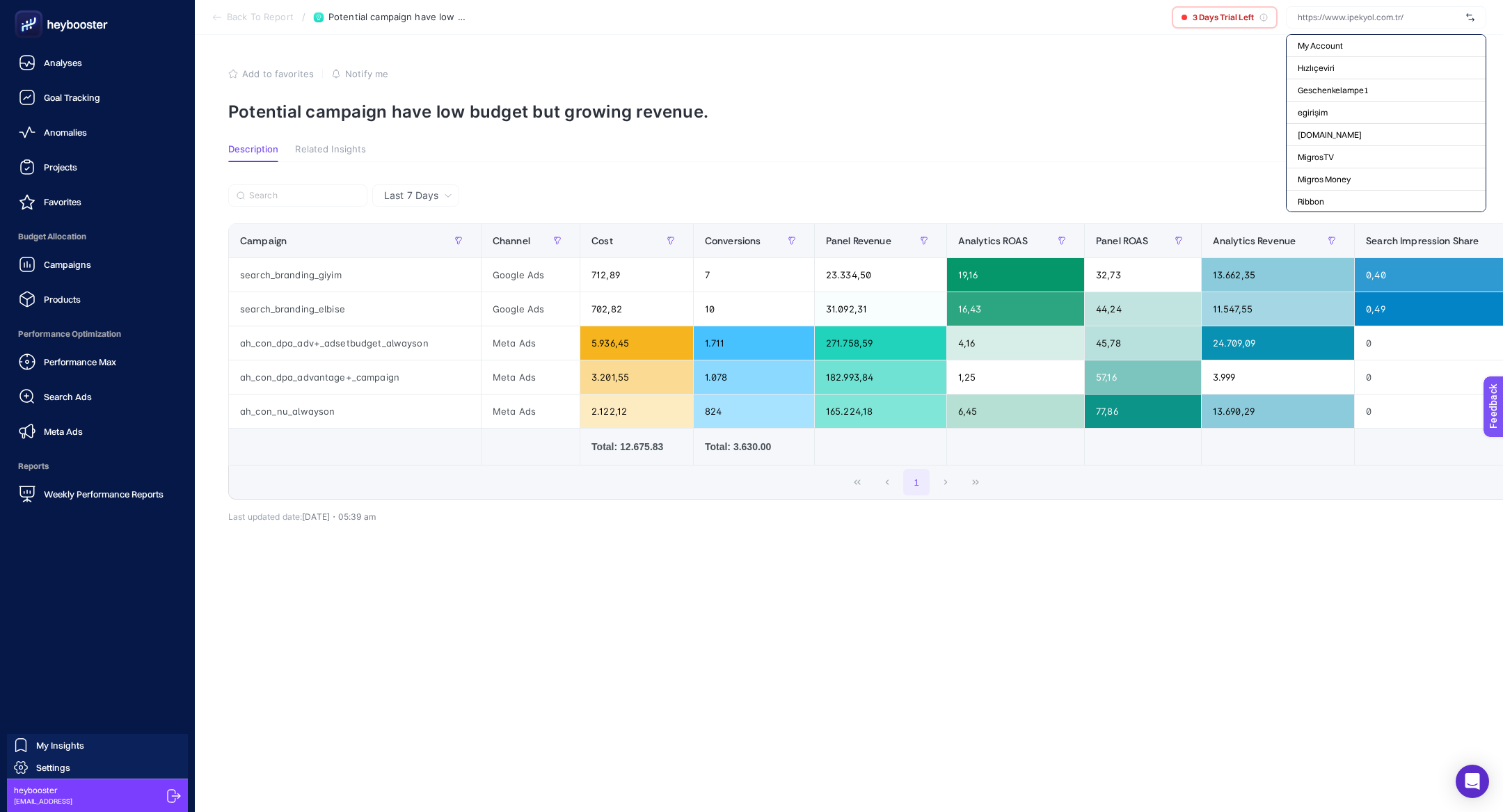
click at [67, 249] on span "Budget Allocation" at bounding box center [97, 236] width 173 height 28
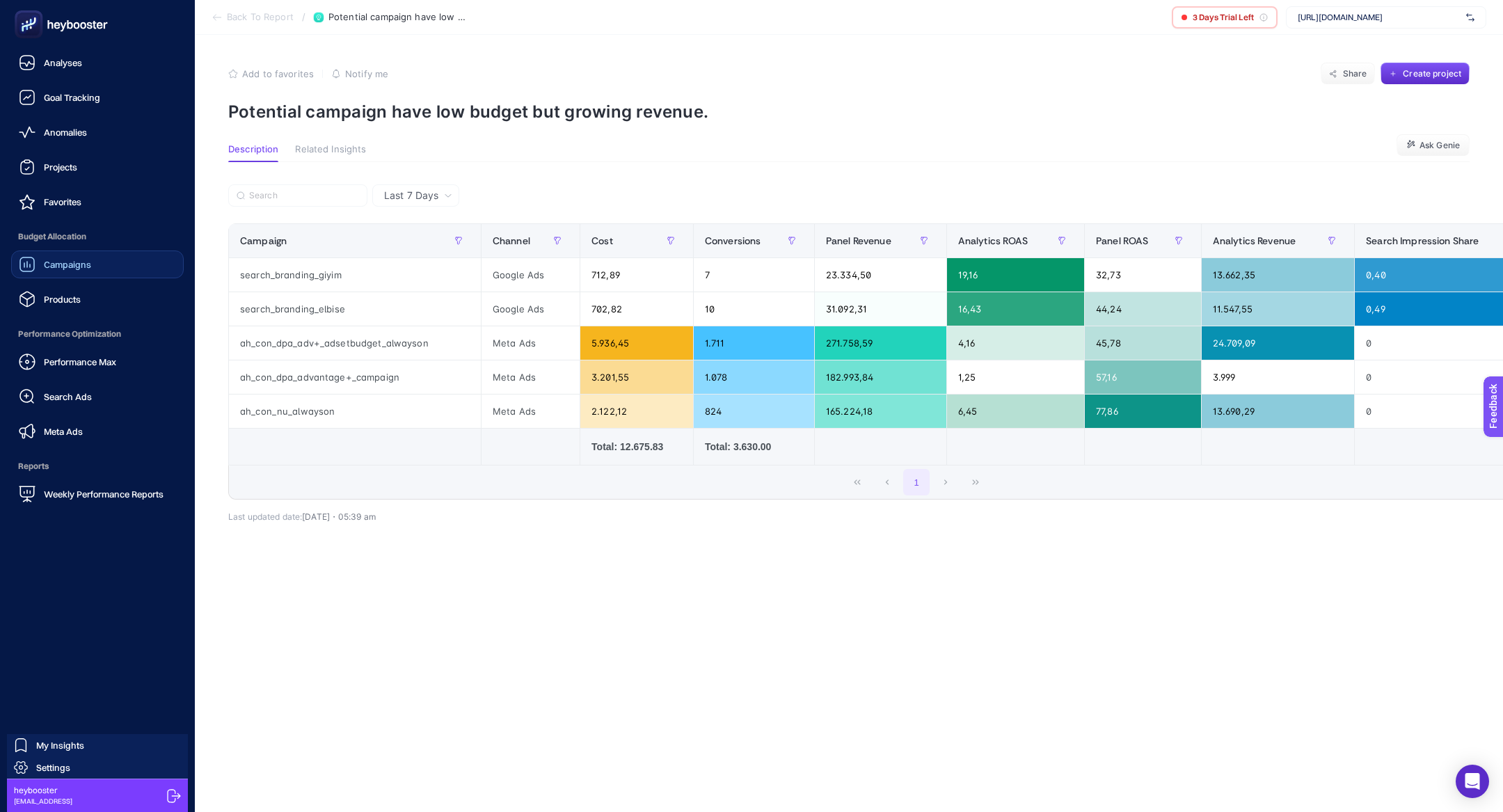
click at [79, 259] on span "Campaigns" at bounding box center [67, 264] width 48 height 11
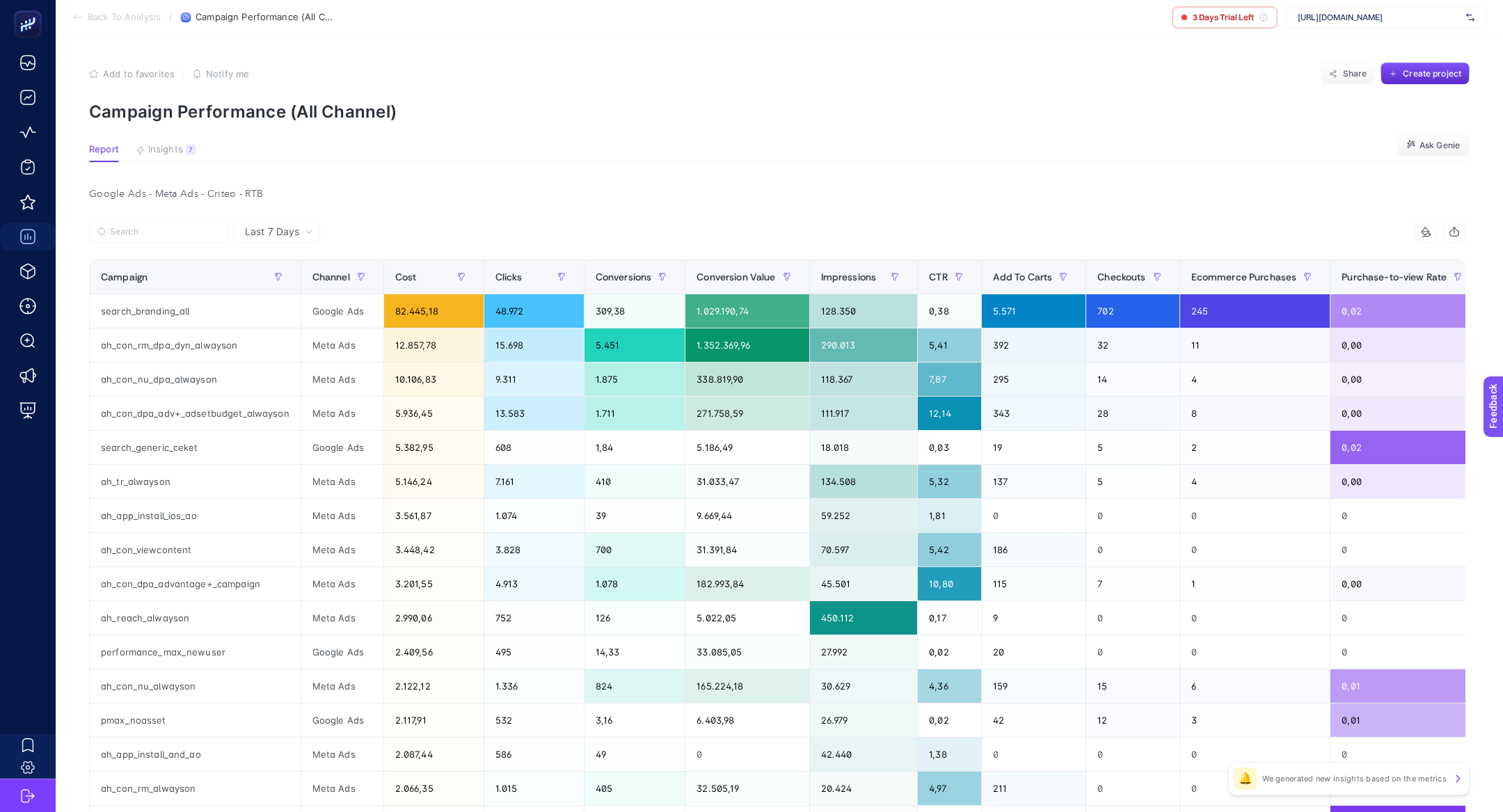
click at [1358, 13] on span "https://www.ipekyol.com.tr/" at bounding box center [1379, 17] width 163 height 11
type input "ramse"
click at [1377, 53] on div "Ramsey" at bounding box center [1386, 46] width 199 height 23
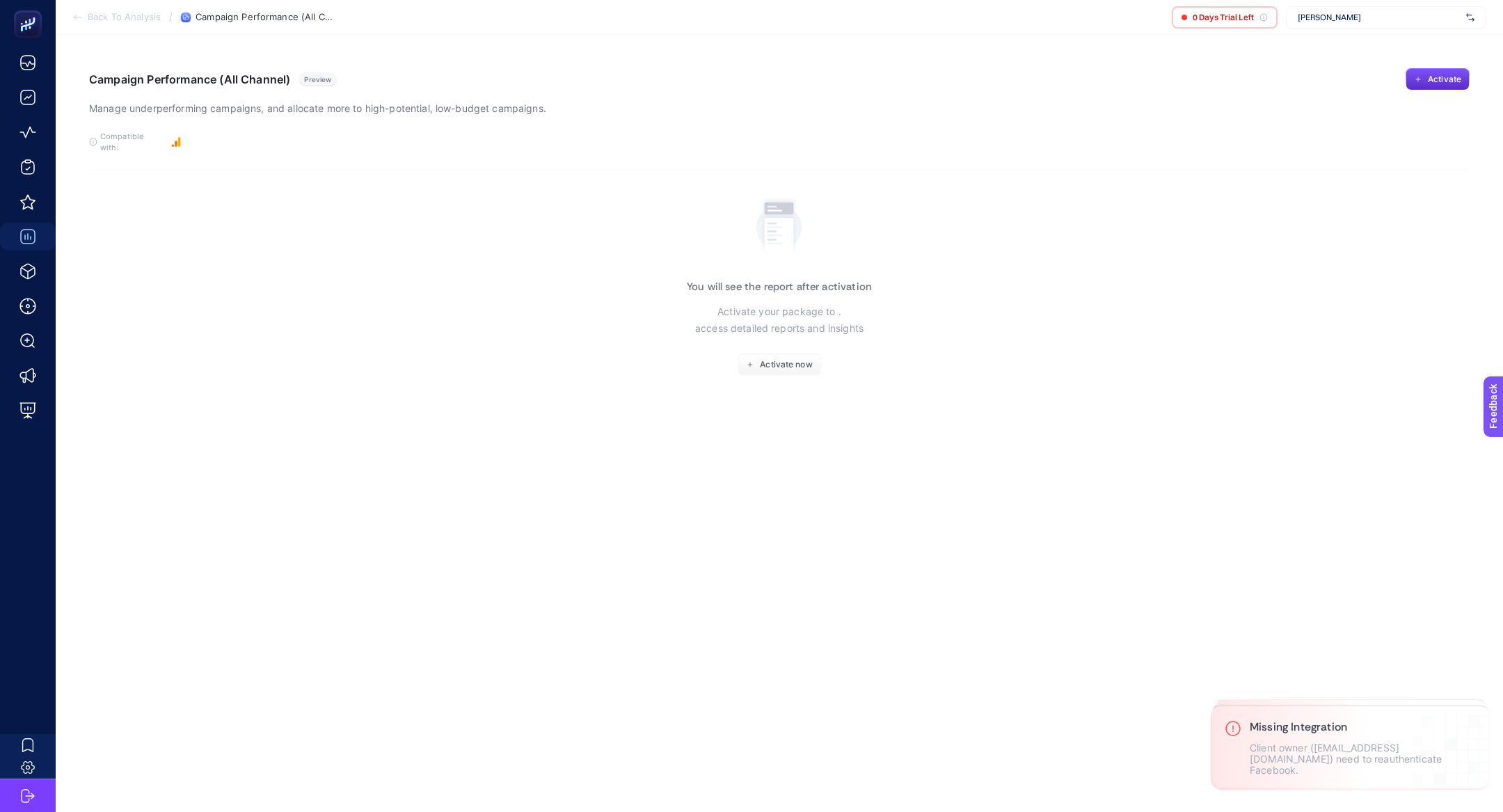
click at [1358, 18] on span "Ramsey" at bounding box center [1379, 17] width 163 height 11
type input "ramse"
click at [1346, 43] on div "Ramsey" at bounding box center [1386, 46] width 199 height 23
click at [1324, 21] on span "Ramsey" at bounding box center [1379, 17] width 163 height 11
type input "ramse"
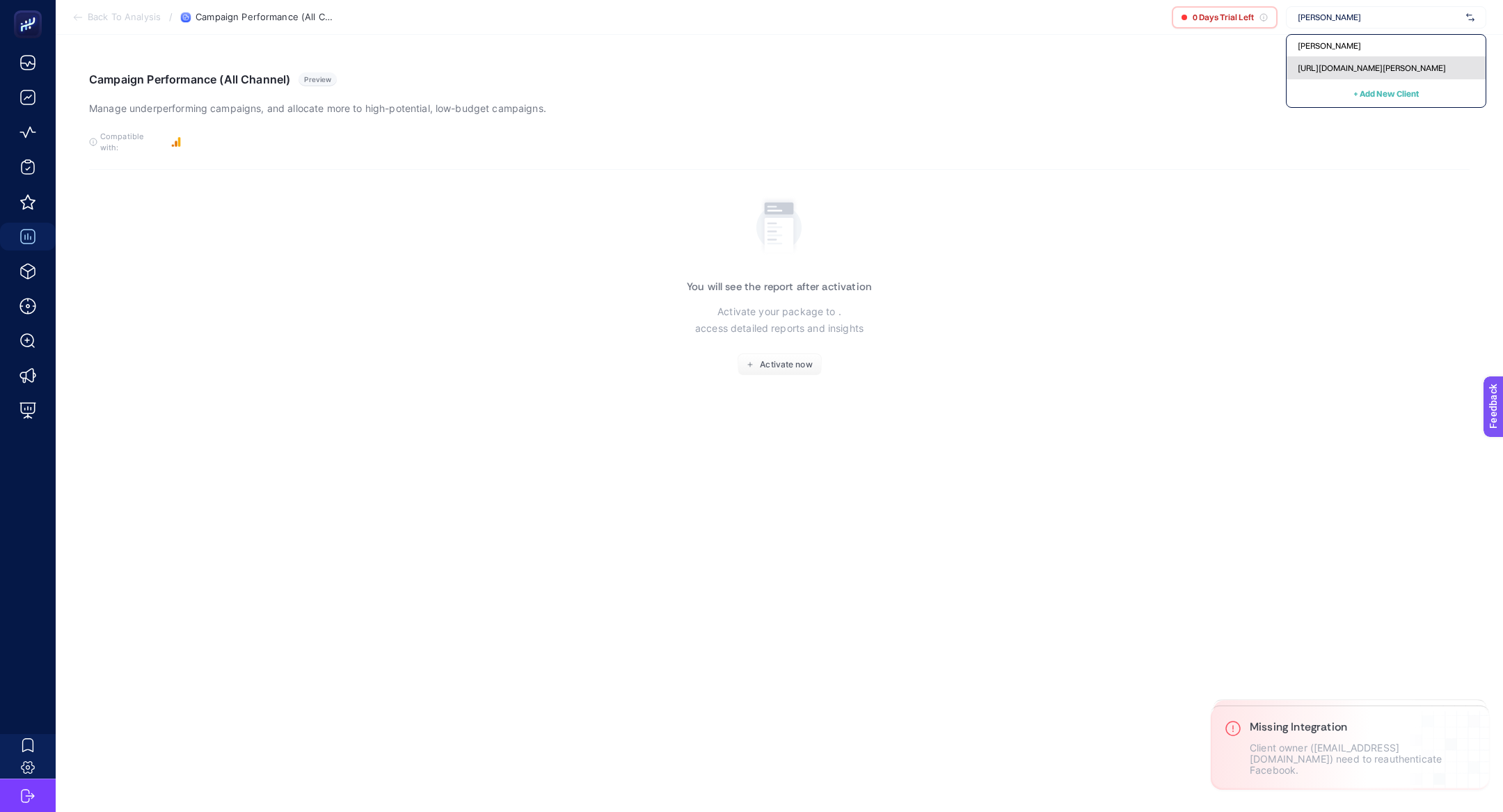
click at [1330, 69] on span "https://www.ramsey.com.tr/" at bounding box center [1371, 68] width 148 height 11
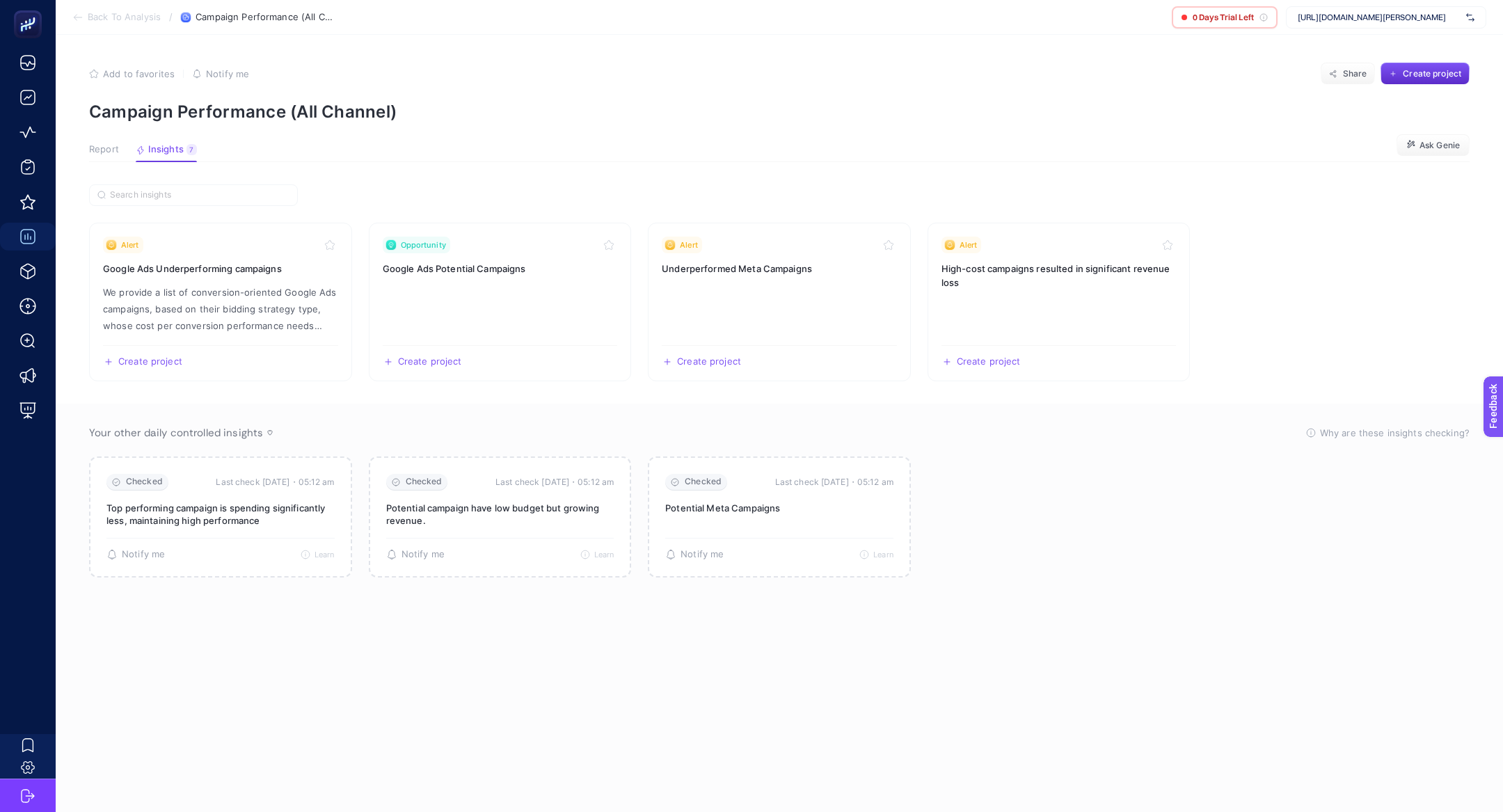
click at [100, 148] on span "Report" at bounding box center [104, 149] width 30 height 11
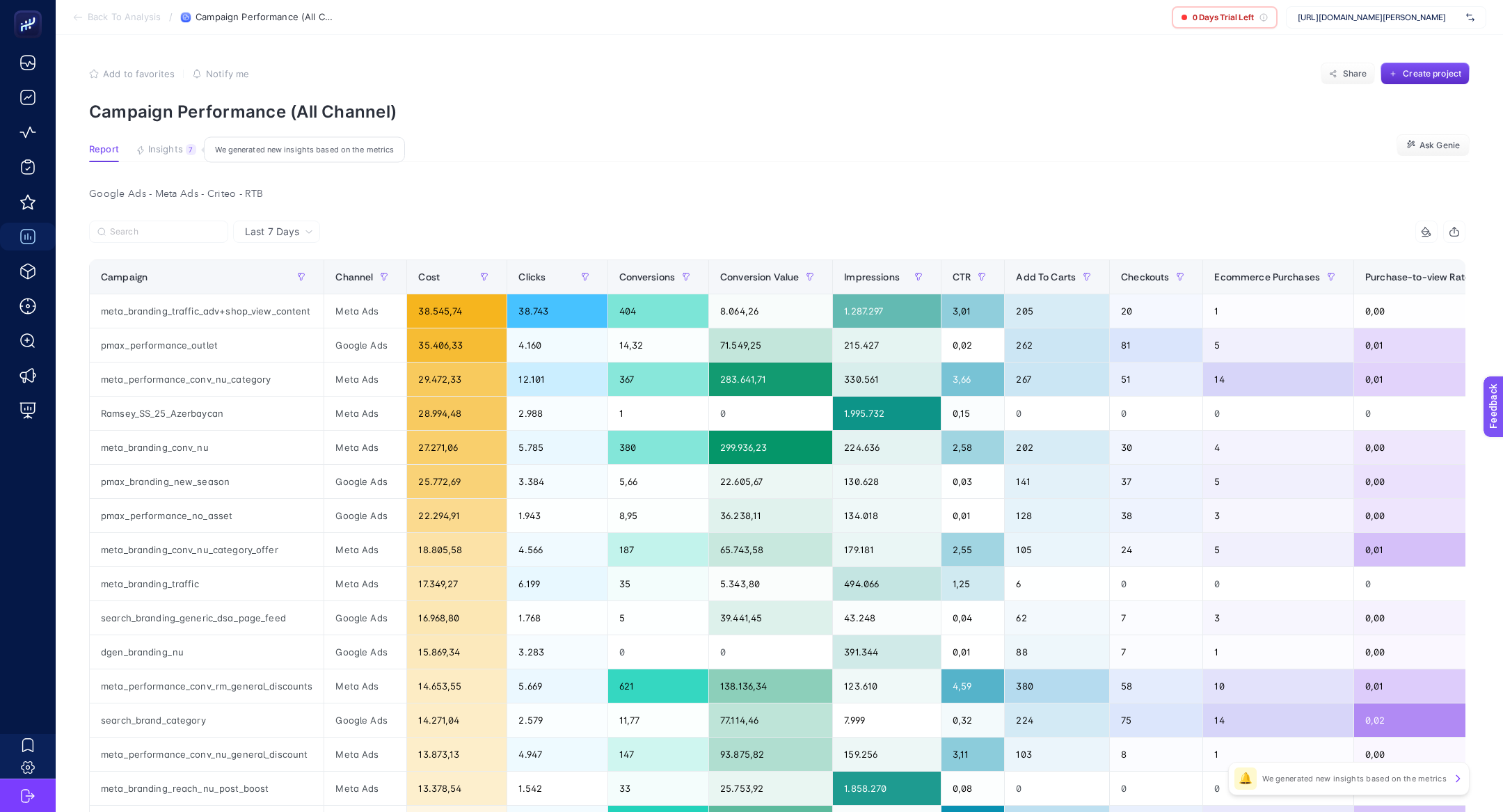
click at [187, 152] on div "7" at bounding box center [190, 149] width 10 height 11
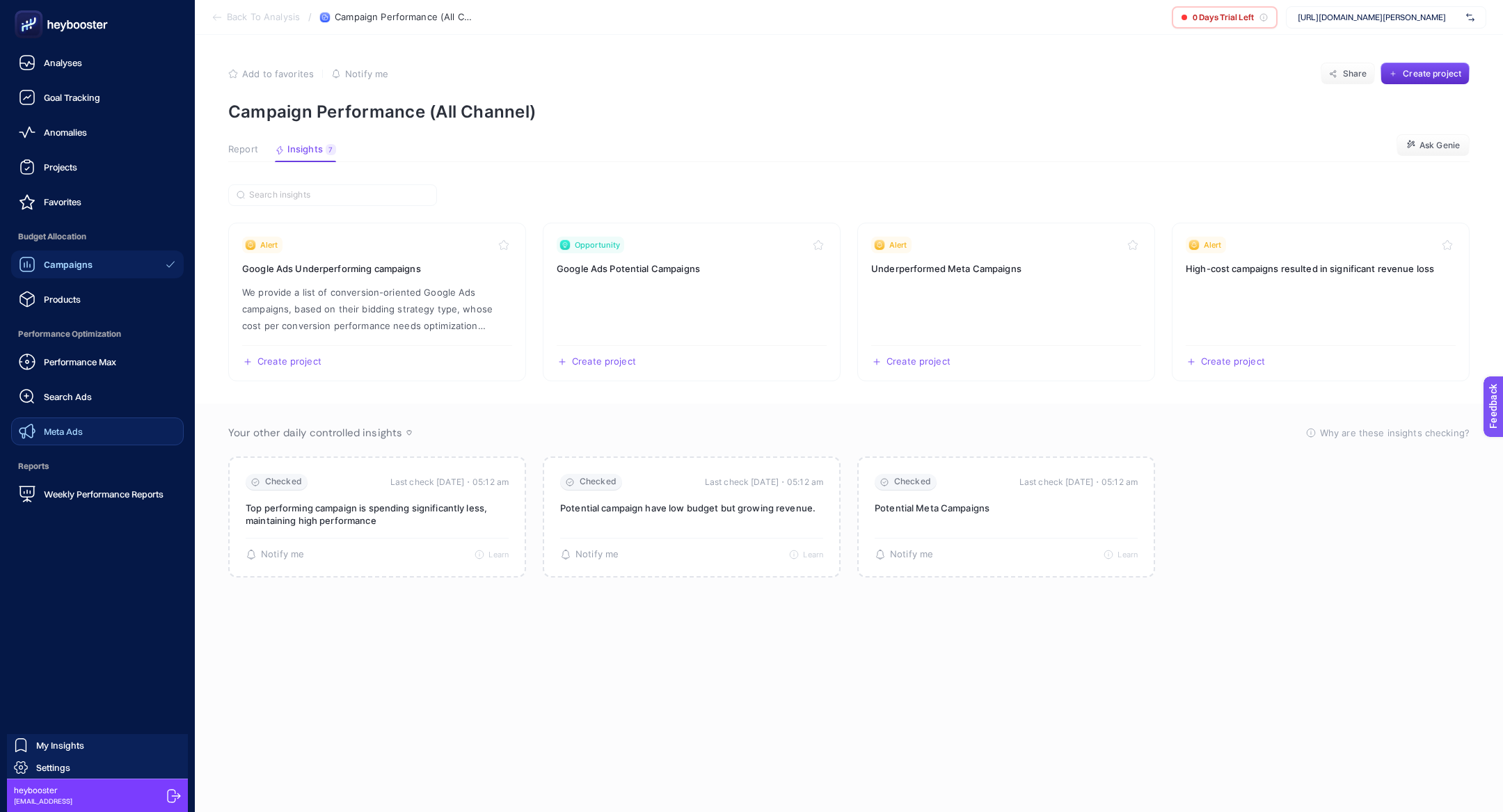
click at [87, 434] on link "Meta Ads" at bounding box center [97, 431] width 173 height 28
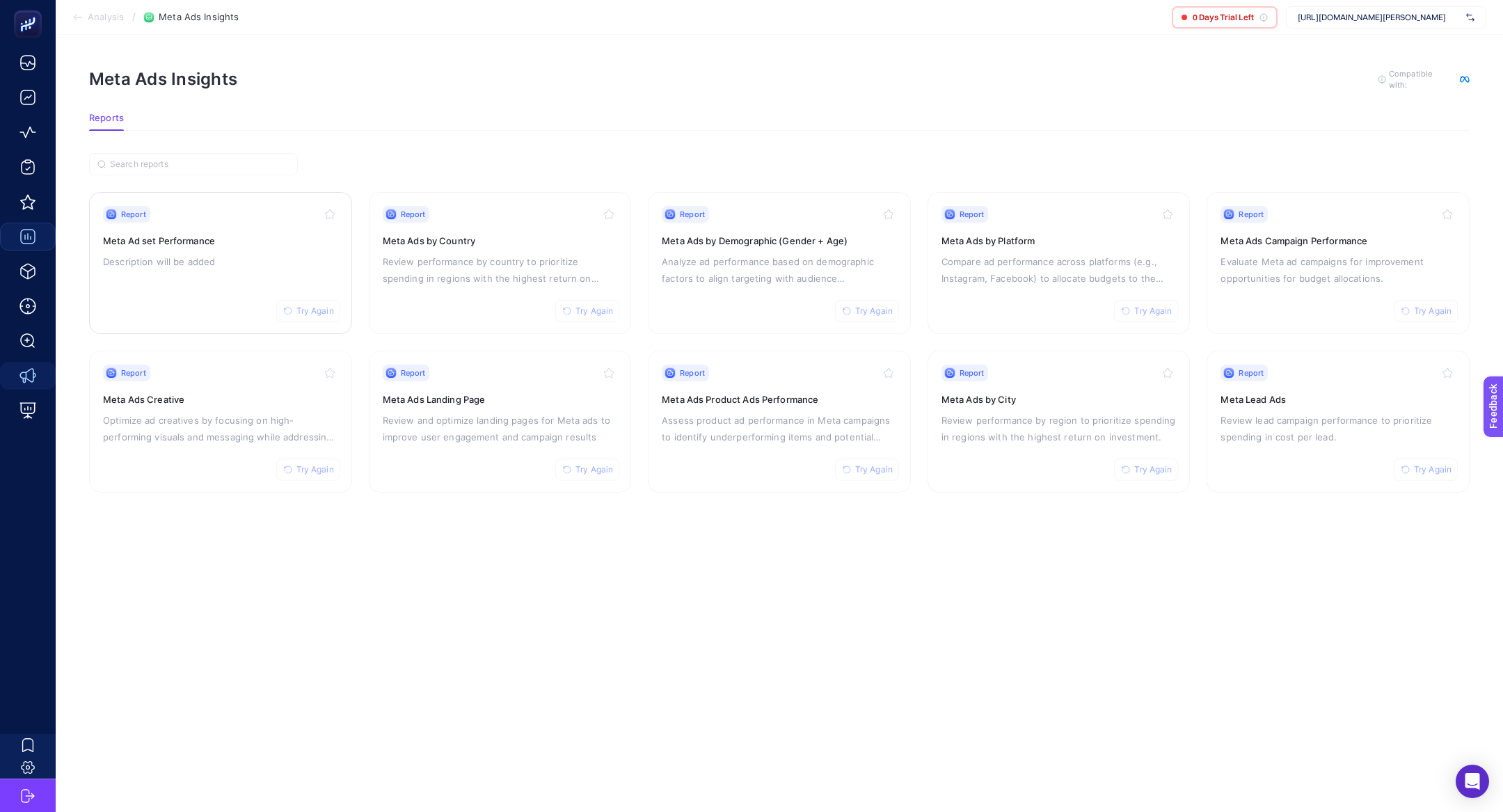
click at [224, 237] on h3 "Meta Ad set Performance" at bounding box center [221, 241] width 236 height 14
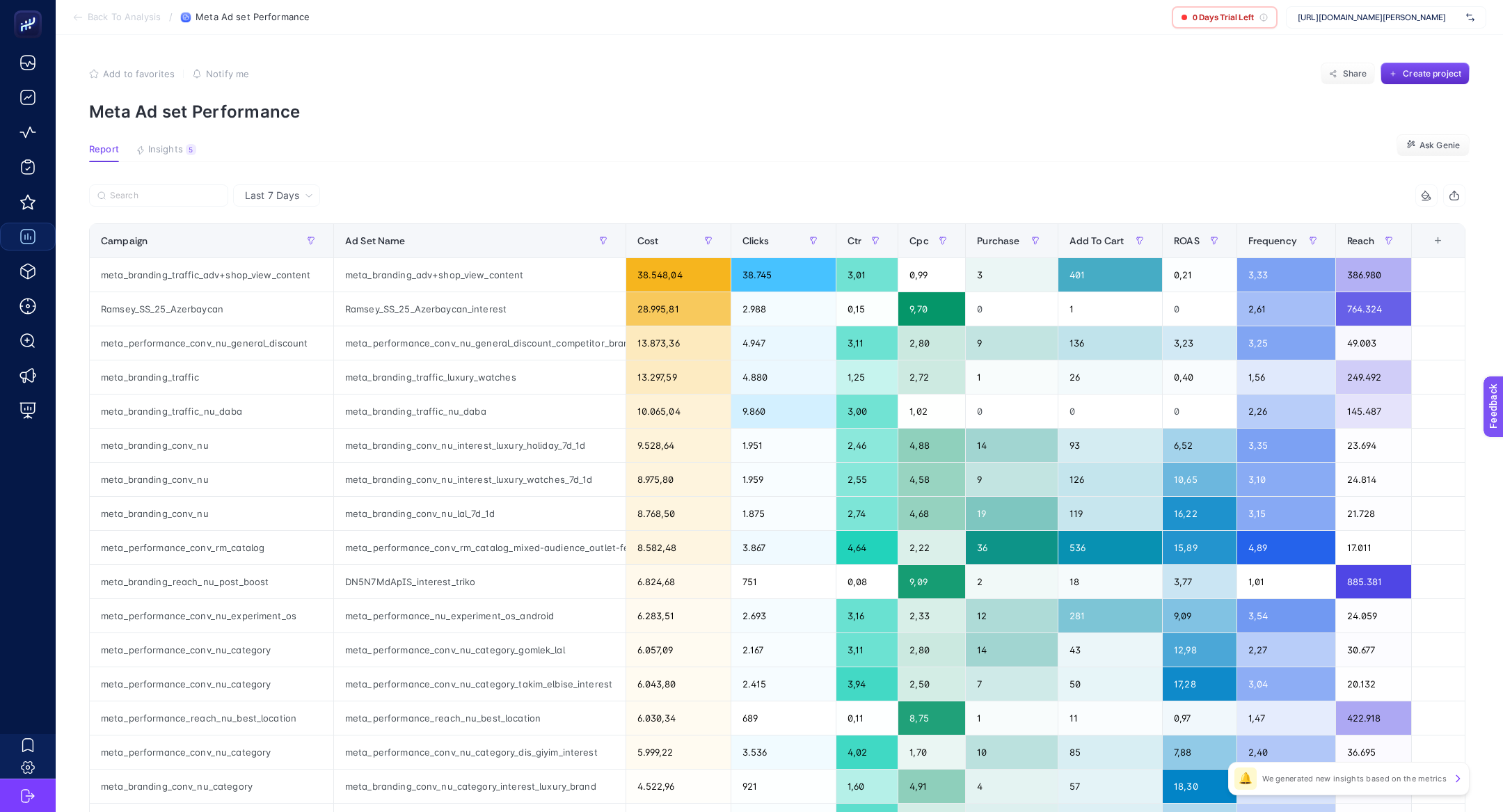
click at [179, 140] on article "Add to favorites false Notify me Share Create project Meta Ad set Performance R…" at bounding box center [779, 579] width 1448 height 1088
click at [182, 148] on button "Insights 5 We generated new insights based on the metrics" at bounding box center [165, 153] width 60 height 18
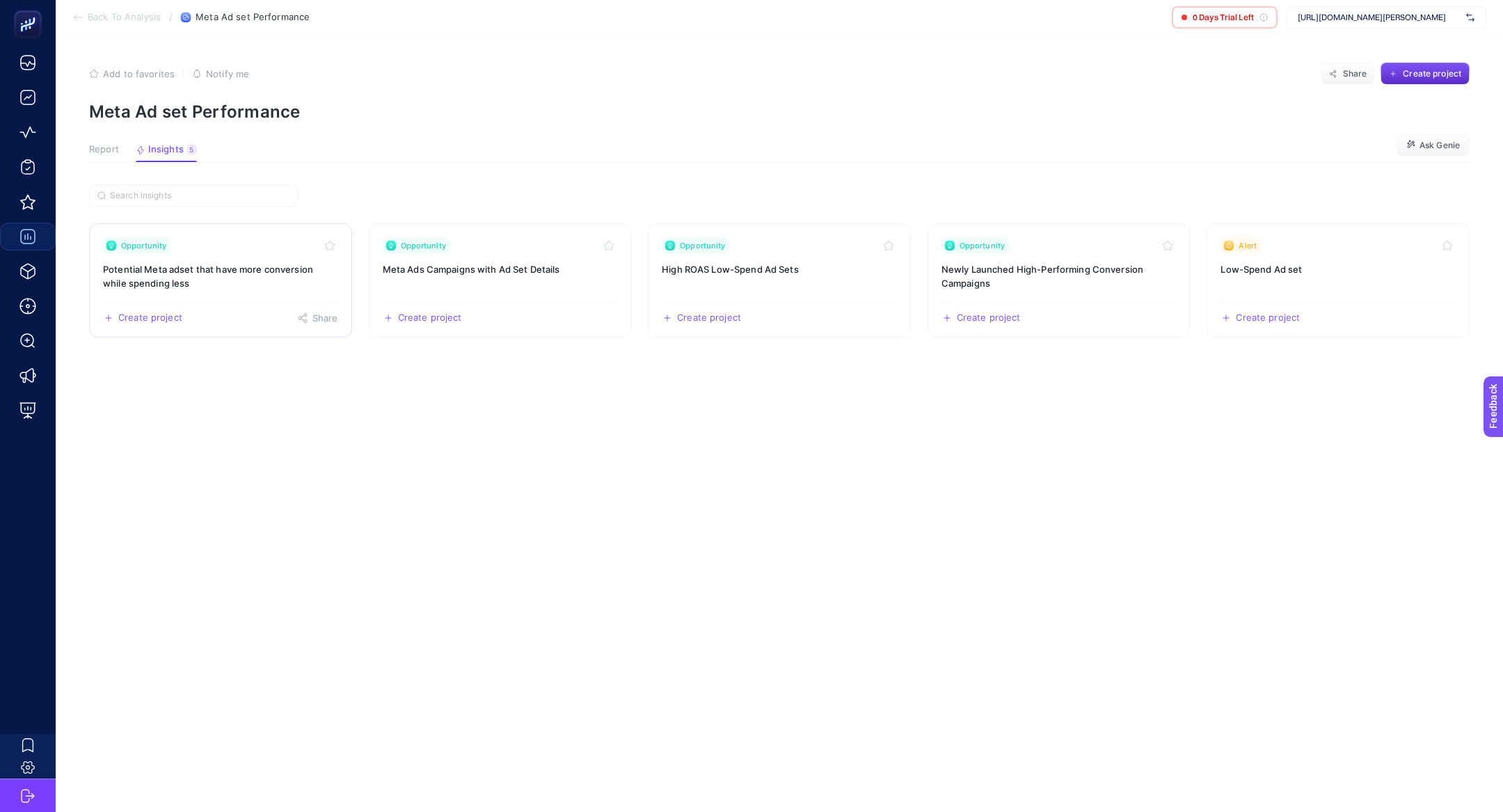
click at [215, 252] on div "Opportunity" at bounding box center [221, 246] width 236 height 17
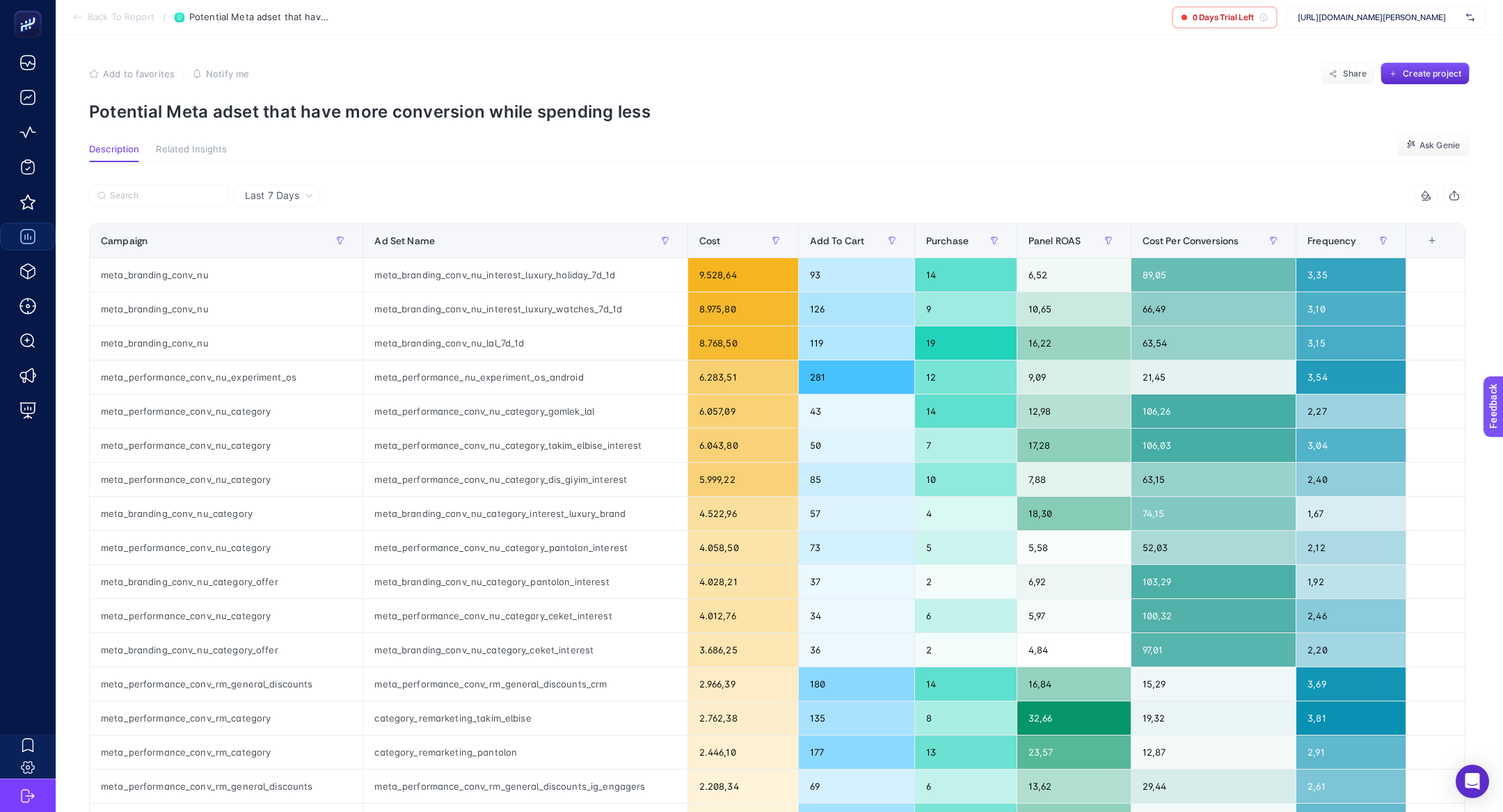
click at [377, 103] on p "Potential Meta adset that have more conversion while spending less" at bounding box center [779, 112] width 1381 height 20
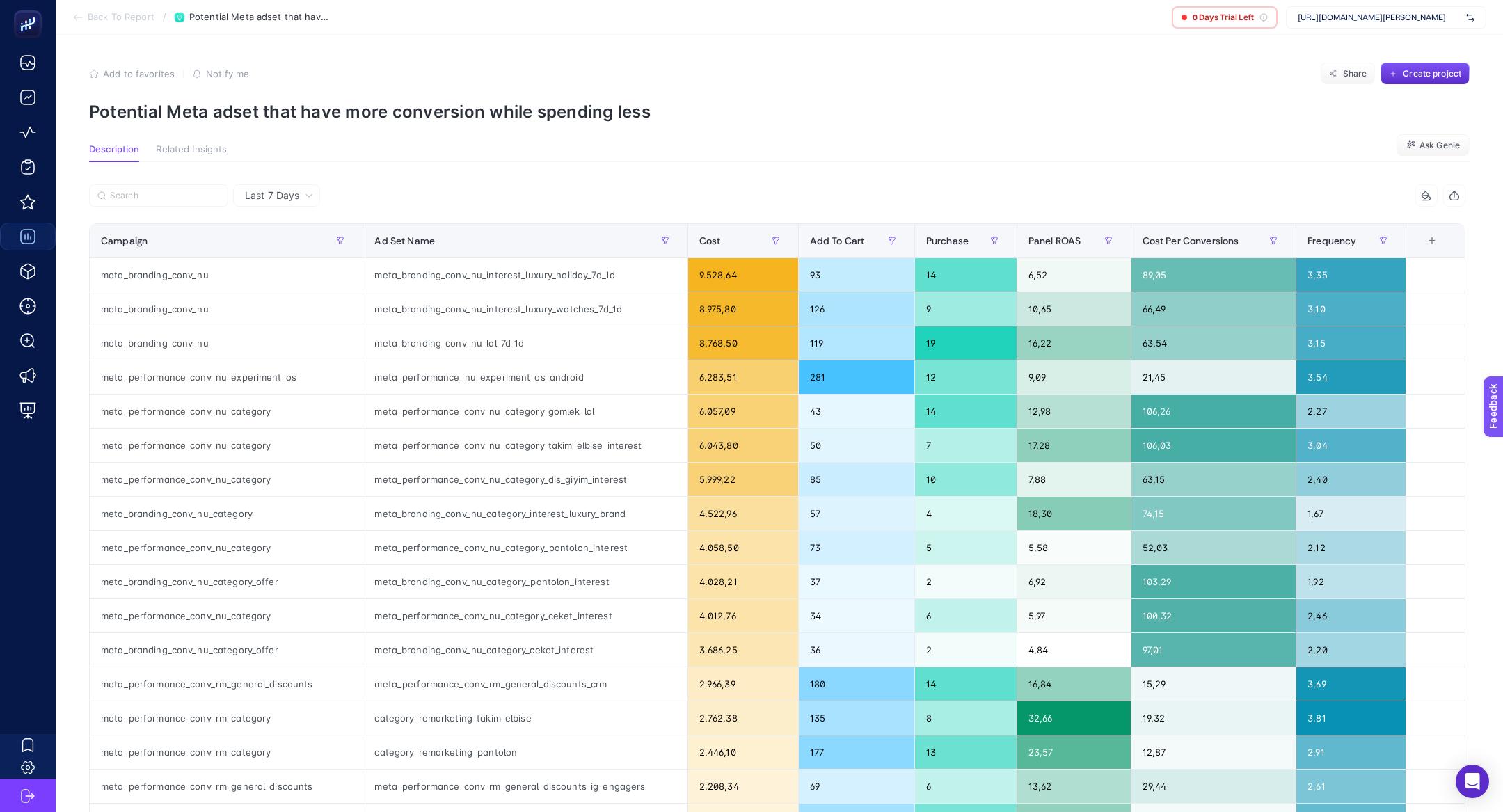
click at [377, 103] on p "Potential Meta adset that have more conversion while spending less" at bounding box center [779, 112] width 1381 height 20
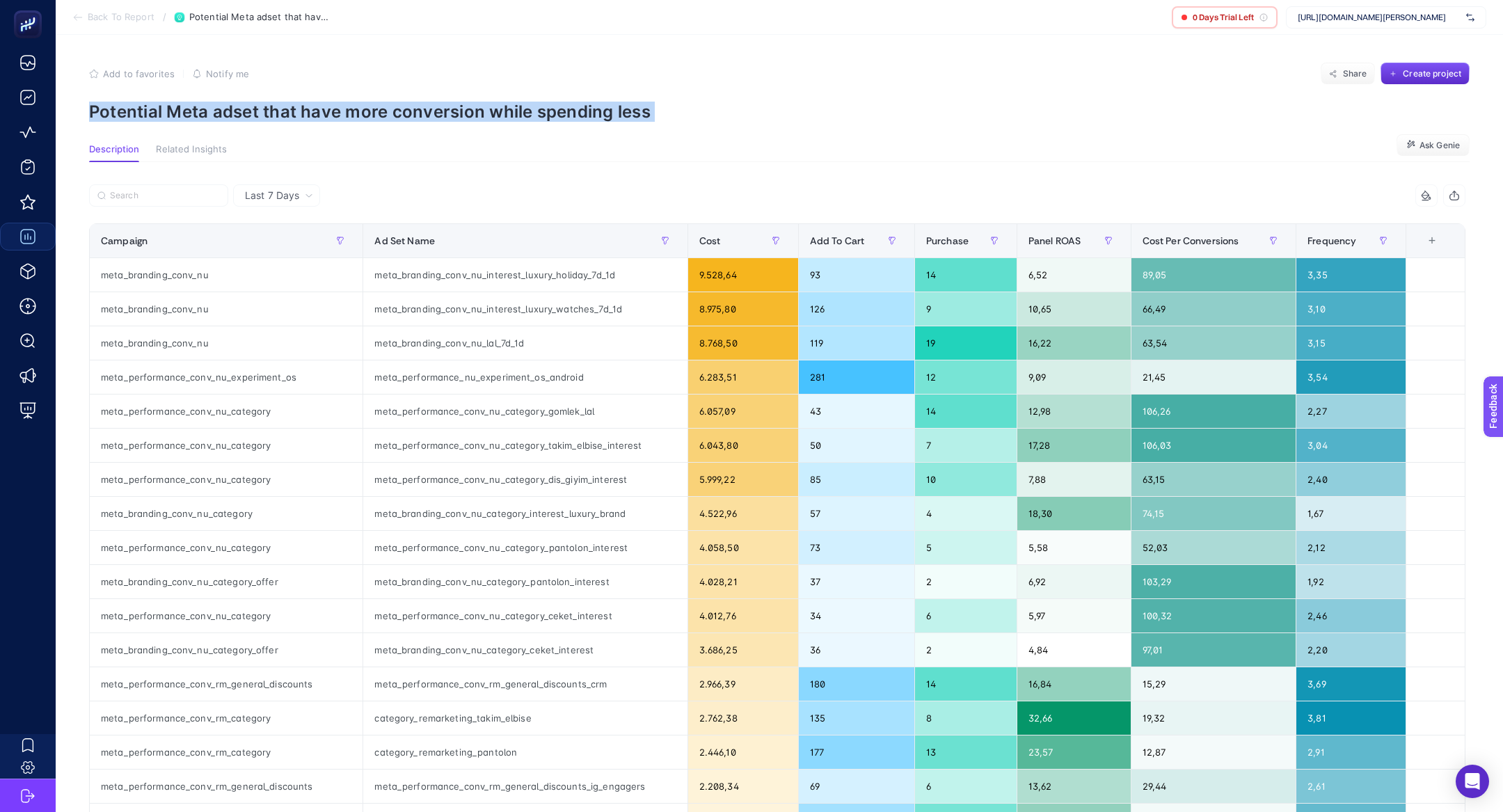
click at [377, 103] on p "Potential Meta adset that have more conversion while spending less" at bounding box center [779, 112] width 1381 height 20
click at [276, 108] on p "Potential Meta adset that have more conversion while spending less" at bounding box center [779, 112] width 1381 height 20
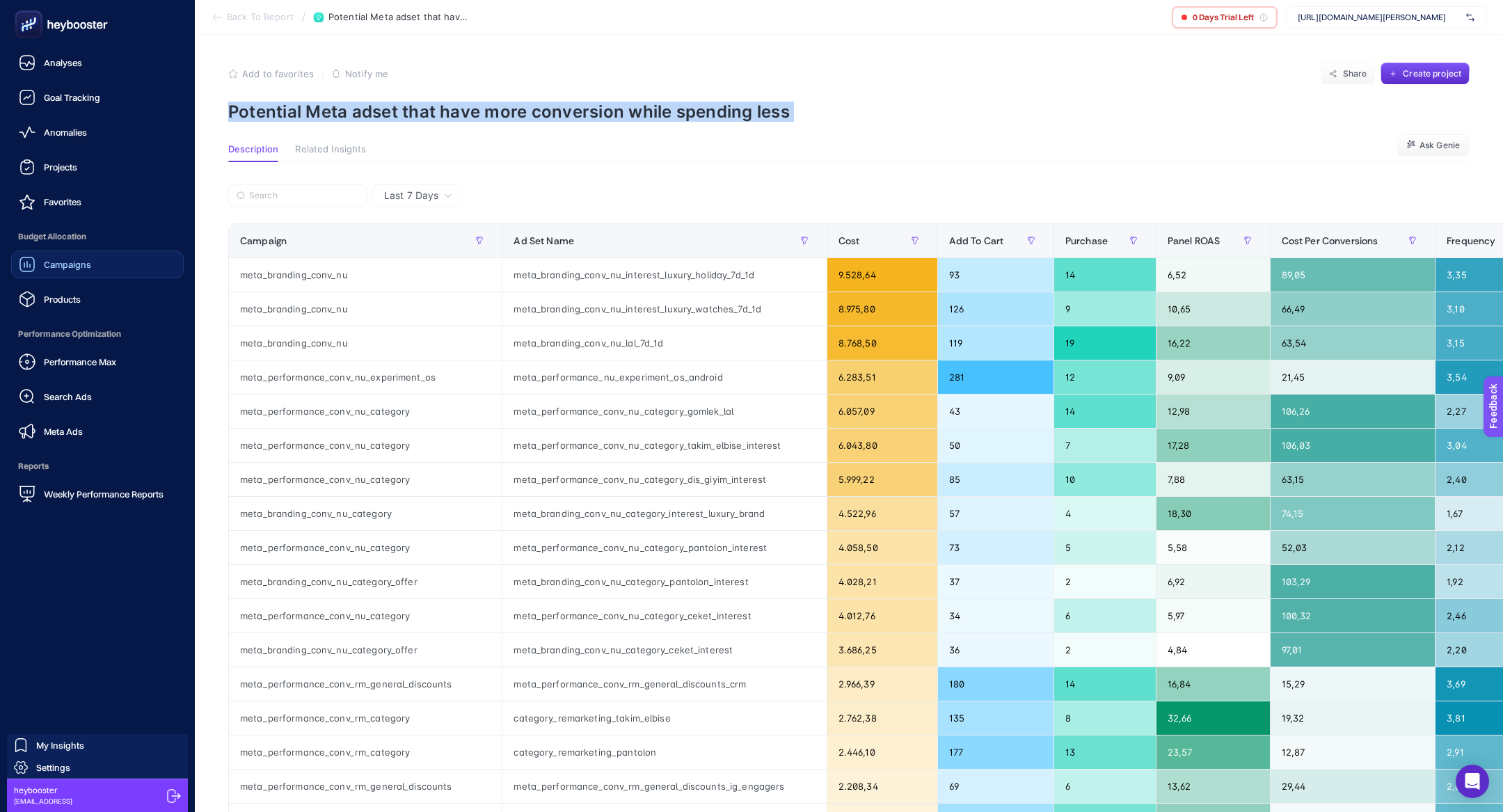
click at [76, 307] on div "Products" at bounding box center [49, 299] width 62 height 17
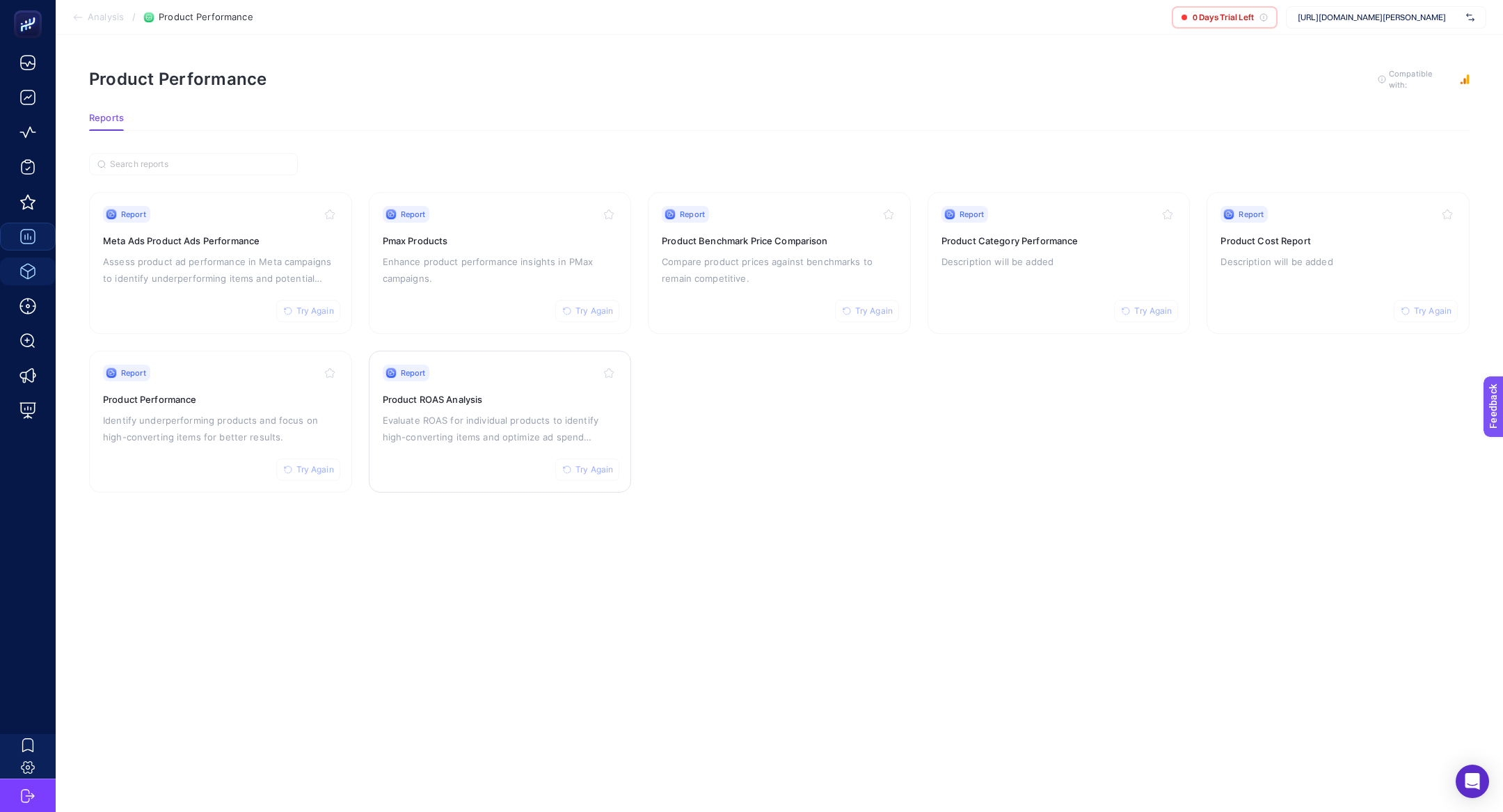
click at [434, 406] on div "Report Try Again Product ROAS Analysis Evaluate ROAS for individual products to…" at bounding box center [500, 421] width 236 height 114
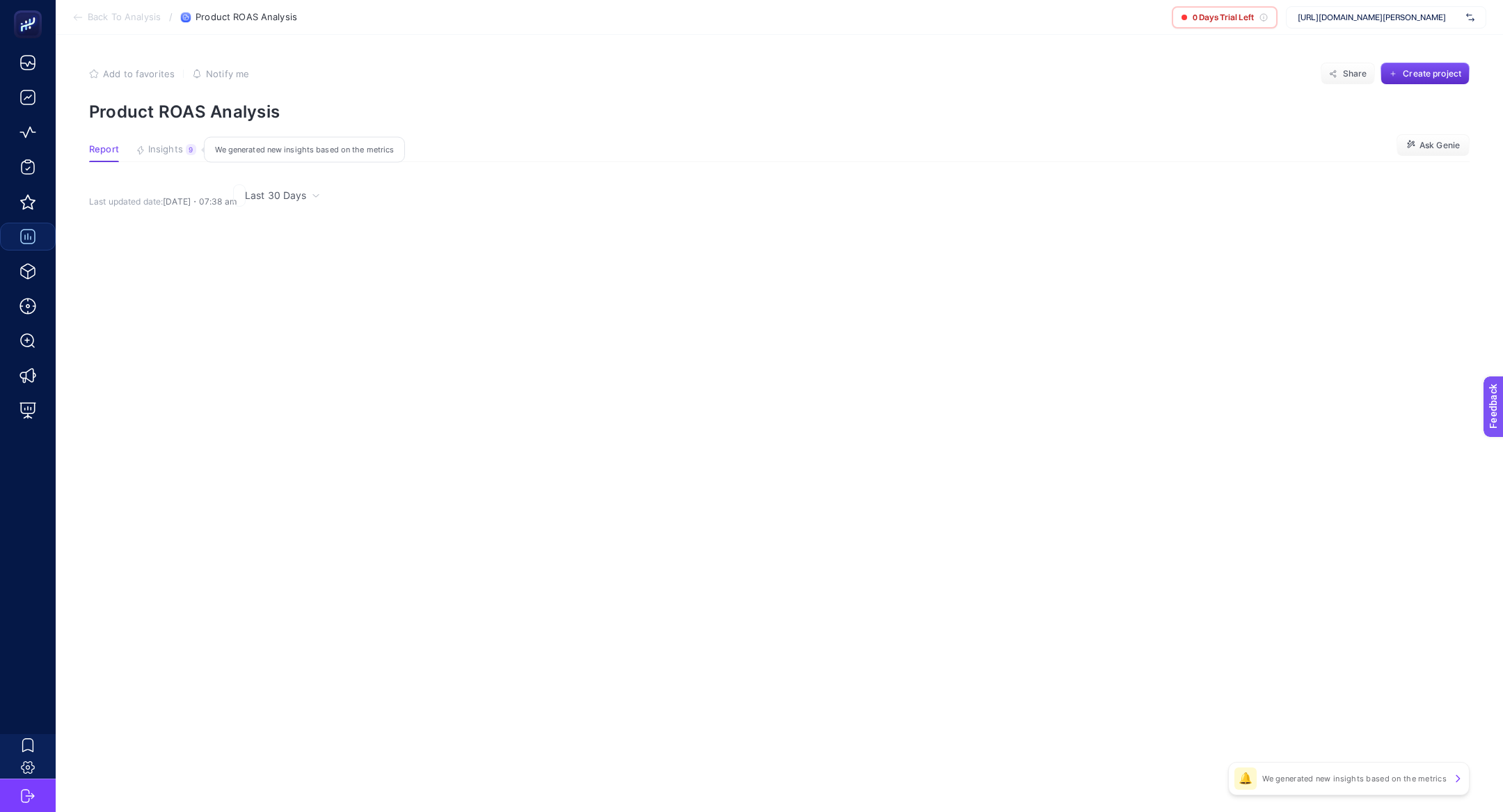
click at [169, 144] on span "Insights" at bounding box center [165, 149] width 35 height 11
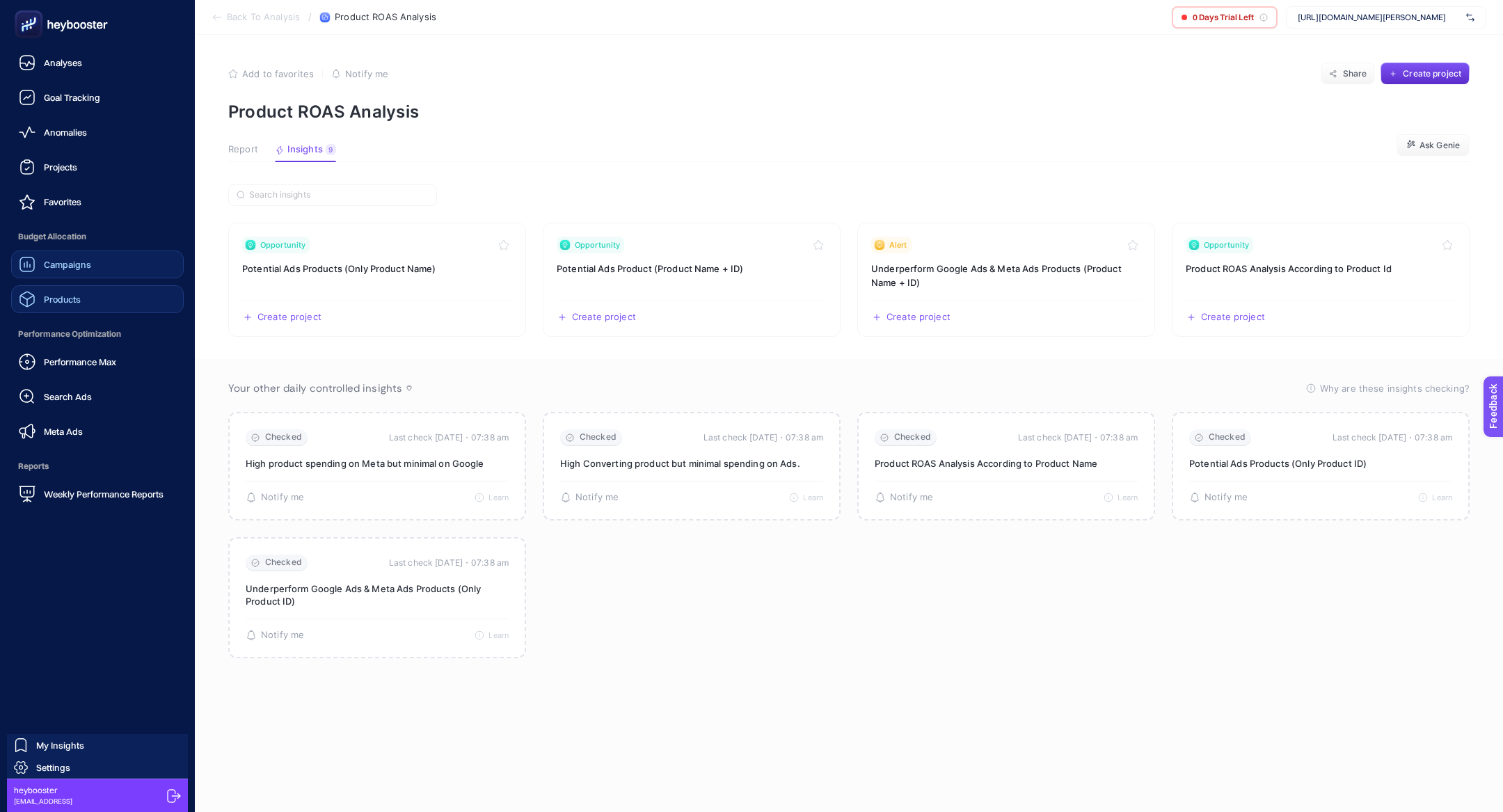
click at [65, 298] on span "Products" at bounding box center [62, 299] width 37 height 11
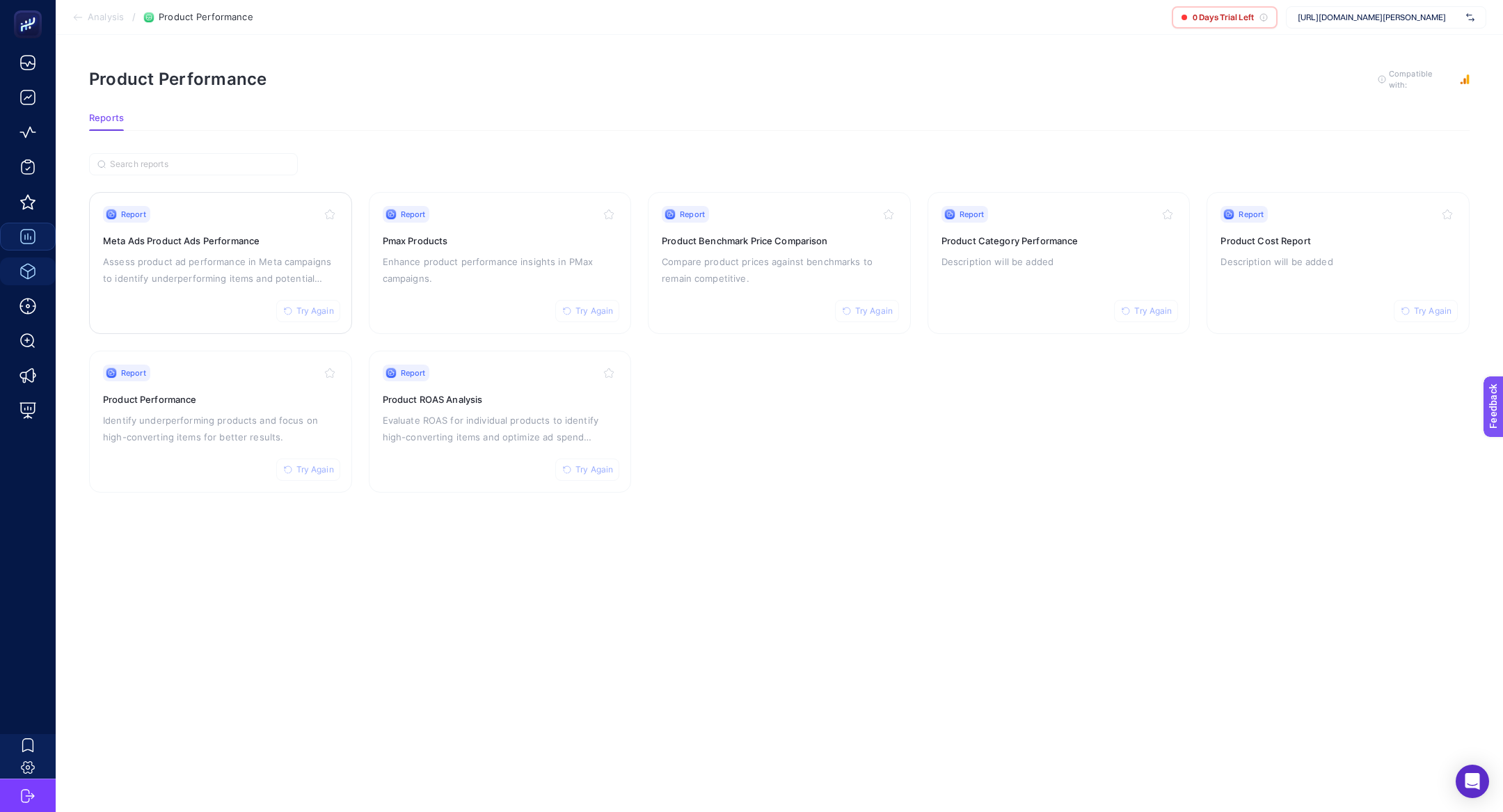
click at [231, 271] on p "Assess product ad performance in Meta campaigns to identify underperforming ite…" at bounding box center [221, 270] width 236 height 33
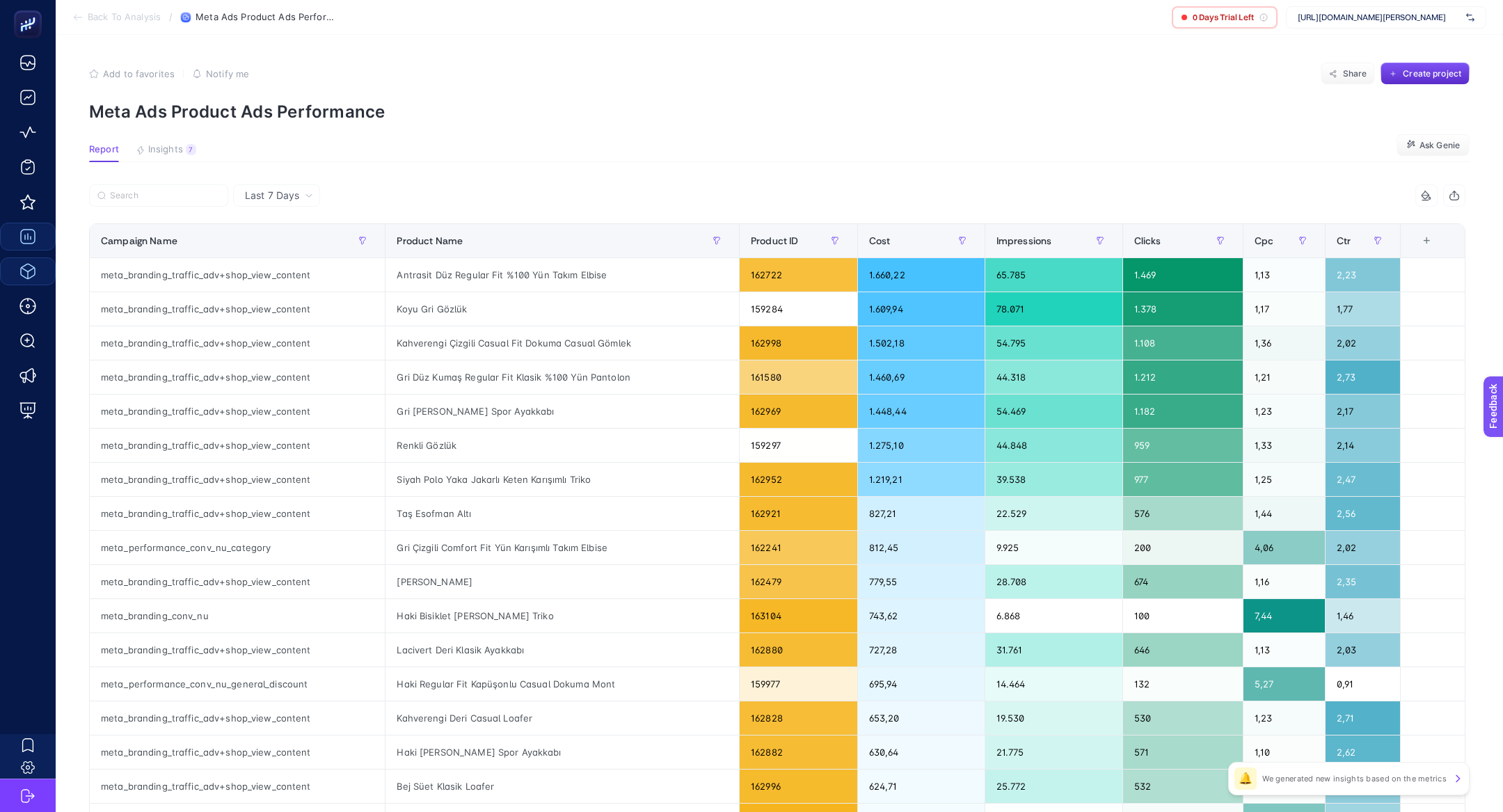
click at [201, 170] on article "Add to favorites false Notify me Share Create project Meta Ads Product Ads Perf…" at bounding box center [779, 579] width 1448 height 1088
click at [184, 158] on button "Insights 7 We generated new insights based on the metrics" at bounding box center [165, 153] width 60 height 18
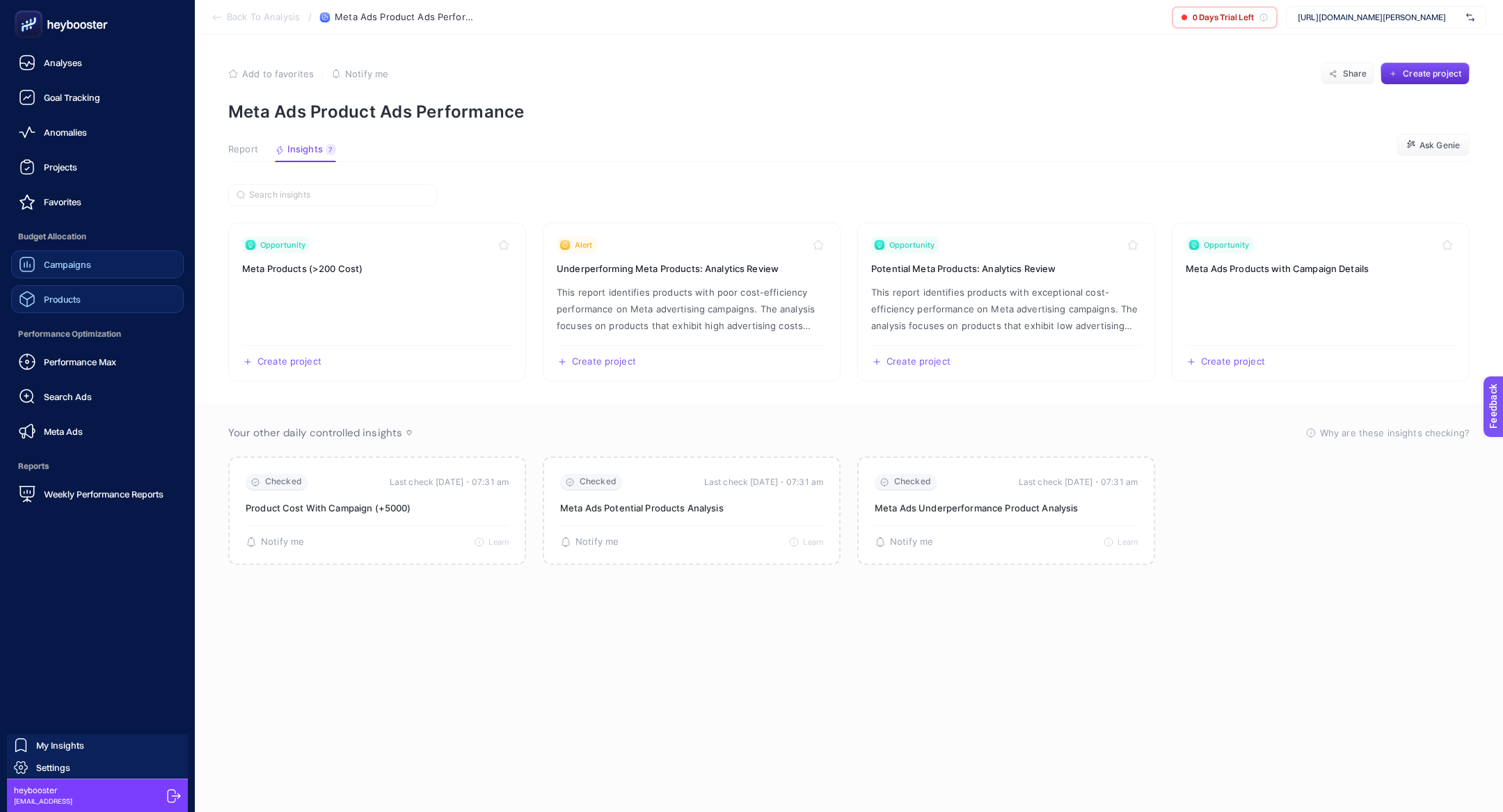
click at [98, 361] on span "Performance Max" at bounding box center [79, 361] width 73 height 11
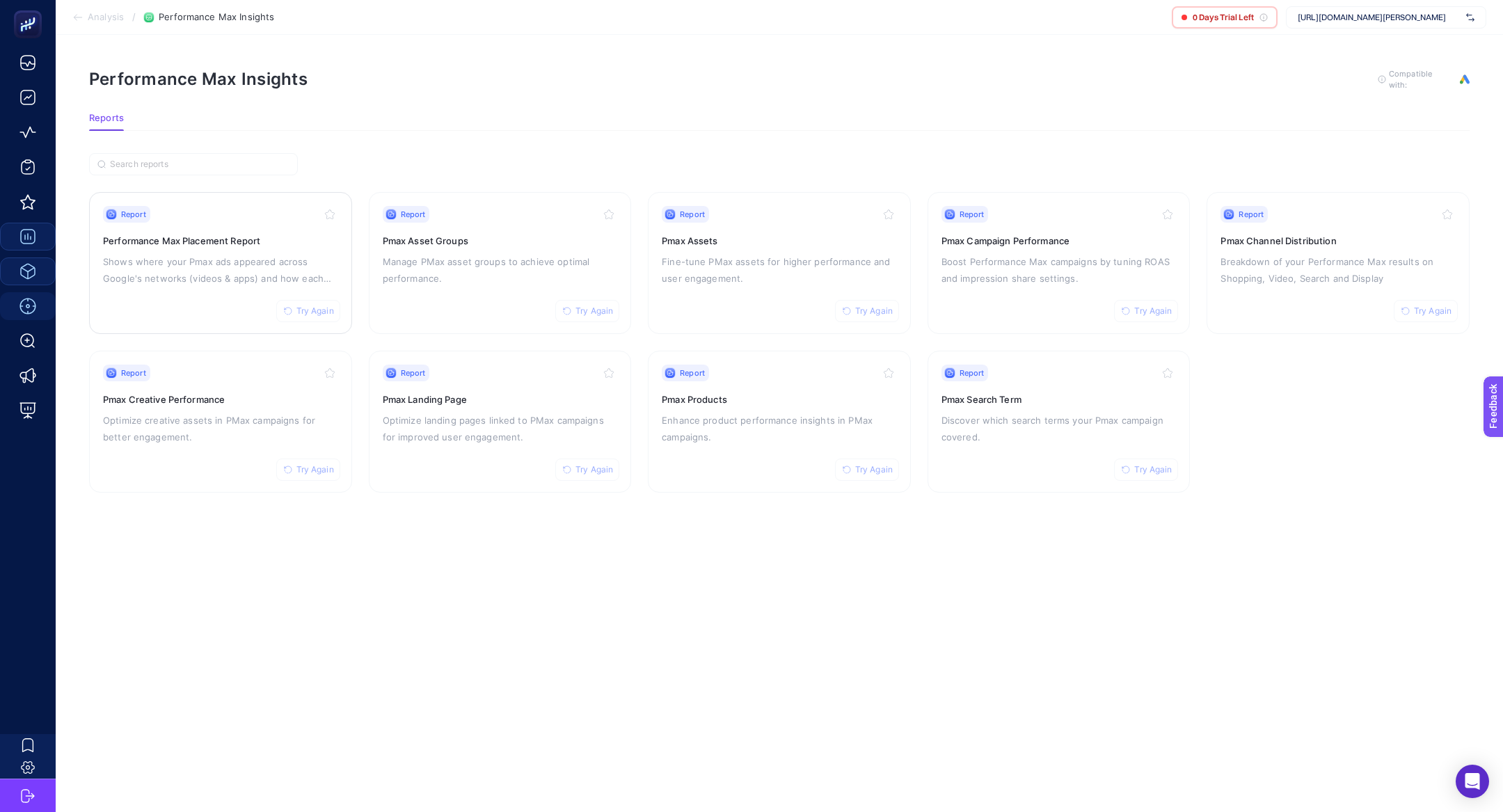
click at [216, 257] on p "Shows where your Pmax ads appeared across Google's networks (videos & apps) and…" at bounding box center [221, 270] width 236 height 33
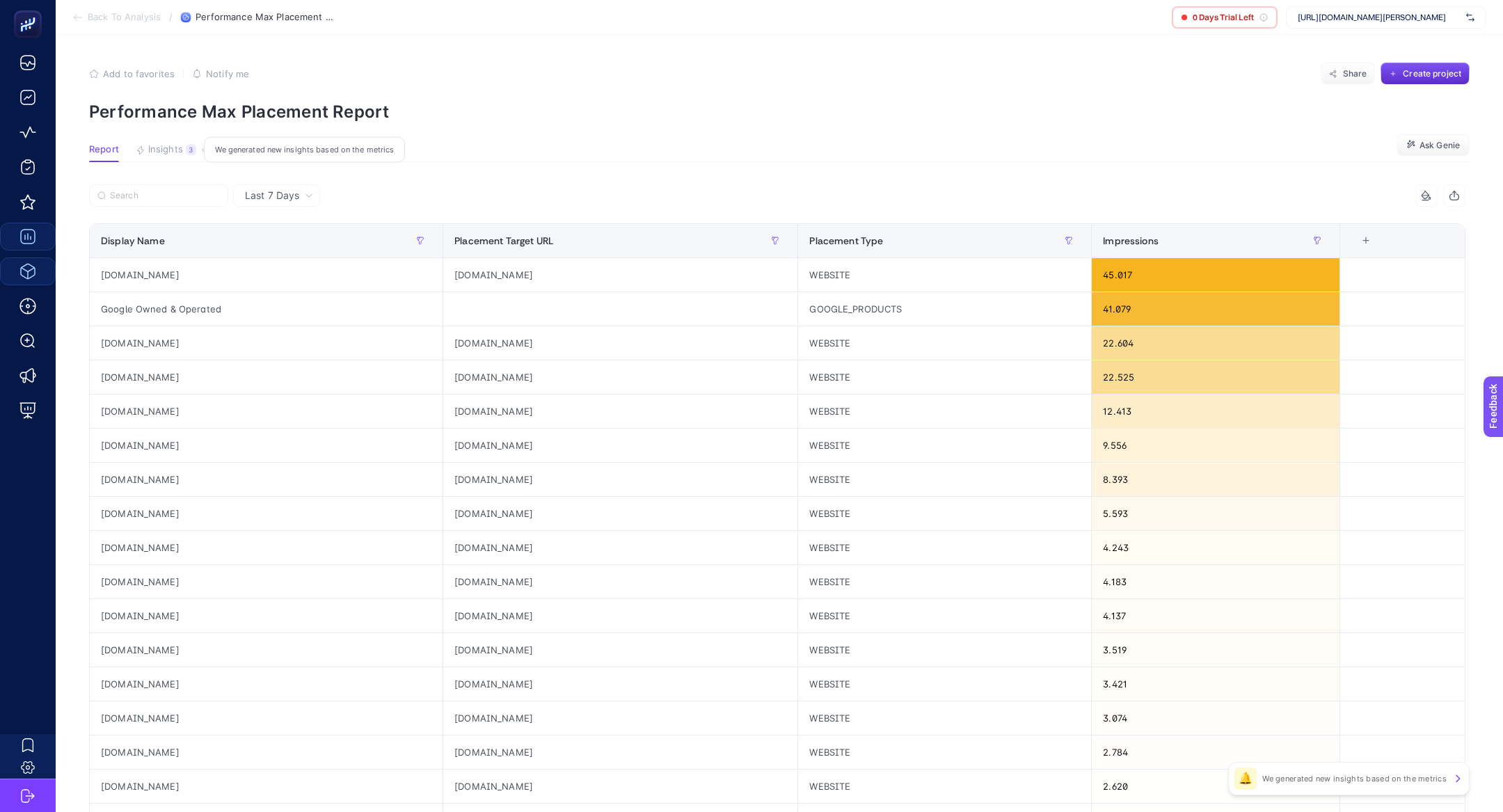
click at [170, 145] on span "Insights" at bounding box center [165, 149] width 35 height 11
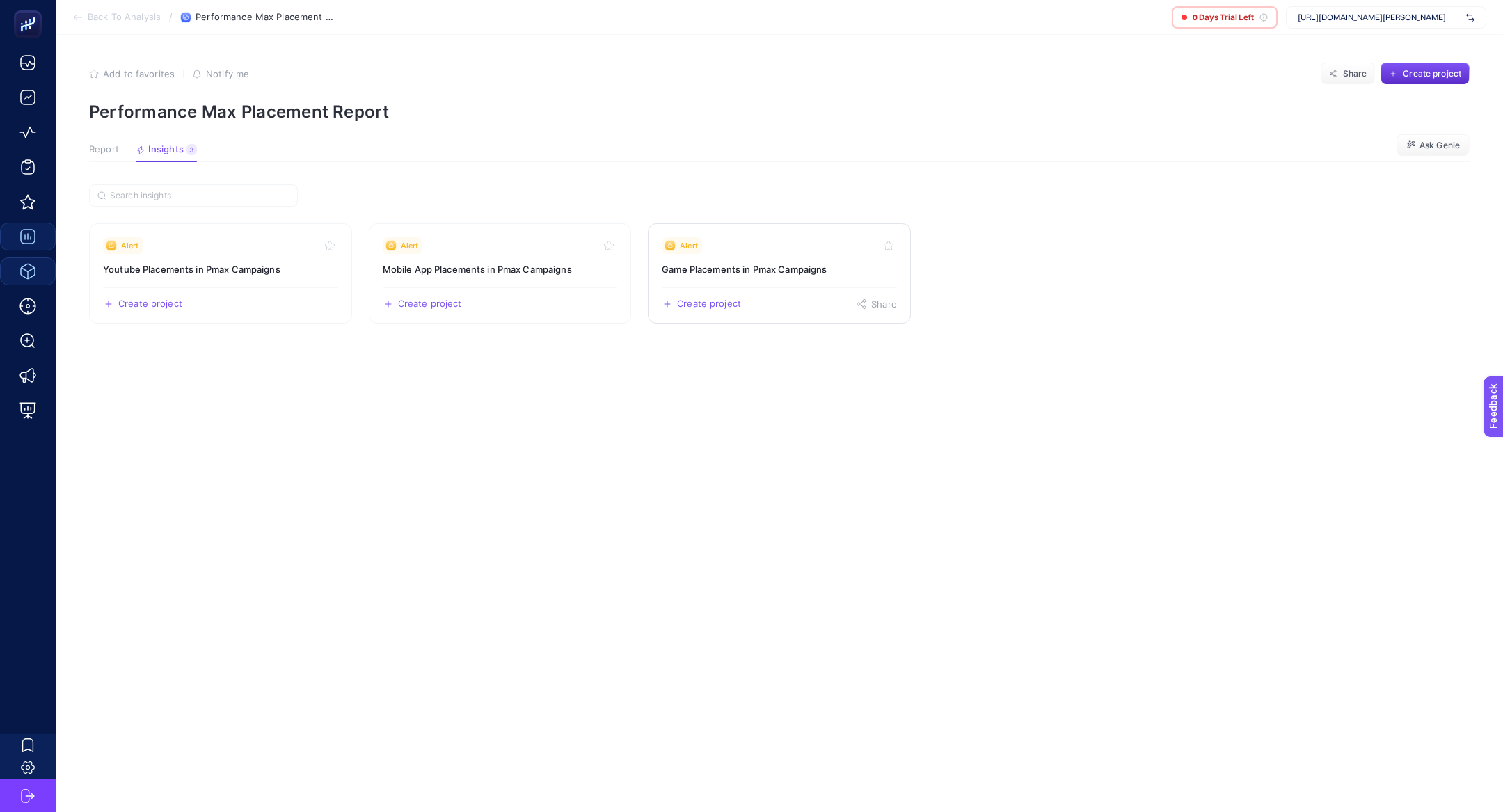
click at [705, 261] on link "Alert Game Placements in Pmax Campaigns Create project Share" at bounding box center [779, 273] width 263 height 100
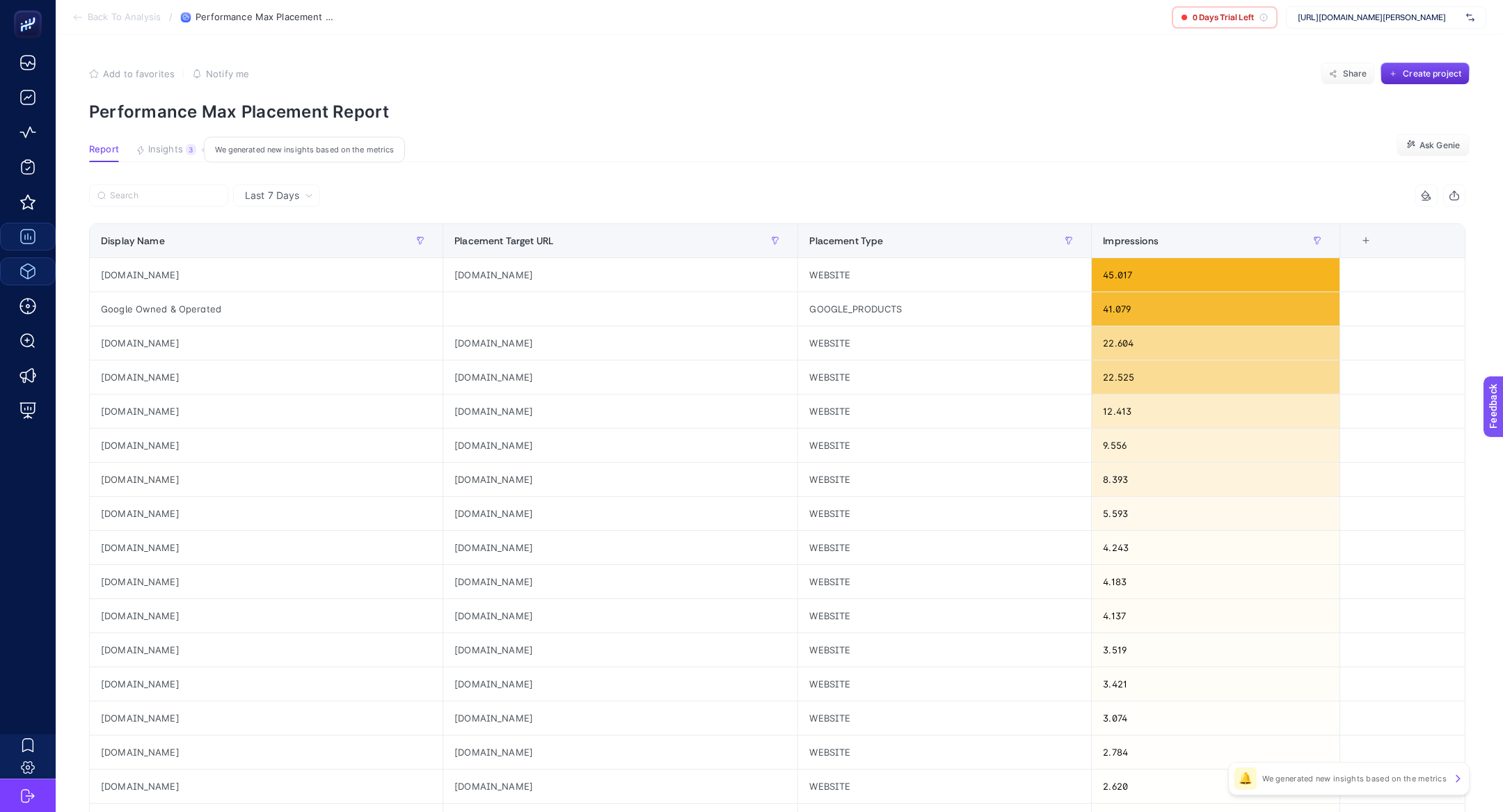
click at [166, 148] on span "Insights" at bounding box center [165, 149] width 35 height 11
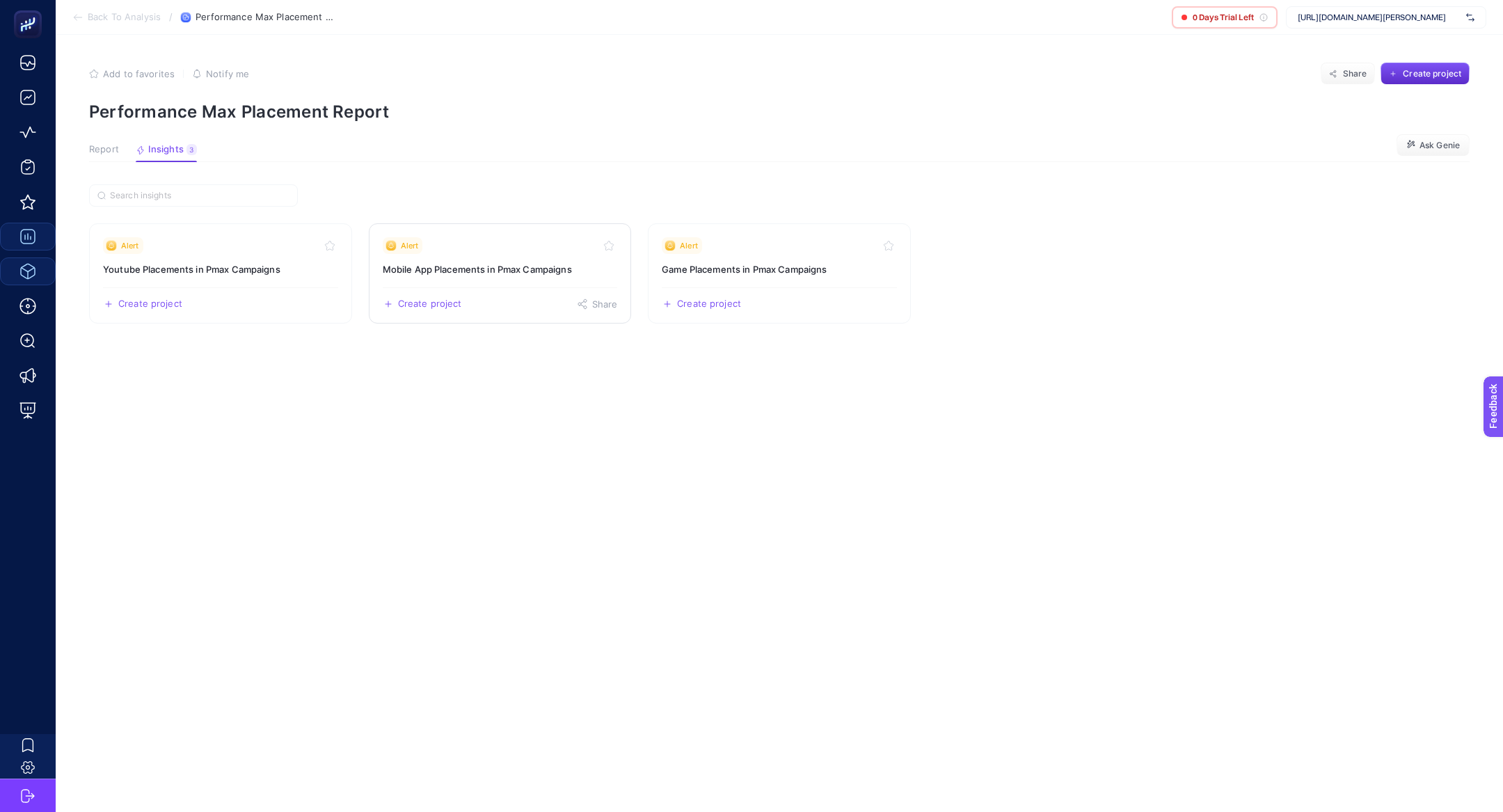
click at [513, 265] on h3 "Mobile App Placements in Pmax Campaigns" at bounding box center [500, 269] width 236 height 14
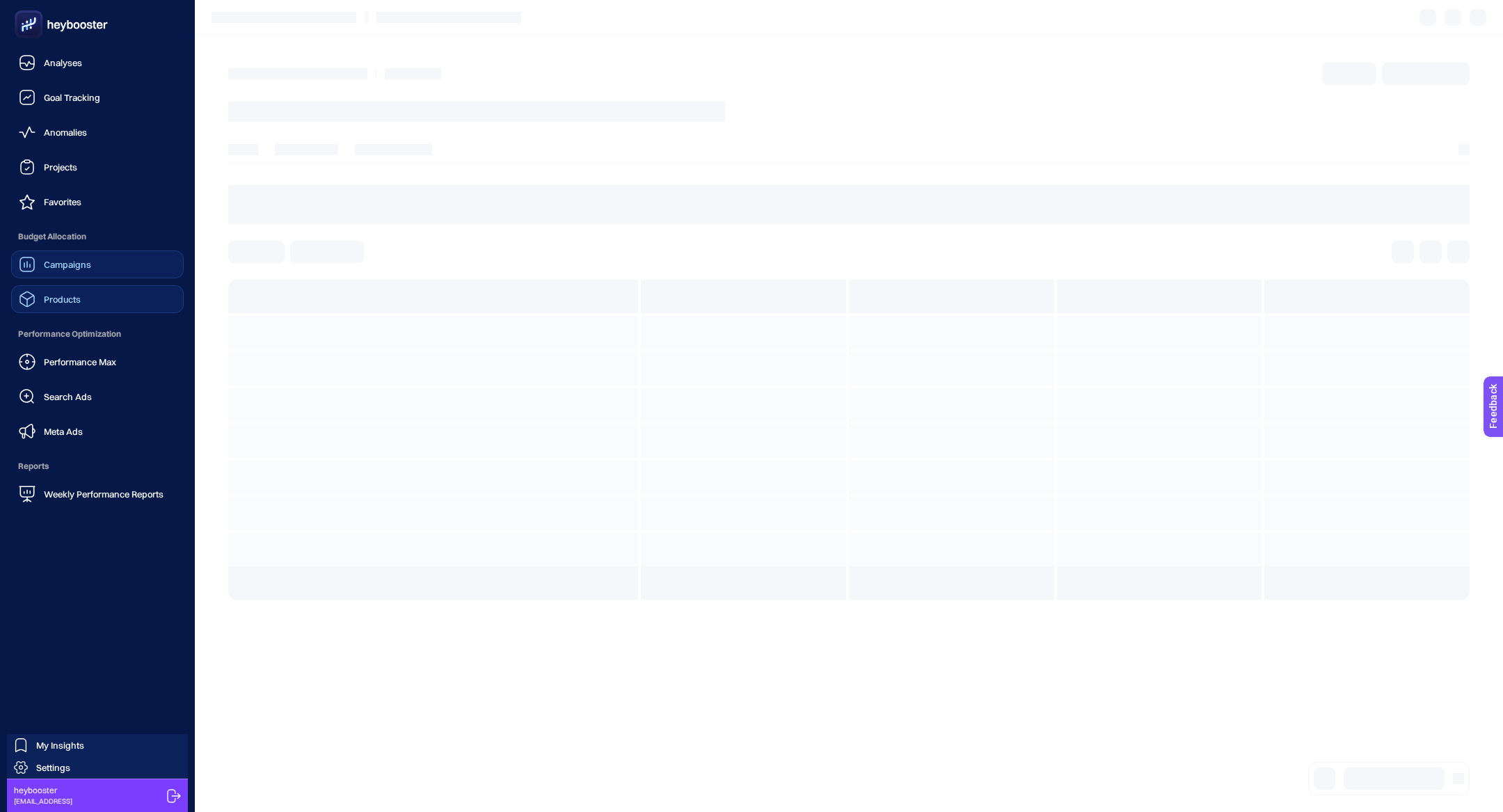
click at [114, 364] on span "Performance Max" at bounding box center [79, 361] width 73 height 11
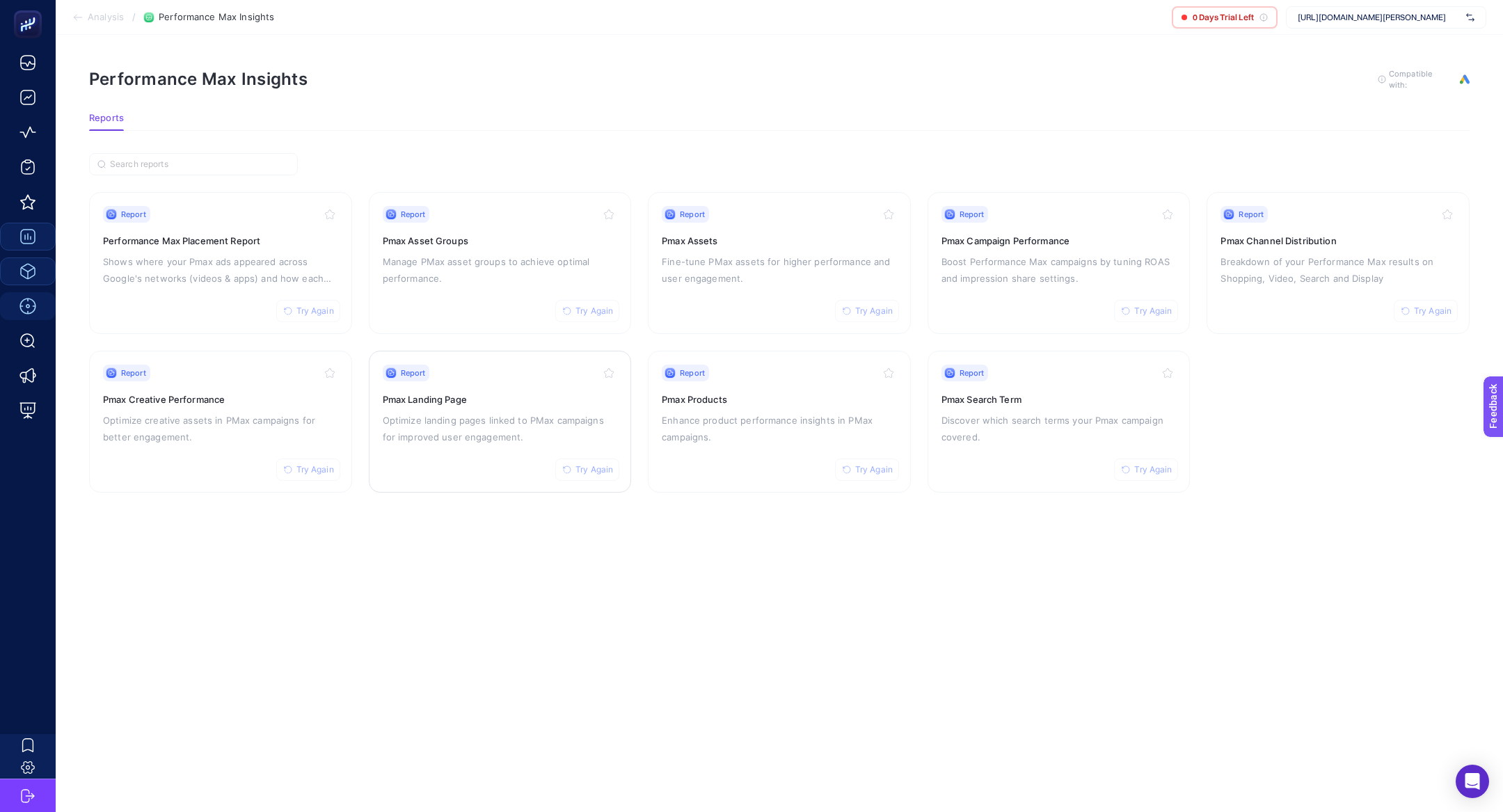
click at [506, 393] on h3 "Pmax Landing Page" at bounding box center [500, 399] width 236 height 14
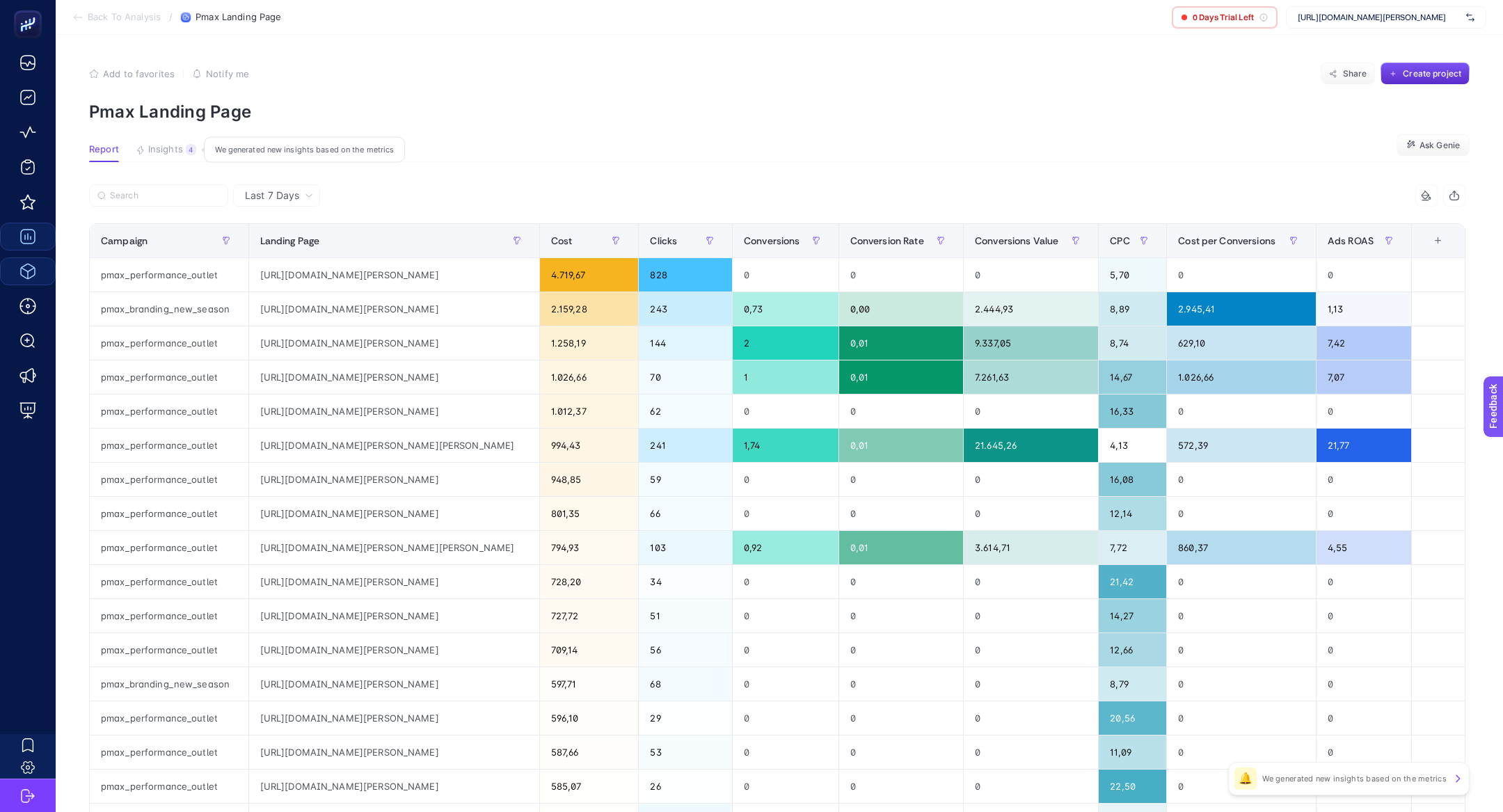
click at [150, 150] on span "Insights" at bounding box center [165, 149] width 35 height 11
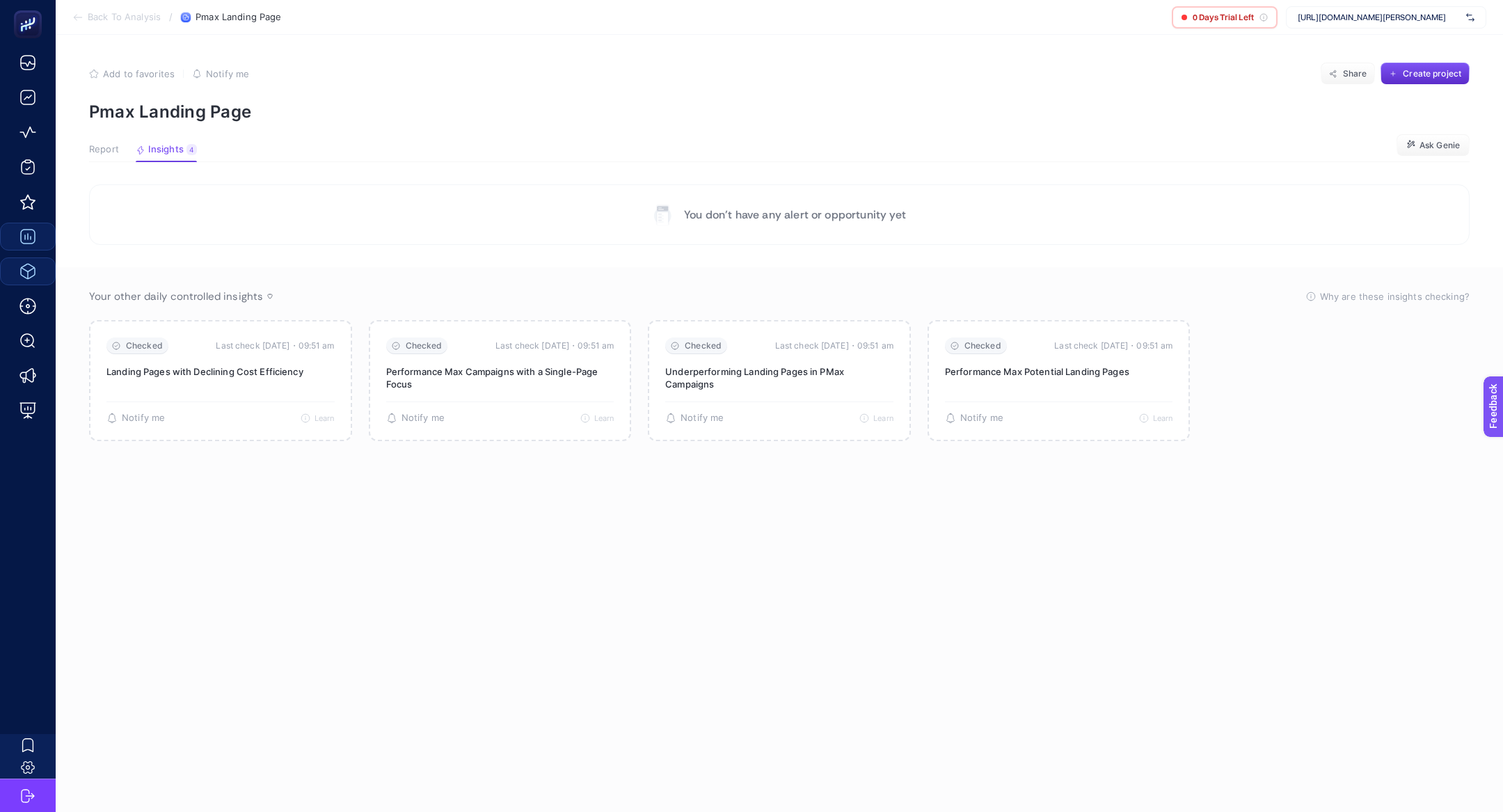
click at [114, 150] on span "Report" at bounding box center [104, 149] width 30 height 11
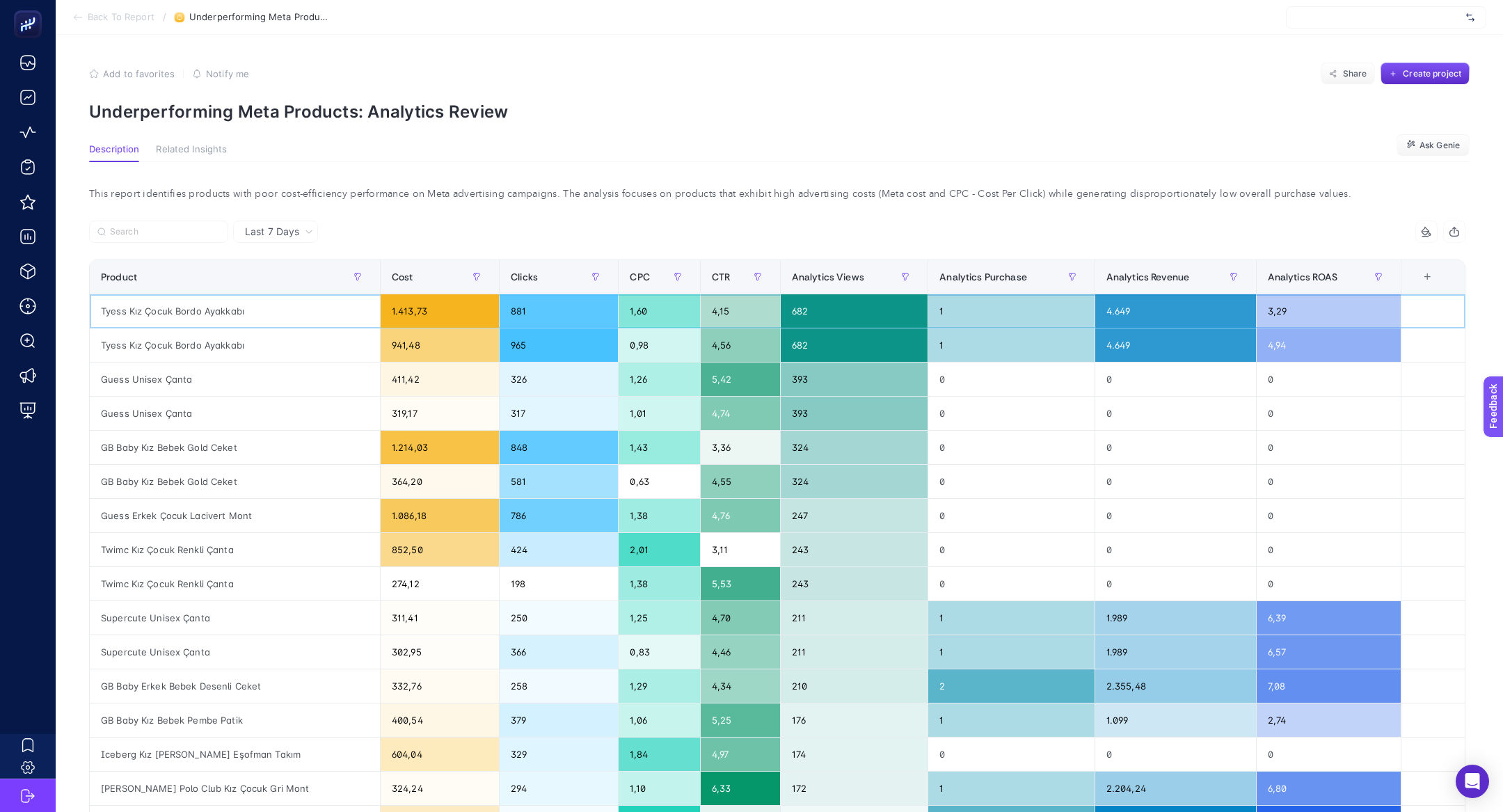
click at [231, 317] on div "Tyess Kız Çocuk Bordo Ayakkabı" at bounding box center [234, 311] width 290 height 33
copy tr "Tyess Kız Çocuk Bordo Ayakkabı"
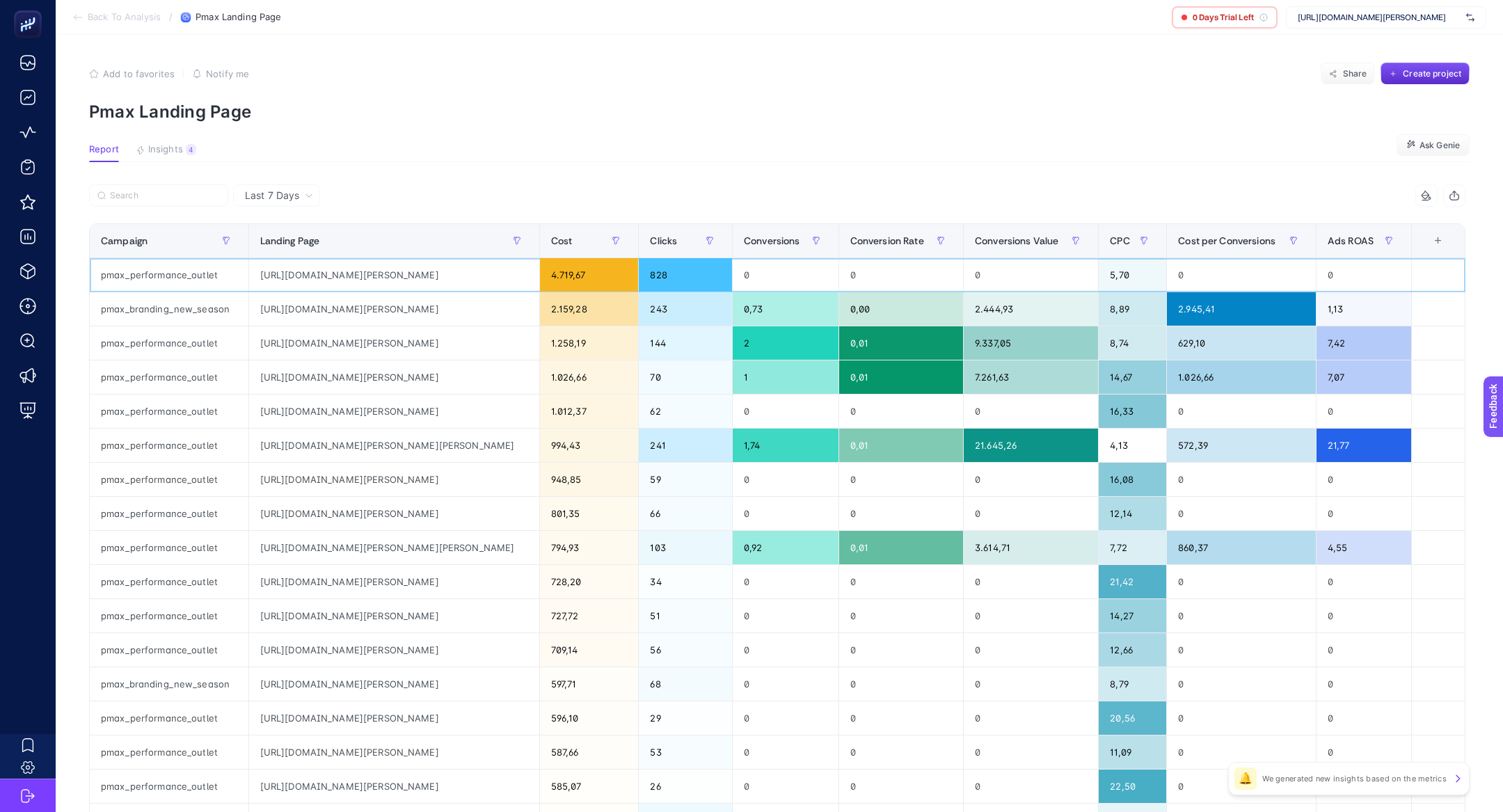
click at [175, 269] on div "pmax_performance_outlet" at bounding box center [169, 275] width 159 height 33
click at [330, 269] on div "[URL][DOMAIN_NAME][PERSON_NAME]" at bounding box center [394, 275] width 290 height 33
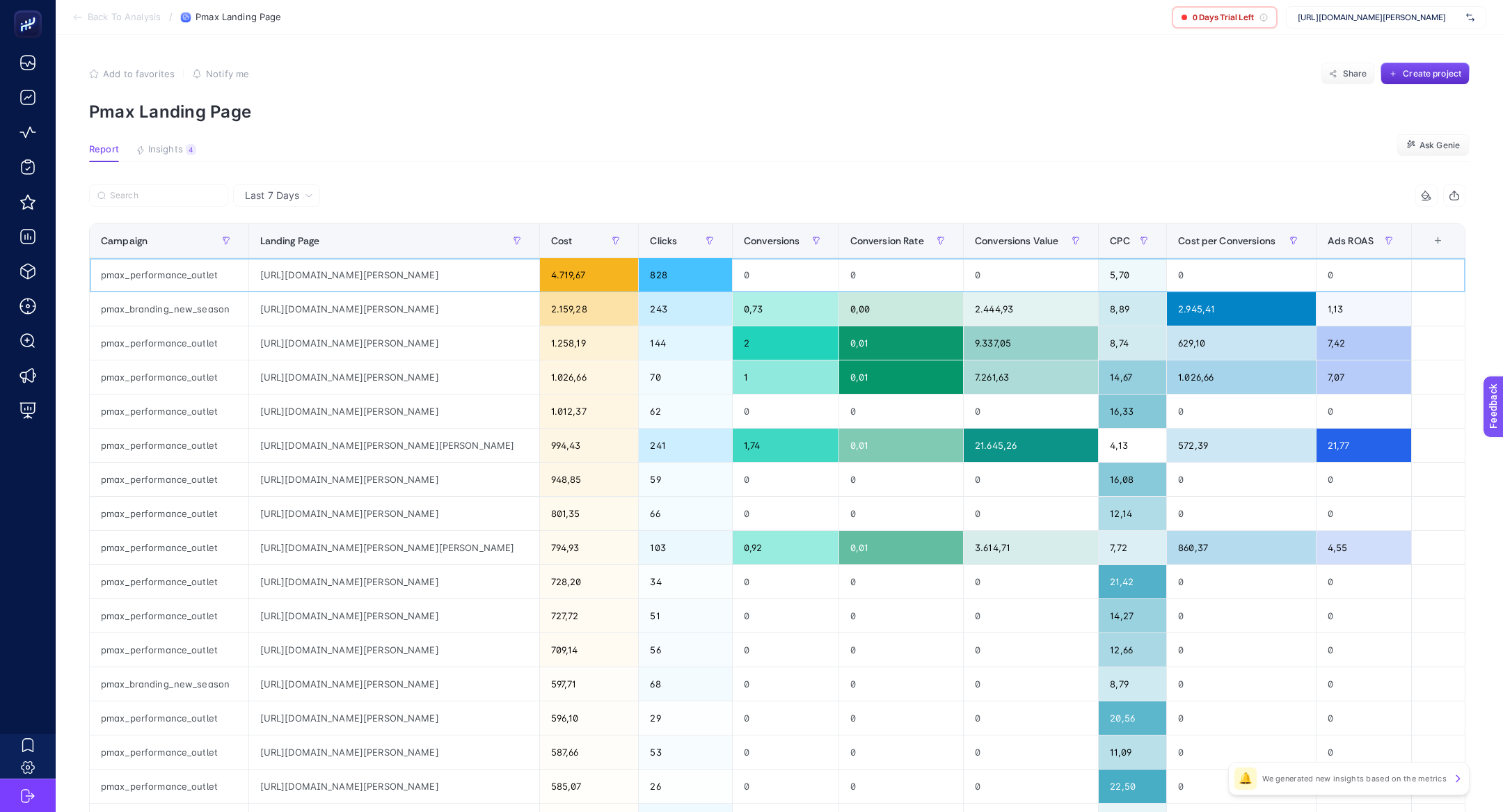
click at [181, 273] on div "pmax_performance_outlet" at bounding box center [169, 275] width 159 height 33
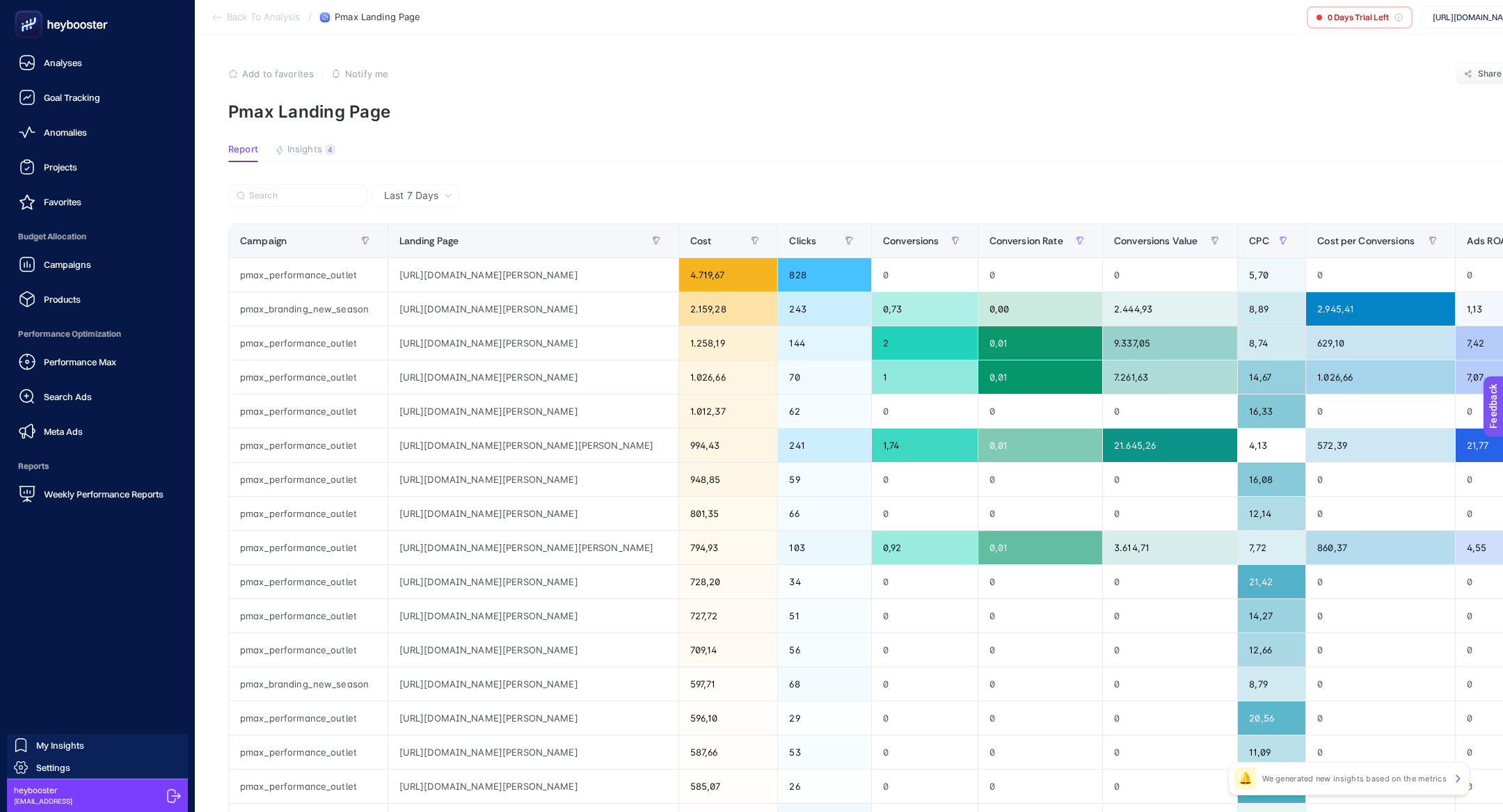
click at [104, 377] on div "Performance Max Search Ads Meta Ads" at bounding box center [97, 396] width 173 height 98
click at [104, 363] on span "Performance Max" at bounding box center [79, 361] width 73 height 11
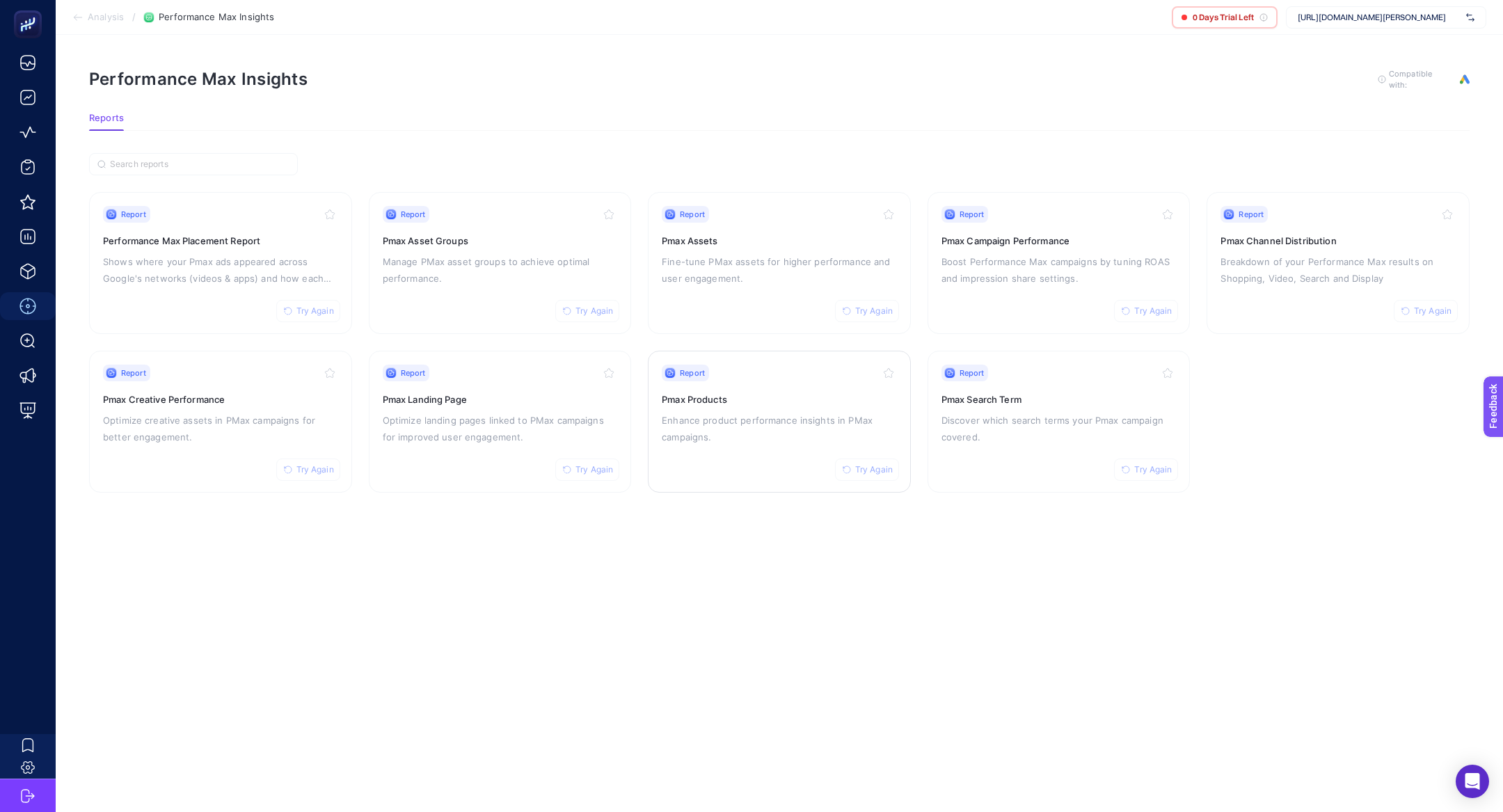
click at [773, 448] on div "Report Try Again Pmax Products Enhance product performance insights in PMax cam…" at bounding box center [779, 421] width 236 height 114
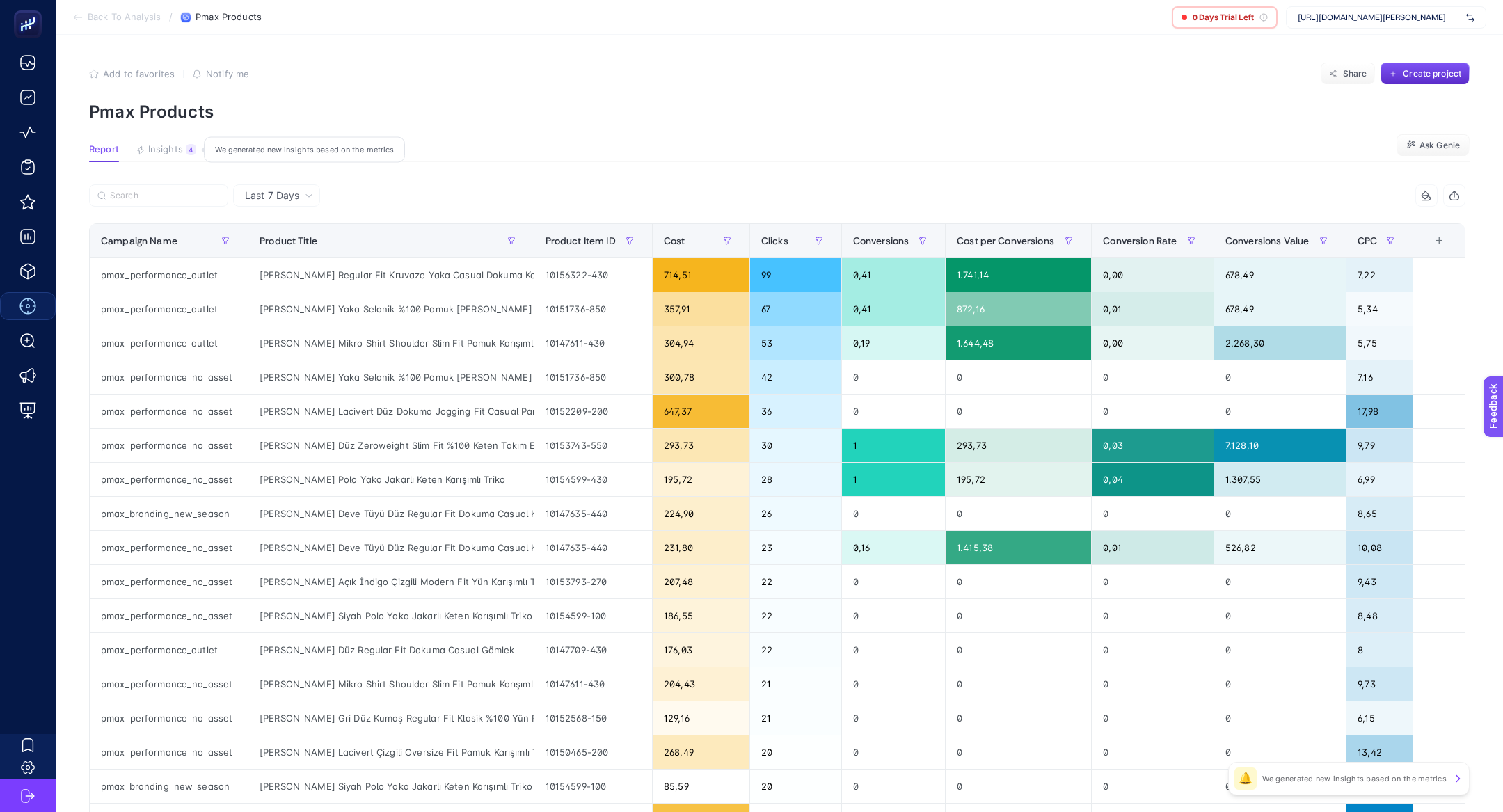
click at [171, 152] on span "Insights" at bounding box center [165, 149] width 35 height 11
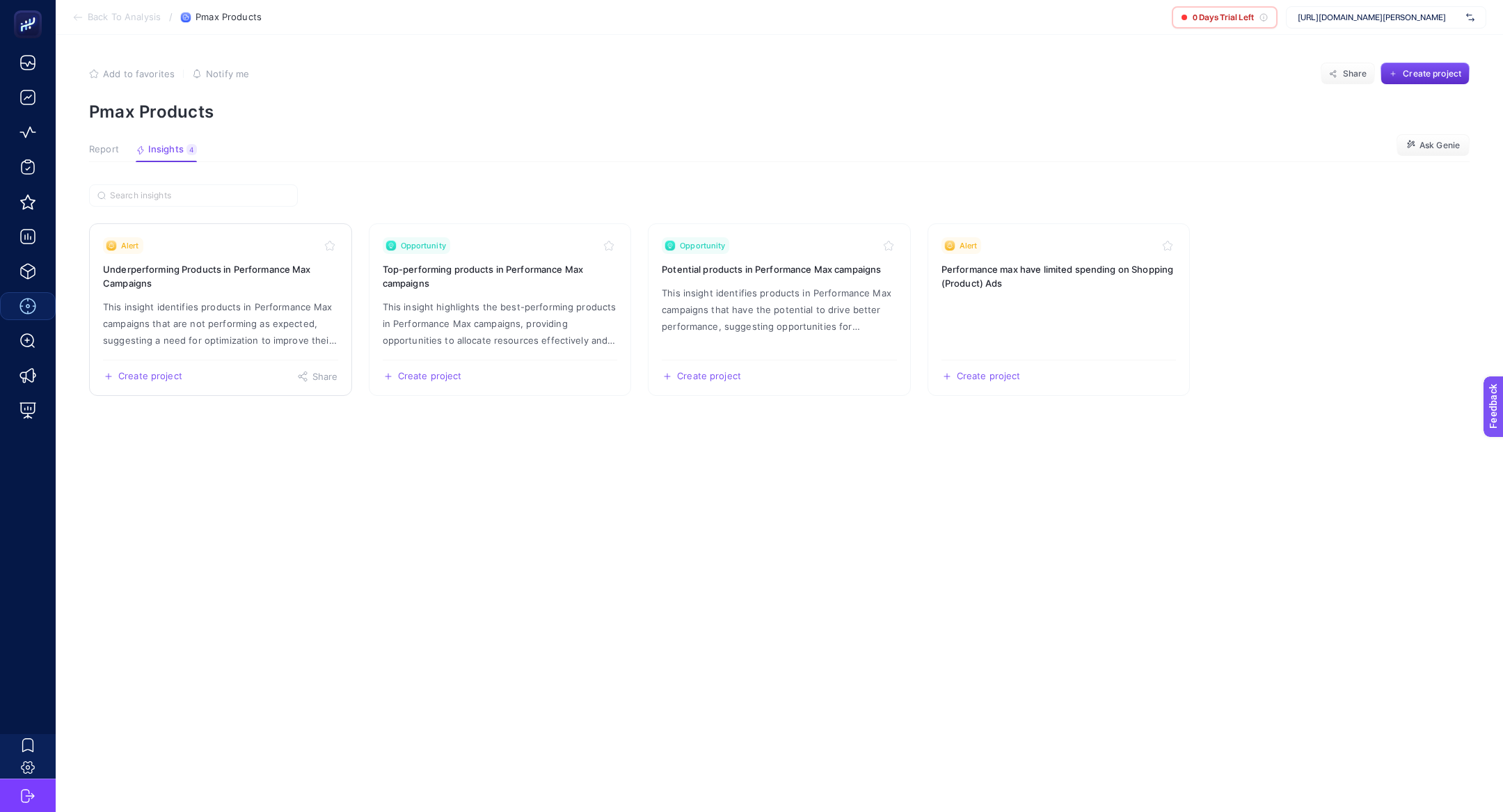
click at [211, 308] on p "This insight identifies products in Performance Max campaigns that are not perf…" at bounding box center [221, 323] width 236 height 50
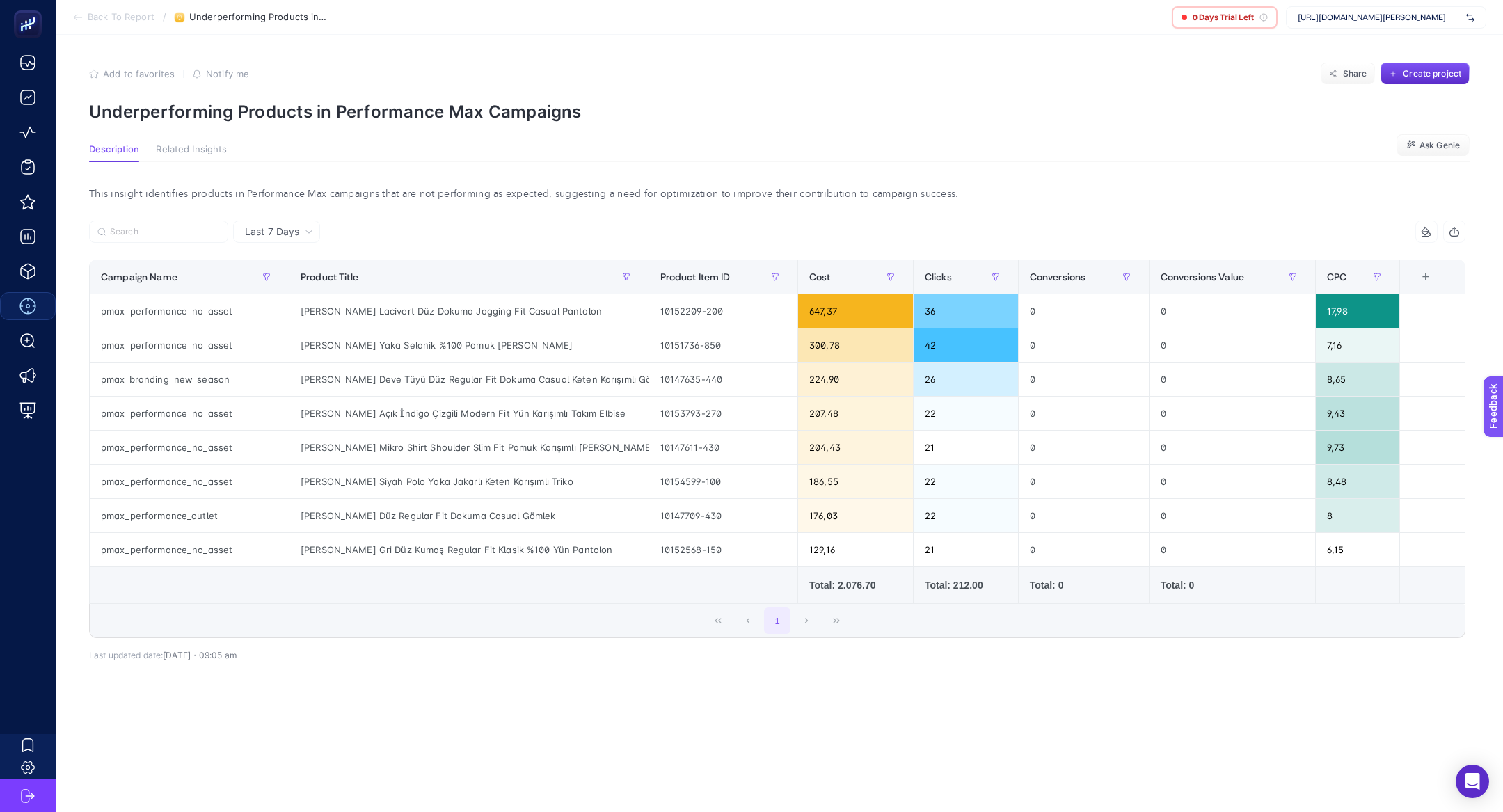
click at [252, 87] on section "Add to favorites false Notify me Share Create project Underperforming Products …" at bounding box center [779, 92] width 1381 height 59
click at [258, 106] on p "Underperforming Products in Performance Max Campaigns" at bounding box center [779, 112] width 1381 height 20
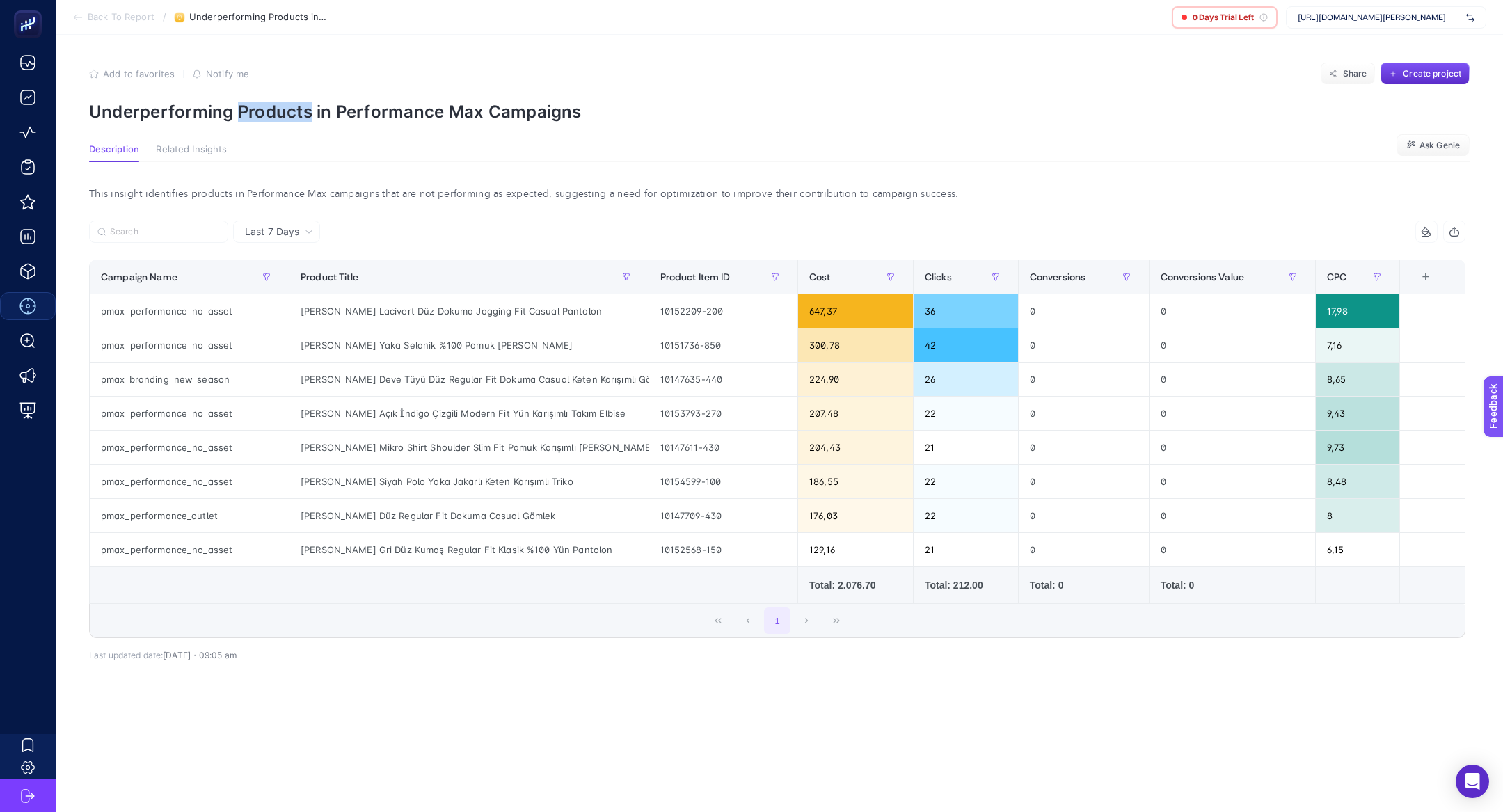
click at [258, 106] on p "Underperforming Products in Performance Max Campaigns" at bounding box center [779, 112] width 1381 height 20
copy article "Underperforming Products in Performance Max Campaigns"
click at [293, 114] on p "Underperforming Products in Performance Max Campaigns" at bounding box center [779, 112] width 1381 height 20
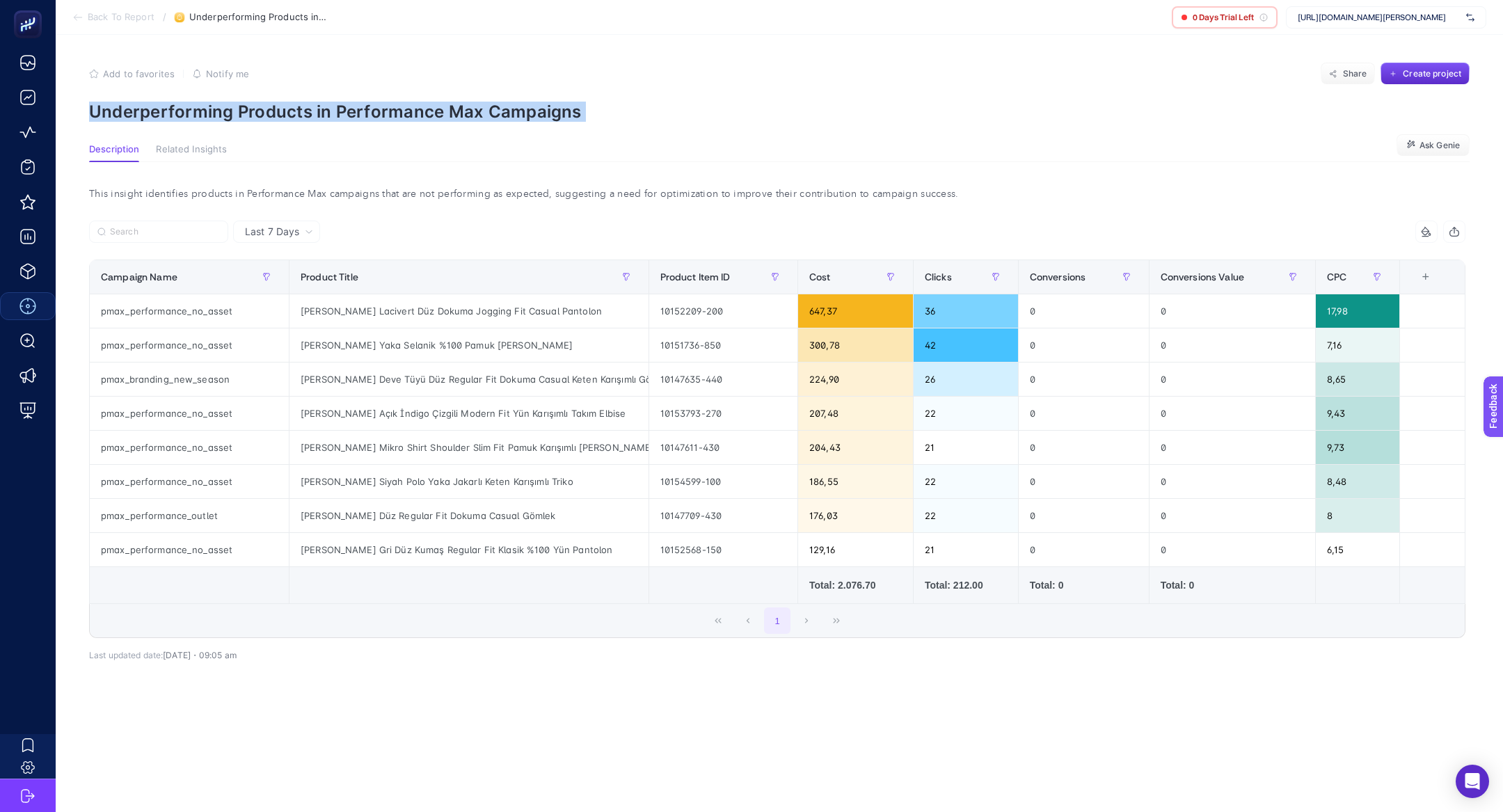
click at [293, 114] on p "Underperforming Products in Performance Max Campaigns" at bounding box center [779, 112] width 1381 height 20
copy article "Underperforming Products in Performance Max Campaigns"
click at [299, 111] on p "Underperforming Products in Performance Max Campaigns" at bounding box center [779, 112] width 1381 height 20
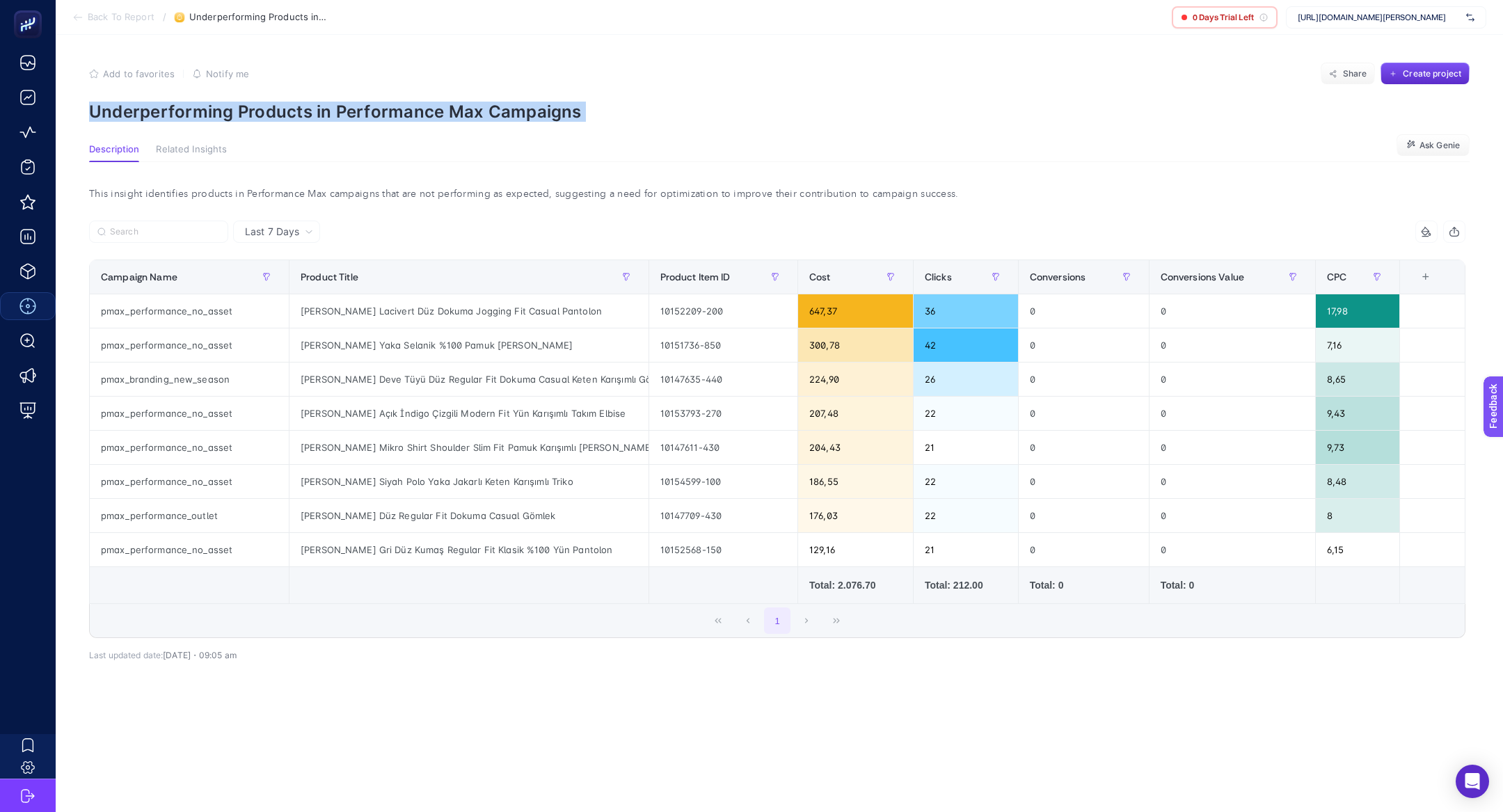
click at [299, 111] on p "Underperforming Products in Performance Max Campaigns" at bounding box center [779, 112] width 1381 height 20
copy article "Underperforming Products in Performance Max Campaigns"
click at [1373, 12] on span "[URL][DOMAIN_NAME][PERSON_NAME]" at bounding box center [1379, 17] width 163 height 11
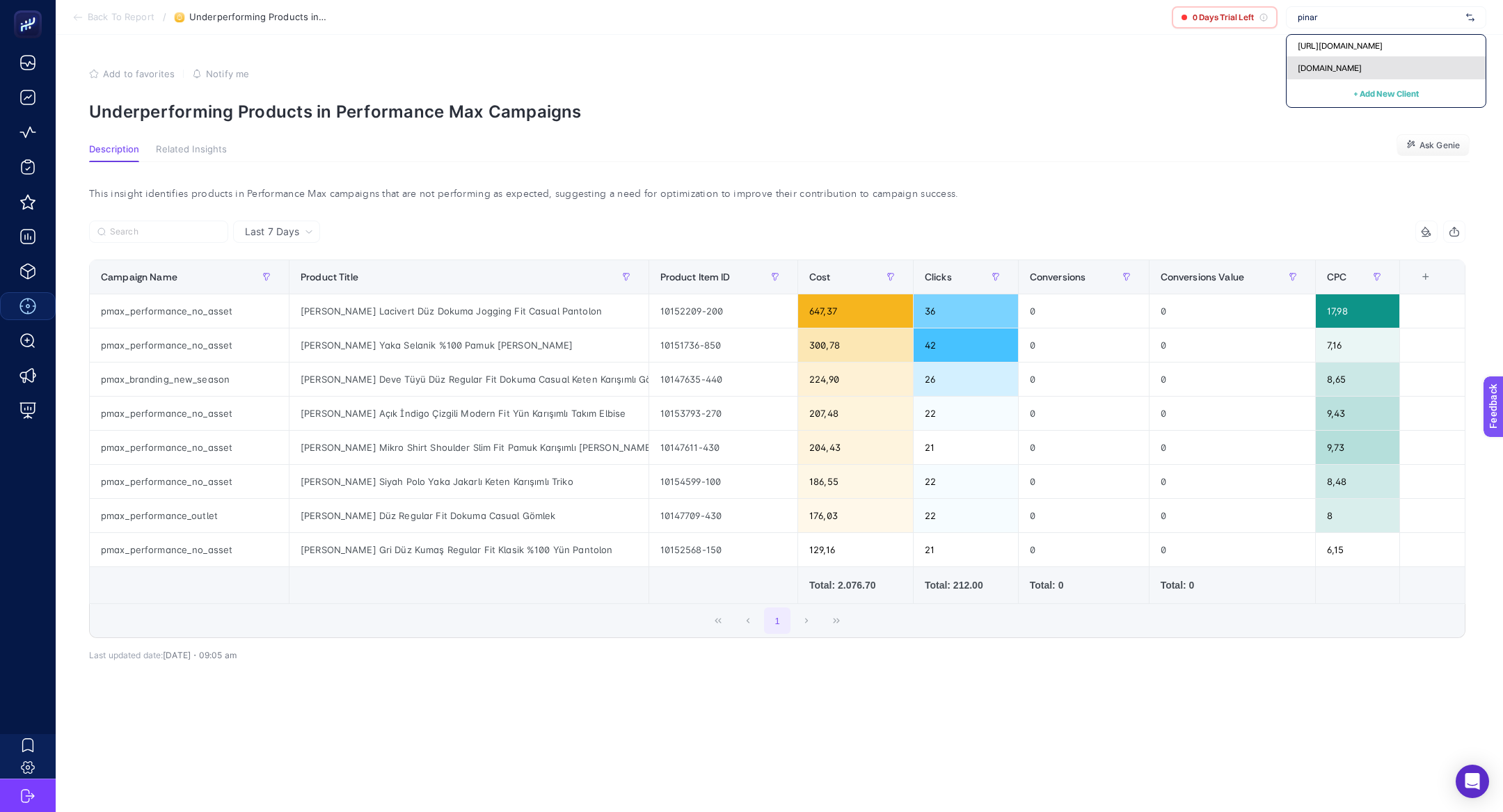
type input "pinar"
click at [1386, 63] on div "[DOMAIN_NAME]" at bounding box center [1386, 68] width 199 height 23
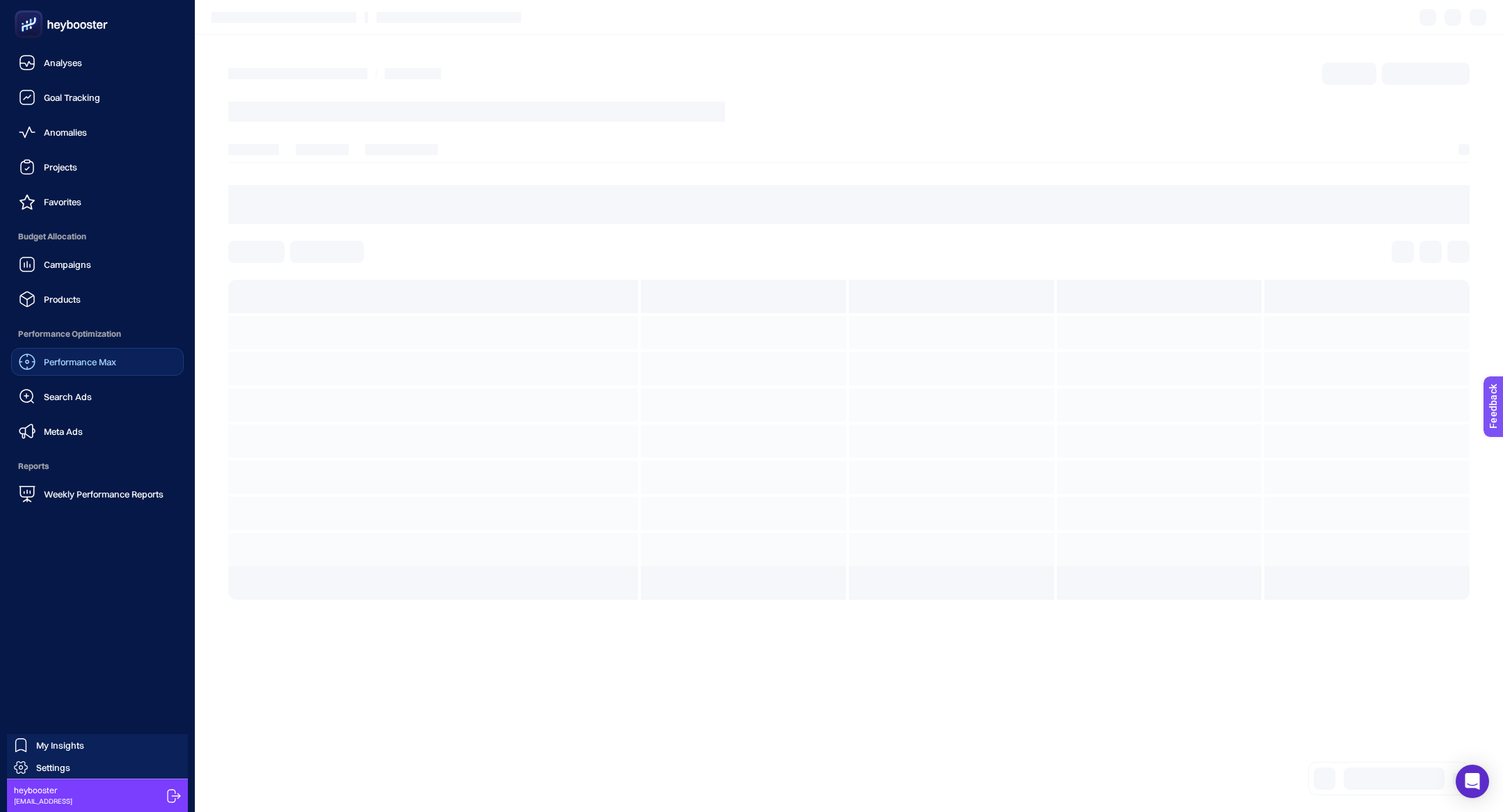
click at [77, 282] on div "Campaigns Products" at bounding box center [97, 282] width 173 height 63
click at [77, 275] on link "Campaigns" at bounding box center [97, 264] width 173 height 28
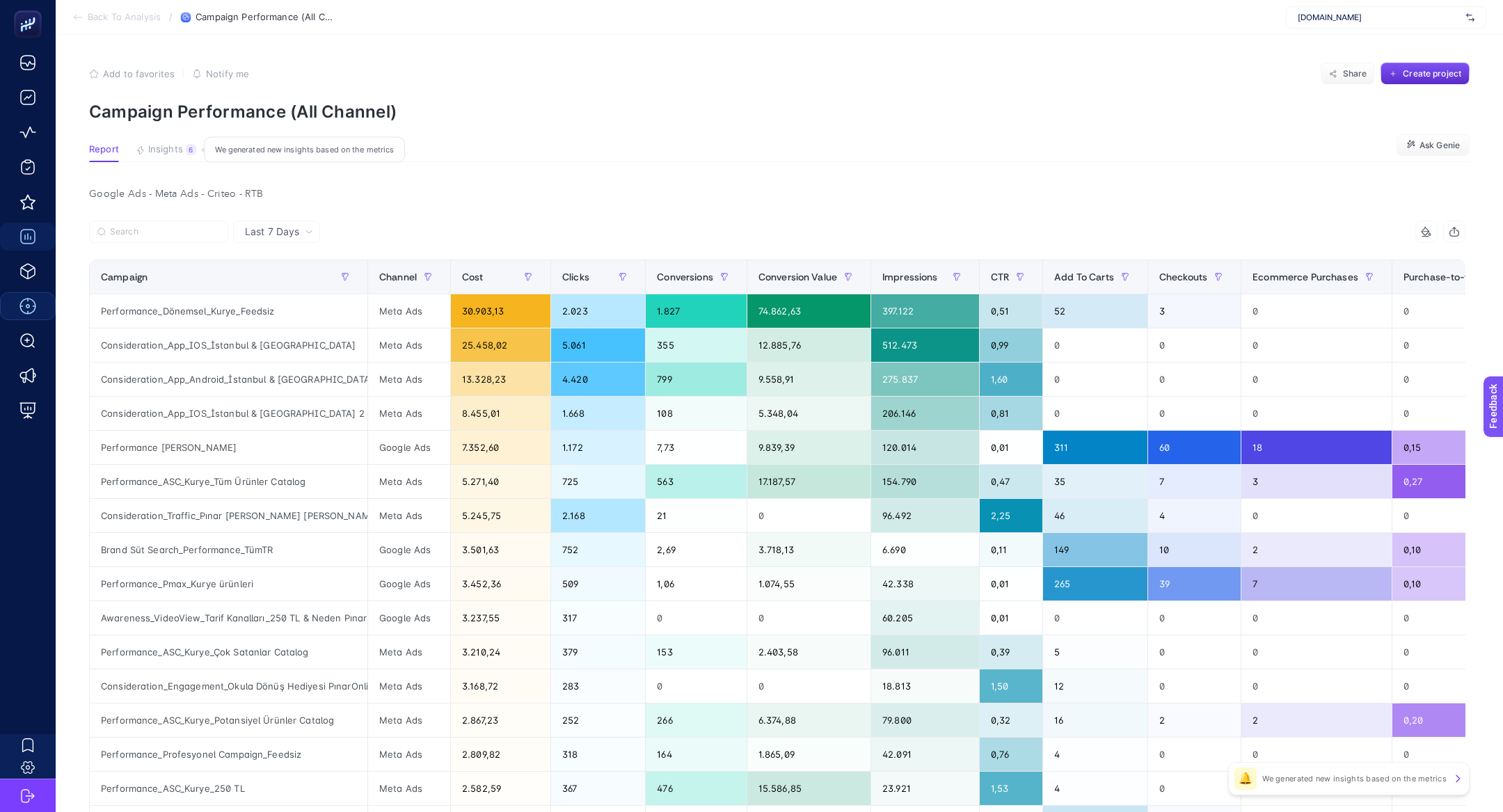
click at [145, 152] on button "Insights 6 We generated new insights based on the metrics" at bounding box center [165, 153] width 60 height 18
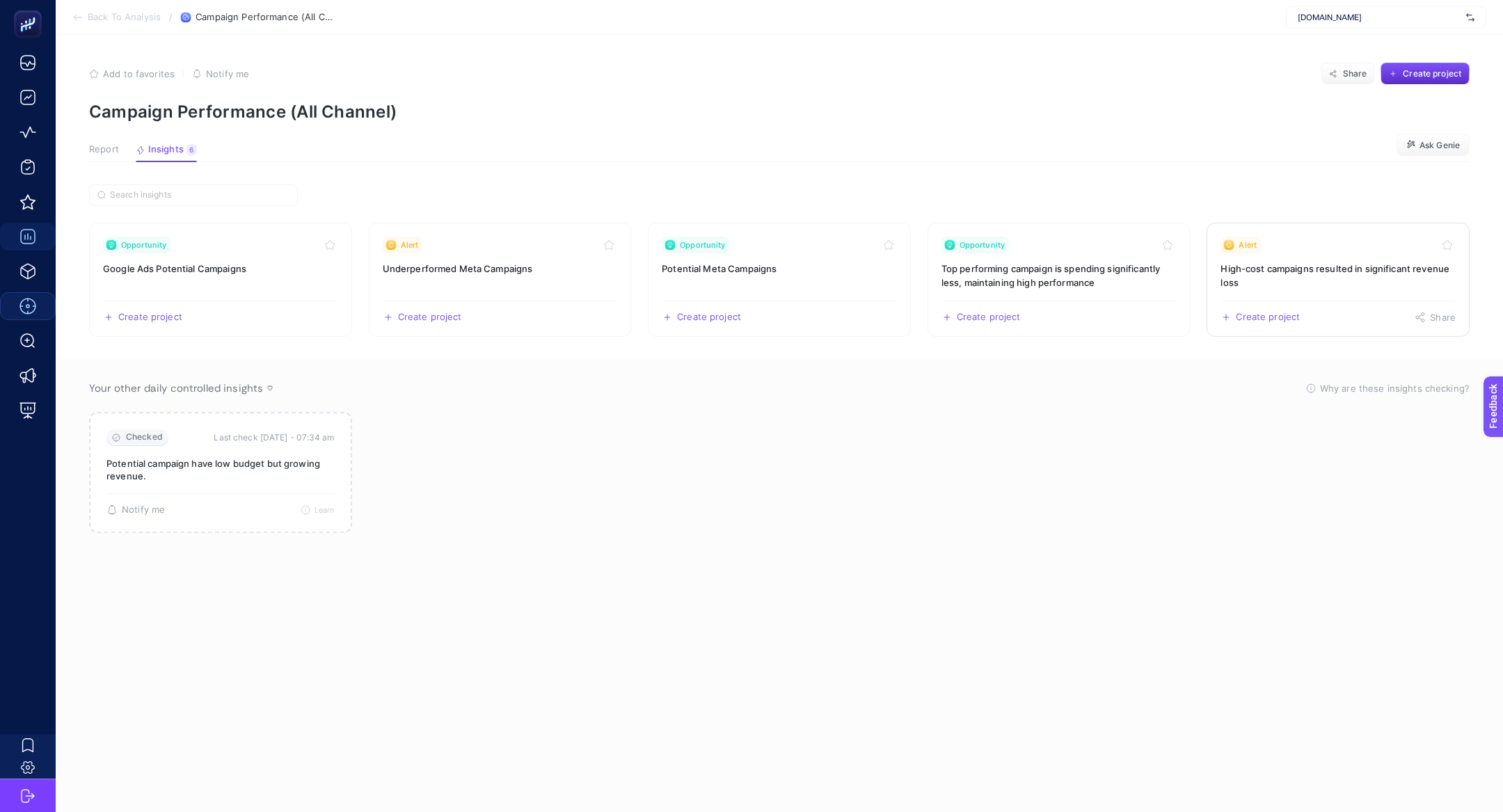
click at [1306, 273] on h3 "High-cost campaigns resulted in significant revenue loss" at bounding box center [1338, 275] width 236 height 28
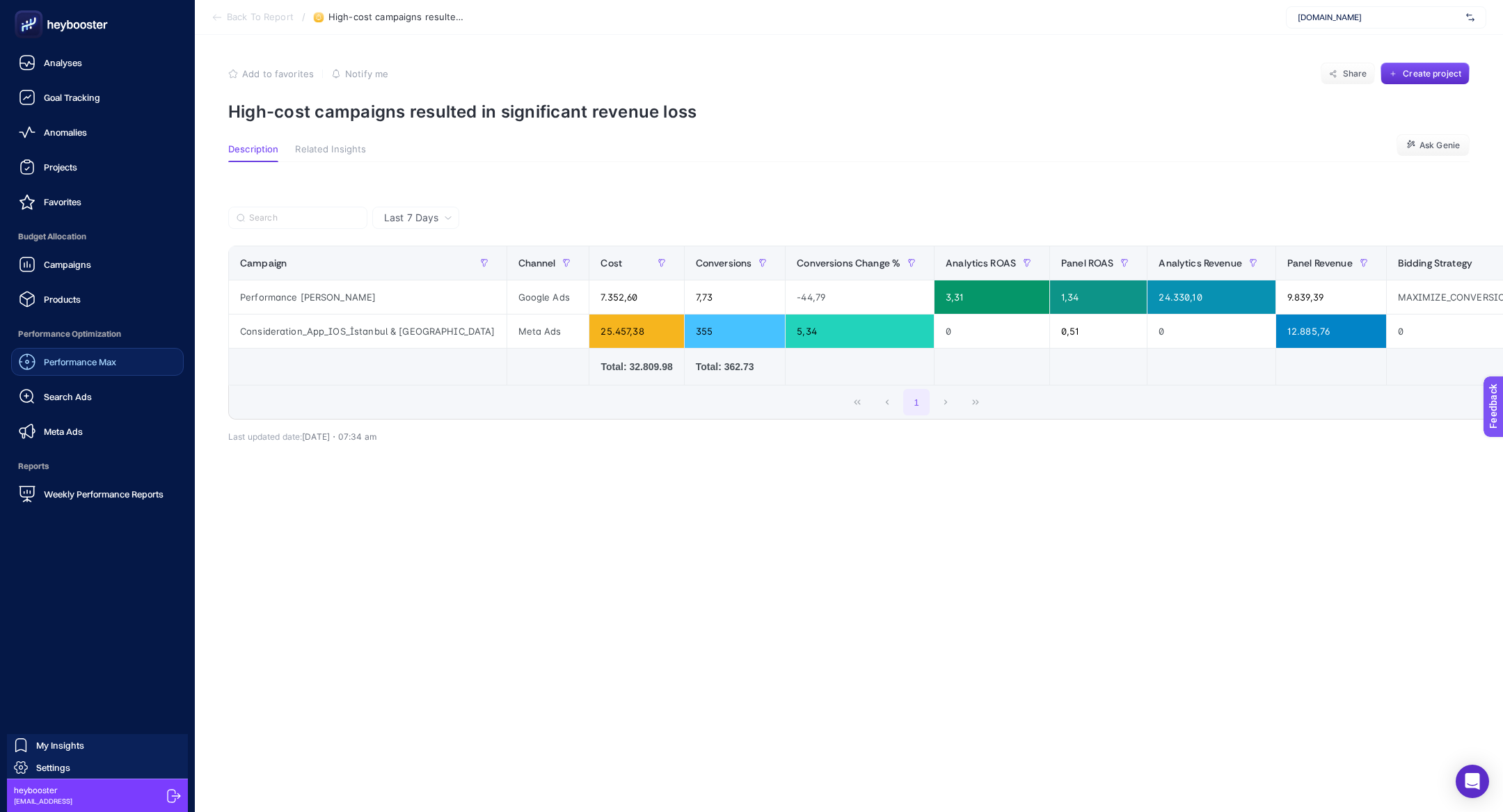
click at [74, 373] on link "Performance Max" at bounding box center [97, 361] width 173 height 28
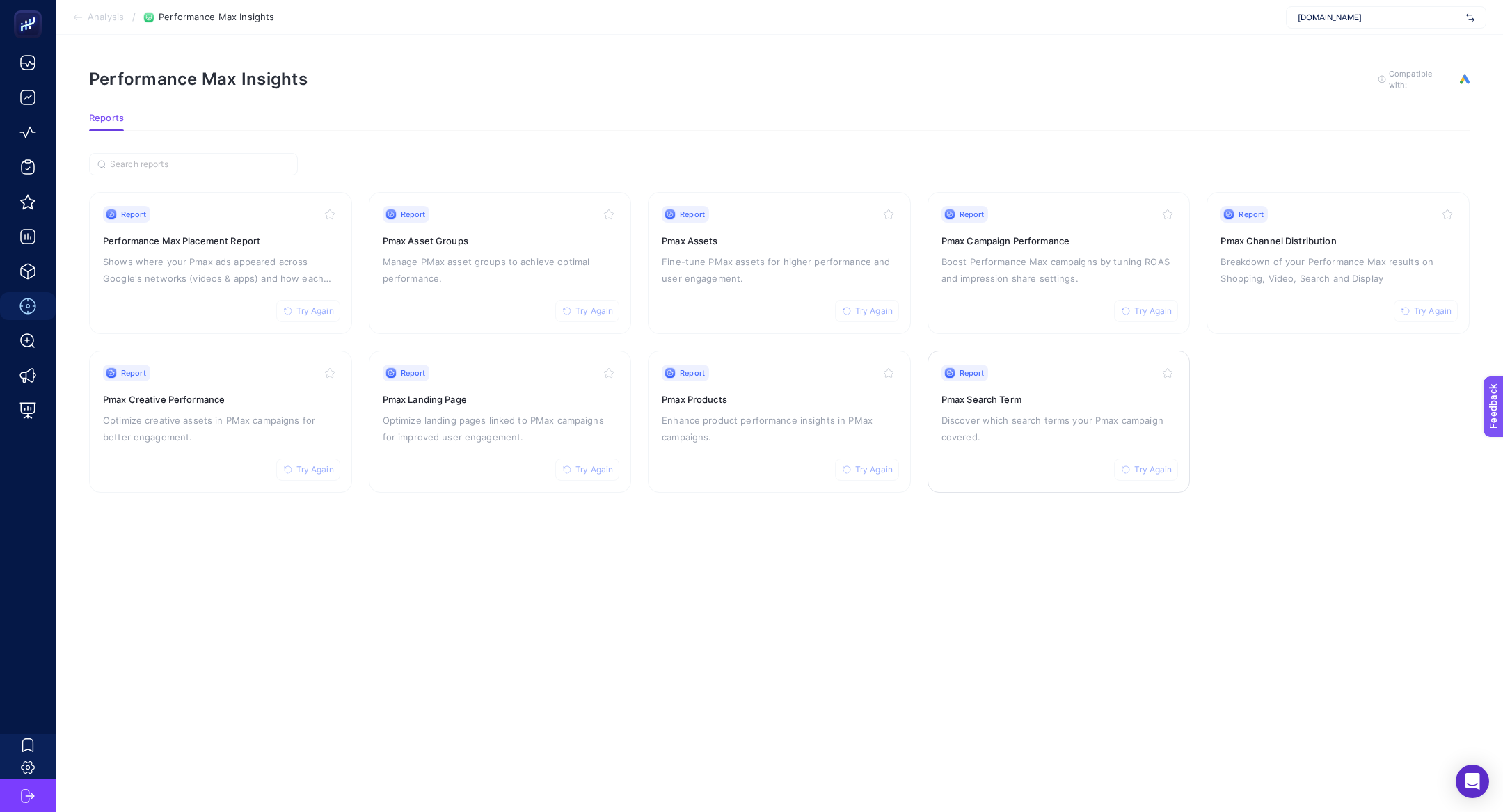
click at [1047, 425] on p "Discover which search terms your Pmax campaign covered." at bounding box center [1059, 429] width 236 height 33
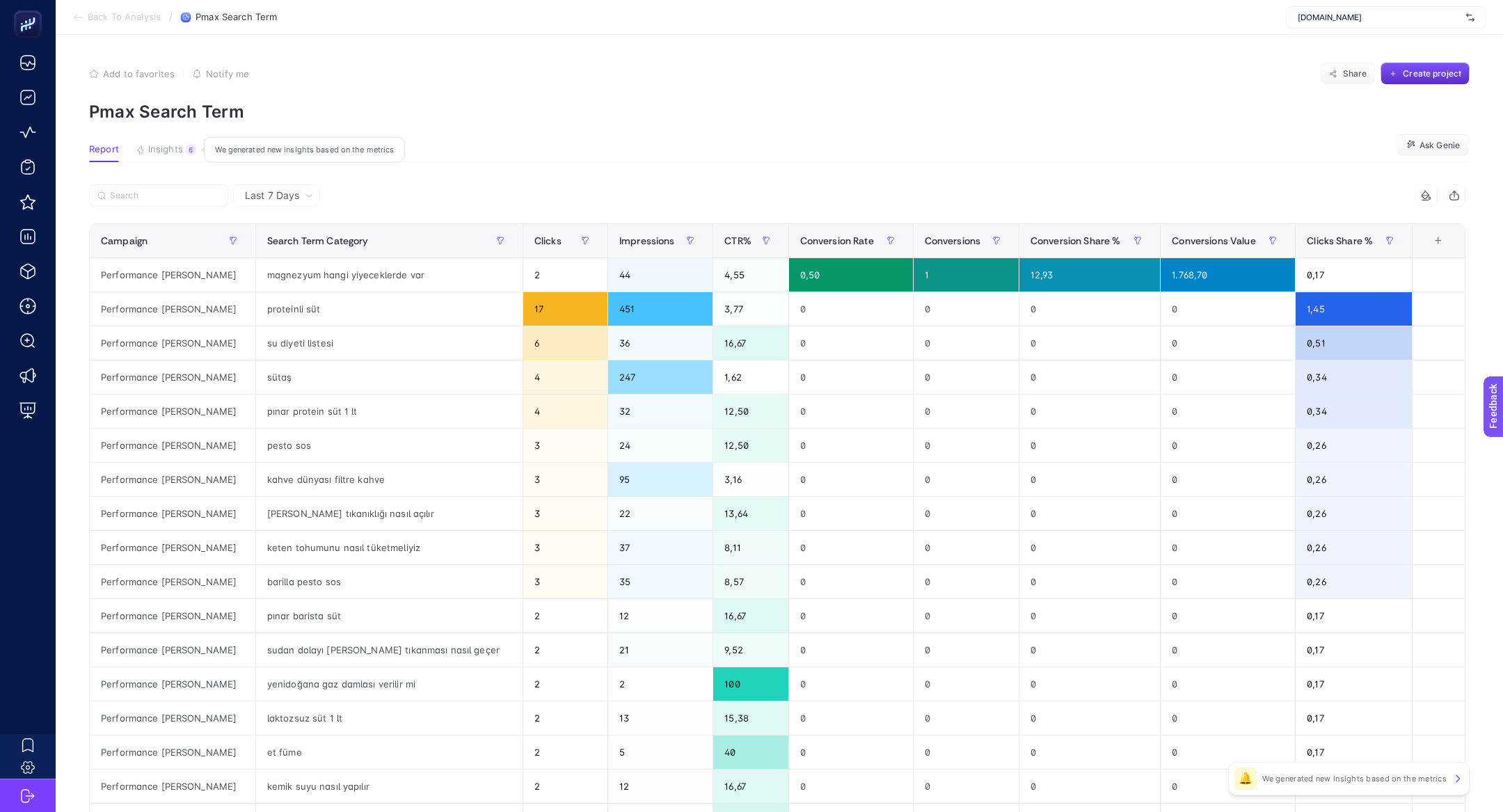
click at [173, 156] on button "Insights 6 We generated new insights based on the metrics" at bounding box center [165, 153] width 60 height 18
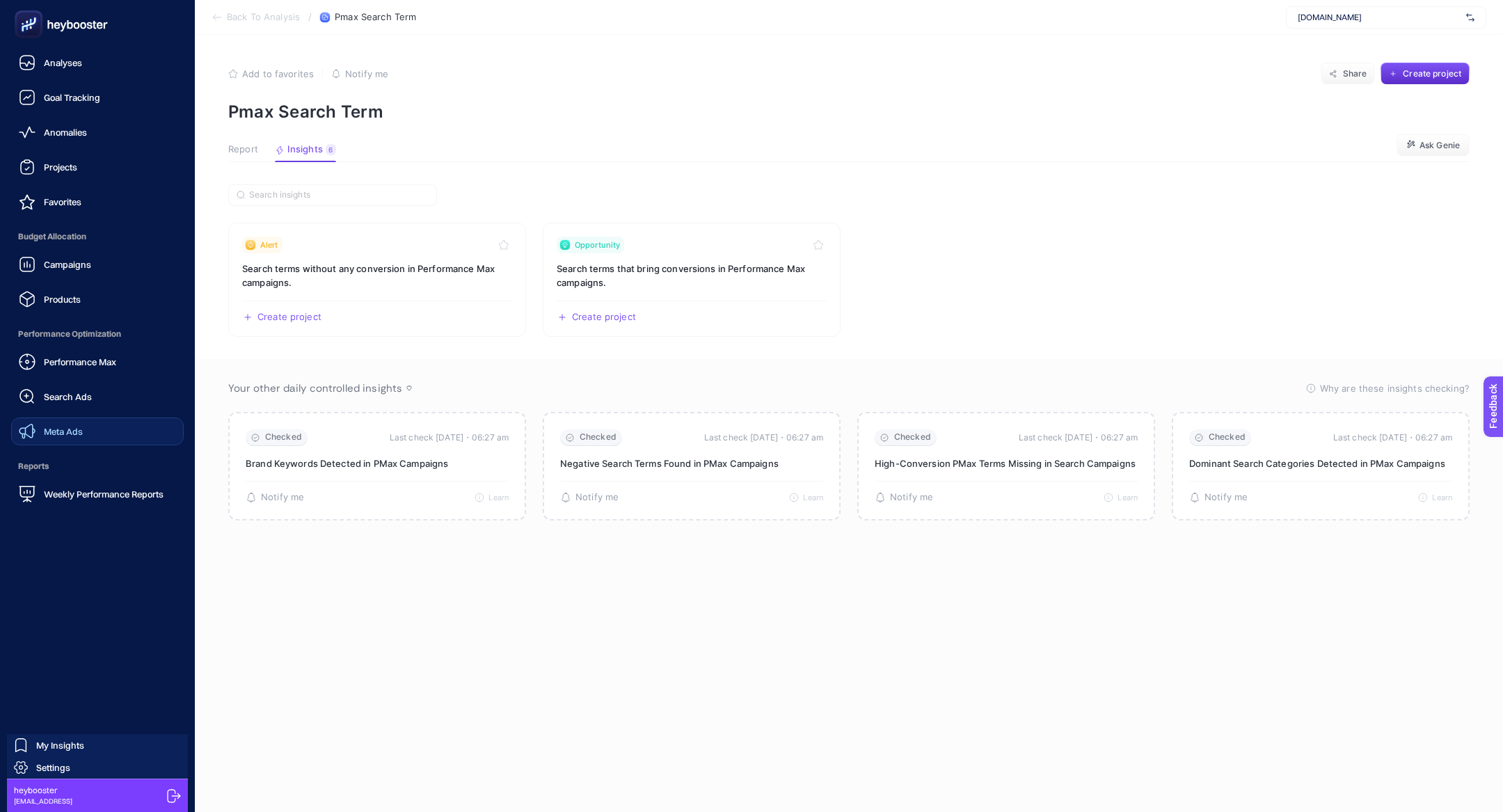
click at [94, 427] on link "Meta Ads" at bounding box center [97, 431] width 173 height 28
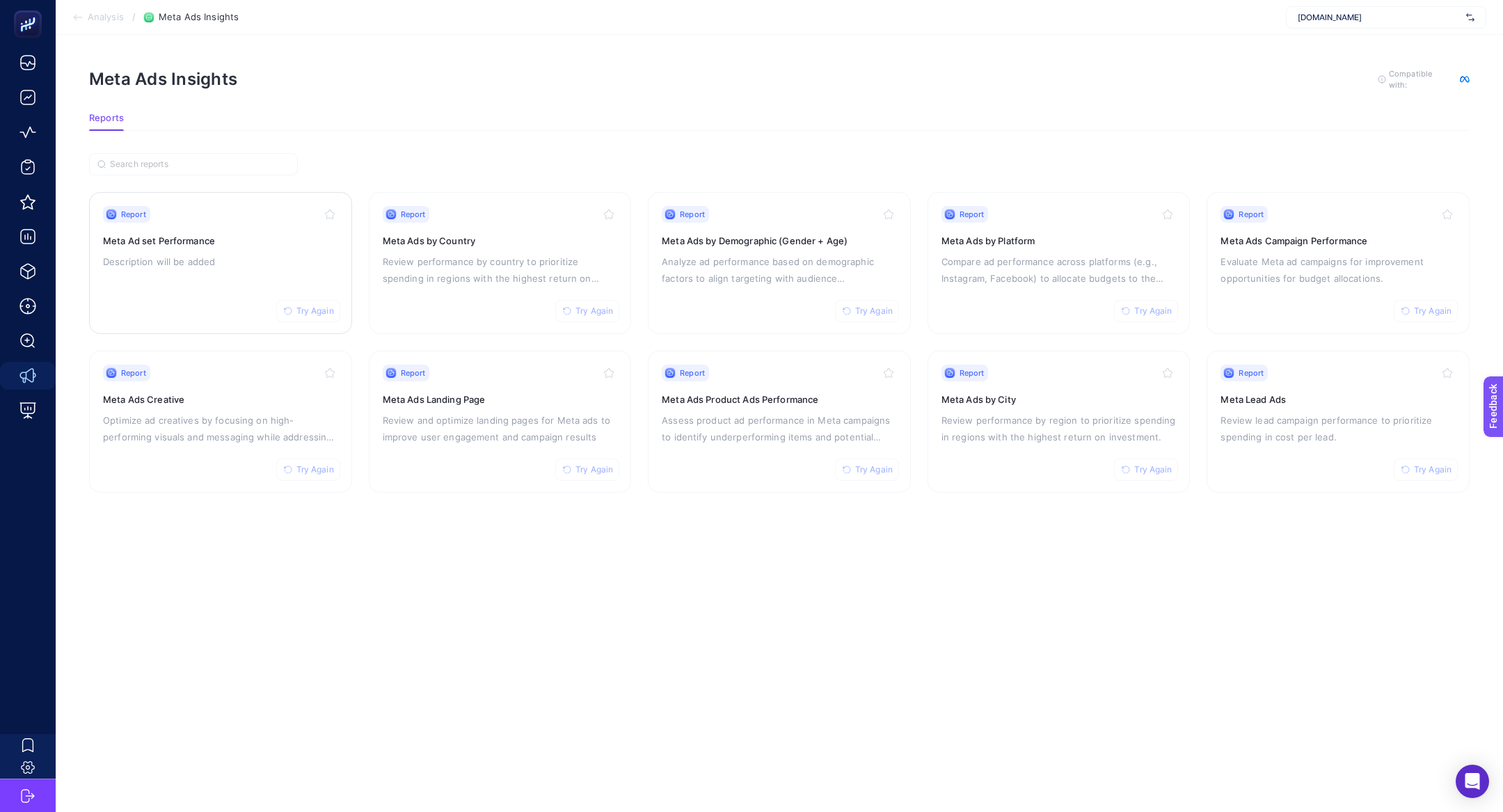
click at [167, 264] on p "Description will be added" at bounding box center [221, 261] width 236 height 17
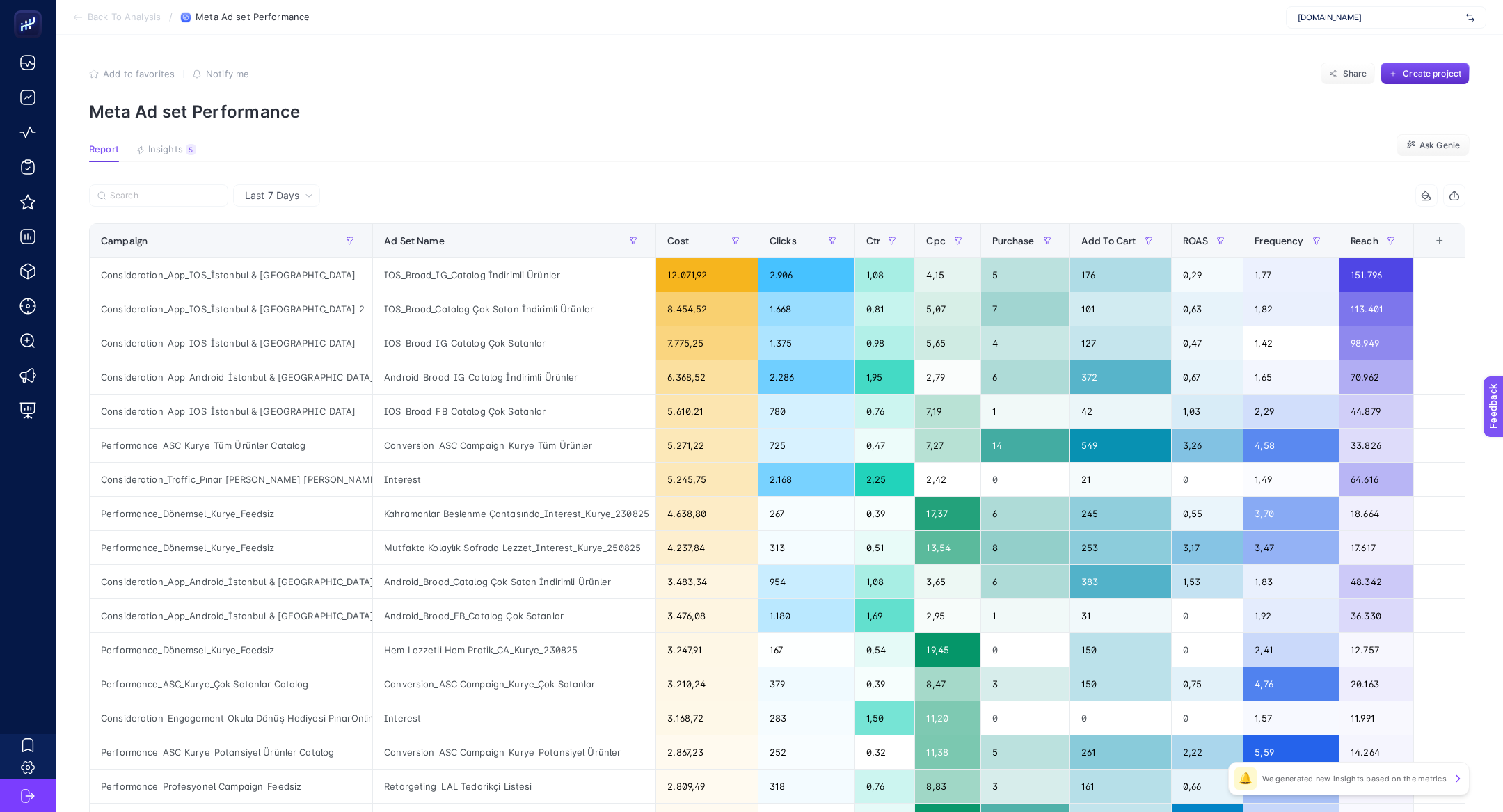
click at [168, 163] on article "Add to favorites false Notify me Share Create project Meta Ad set Performance R…" at bounding box center [779, 579] width 1448 height 1088
click at [171, 142] on article "Add to favorites false Notify me Share Create project Meta Ad set Performance R…" at bounding box center [779, 579] width 1448 height 1088
click at [175, 150] on span "Insights" at bounding box center [165, 149] width 35 height 11
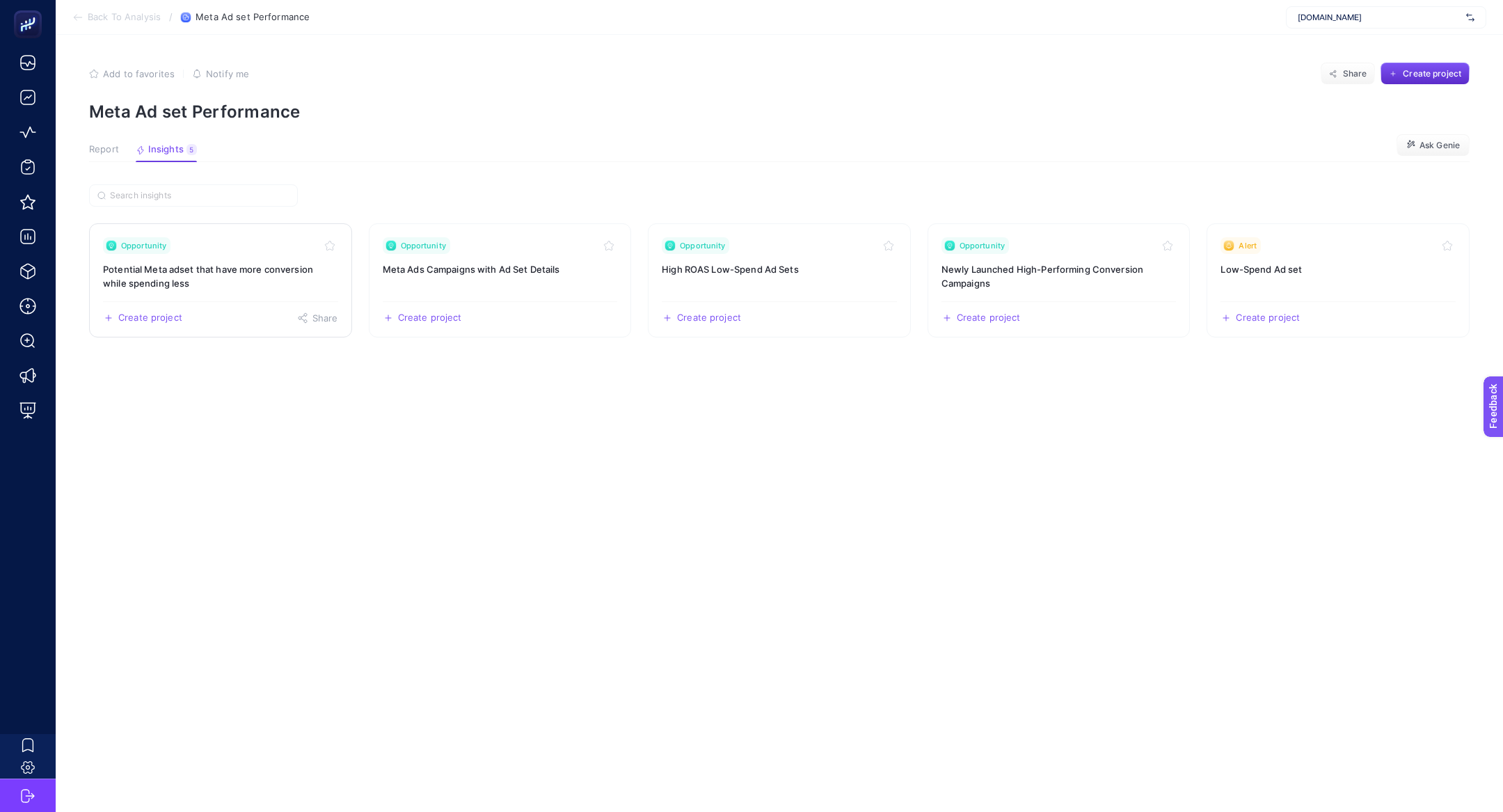
click at [228, 272] on h3 "Potential Meta adset that have more conversion while spending less" at bounding box center [221, 276] width 236 height 28
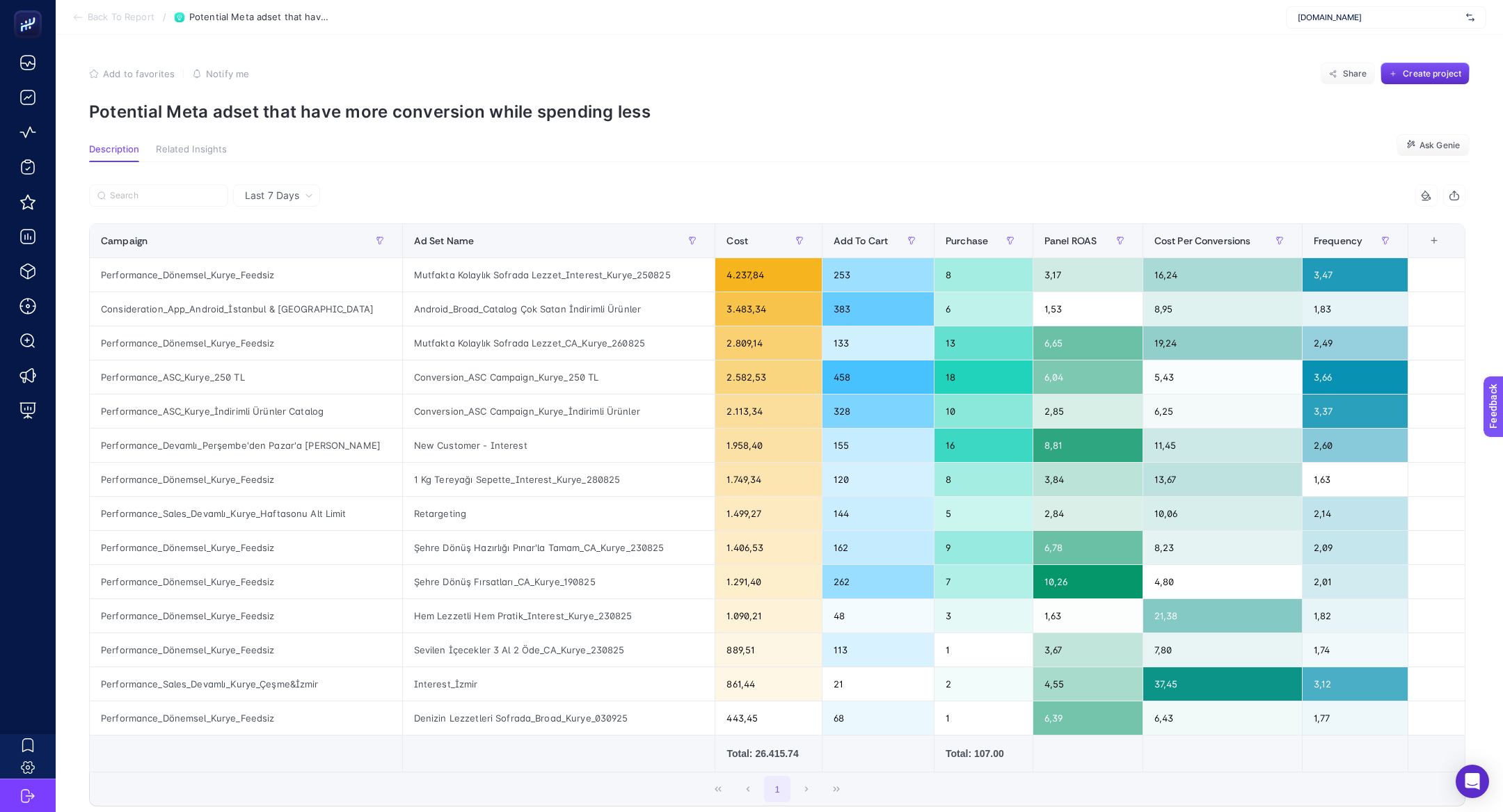
click at [306, 122] on article "Add to favorites false Notify me Share Create project Potential Meta adset that…" at bounding box center [779, 482] width 1448 height 894
copy article "Potential Meta adset that have more conversion while spending less"
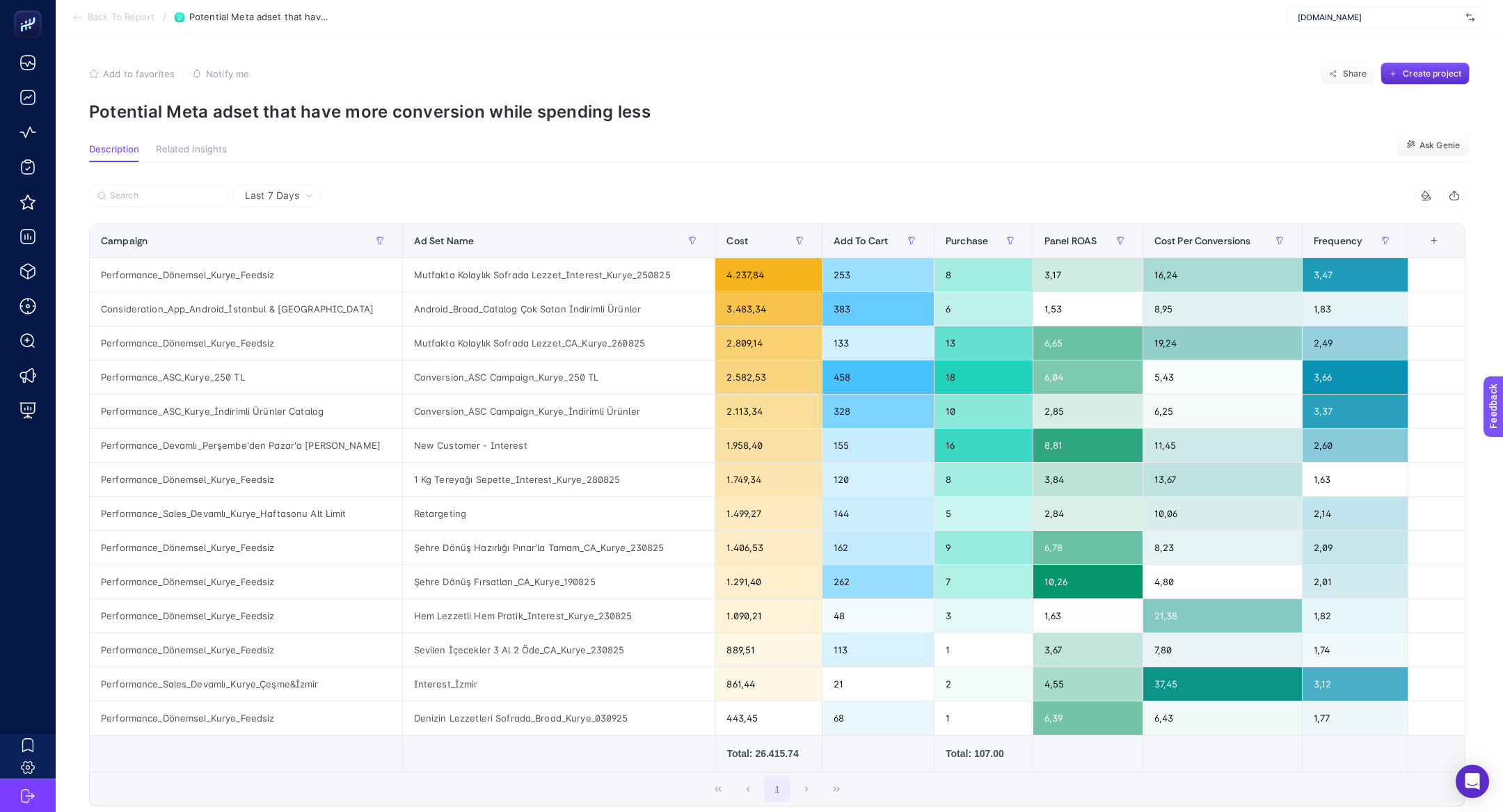
click at [261, 102] on p "Potential Meta adset that have more conversion while spending less" at bounding box center [779, 112] width 1381 height 20
copy article "Potential Meta adset that have more conversion while spending less"
